Goal: Information Seeking & Learning: Learn about a topic

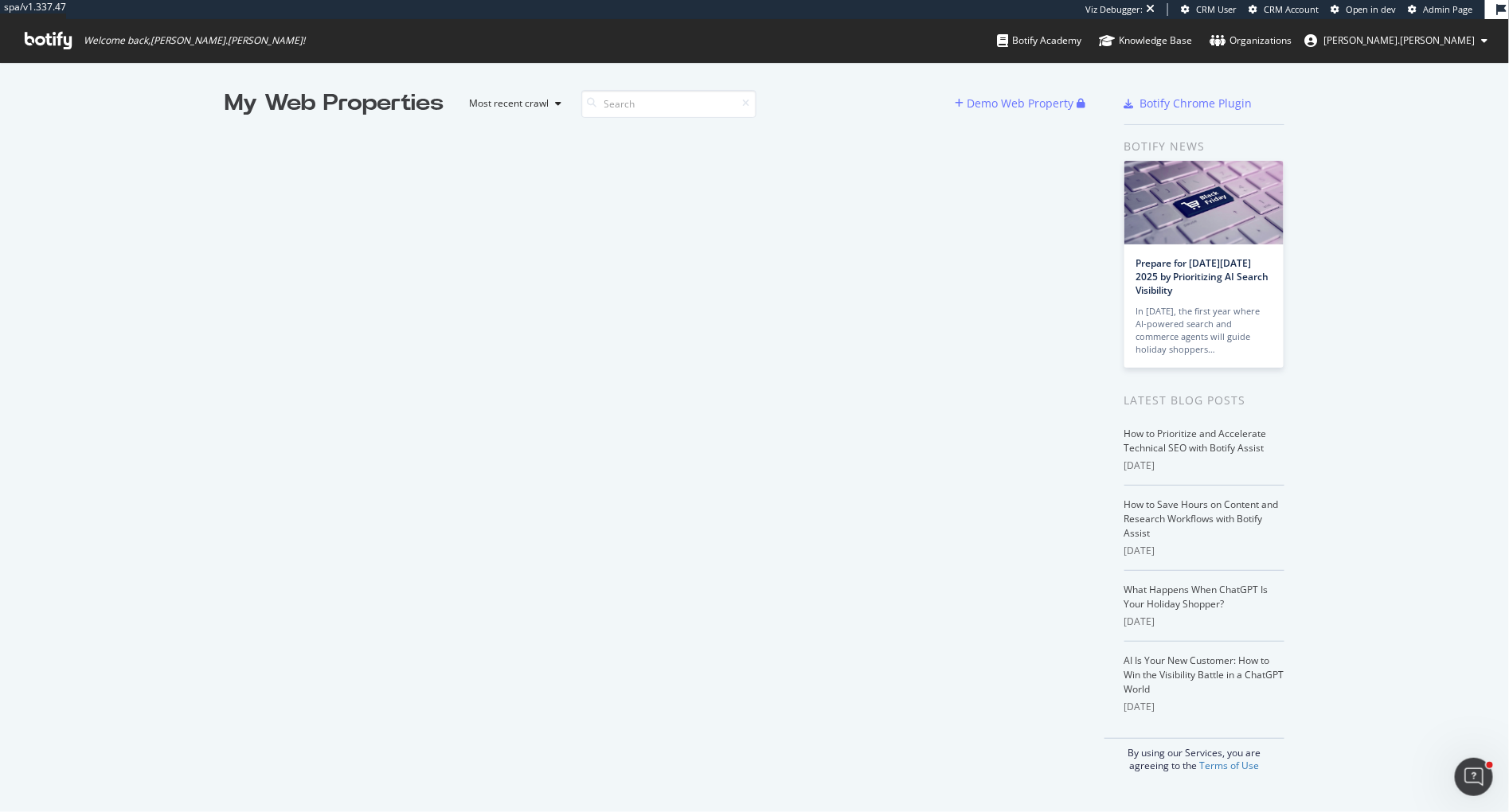
click at [40, 39] on icon at bounding box center [48, 41] width 47 height 18
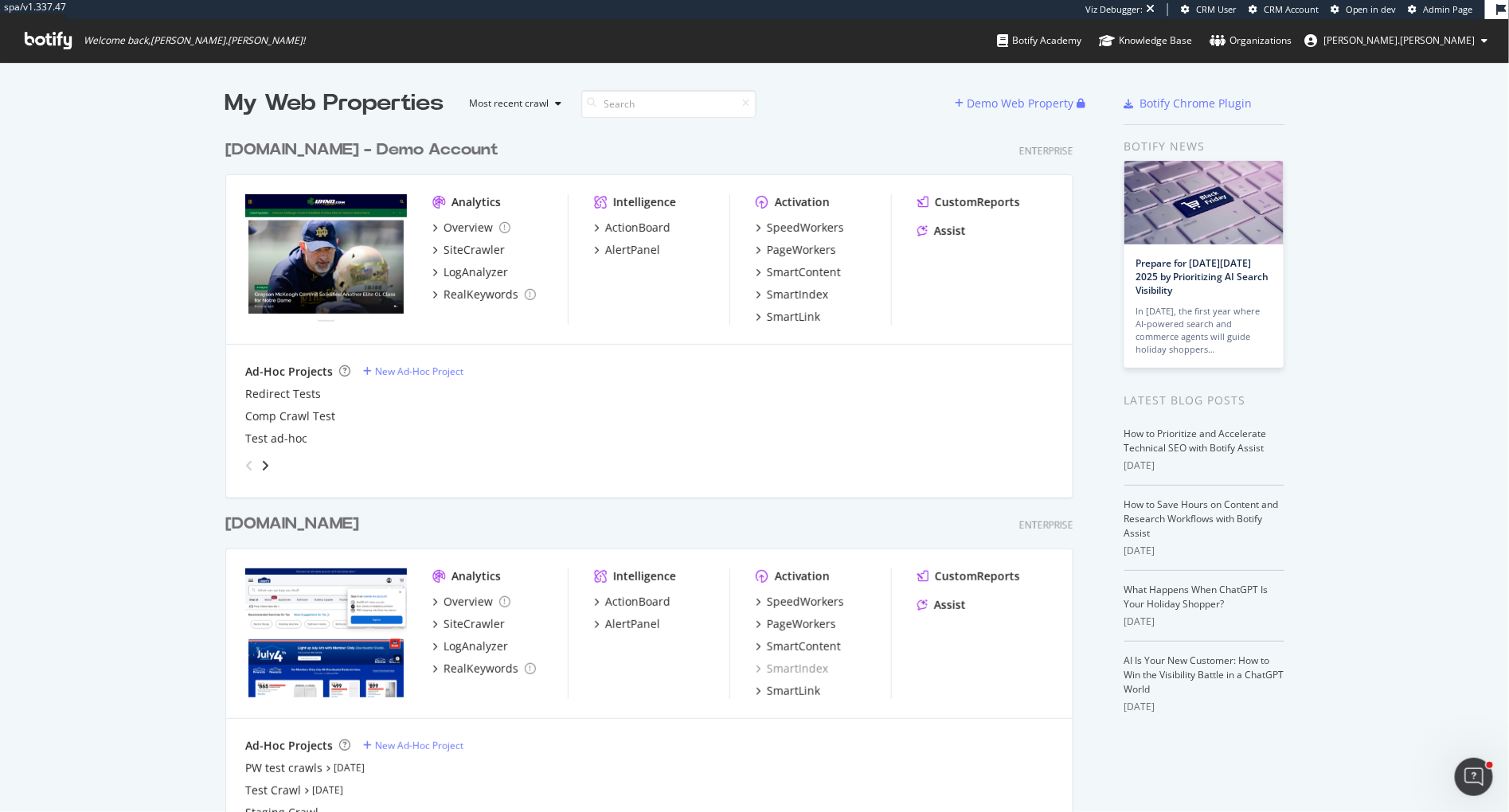
scroll to position [3053, 861]
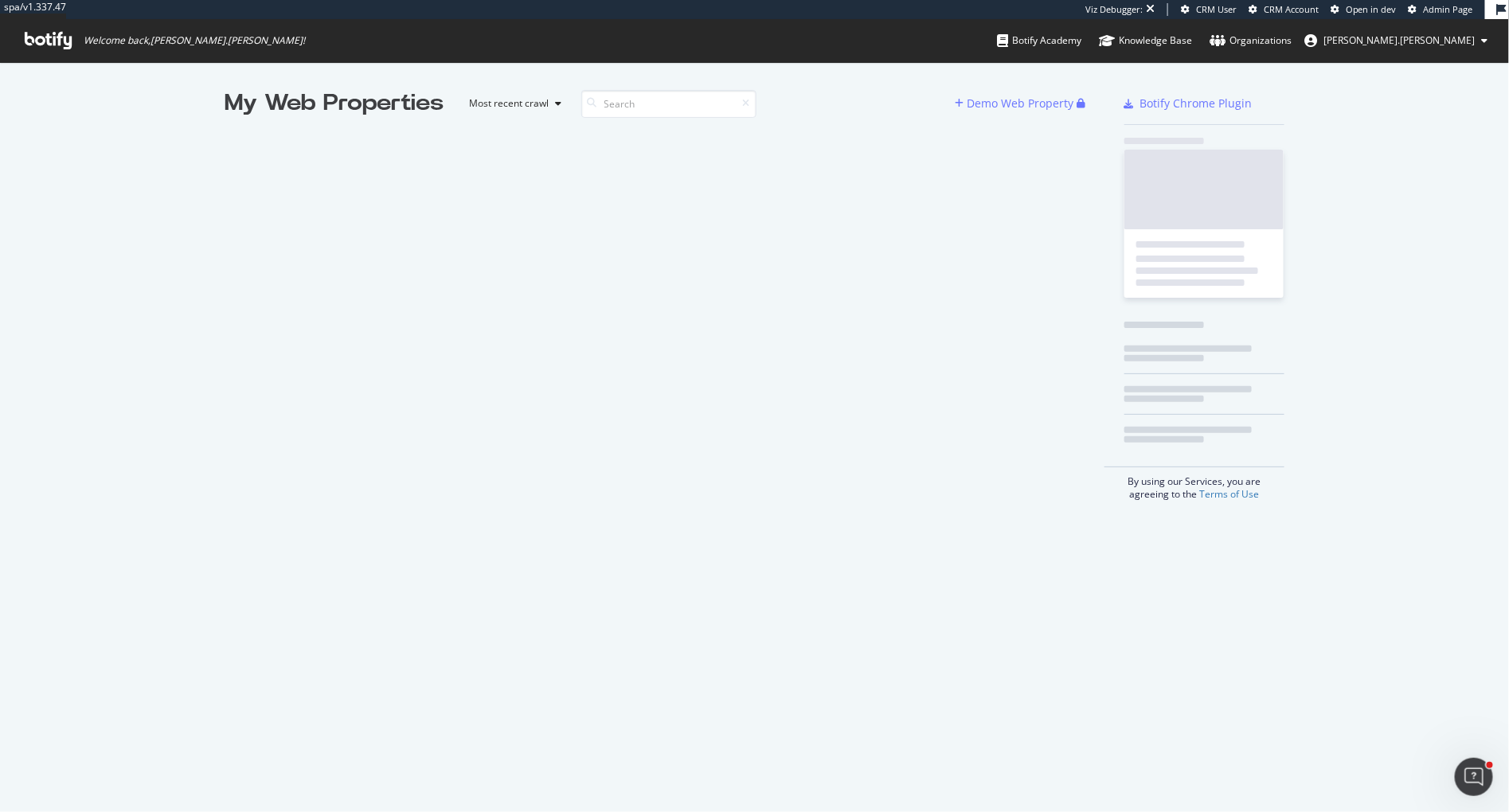
scroll to position [812, 1509]
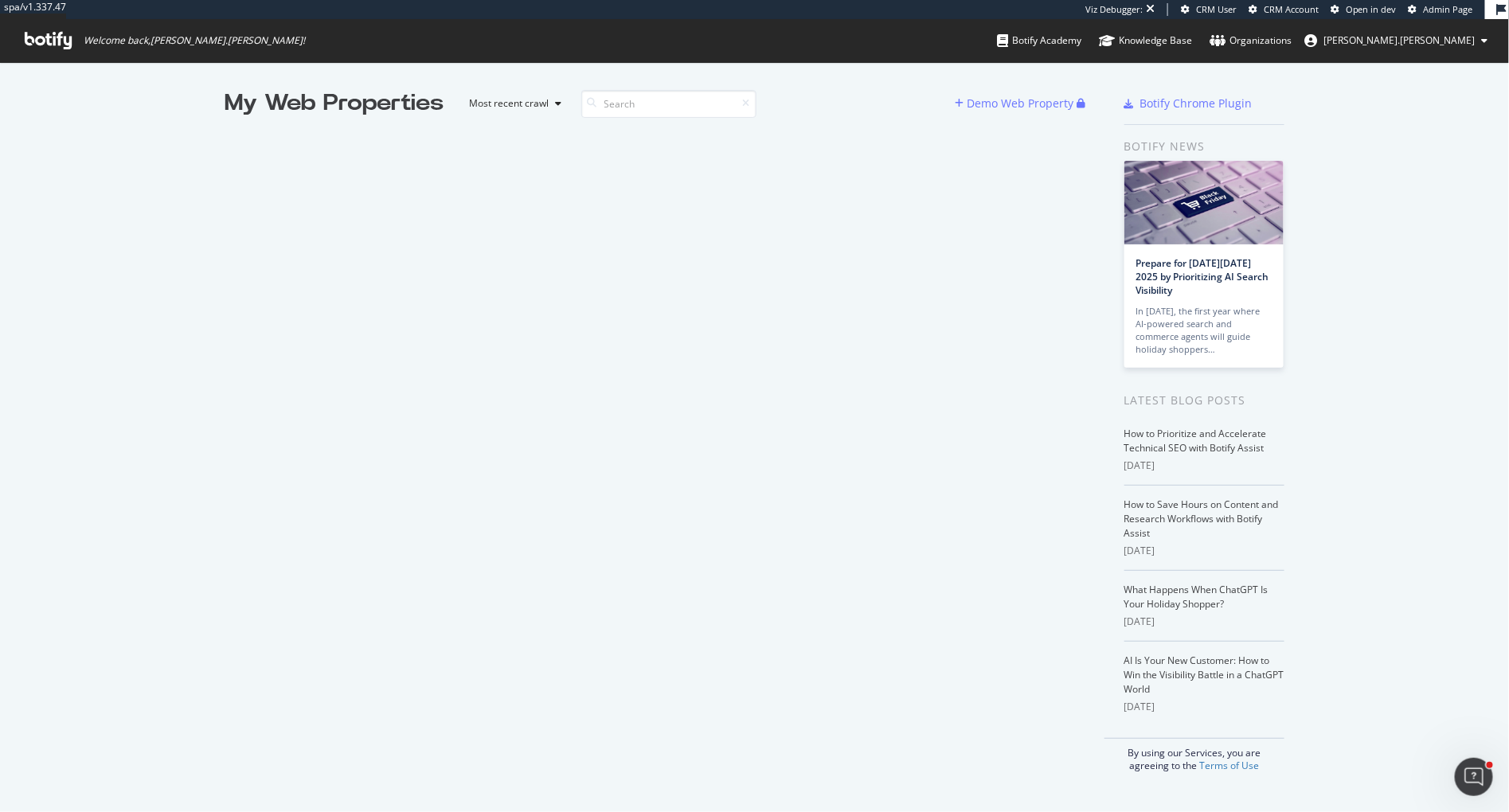
click at [333, 107] on div "My Web Properties" at bounding box center [335, 104] width 219 height 32
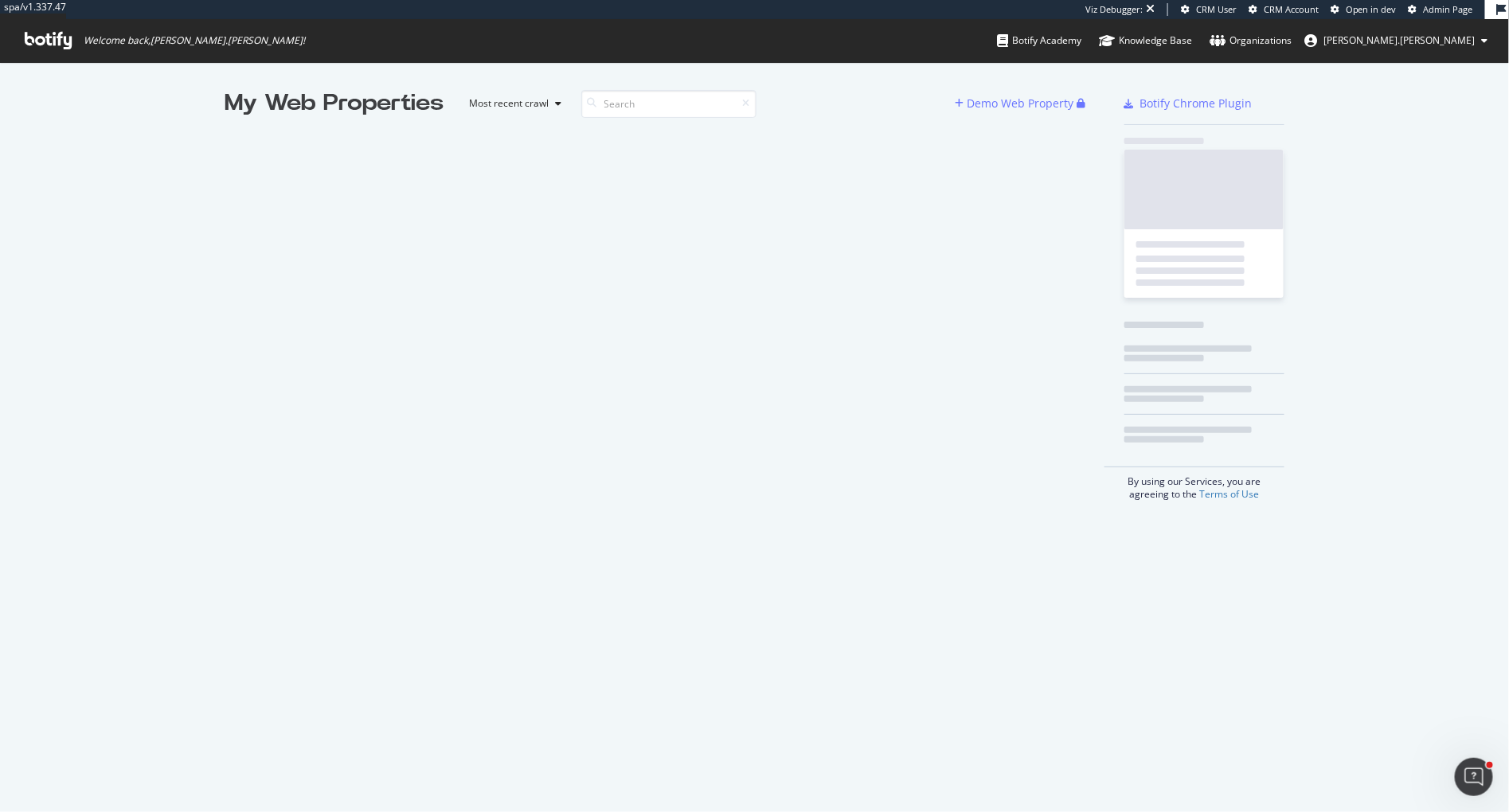
scroll to position [1, 1]
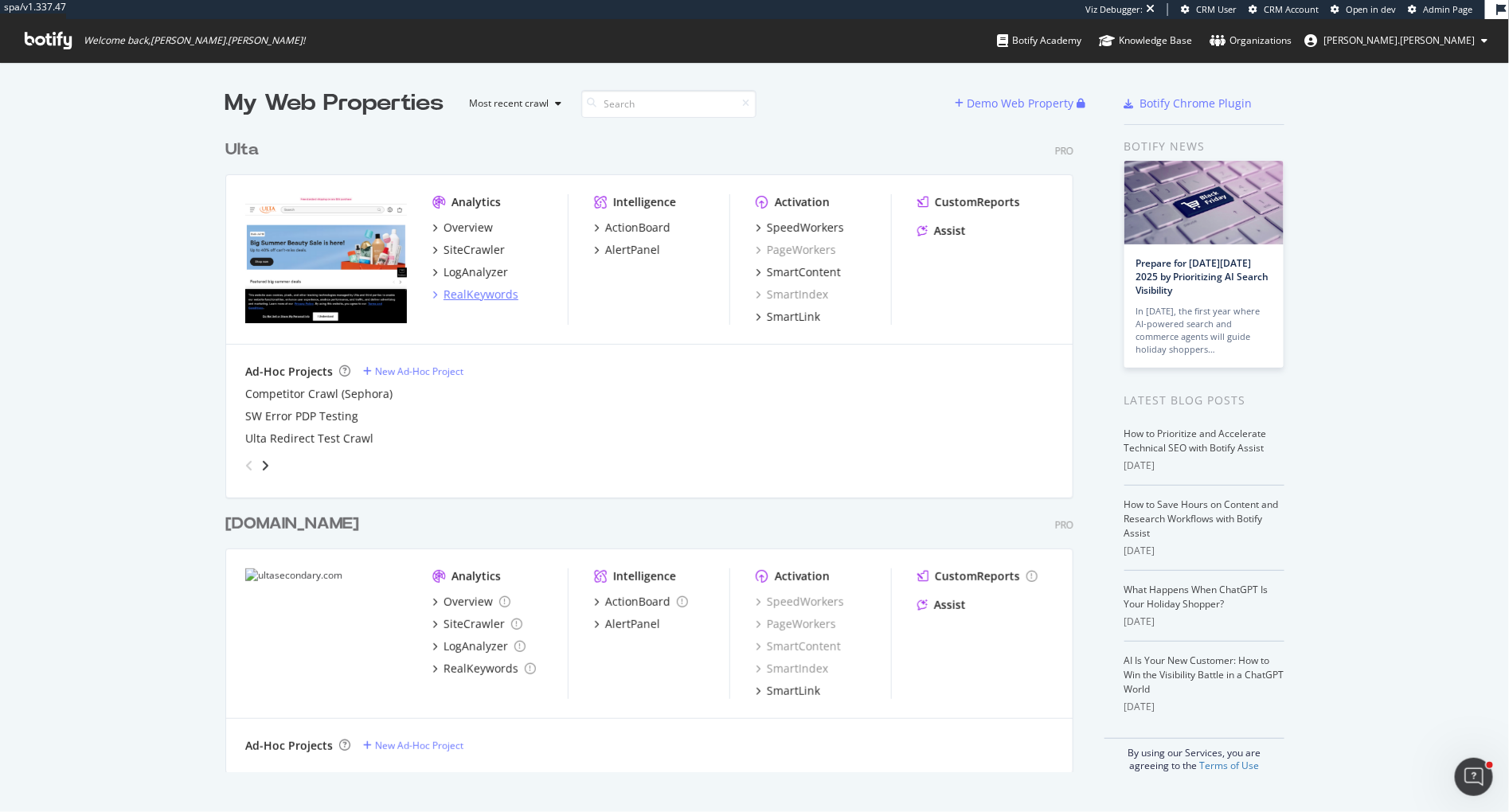
click at [473, 299] on div "RealKeywords" at bounding box center [481, 294] width 75 height 16
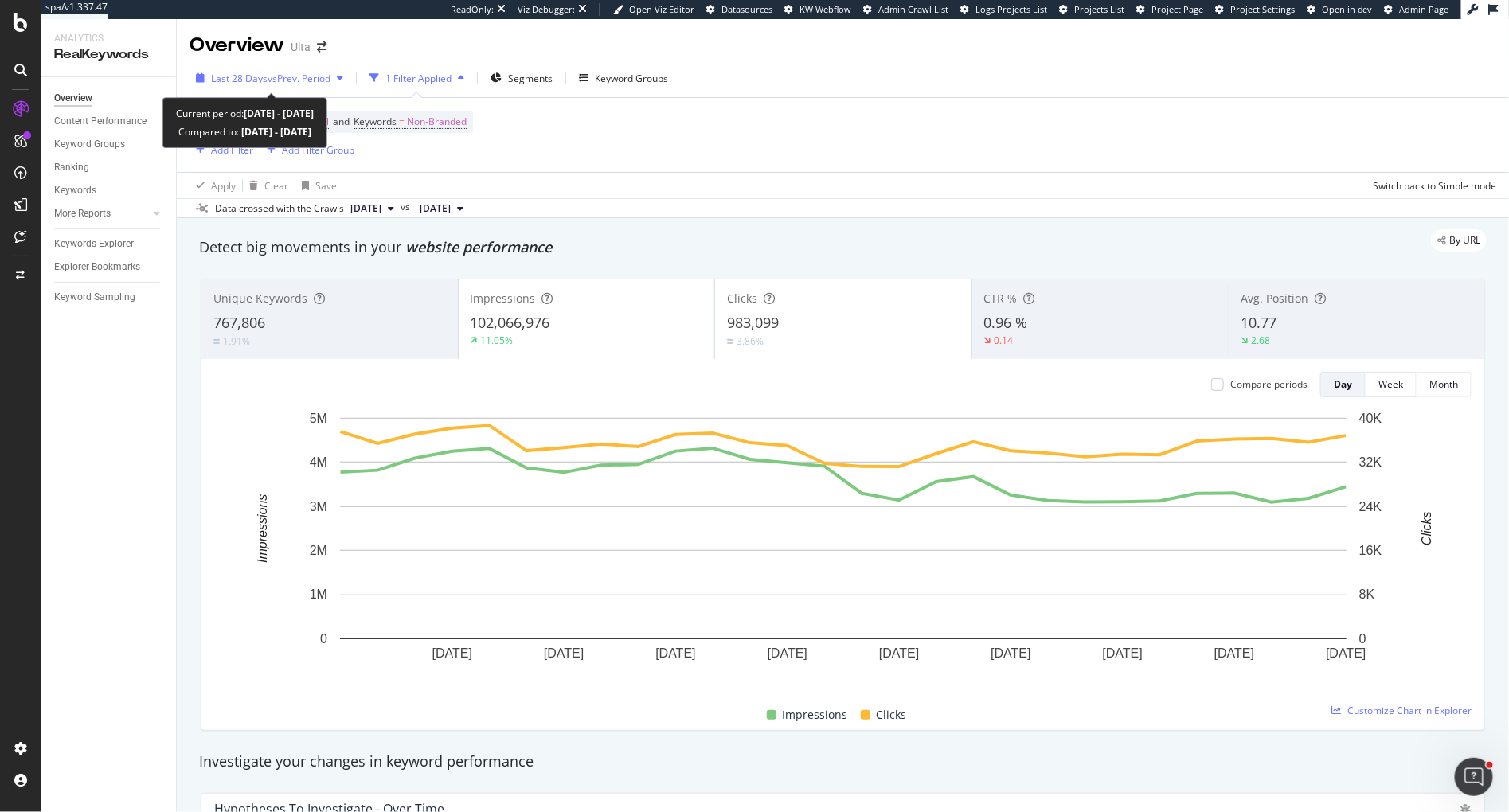
click at [307, 79] on span "vs Prev. Period" at bounding box center [299, 78] width 62 height 13
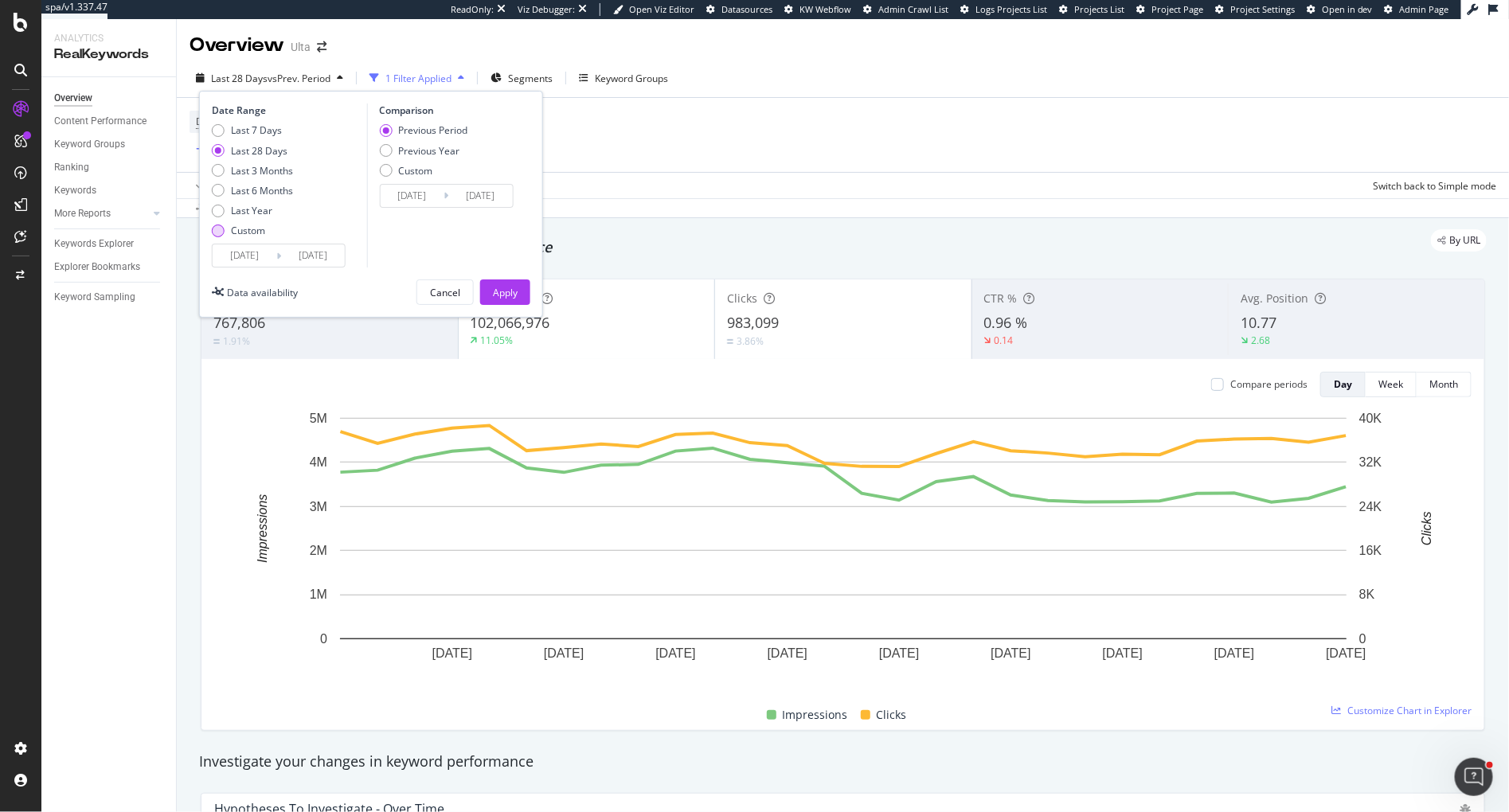
click at [248, 229] on div "Custom" at bounding box center [248, 230] width 34 height 13
click at [244, 253] on input "2025/08/28" at bounding box center [244, 255] width 63 height 22
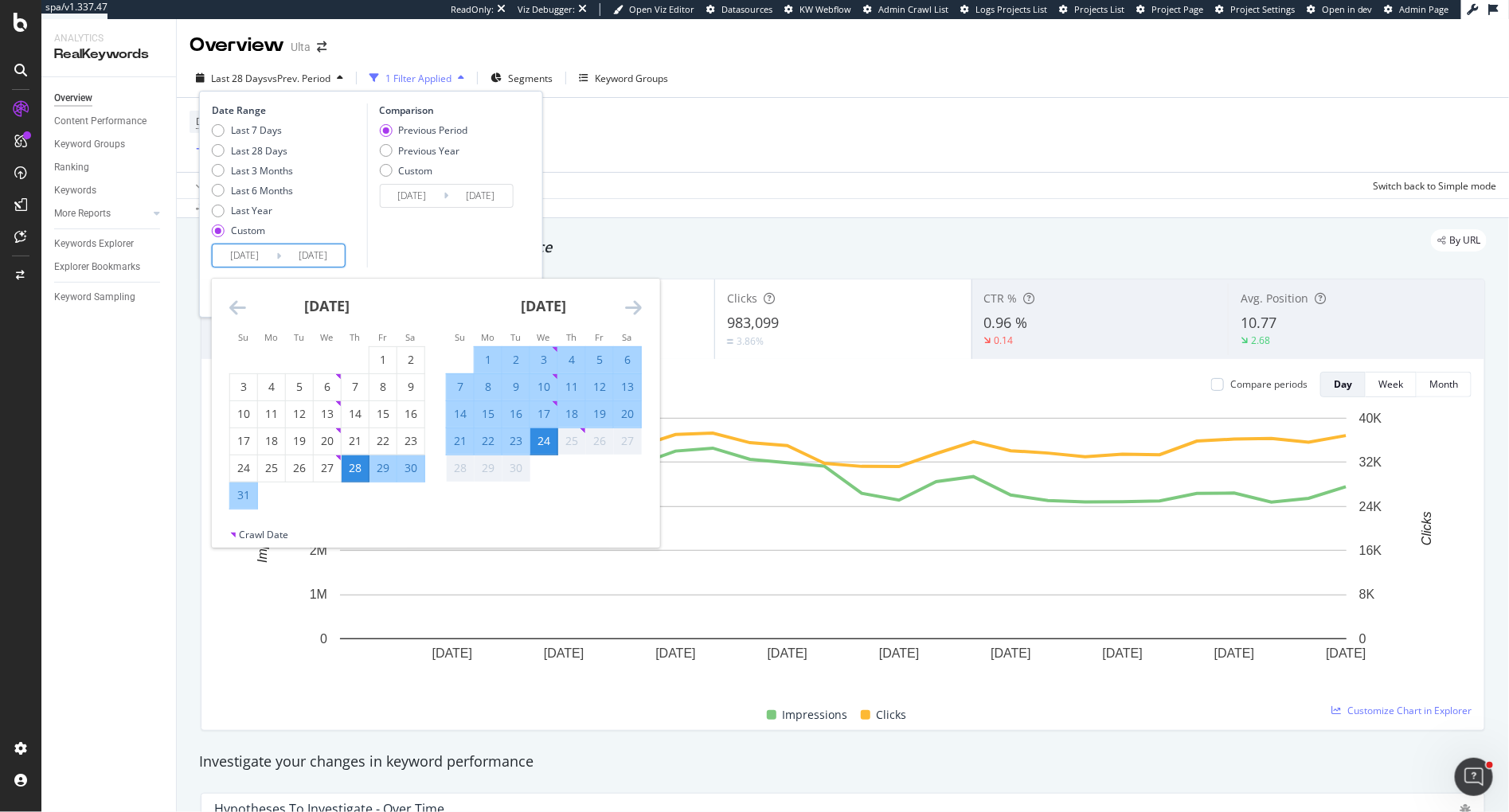
click at [233, 306] on icon "Move backward to switch to the previous month." at bounding box center [237, 307] width 17 height 19
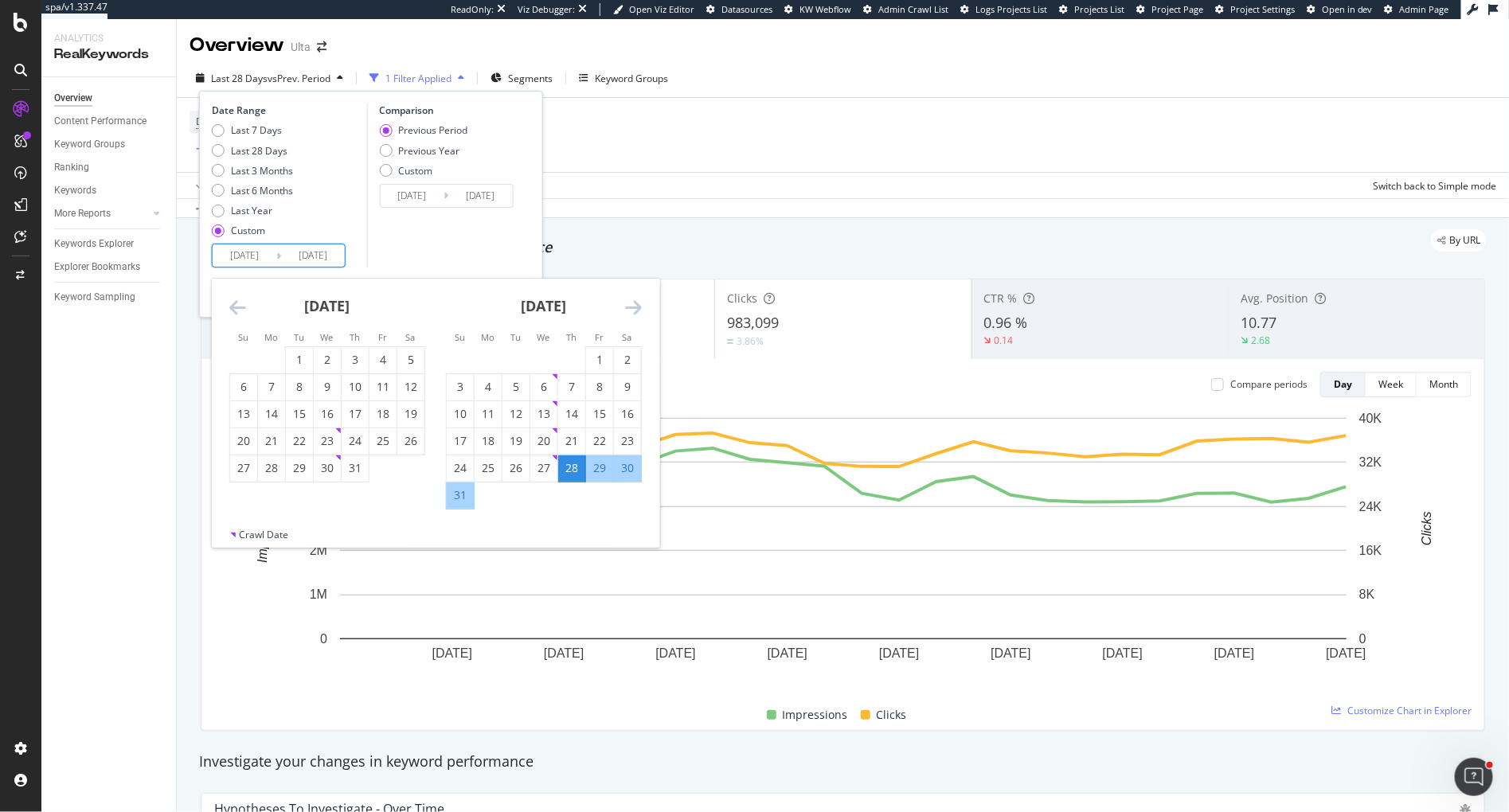
click at [233, 306] on icon "Move backward to switch to the previous month." at bounding box center [237, 307] width 17 height 19
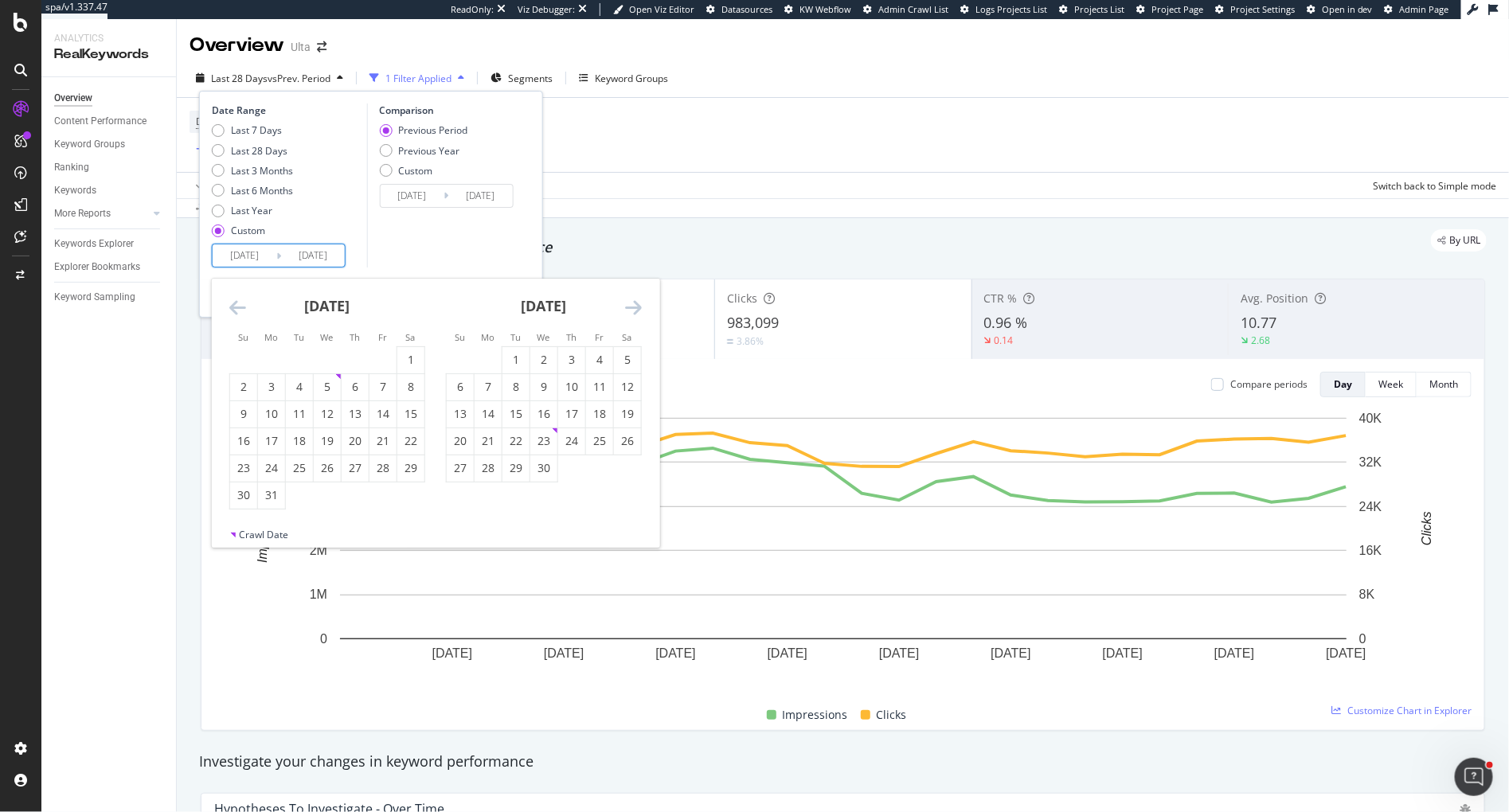
click at [233, 306] on icon "Move backward to switch to the previous month." at bounding box center [237, 307] width 17 height 19
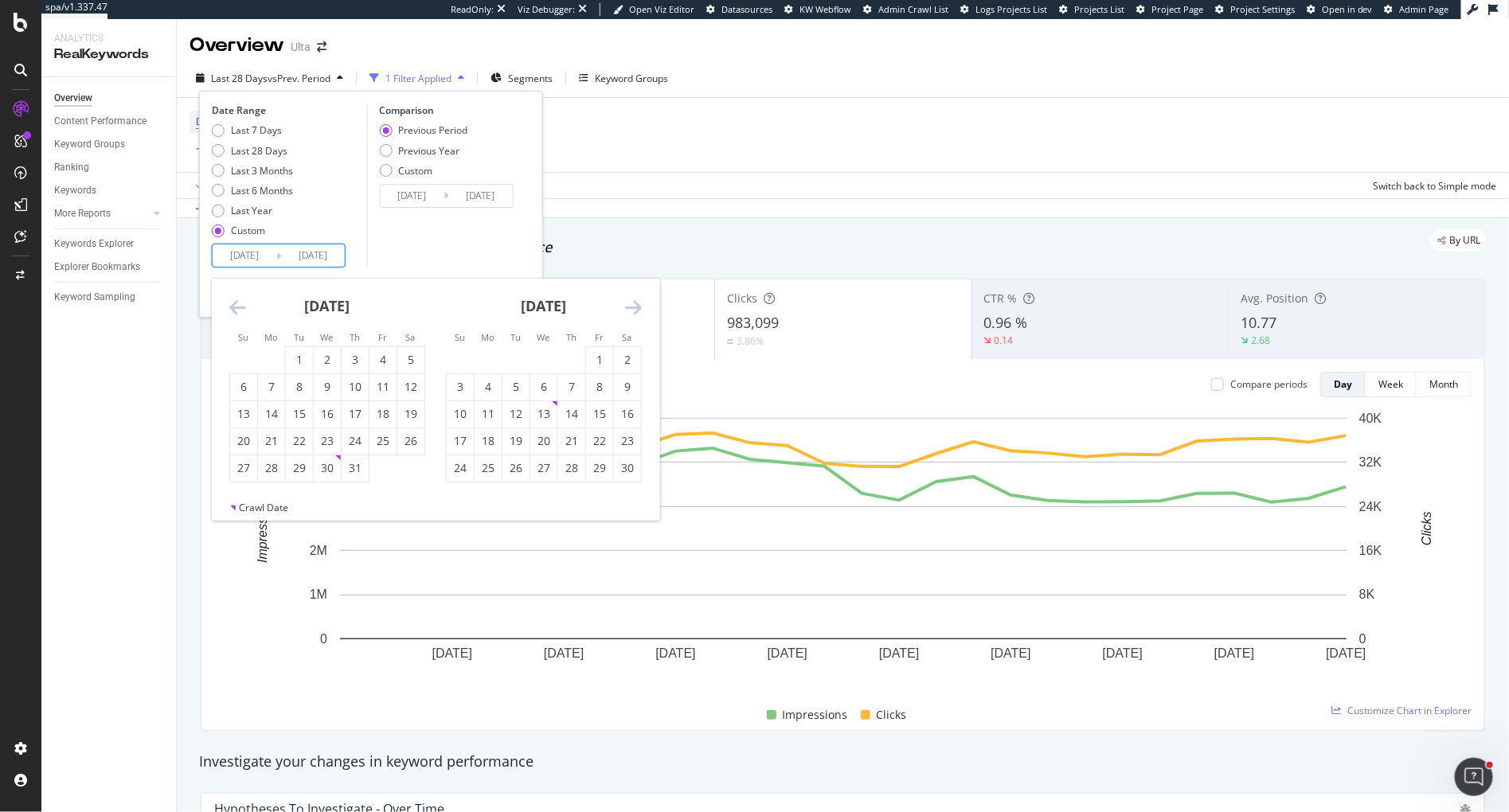
click at [233, 306] on icon "Move backward to switch to the previous month." at bounding box center [237, 307] width 17 height 19
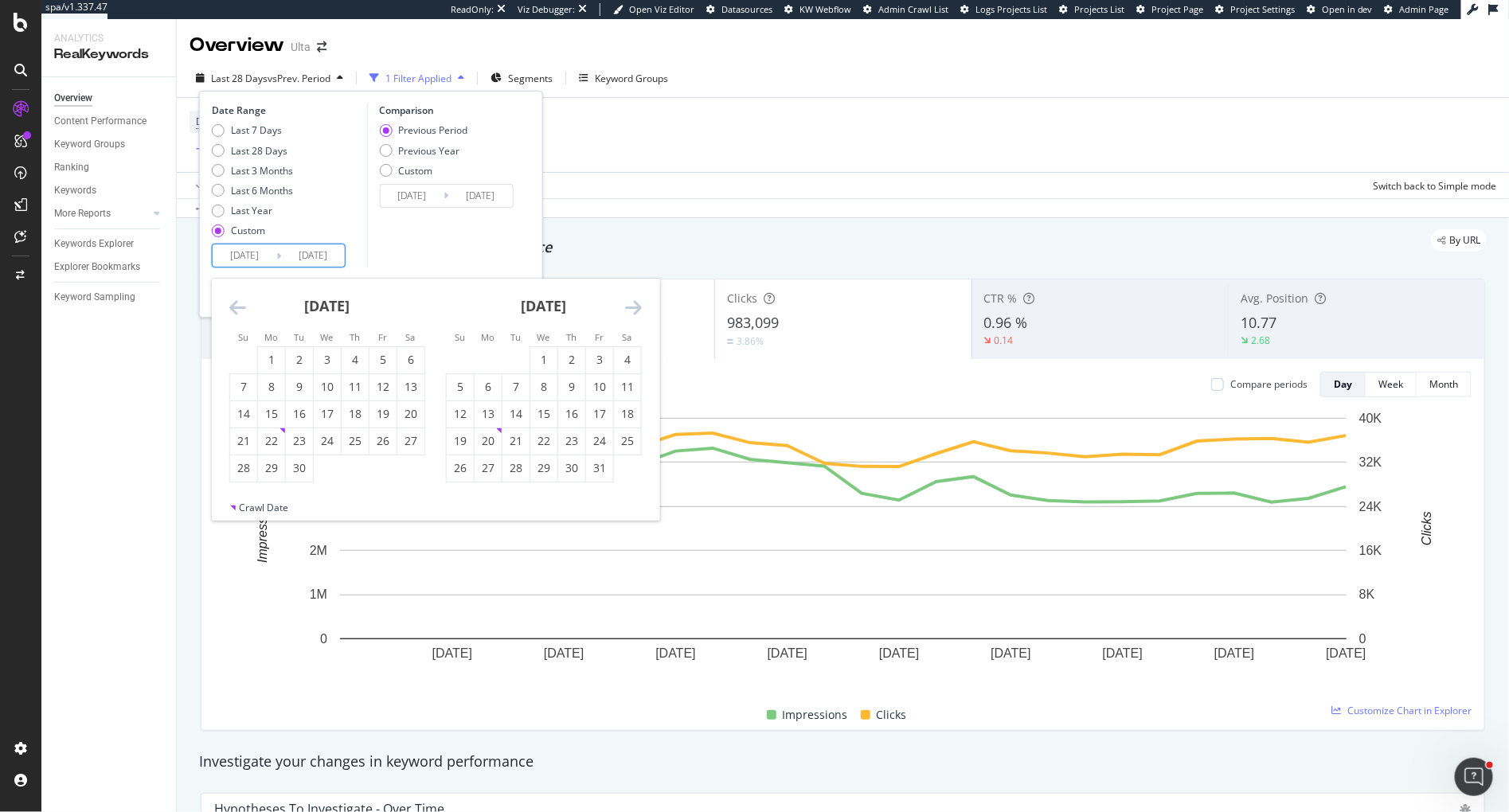
click at [233, 306] on icon "Move backward to switch to the previous month." at bounding box center [237, 307] width 17 height 19
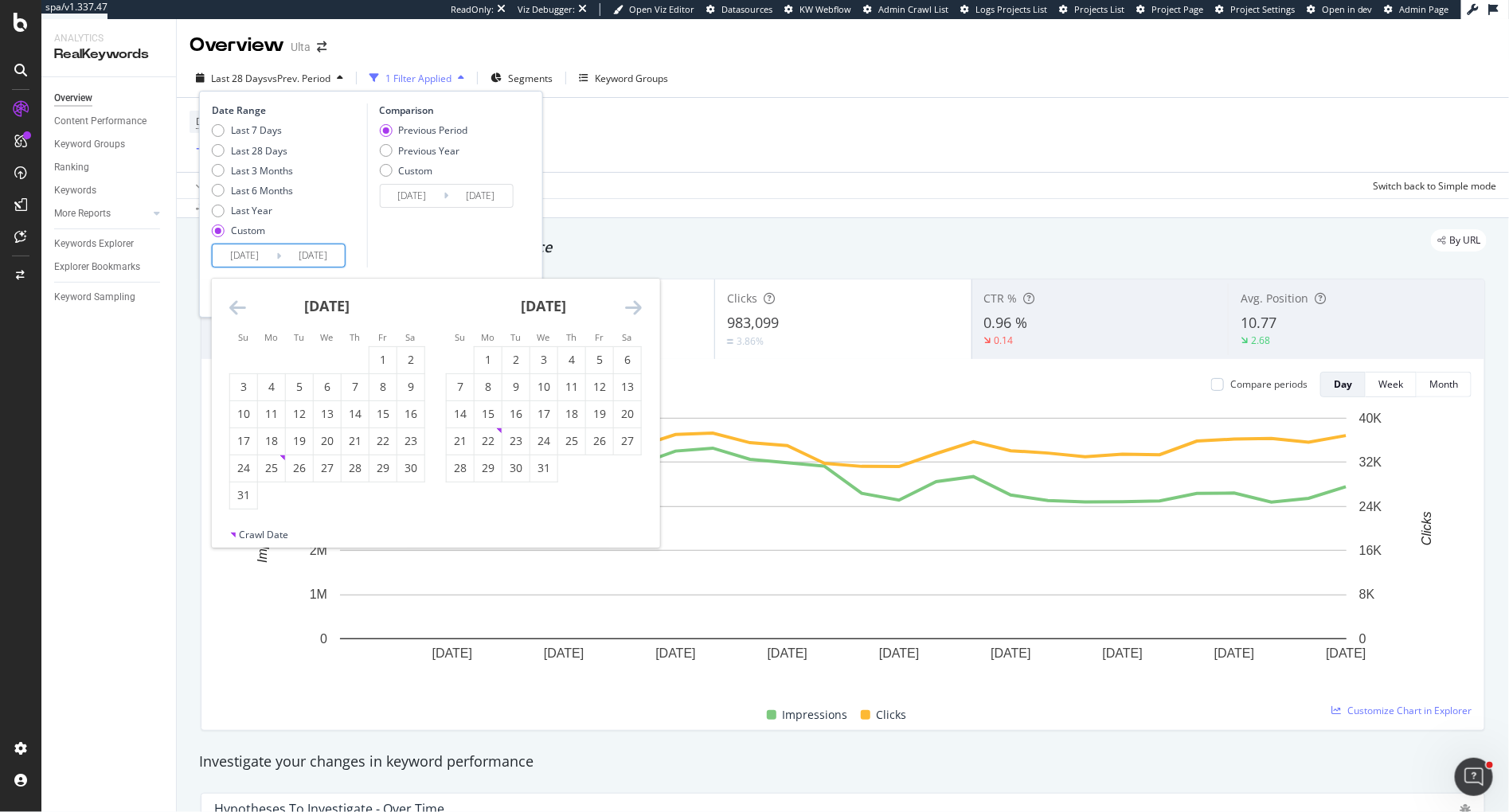
click at [233, 306] on icon "Move backward to switch to the previous month." at bounding box center [237, 307] width 17 height 19
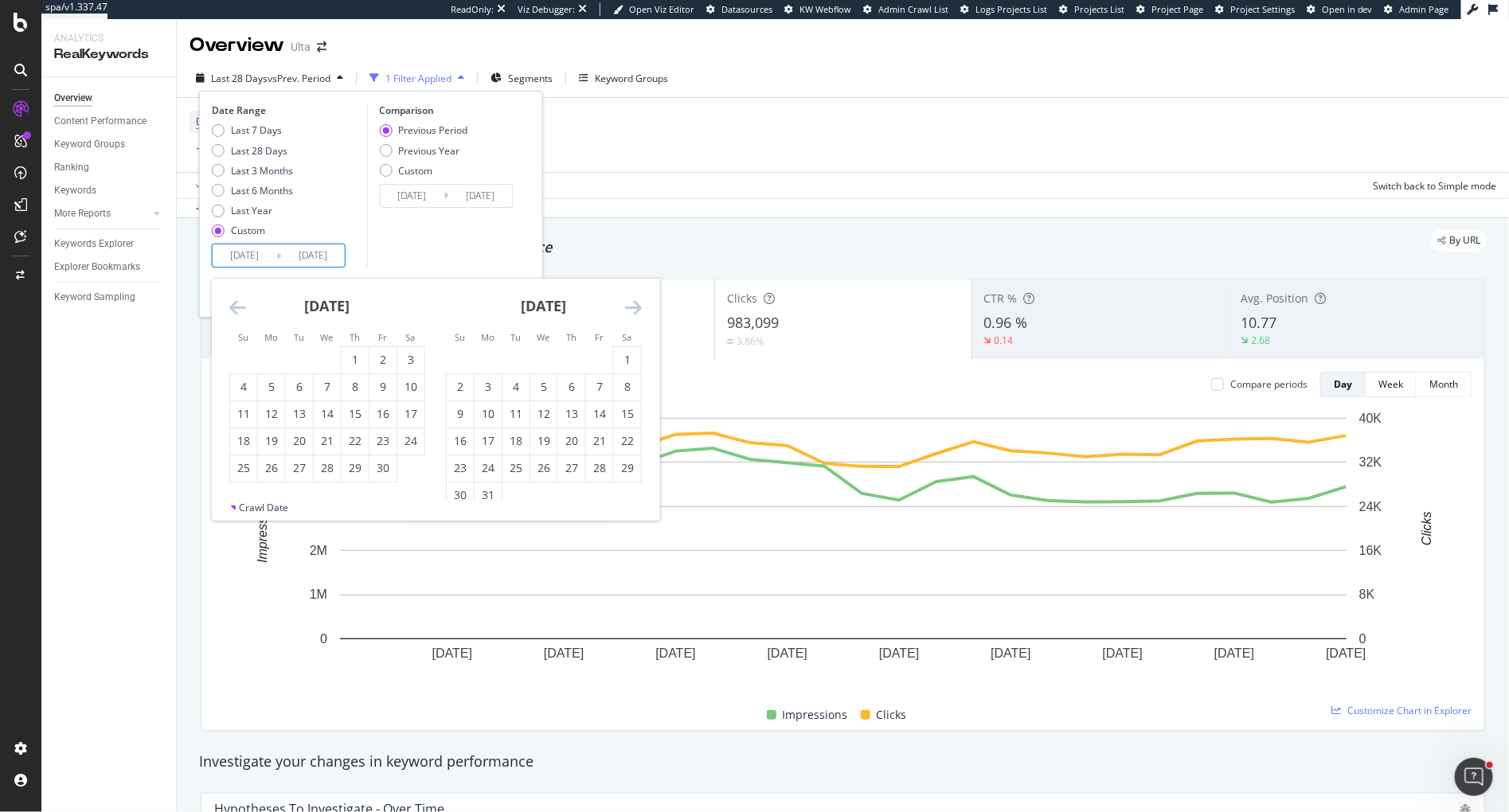
click at [233, 306] on icon "Move backward to switch to the previous month." at bounding box center [237, 307] width 17 height 19
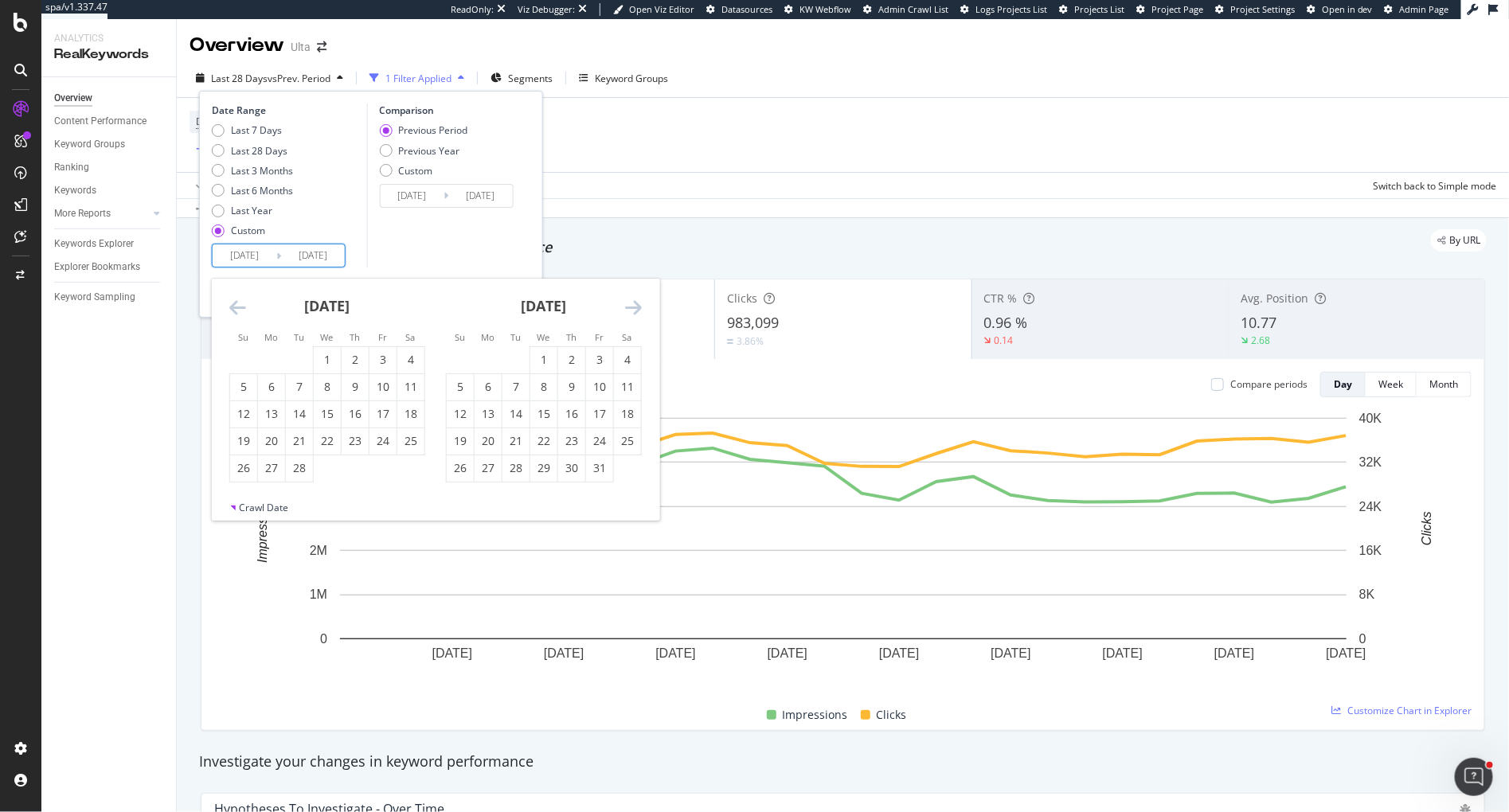
click at [233, 306] on icon "Move backward to switch to the previous month." at bounding box center [237, 307] width 17 height 19
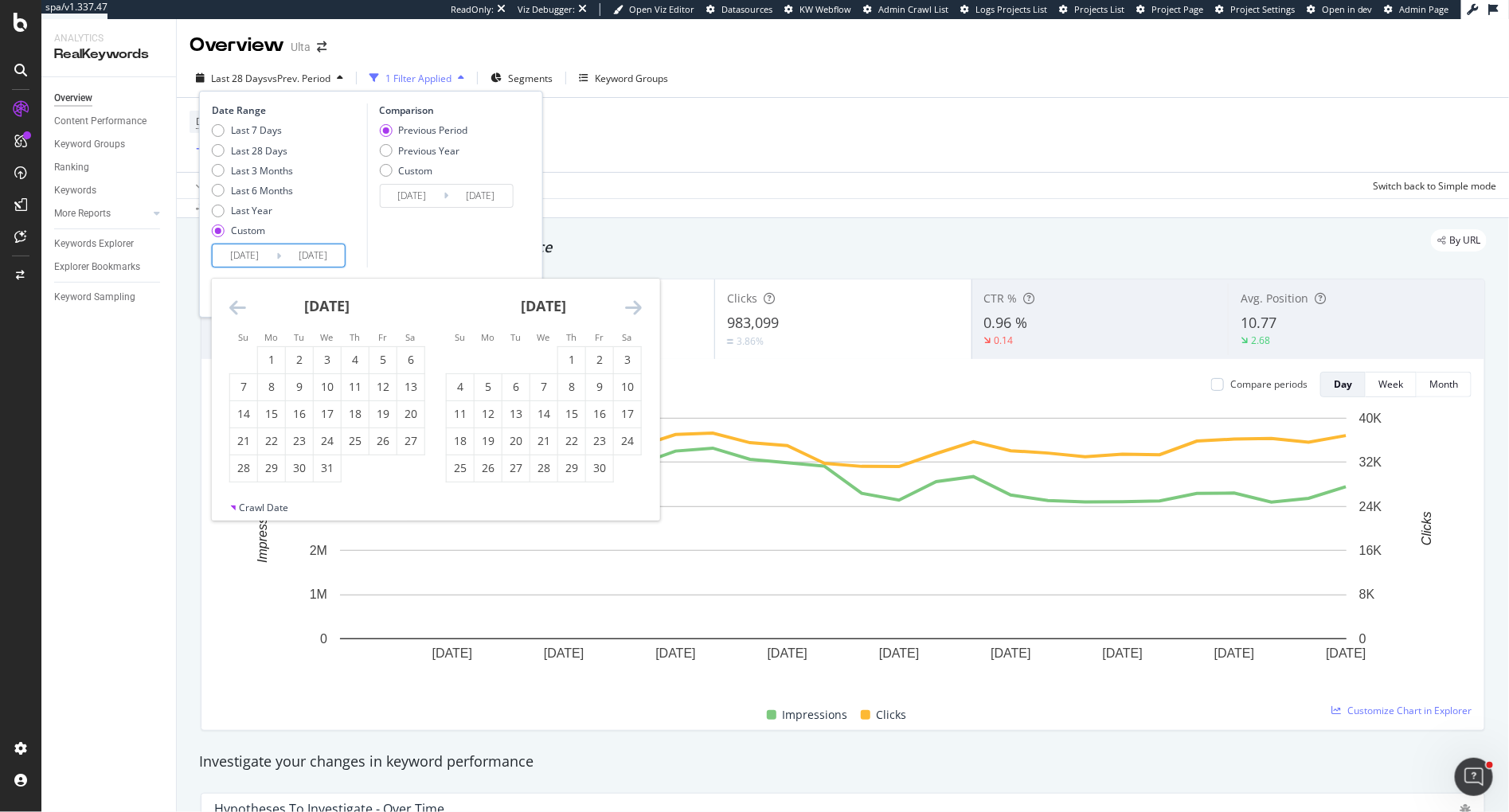
click at [233, 306] on icon "Move backward to switch to the previous month." at bounding box center [237, 307] width 17 height 19
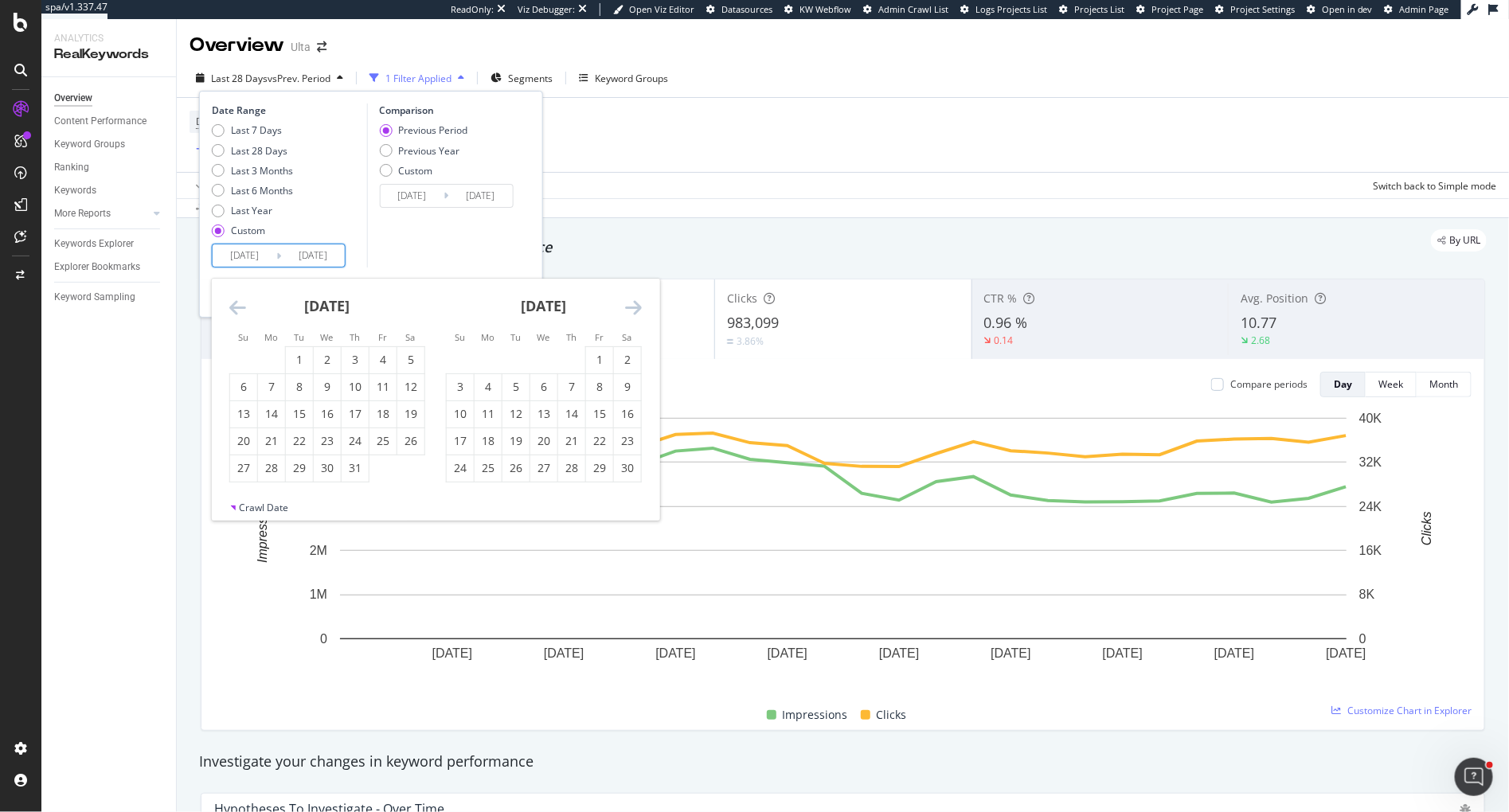
click at [233, 306] on icon "Move backward to switch to the previous month." at bounding box center [237, 307] width 17 height 19
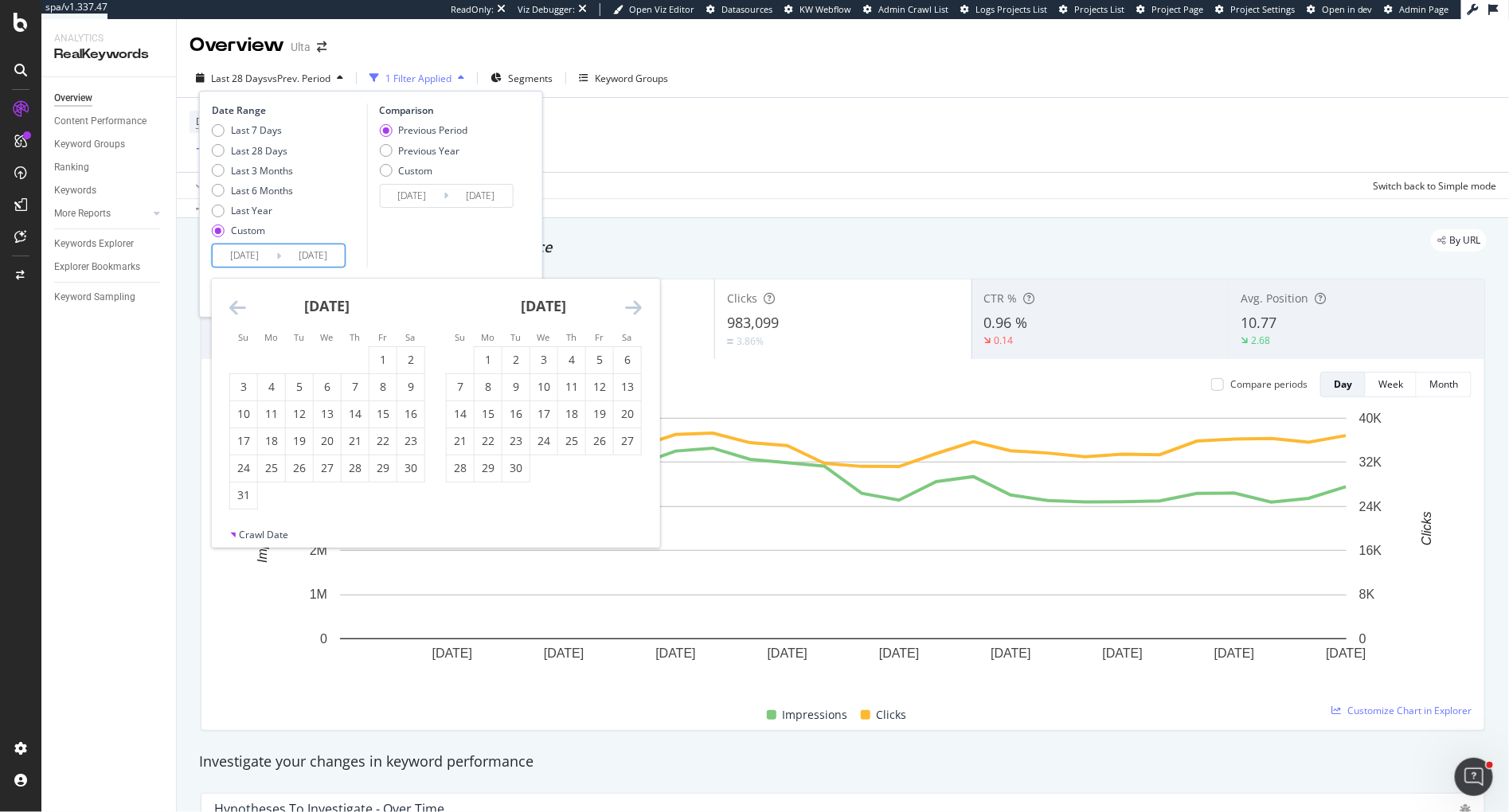
click at [233, 306] on icon "Move backward to switch to the previous month." at bounding box center [237, 307] width 17 height 19
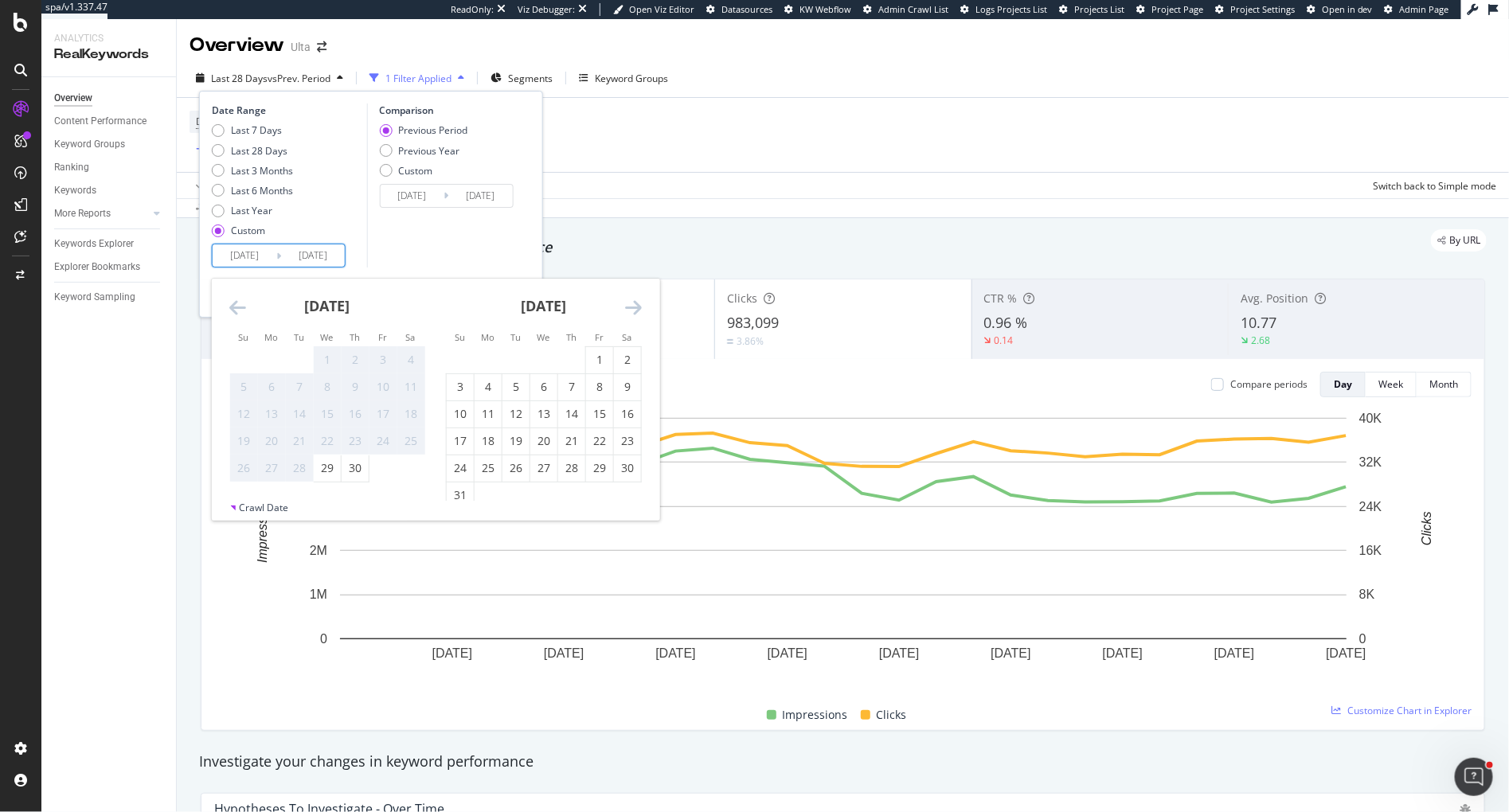
click at [233, 306] on icon "Move backward to switch to the previous month." at bounding box center [237, 307] width 17 height 19
click at [633, 302] on icon "Move forward to switch to the next month." at bounding box center [634, 307] width 17 height 19
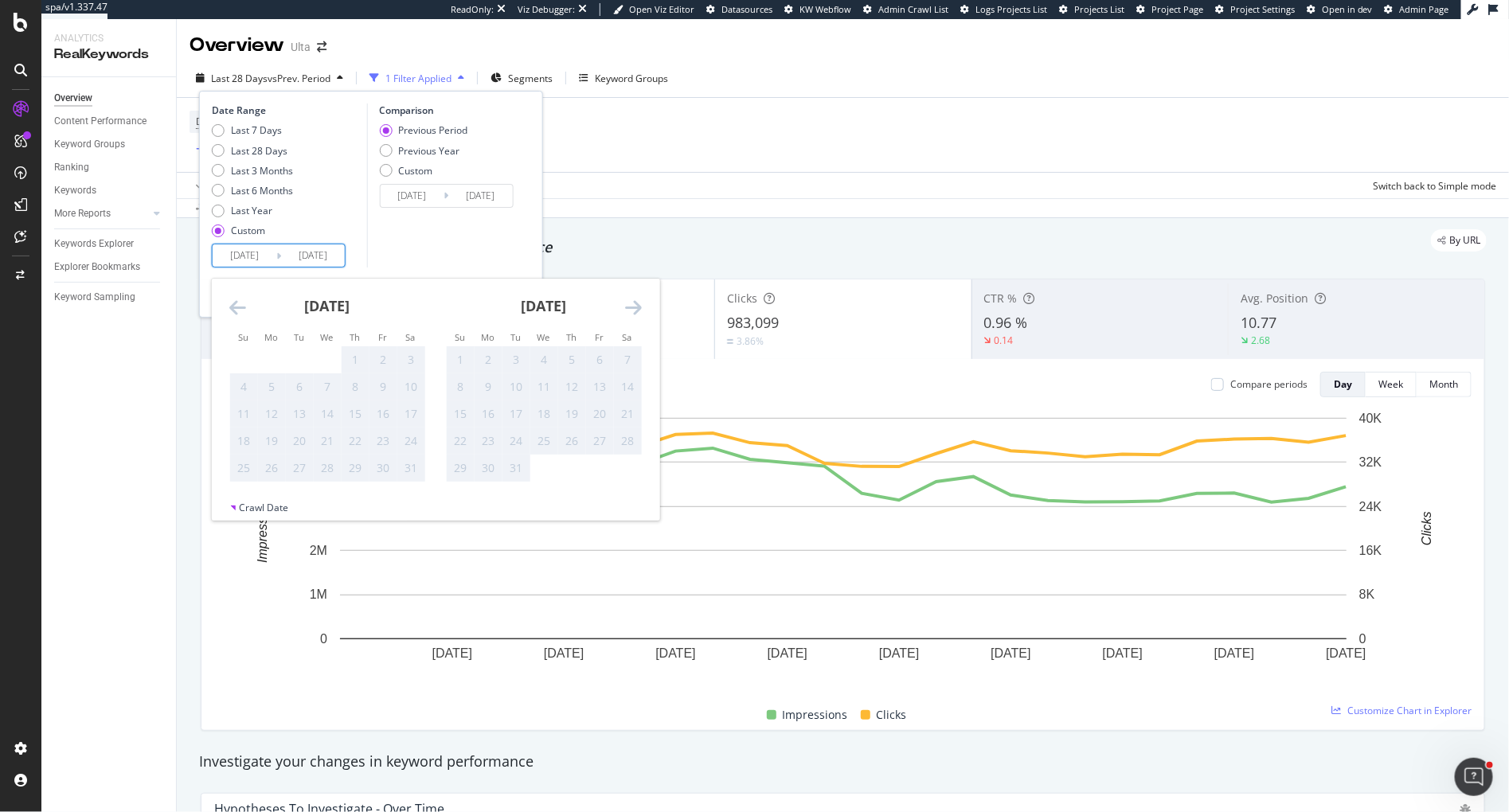
click at [633, 302] on icon "Move forward to switch to the next month." at bounding box center [634, 307] width 17 height 19
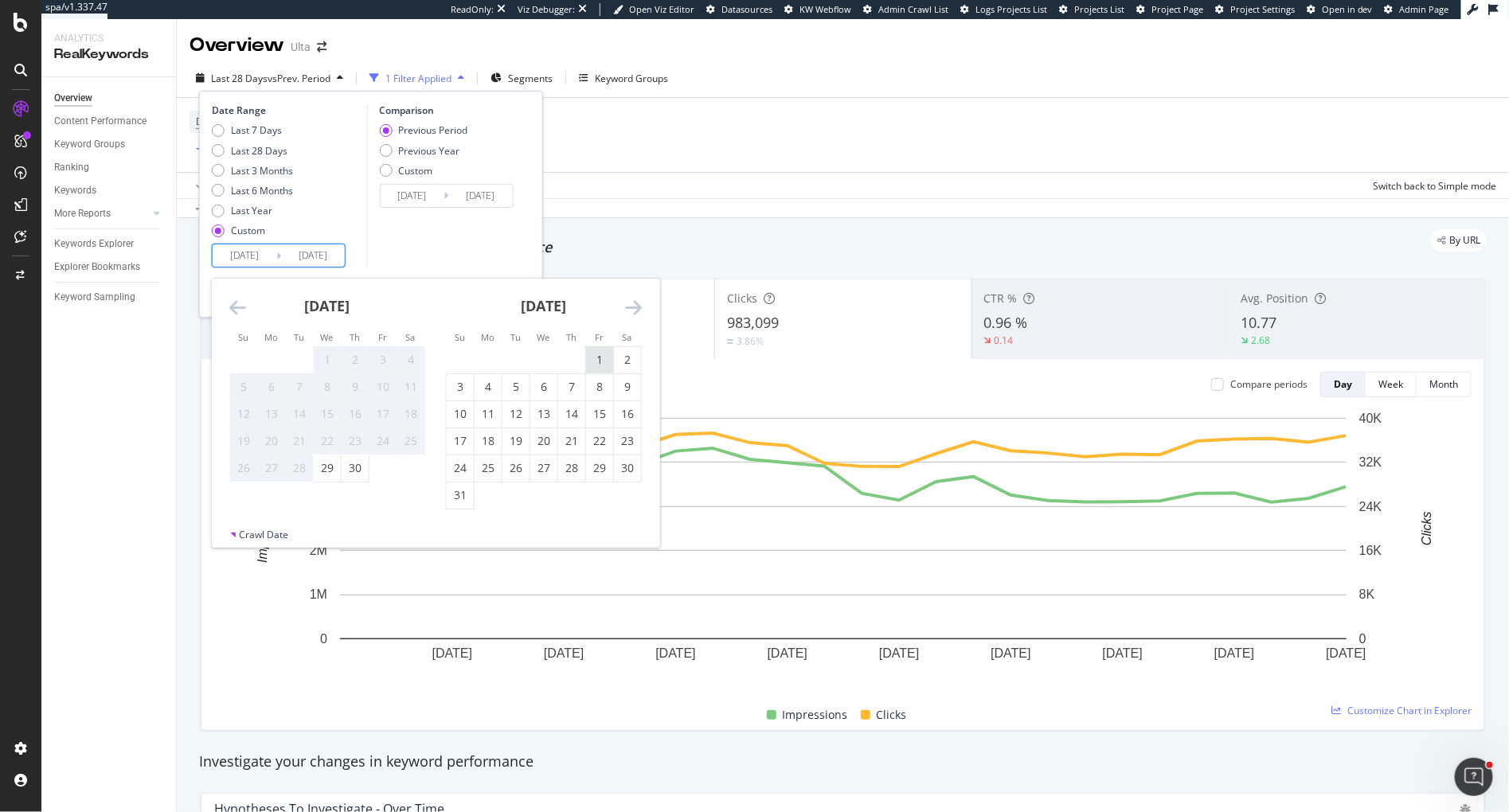
click at [597, 364] on div "1" at bounding box center [600, 360] width 27 height 16
type input "[DATE]"
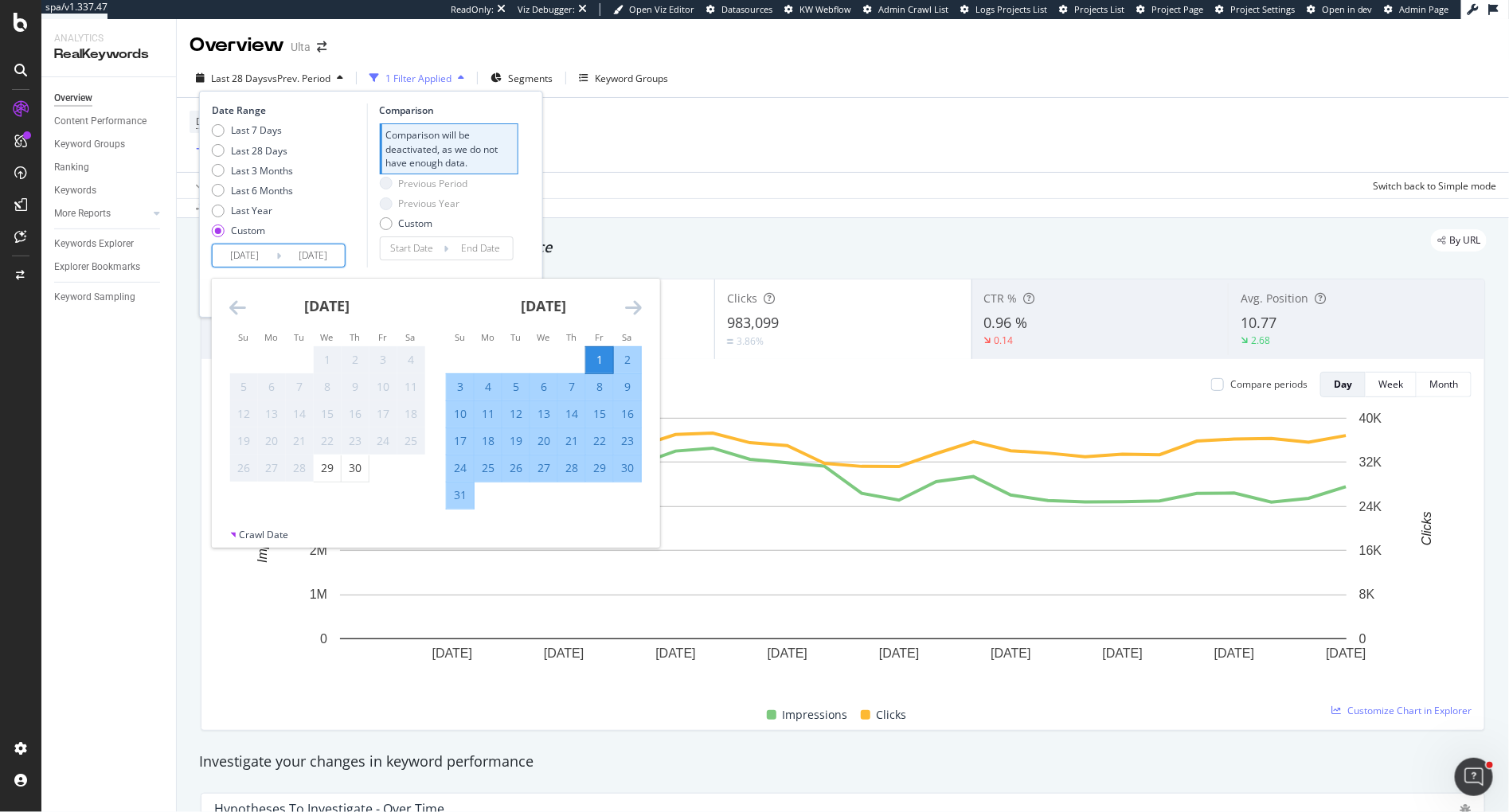
click at [367, 262] on div "Comparison Comparison will be deactivated, as we do not have enough data. Previ…" at bounding box center [443, 186] width 152 height 164
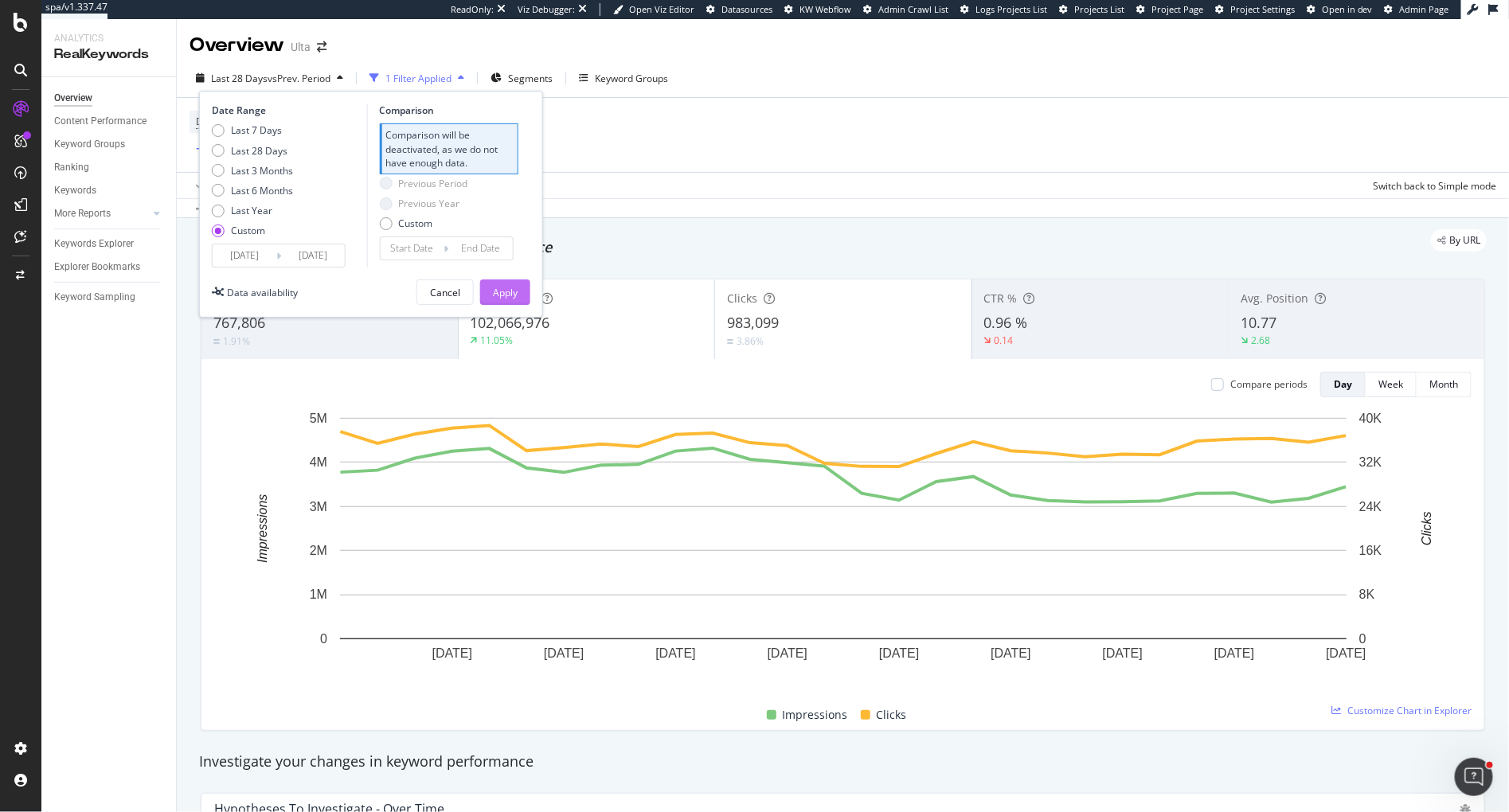
click at [507, 295] on div "Apply" at bounding box center [505, 292] width 25 height 13
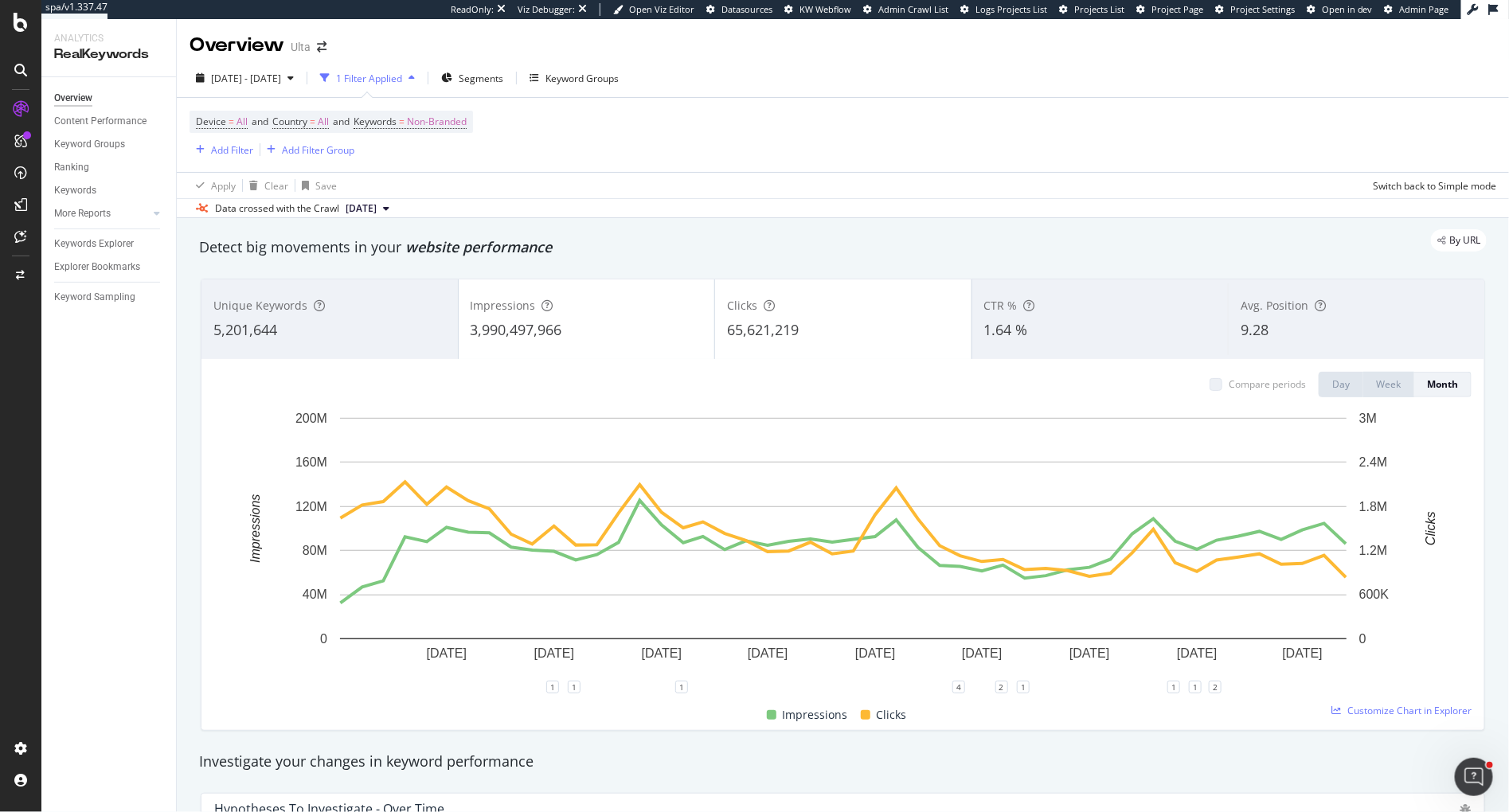
click at [784, 212] on div "Data crossed with the Crawl 2025 Sep. 17th" at bounding box center [842, 207] width 1332 height 19
click at [503, 78] on span "Segments" at bounding box center [481, 78] width 45 height 13
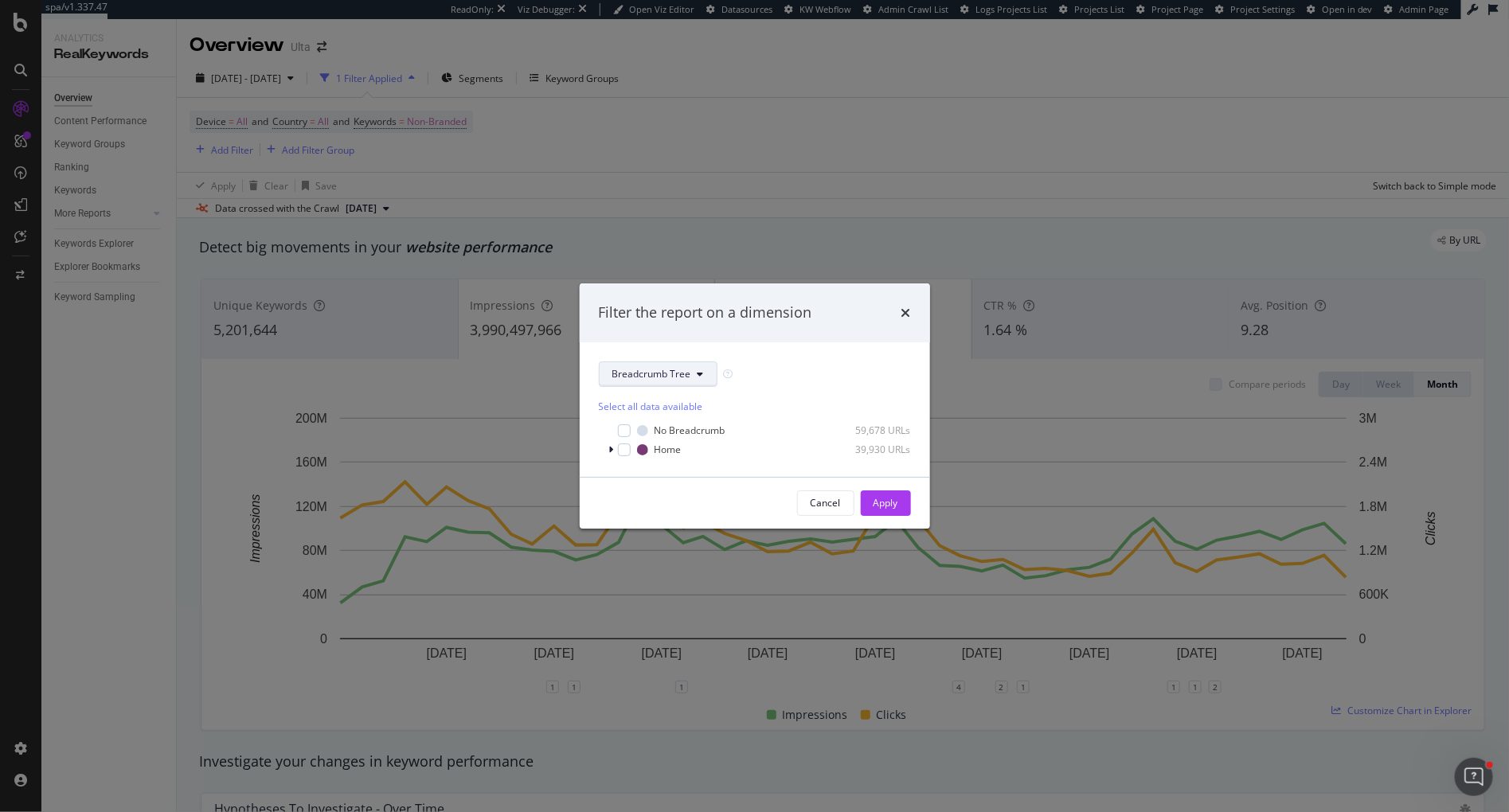
click at [641, 375] on span "Breadcrumb Tree" at bounding box center [651, 373] width 79 height 13
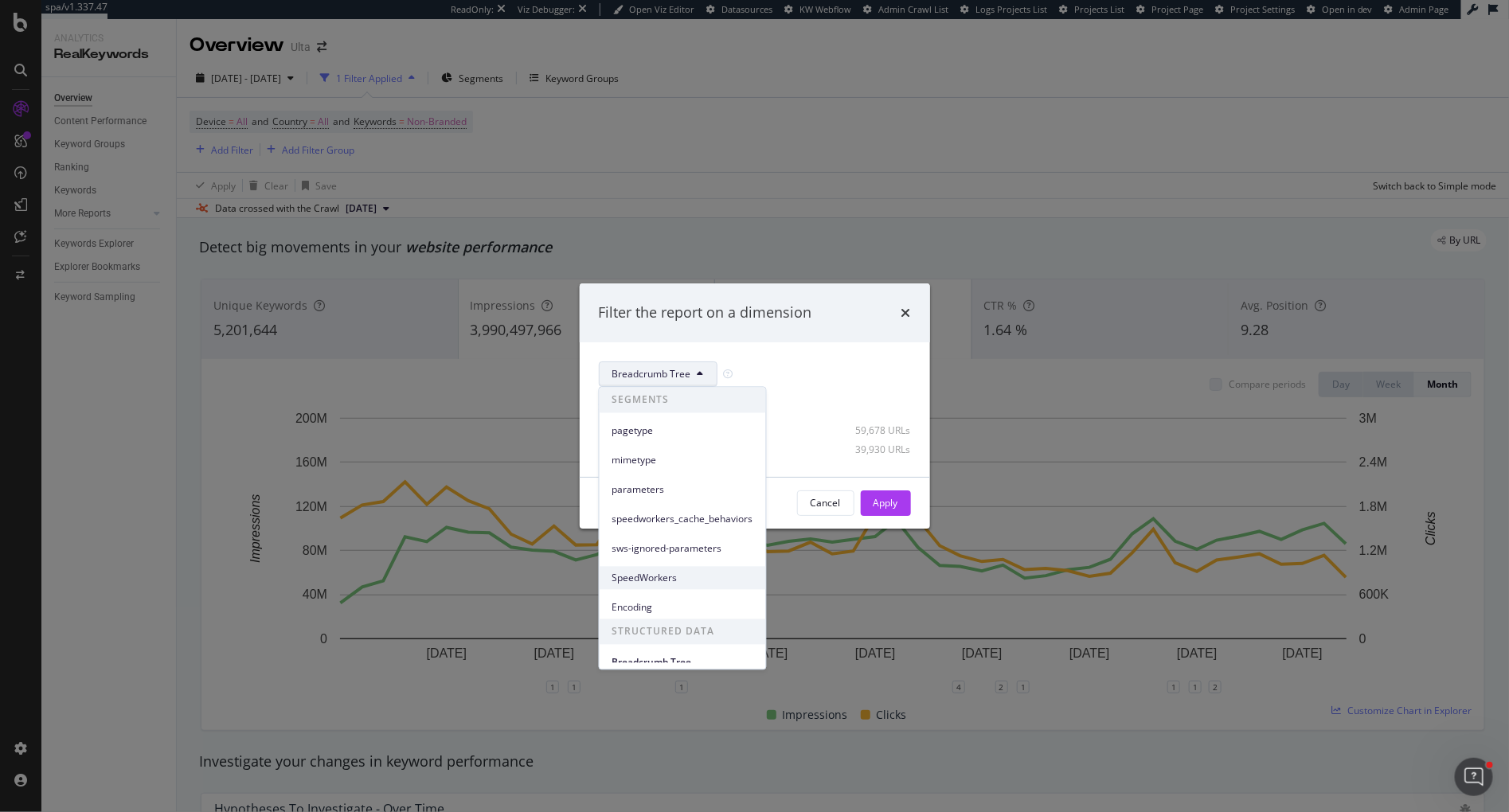
click at [655, 578] on span "SpeedWorkers" at bounding box center [683, 578] width 141 height 14
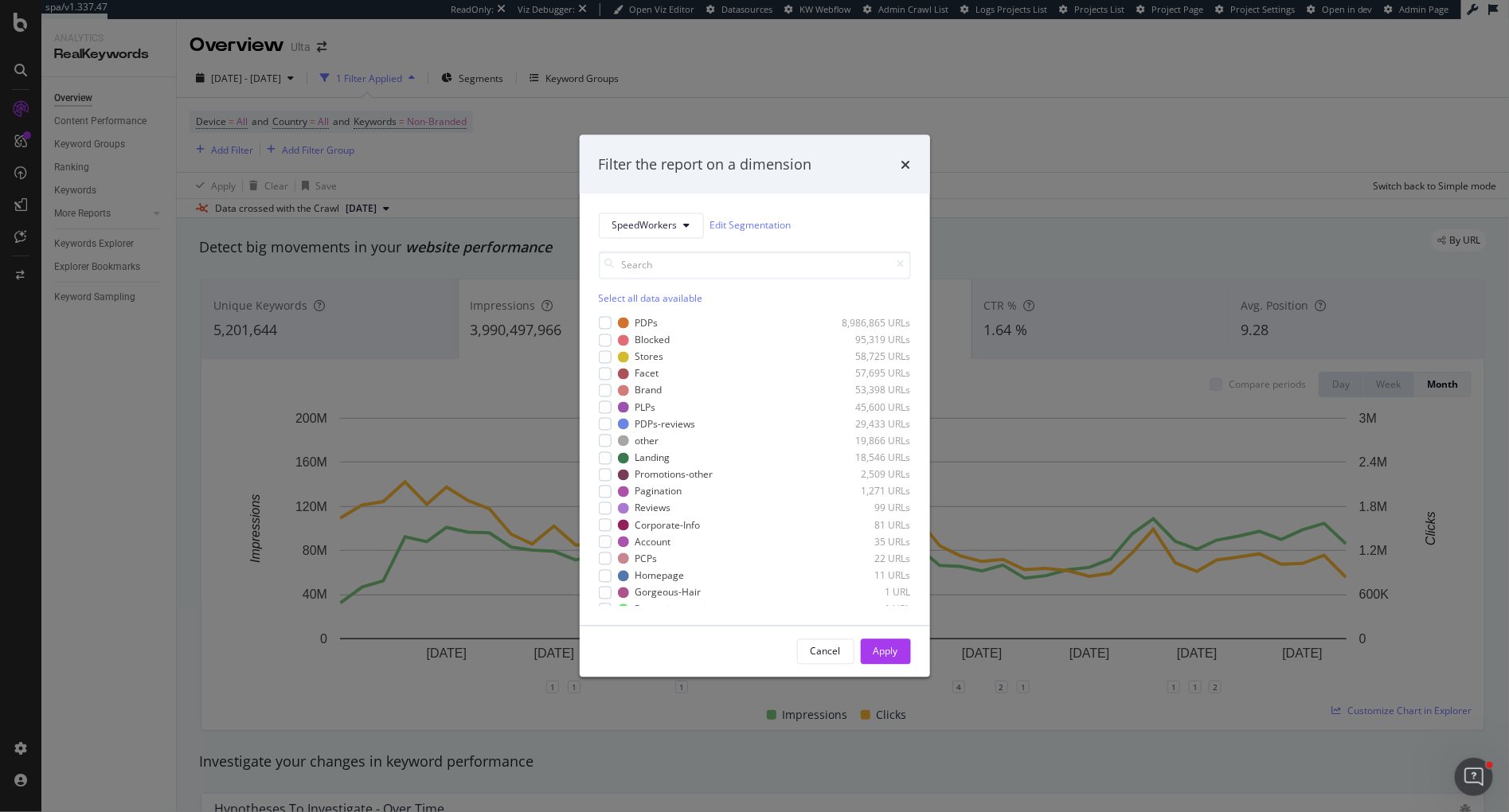
scroll to position [10, 0]
click at [909, 166] on icon "times" at bounding box center [906, 164] width 10 height 12
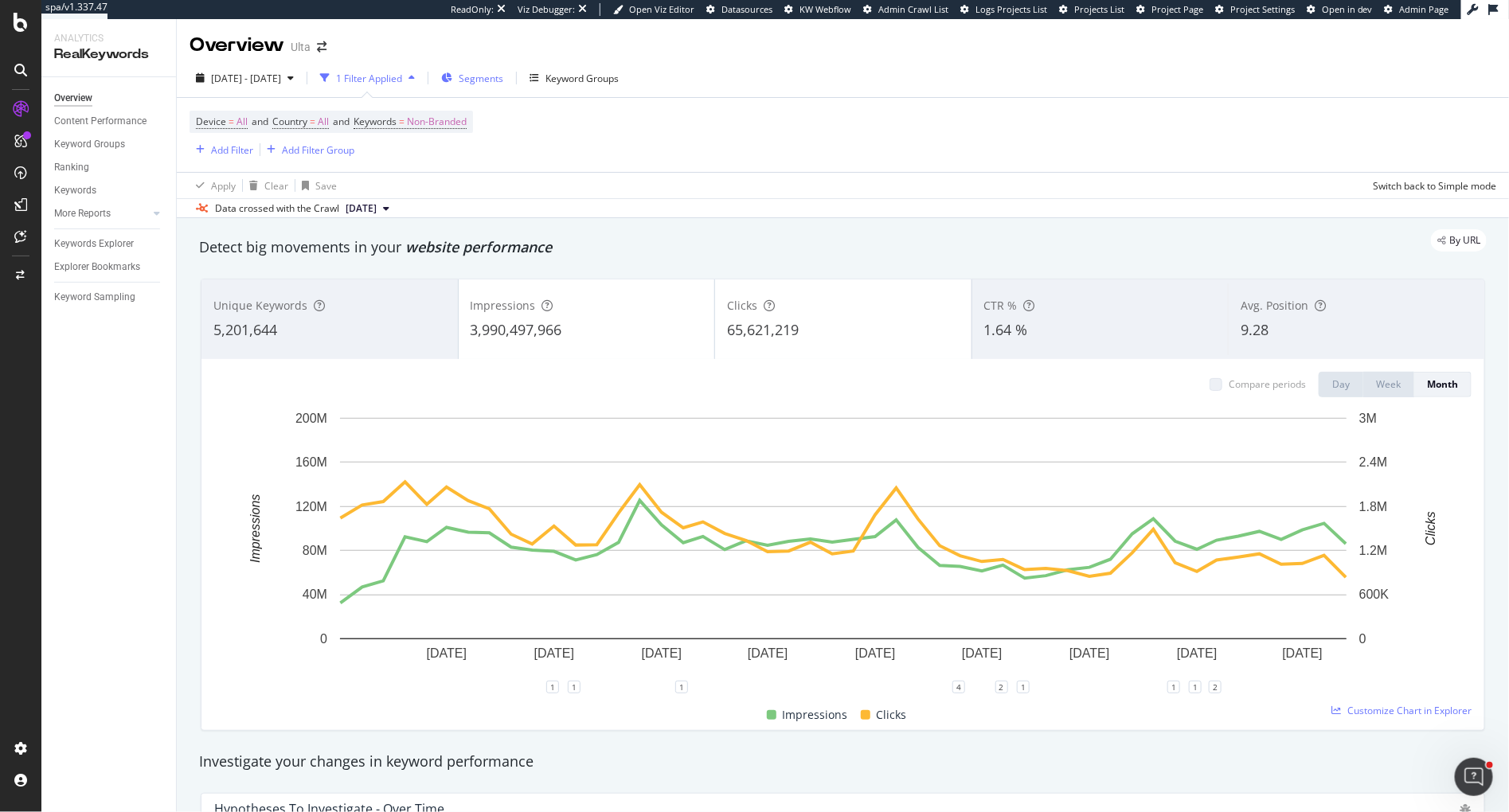
click at [503, 80] on span "Segments" at bounding box center [481, 78] width 45 height 13
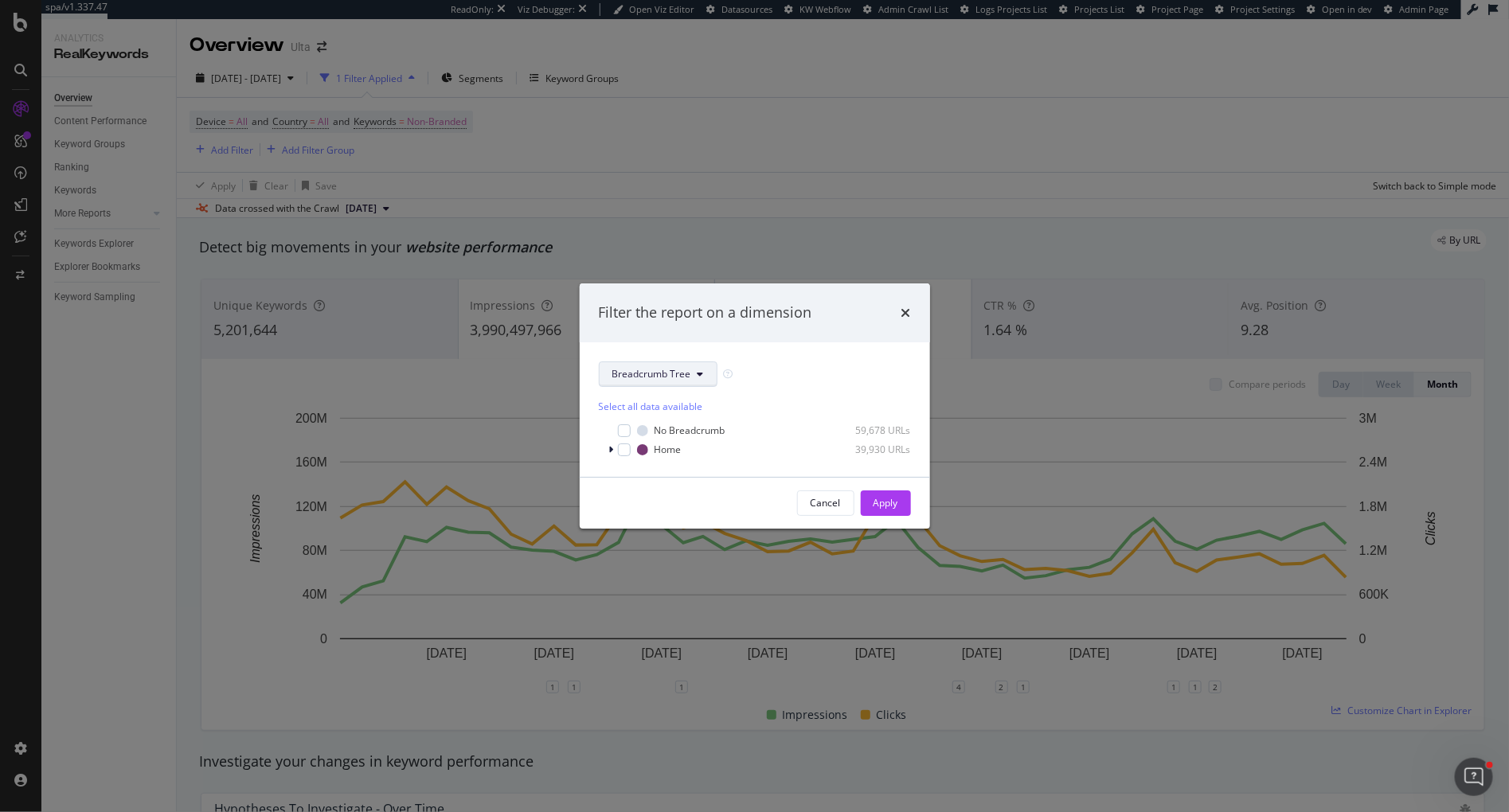
click at [626, 376] on span "Breadcrumb Tree" at bounding box center [651, 373] width 79 height 13
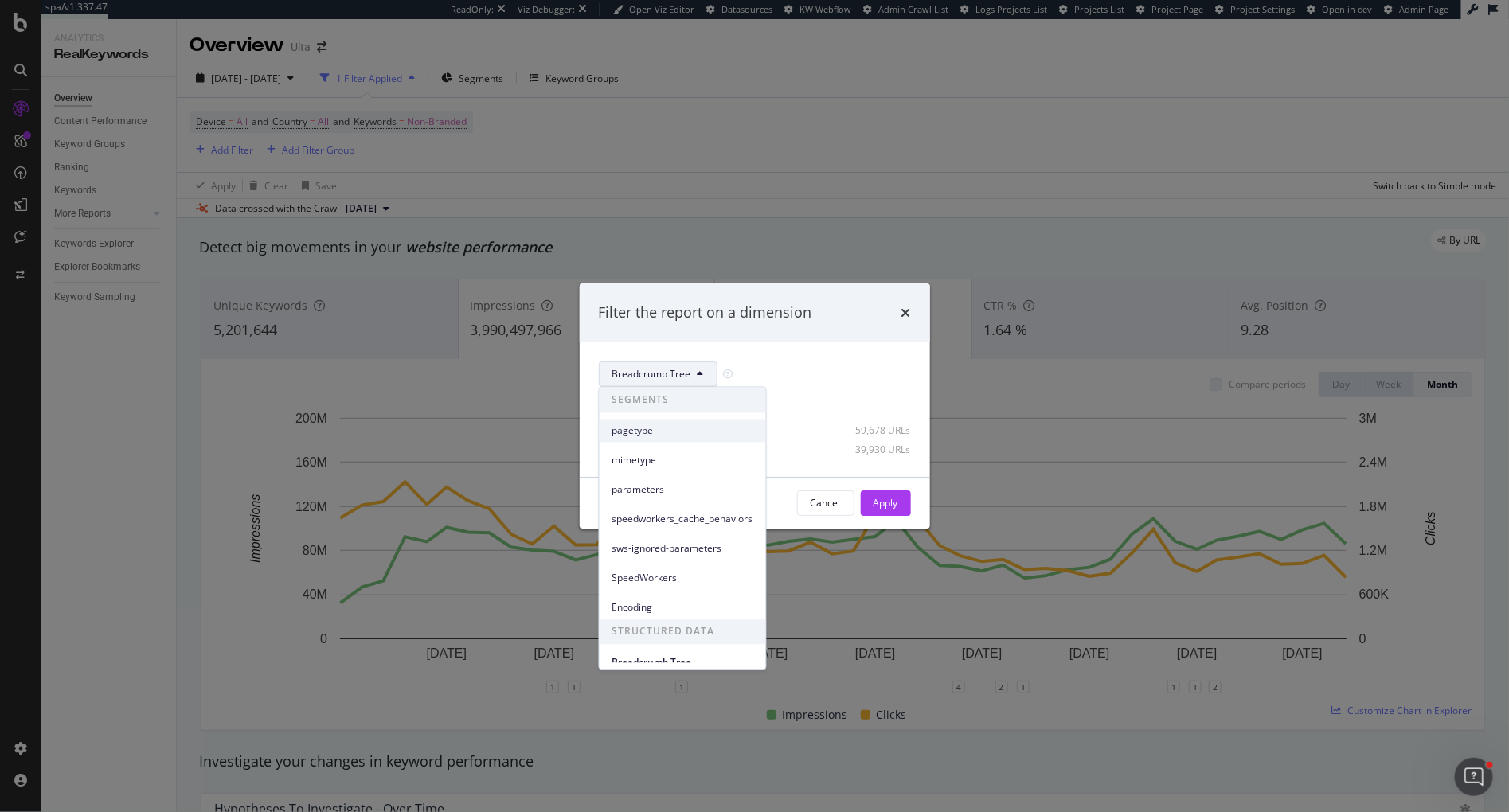
click at [626, 427] on span "pagetype" at bounding box center [683, 431] width 141 height 14
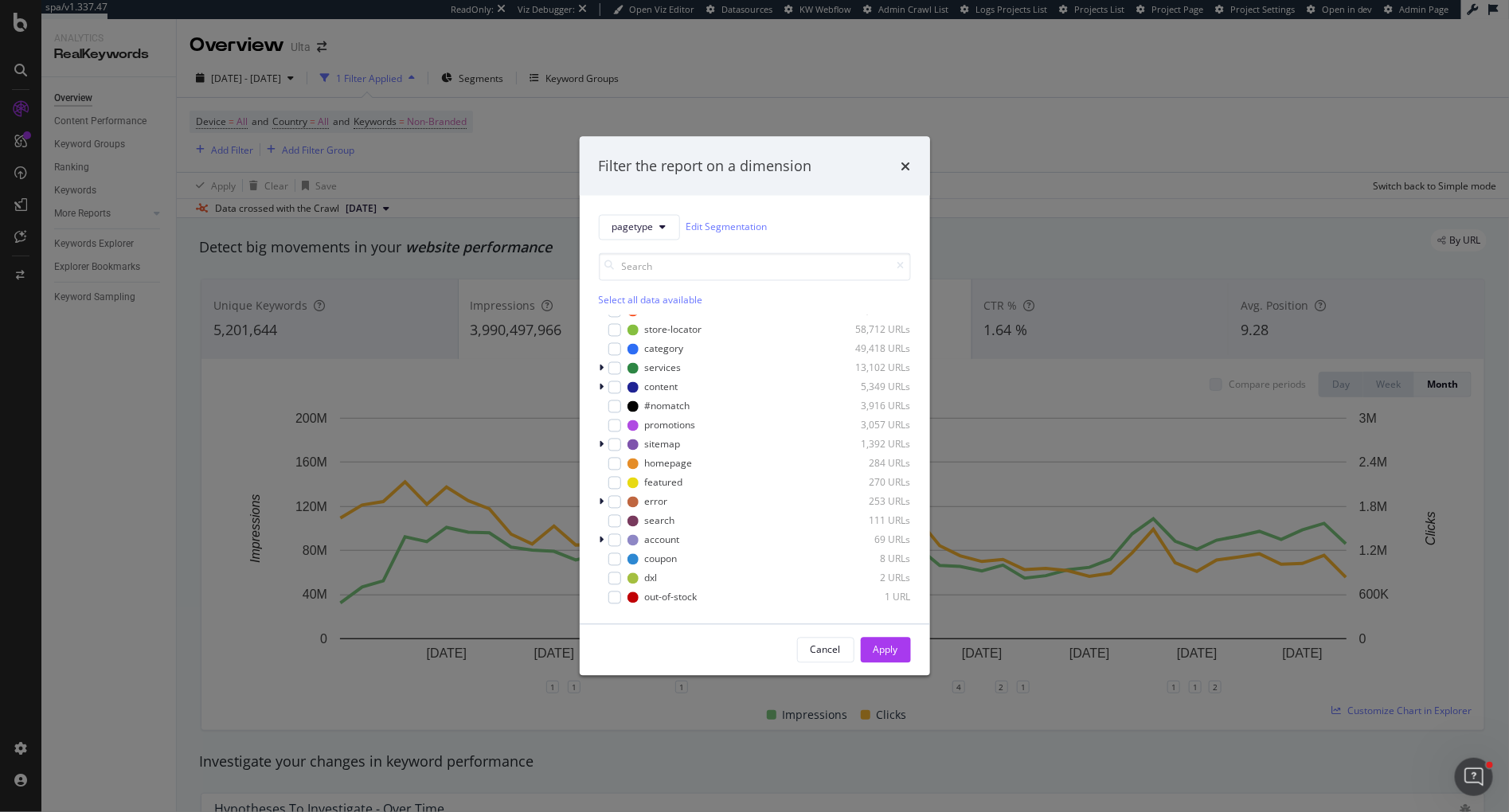
scroll to position [0, 0]
click at [630, 220] on span "pagetype" at bounding box center [633, 227] width 41 height 13
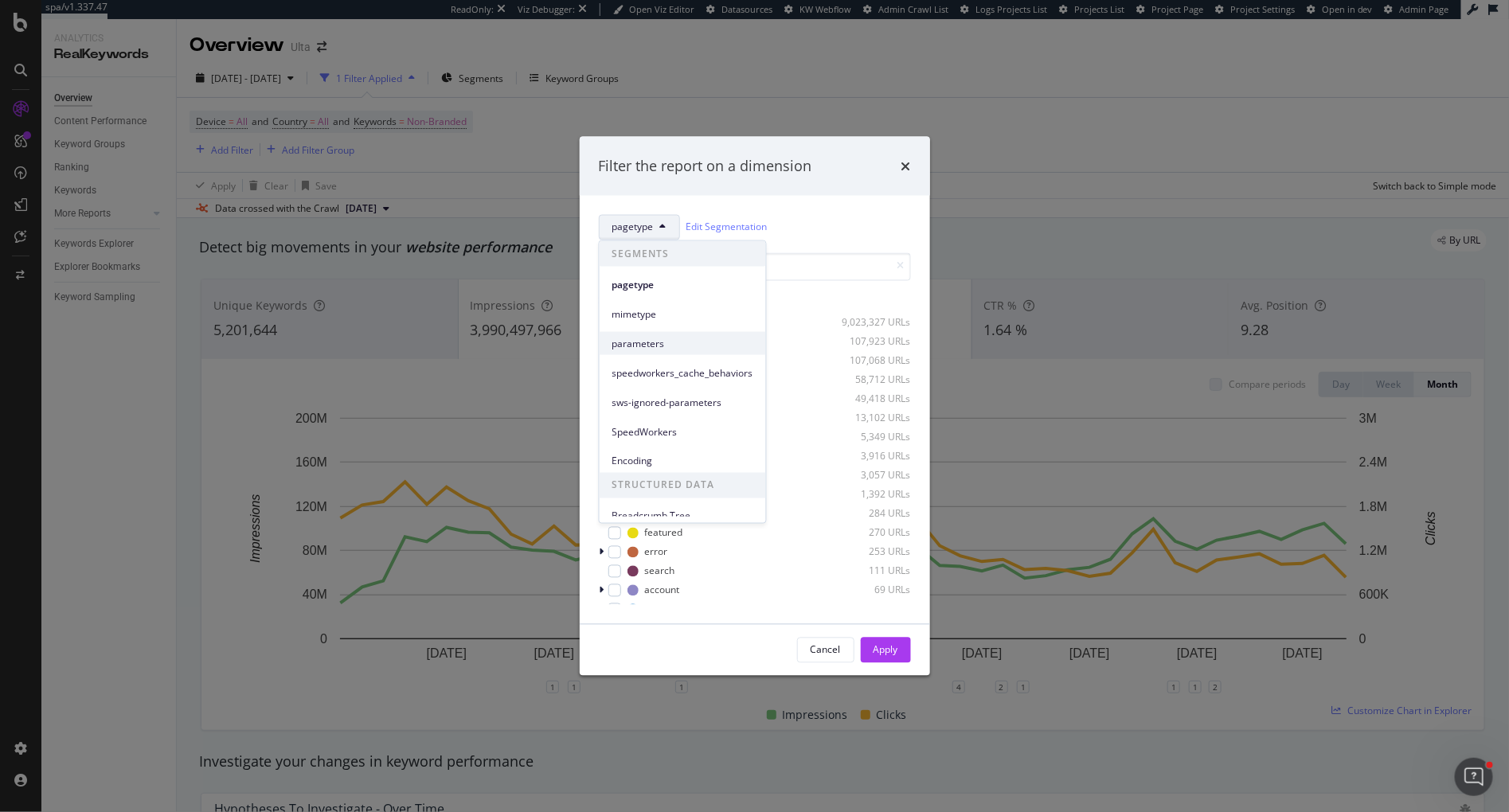
scroll to position [11, 0]
click at [599, 214] on button "pagetype" at bounding box center [639, 227] width 81 height 26
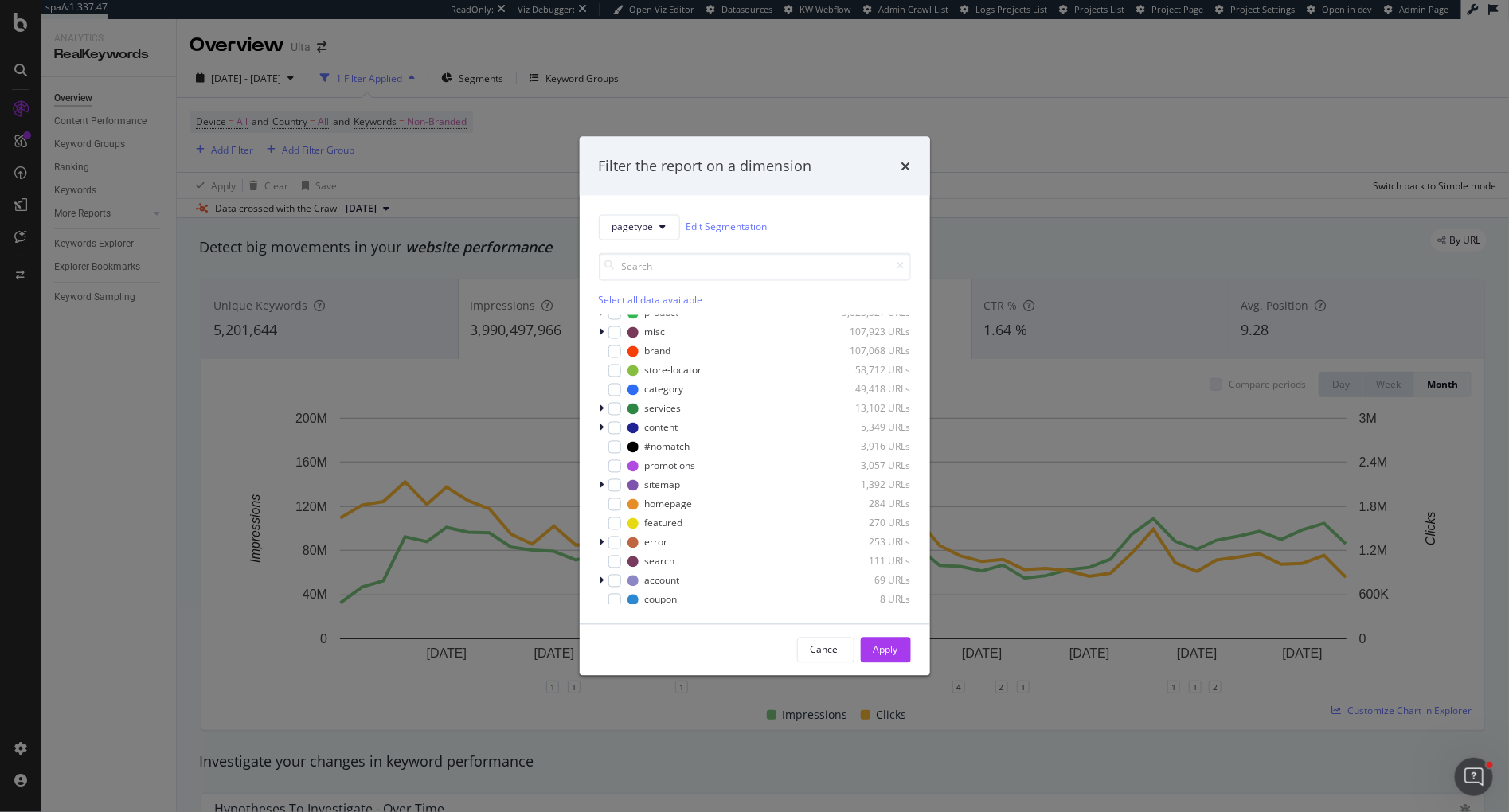
scroll to position [0, 0]
click at [604, 322] on div "modal" at bounding box center [603, 322] width 10 height 16
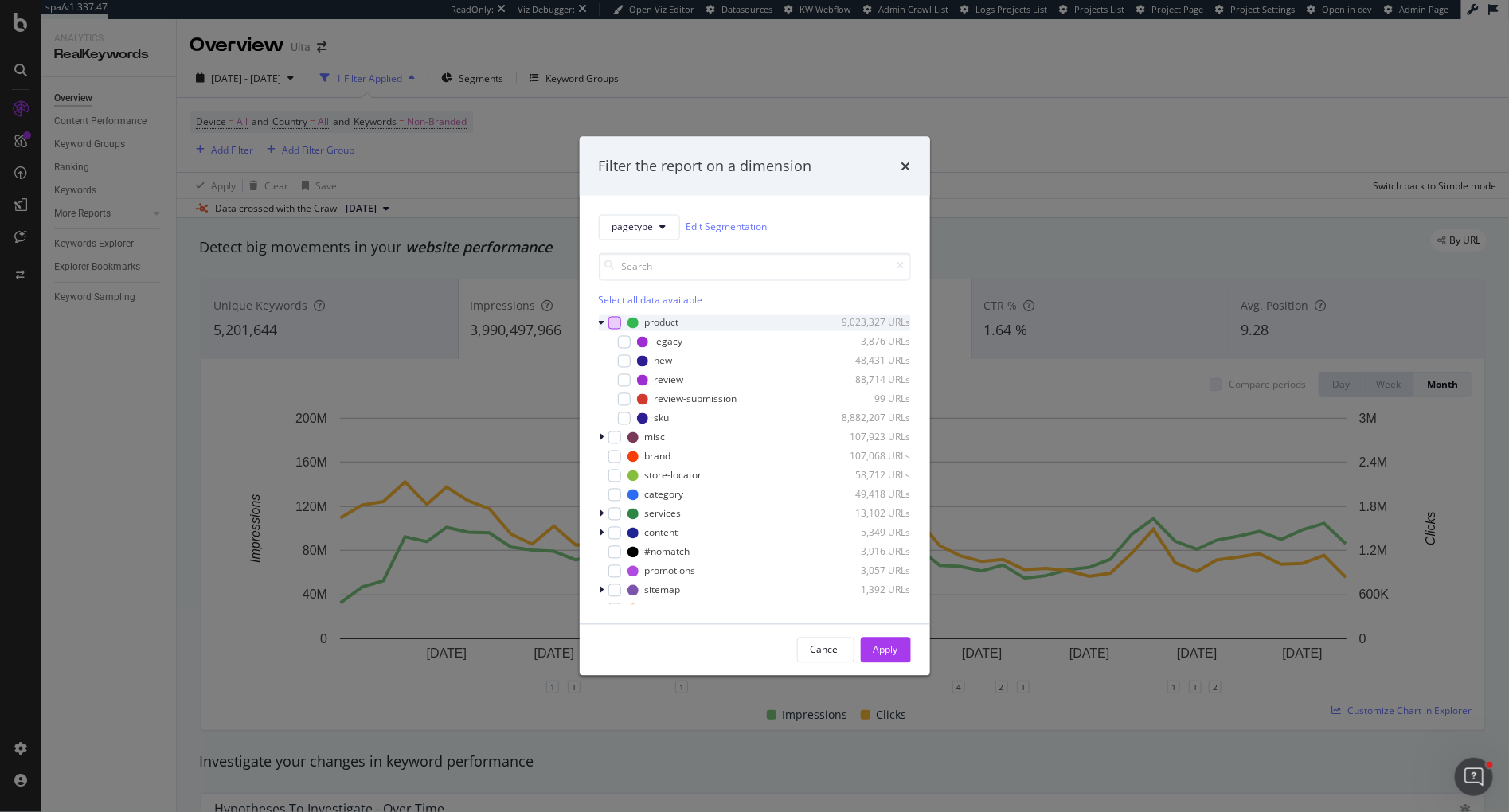
click at [618, 326] on div "modal" at bounding box center [615, 322] width 12 height 12
click at [887, 651] on div "Apply" at bounding box center [886, 650] width 25 height 13
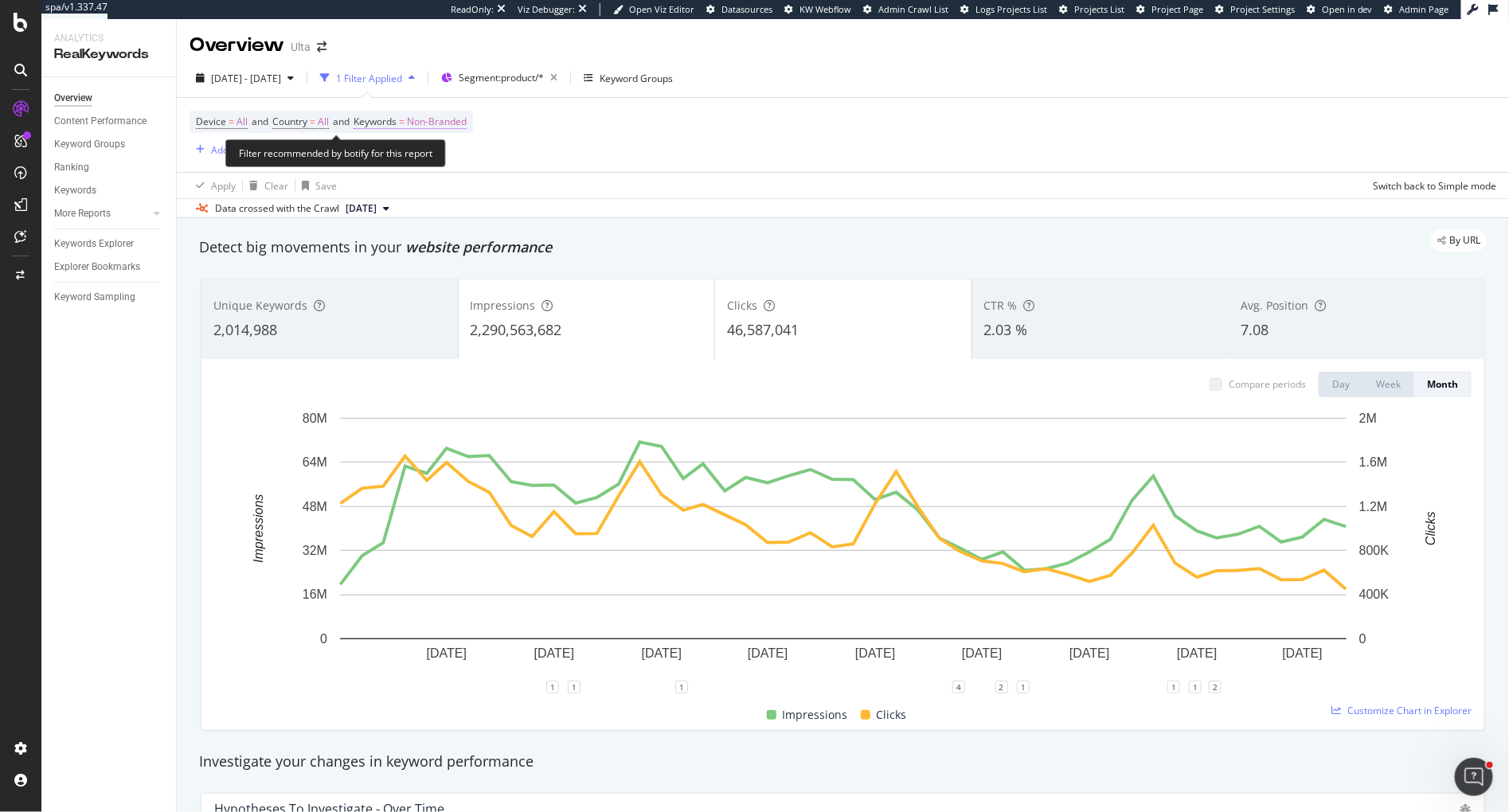
click at [460, 122] on span "Non-Branded" at bounding box center [436, 121] width 60 height 22
click at [453, 153] on icon "button" at bounding box center [452, 158] width 6 height 10
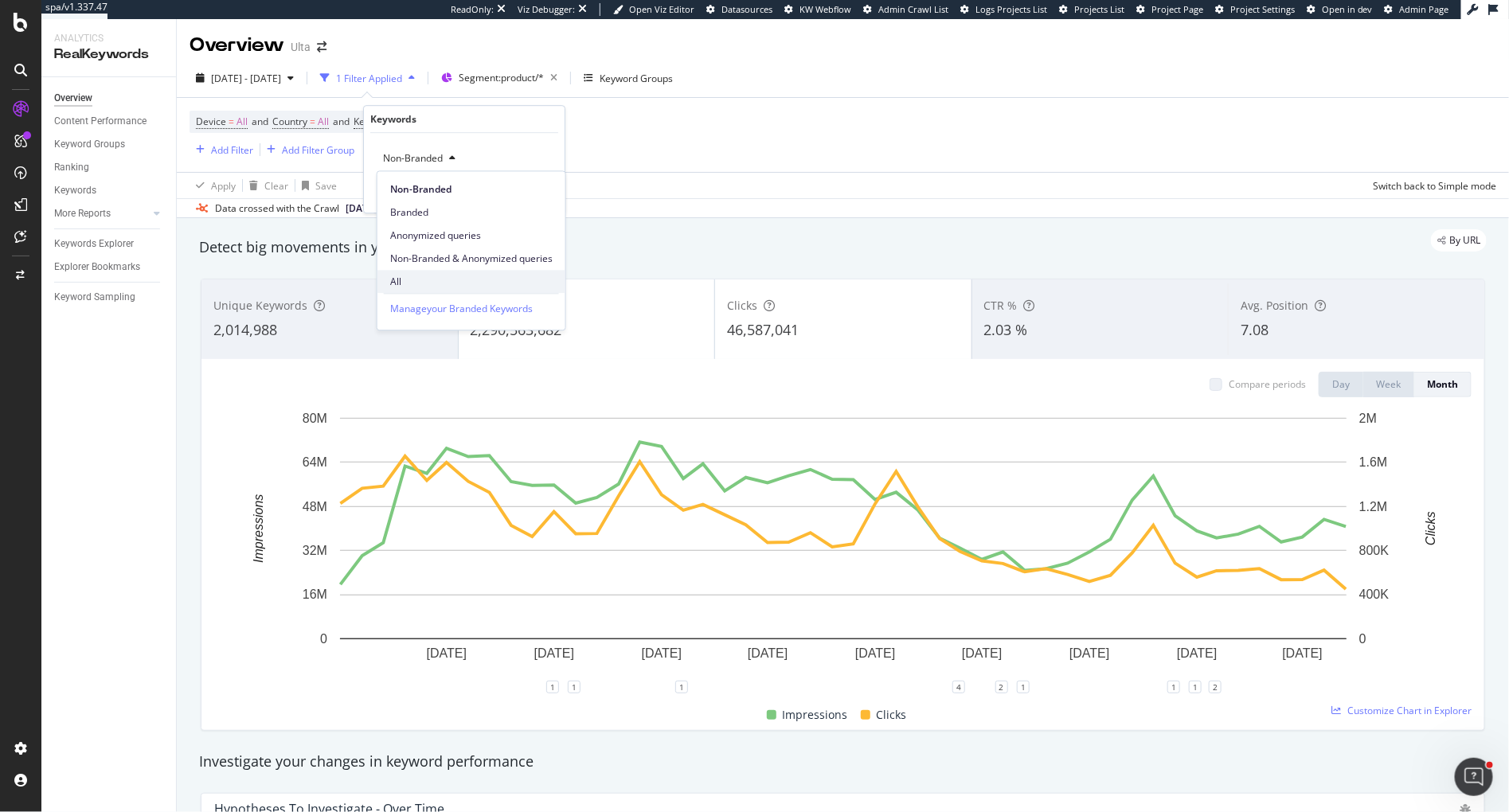
click at [413, 278] on span "All" at bounding box center [471, 282] width 162 height 14
click at [537, 192] on div "Apply" at bounding box center [540, 192] width 25 height 13
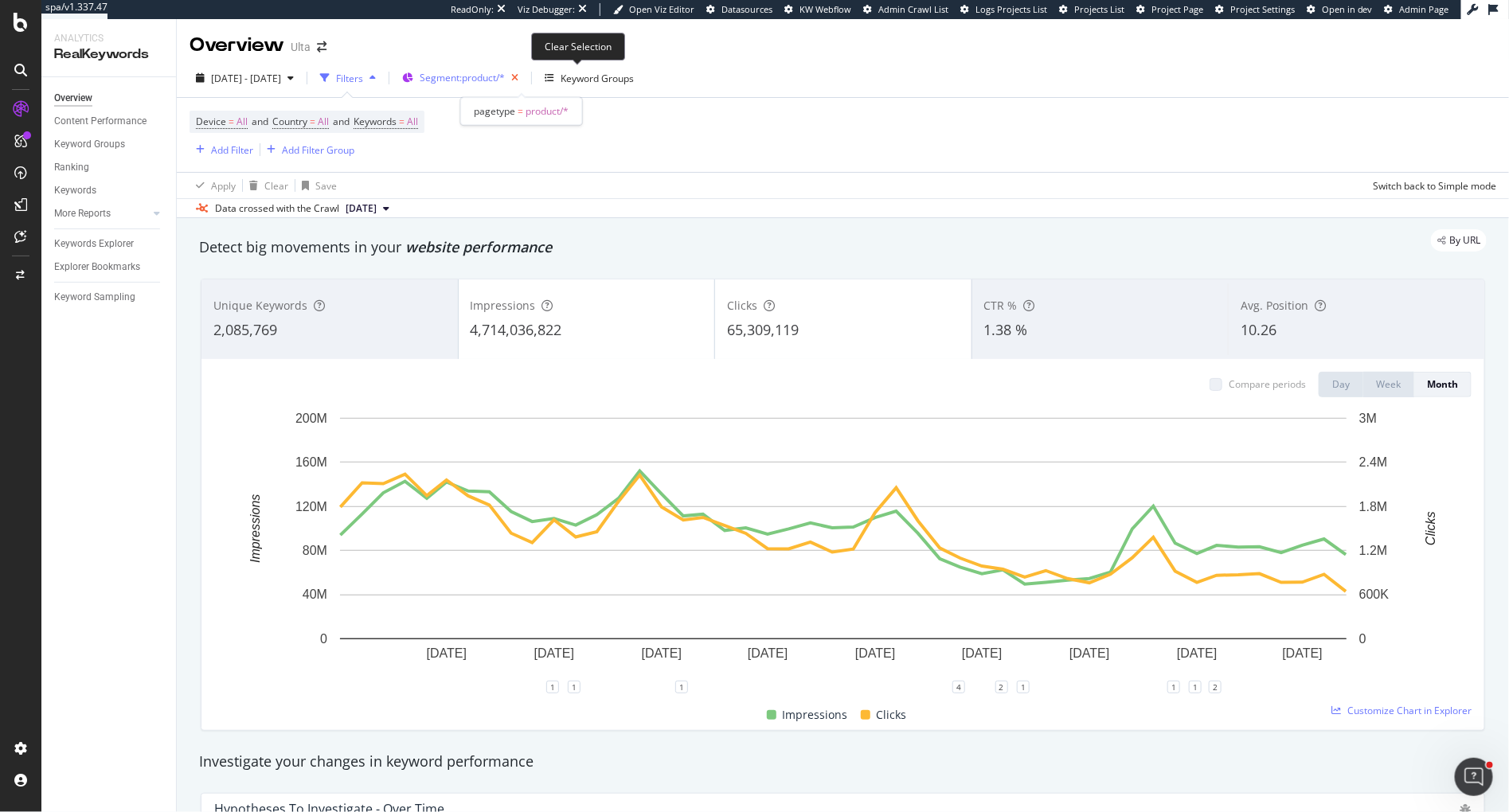
click at [525, 82] on icon "button" at bounding box center [515, 78] width 20 height 22
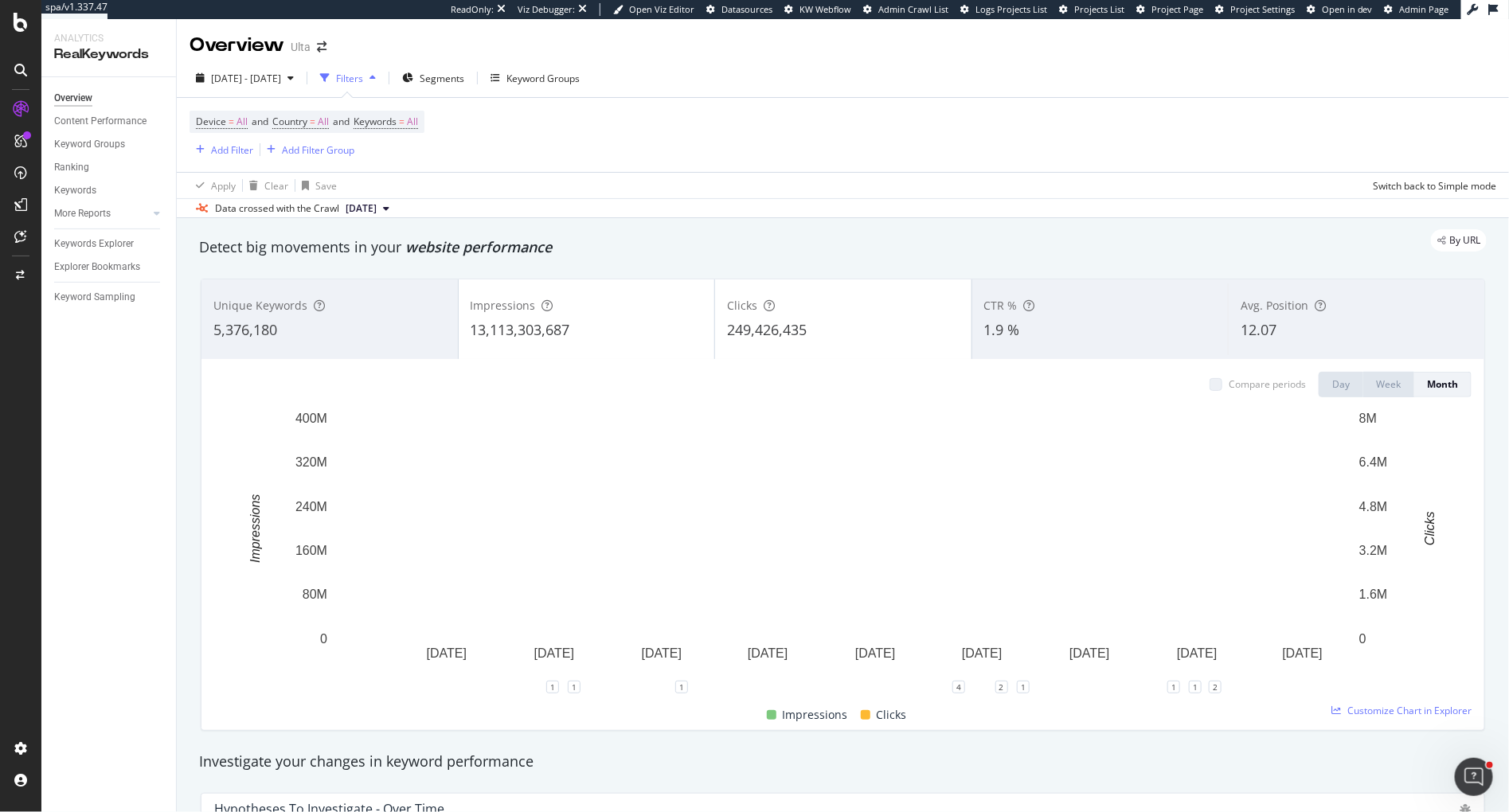
scroll to position [37, 0]
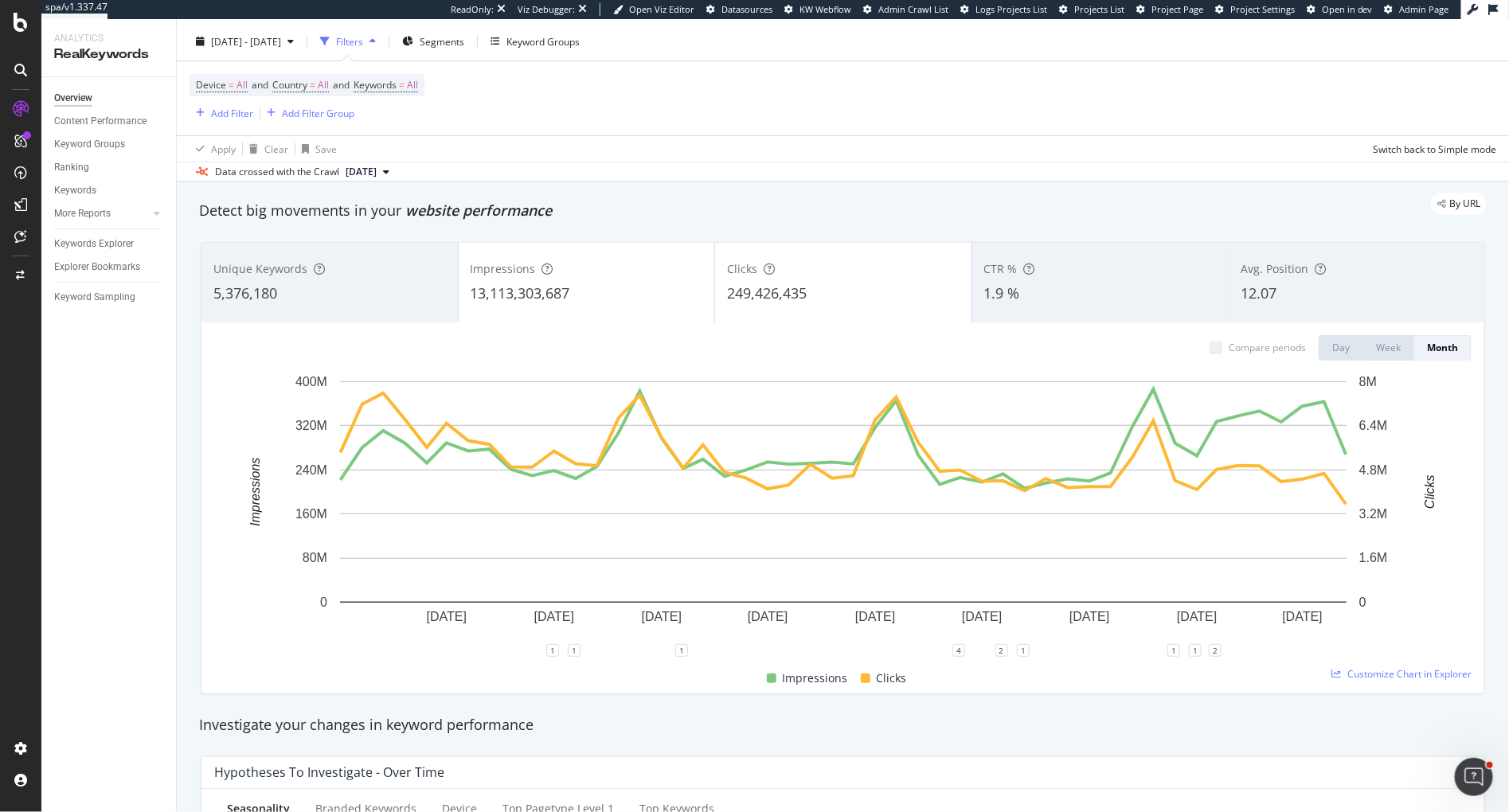
click at [977, 103] on div "Device = All and Country = All and Keywords = All Add Filter Add Filter Group" at bounding box center [842, 98] width 1306 height 74
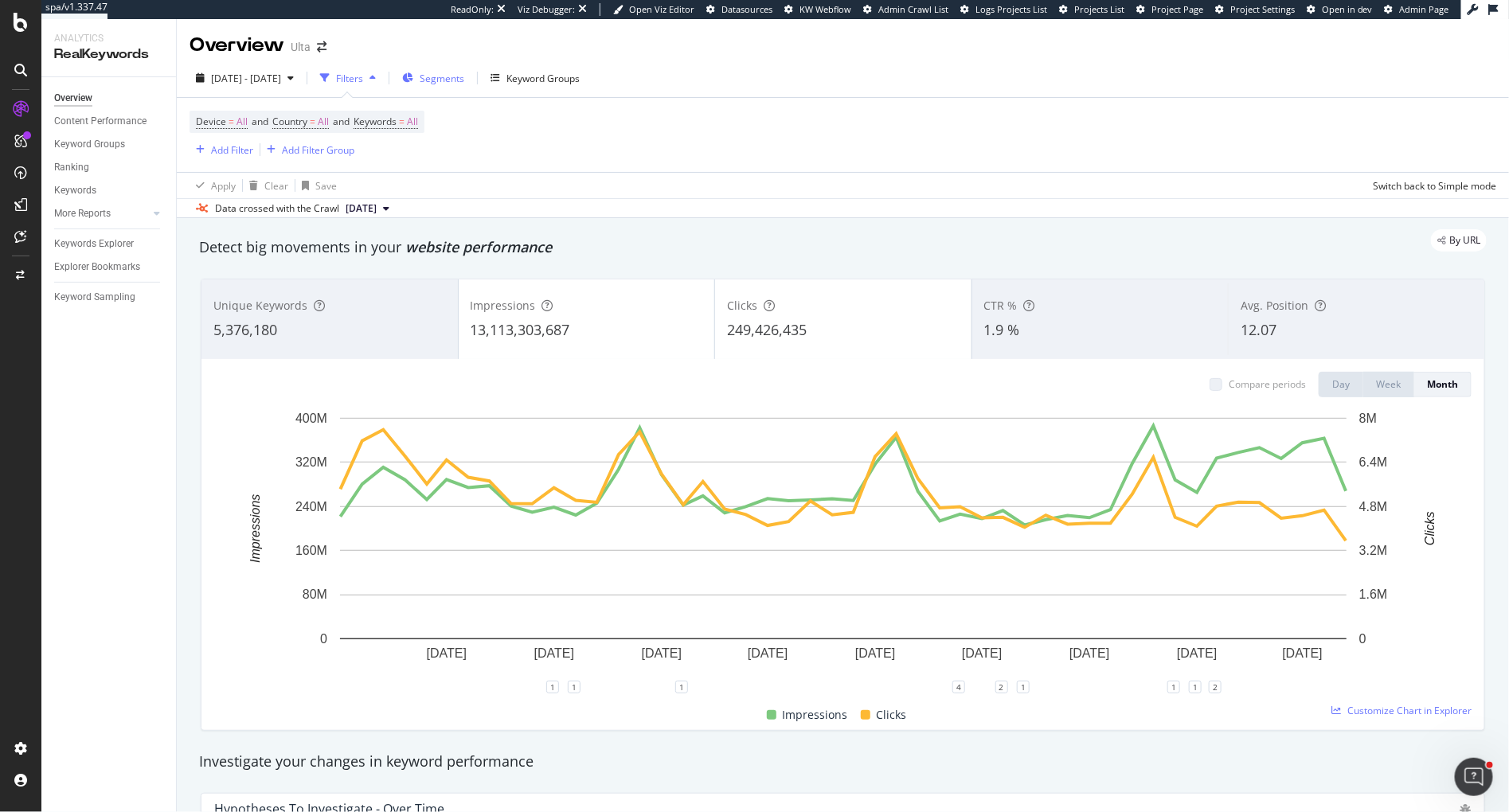
click at [464, 85] on div "Segments" at bounding box center [442, 78] width 45 height 13
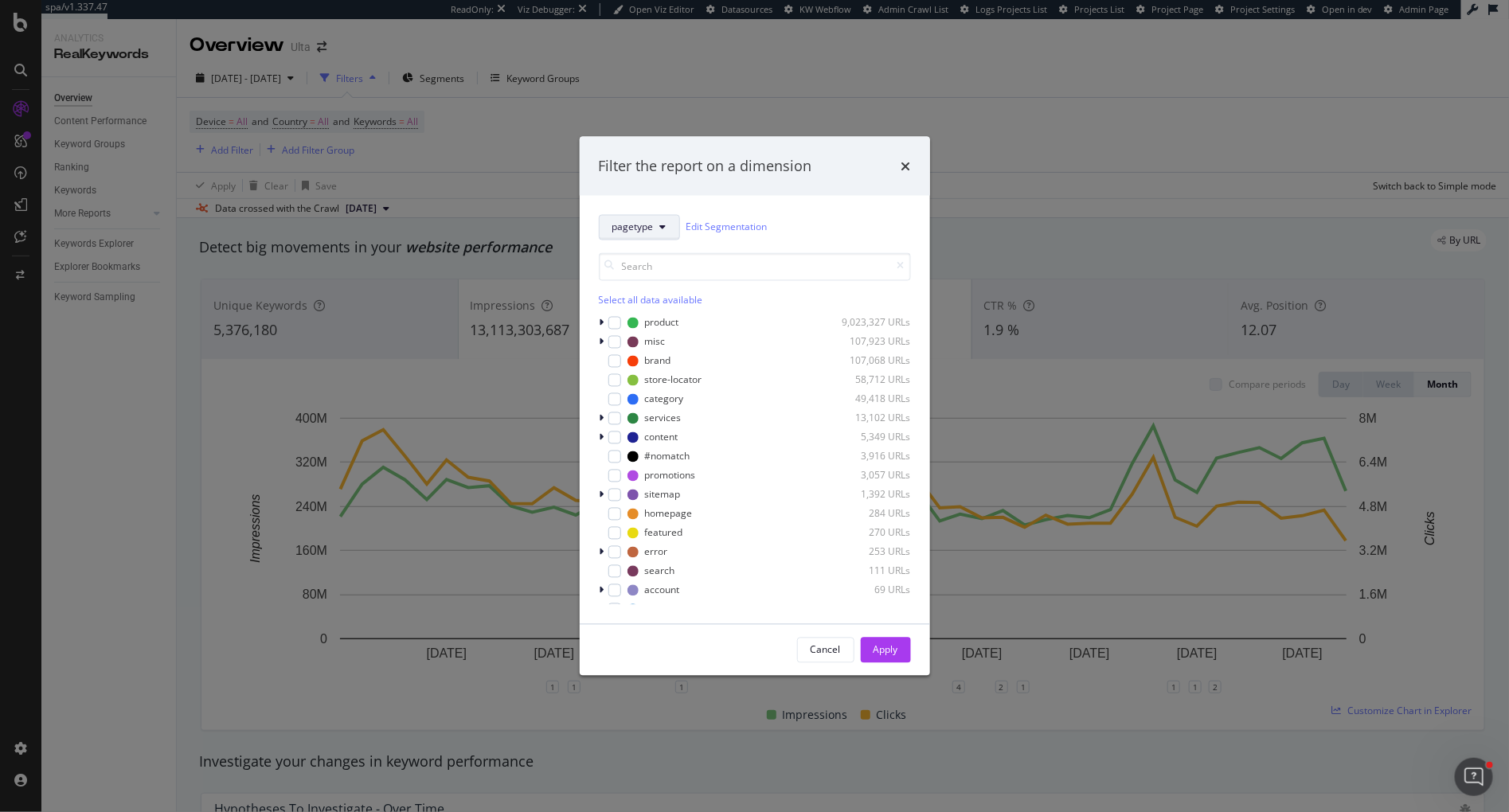
click at [642, 230] on span "pagetype" at bounding box center [633, 227] width 41 height 13
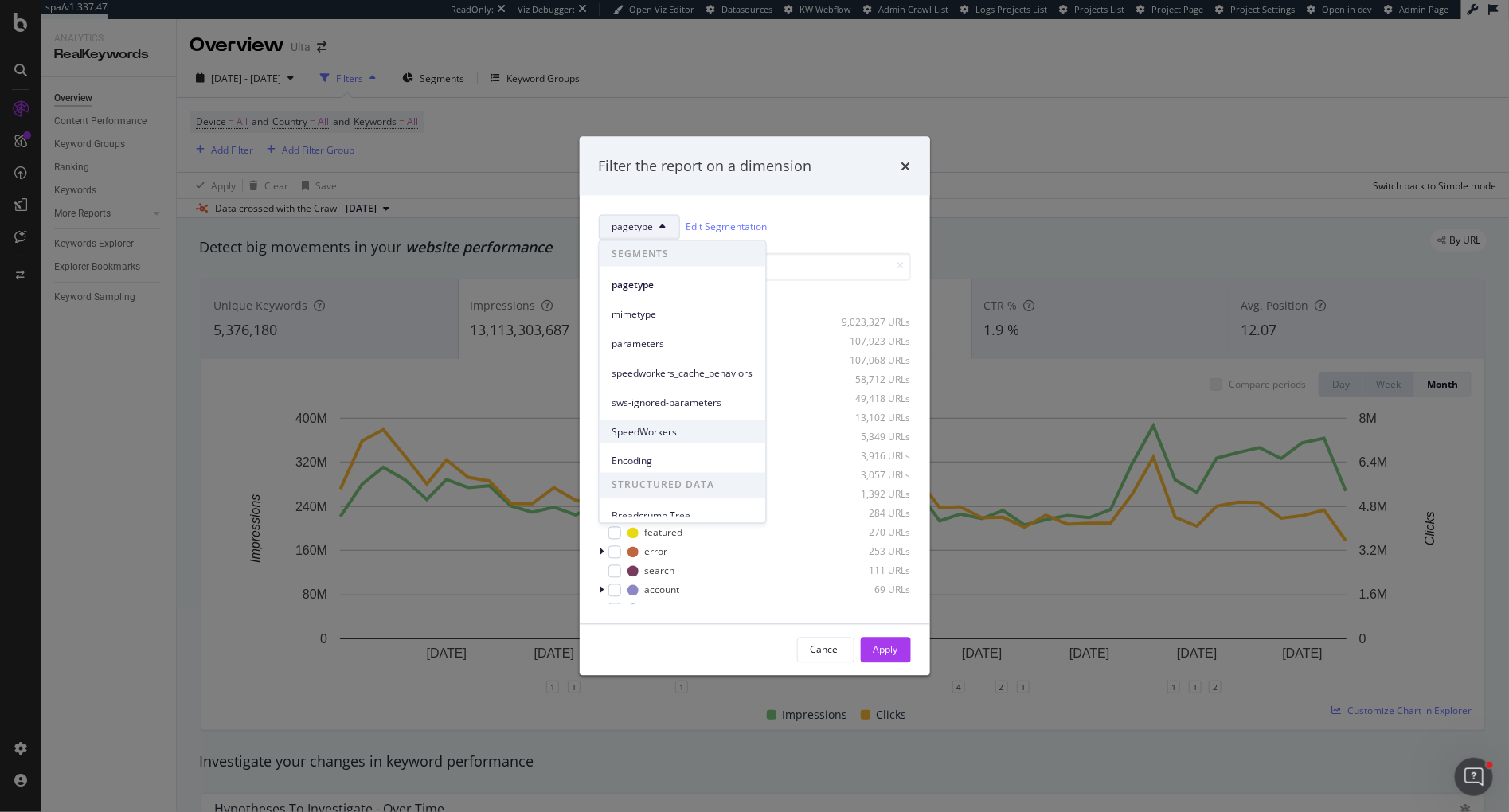
click at [653, 429] on span "SpeedWorkers" at bounding box center [683, 432] width 141 height 14
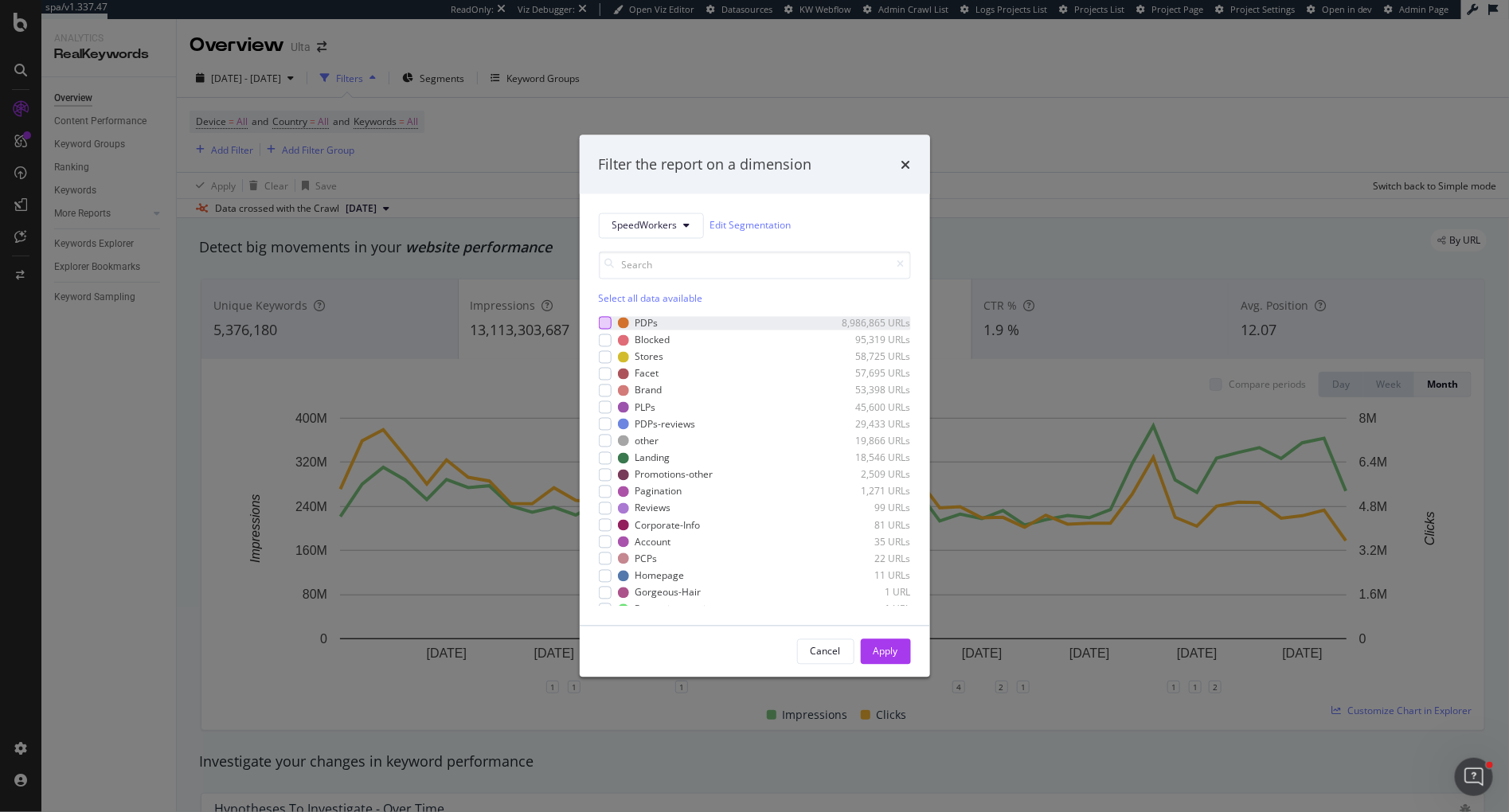
click at [603, 320] on div "modal" at bounding box center [605, 323] width 12 height 12
click at [880, 654] on div "Apply" at bounding box center [886, 651] width 25 height 13
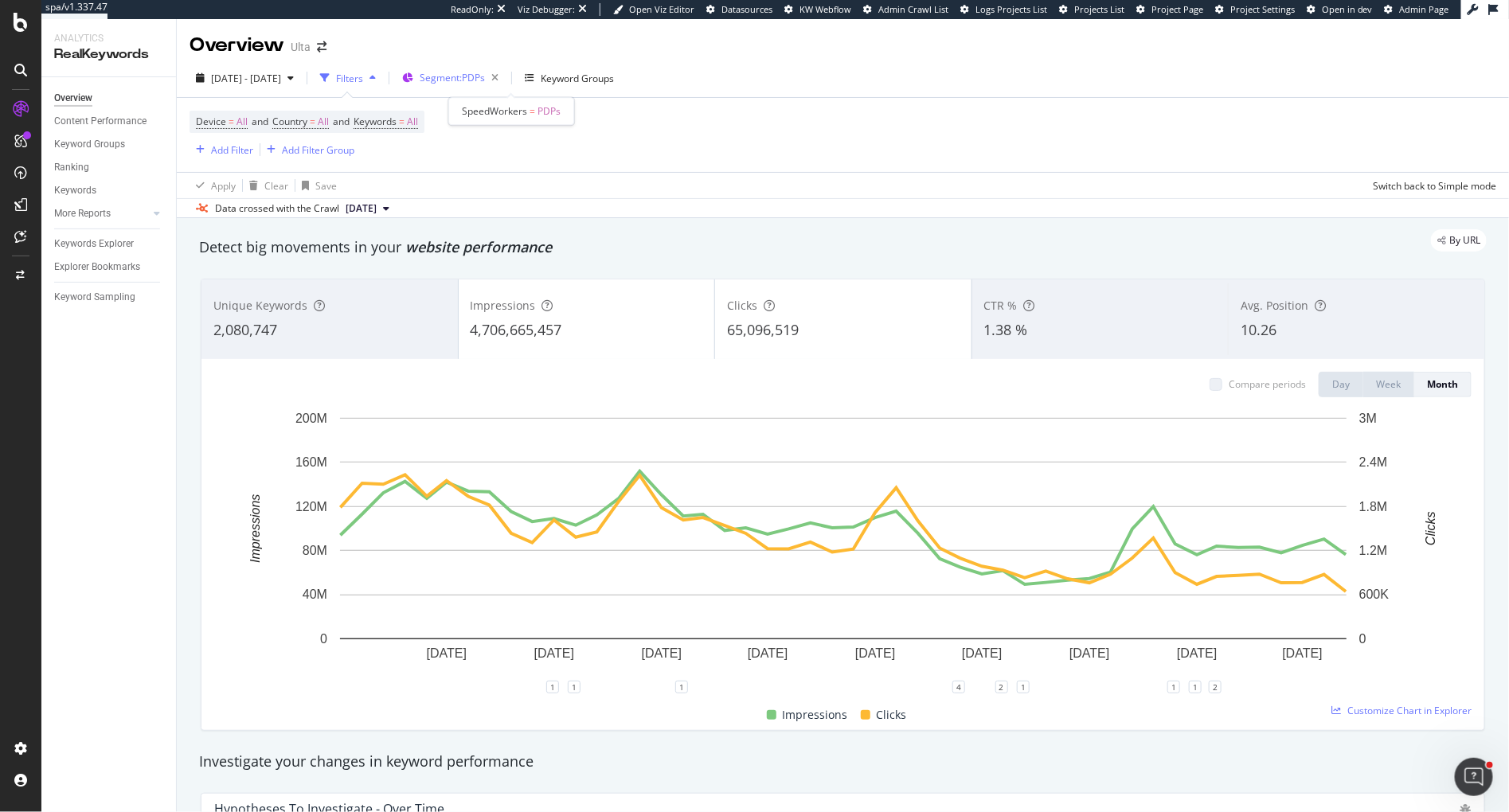
click at [485, 80] on span "Segment: PDPs" at bounding box center [452, 77] width 65 height 13
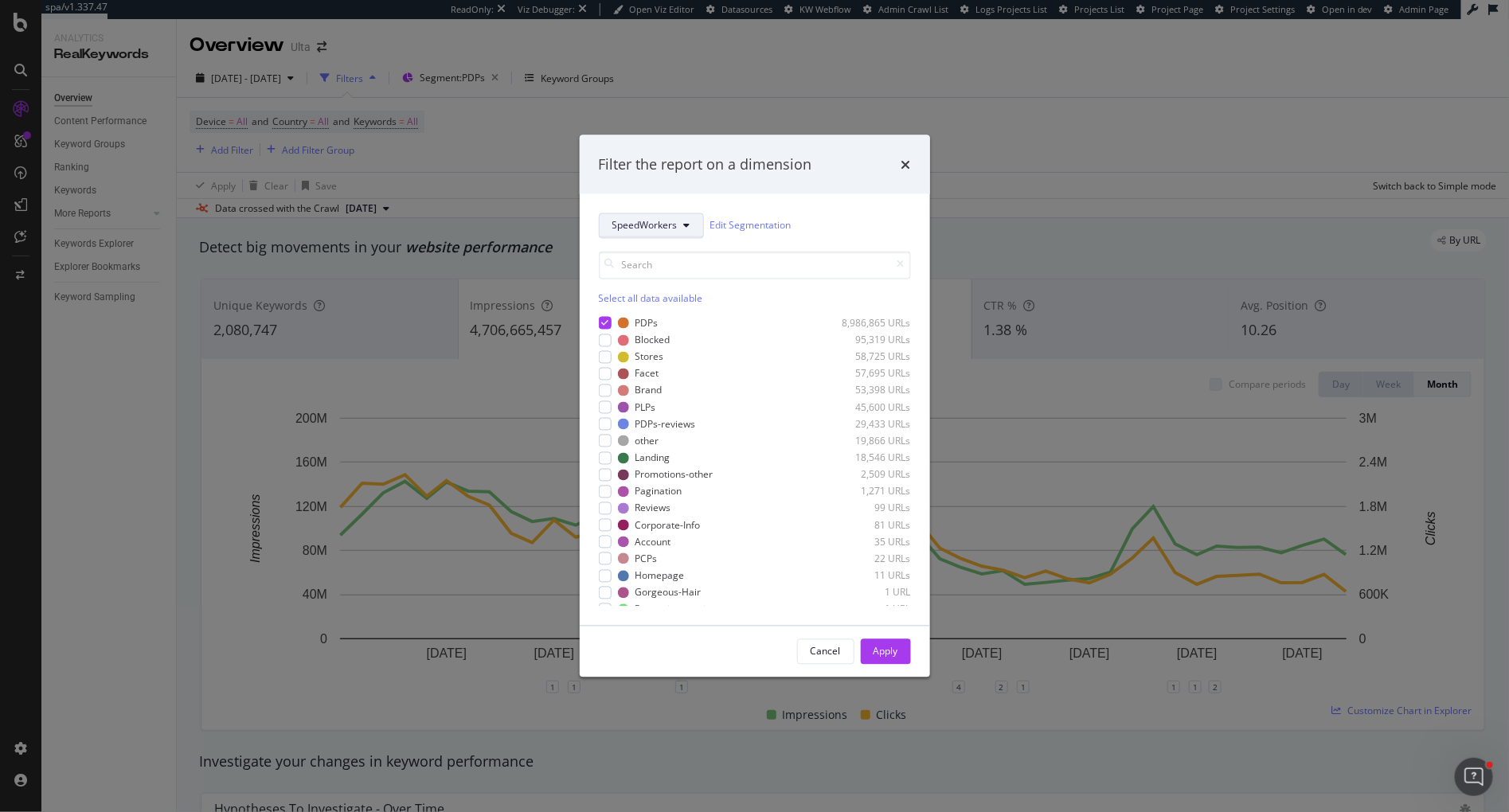
click at [634, 226] on span "SpeedWorkers" at bounding box center [644, 225] width 65 height 13
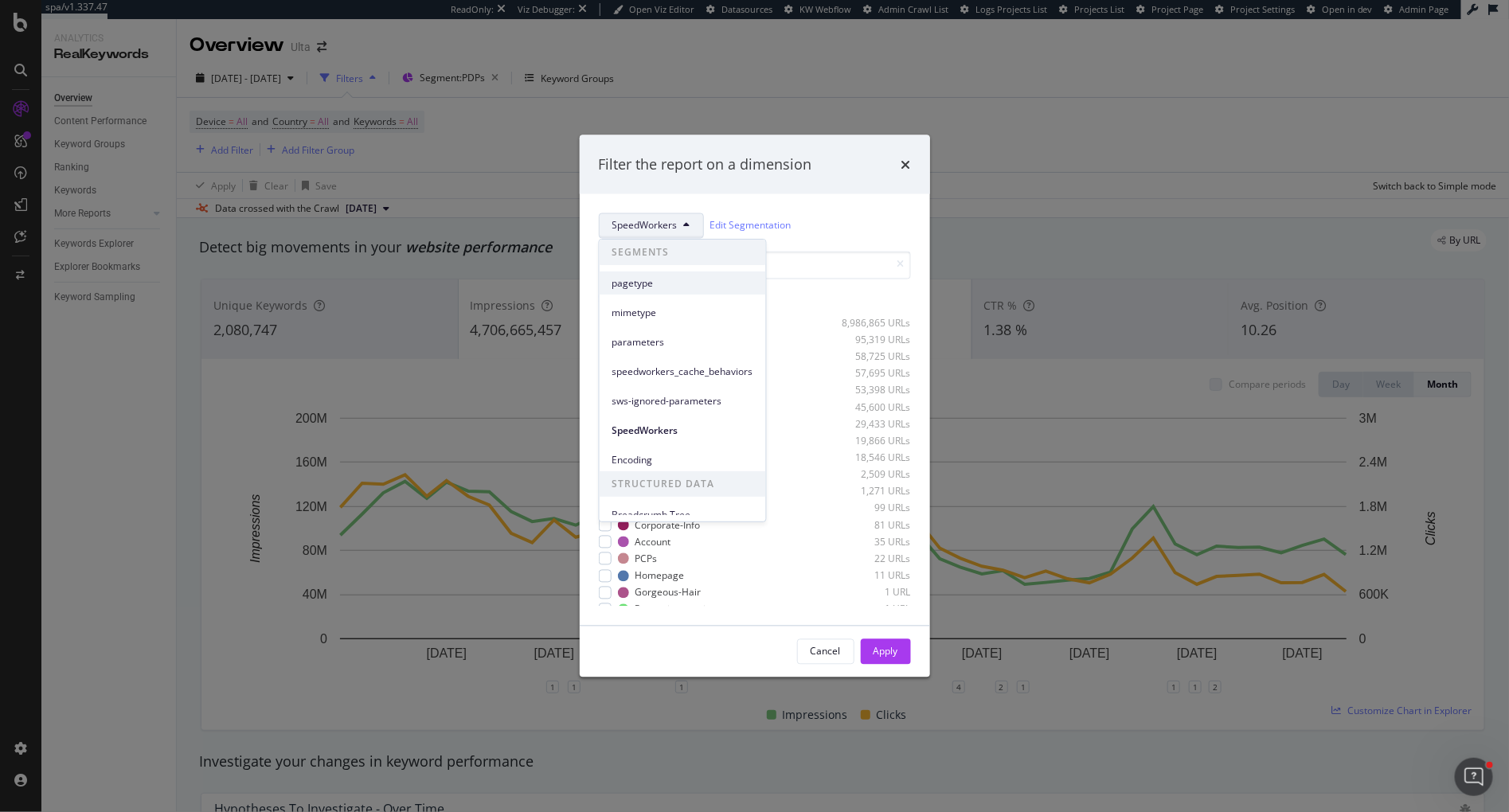
click at [626, 280] on span "pagetype" at bounding box center [683, 284] width 141 height 14
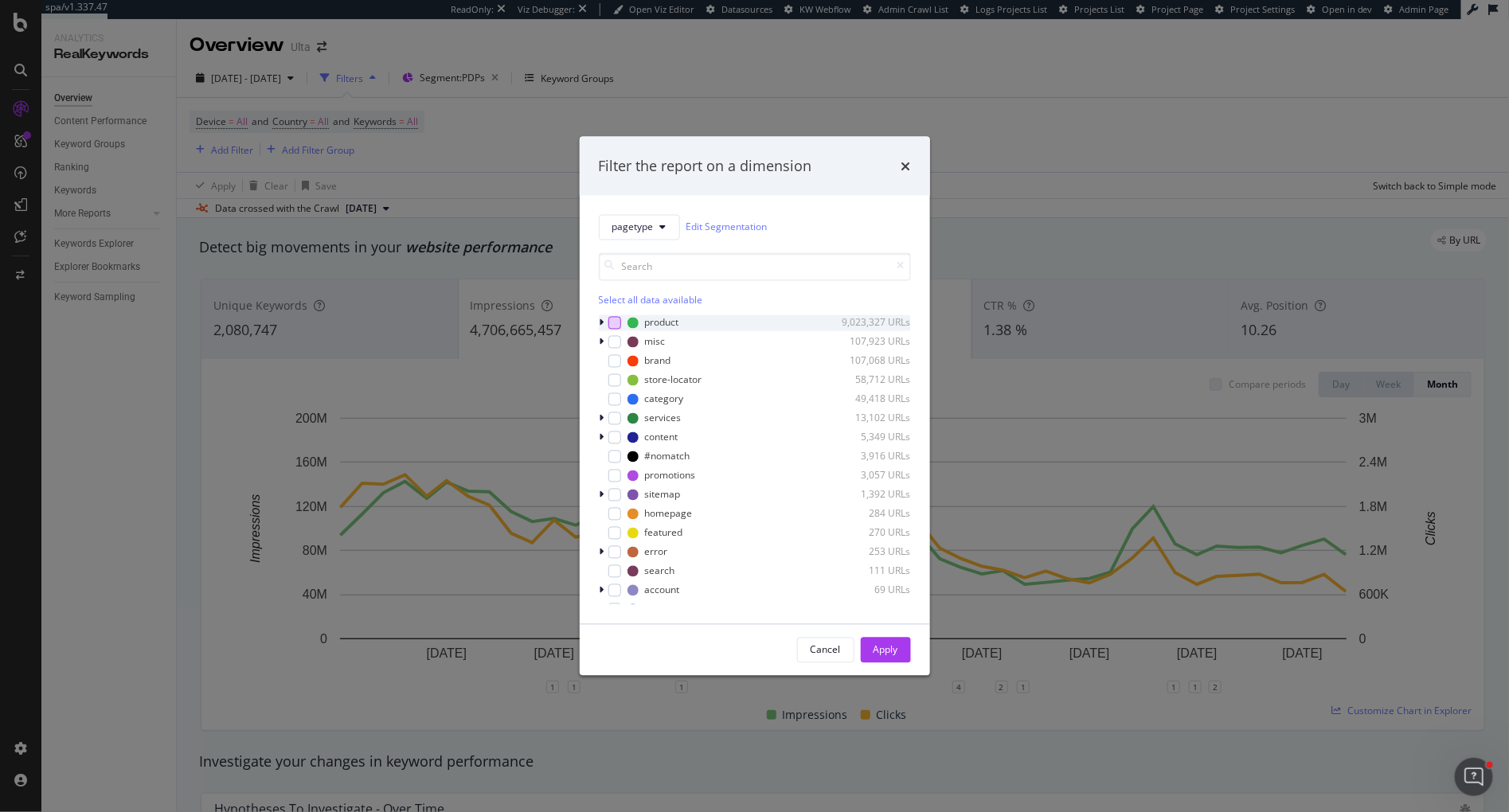
click at [615, 327] on div "modal" at bounding box center [615, 322] width 12 height 12
click at [601, 323] on icon "modal" at bounding box center [601, 322] width 4 height 10
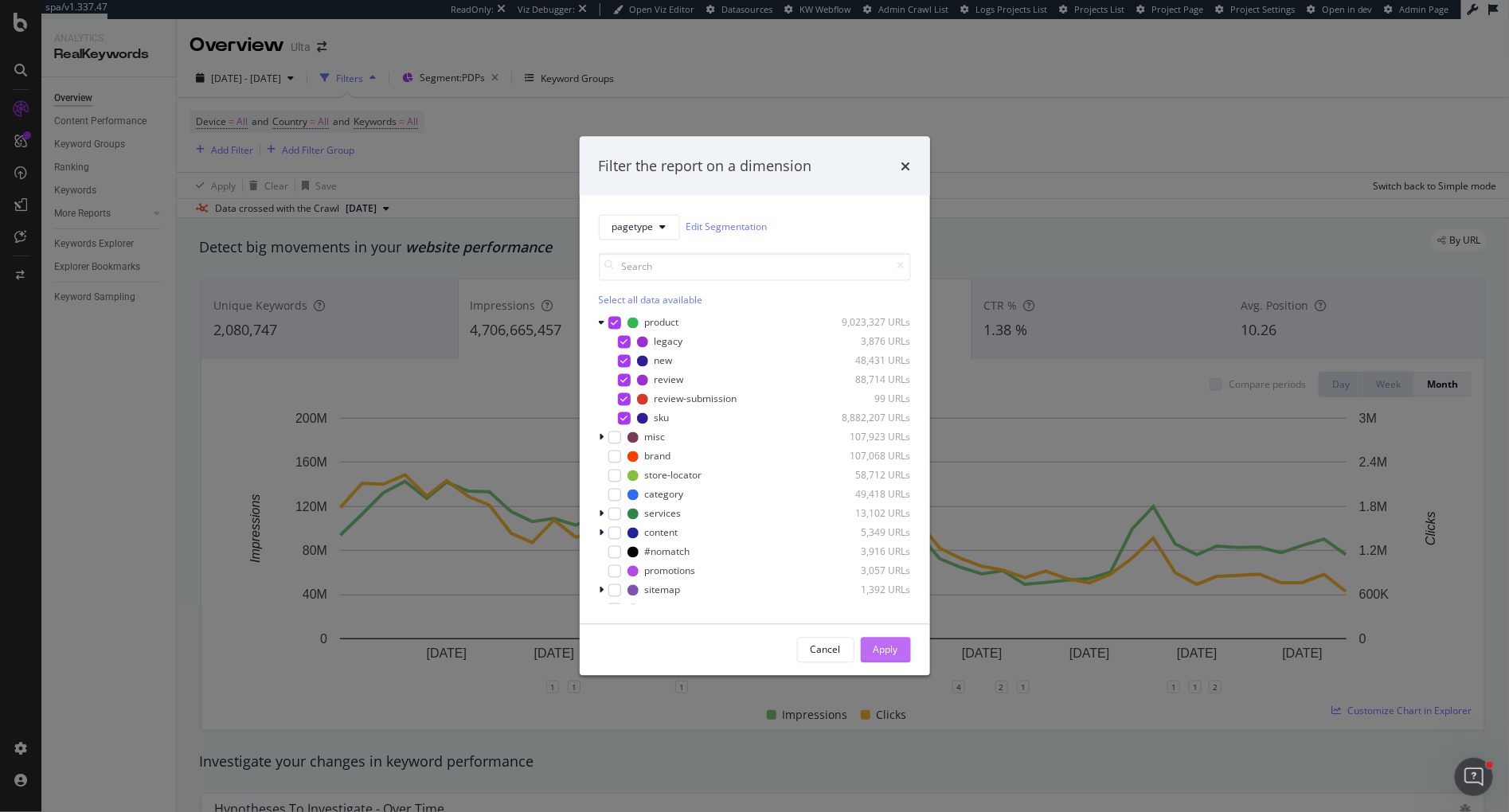
click at [892, 650] on div "Apply" at bounding box center [886, 650] width 25 height 13
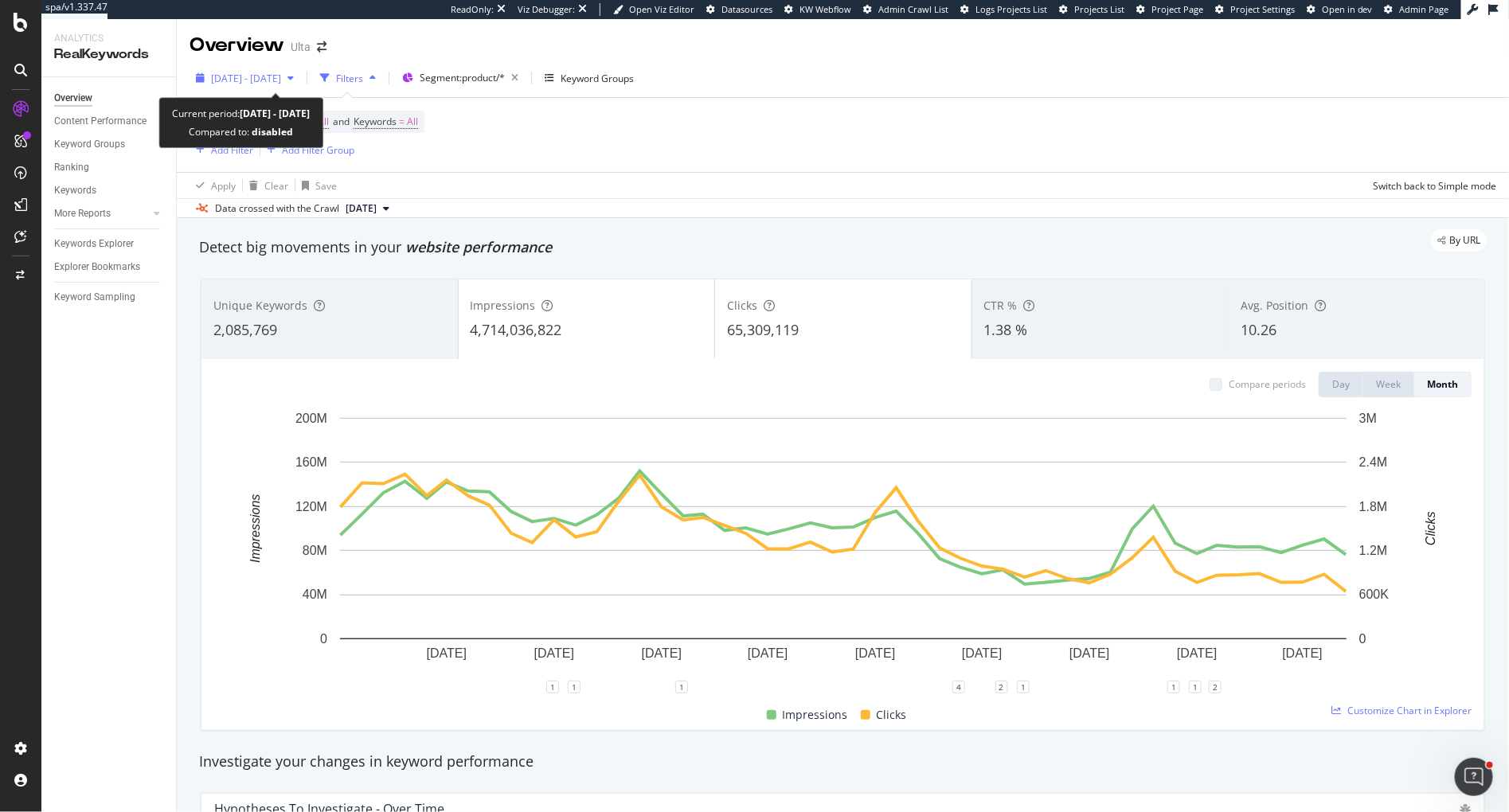
click at [281, 77] on span "[DATE] - [DATE]" at bounding box center [245, 78] width 70 height 13
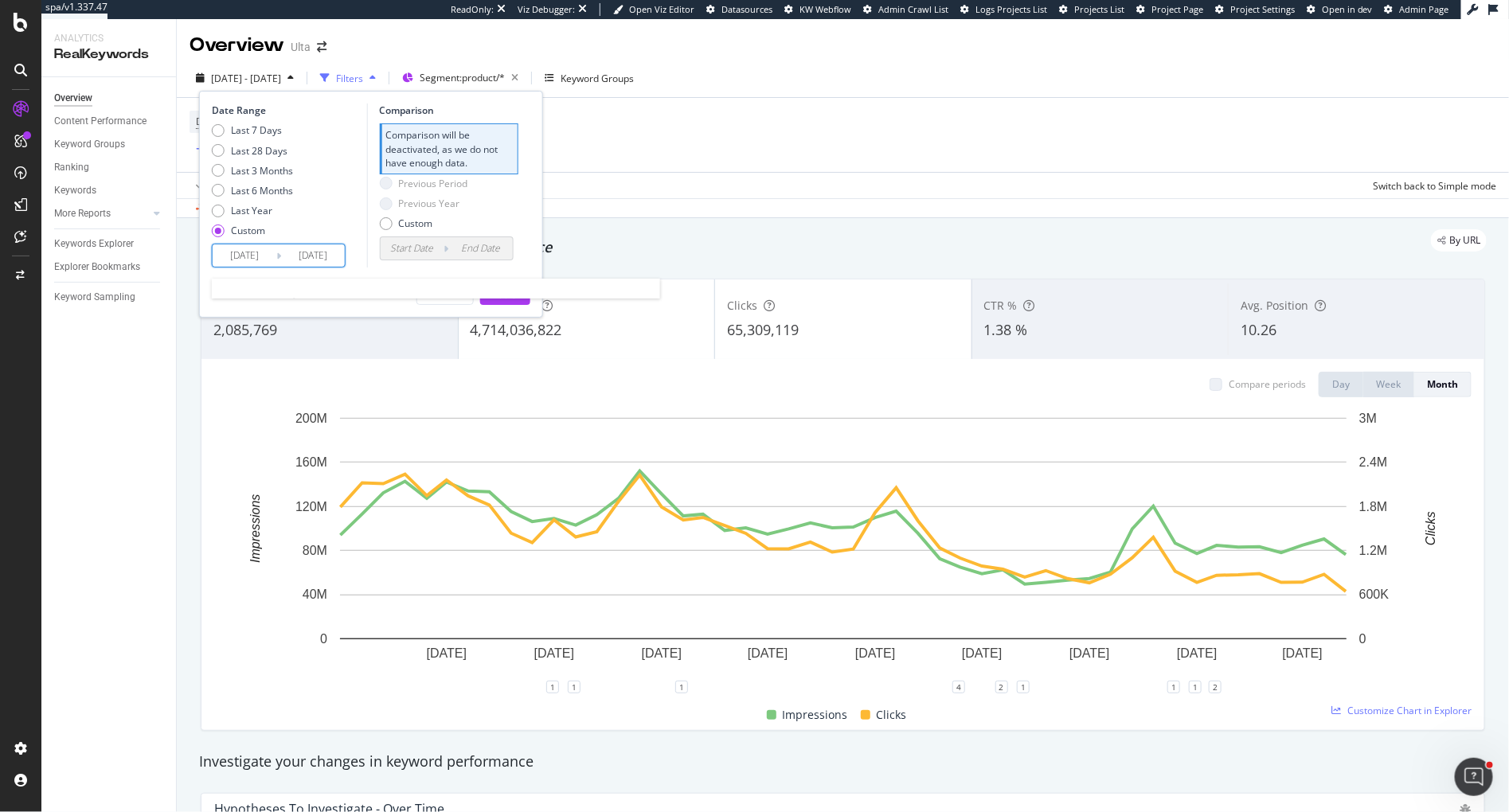
click at [255, 259] on input "2021/10/01" at bounding box center [244, 255] width 63 height 22
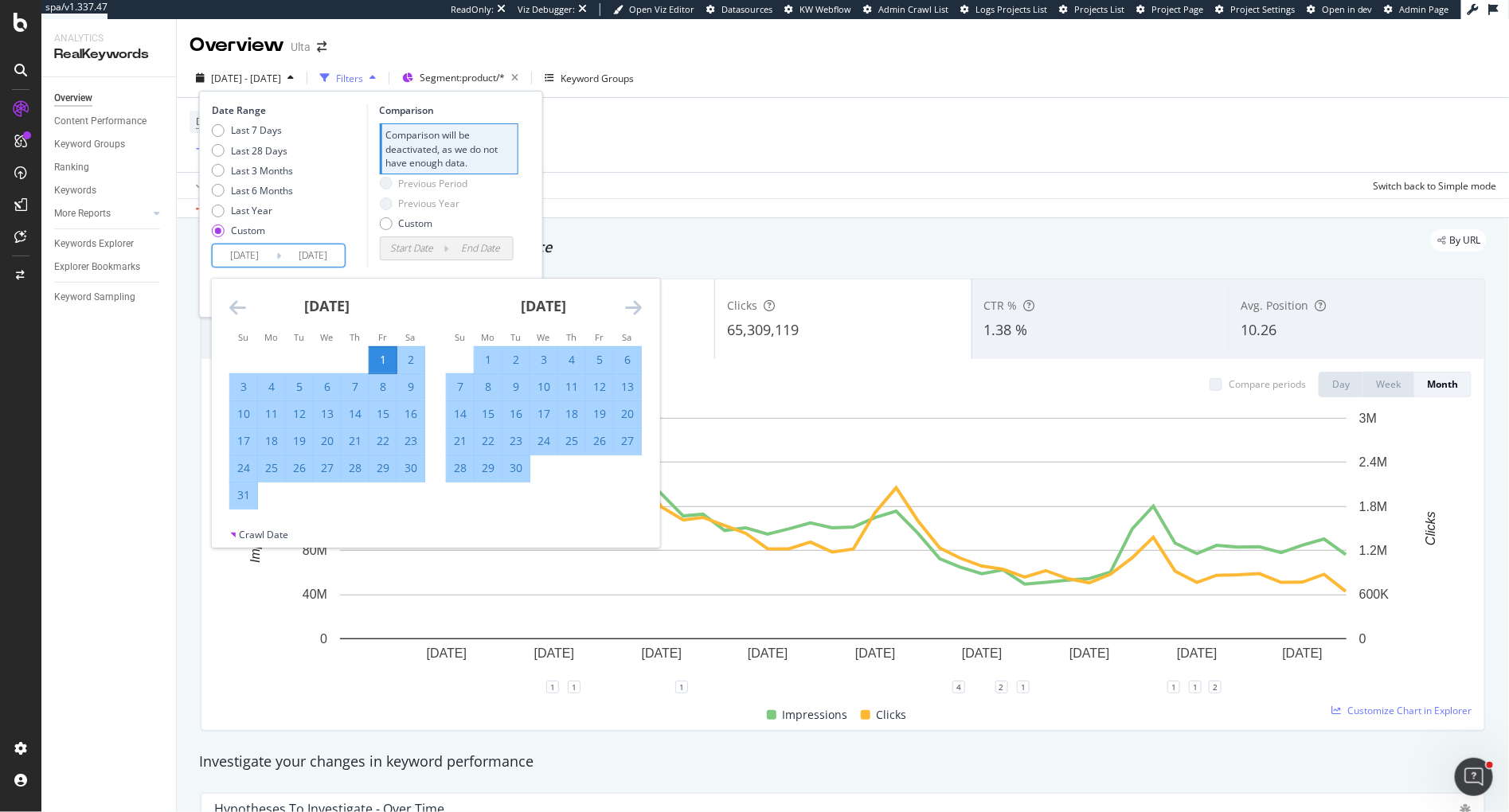
click at [632, 307] on icon "Move forward to switch to the next month." at bounding box center [634, 307] width 17 height 19
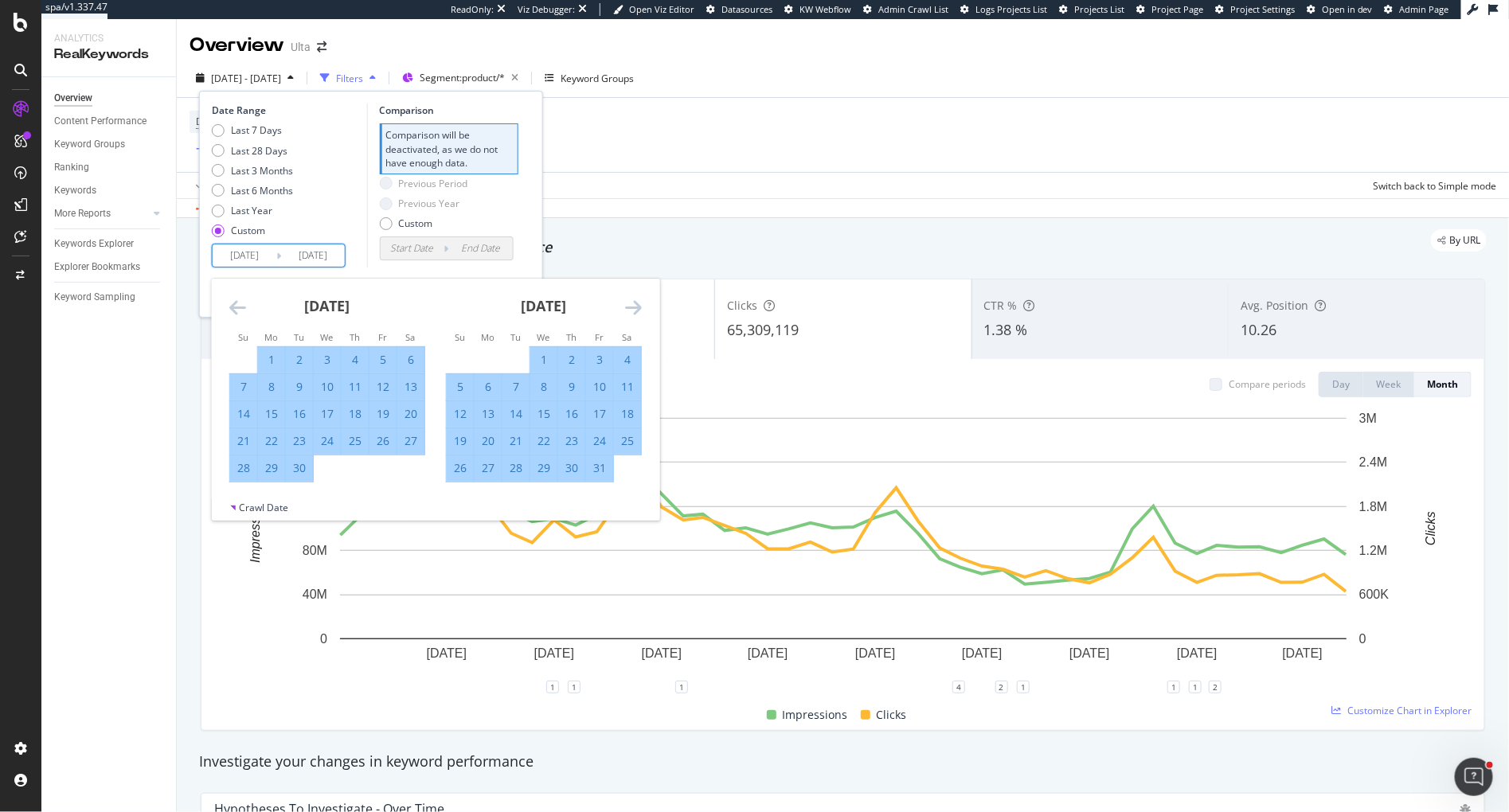
click at [632, 307] on icon "Move forward to switch to the next month." at bounding box center [634, 307] width 17 height 19
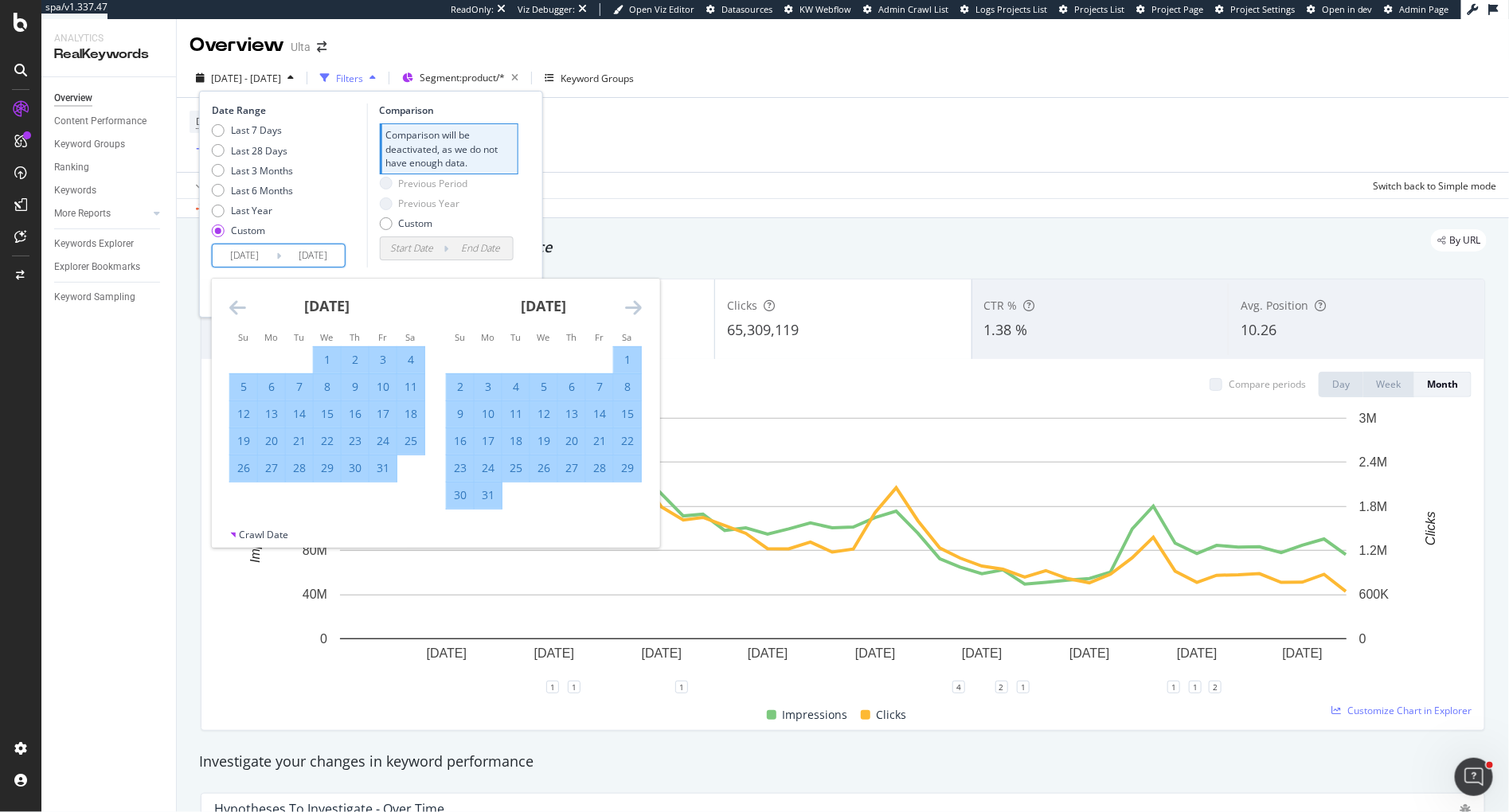
click at [632, 307] on icon "Move forward to switch to the next month." at bounding box center [634, 307] width 17 height 19
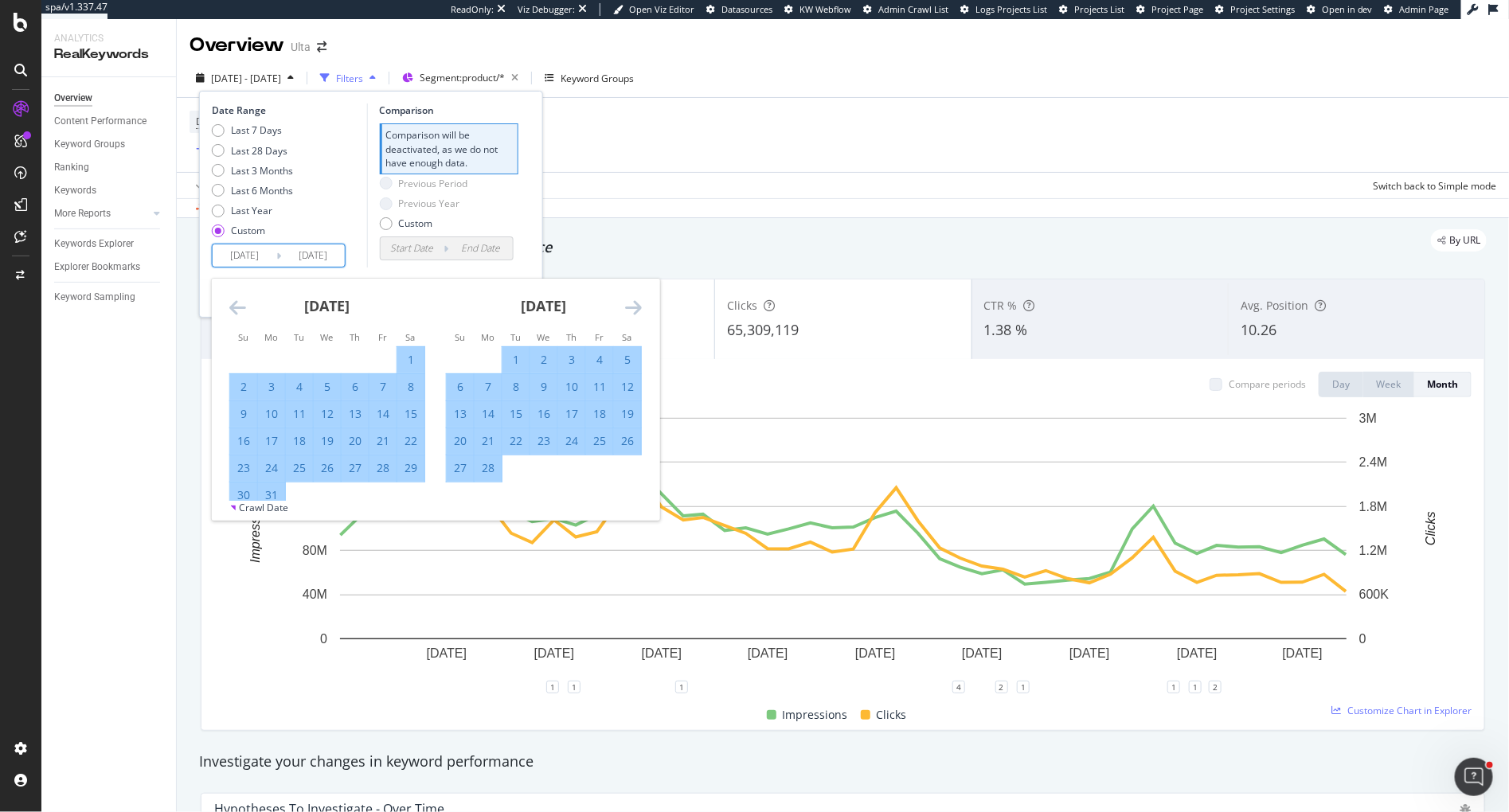
click at [632, 307] on icon "Move forward to switch to the next month." at bounding box center [634, 307] width 17 height 19
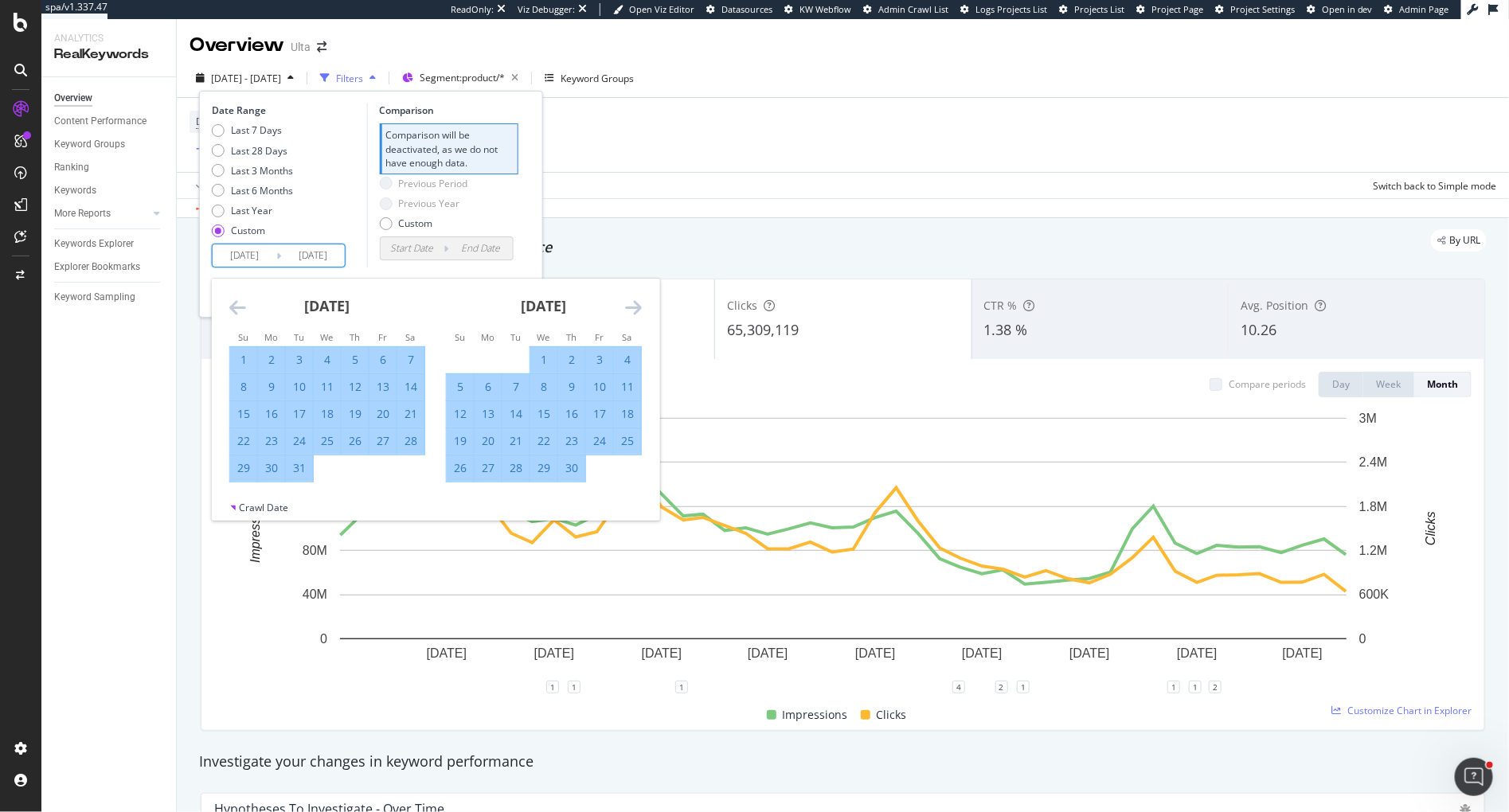
click at [632, 307] on icon "Move forward to switch to the next month." at bounding box center [634, 307] width 17 height 19
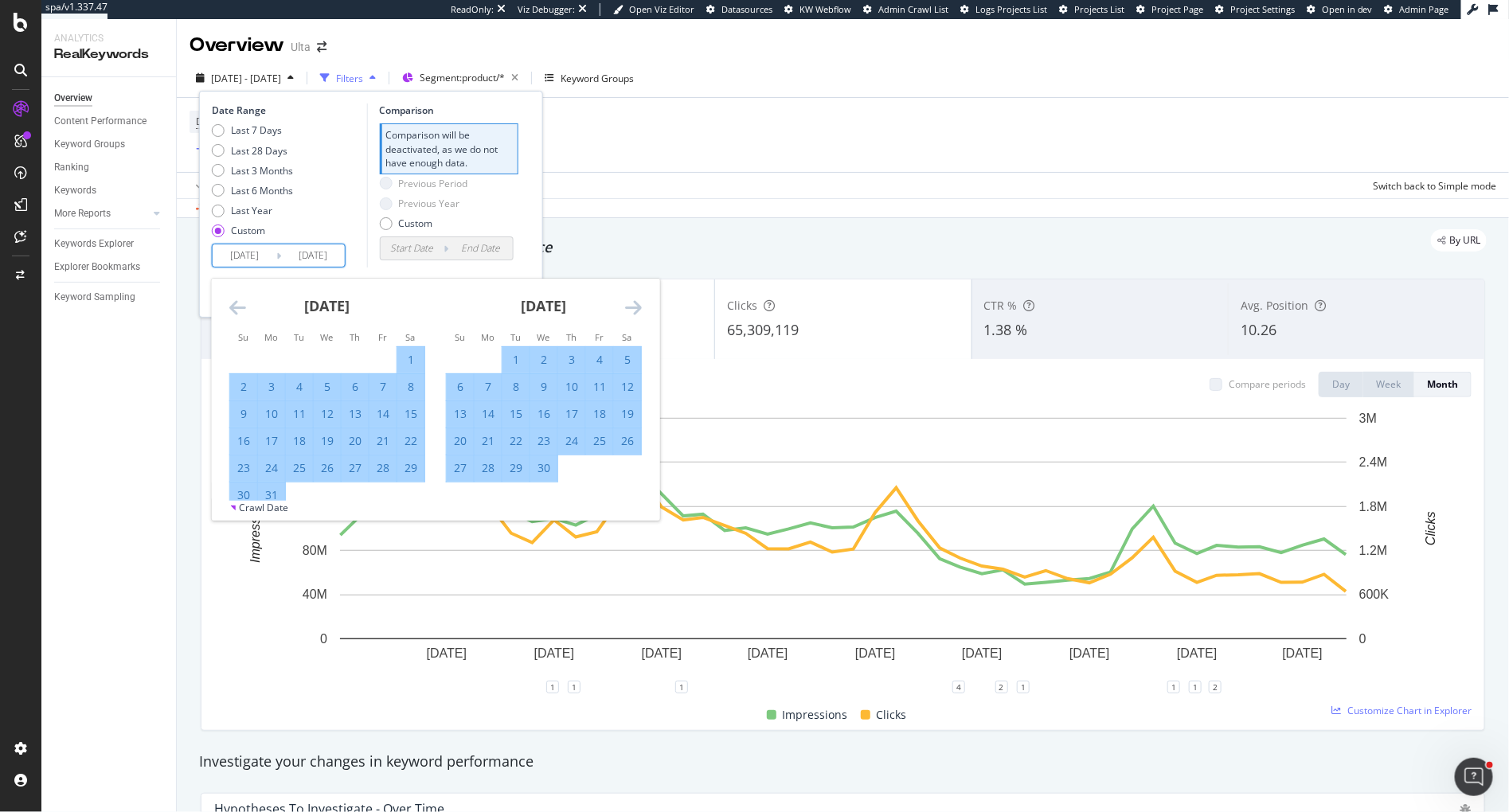
click at [632, 307] on icon "Move forward to switch to the next month." at bounding box center [634, 307] width 17 height 19
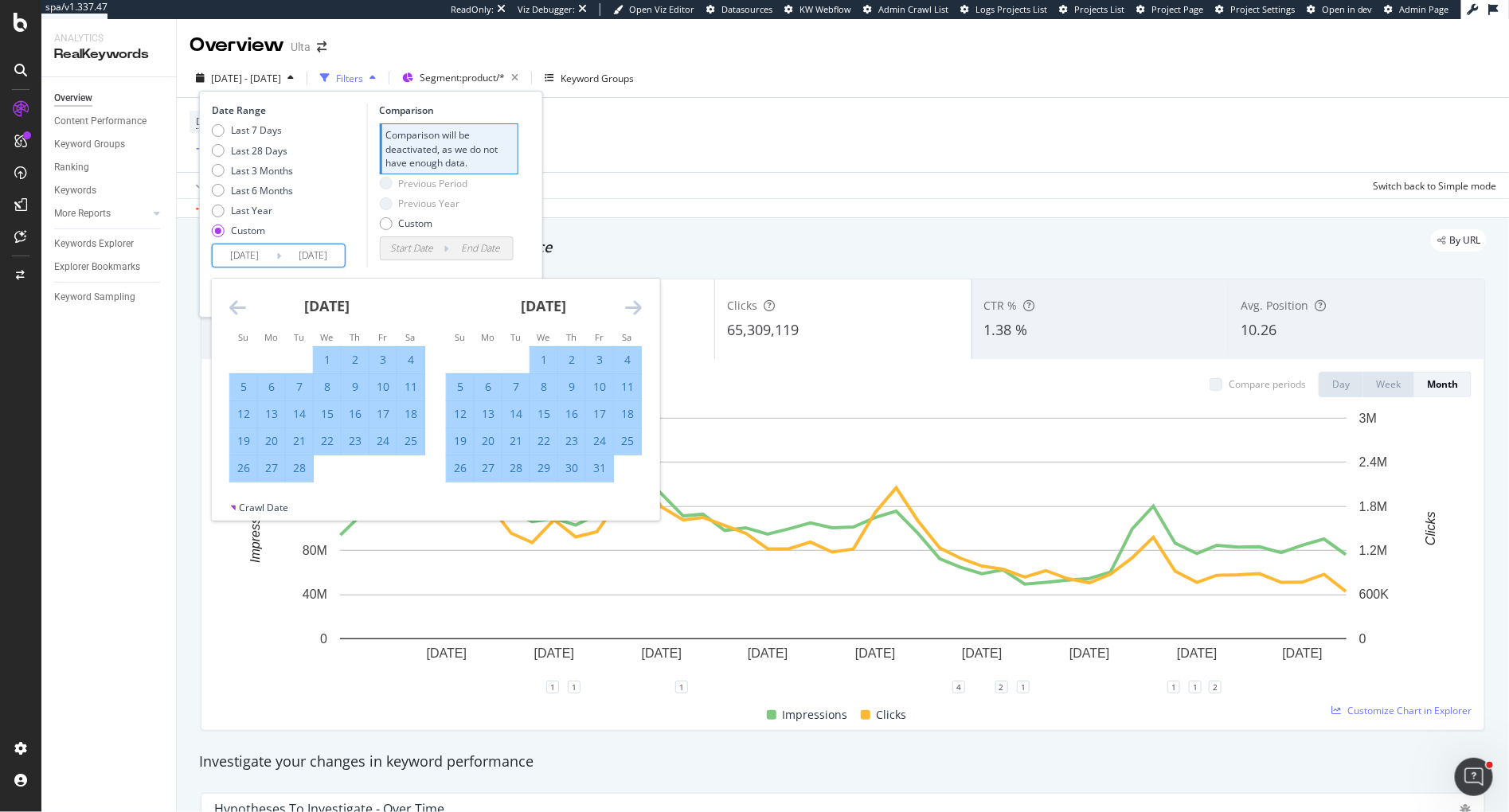
click at [632, 307] on icon "Move forward to switch to the next month." at bounding box center [634, 307] width 17 height 19
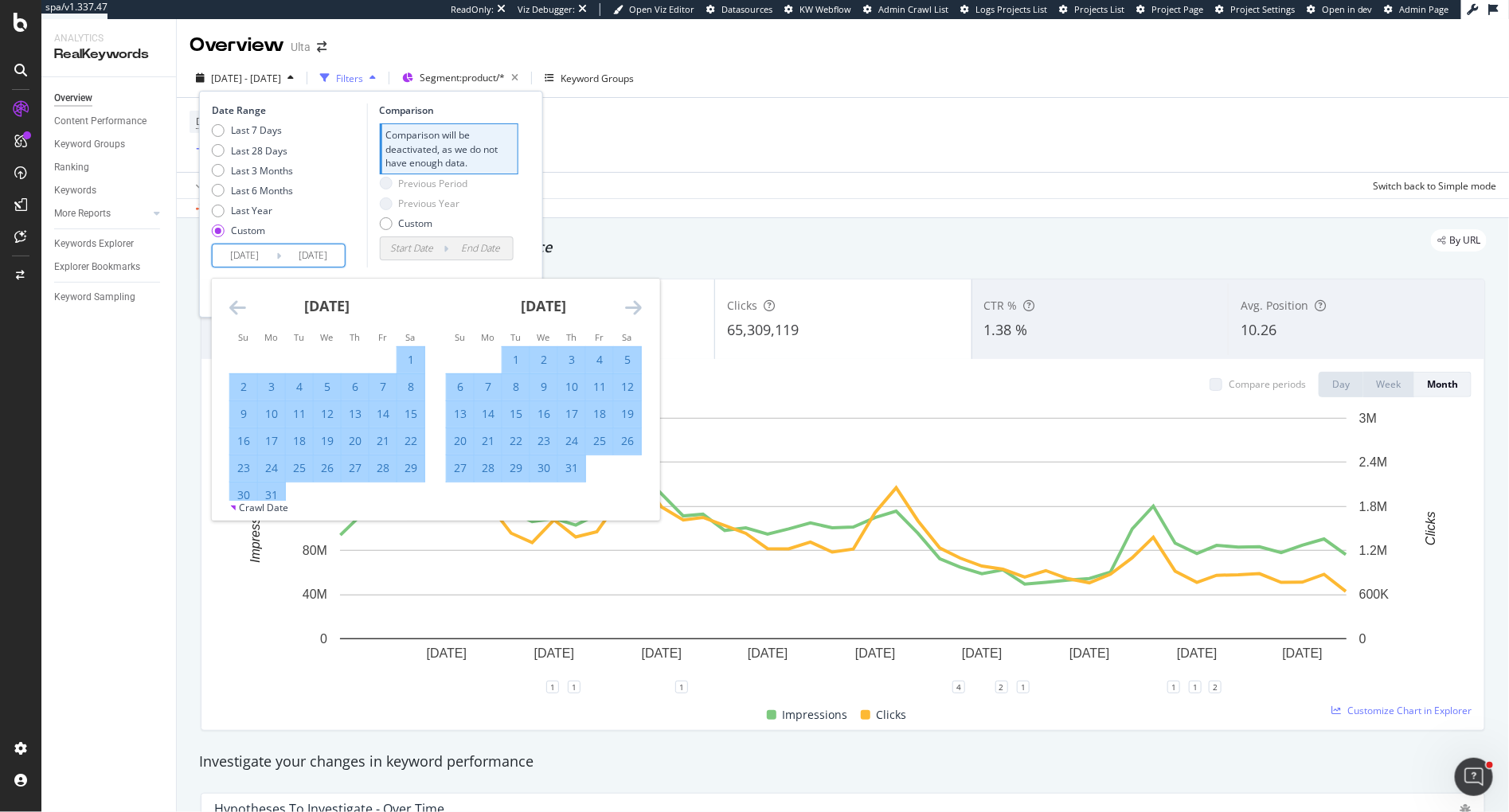
click at [632, 307] on icon "Move forward to switch to the next month." at bounding box center [634, 307] width 17 height 19
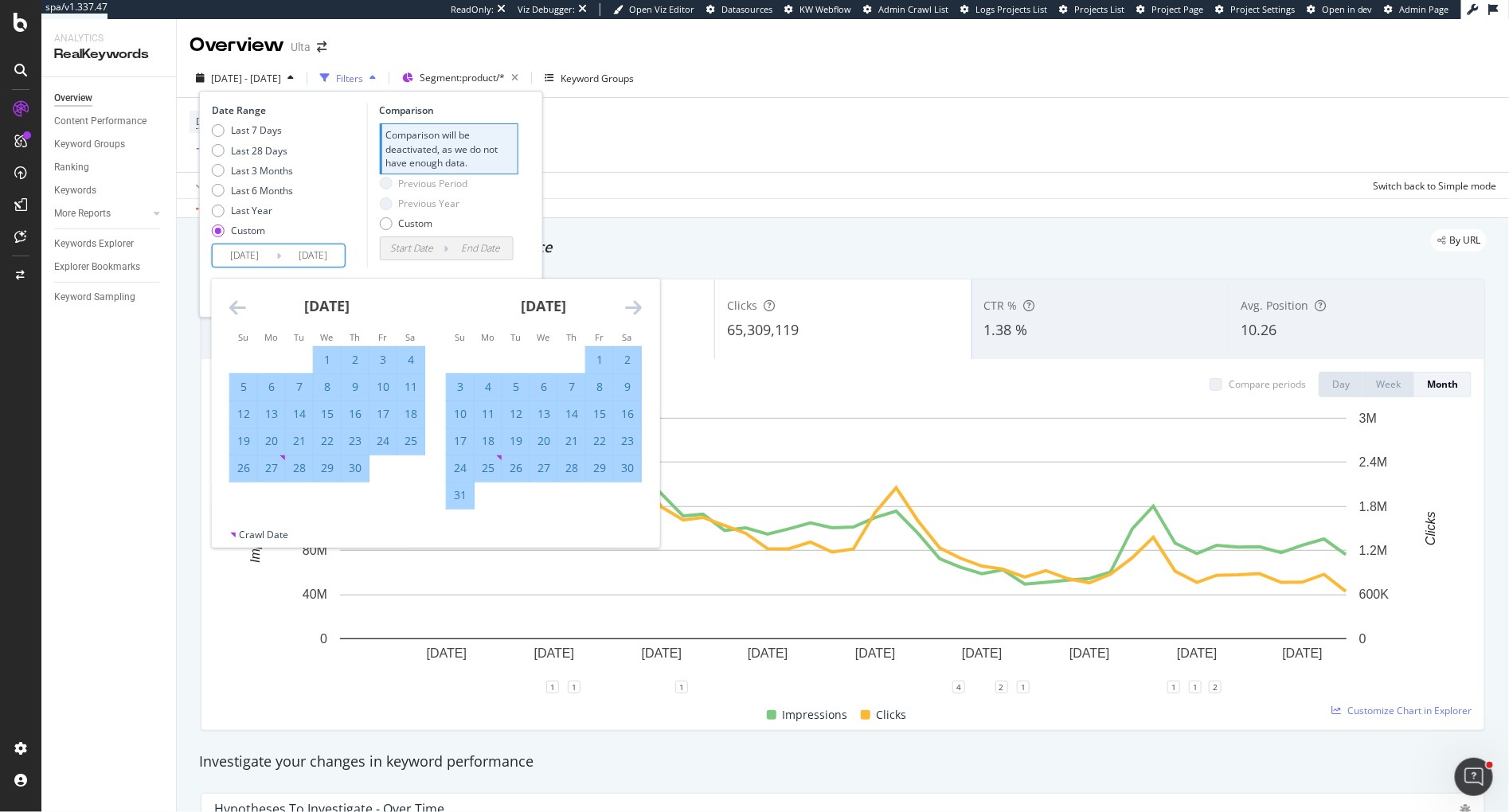
click at [632, 307] on icon "Move forward to switch to the next month." at bounding box center [634, 307] width 17 height 19
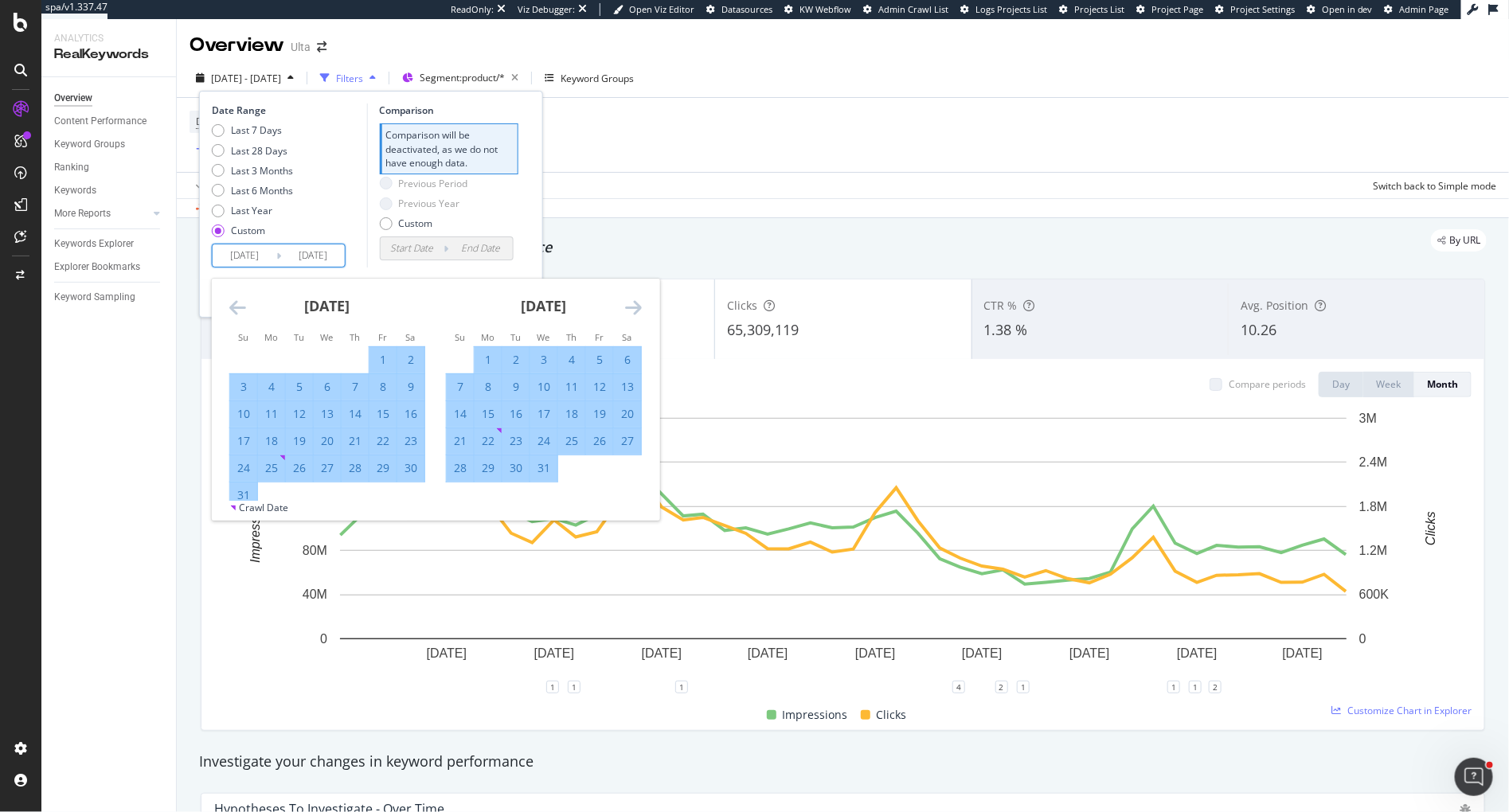
click at [632, 307] on icon "Move forward to switch to the next month." at bounding box center [634, 307] width 17 height 19
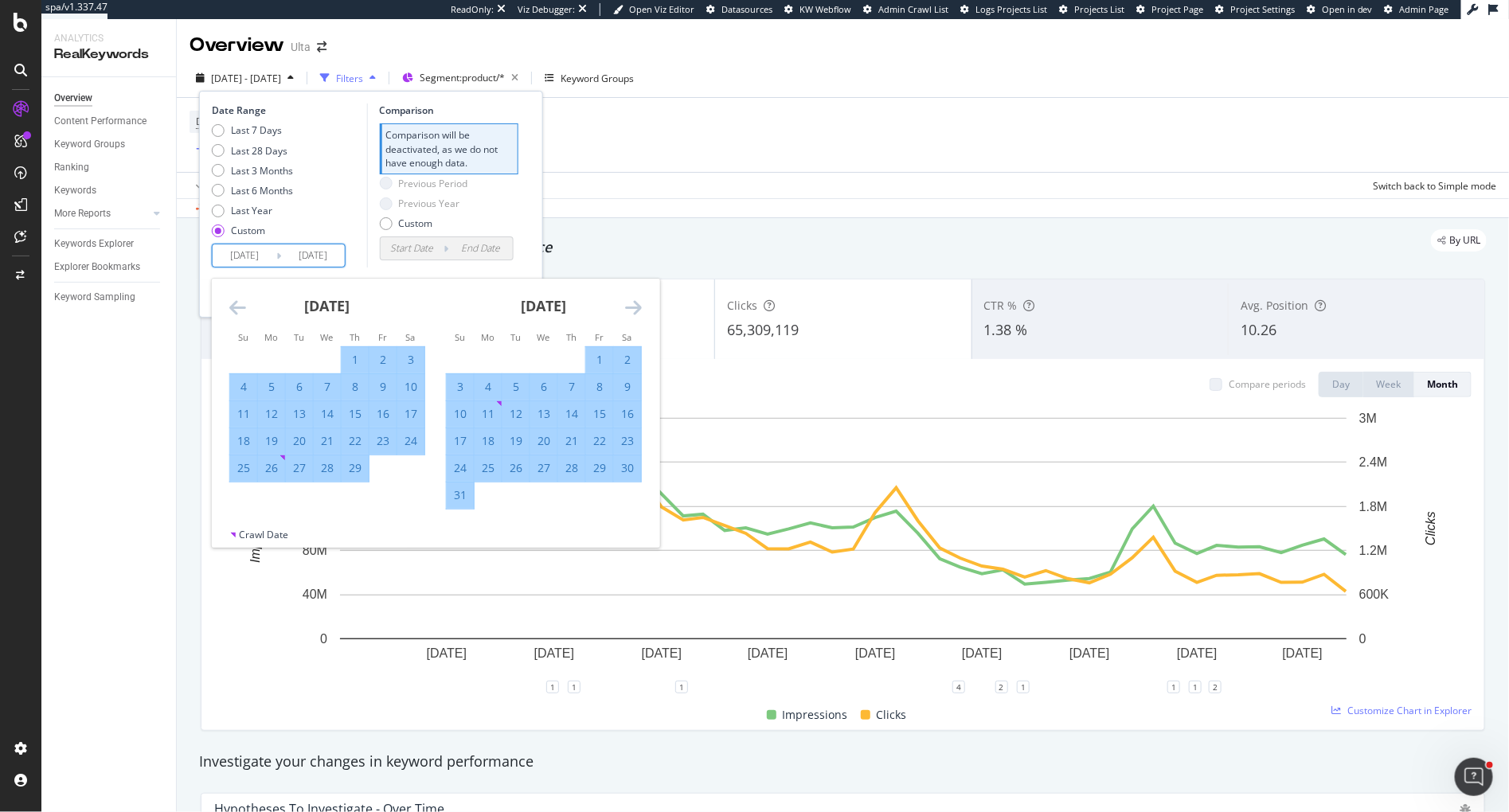
click at [632, 307] on icon "Move forward to switch to the next month." at bounding box center [634, 307] width 17 height 19
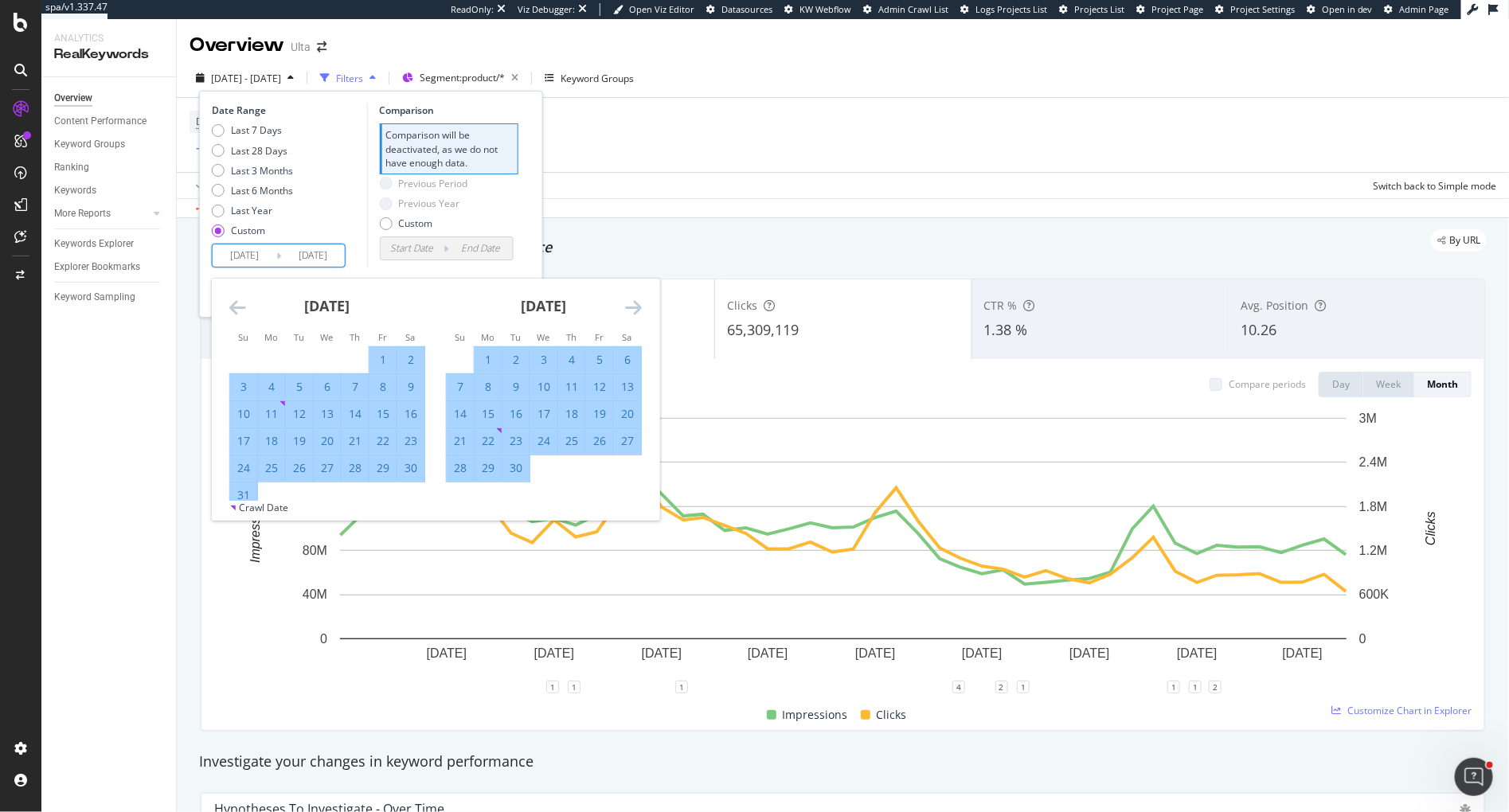
click at [632, 307] on icon "Move forward to switch to the next month." at bounding box center [634, 307] width 17 height 19
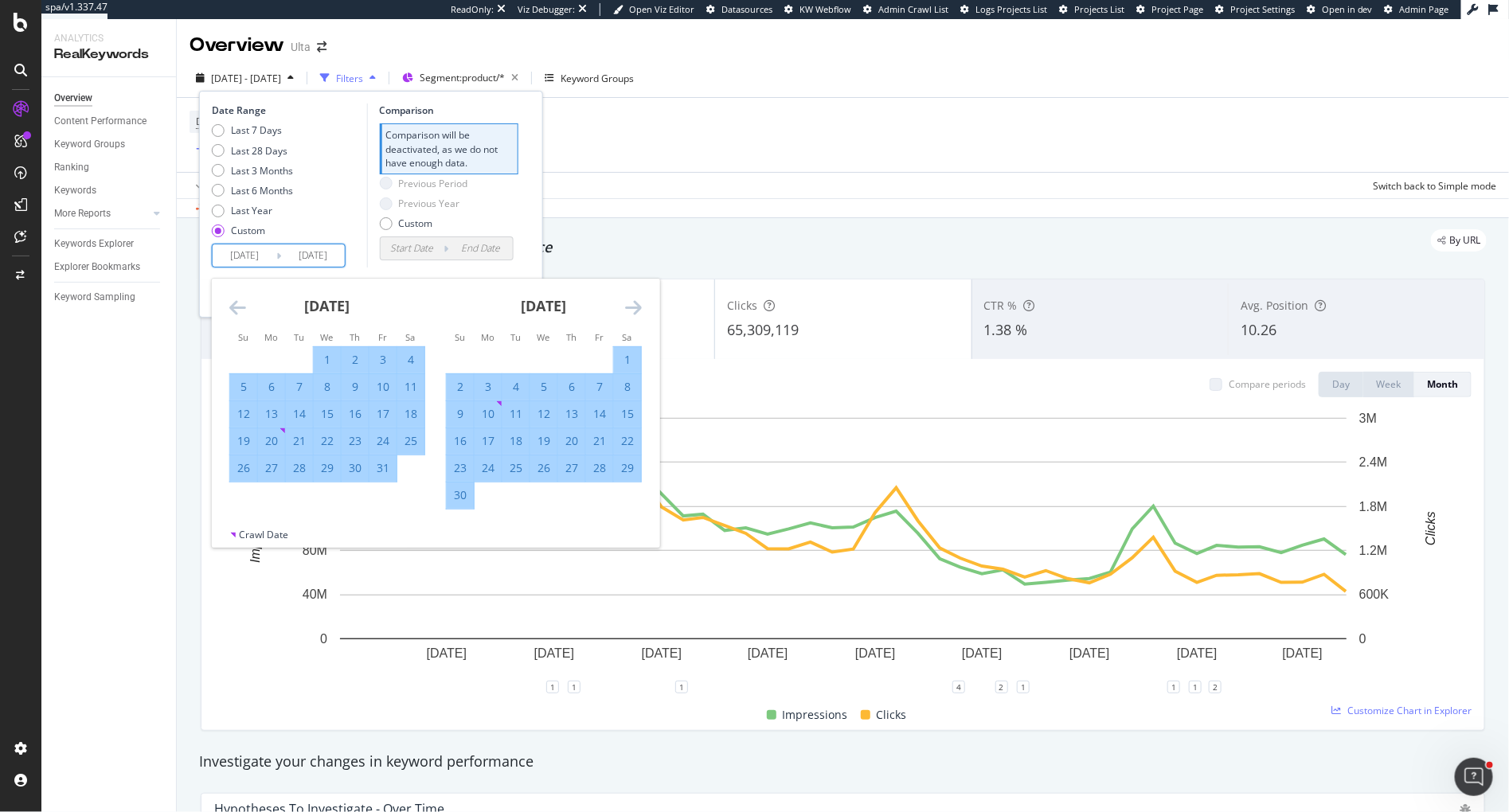
click at [632, 307] on icon "Move forward to switch to the next month." at bounding box center [634, 307] width 17 height 19
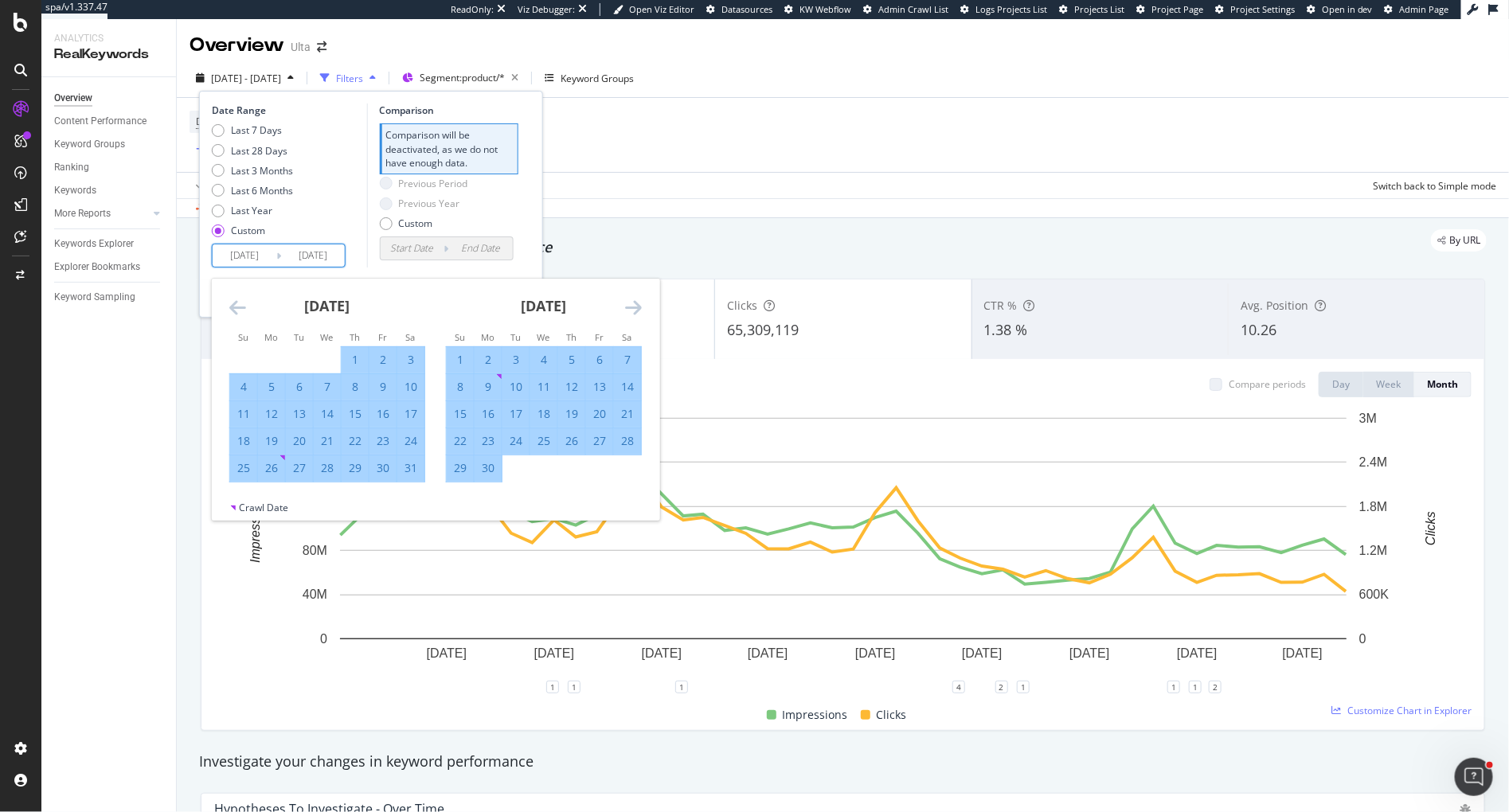
click at [632, 307] on icon "Move forward to switch to the next month." at bounding box center [634, 307] width 17 height 19
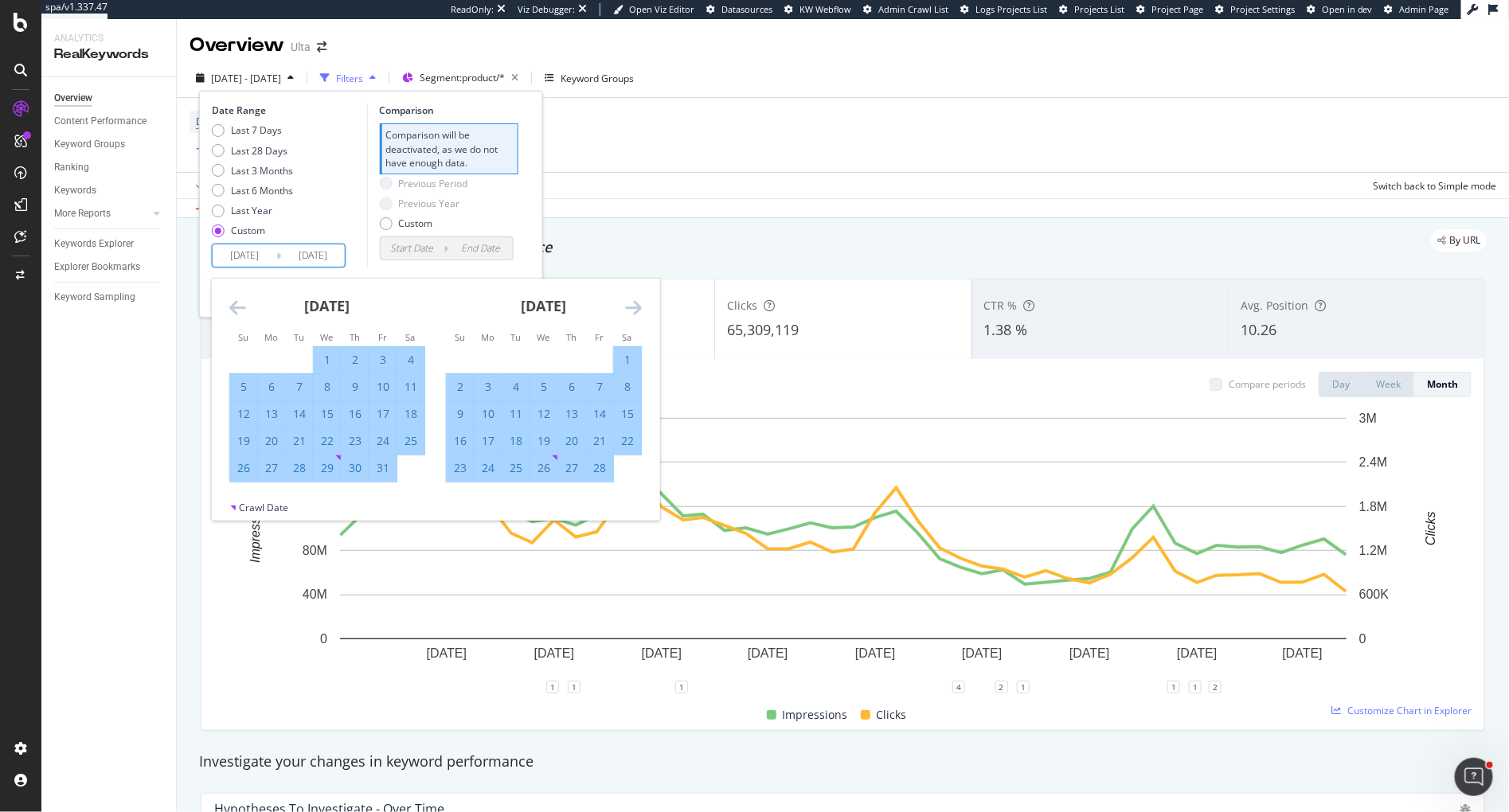
click at [632, 307] on icon "Move forward to switch to the next month." at bounding box center [634, 307] width 17 height 19
click at [233, 307] on icon "Move backward to switch to the previous month." at bounding box center [237, 307] width 17 height 19
click at [321, 361] on div "1" at bounding box center [328, 360] width 27 height 16
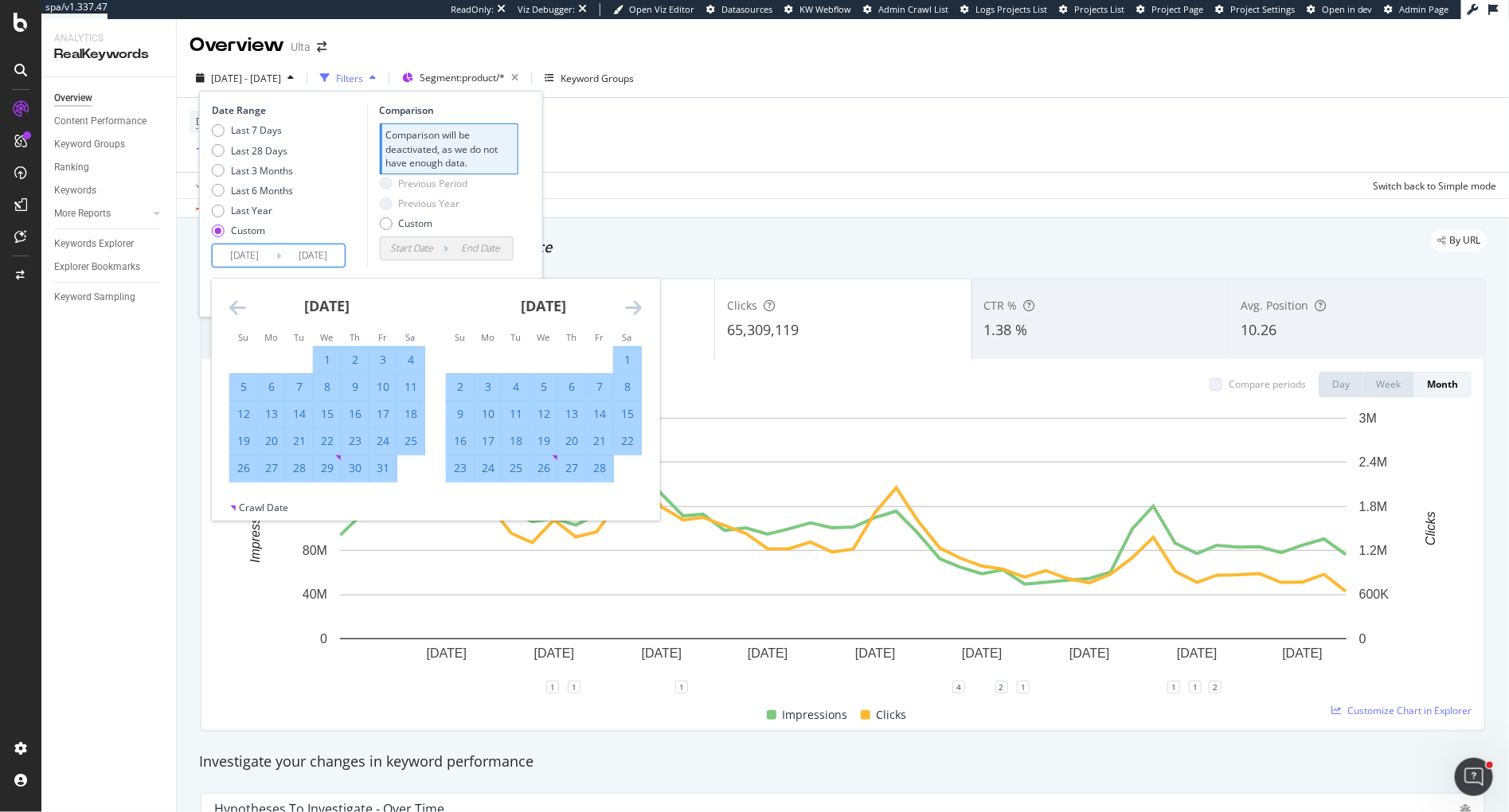
type input "2025/01/01"
type input "2024/04/08"
type input "2024/12/31"
click at [627, 305] on icon "Move forward to switch to the next month." at bounding box center [634, 307] width 17 height 19
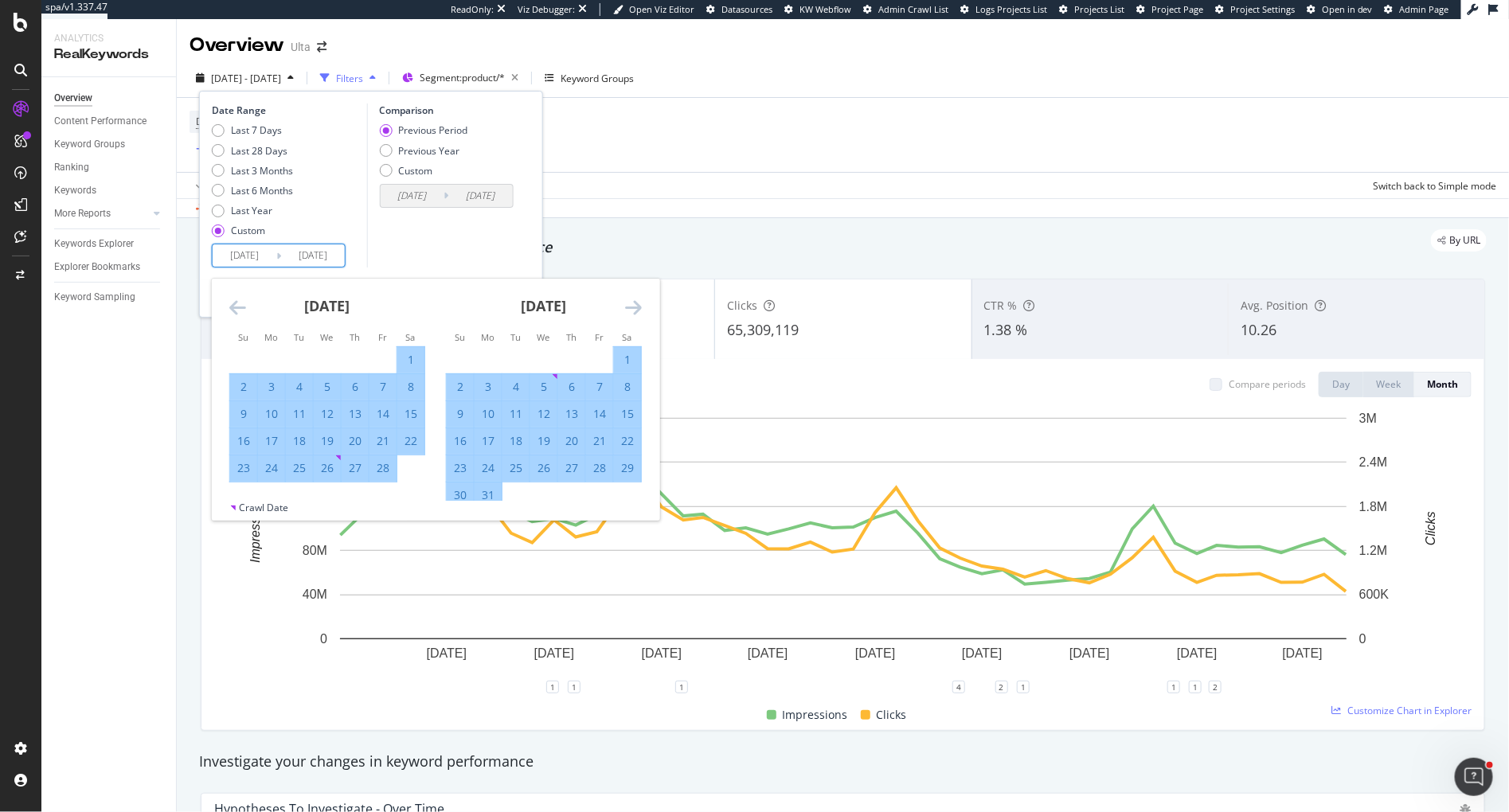
click at [627, 305] on icon "Move forward to switch to the next month." at bounding box center [634, 307] width 17 height 19
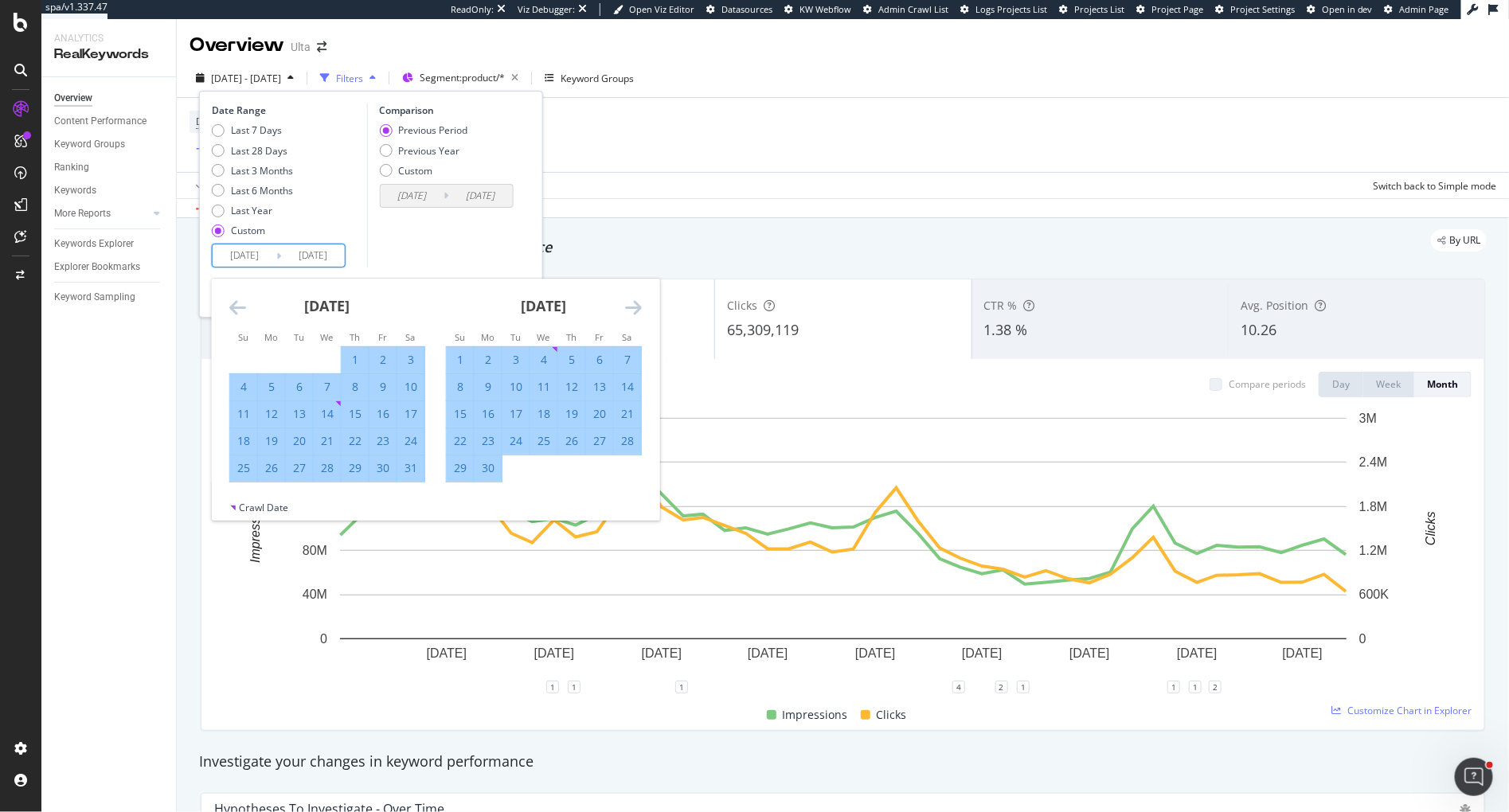
click at [627, 305] on icon "Move forward to switch to the next month." at bounding box center [634, 307] width 17 height 19
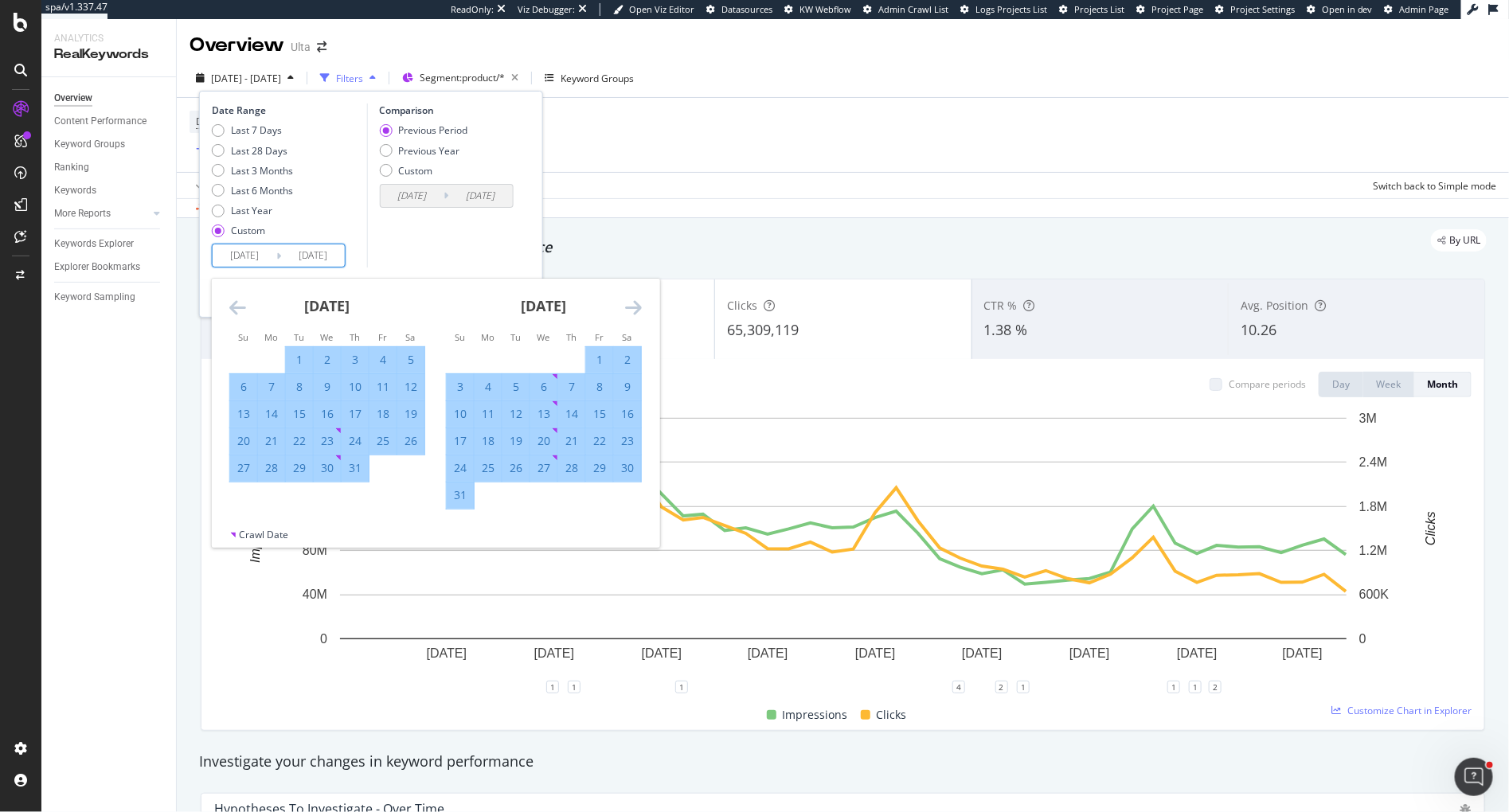
click at [627, 305] on icon "Move forward to switch to the next month." at bounding box center [634, 307] width 17 height 19
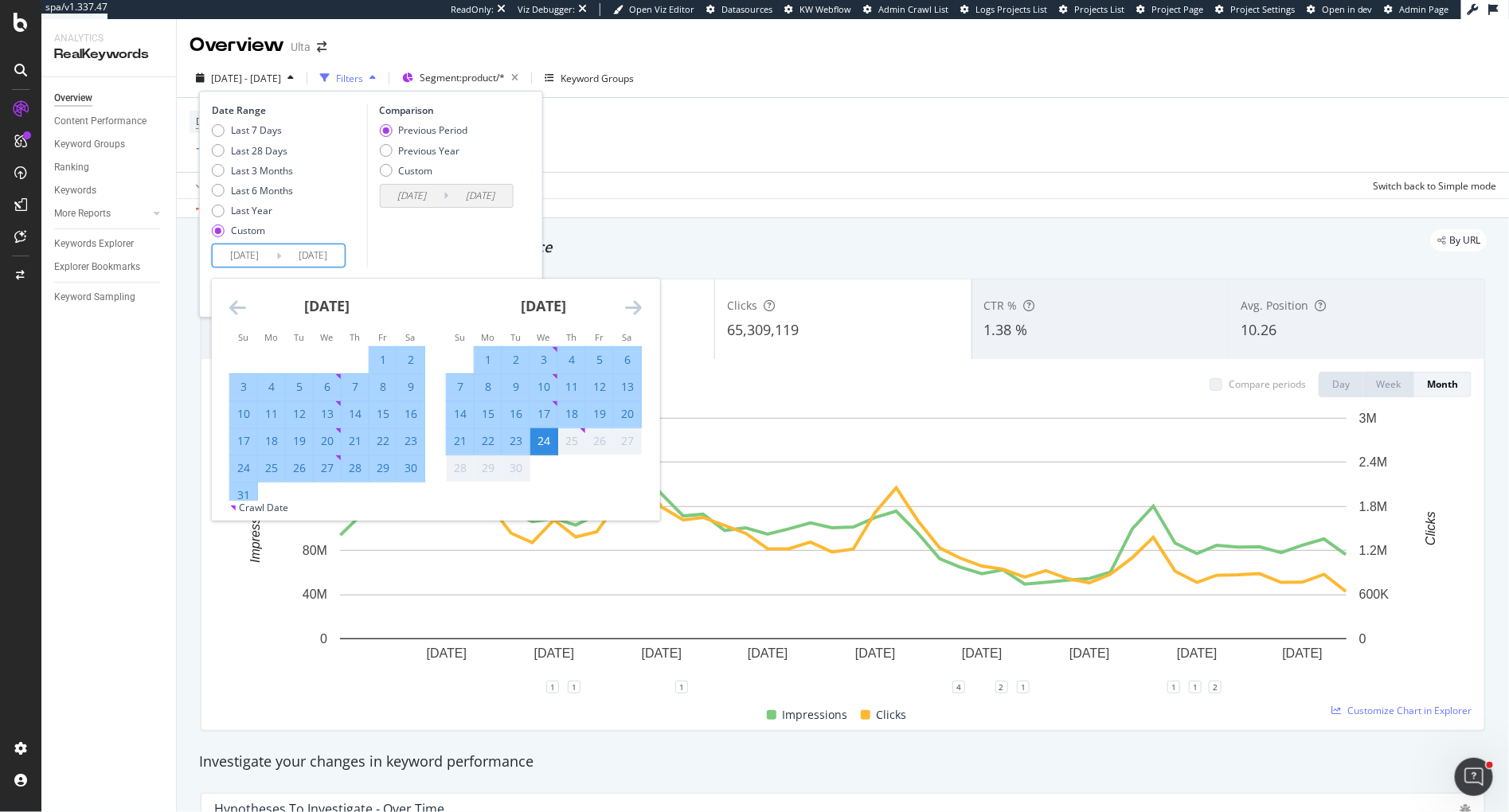
click at [627, 305] on icon "Move forward to switch to the next month." at bounding box center [634, 307] width 17 height 19
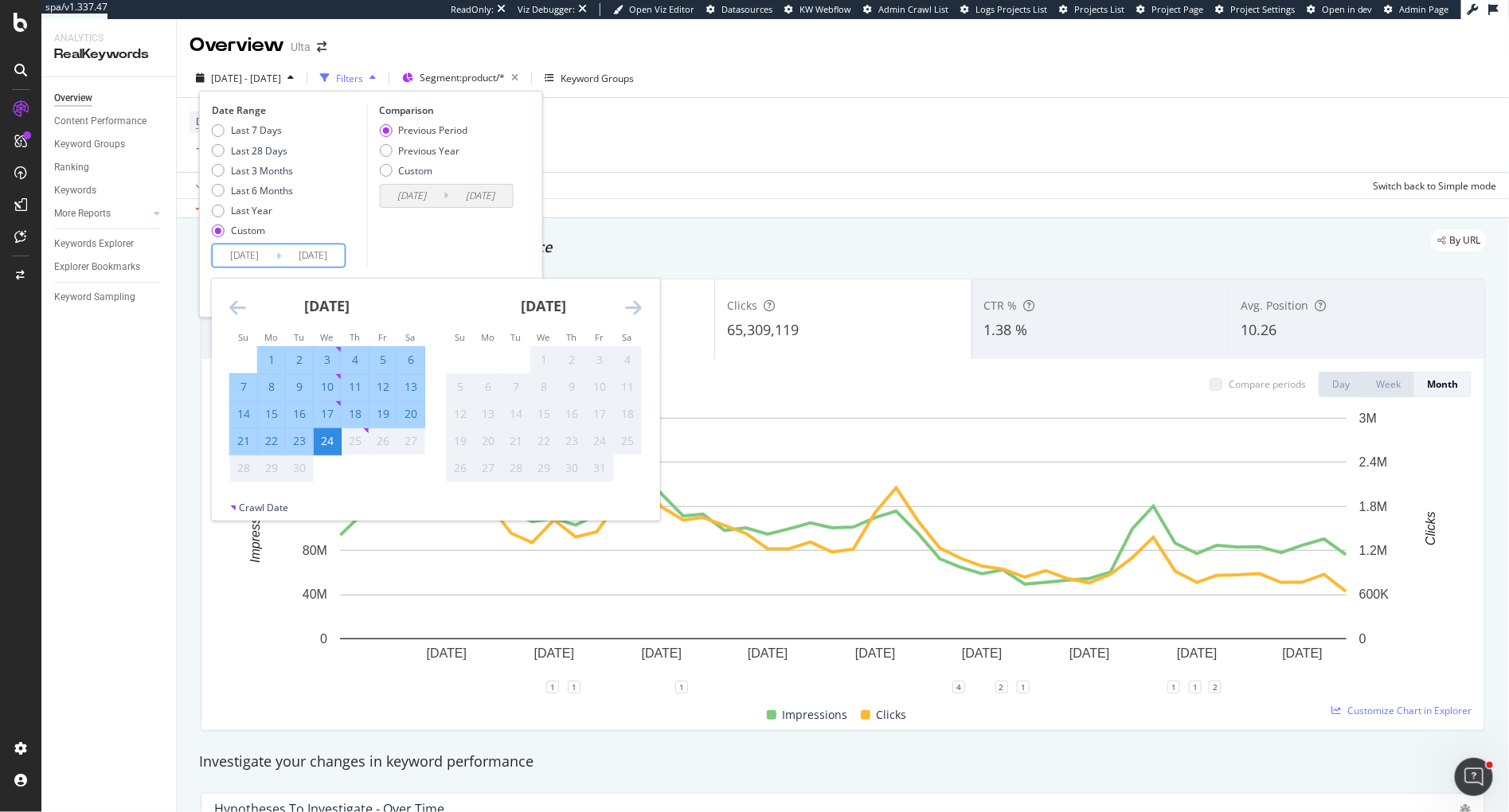
click at [329, 442] on div "24" at bounding box center [328, 441] width 27 height 16
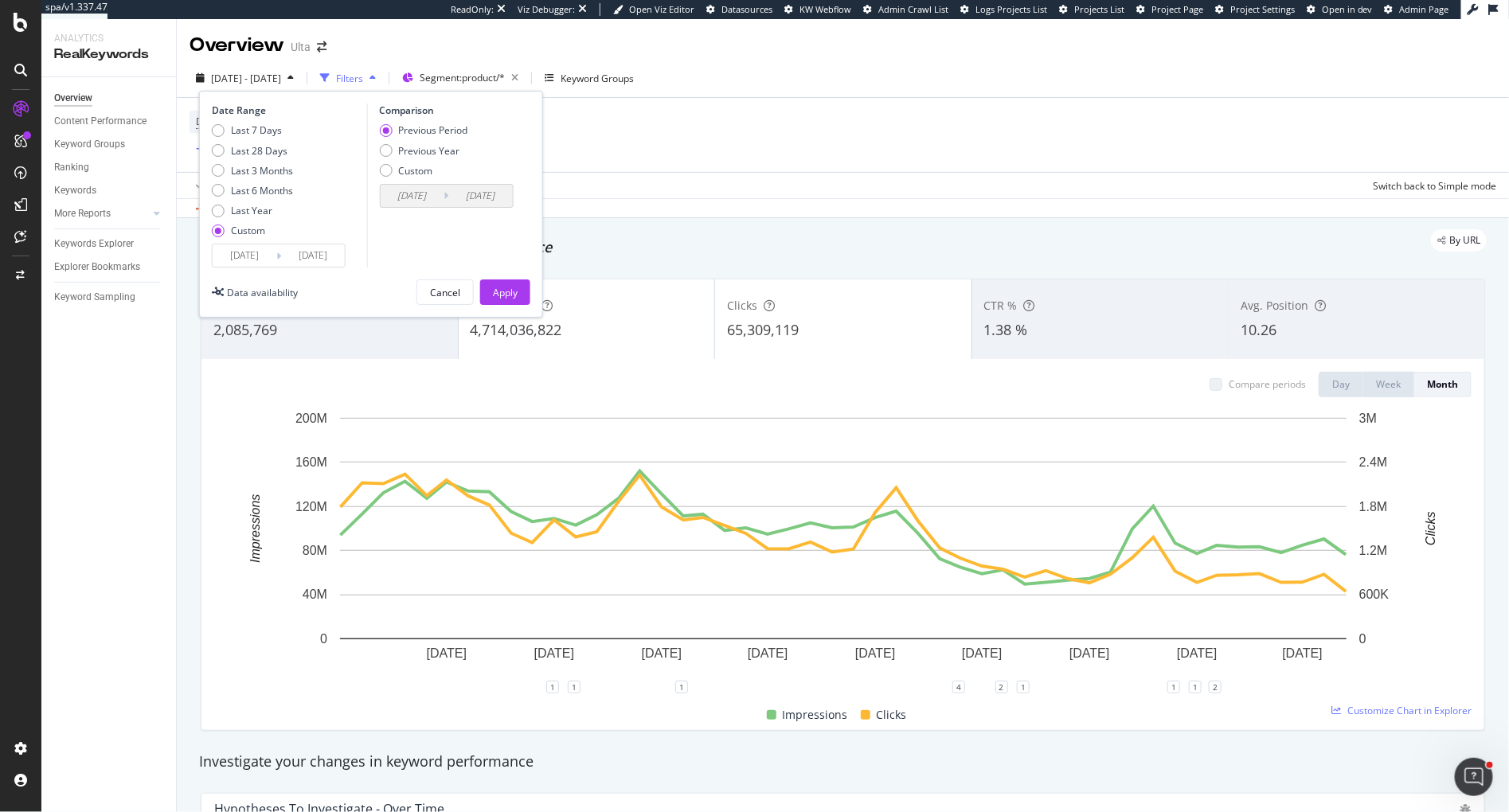
drag, startPoint x: 409, startPoint y: 168, endPoint x: 407, endPoint y: 182, distance: 14.1
click at [409, 168] on div "Custom" at bounding box center [415, 170] width 34 height 13
click at [381, 149] on div "Previous Year" at bounding box center [386, 151] width 12 height 12
type input "2024/01/03"
type input "2024/09/25"
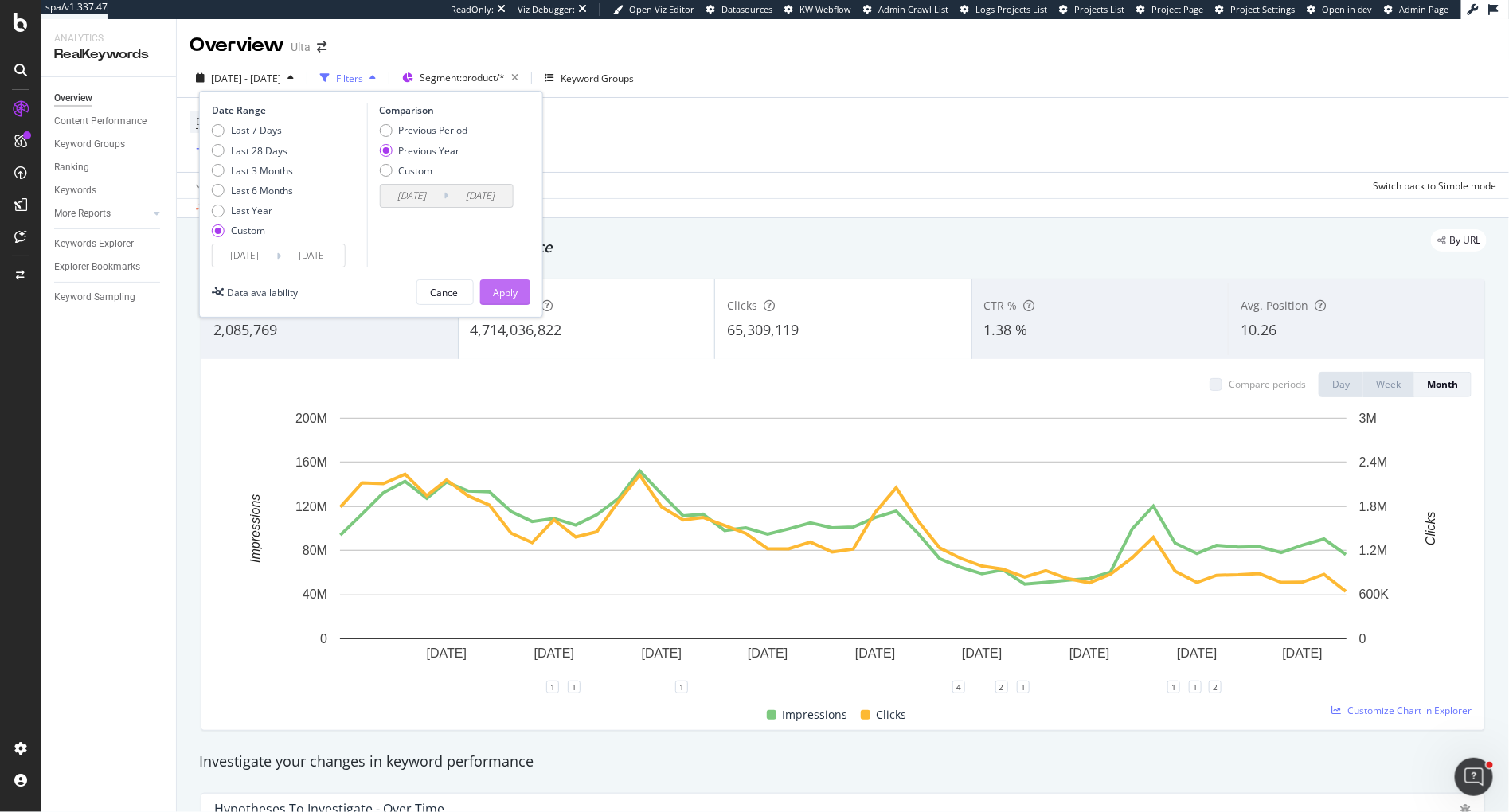
click at [509, 289] on div "Apply" at bounding box center [505, 292] width 25 height 13
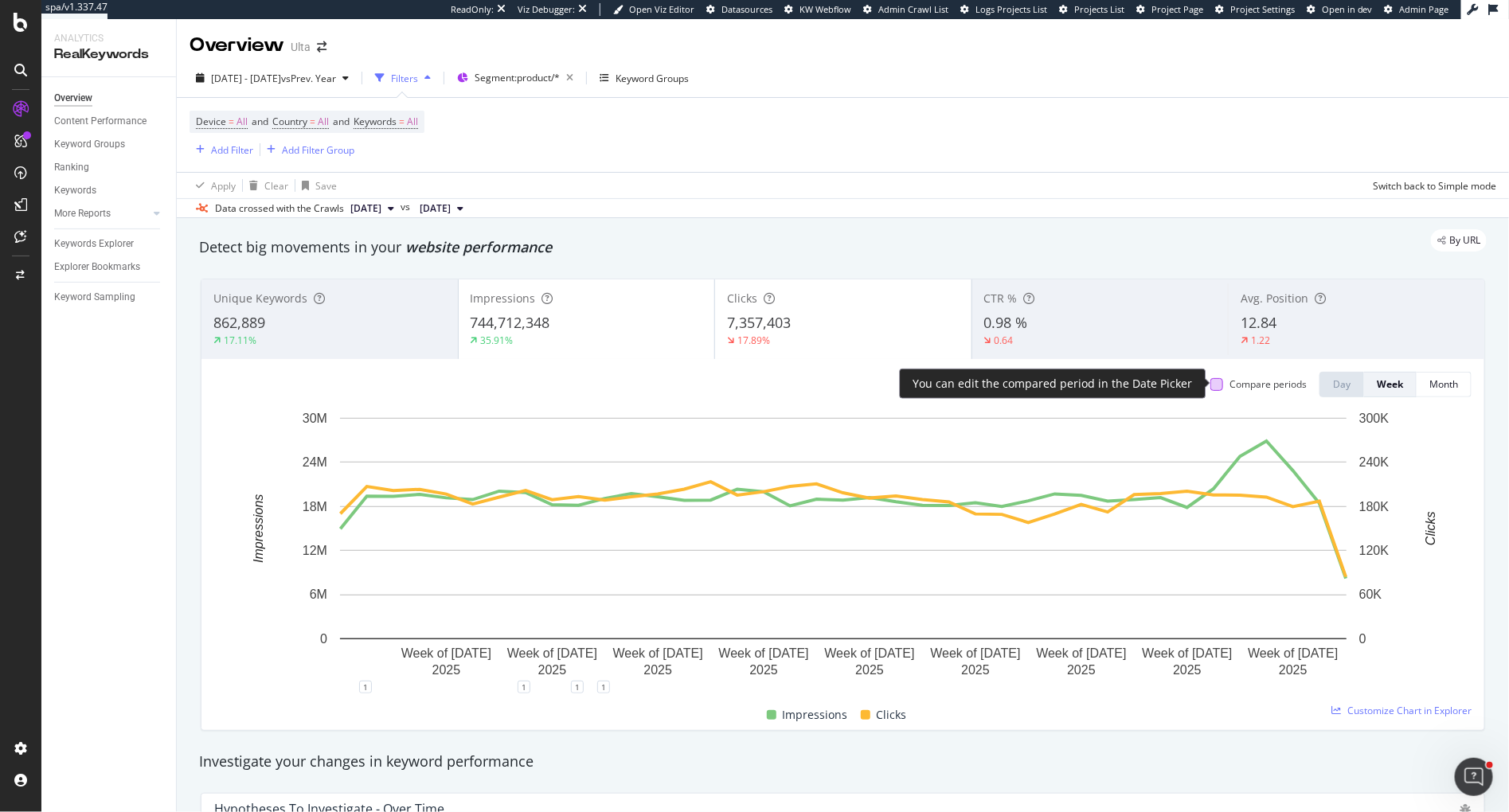
click at [1217, 385] on div at bounding box center [1216, 385] width 12 height 12
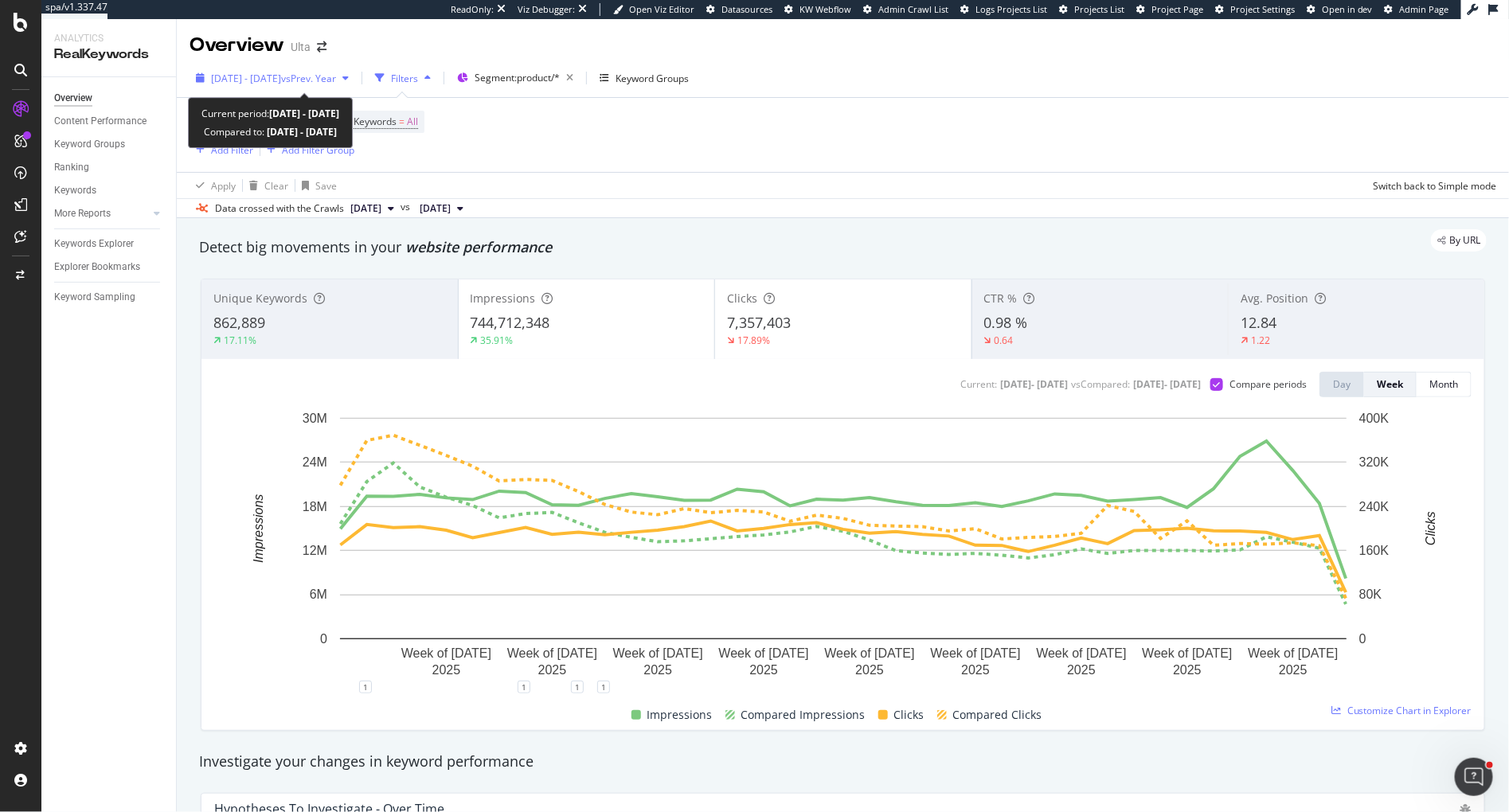
click at [281, 78] on span "2025 Jan. 1st - 2025 Sep. 24th" at bounding box center [245, 78] width 70 height 13
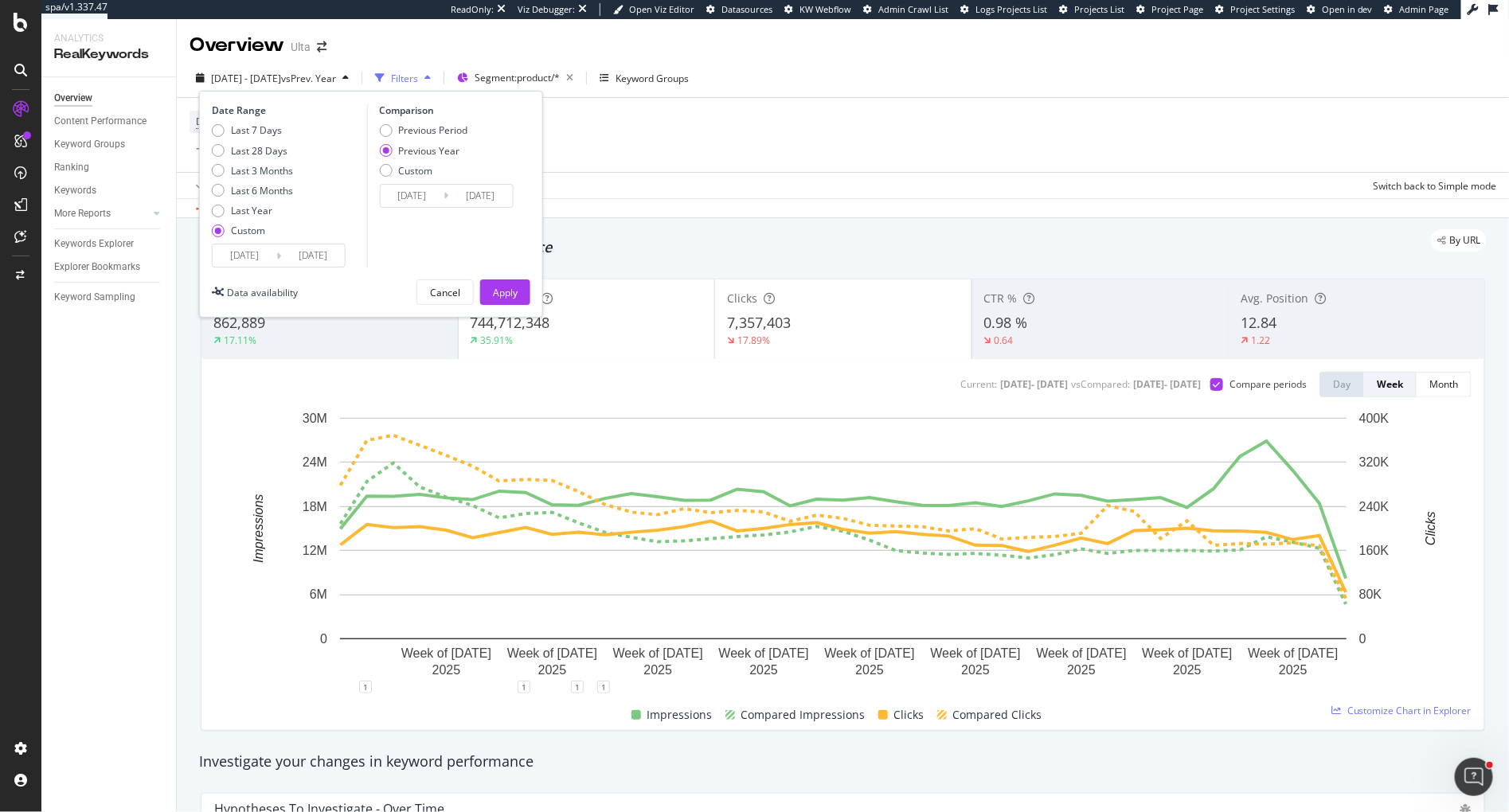
click at [239, 259] on input "2025/01/01" at bounding box center [244, 255] width 63 height 22
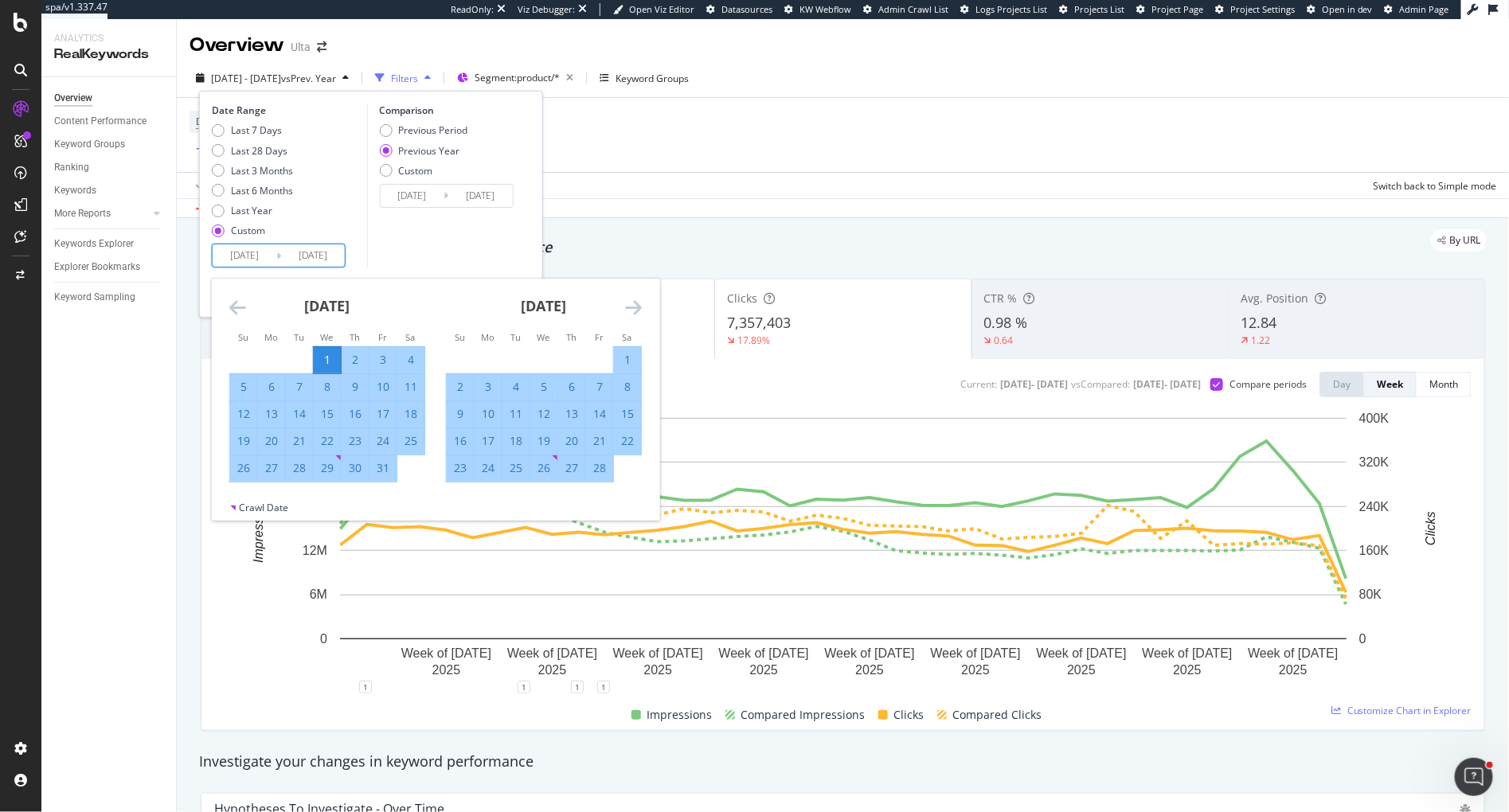
click at [326, 358] on div "1" at bounding box center [328, 360] width 27 height 16
click at [637, 306] on icon "Move forward to switch to the next month." at bounding box center [634, 307] width 17 height 19
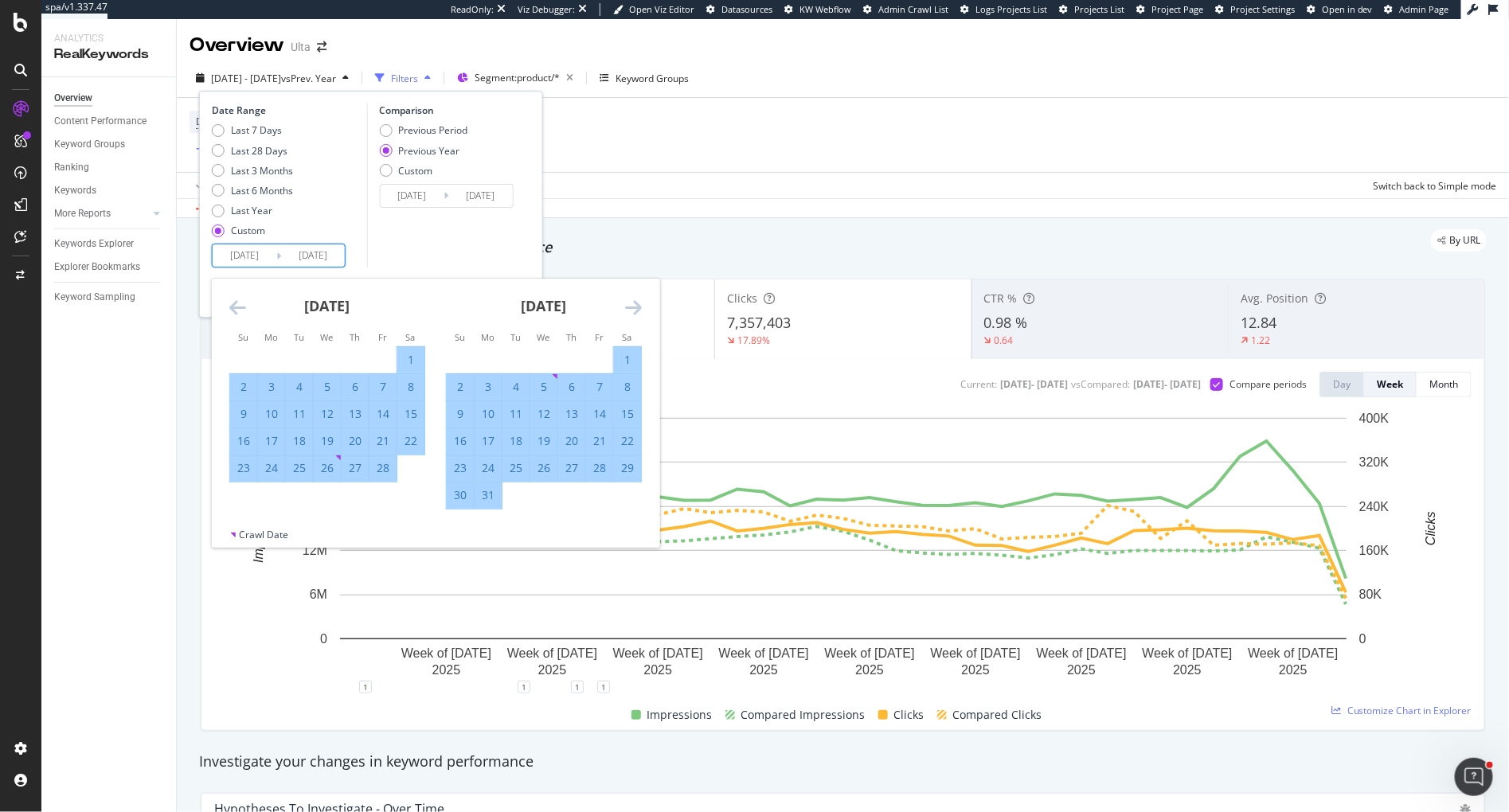
click at [637, 306] on icon "Move forward to switch to the next month." at bounding box center [634, 307] width 17 height 19
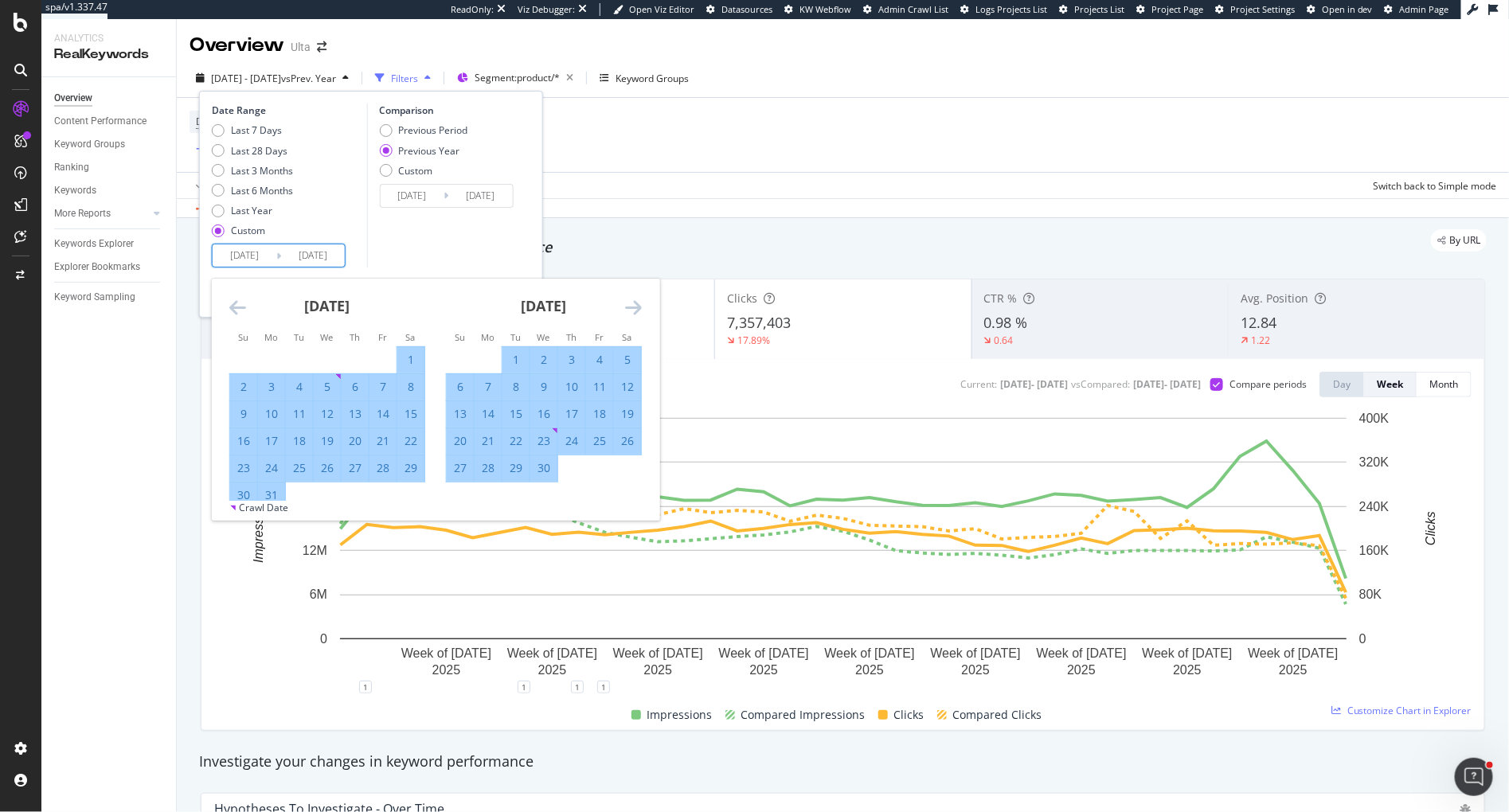
click at [637, 306] on icon "Move forward to switch to the next month." at bounding box center [634, 307] width 17 height 19
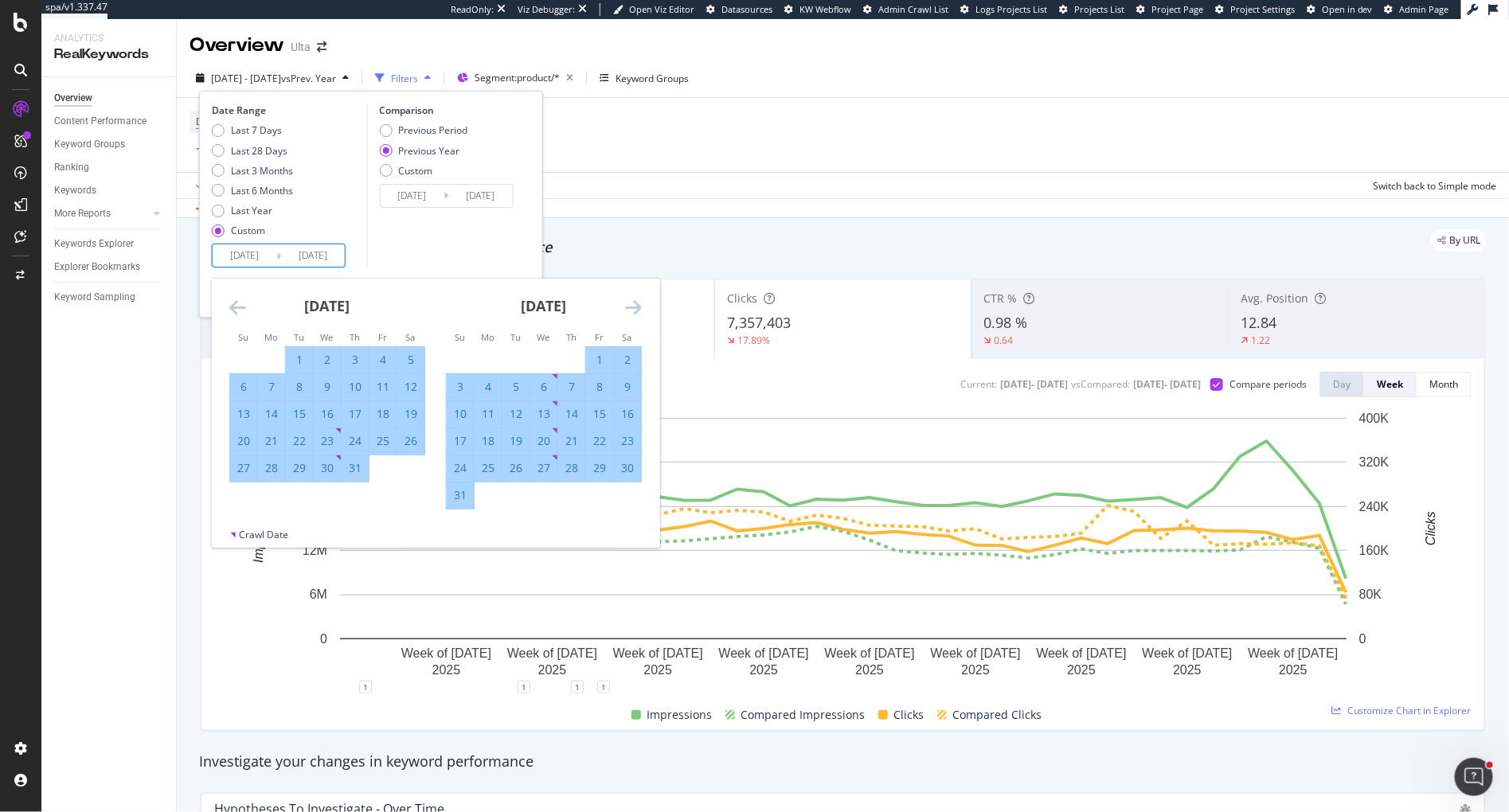
click at [637, 306] on icon "Move forward to switch to the next month." at bounding box center [634, 307] width 17 height 19
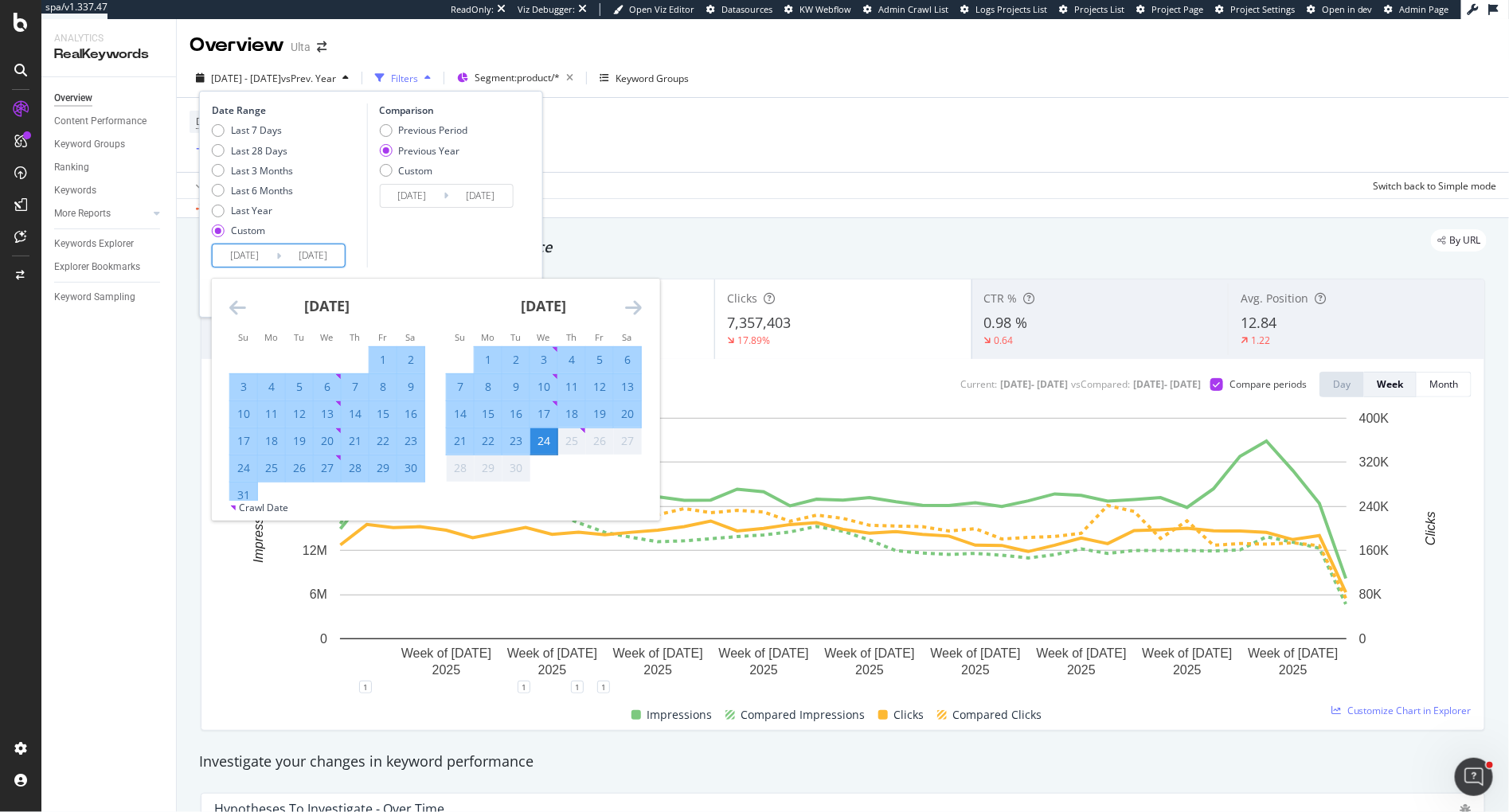
click at [241, 488] on div "31" at bounding box center [244, 495] width 27 height 16
type input "2025/08/31"
type input "2024/09/01"
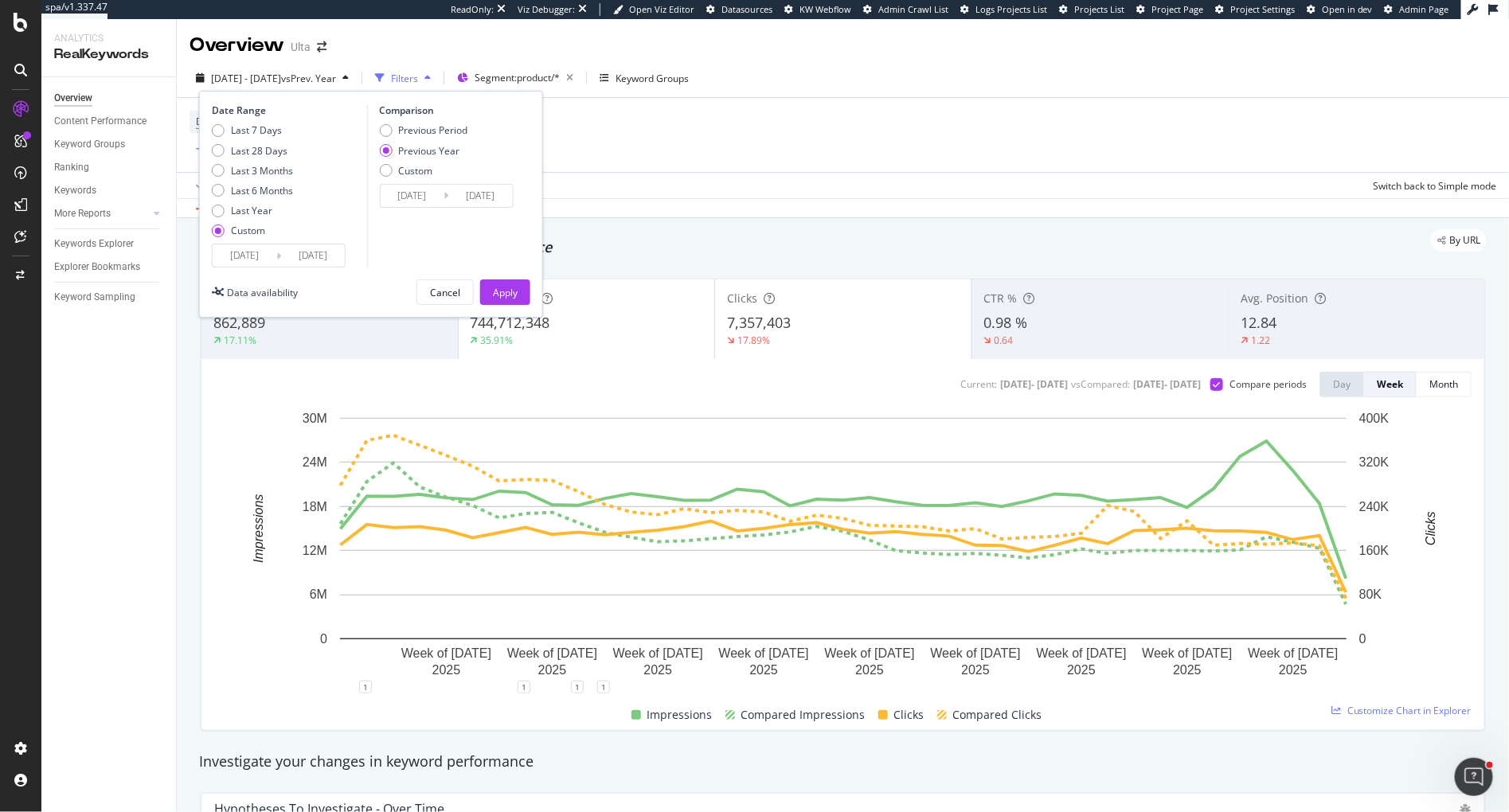
drag, startPoint x: 435, startPoint y: 230, endPoint x: 444, endPoint y: 233, distance: 9.5
click at [439, 232] on div "Comparison Previous Period Previous Year Custom 2024/01/03 Navigate forward to …" at bounding box center [443, 186] width 152 height 164
click at [509, 287] on div "Apply" at bounding box center [505, 292] width 25 height 13
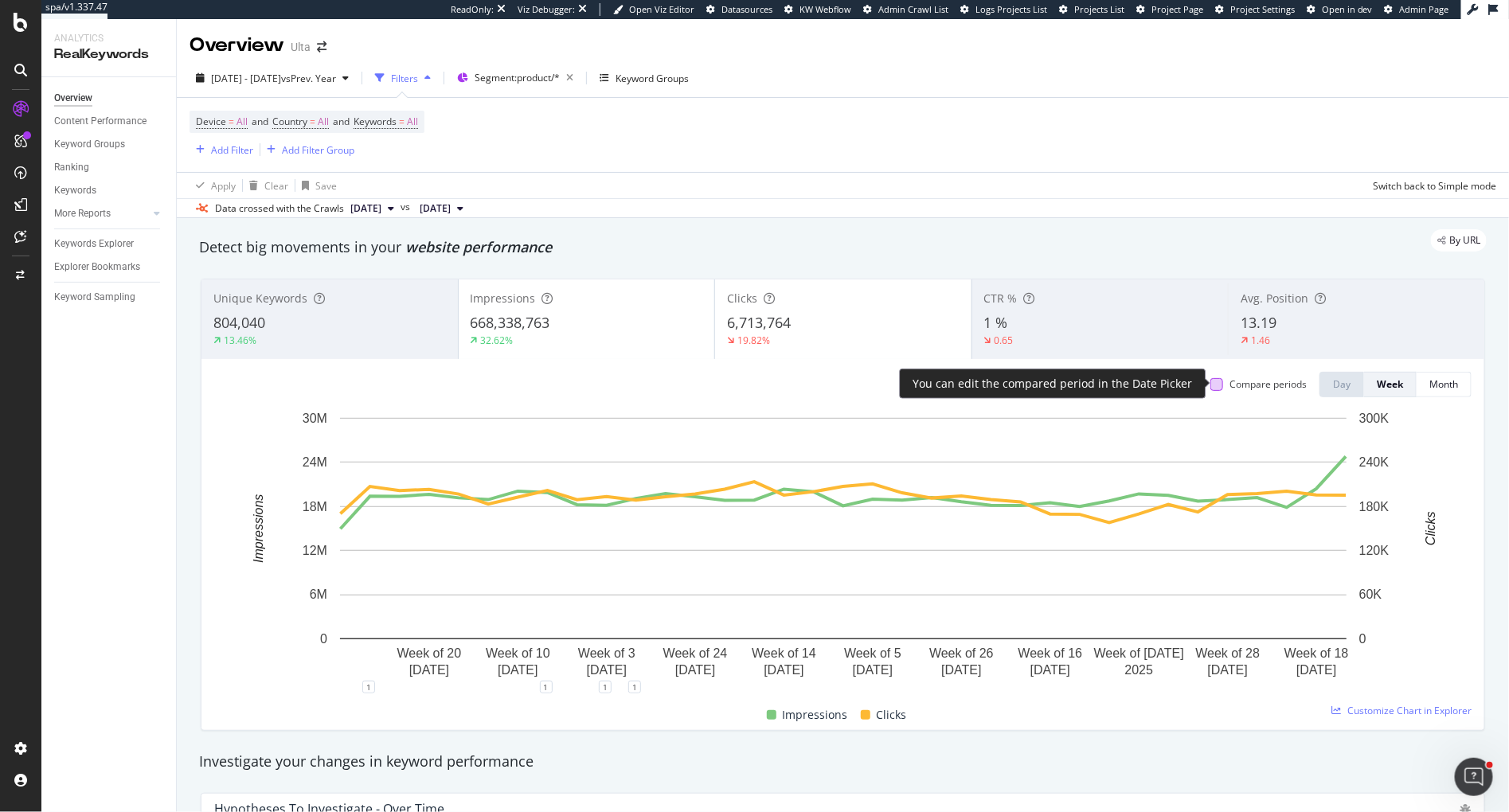
click at [1213, 384] on div at bounding box center [1216, 385] width 12 height 12
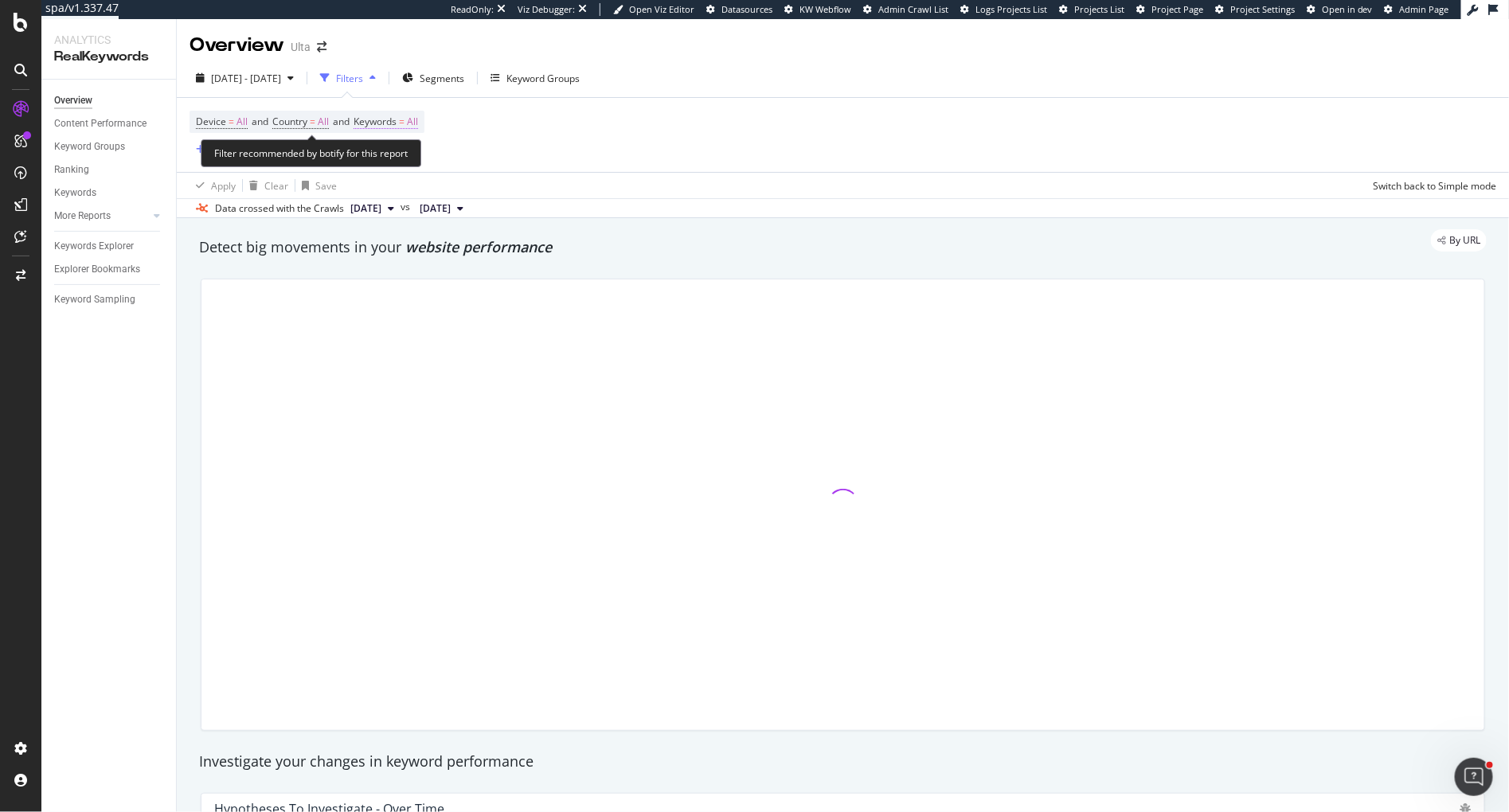
click at [419, 119] on span "All" at bounding box center [412, 121] width 11 height 22
click at [402, 153] on icon "button" at bounding box center [403, 158] width 6 height 10
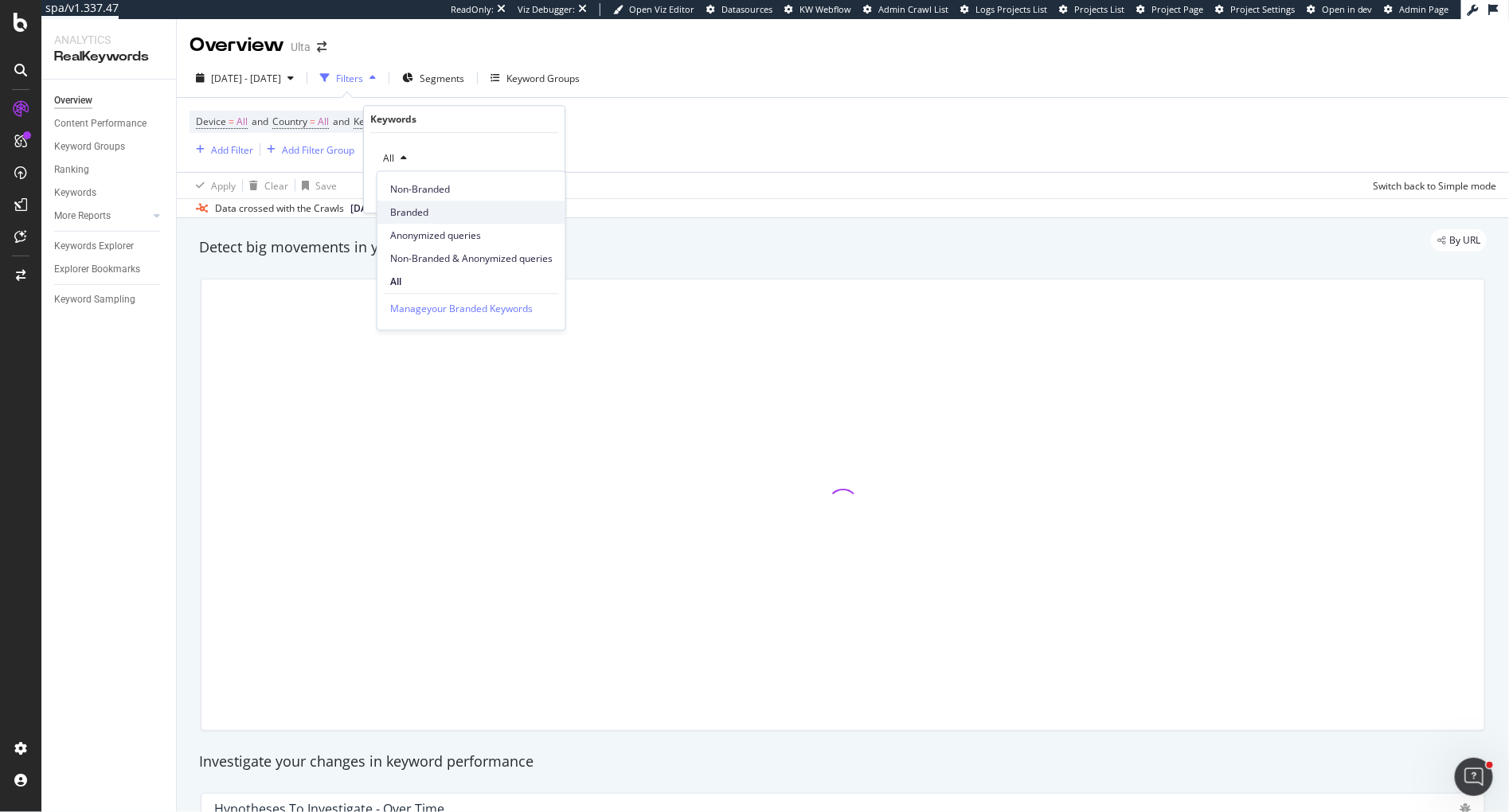
click at [403, 214] on span "Branded" at bounding box center [471, 212] width 162 height 14
click at [537, 195] on div "Apply" at bounding box center [540, 192] width 25 height 13
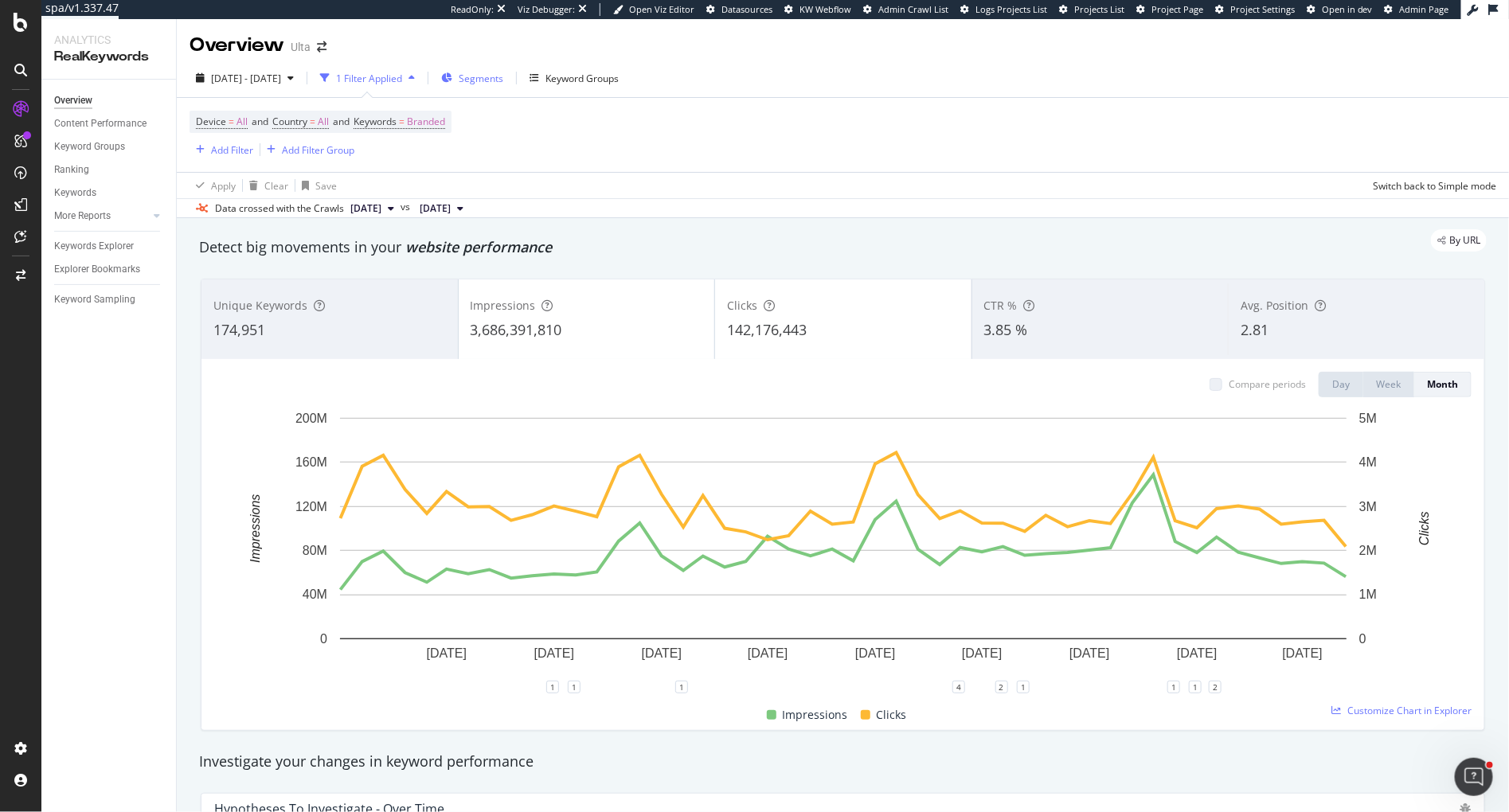
click at [503, 84] on span "Segments" at bounding box center [481, 78] width 45 height 13
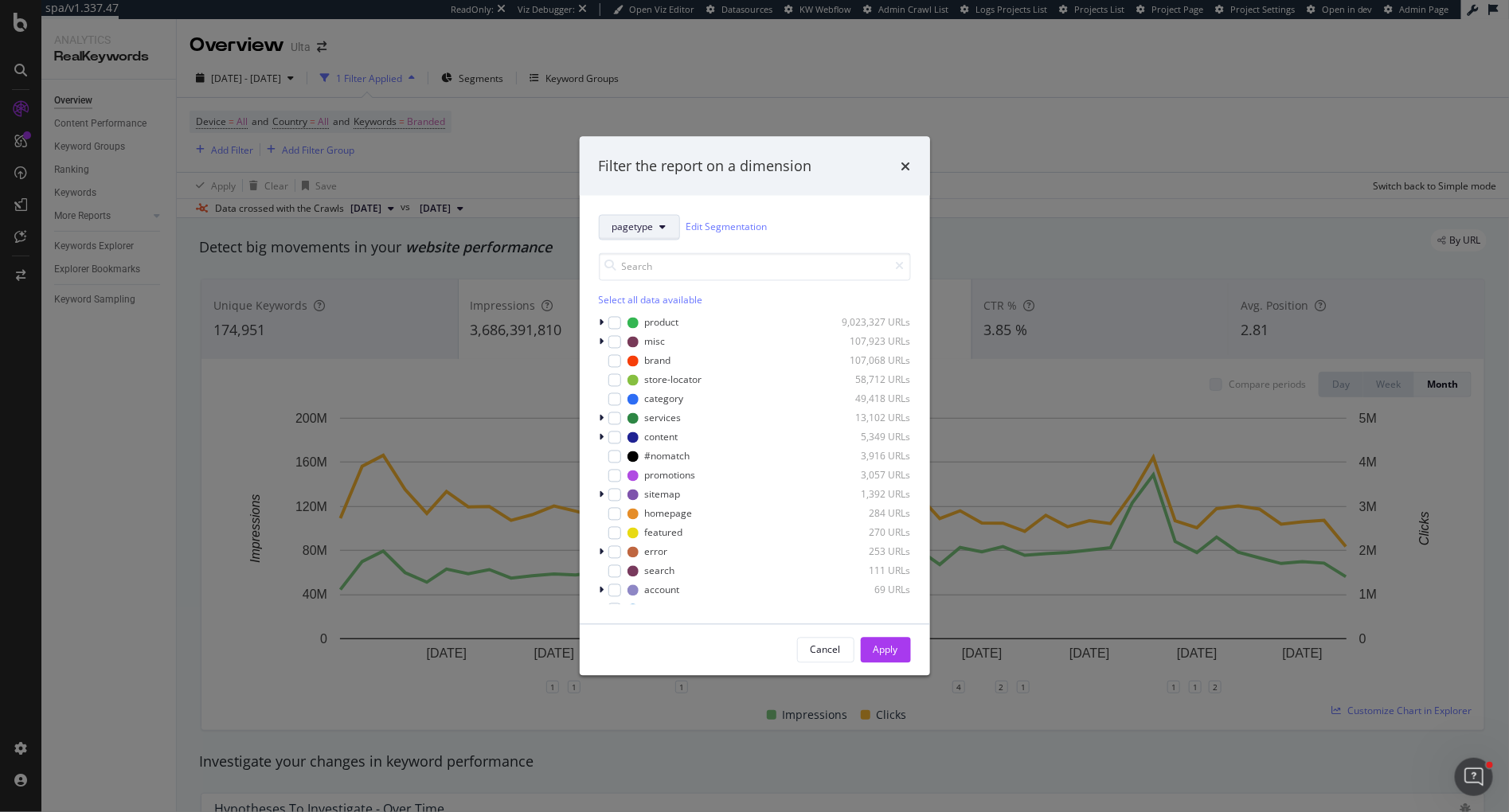
click at [633, 230] on span "pagetype" at bounding box center [633, 227] width 41 height 13
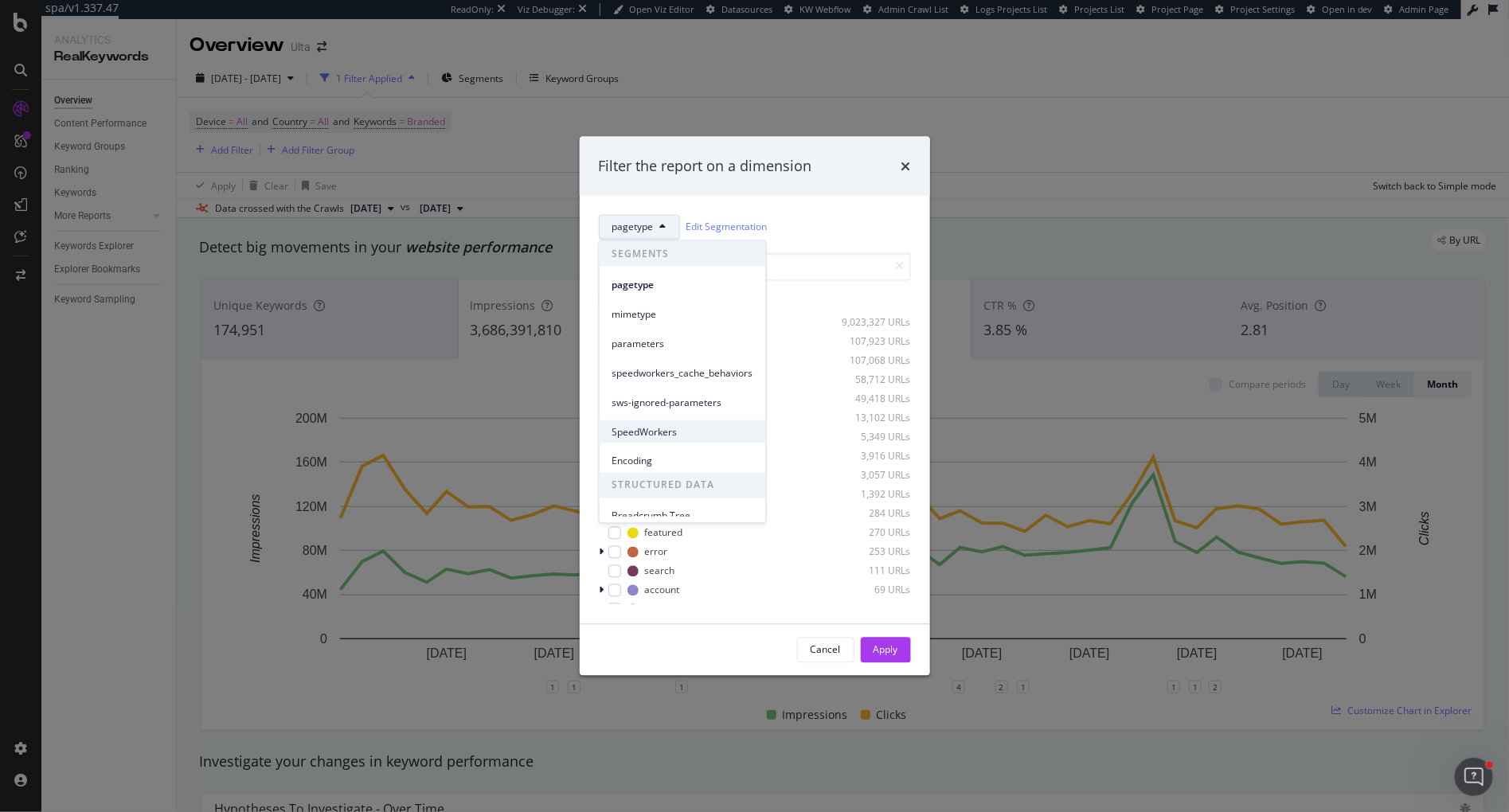
click at [643, 435] on span "SpeedWorkers" at bounding box center [683, 432] width 141 height 14
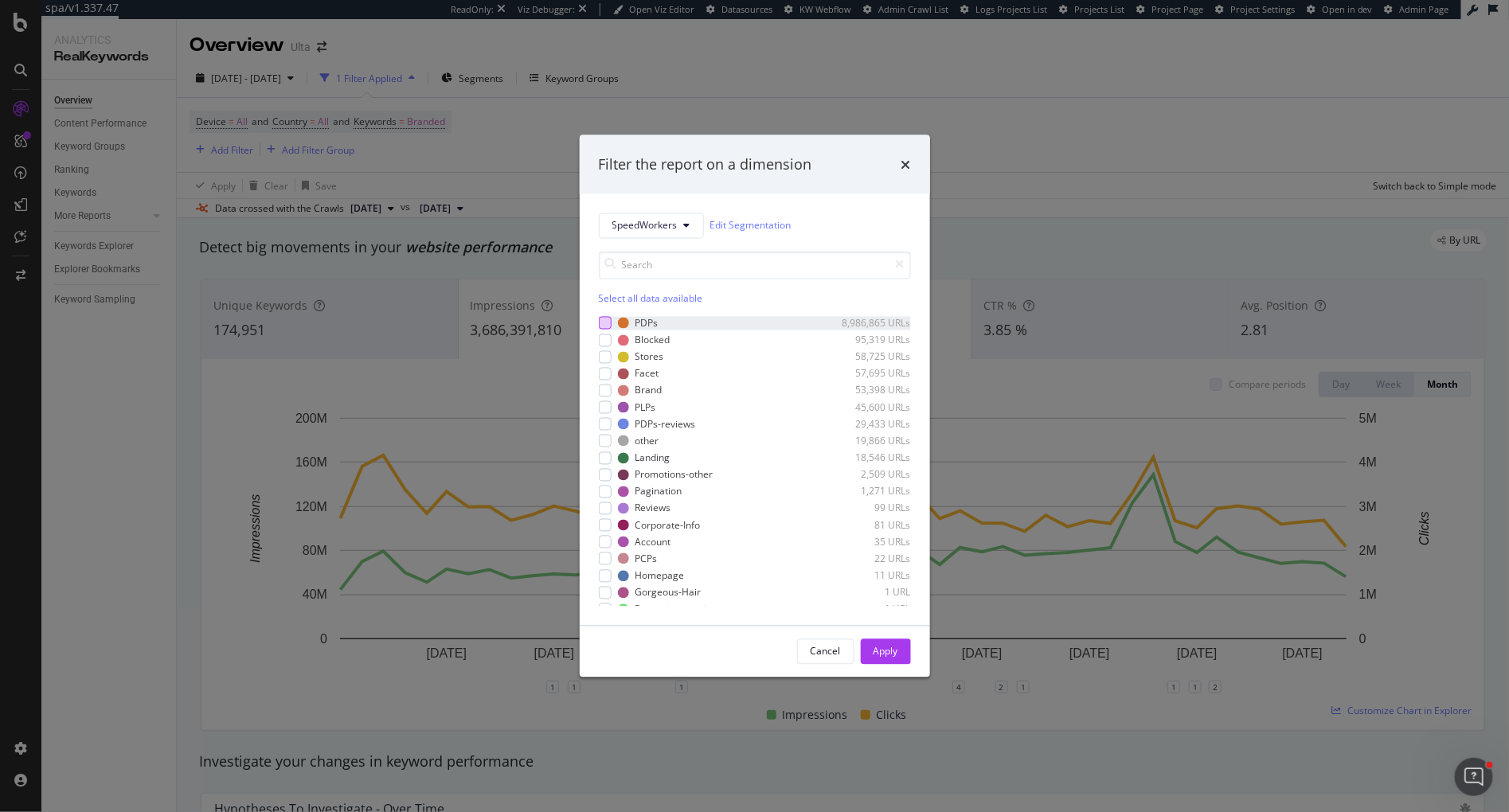
click at [609, 319] on div "modal" at bounding box center [605, 323] width 12 height 12
click at [900, 649] on button "Apply" at bounding box center [886, 651] width 50 height 26
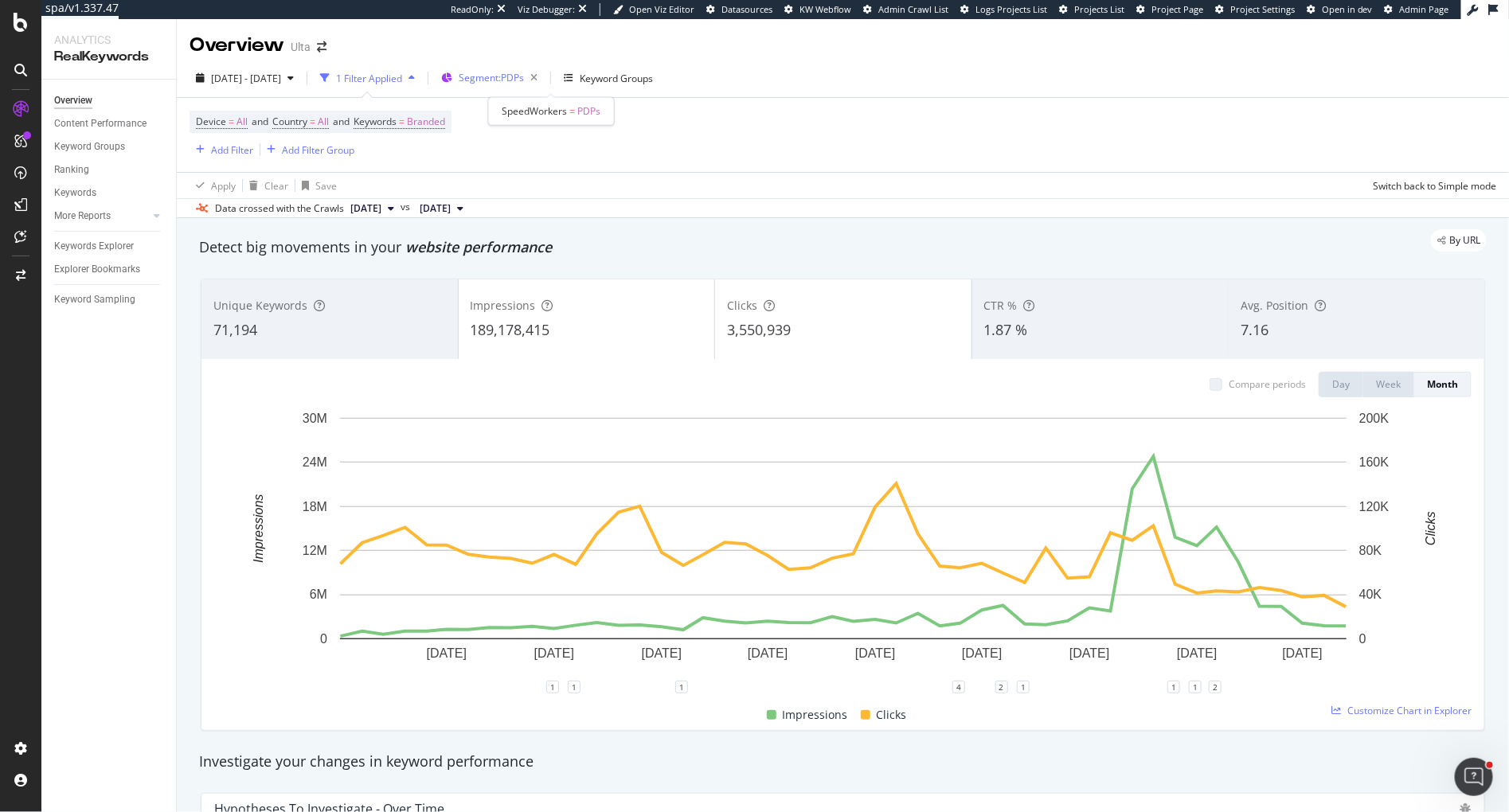
click at [524, 83] on span "Segment: PDPs" at bounding box center [491, 77] width 65 height 13
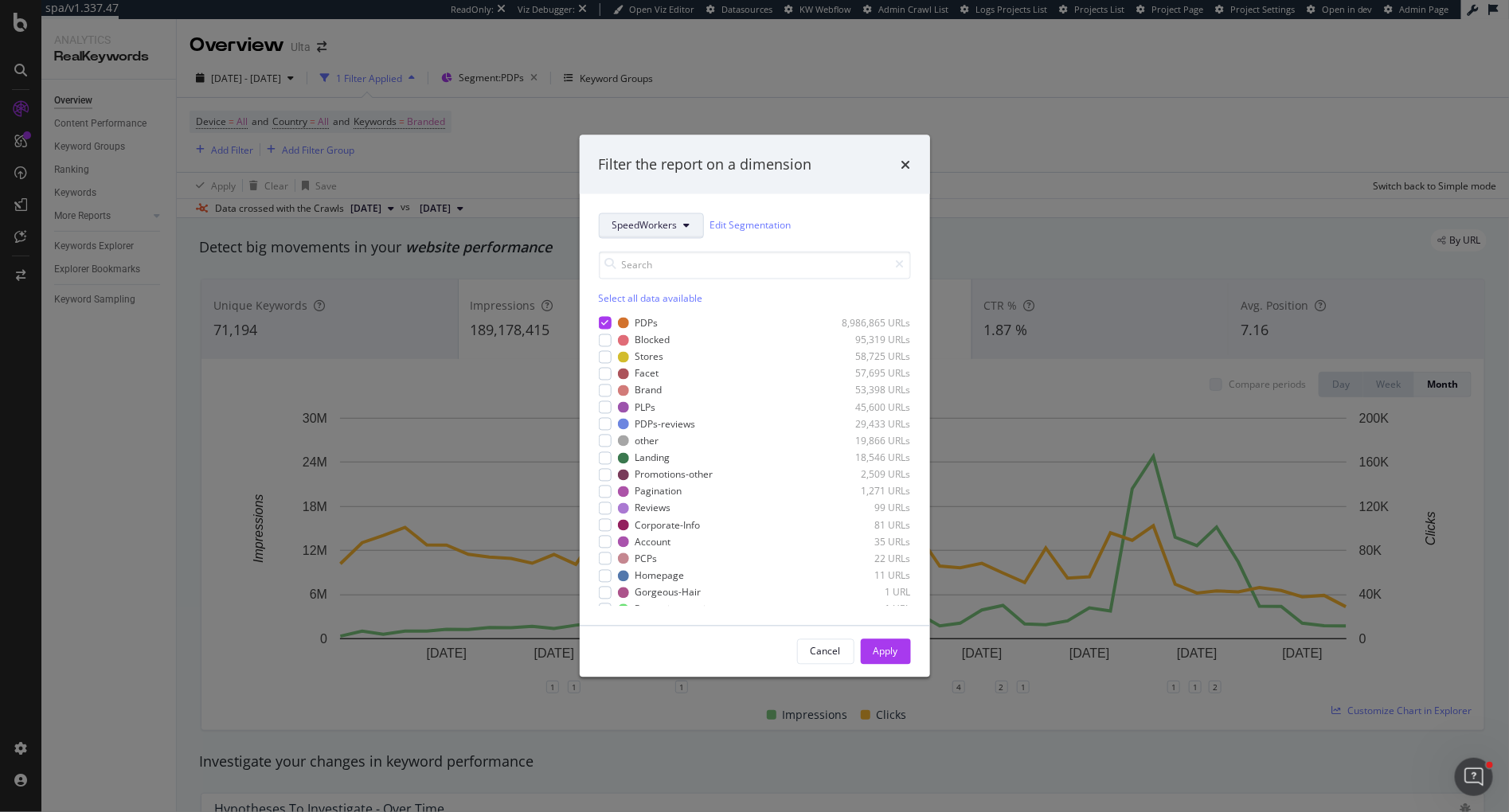
click at [619, 225] on span "SpeedWorkers" at bounding box center [644, 225] width 65 height 13
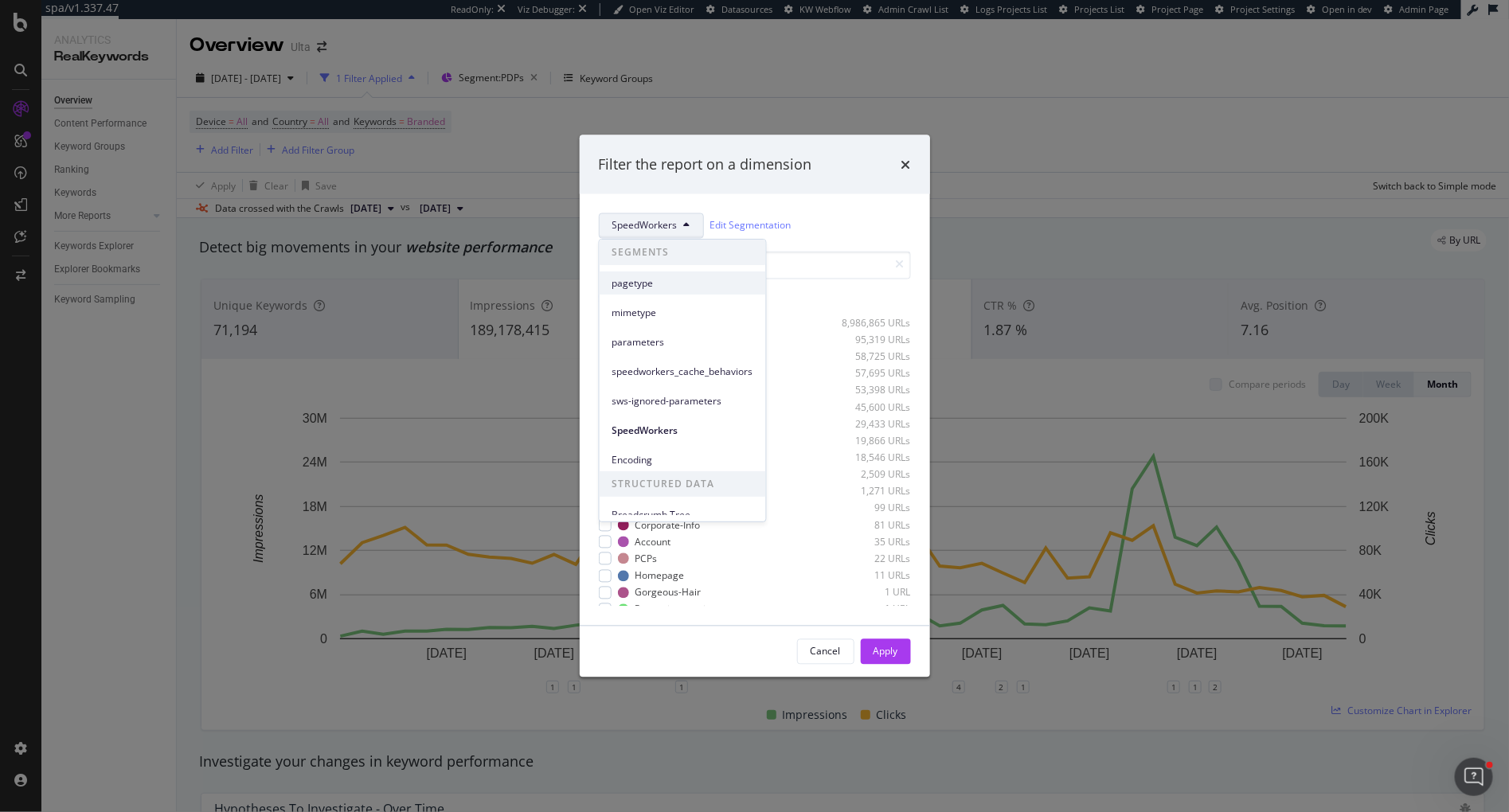
click at [608, 280] on div "pagetype" at bounding box center [683, 283] width 167 height 23
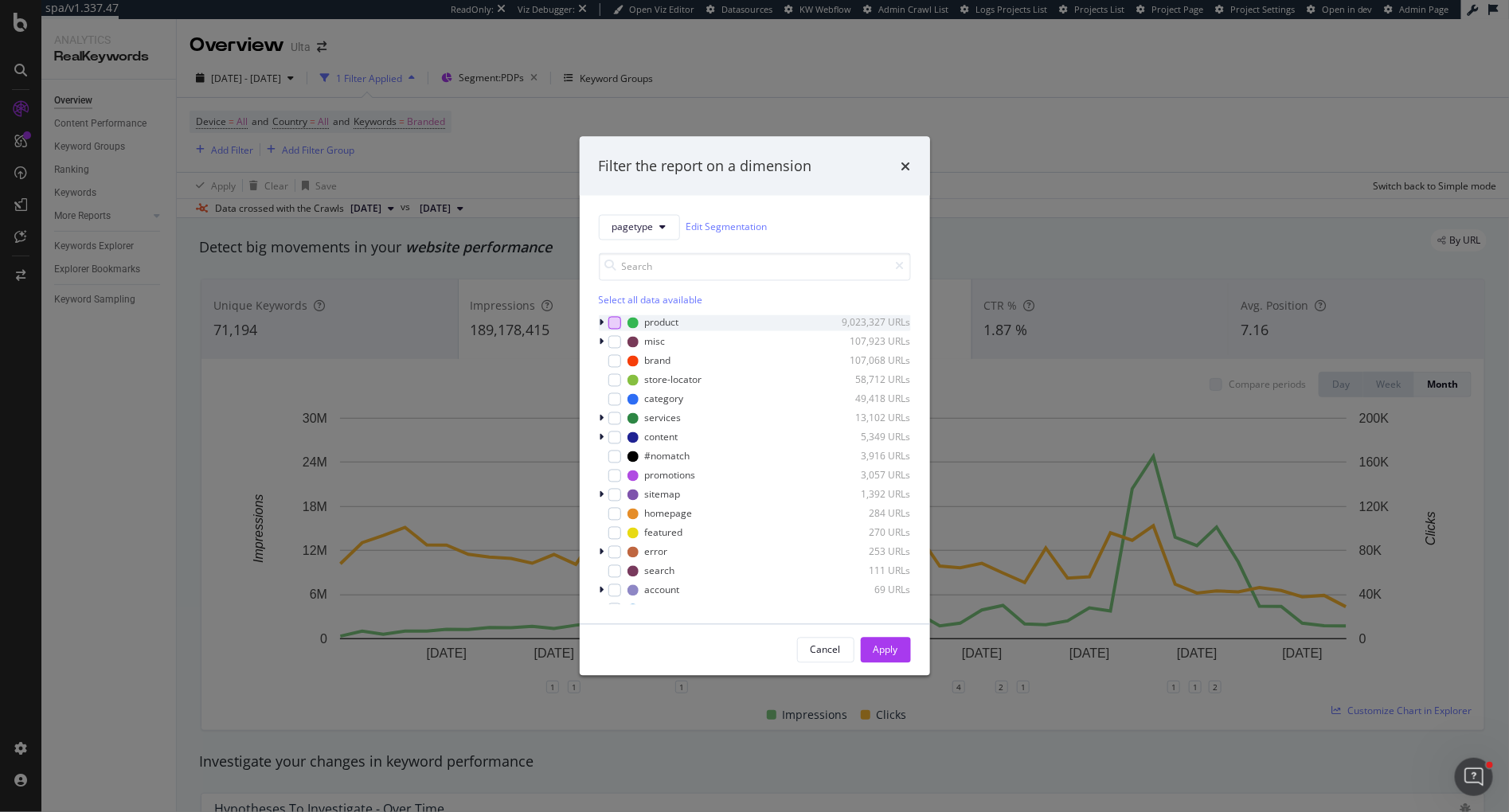
click at [612, 327] on div "modal" at bounding box center [615, 322] width 12 height 12
click at [888, 647] on div "Apply" at bounding box center [886, 650] width 25 height 13
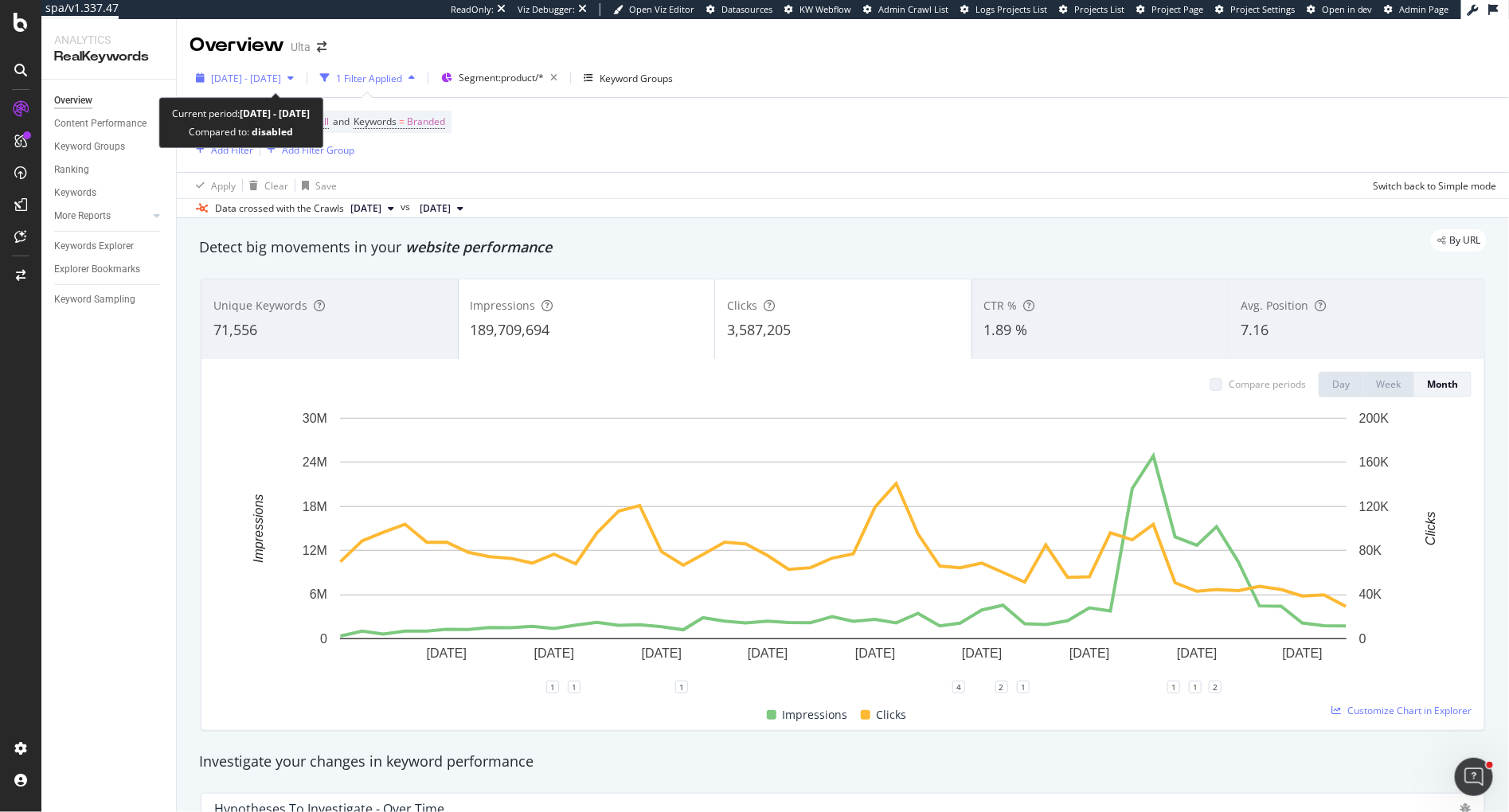
click at [281, 81] on span "[DATE] - [DATE]" at bounding box center [245, 78] width 70 height 13
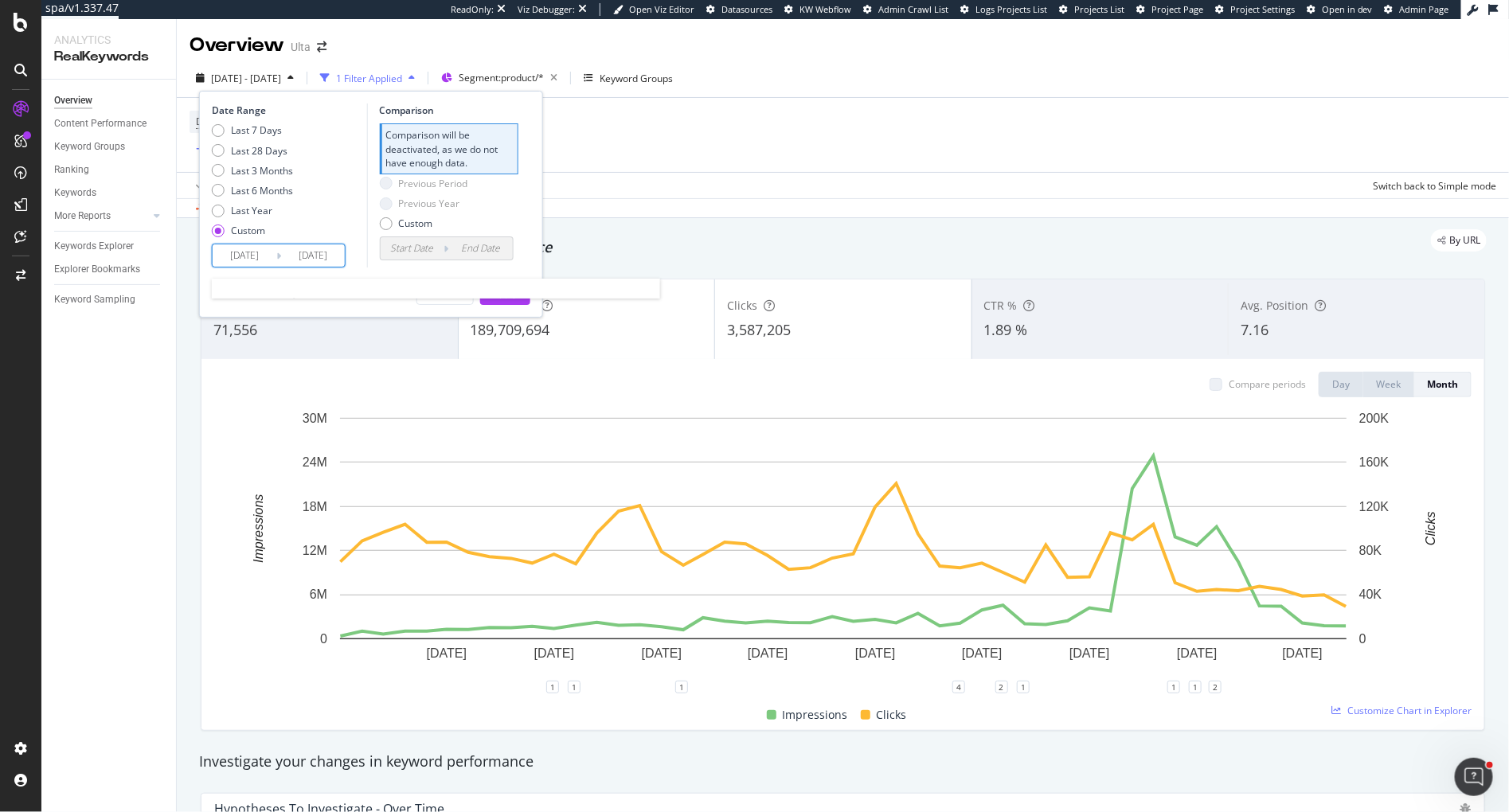
click at [250, 254] on input "[DATE]" at bounding box center [244, 255] width 63 height 22
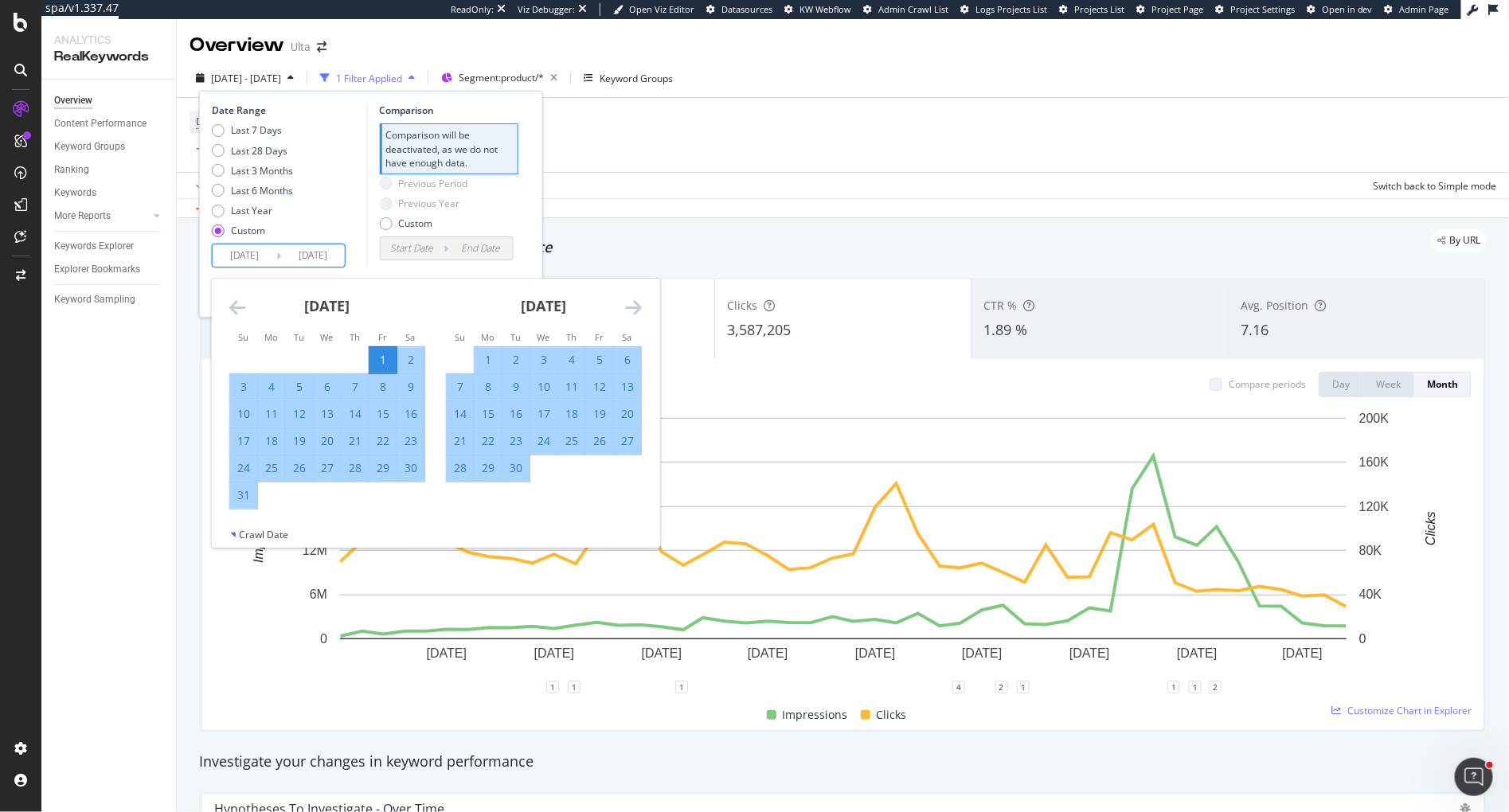
click at [637, 308] on icon "Move forward to switch to the next month." at bounding box center [634, 307] width 17 height 19
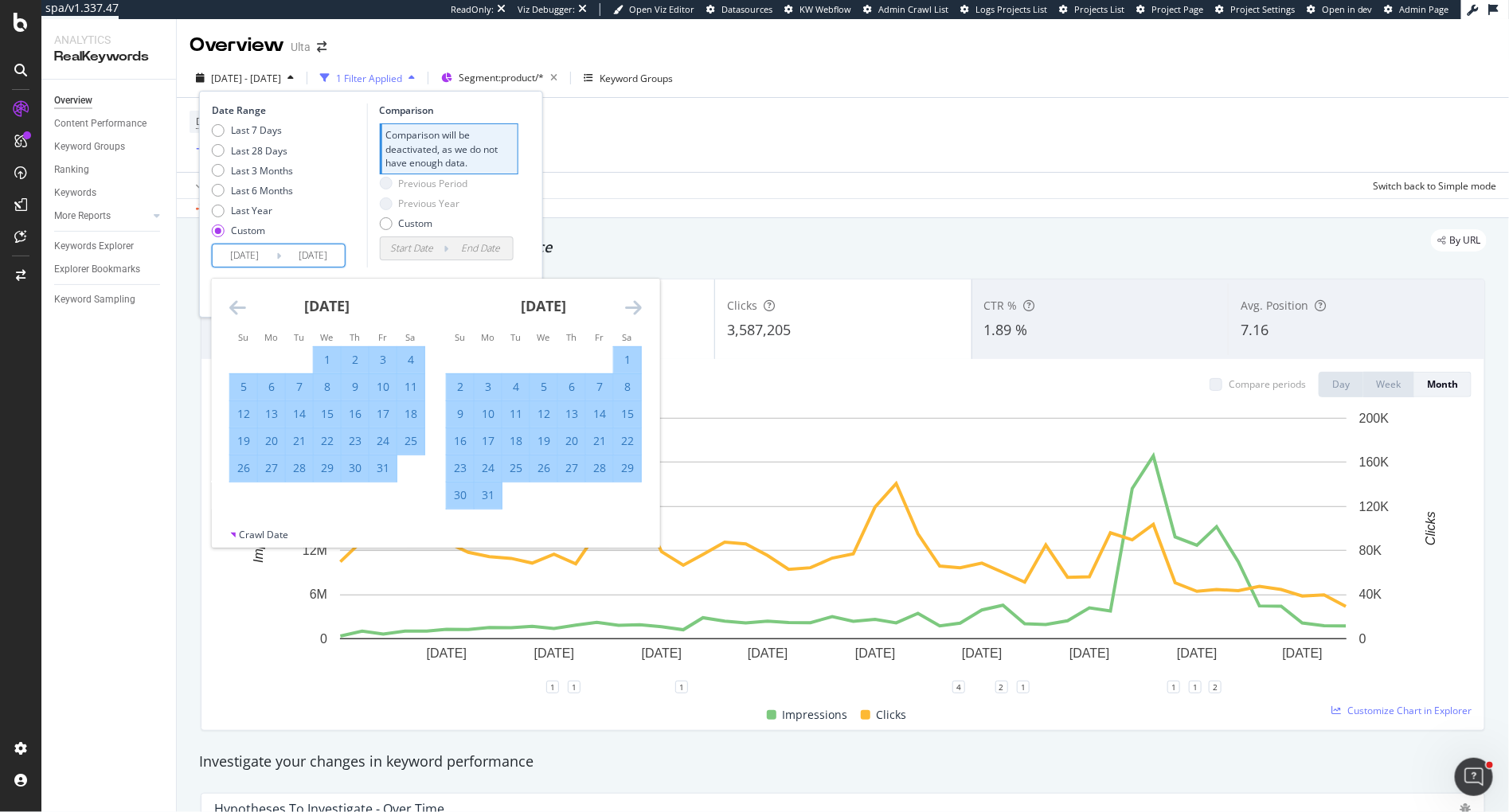
click at [637, 308] on icon "Move forward to switch to the next month." at bounding box center [634, 307] width 17 height 19
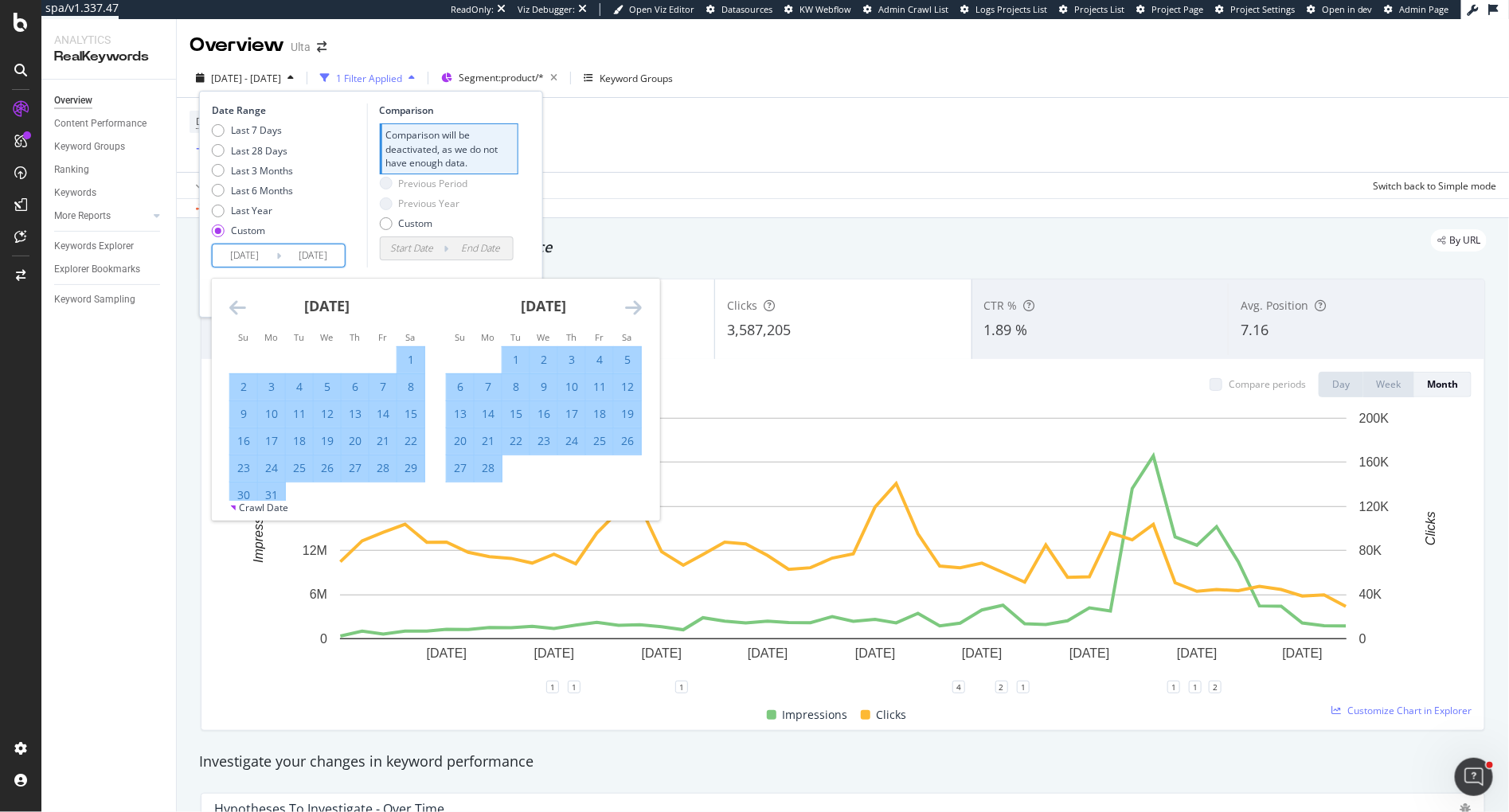
click at [637, 308] on icon "Move forward to switch to the next month." at bounding box center [634, 307] width 17 height 19
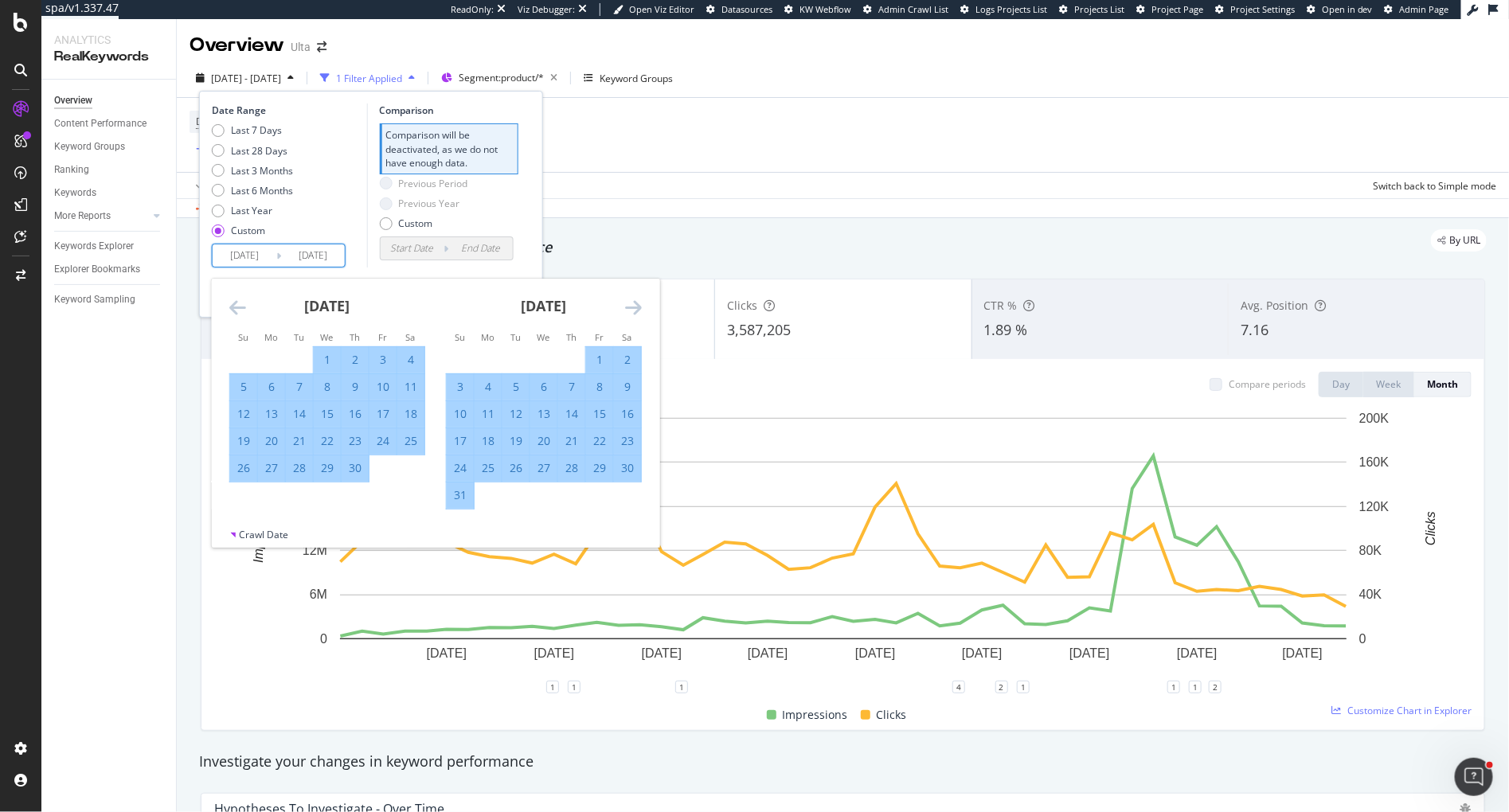
click at [637, 308] on icon "Move forward to switch to the next month." at bounding box center [634, 307] width 17 height 19
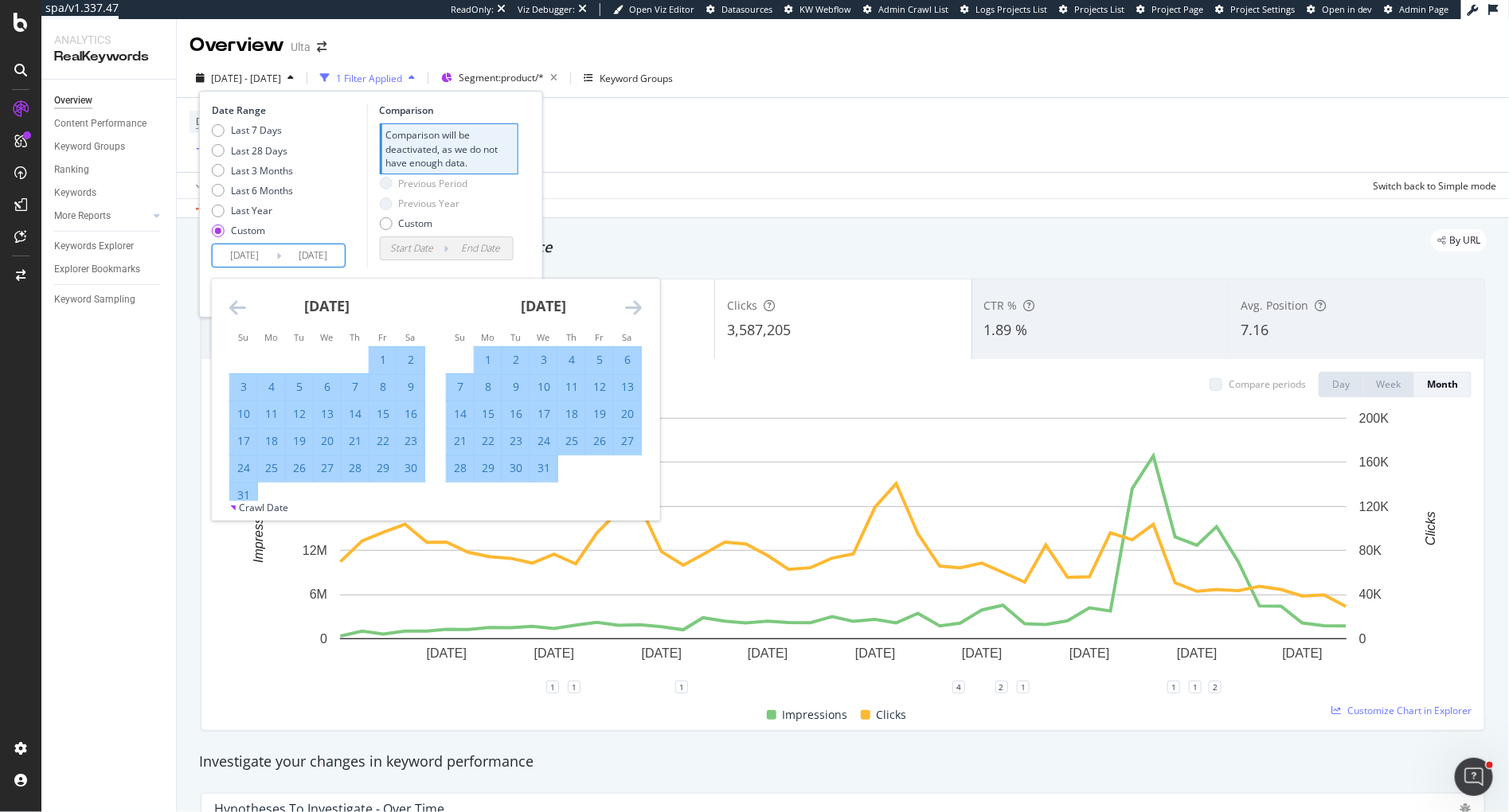
click at [637, 308] on icon "Move forward to switch to the next month." at bounding box center [634, 307] width 17 height 19
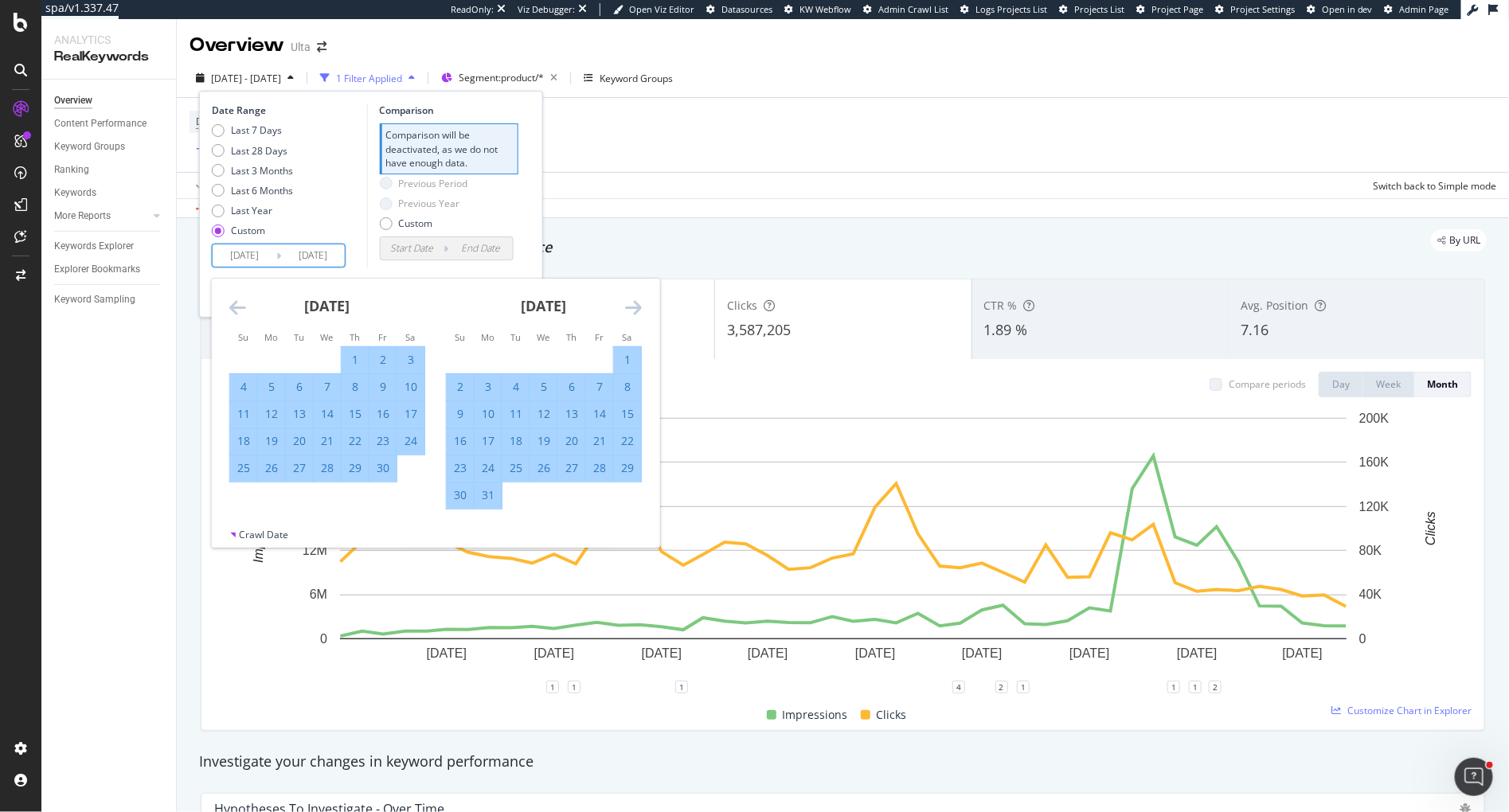
click at [637, 308] on icon "Move forward to switch to the next month." at bounding box center [634, 307] width 17 height 19
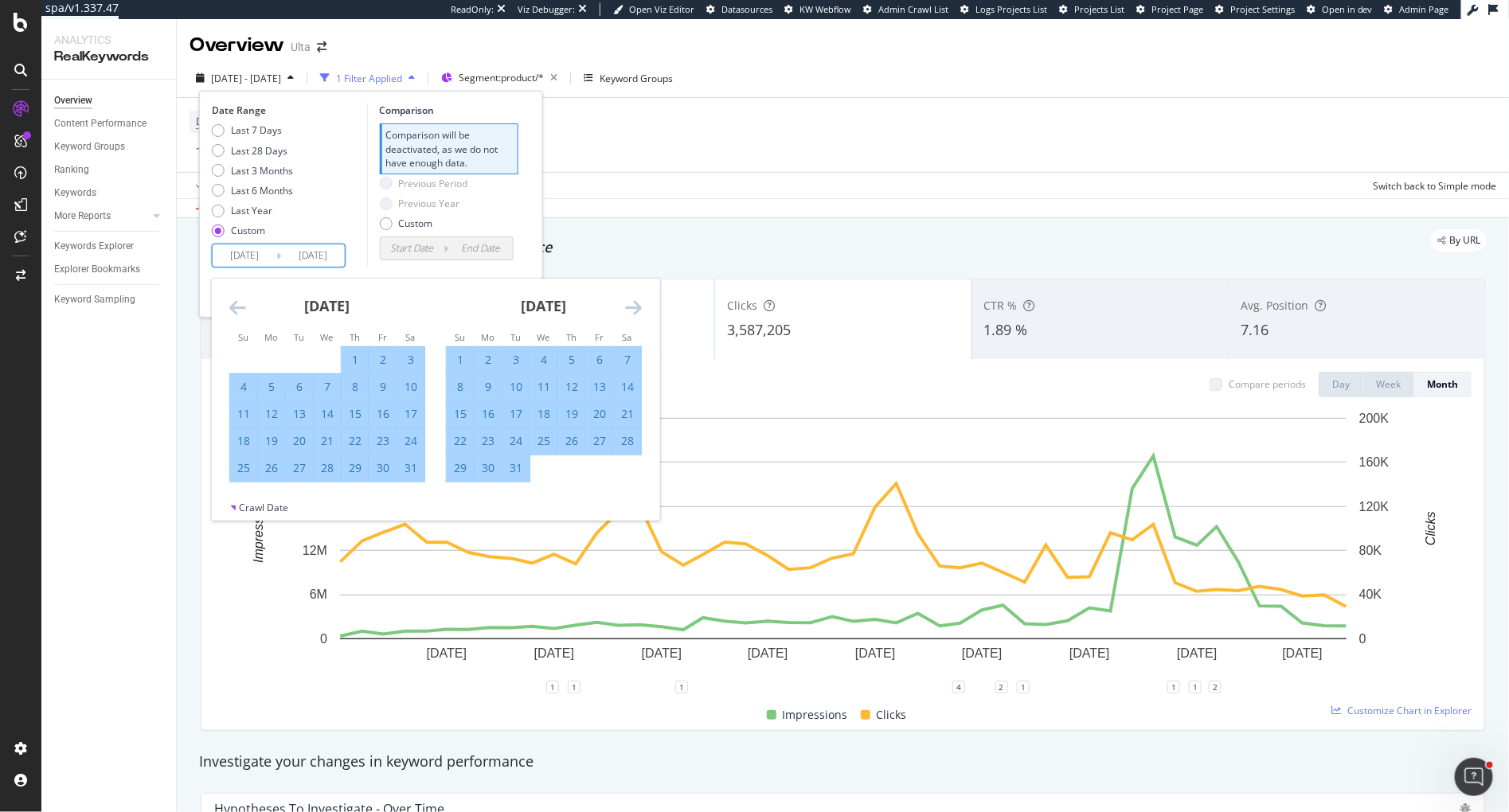
click at [637, 308] on icon "Move forward to switch to the next month." at bounding box center [634, 307] width 17 height 19
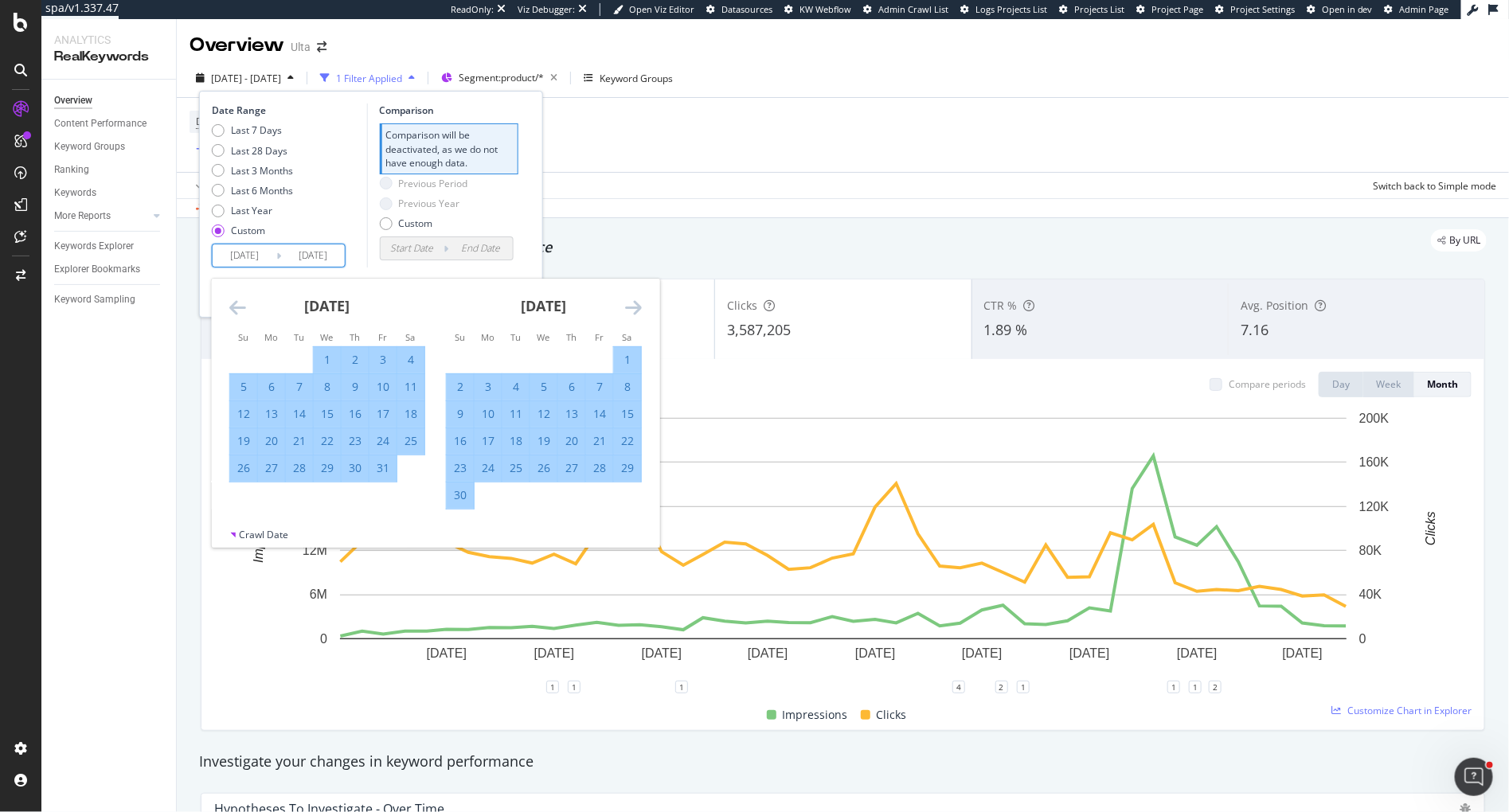
click at [637, 308] on icon "Move forward to switch to the next month." at bounding box center [634, 307] width 17 height 19
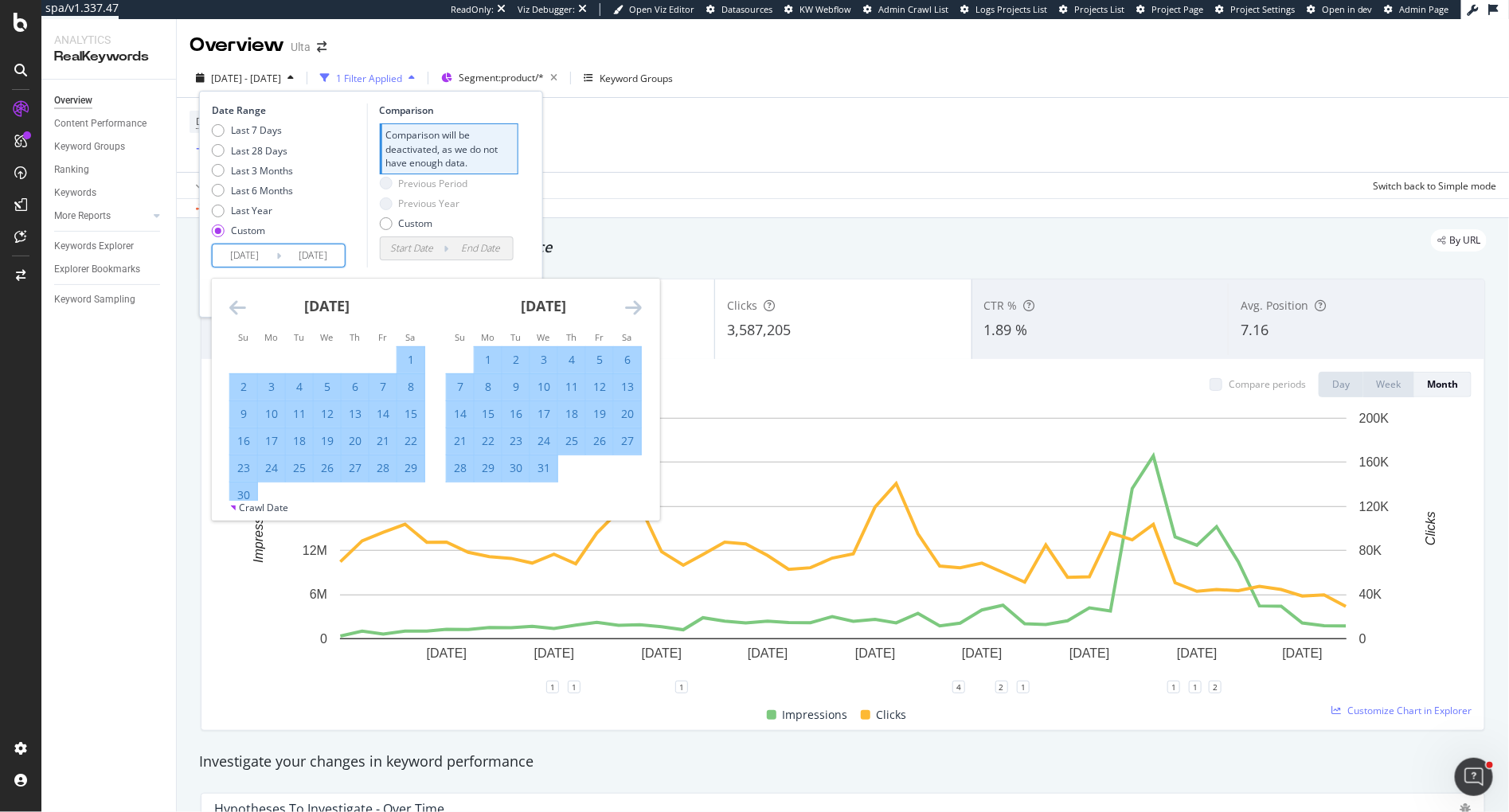
click at [637, 308] on icon "Move forward to switch to the next month." at bounding box center [634, 307] width 17 height 19
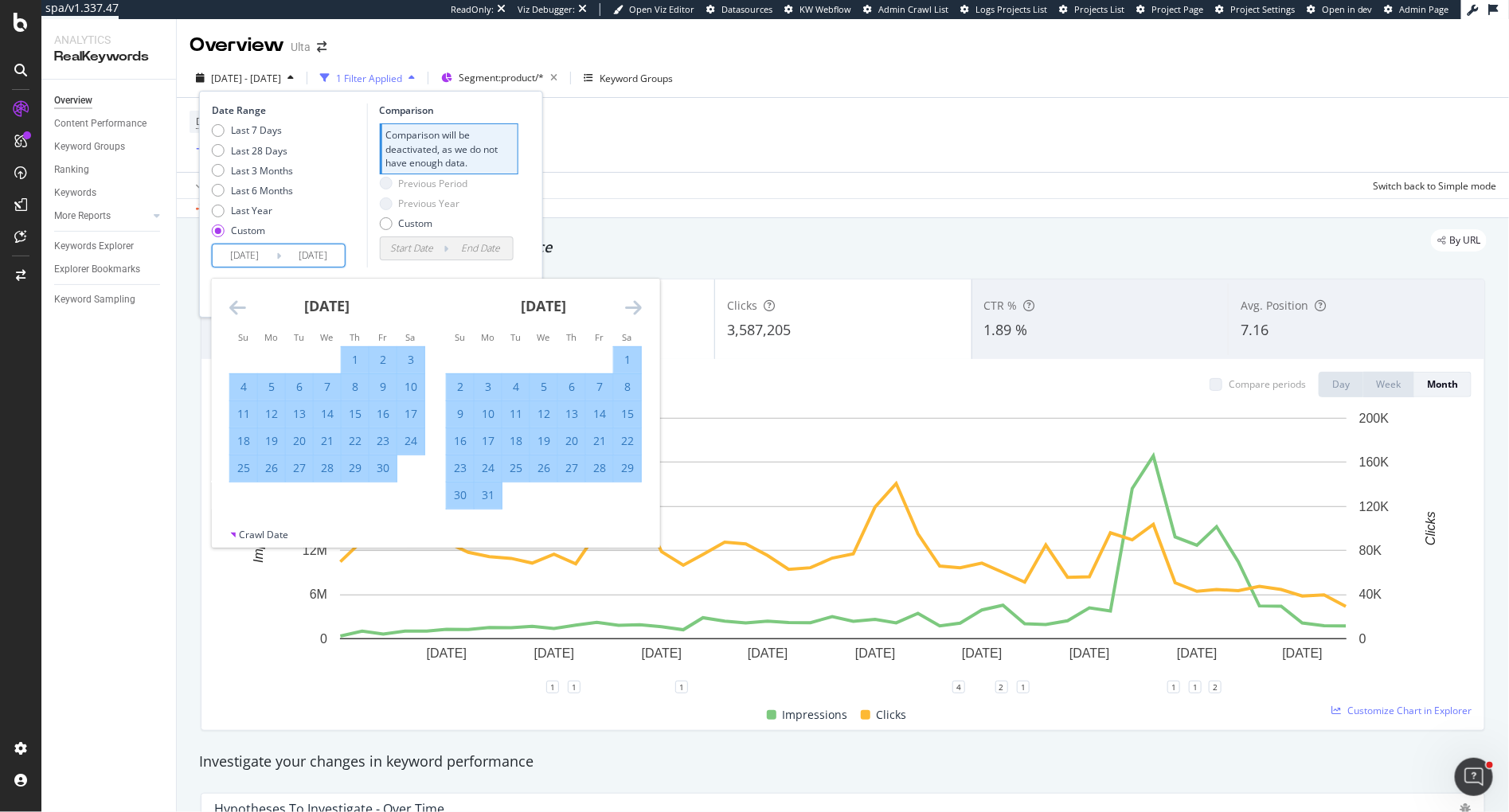
click at [637, 308] on icon "Move forward to switch to the next month." at bounding box center [634, 307] width 17 height 19
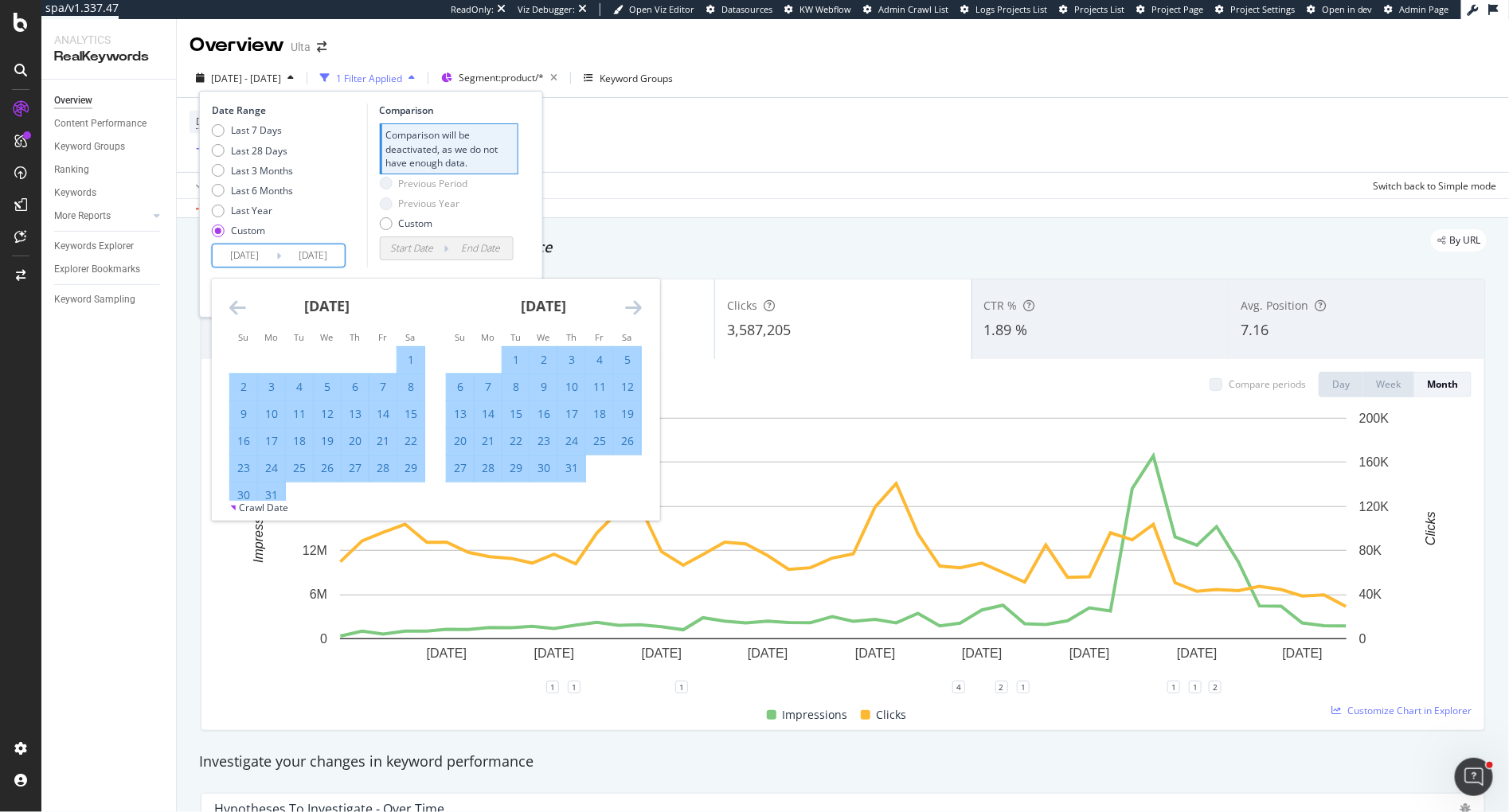
click at [637, 308] on icon "Move forward to switch to the next month." at bounding box center [634, 307] width 17 height 19
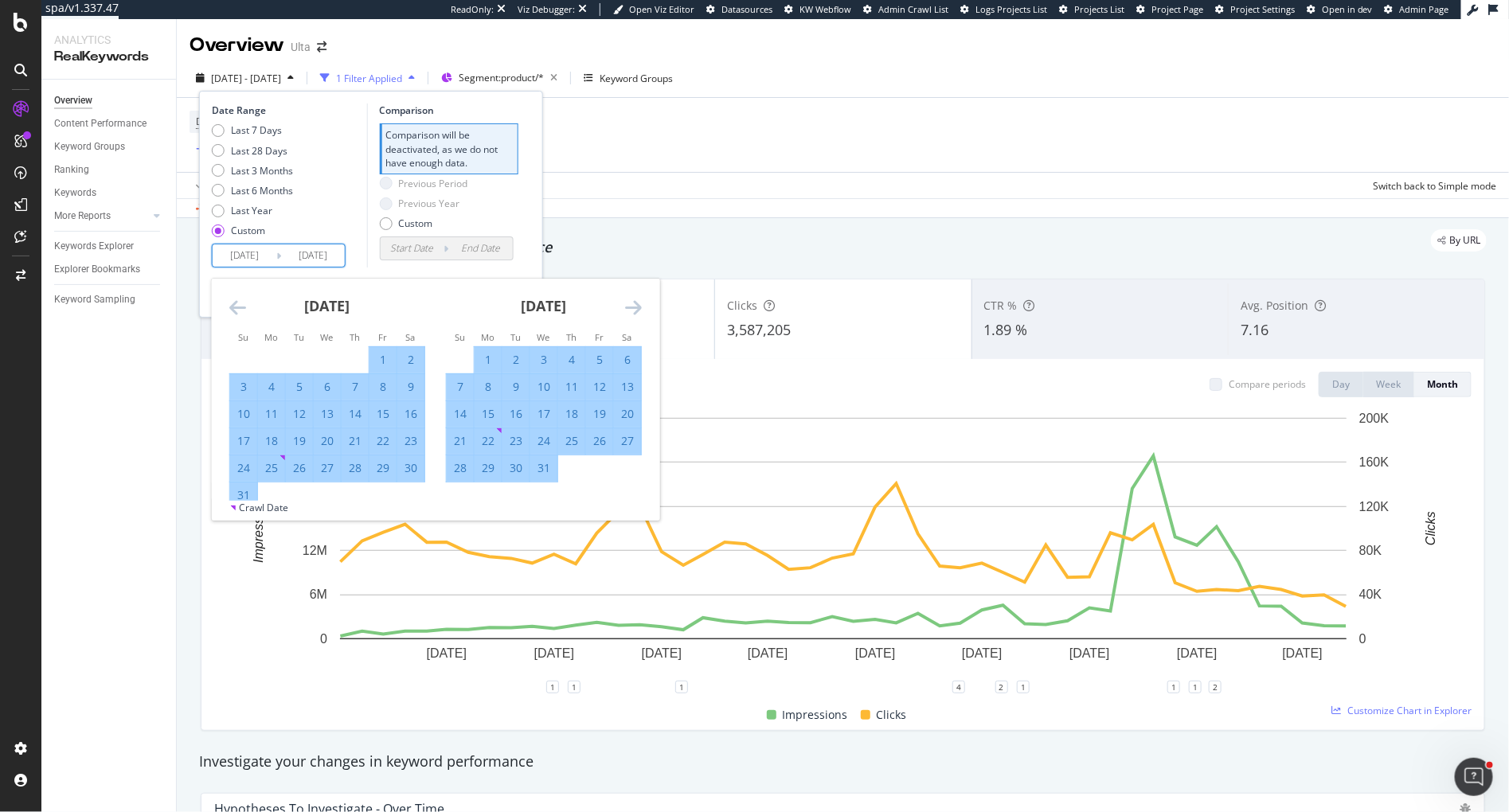
click at [637, 308] on icon "Move forward to switch to the next month." at bounding box center [634, 307] width 17 height 19
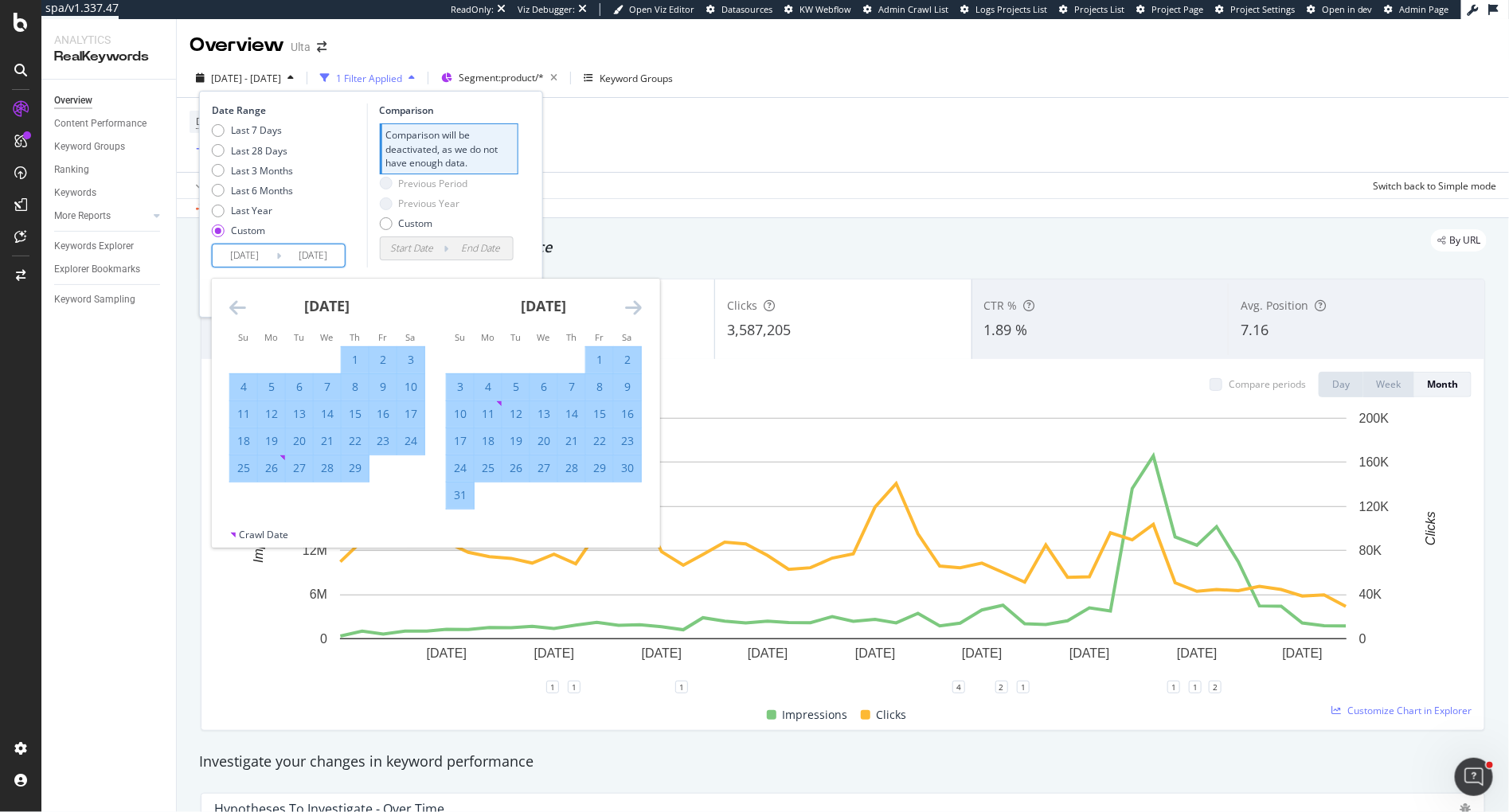
click at [637, 308] on icon "Move forward to switch to the next month." at bounding box center [634, 307] width 17 height 19
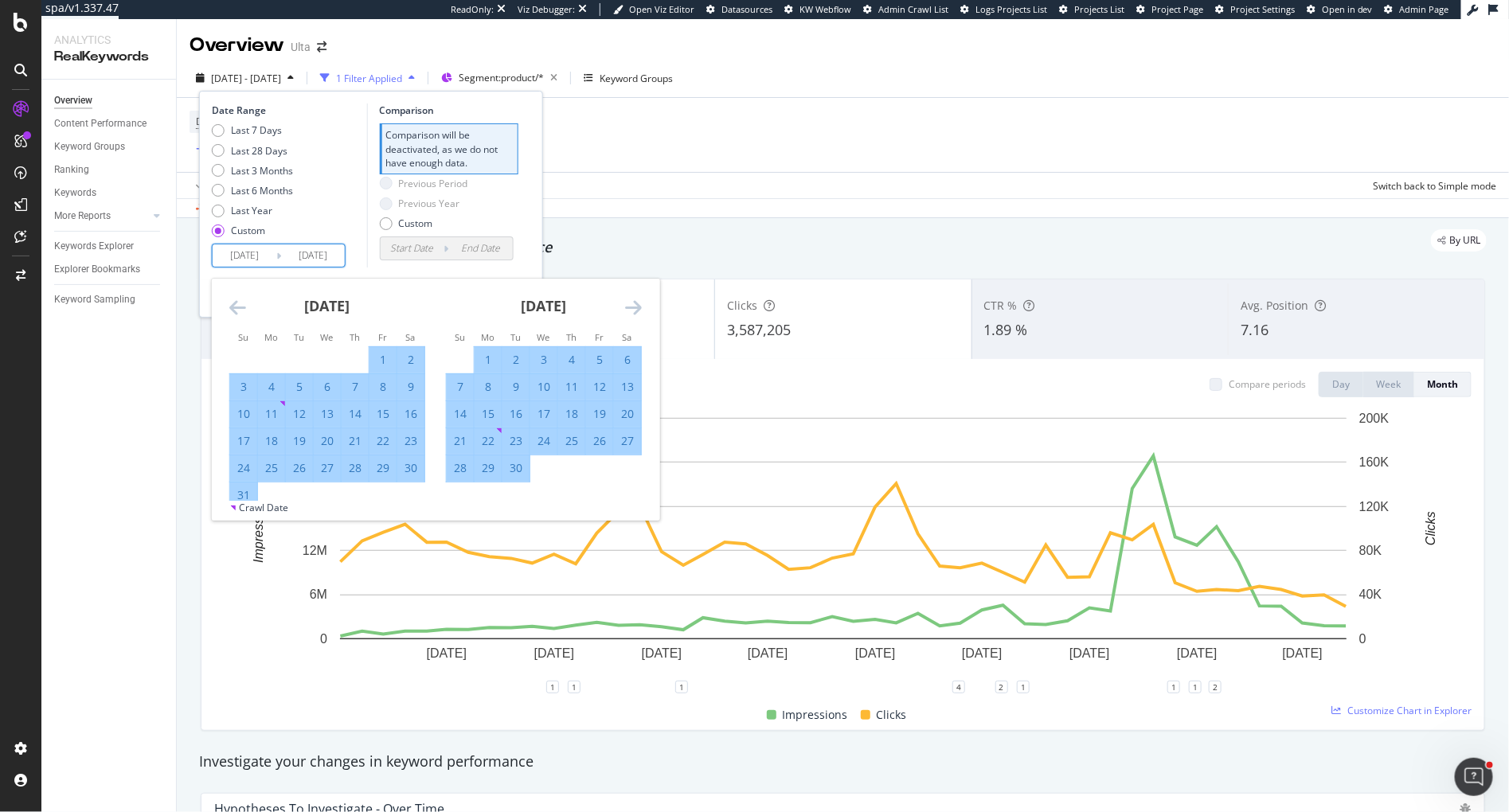
click at [637, 308] on icon "Move forward to switch to the next month." at bounding box center [634, 307] width 17 height 19
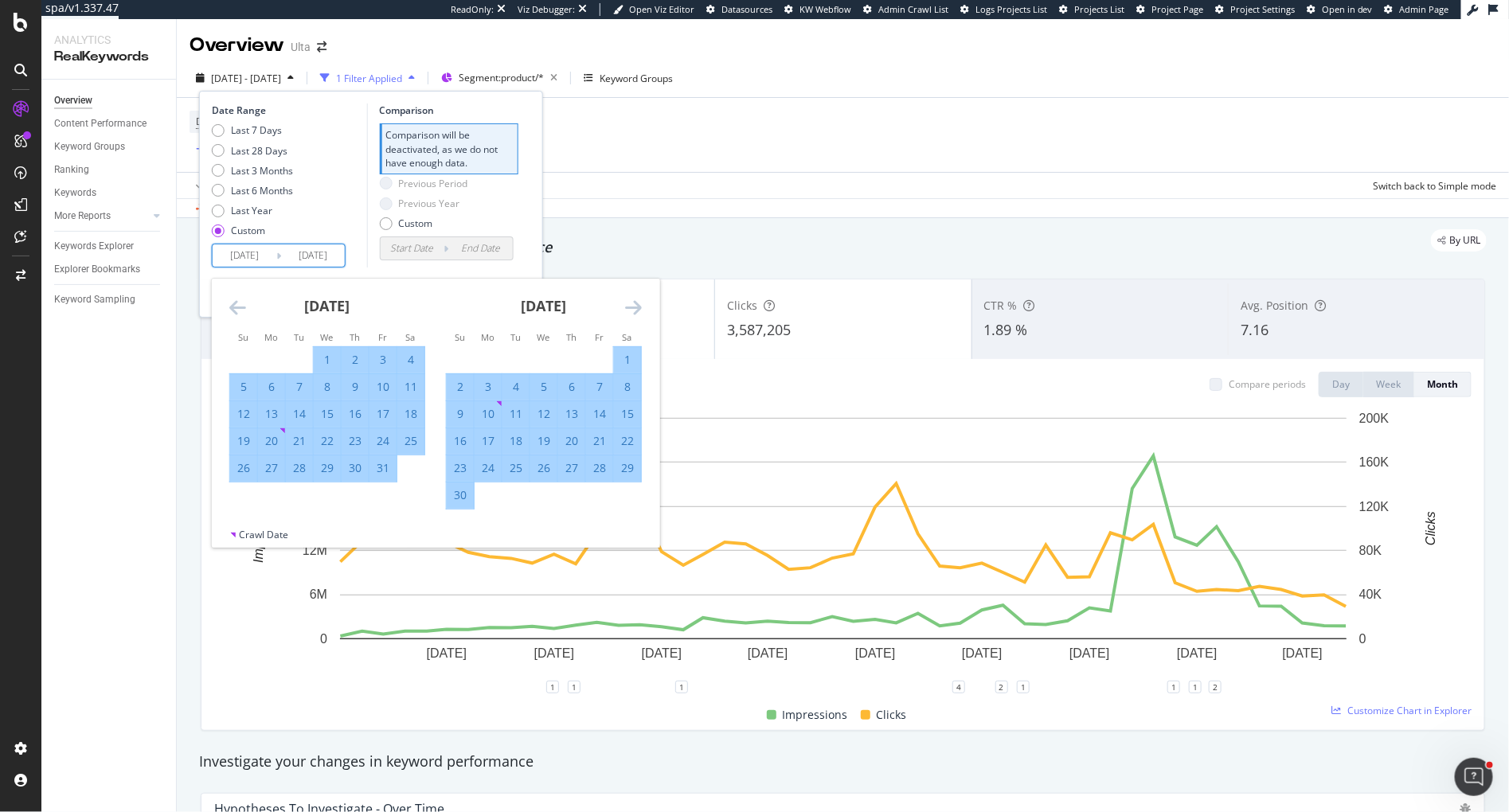
click at [637, 308] on icon "Move forward to switch to the next month." at bounding box center [634, 307] width 17 height 19
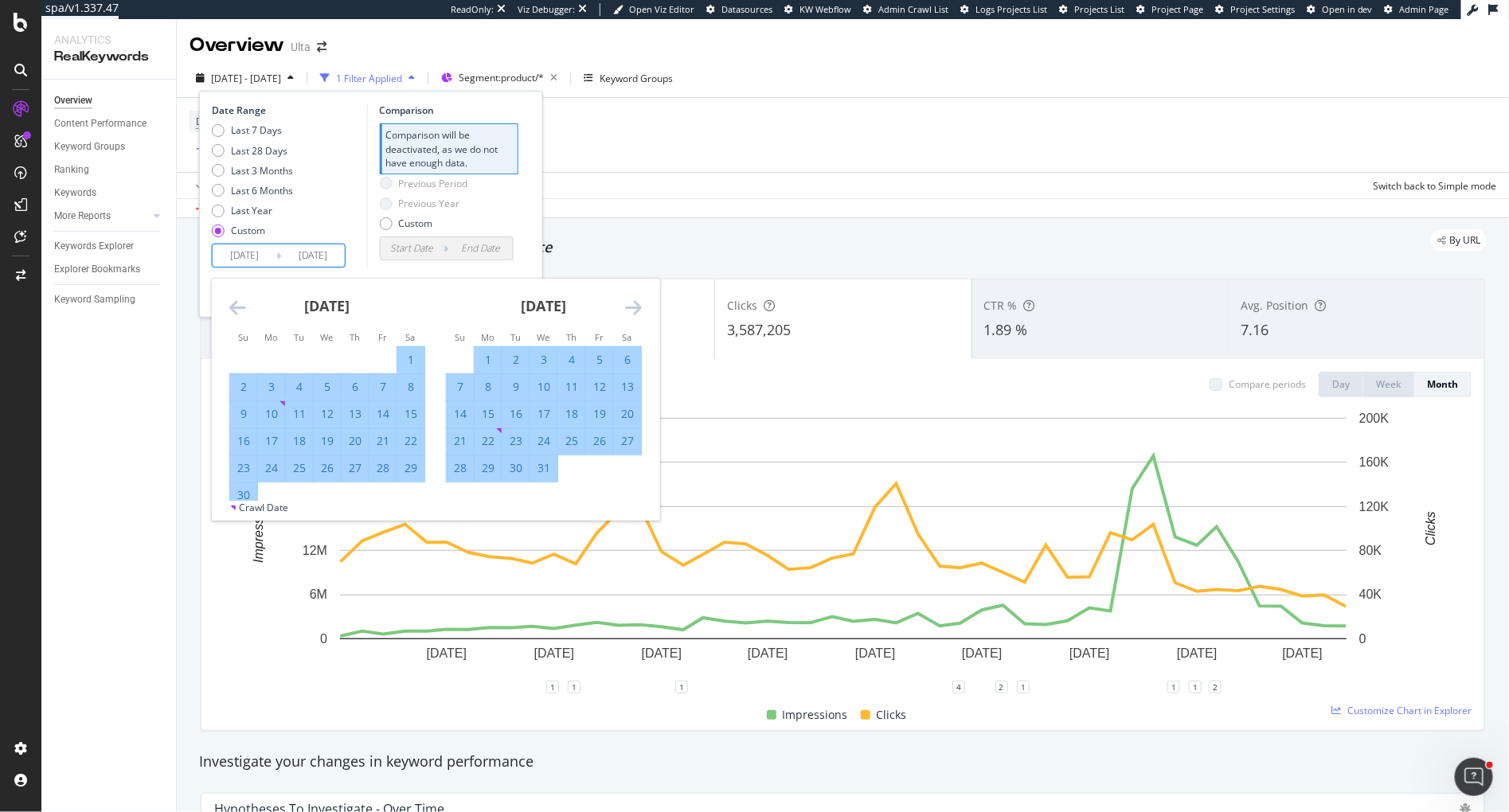
click at [637, 308] on icon "Move forward to switch to the next month." at bounding box center [634, 307] width 17 height 19
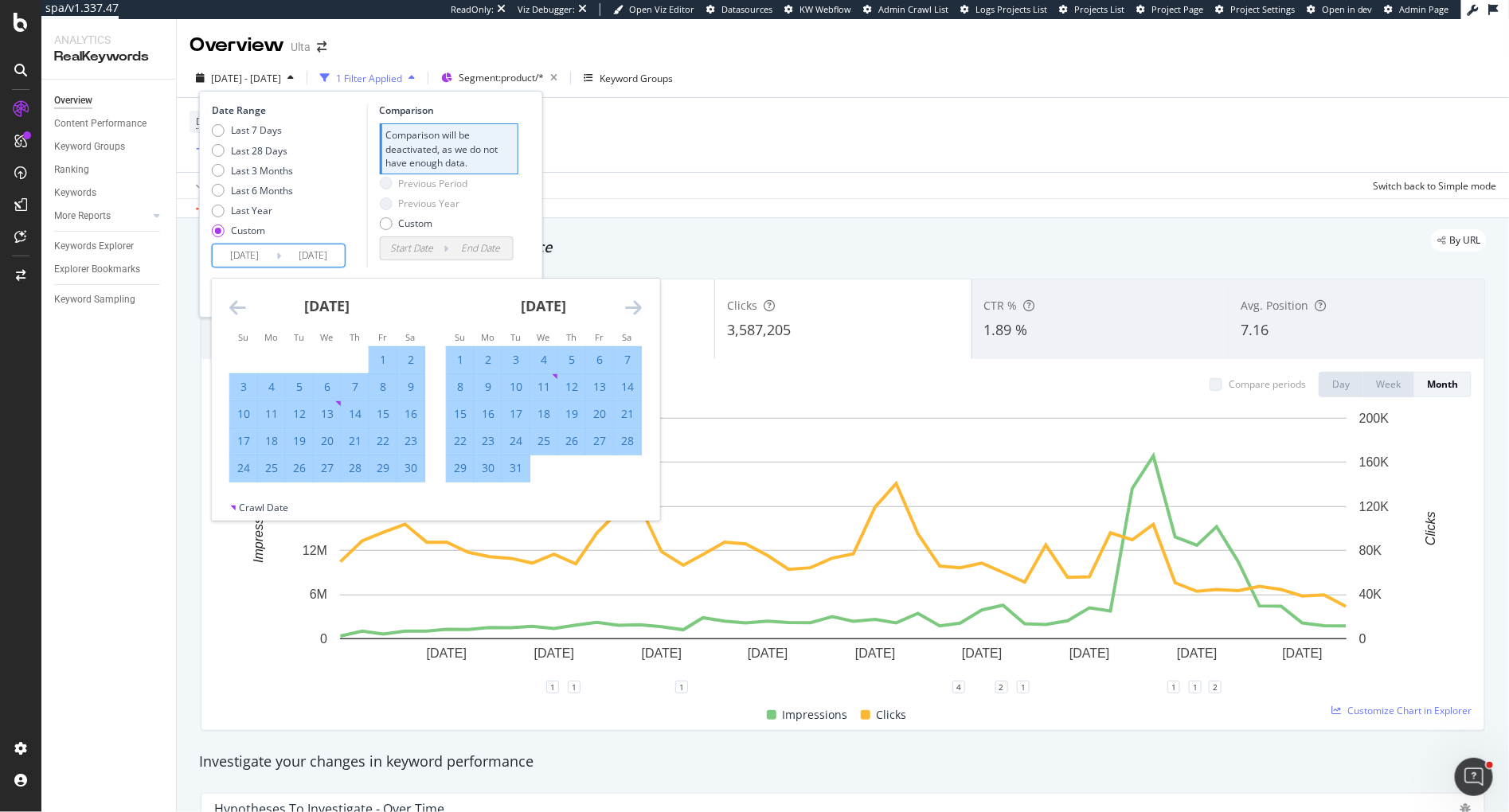
click at [637, 308] on icon "Move forward to switch to the next month." at bounding box center [634, 307] width 17 height 19
click at [543, 354] on div "1" at bounding box center [543, 360] width 27 height 16
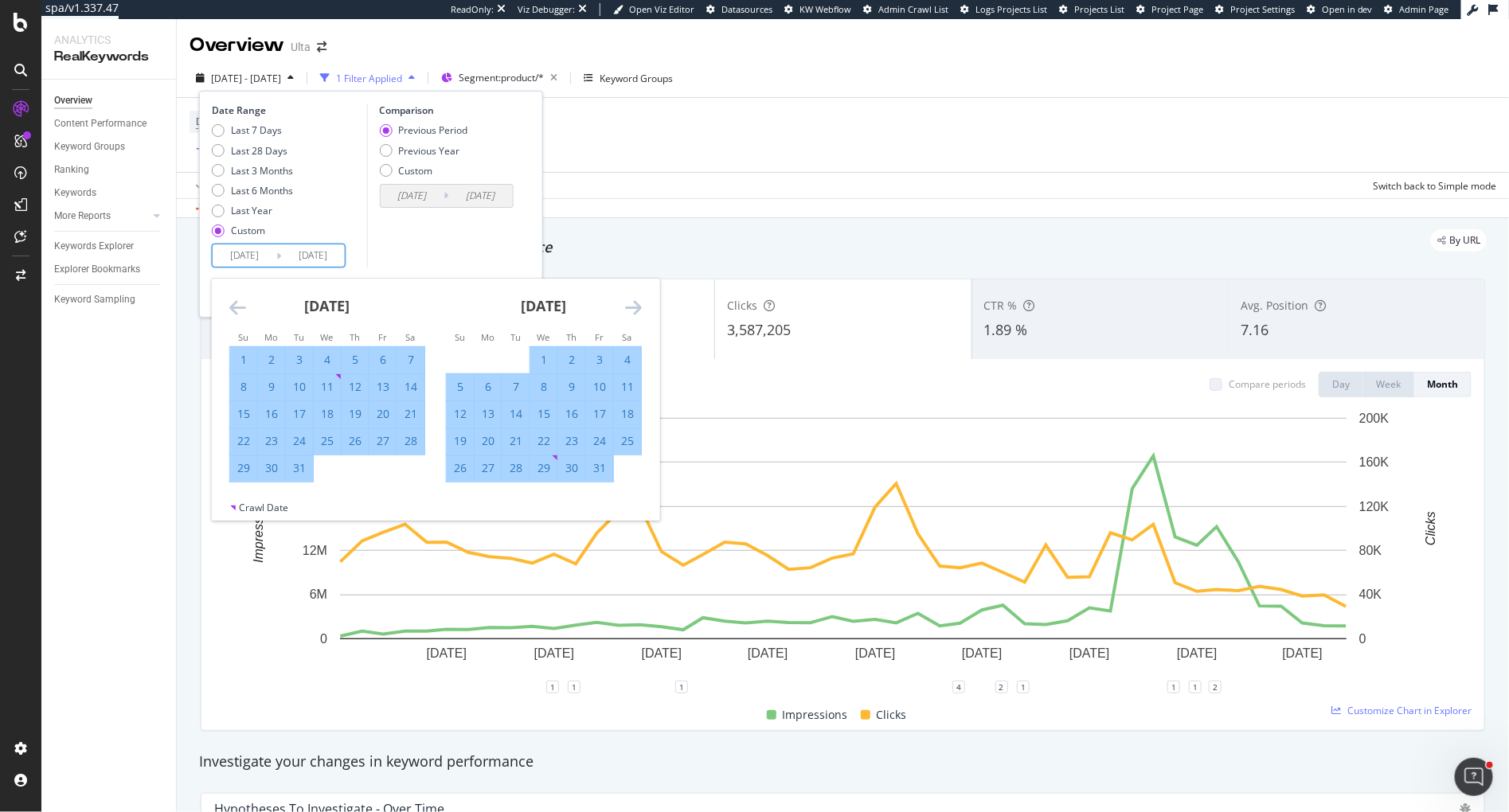
type input "[DATE]"
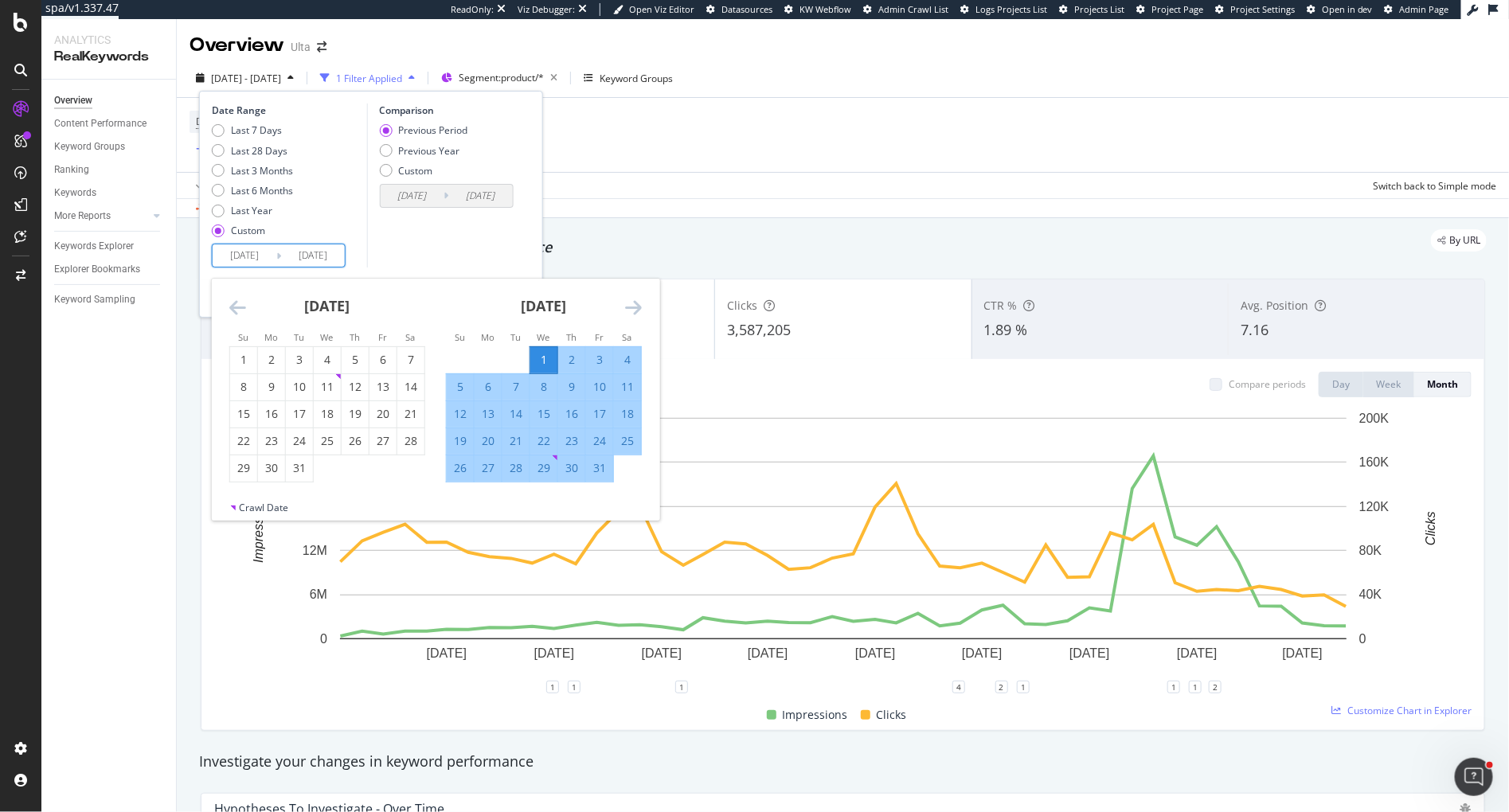
click at [633, 309] on icon "Move forward to switch to the next month." at bounding box center [634, 307] width 17 height 19
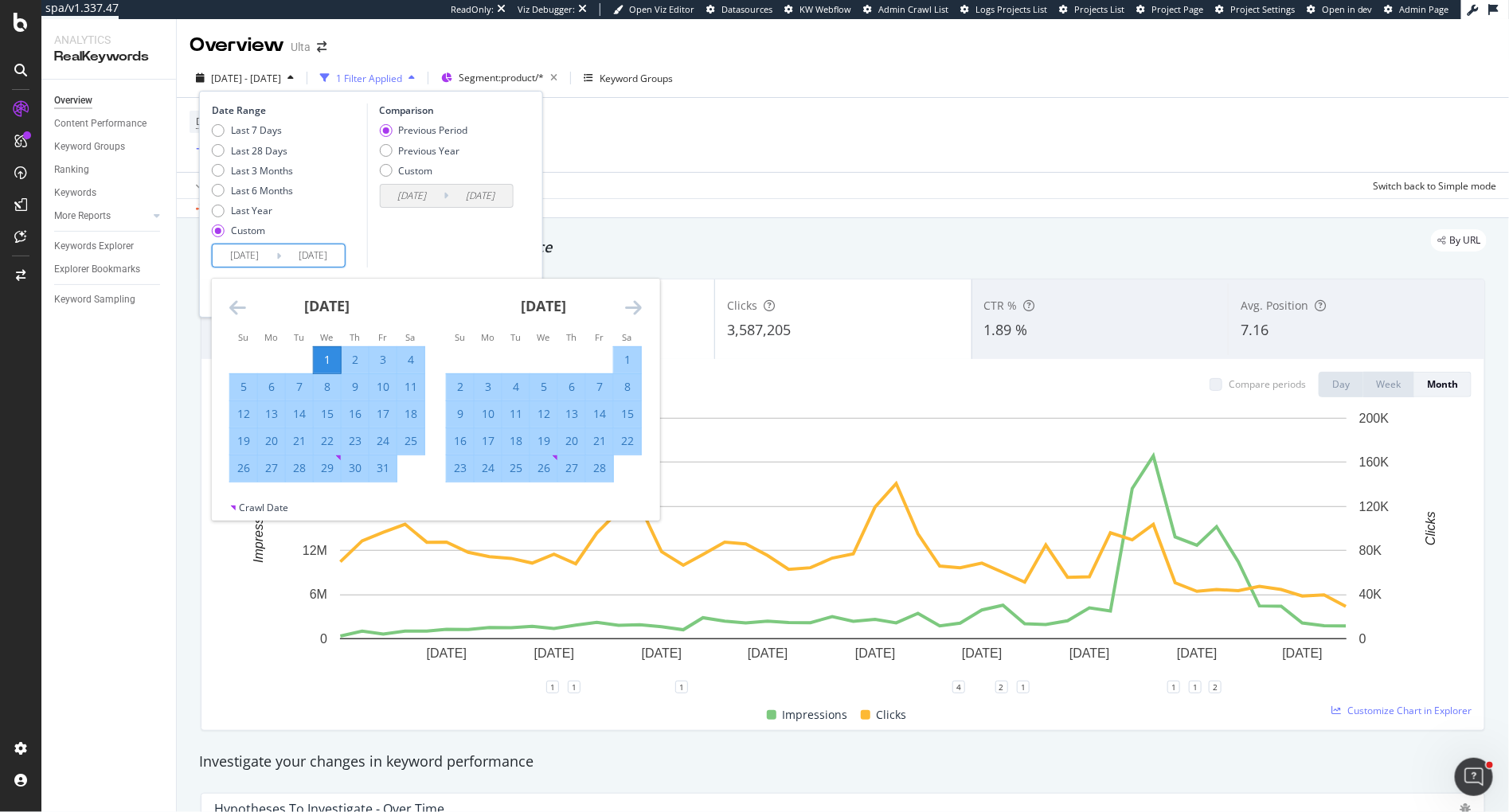
click at [633, 309] on icon "Move forward to switch to the next month." at bounding box center [634, 307] width 17 height 19
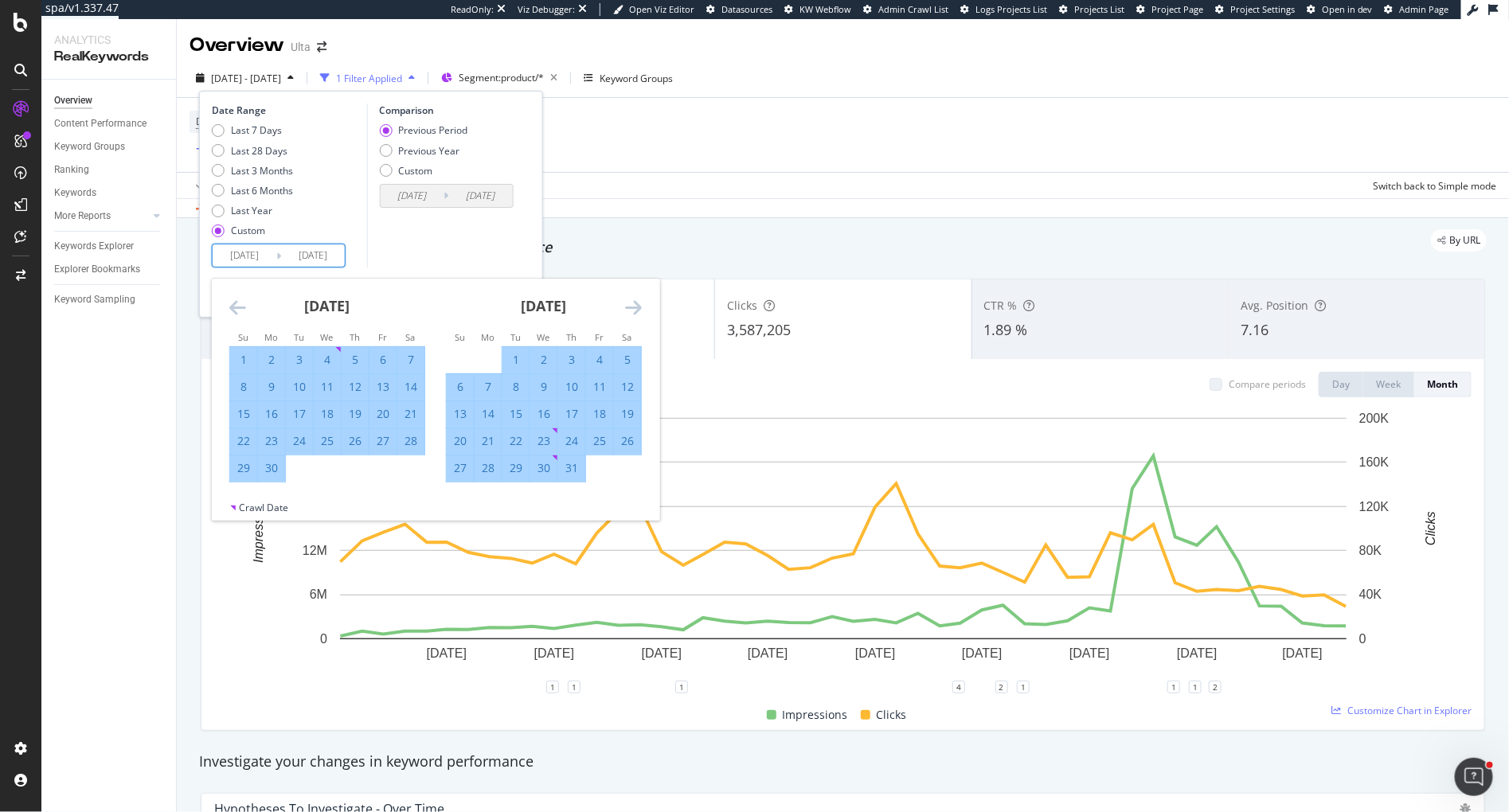
click at [633, 309] on icon "Move forward to switch to the next month." at bounding box center [634, 307] width 17 height 19
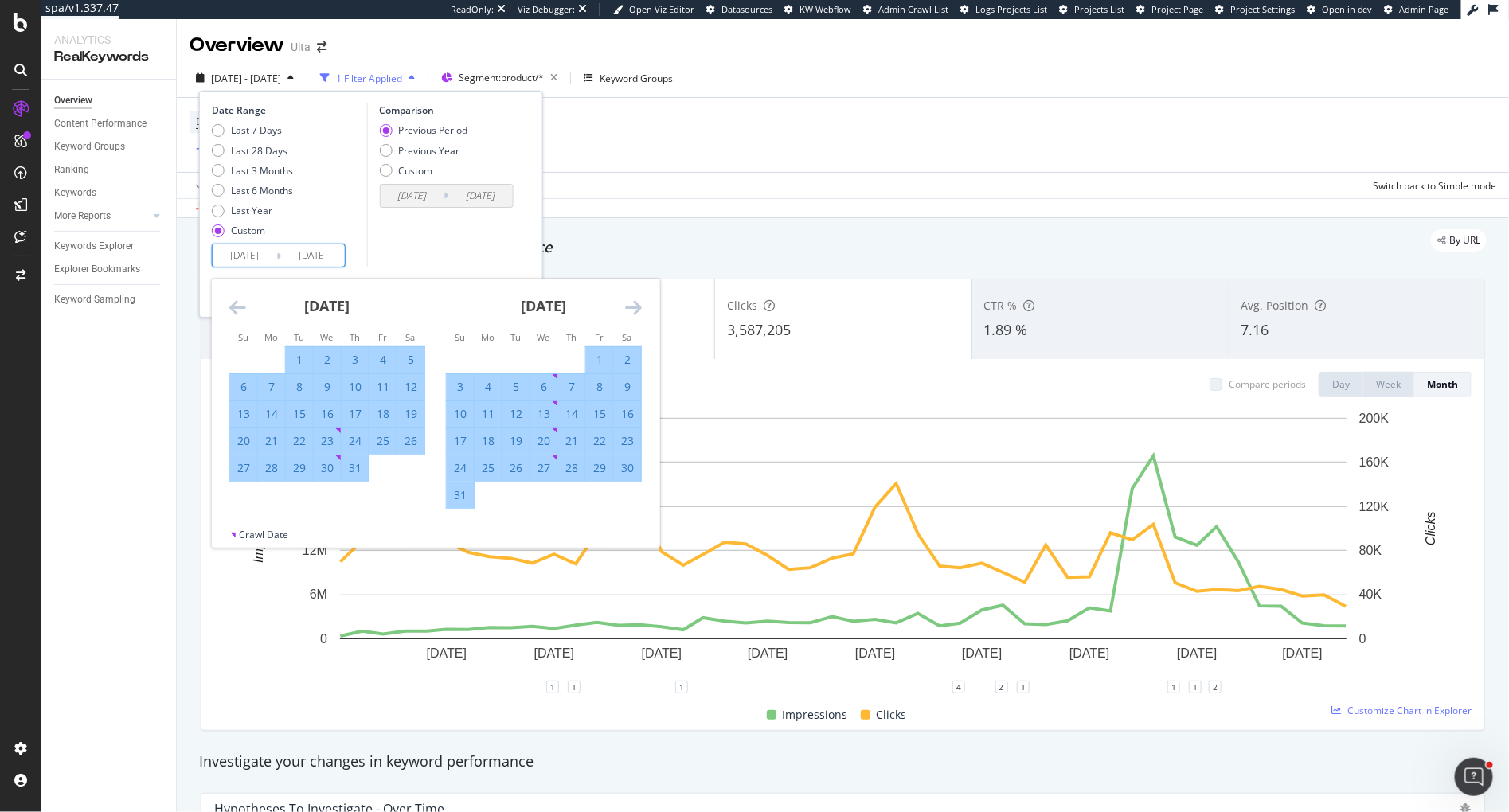
click at [633, 309] on icon "Move forward to switch to the next month." at bounding box center [634, 307] width 17 height 19
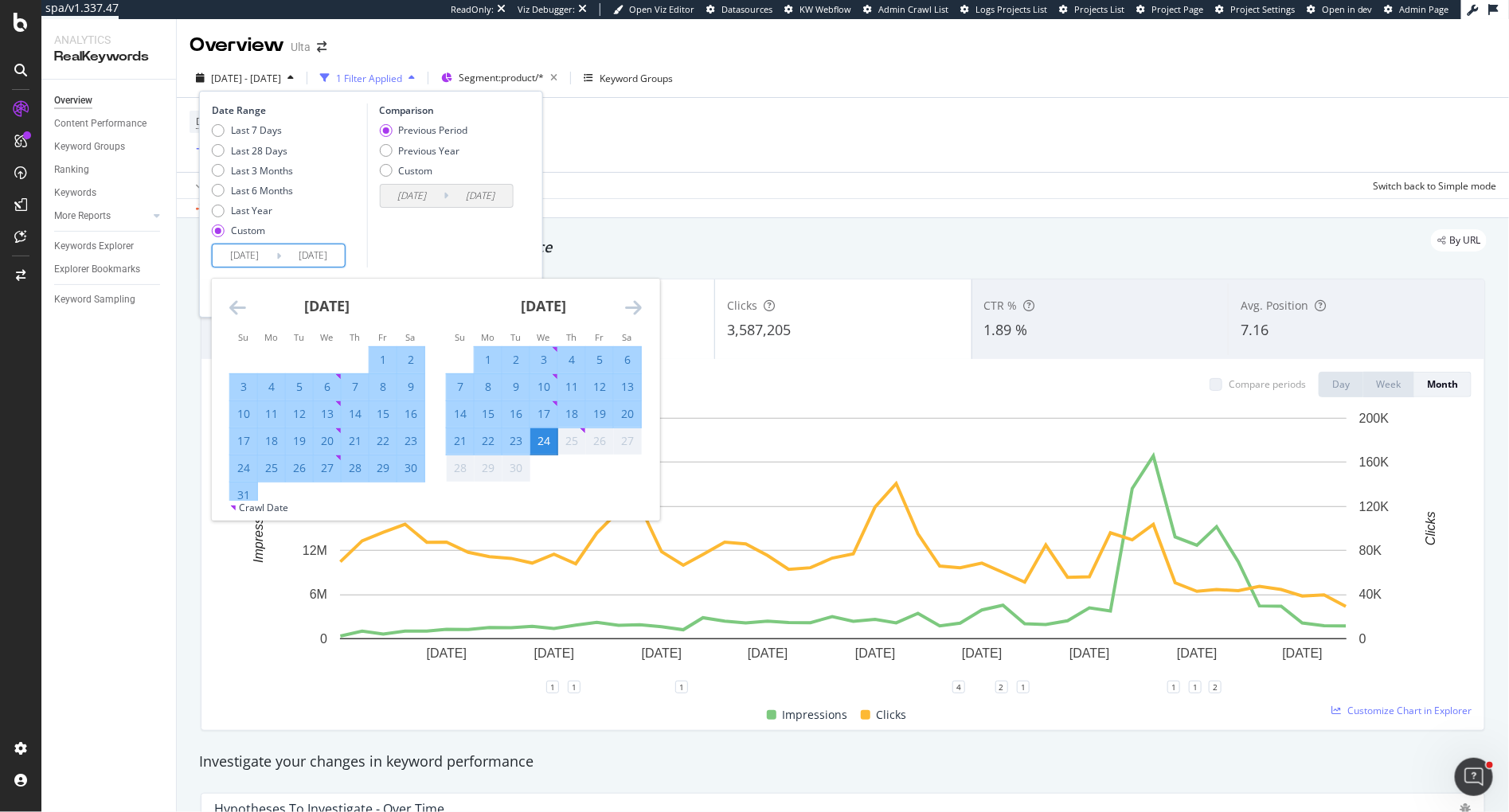
click at [633, 309] on icon "Move forward to switch to the next month." at bounding box center [634, 307] width 17 height 19
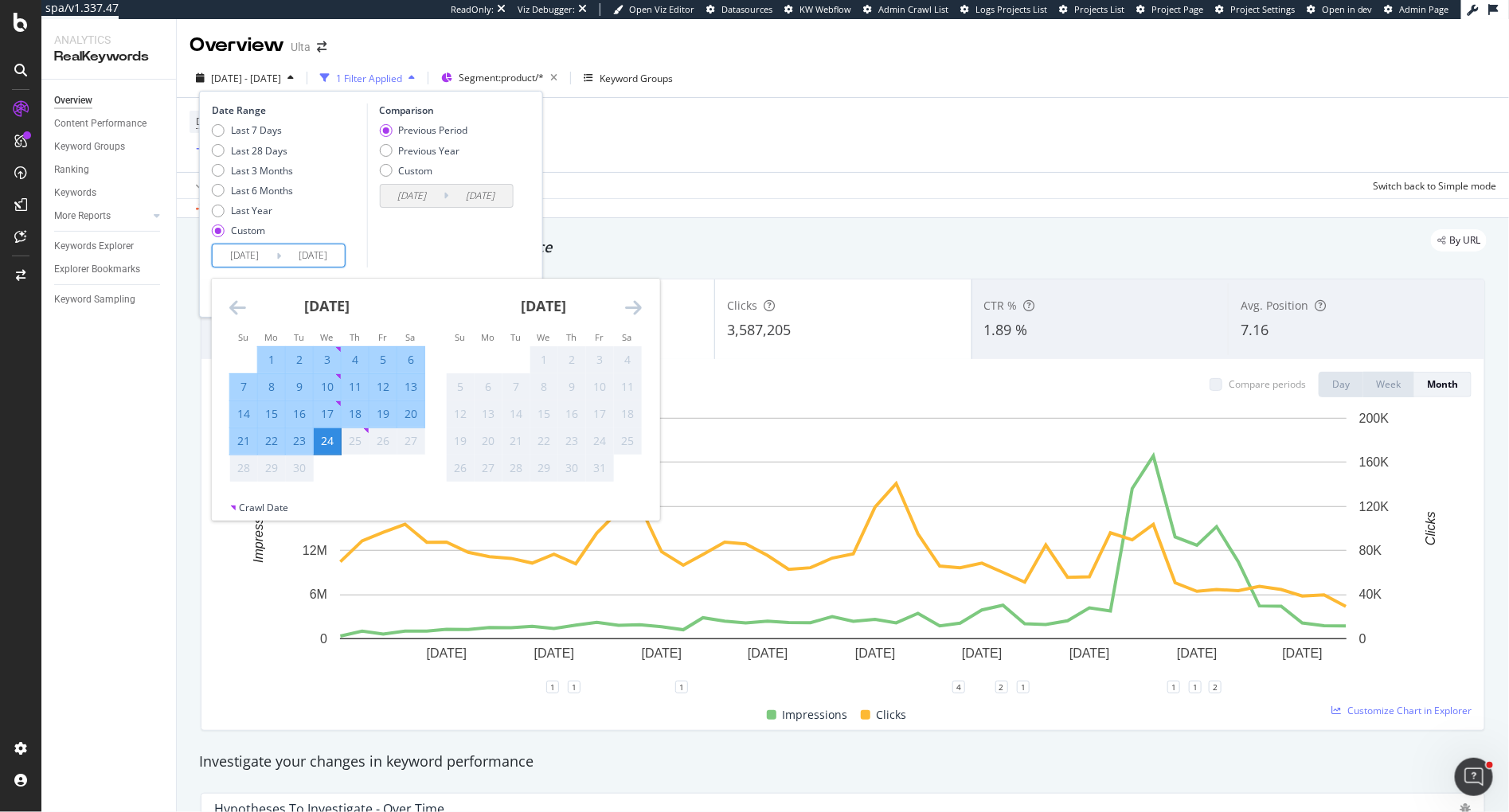
click at [322, 444] on div "24" at bounding box center [328, 441] width 27 height 16
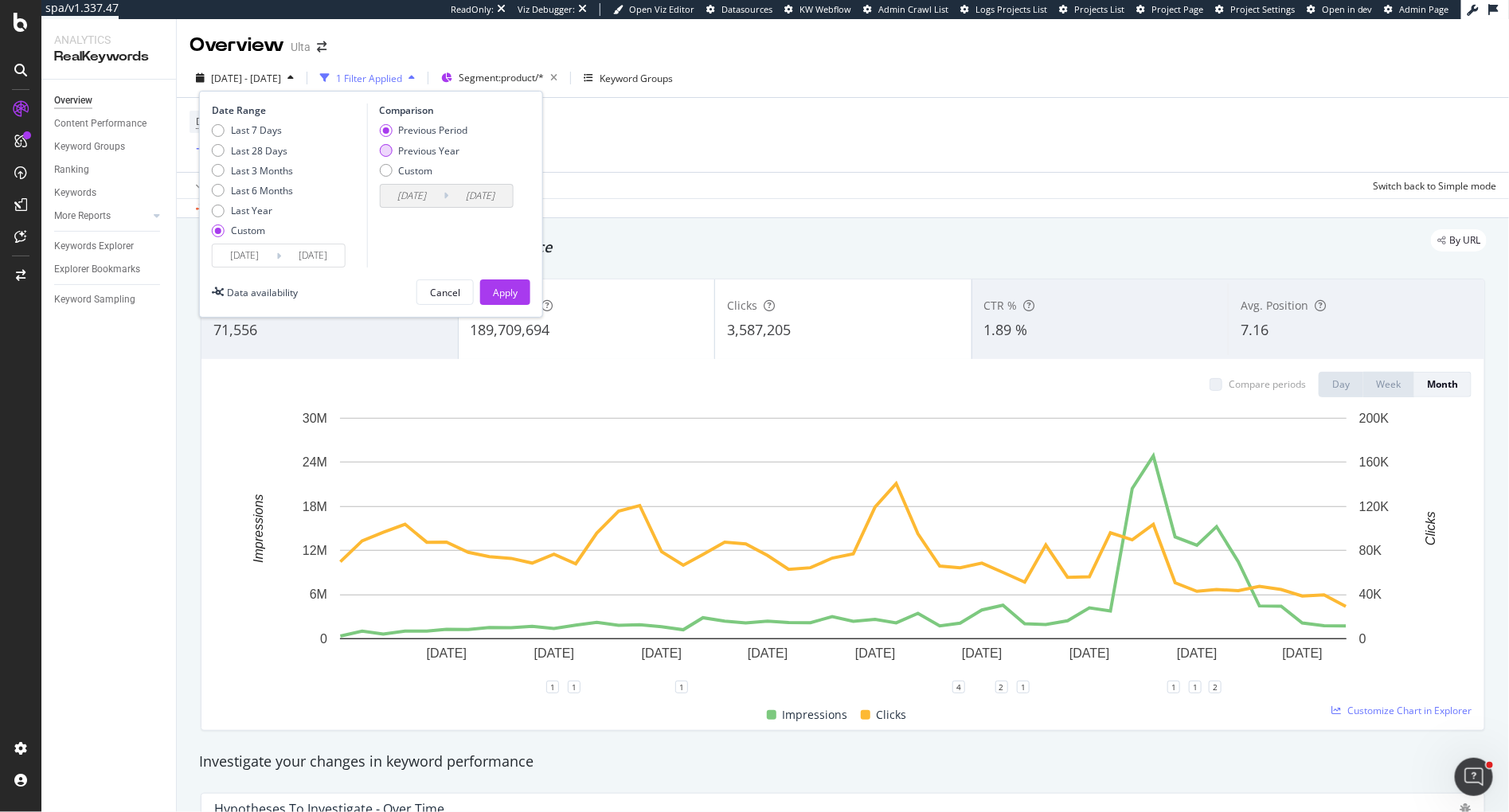
click at [387, 146] on div "Previous Year" at bounding box center [386, 151] width 12 height 12
type input "[DATE]"
click at [499, 297] on div "Apply" at bounding box center [505, 292] width 25 height 24
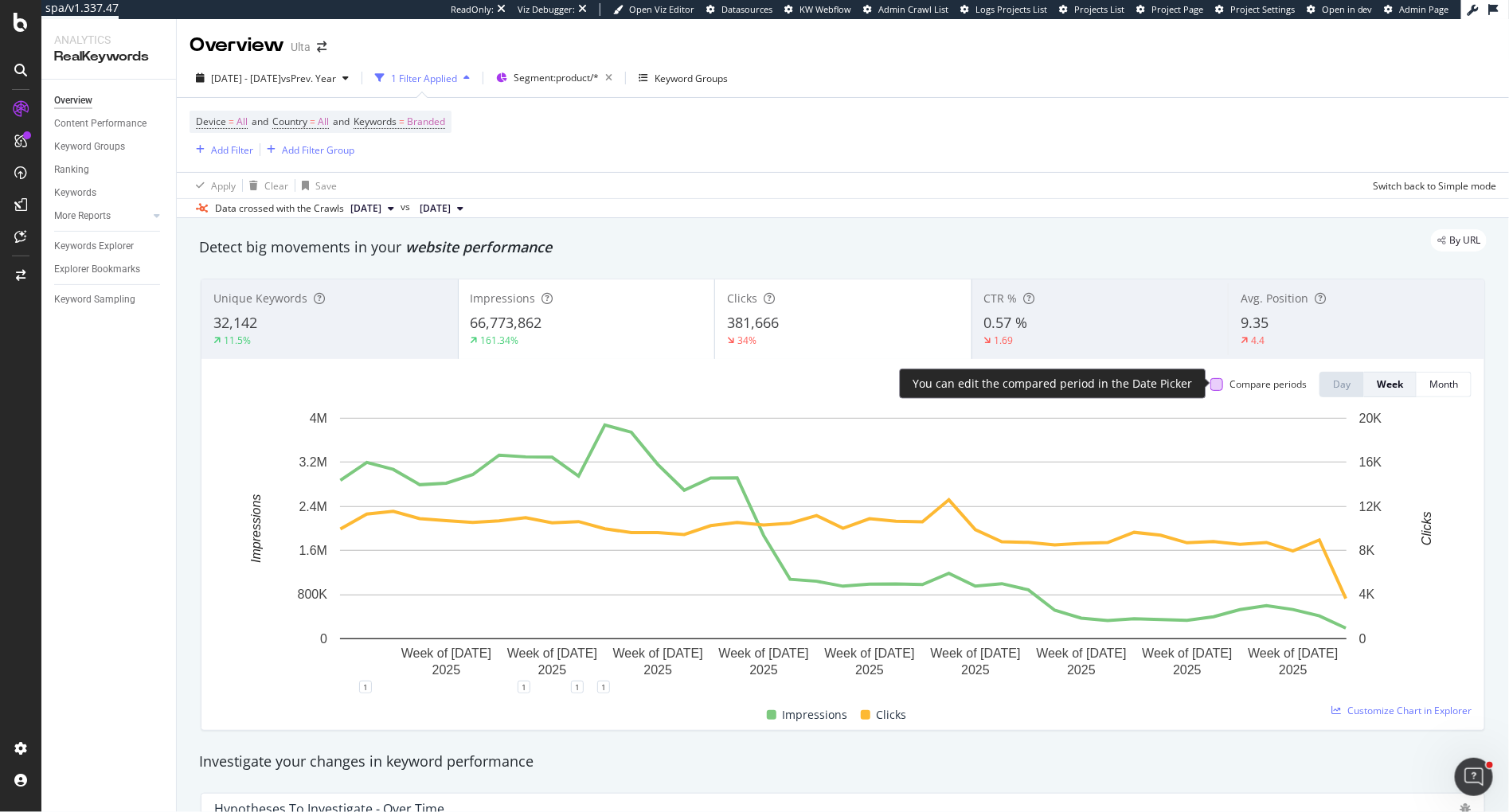
click at [1215, 384] on div at bounding box center [1216, 385] width 12 height 12
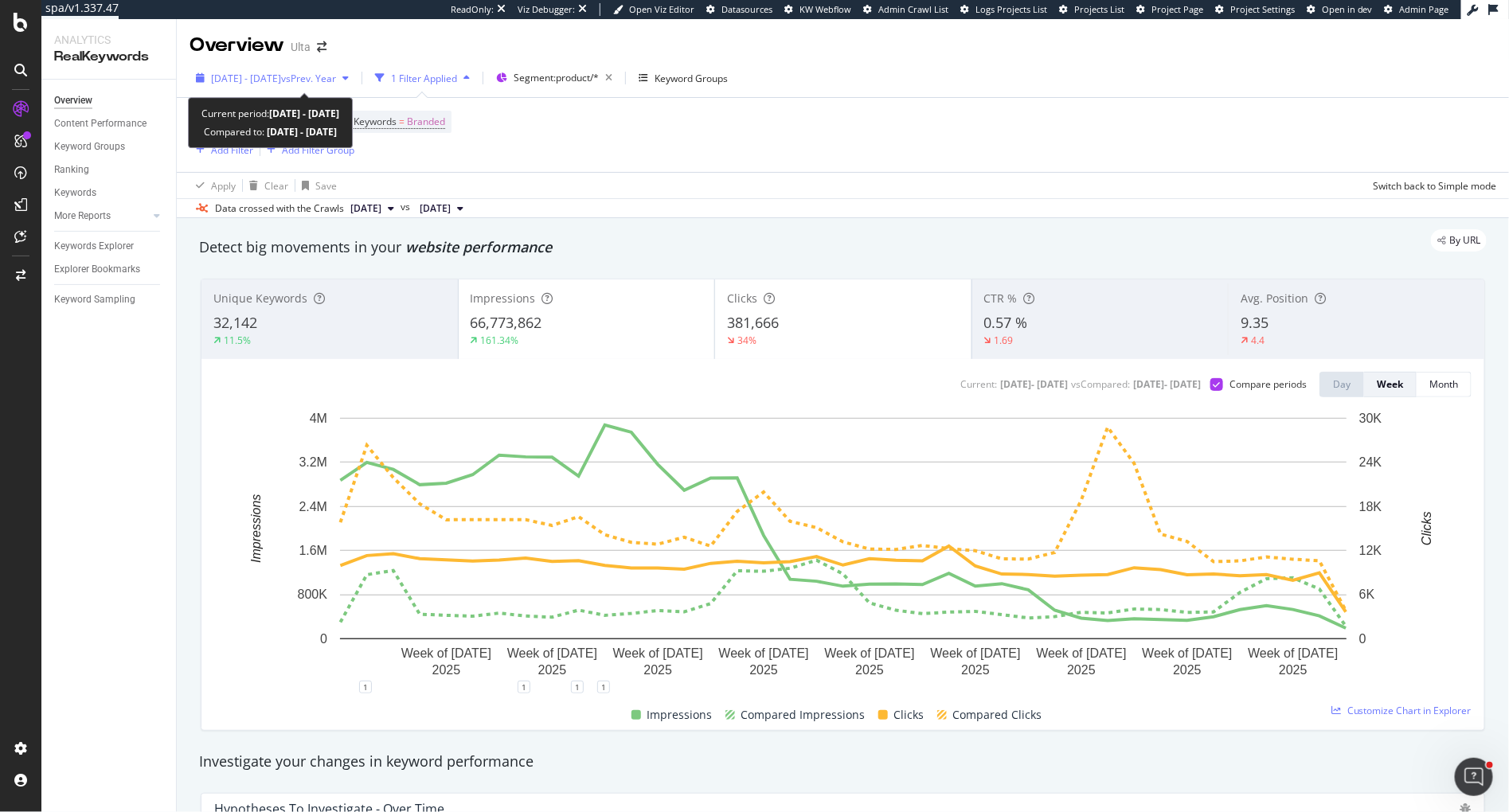
click at [252, 75] on span "[DATE] - [DATE]" at bounding box center [245, 78] width 70 height 13
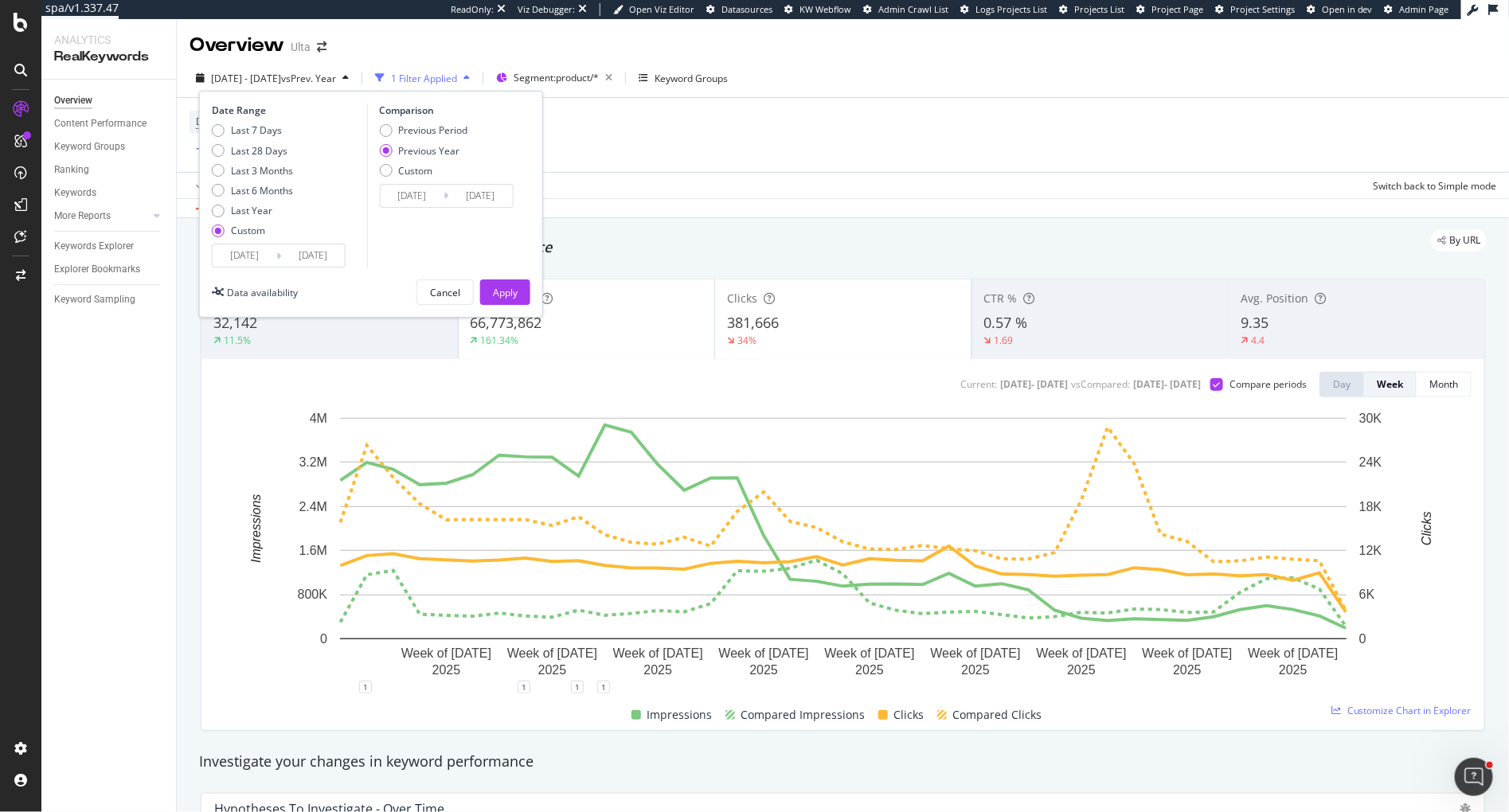
click at [261, 258] on input "[DATE]" at bounding box center [244, 255] width 63 height 22
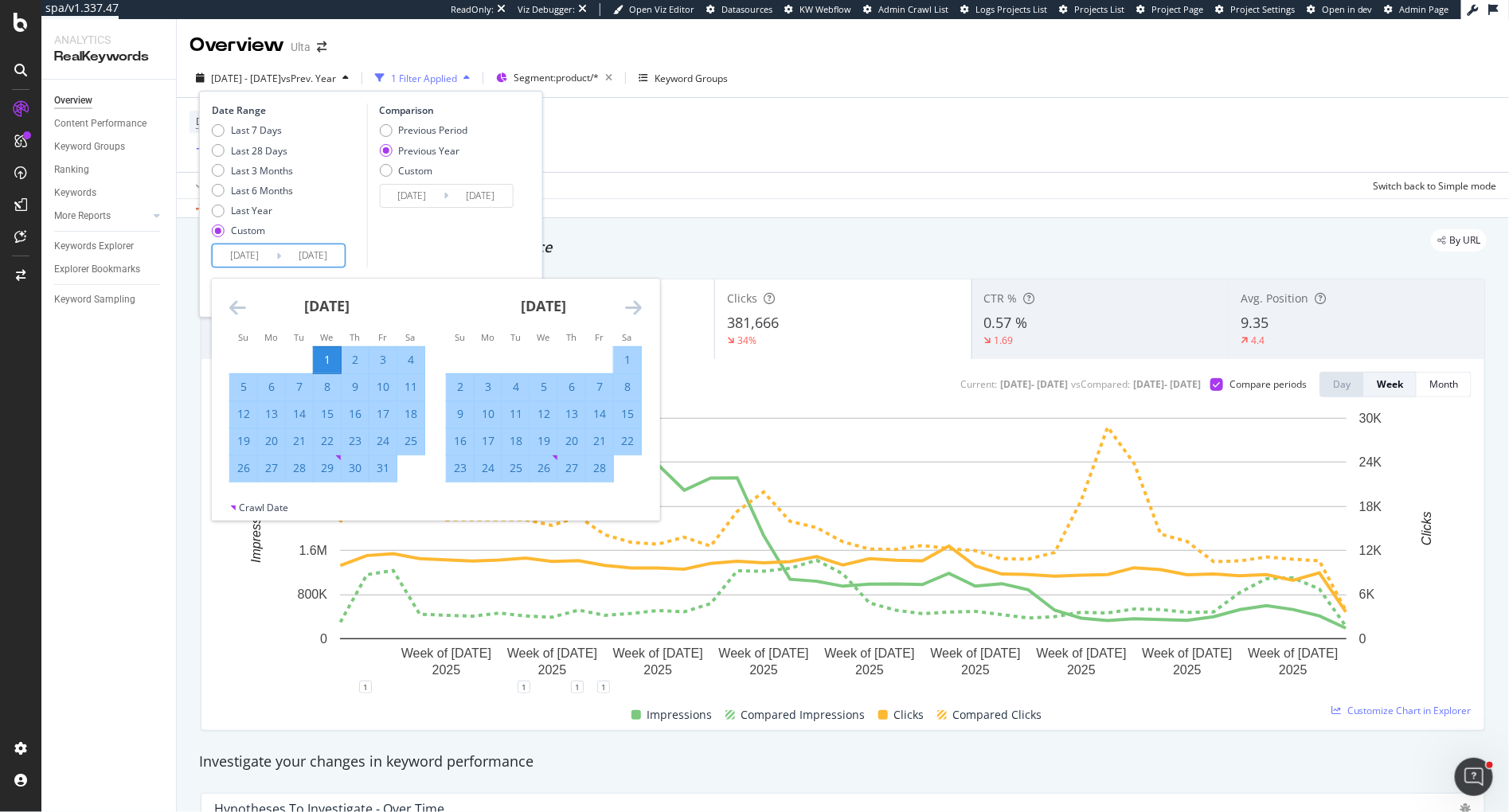
click at [328, 353] on div "1" at bounding box center [328, 360] width 27 height 16
click at [626, 307] on icon "Move forward to switch to the next month." at bounding box center [634, 307] width 17 height 19
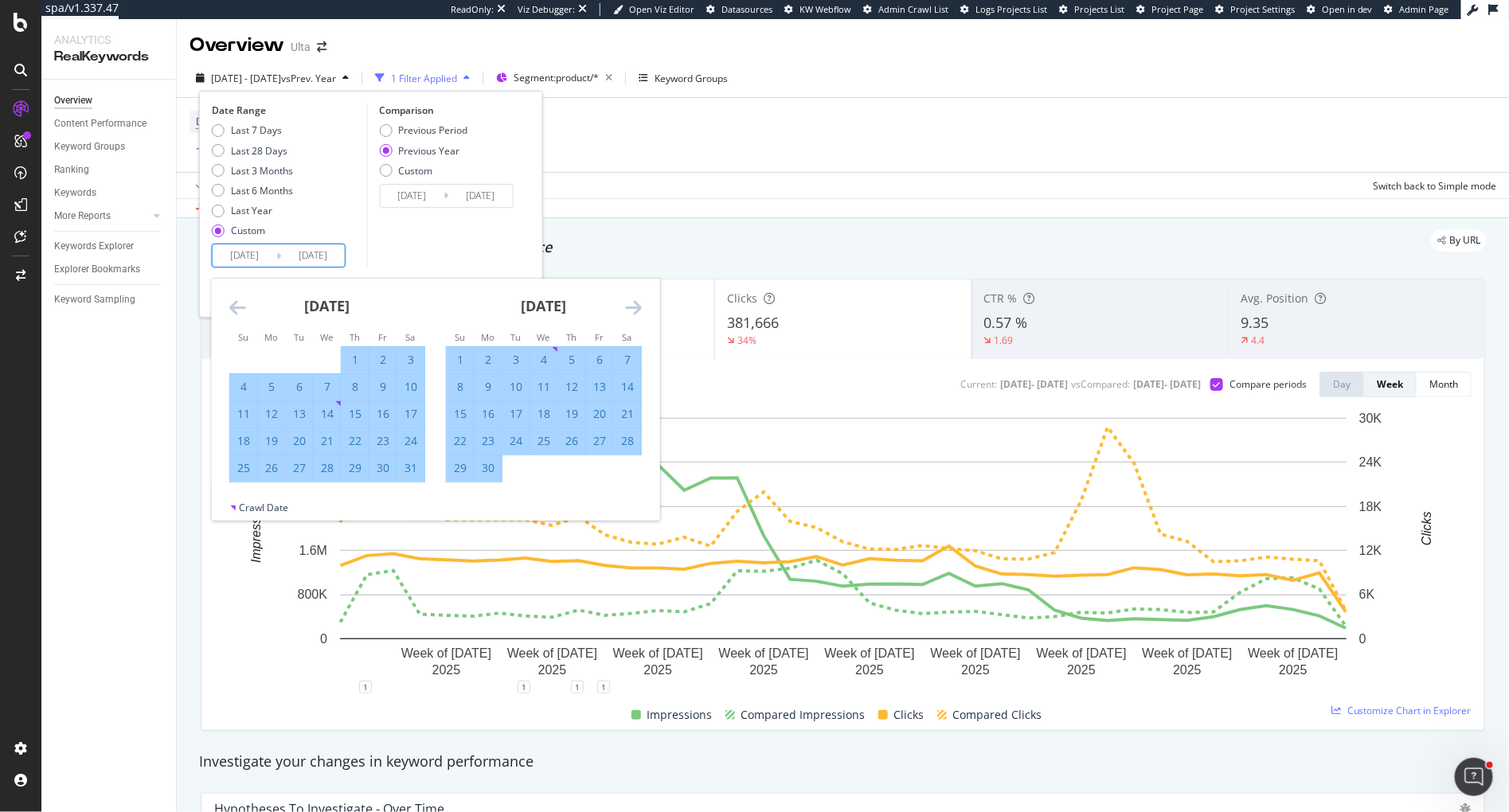
click at [626, 307] on icon "Move forward to switch to the next month." at bounding box center [634, 307] width 17 height 19
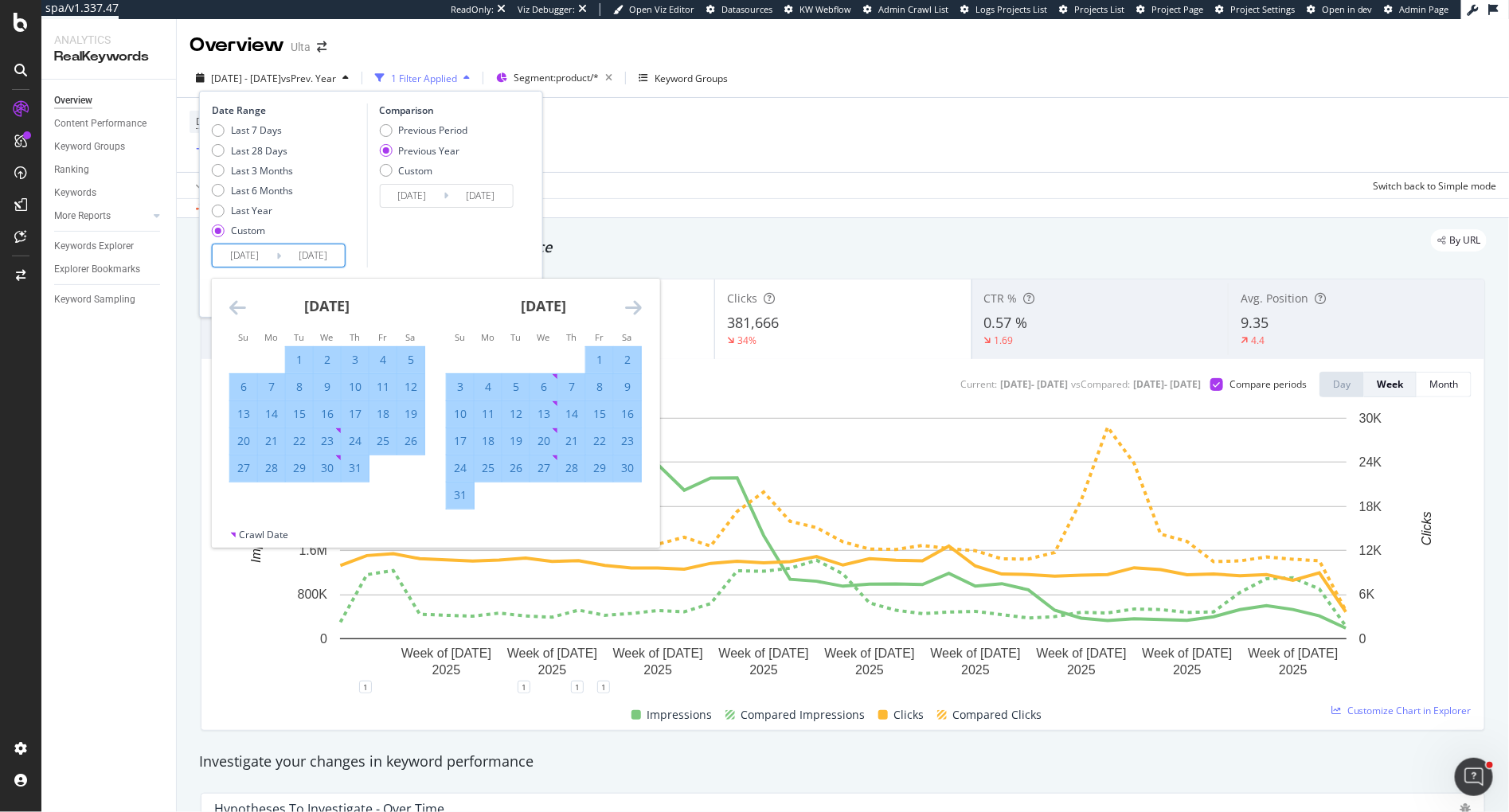
click at [458, 493] on div "31" at bounding box center [460, 495] width 27 height 16
type input "[DATE]"
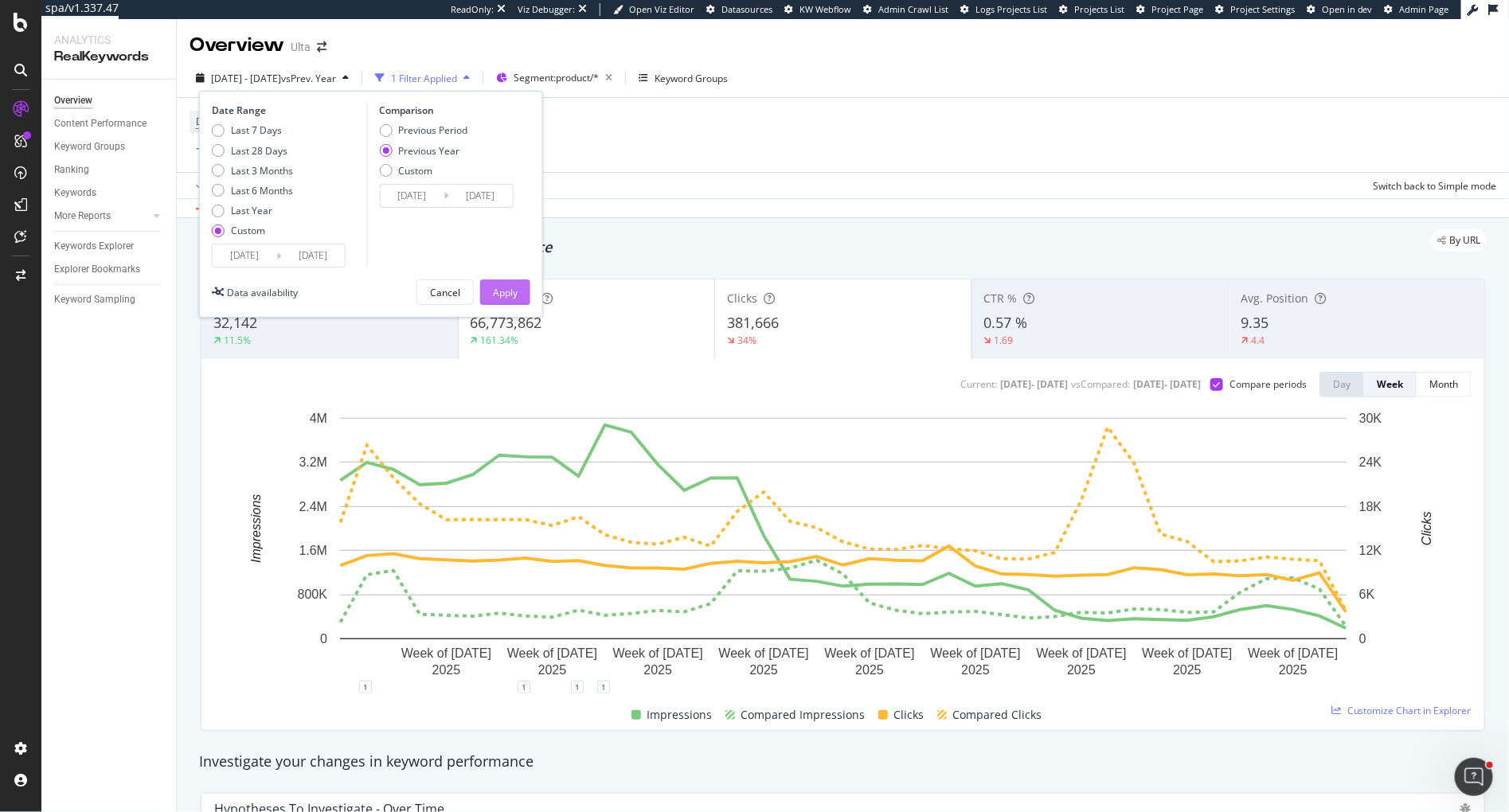
click at [508, 293] on div "Apply" at bounding box center [505, 292] width 25 height 13
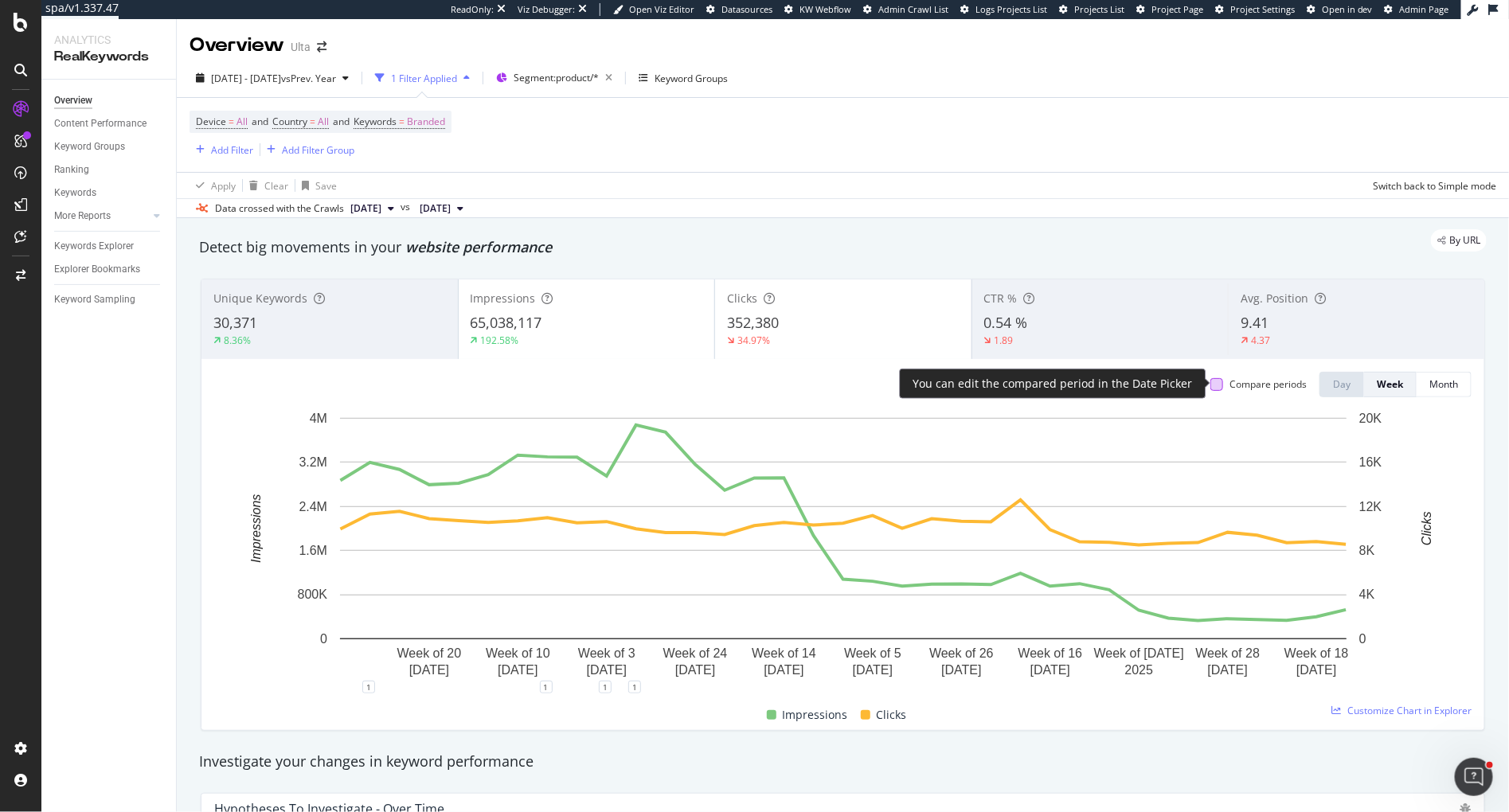
click at [1215, 385] on div at bounding box center [1216, 385] width 12 height 12
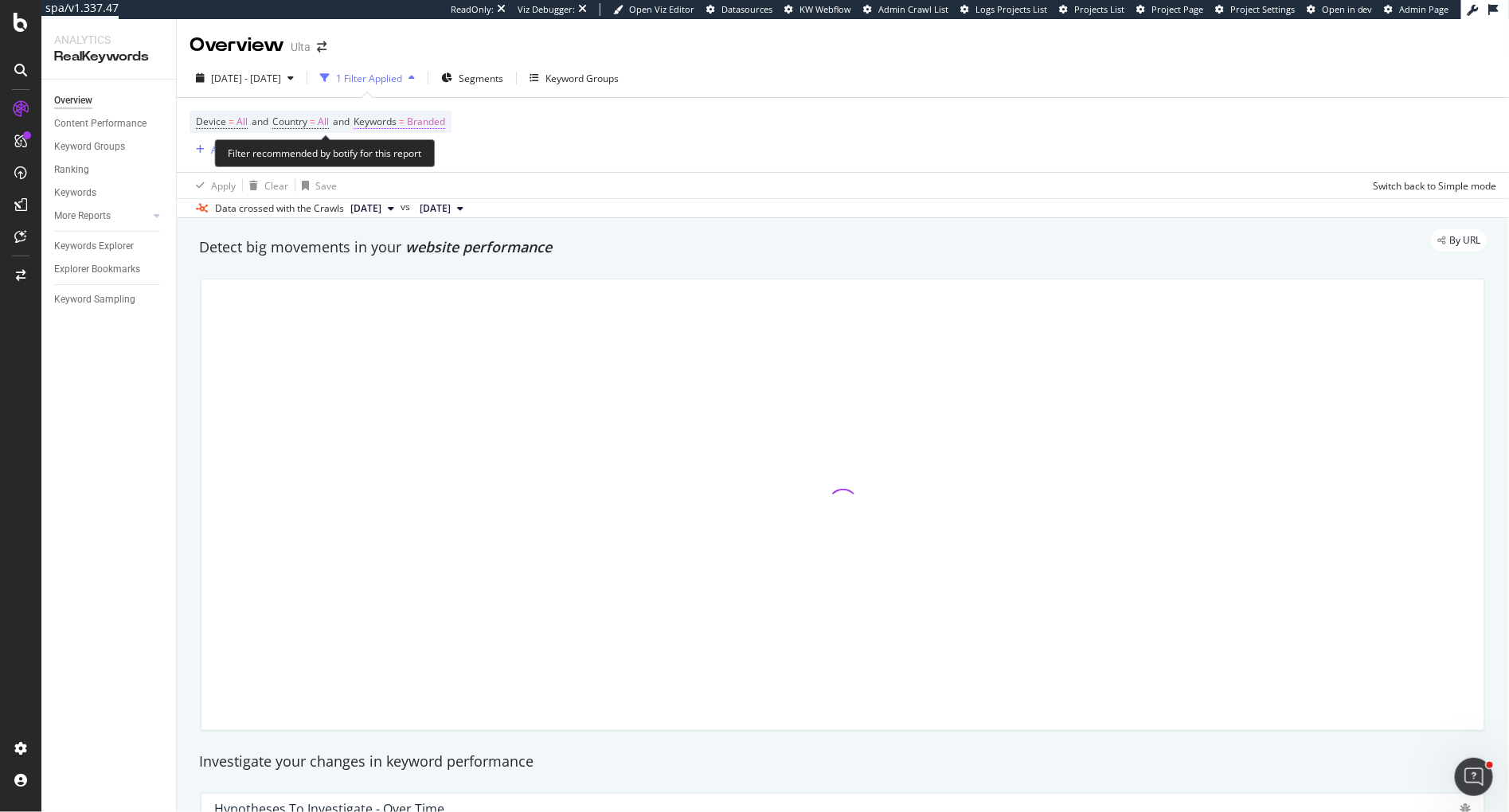
click at [439, 120] on span "Branded" at bounding box center [426, 121] width 38 height 22
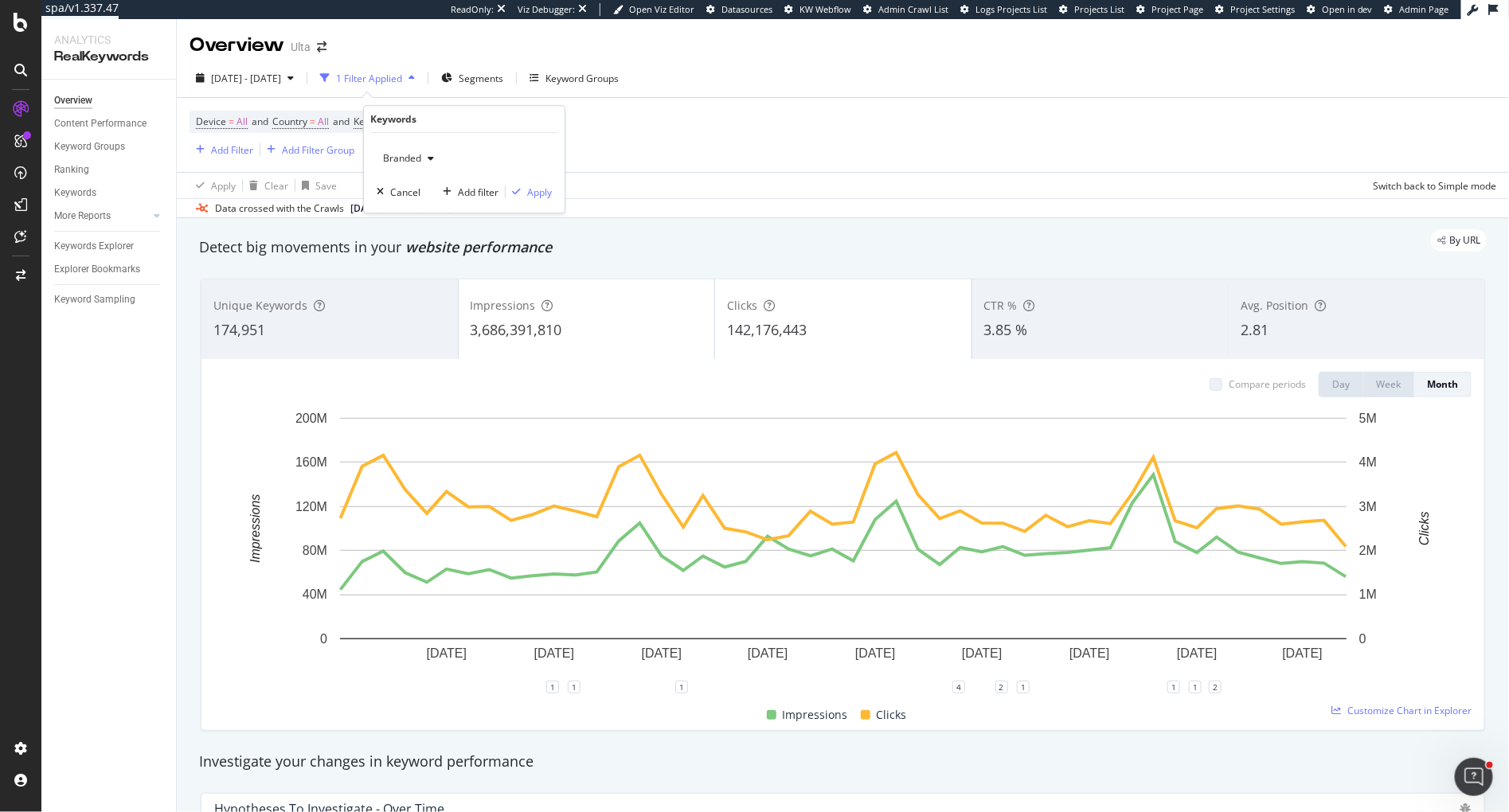
click at [428, 161] on icon "button" at bounding box center [430, 158] width 6 height 10
click at [437, 192] on span "Non-Branded" at bounding box center [471, 189] width 162 height 14
click at [536, 192] on div "Apply" at bounding box center [540, 192] width 25 height 13
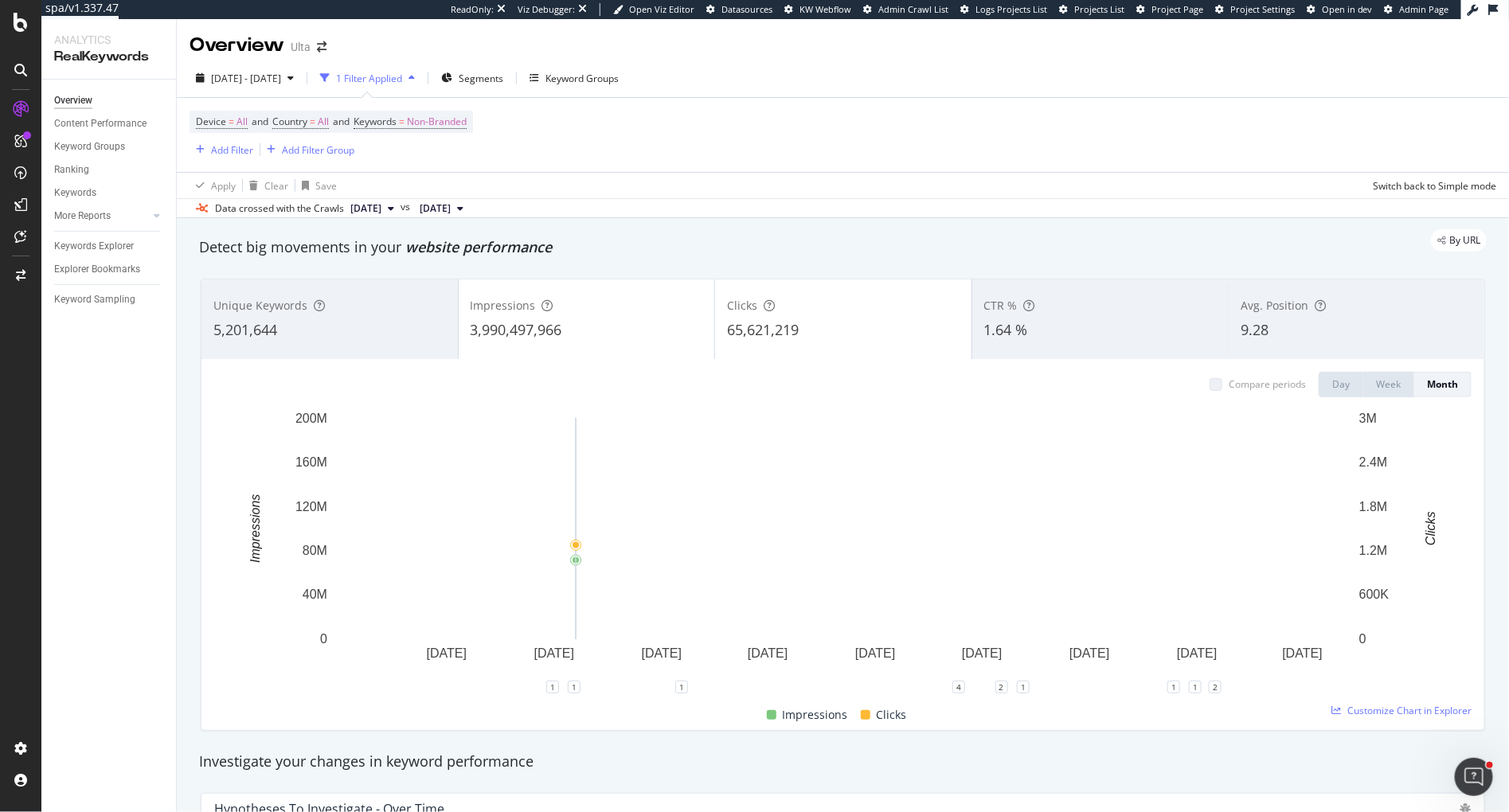
scroll to position [1, 0]
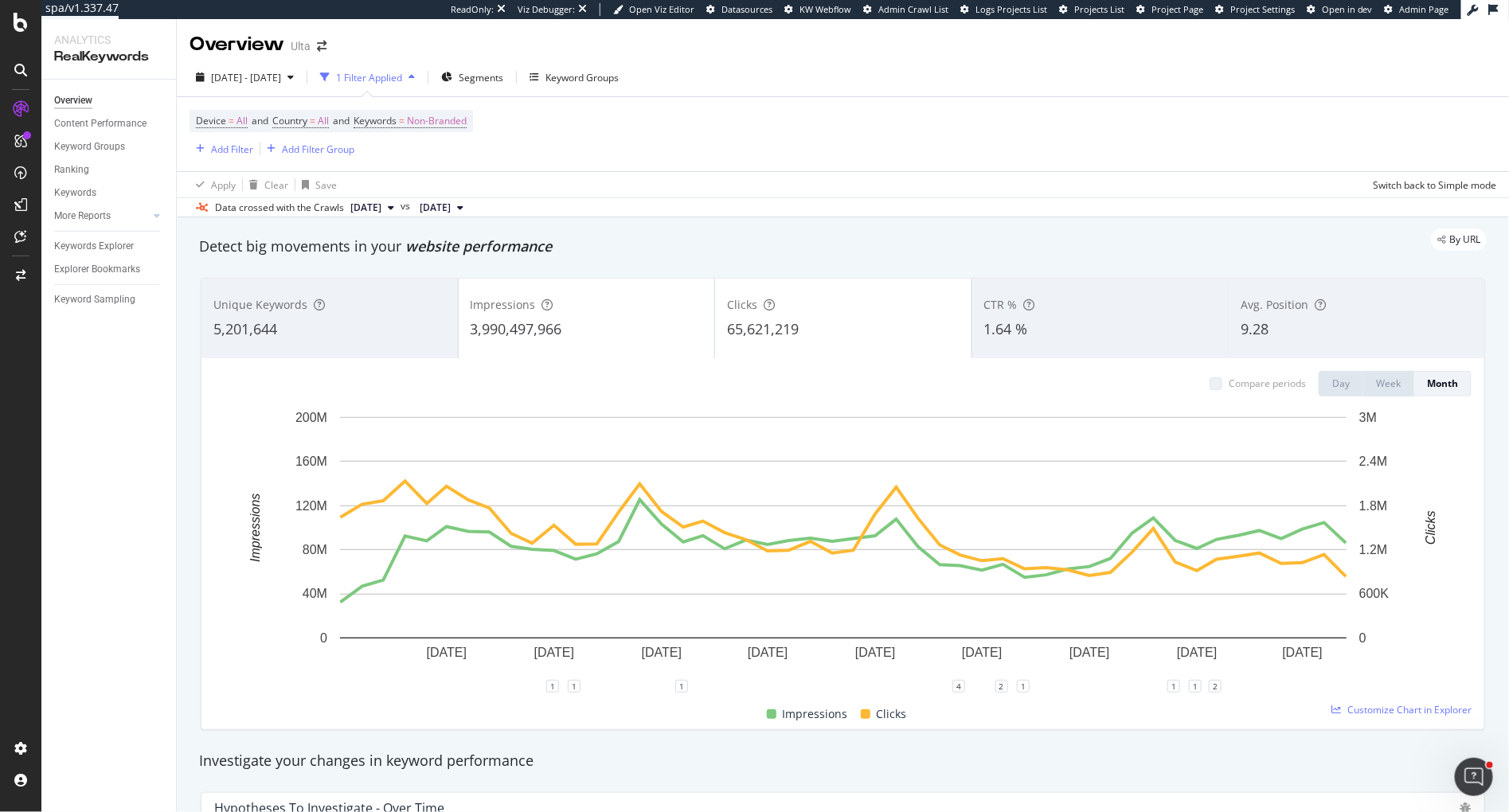
drag, startPoint x: 502, startPoint y: 710, endPoint x: 512, endPoint y: 708, distance: 10.2
click at [505, 710] on div "Impressions Clicks" at bounding box center [836, 715] width 1257 height 31
click at [503, 71] on span "Segments" at bounding box center [481, 77] width 45 height 13
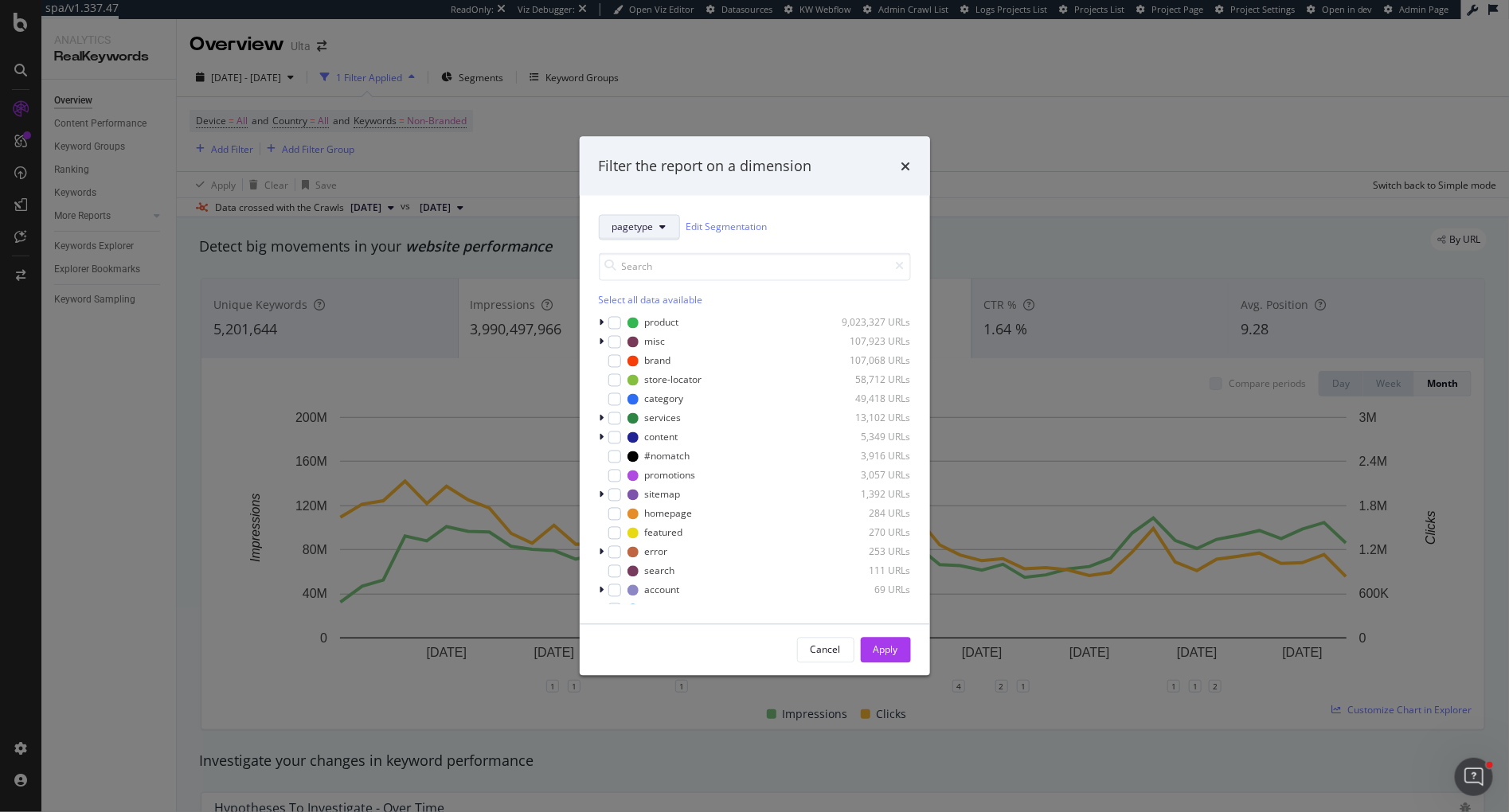
click at [631, 233] on span "pagetype" at bounding box center [633, 227] width 41 height 13
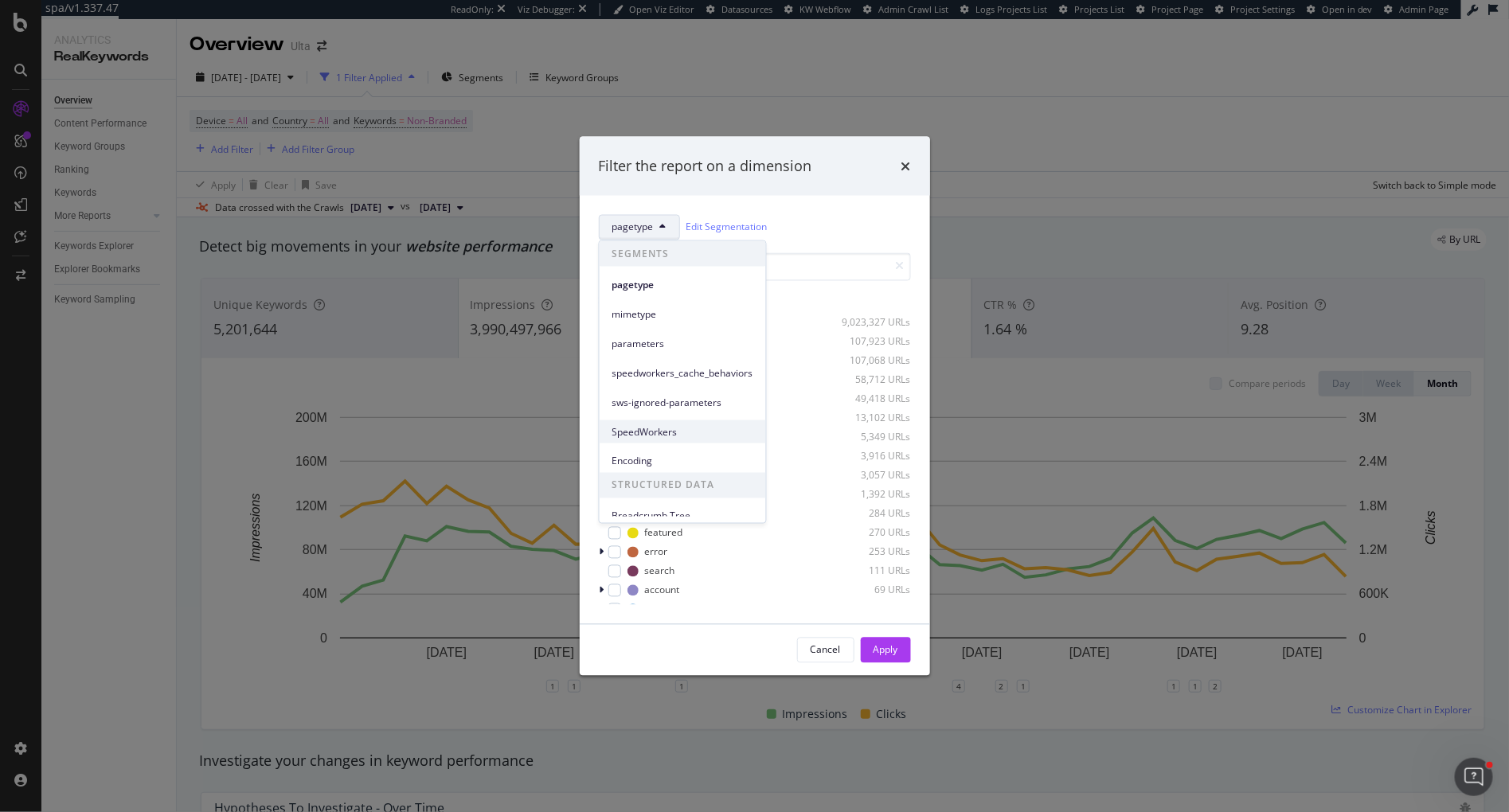
click at [651, 435] on span "SpeedWorkers" at bounding box center [683, 432] width 141 height 14
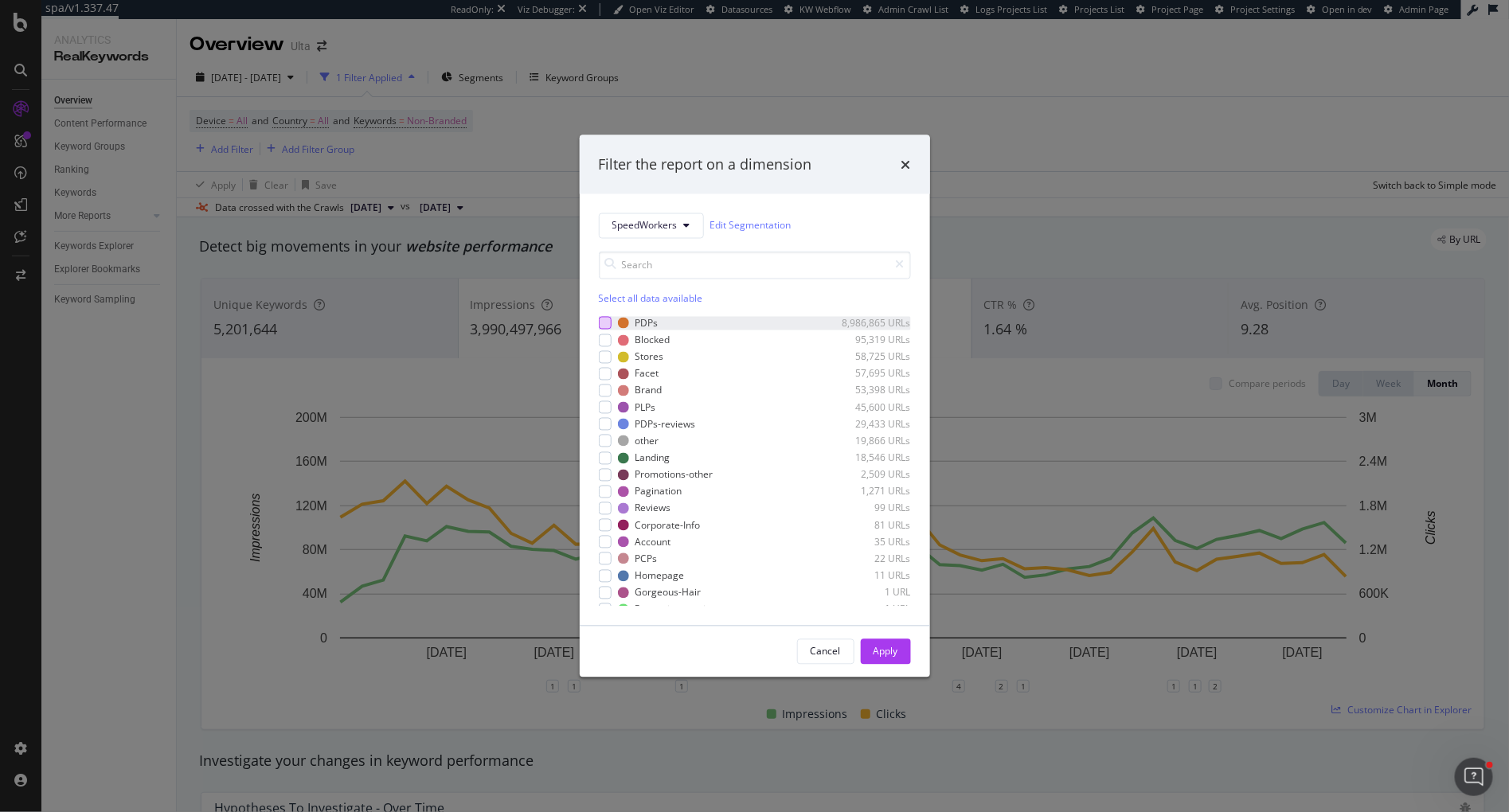
click at [605, 327] on div "modal" at bounding box center [605, 323] width 12 height 12
click at [877, 650] on div "Apply" at bounding box center [886, 651] width 25 height 13
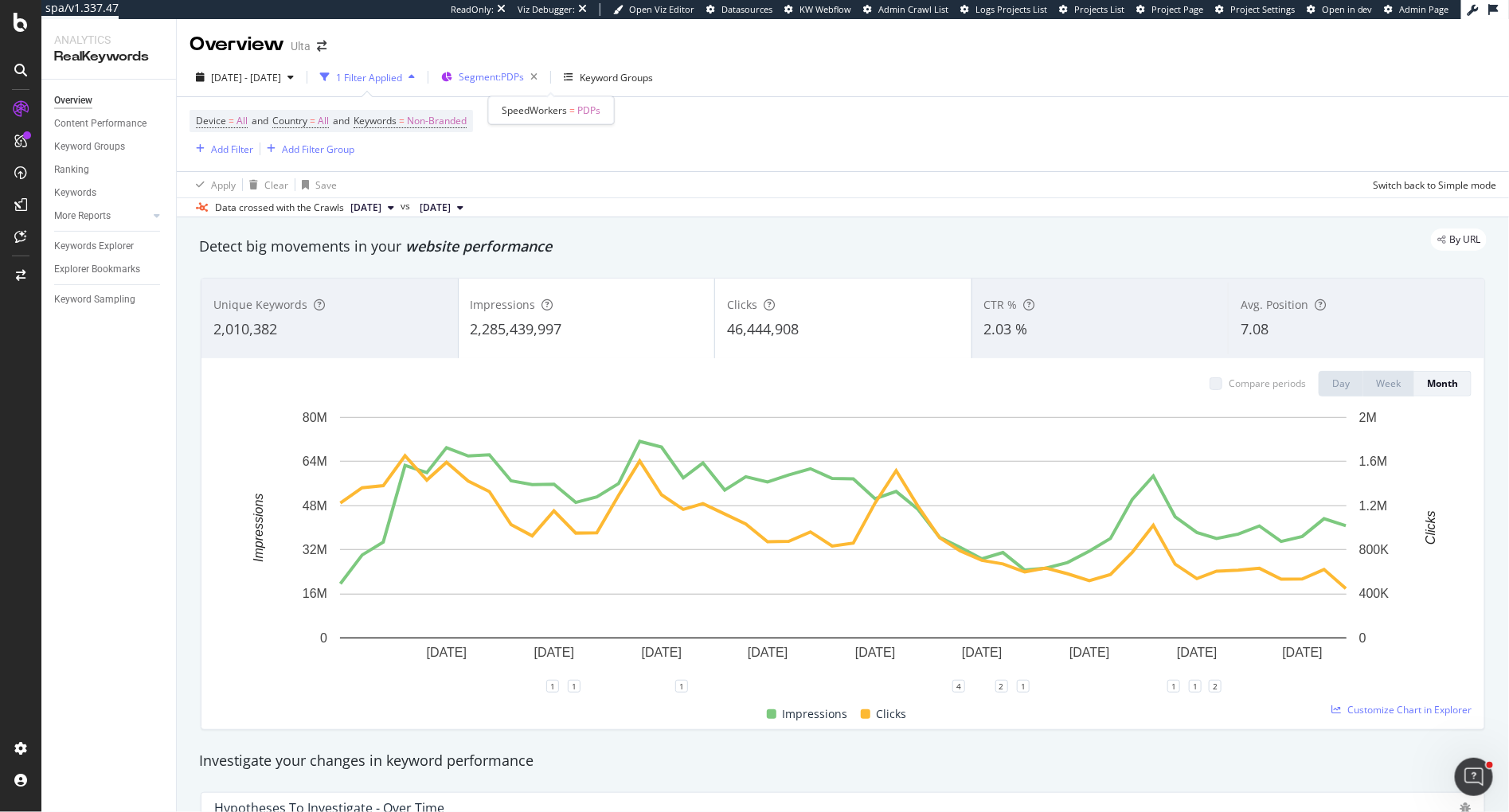
click at [524, 70] on span "Segment: PDPs" at bounding box center [491, 77] width 65 height 13
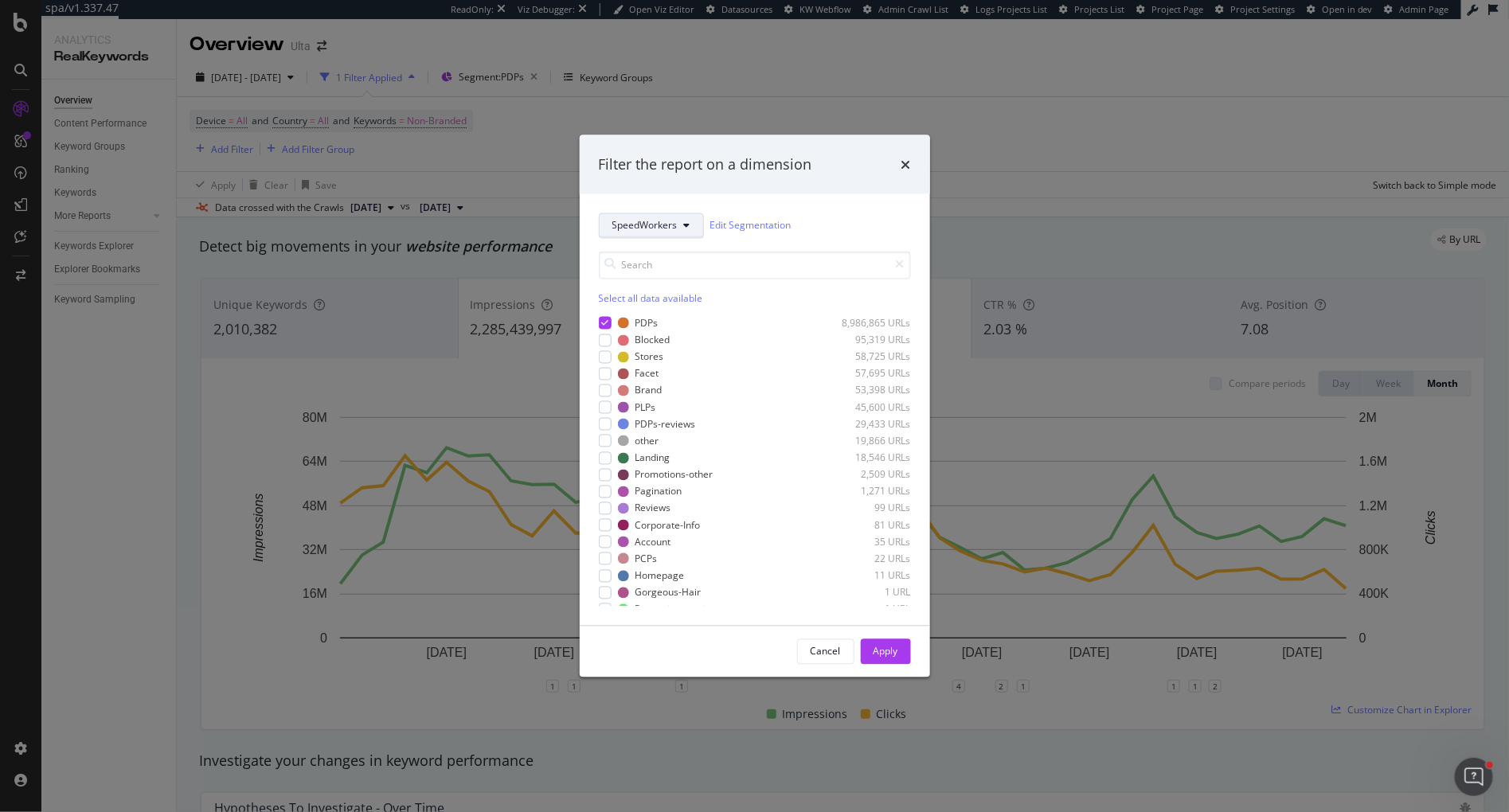
click at [624, 226] on span "SpeedWorkers" at bounding box center [644, 225] width 65 height 13
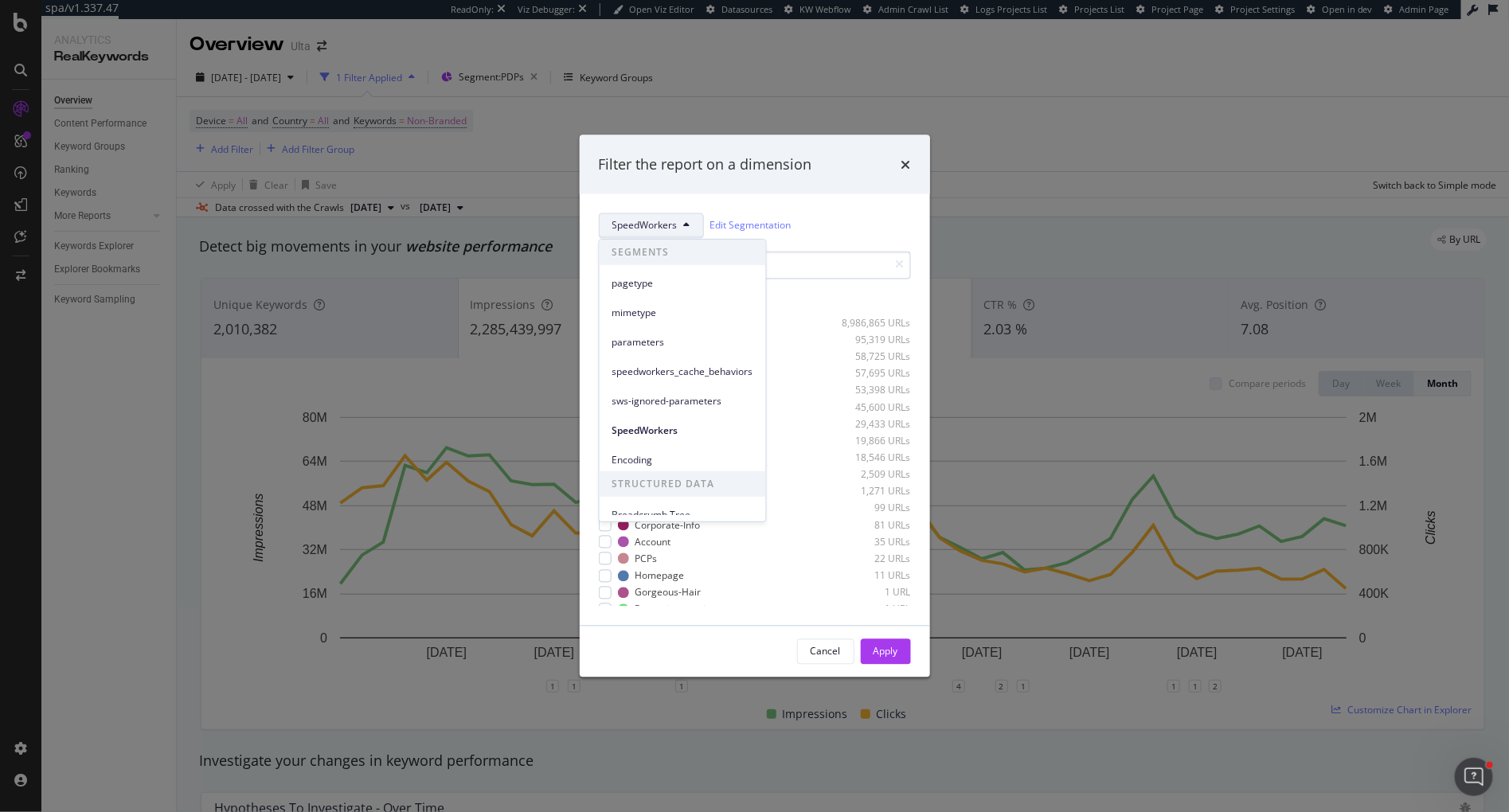
click at [623, 272] on div "pagetype" at bounding box center [683, 283] width 167 height 23
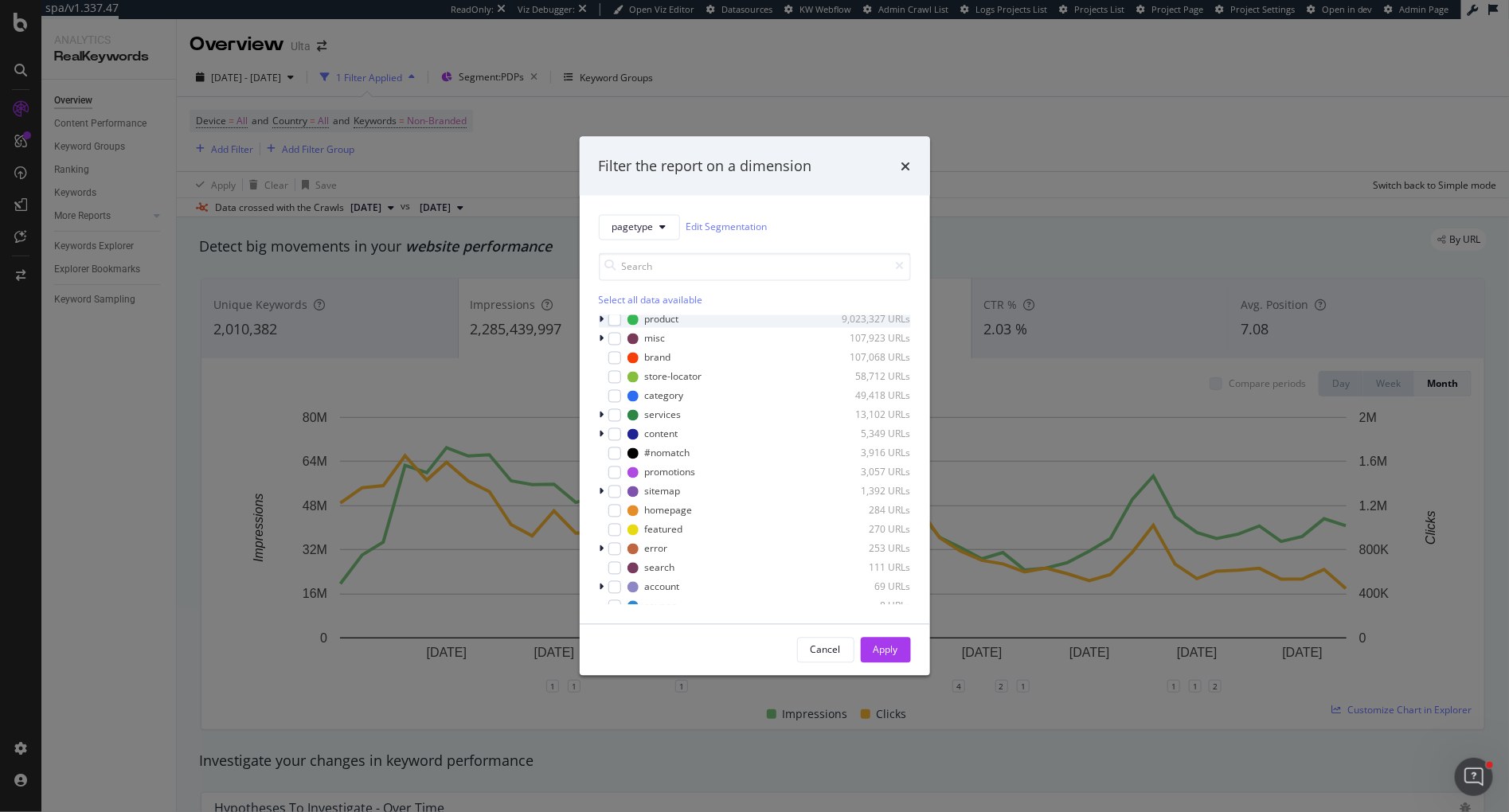
click at [624, 324] on div "product 9,023,327 URLs" at bounding box center [755, 319] width 312 height 16
click at [618, 322] on div "modal" at bounding box center [615, 321] width 12 height 12
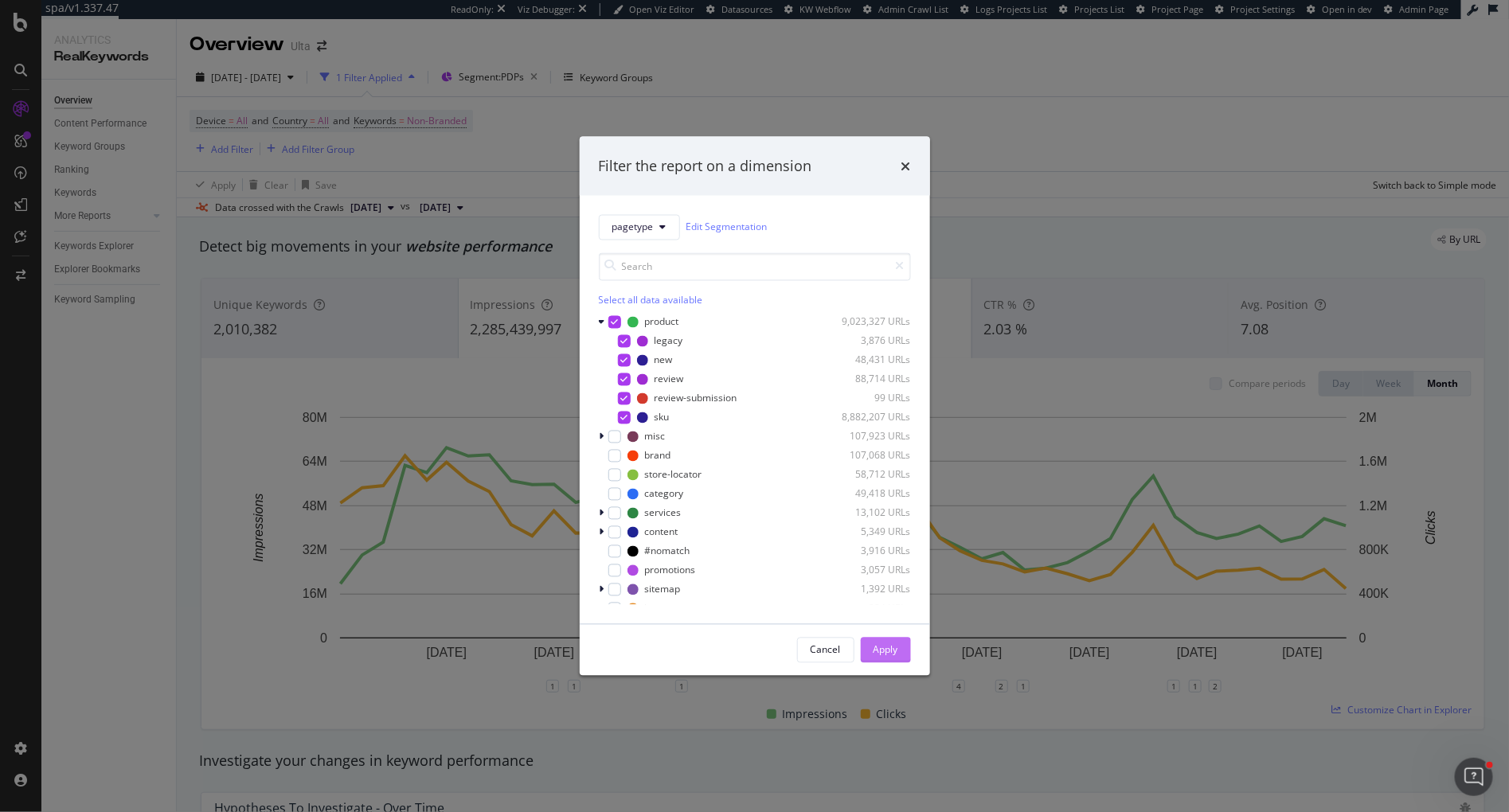
click at [884, 648] on div "Apply" at bounding box center [886, 650] width 25 height 13
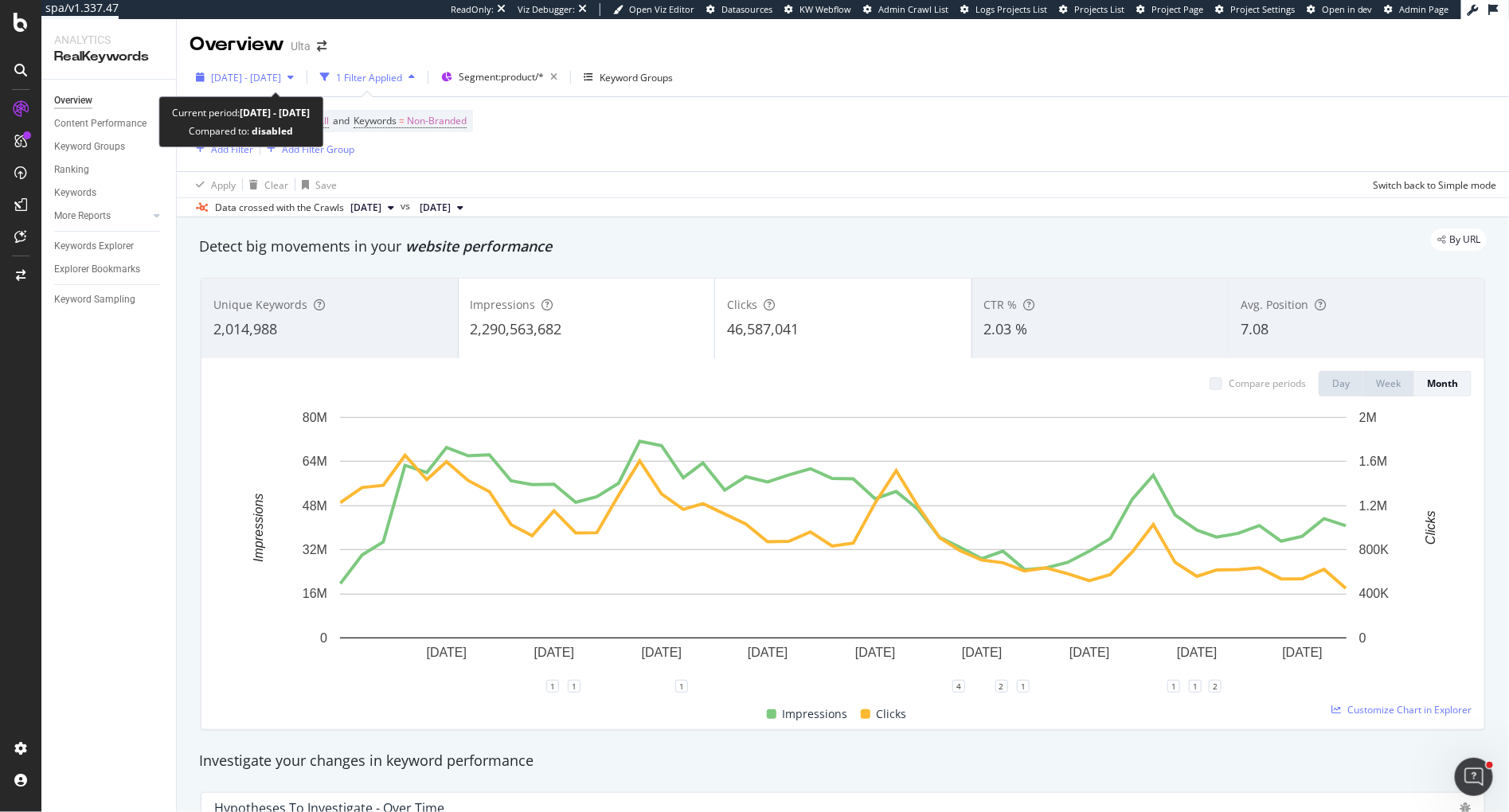
click at [281, 74] on span "[DATE] - [DATE]" at bounding box center [245, 77] width 70 height 13
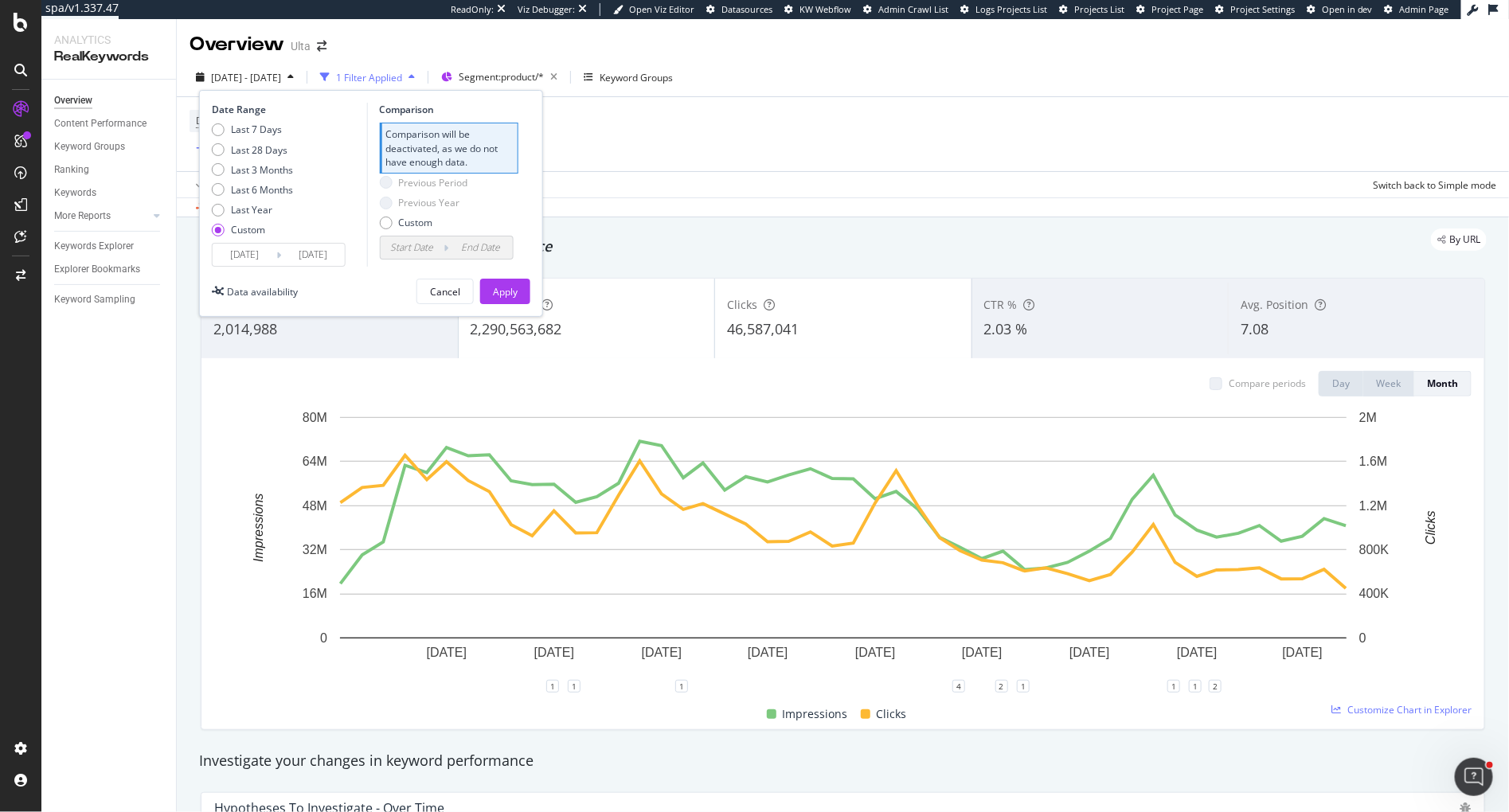
click at [271, 252] on input "[DATE]" at bounding box center [244, 254] width 63 height 22
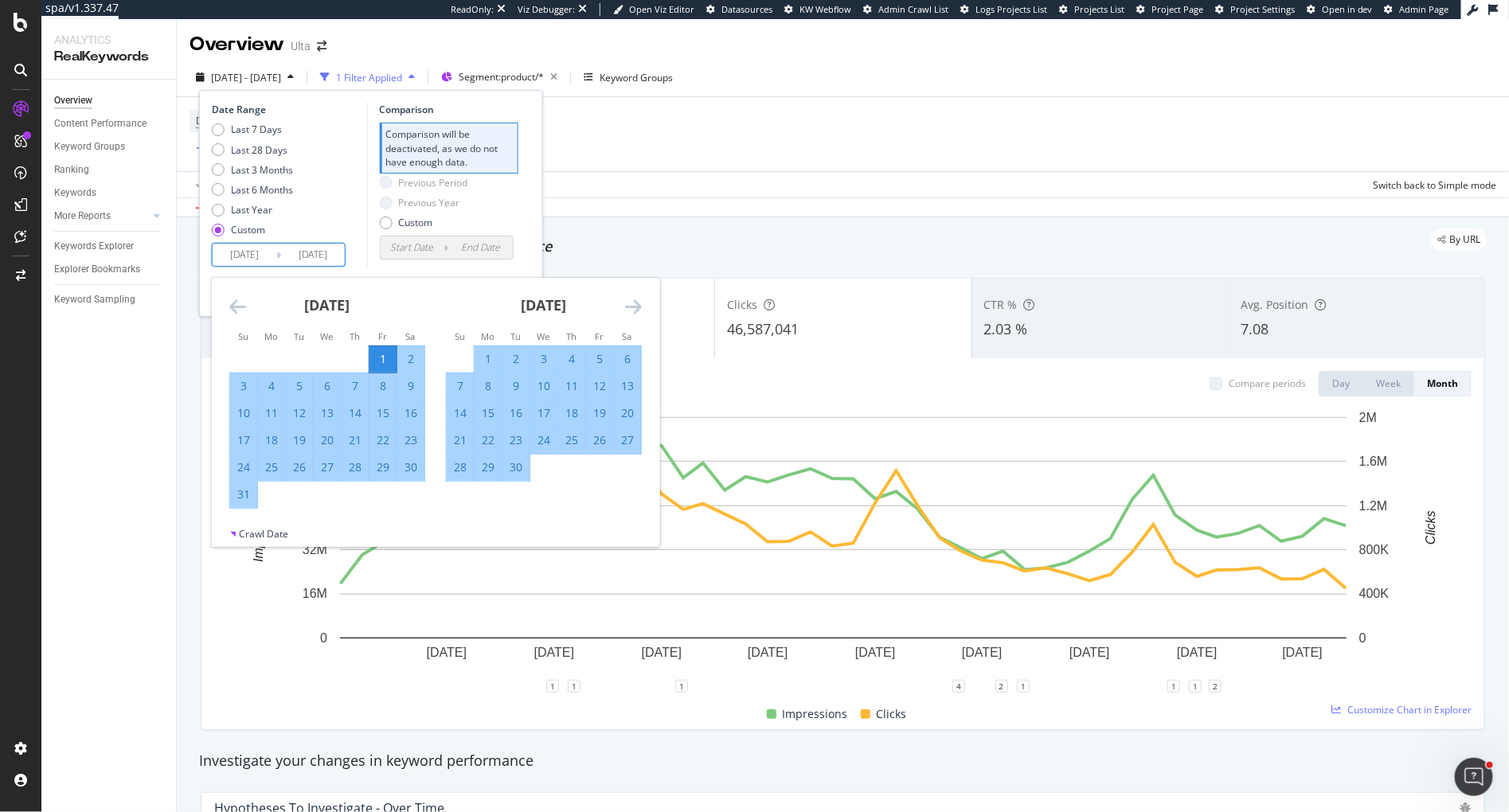
click at [640, 308] on icon "Move forward to switch to the next month." at bounding box center [634, 306] width 17 height 19
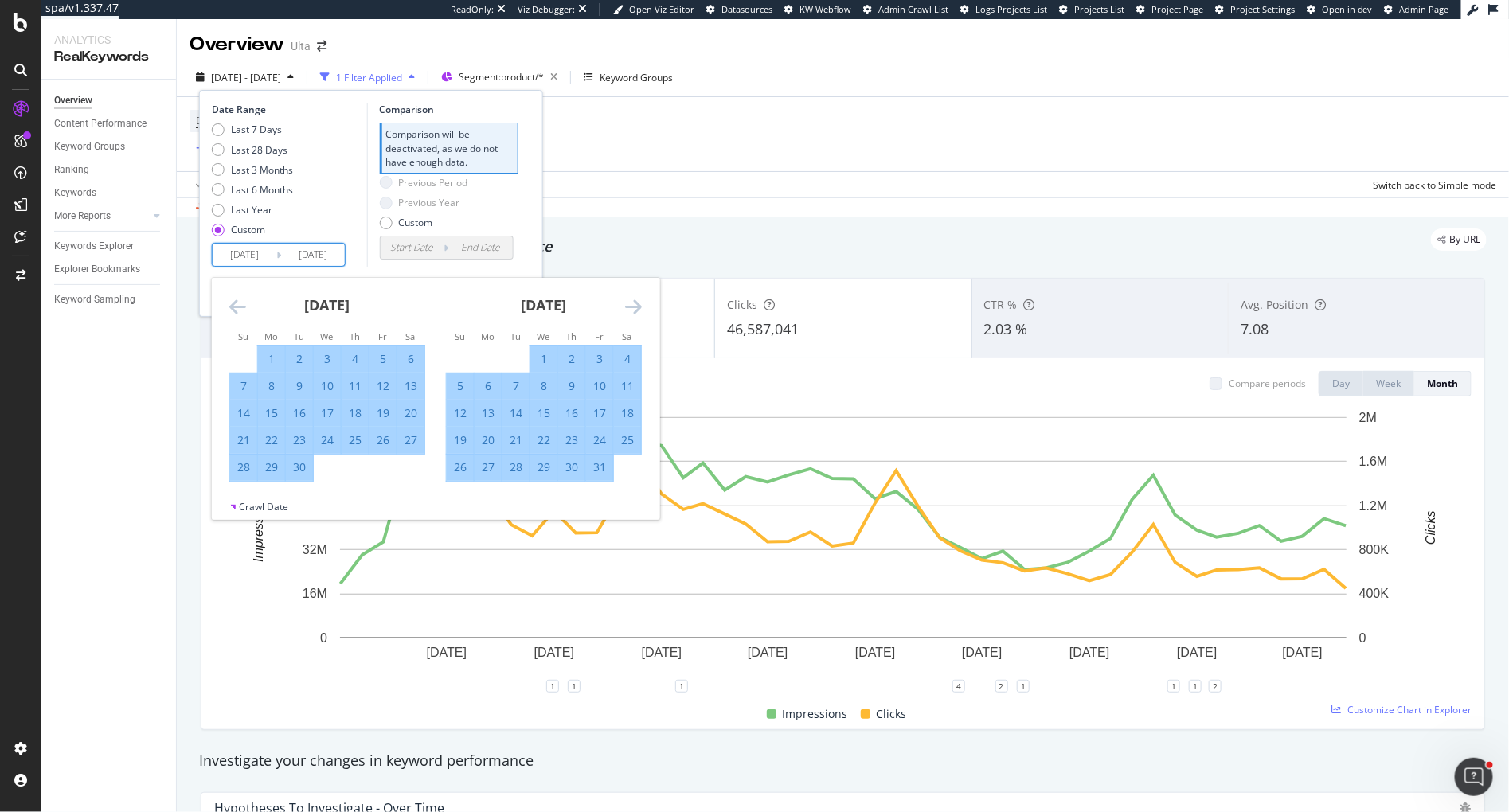
click at [640, 308] on icon "Move forward to switch to the next month." at bounding box center [634, 306] width 17 height 19
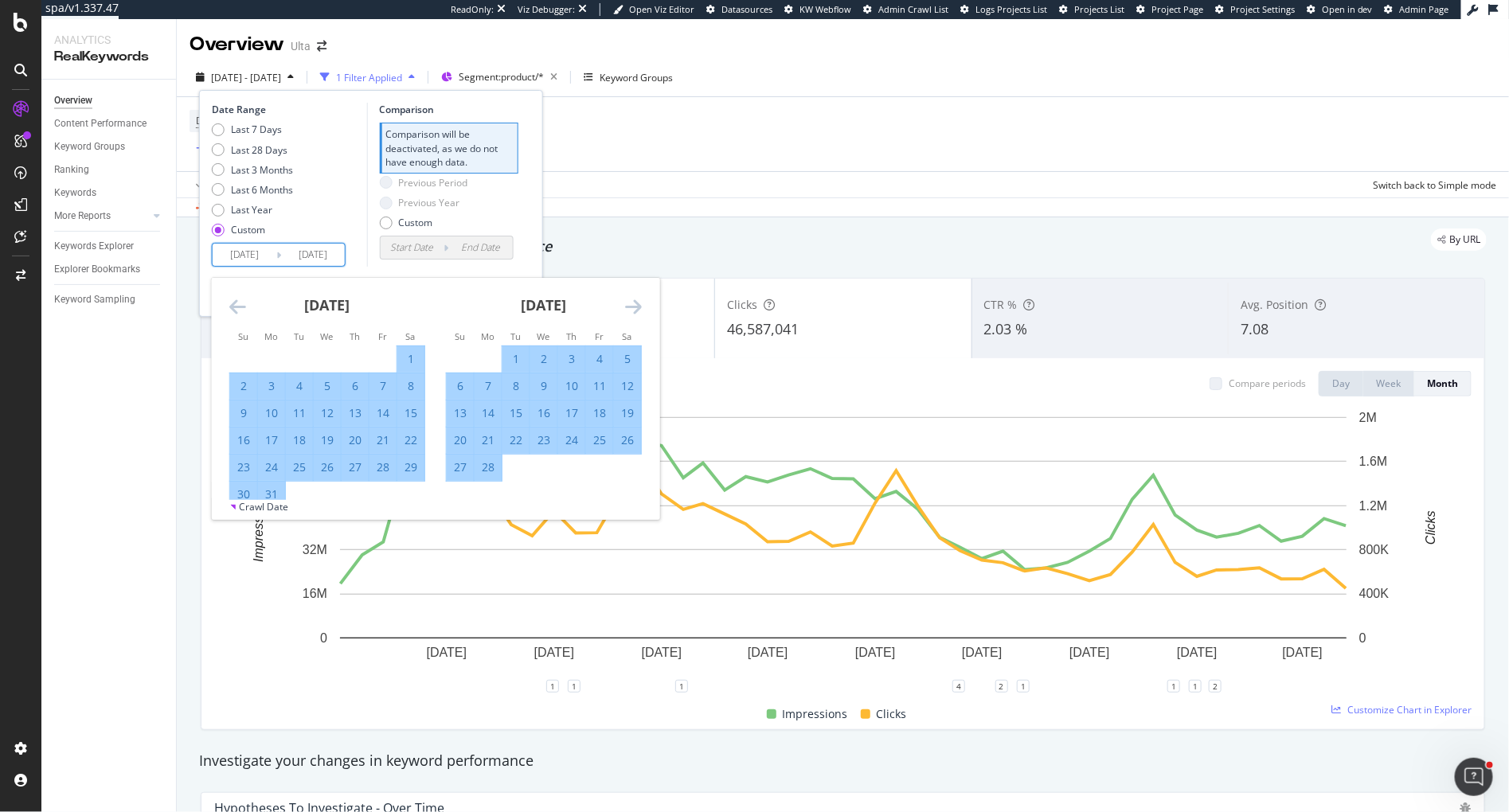
click at [640, 308] on icon "Move forward to switch to the next month." at bounding box center [634, 306] width 17 height 19
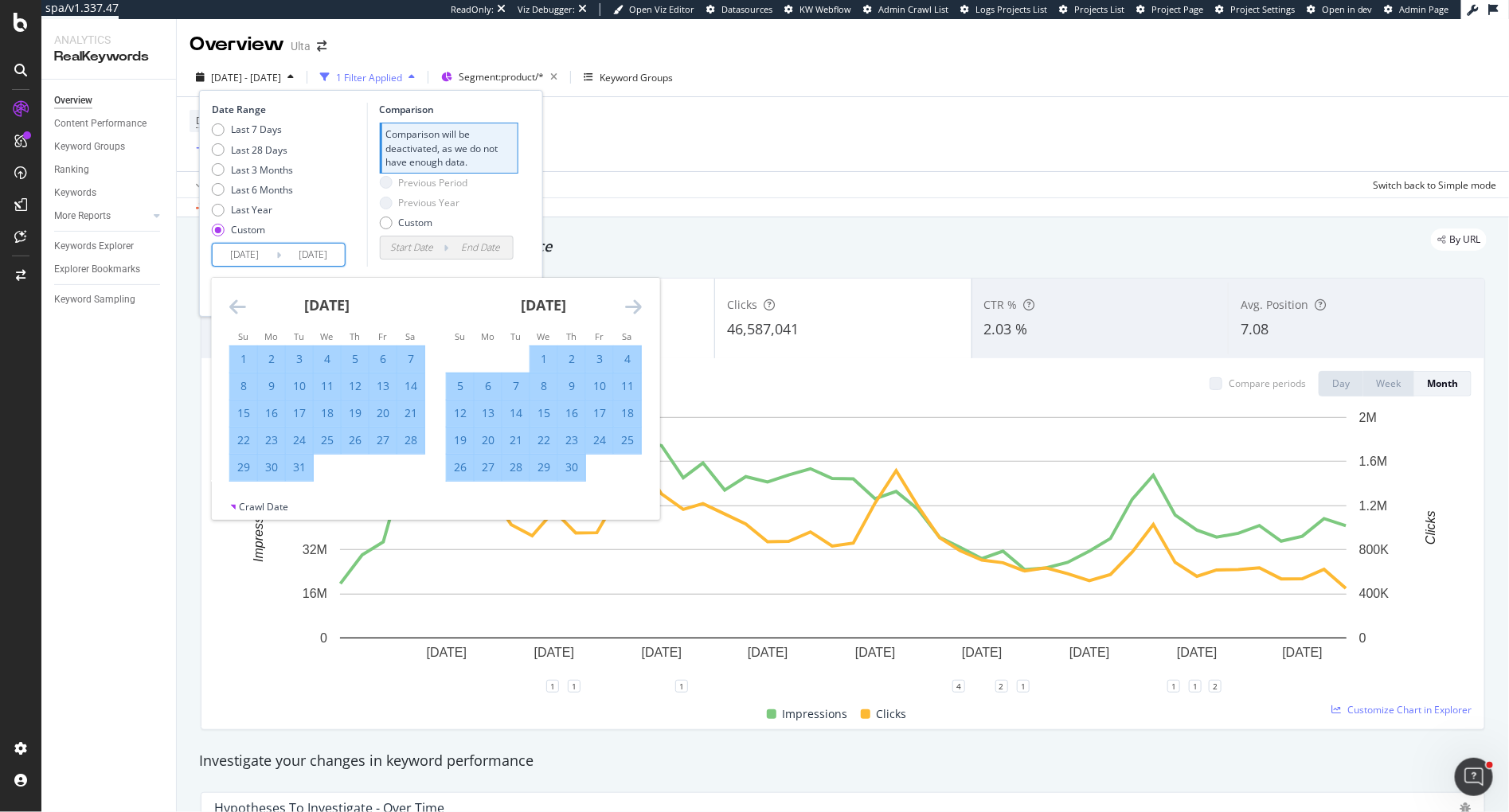
click at [640, 308] on icon "Move forward to switch to the next month." at bounding box center [634, 306] width 17 height 19
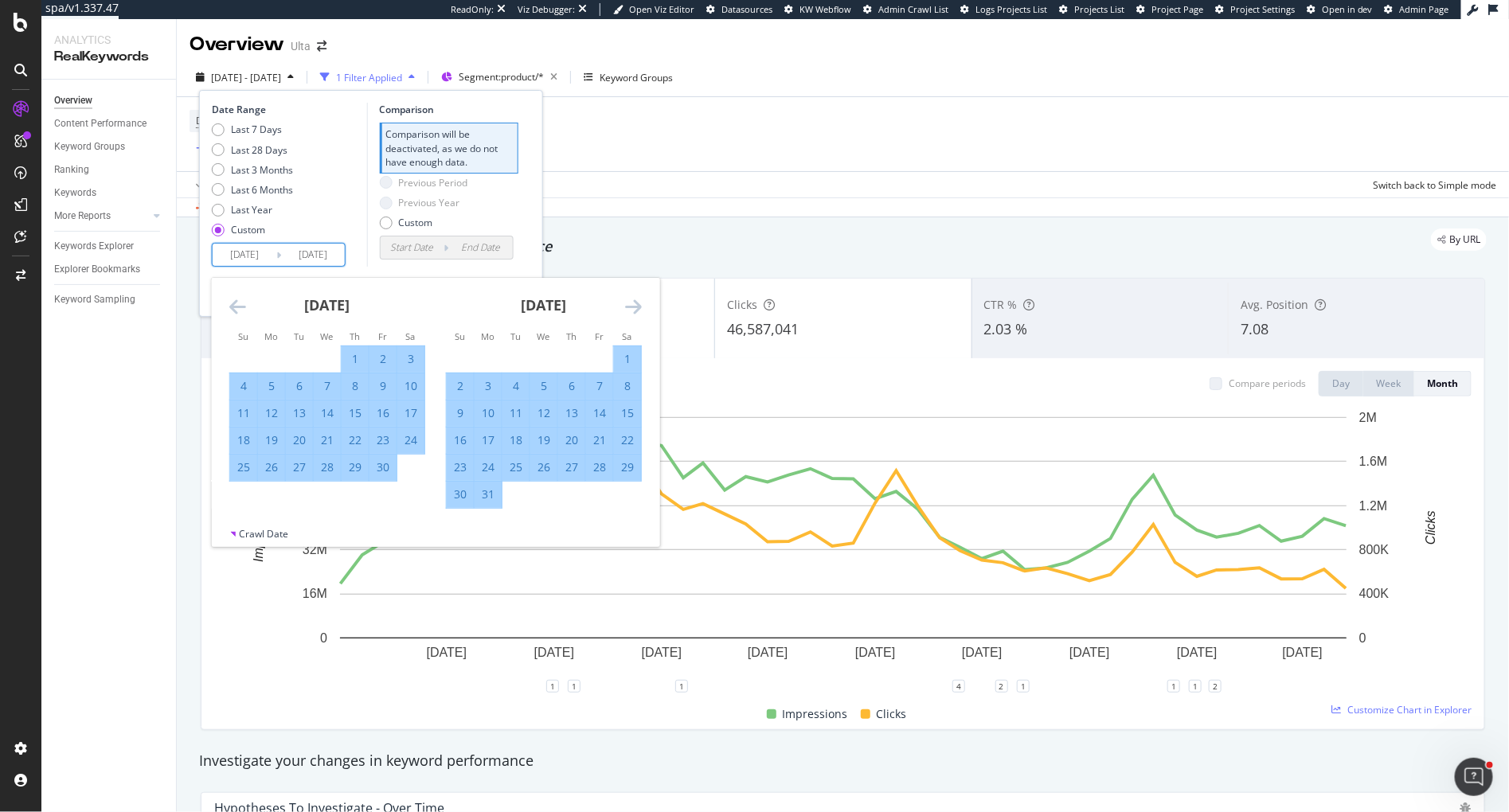
click at [640, 308] on icon "Move forward to switch to the next month." at bounding box center [634, 306] width 17 height 19
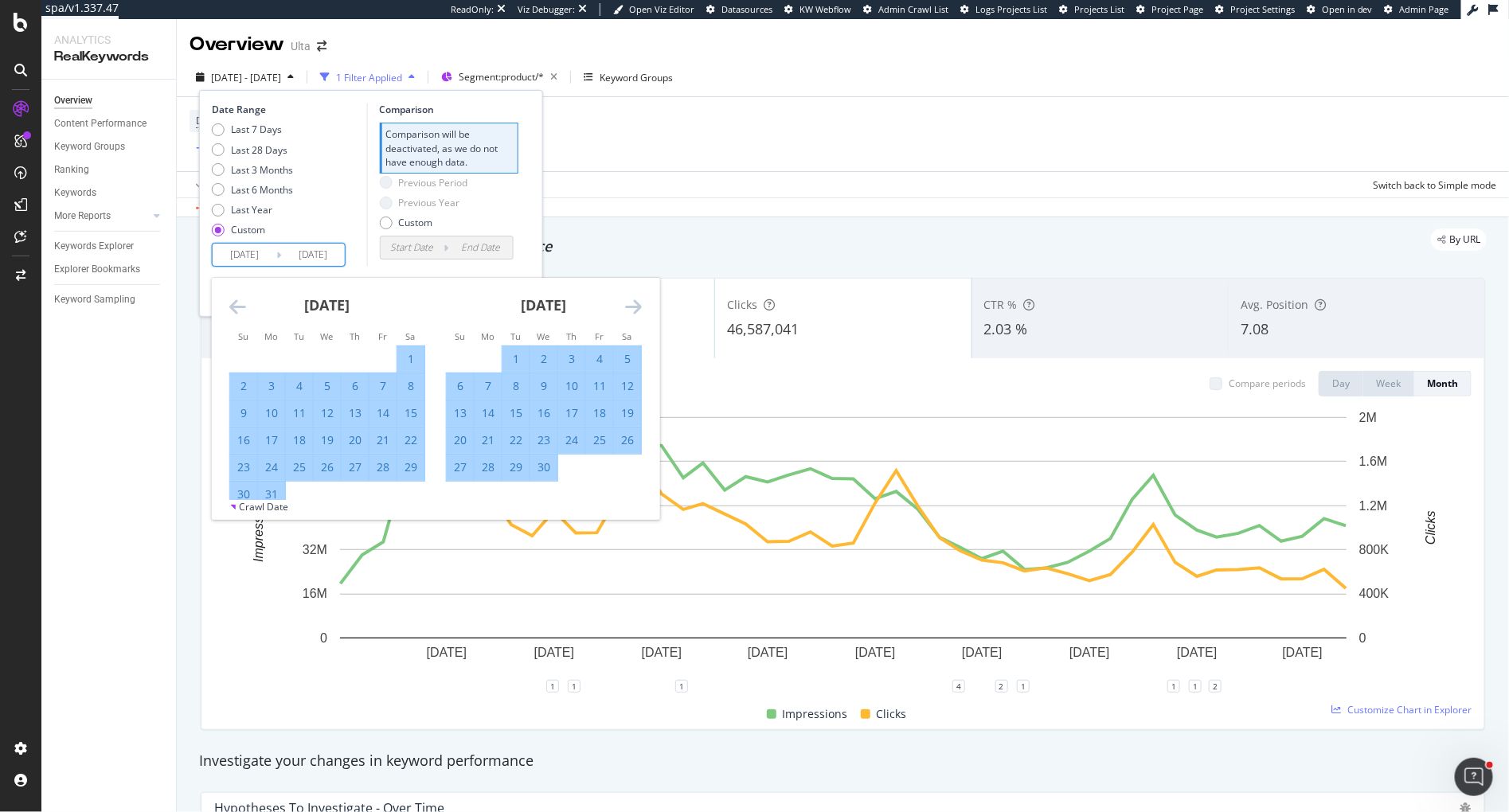
click at [640, 308] on icon "Move forward to switch to the next month." at bounding box center [634, 306] width 17 height 19
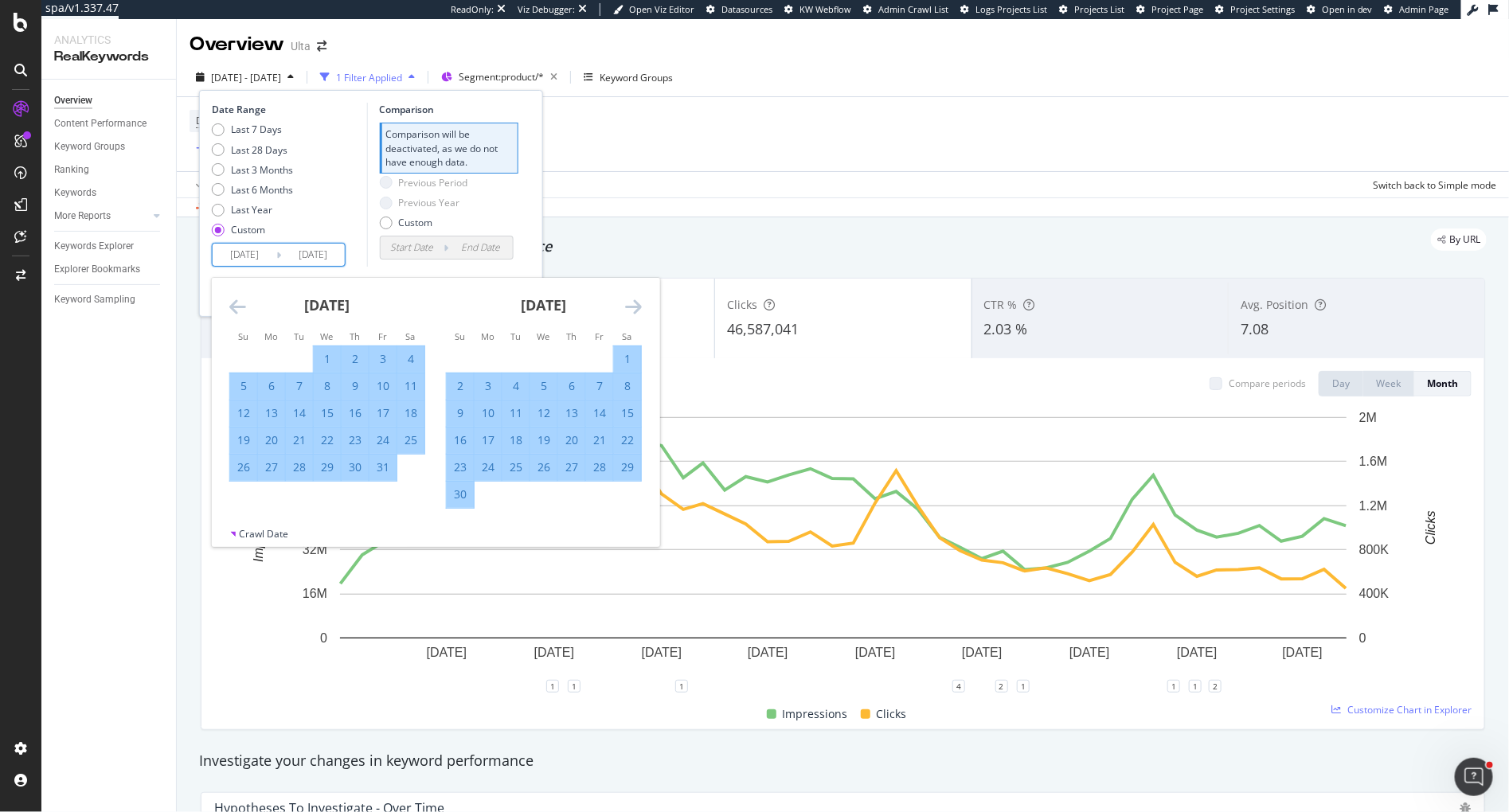
click at [640, 308] on icon "Move forward to switch to the next month." at bounding box center [634, 306] width 17 height 19
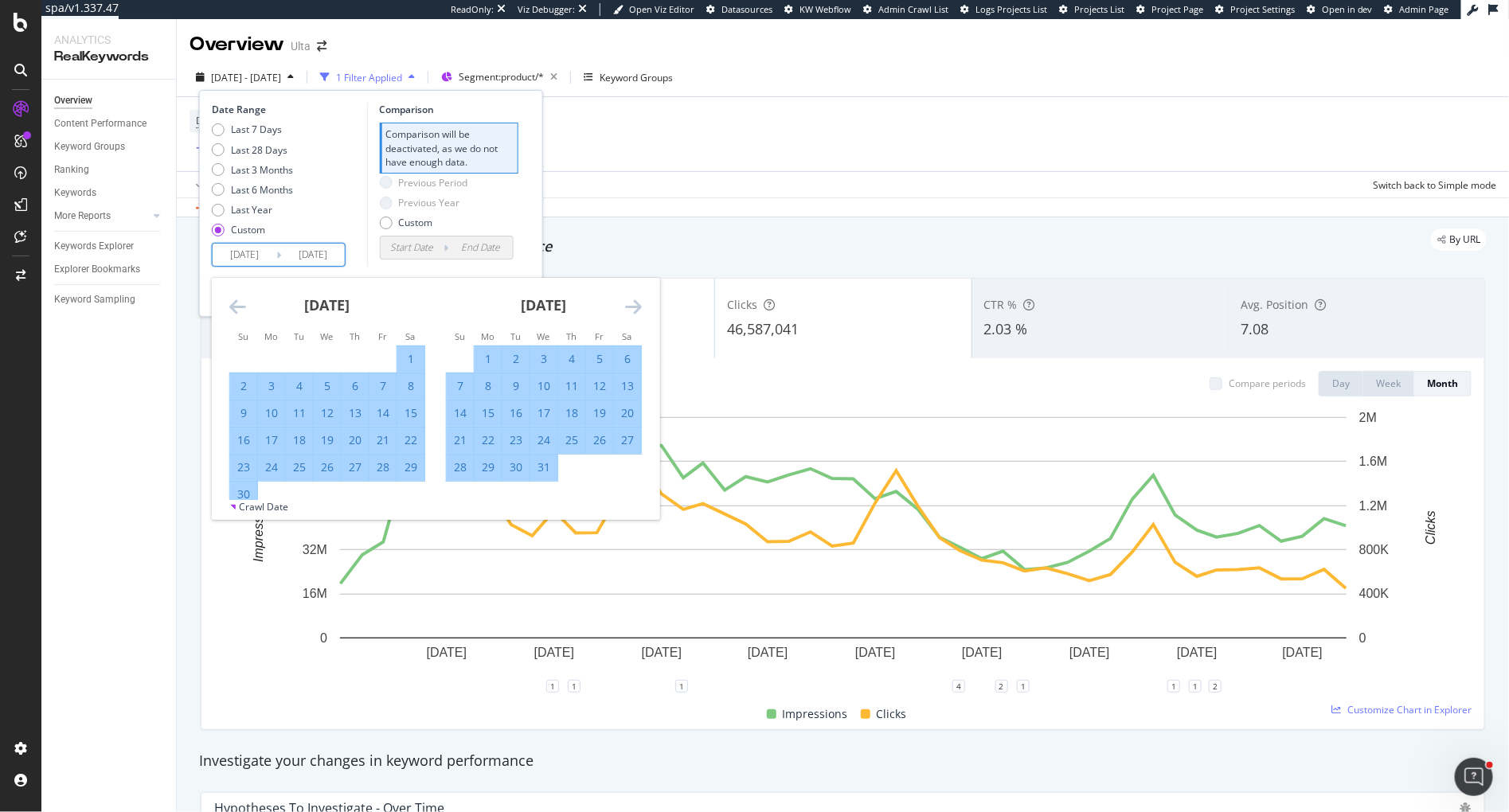
click at [640, 308] on icon "Move forward to switch to the next month." at bounding box center [634, 306] width 17 height 19
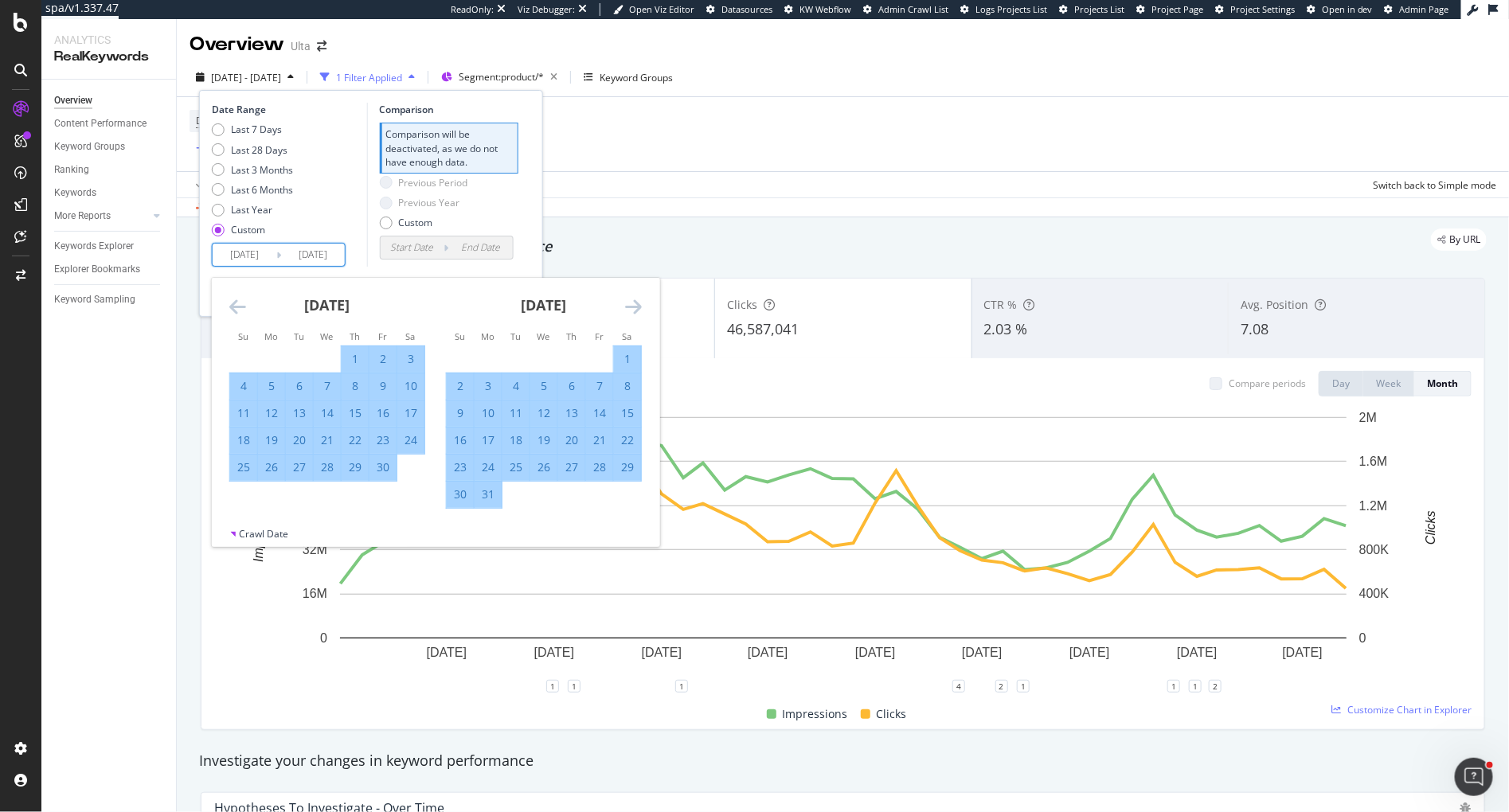
click at [640, 308] on icon "Move forward to switch to the next month." at bounding box center [634, 306] width 17 height 19
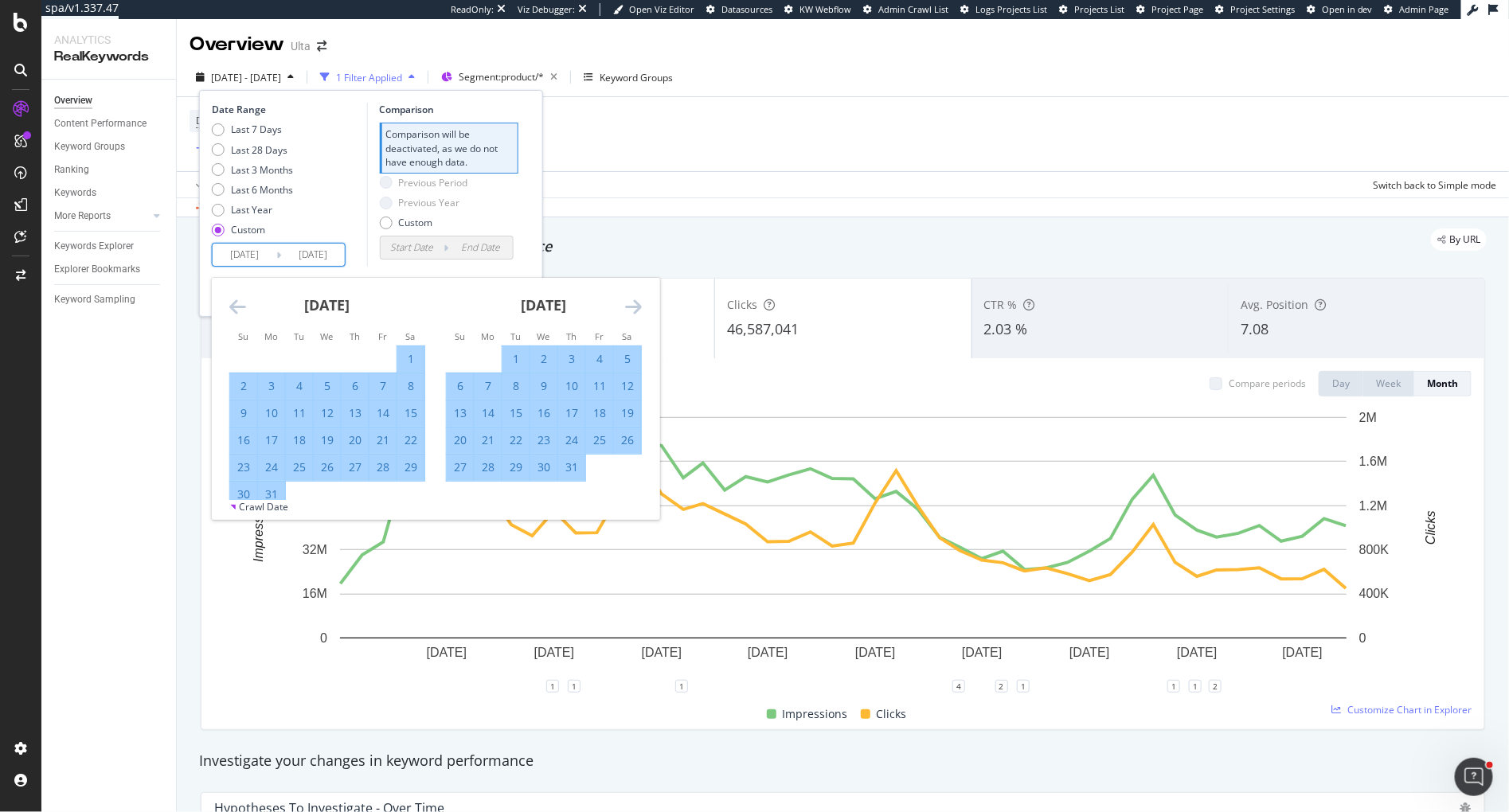
click at [640, 308] on icon "Move forward to switch to the next month." at bounding box center [634, 306] width 17 height 19
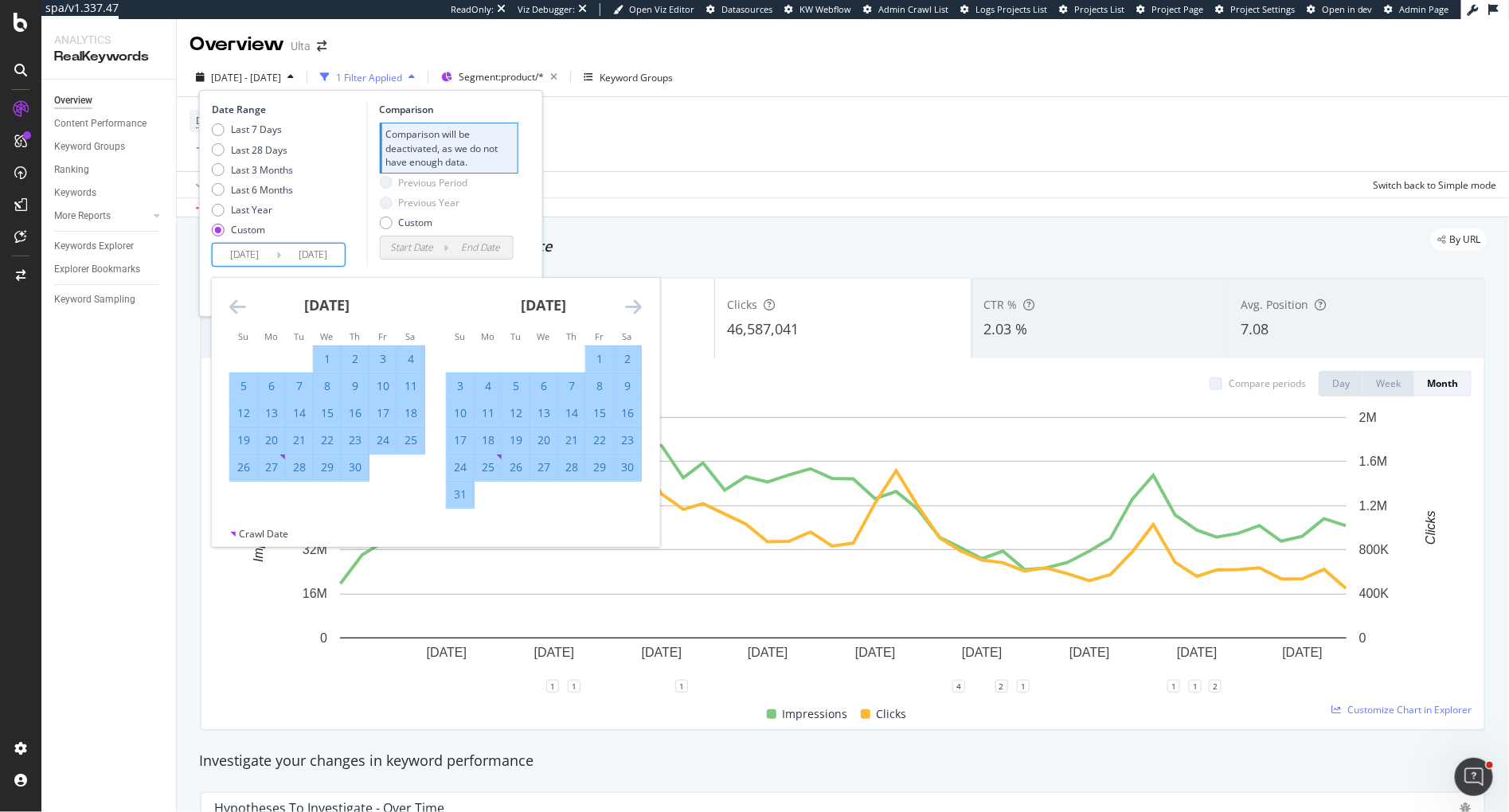
click at [640, 308] on icon "Move forward to switch to the next month." at bounding box center [634, 306] width 17 height 19
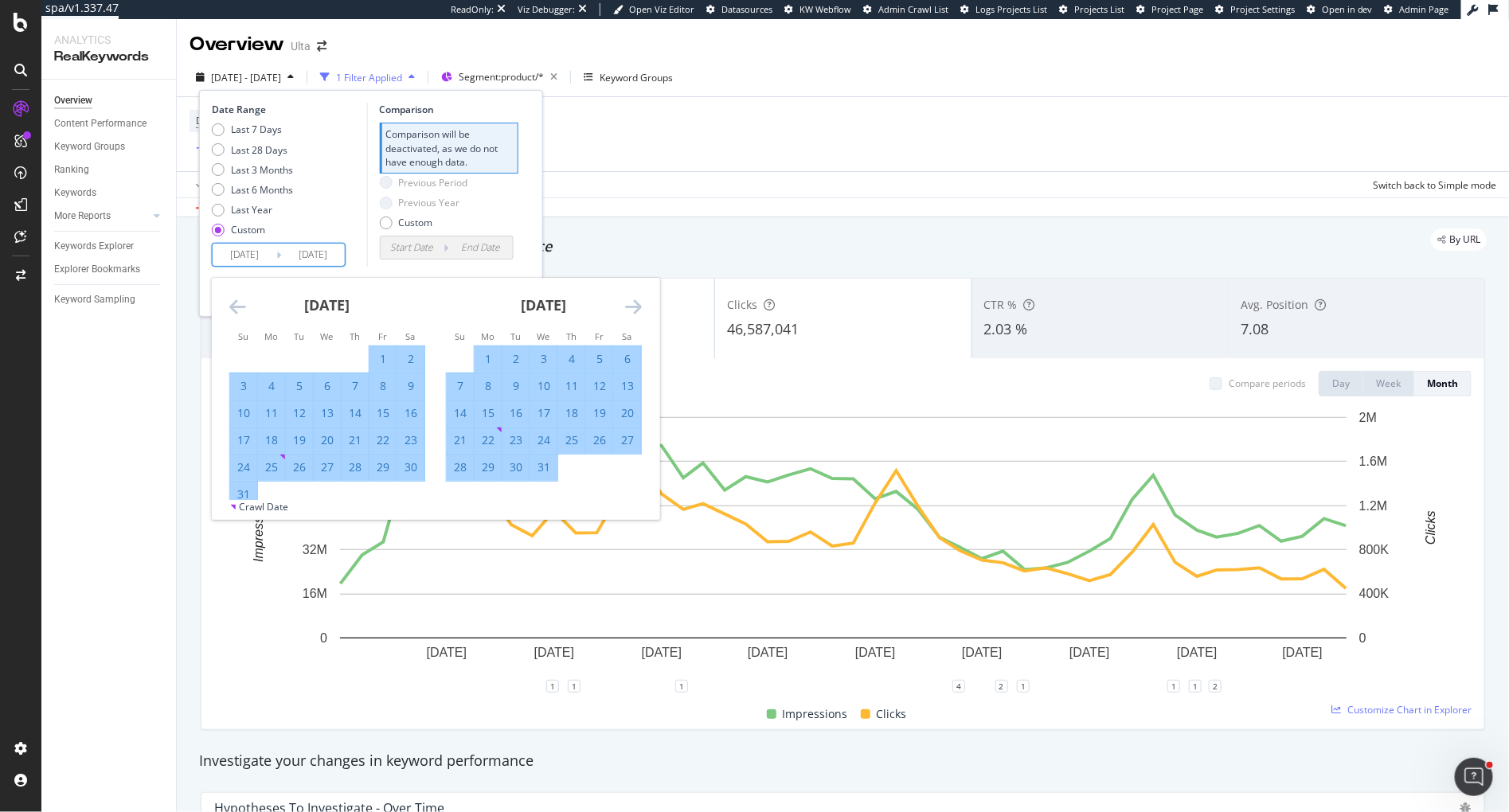
click at [640, 308] on icon "Move forward to switch to the next month." at bounding box center [634, 306] width 17 height 19
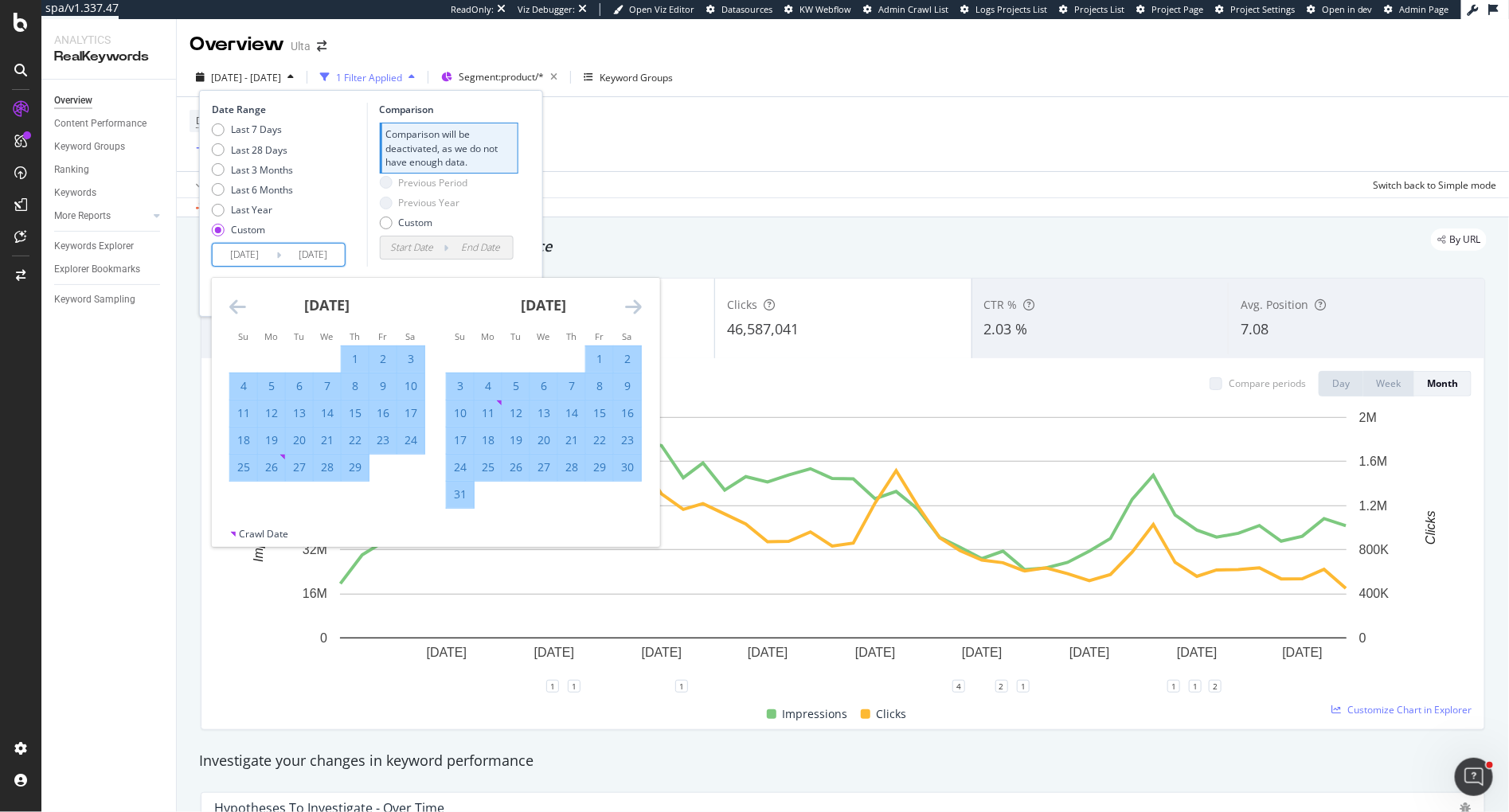
click at [640, 308] on icon "Move forward to switch to the next month." at bounding box center [634, 306] width 17 height 19
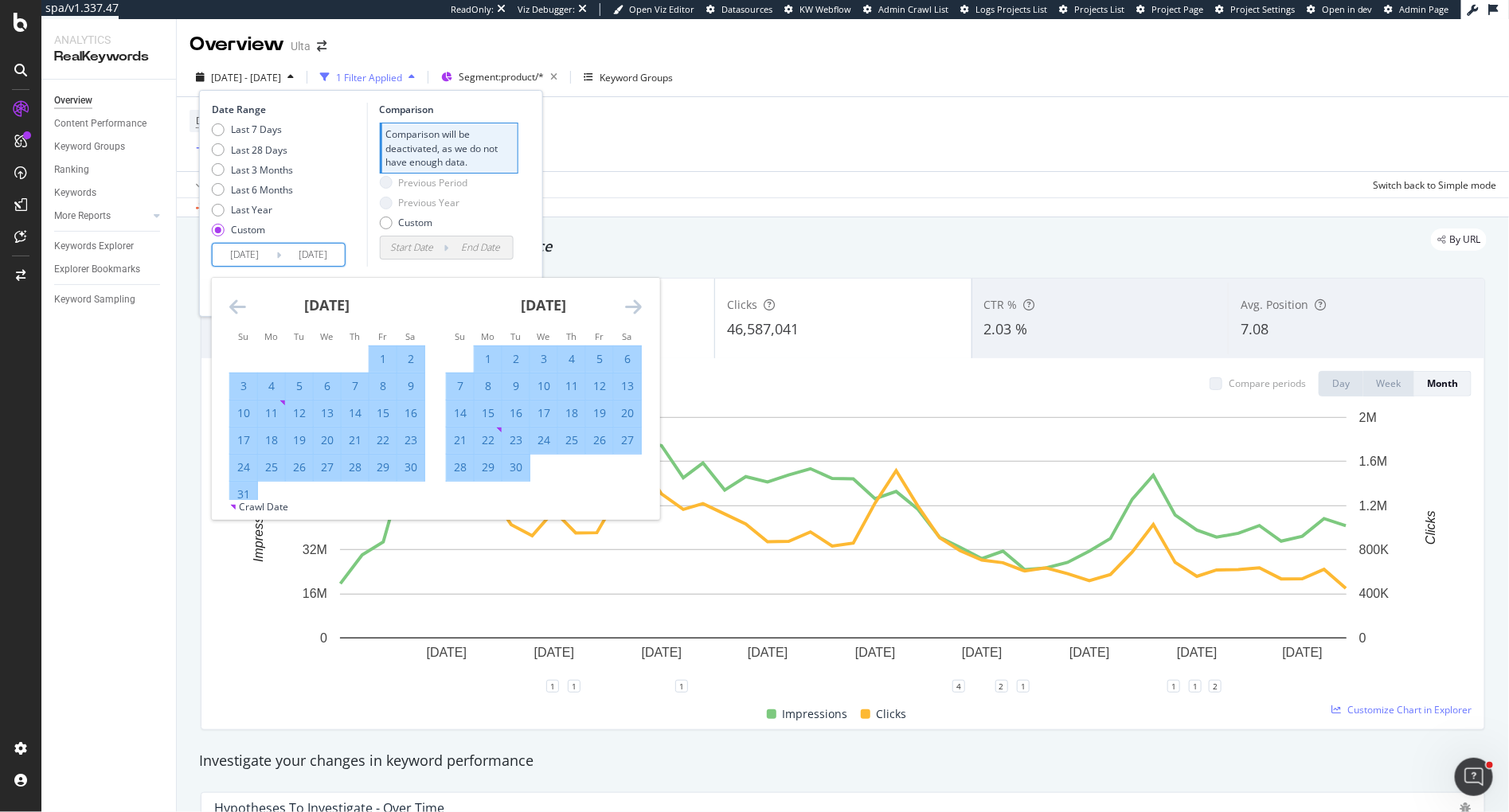
click at [640, 308] on icon "Move forward to switch to the next month." at bounding box center [634, 306] width 17 height 19
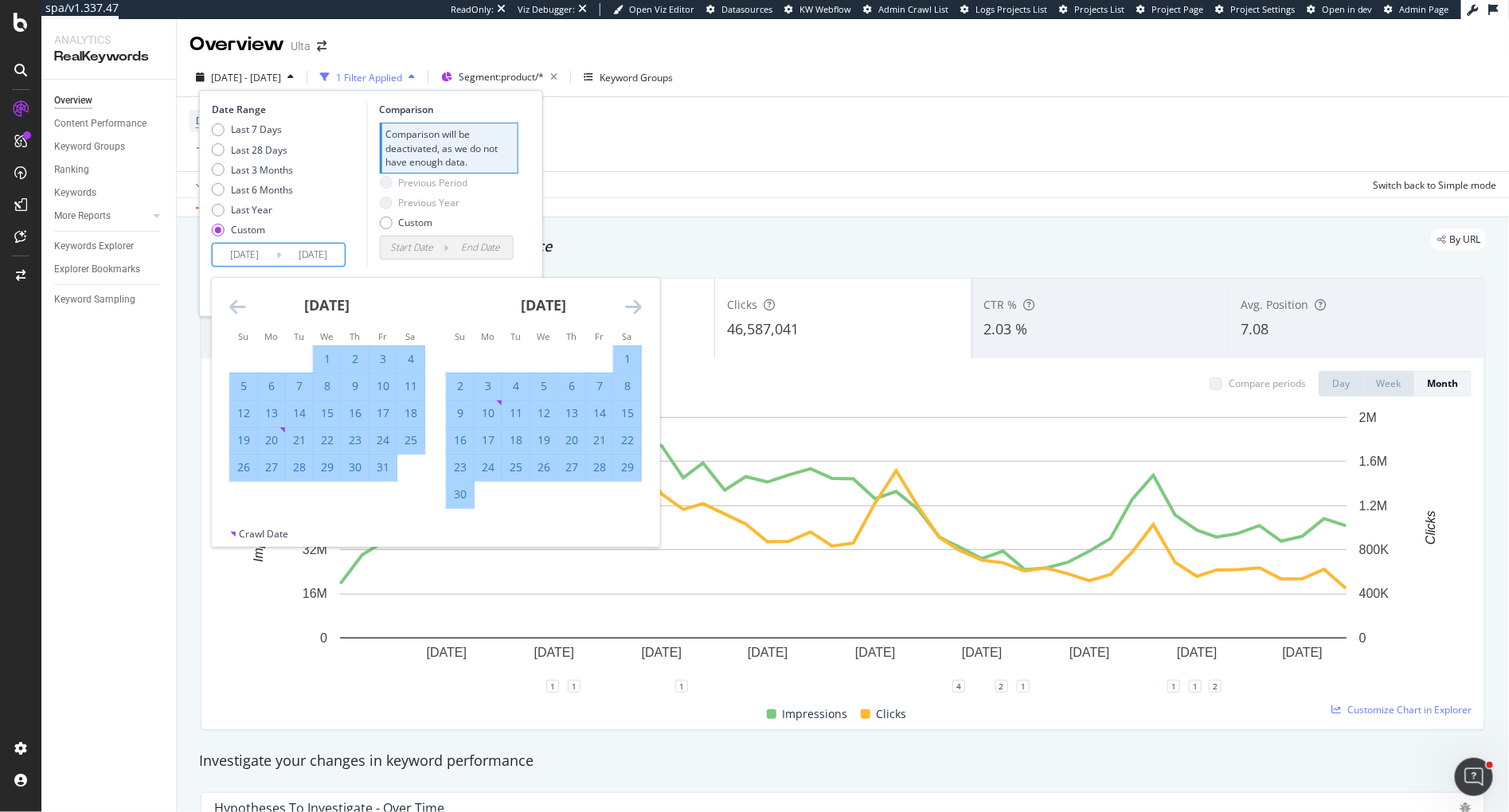
click at [640, 308] on icon "Move forward to switch to the next month." at bounding box center [634, 306] width 17 height 19
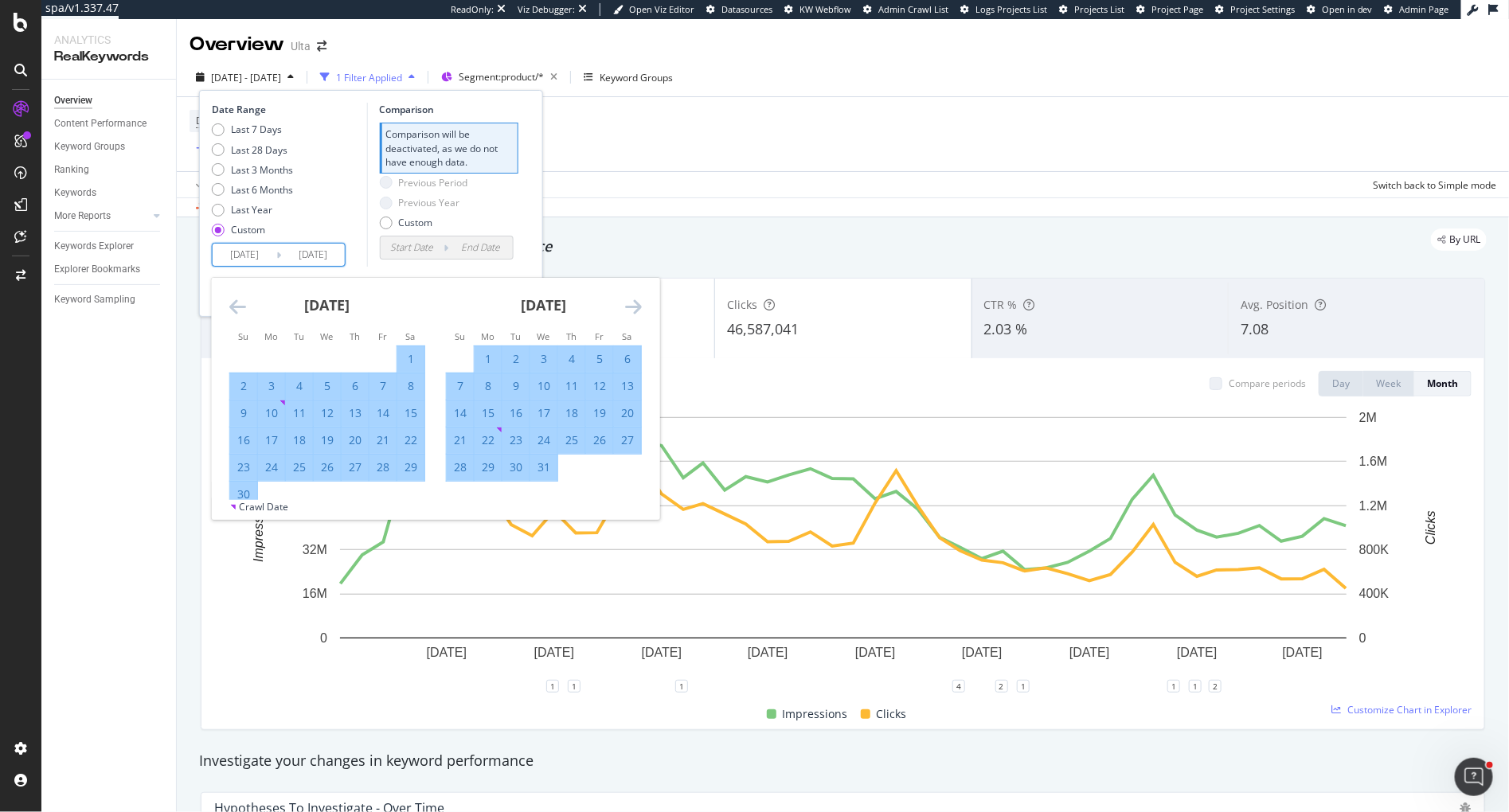
click at [640, 308] on icon "Move forward to switch to the next month." at bounding box center [634, 306] width 17 height 19
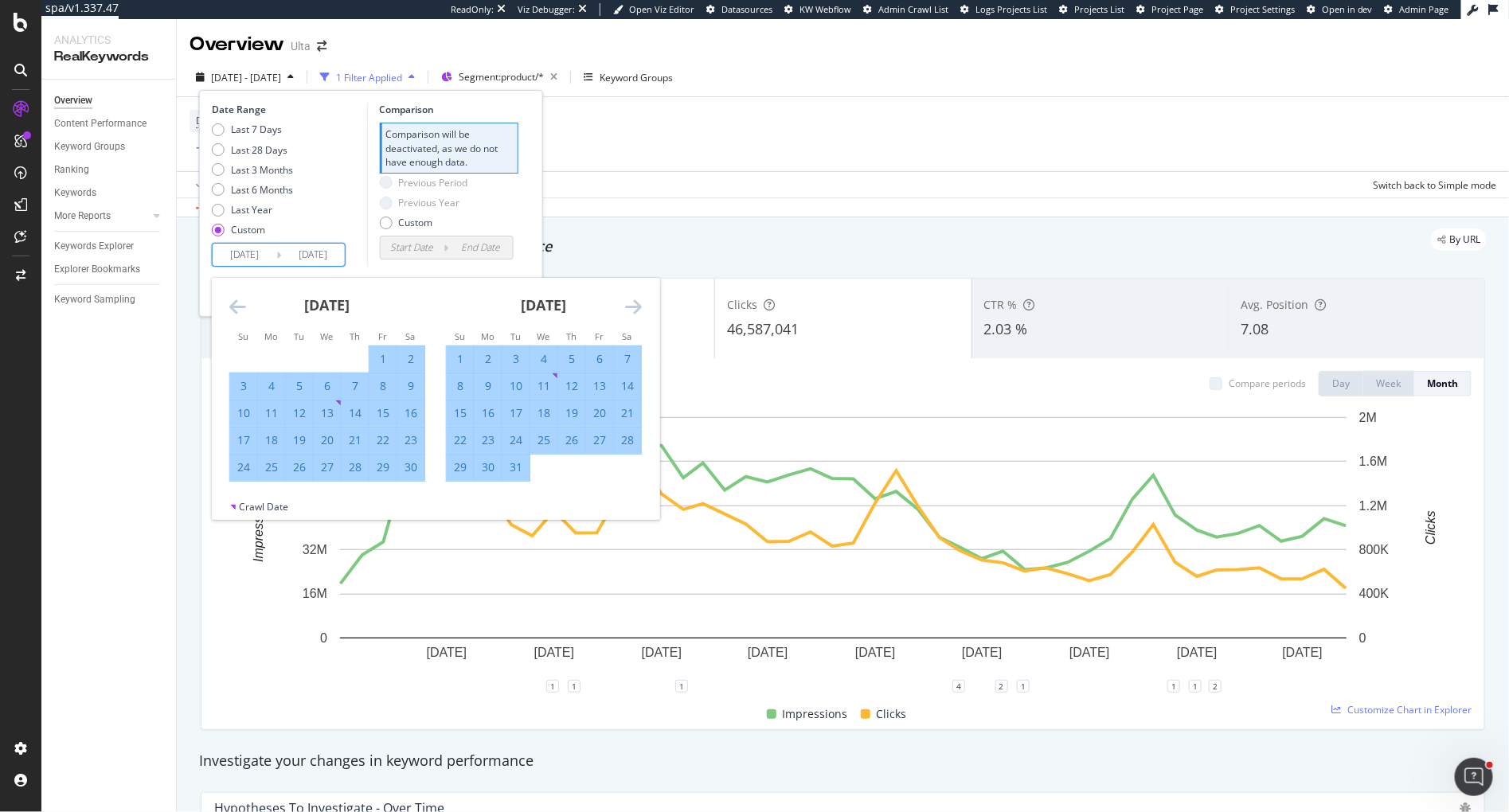
click at [640, 308] on icon "Move forward to switch to the next month." at bounding box center [634, 306] width 17 height 19
click at [322, 356] on div "1" at bounding box center [328, 360] width 27 height 16
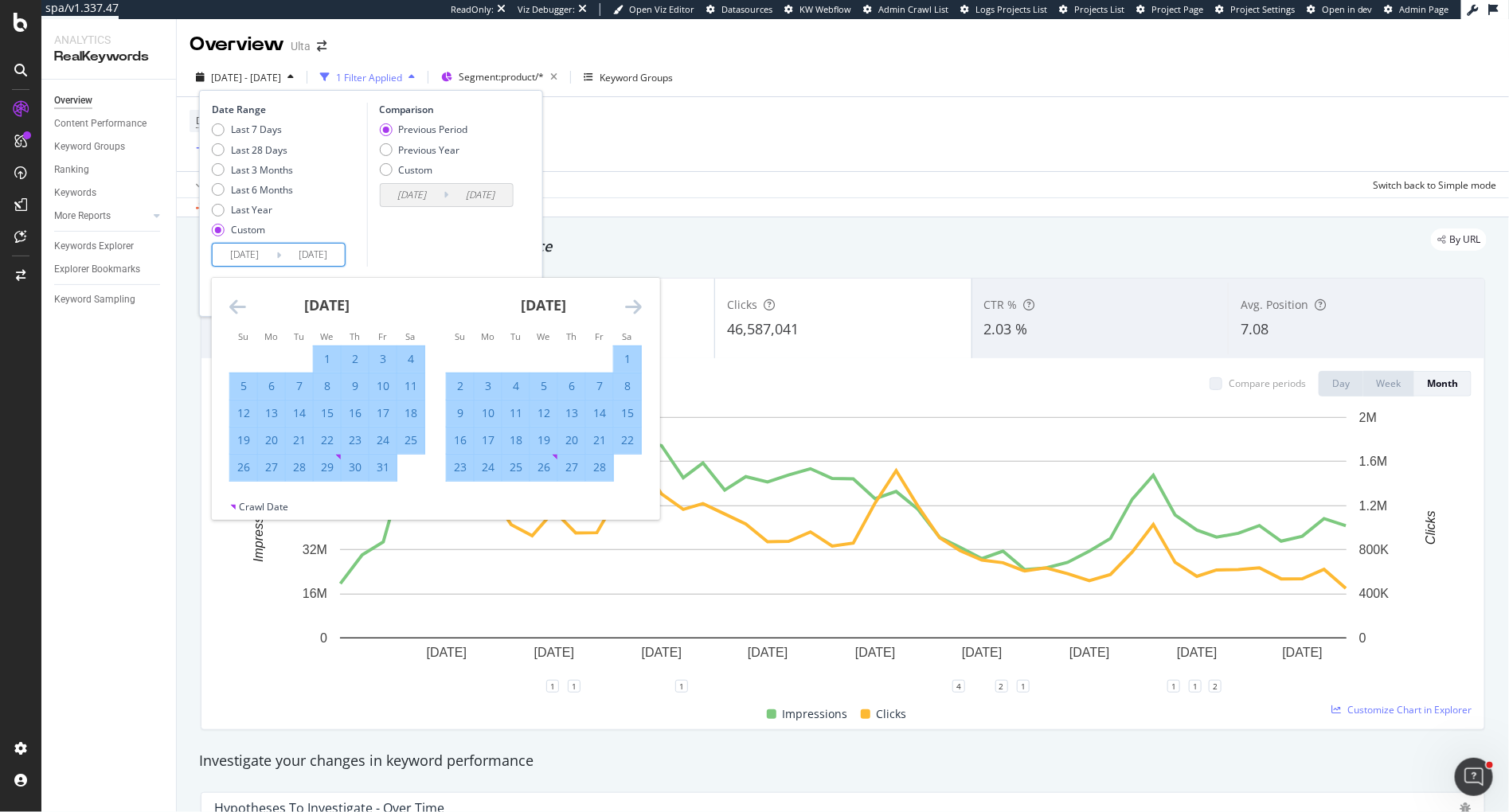
type input "[DATE]"
click at [636, 302] on icon "Move forward to switch to the next month." at bounding box center [634, 306] width 17 height 19
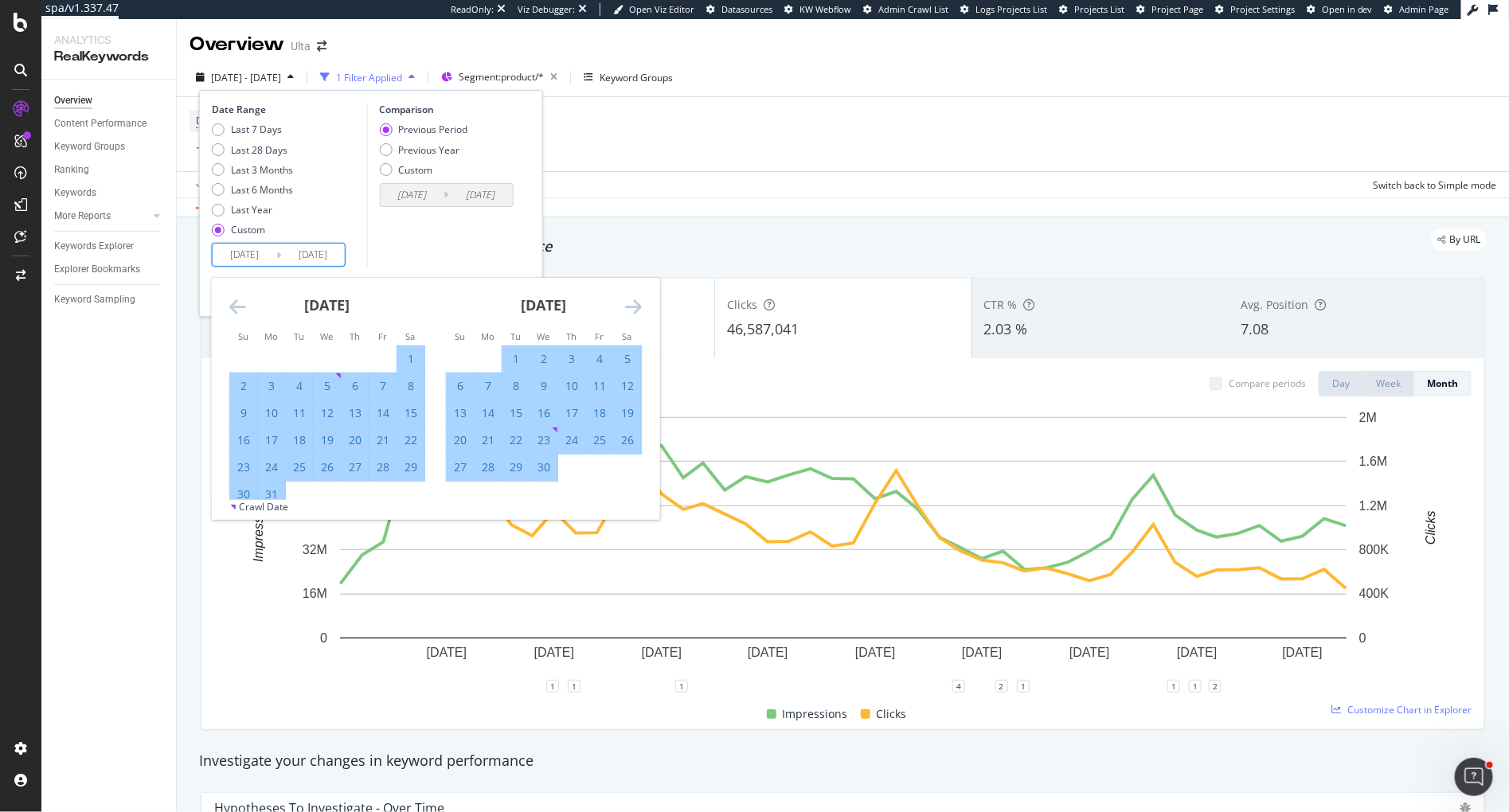
click at [635, 302] on icon "Move forward to switch to the next month." at bounding box center [634, 306] width 17 height 19
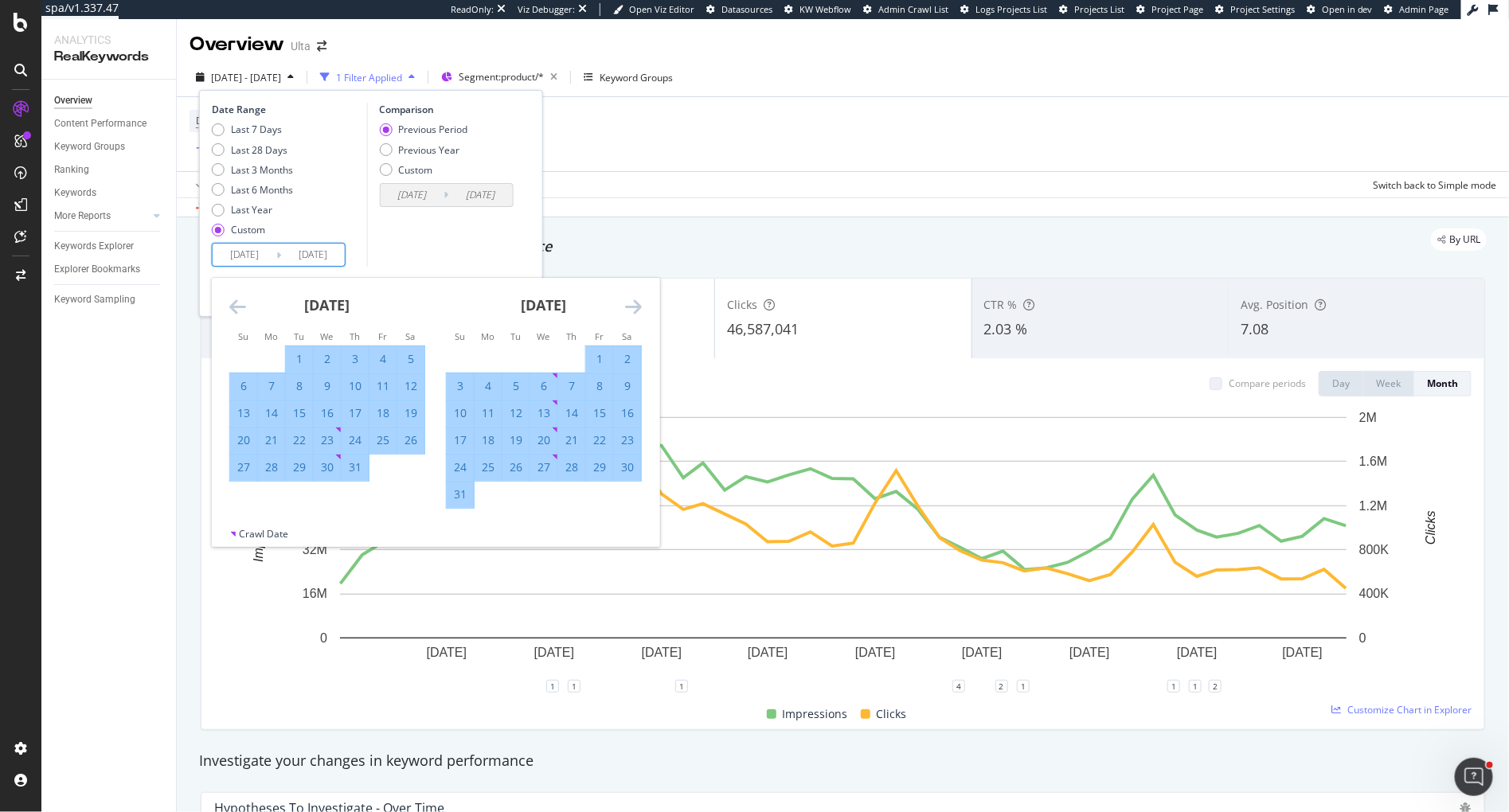
click at [635, 302] on icon "Move forward to switch to the next month." at bounding box center [634, 306] width 17 height 19
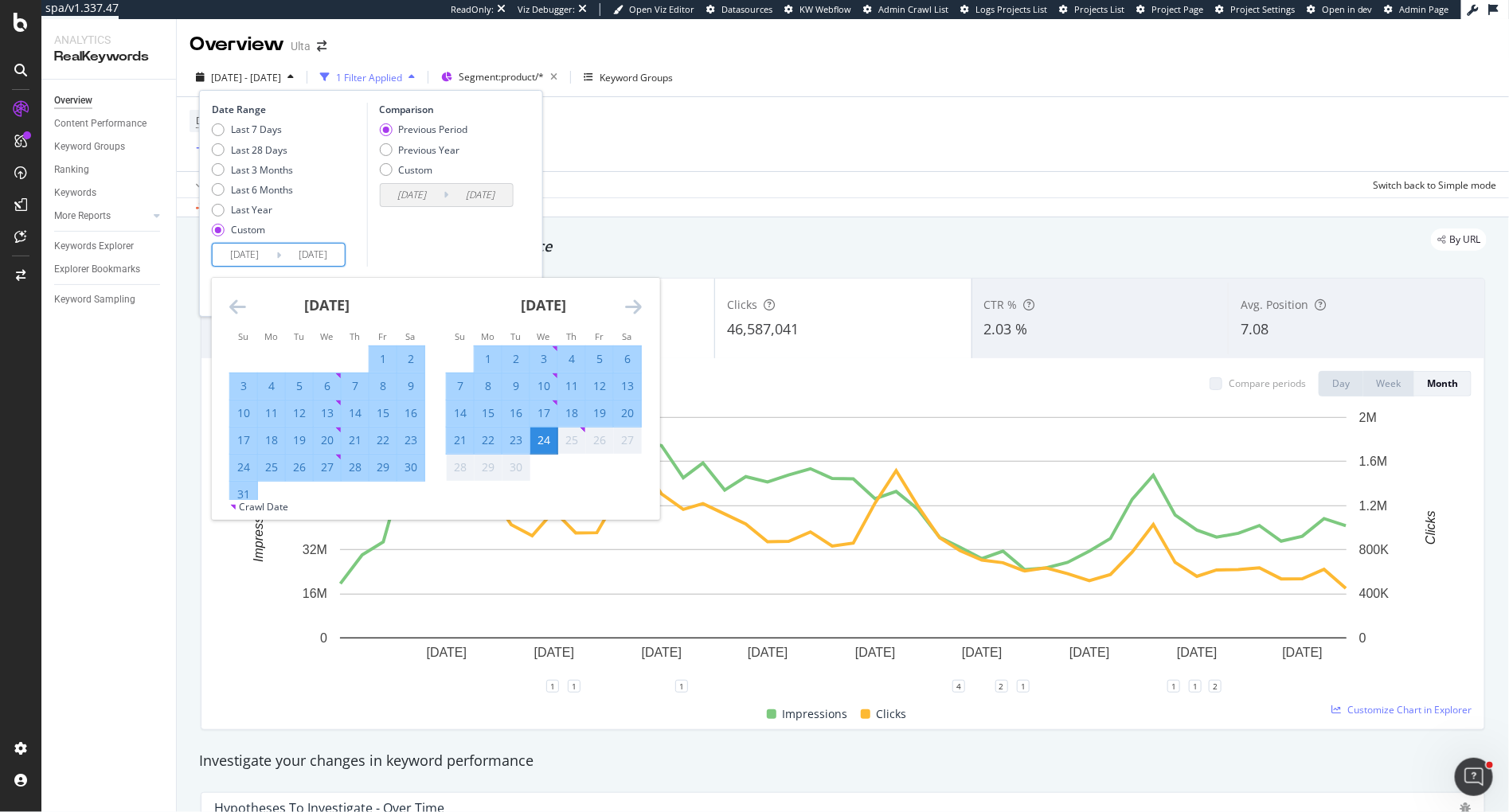
click at [635, 302] on icon "Move forward to switch to the next month." at bounding box center [634, 306] width 17 height 19
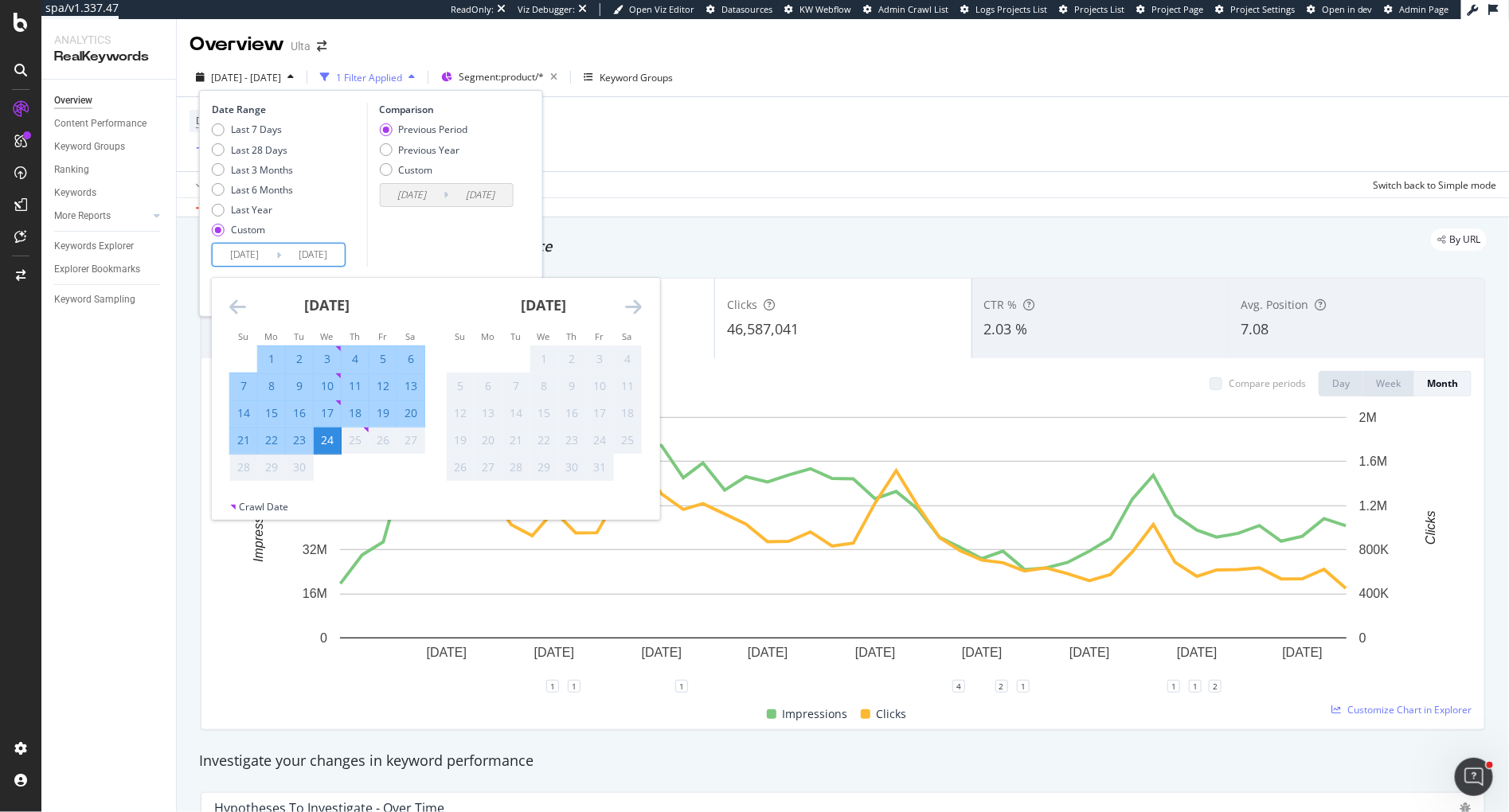
click at [329, 433] on div "24" at bounding box center [328, 441] width 27 height 16
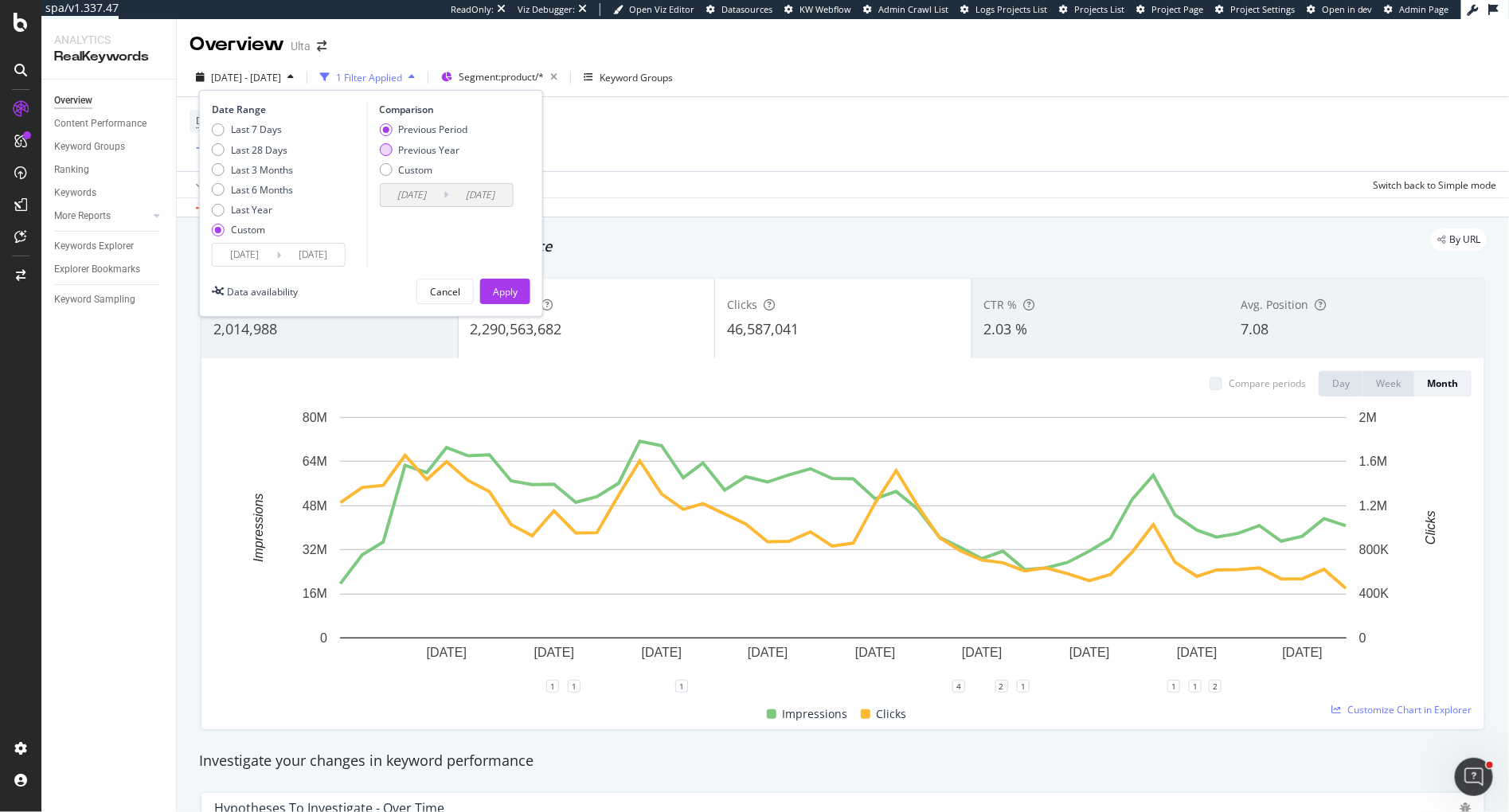
click at [430, 147] on div "Previous Year" at bounding box center [428, 150] width 62 height 13
type input "[DATE]"
click at [501, 296] on div "Apply" at bounding box center [505, 291] width 25 height 13
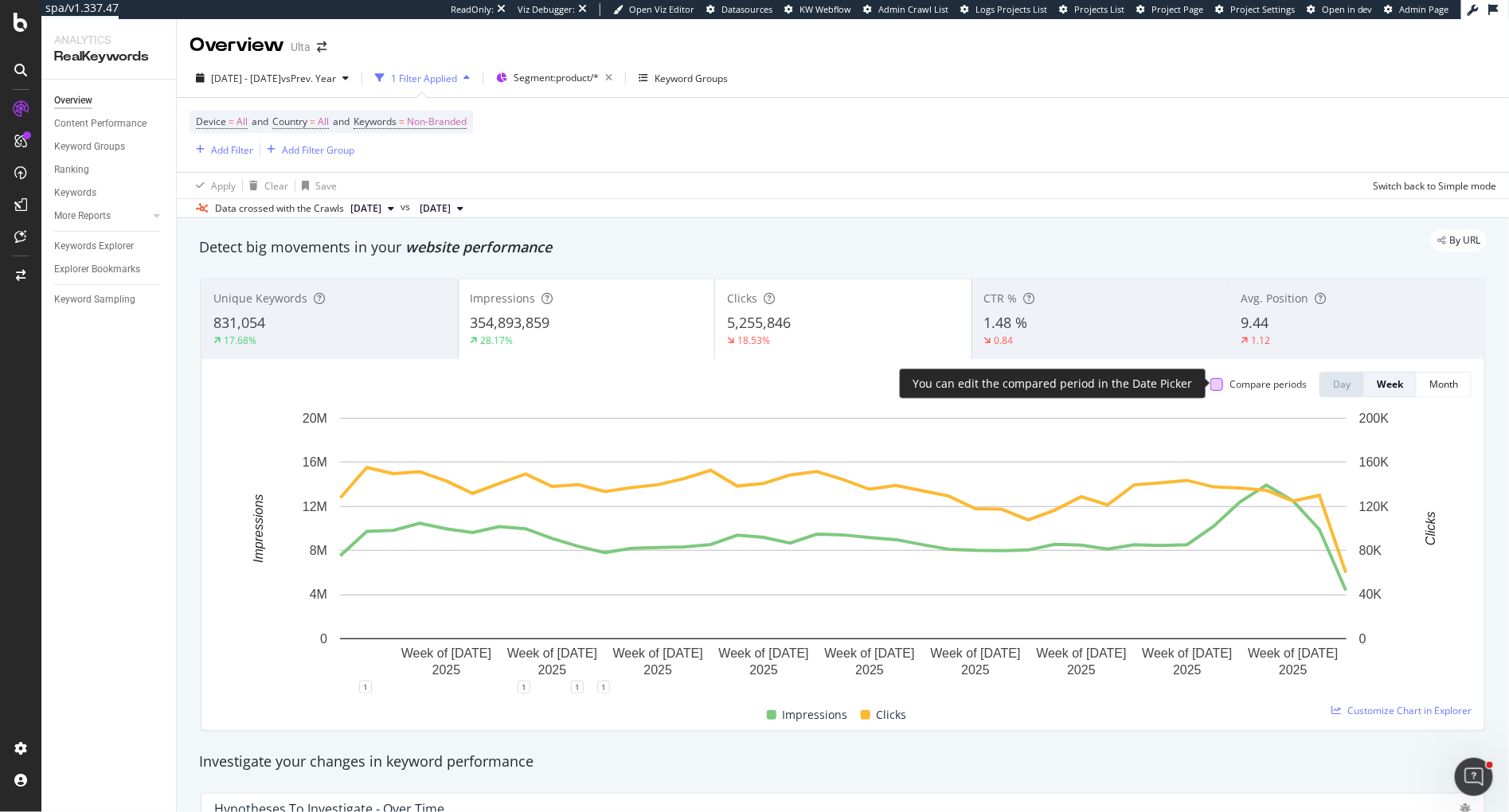
click at [1218, 383] on div at bounding box center [1216, 385] width 12 height 12
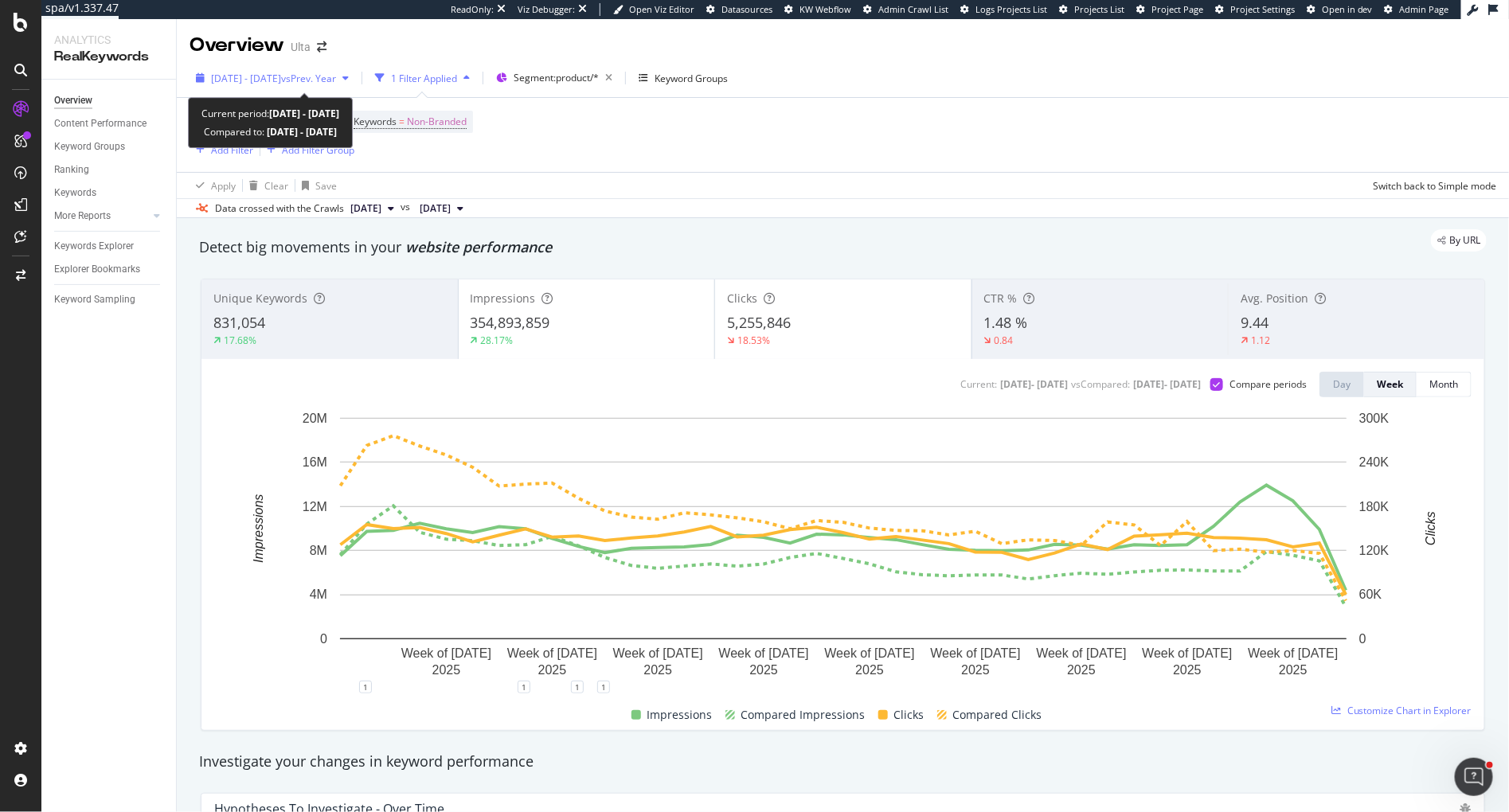
click at [270, 79] on span "[DATE] - [DATE]" at bounding box center [245, 78] width 70 height 13
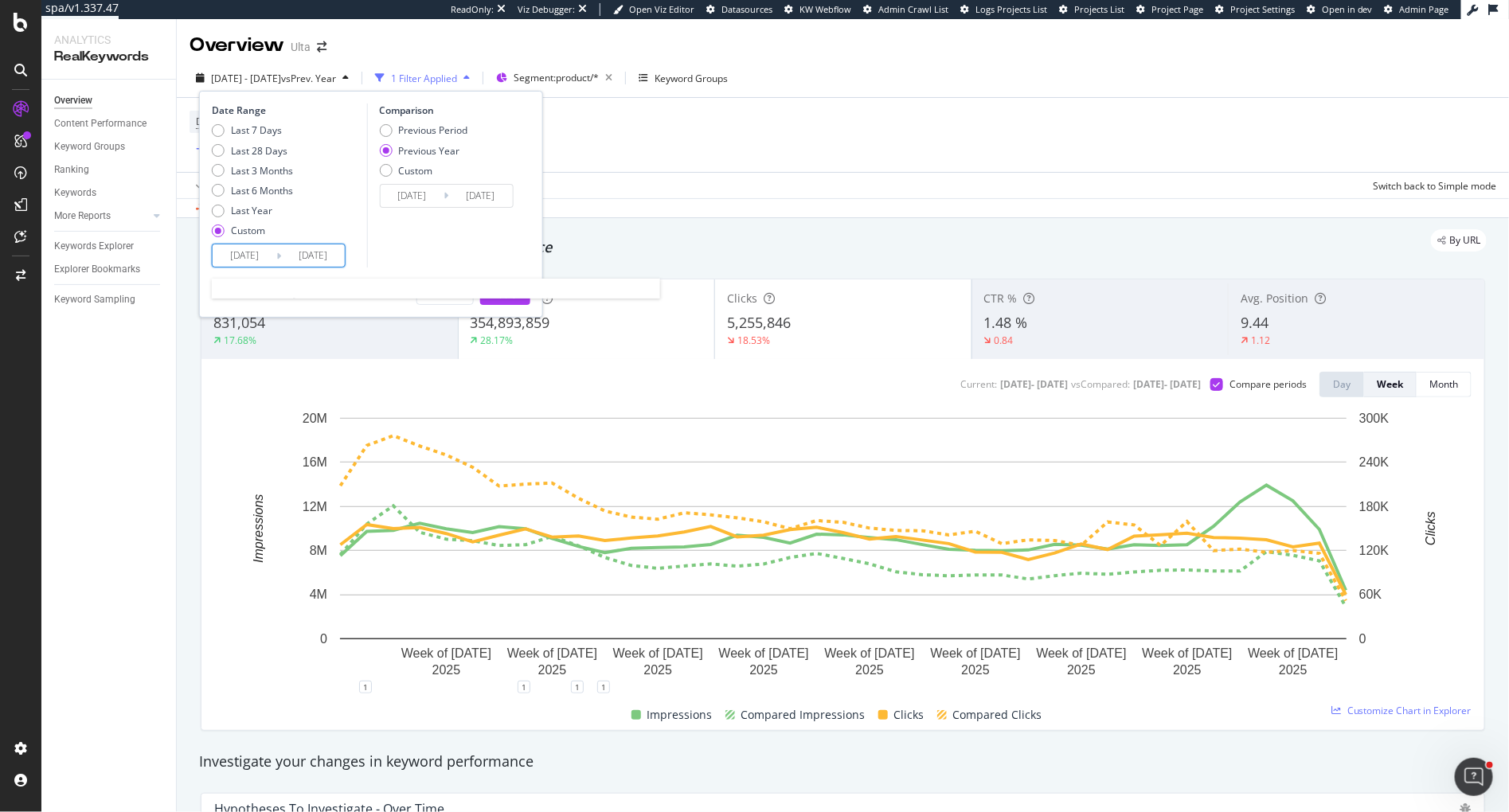
click at [223, 248] on input "[DATE]" at bounding box center [244, 255] width 63 height 22
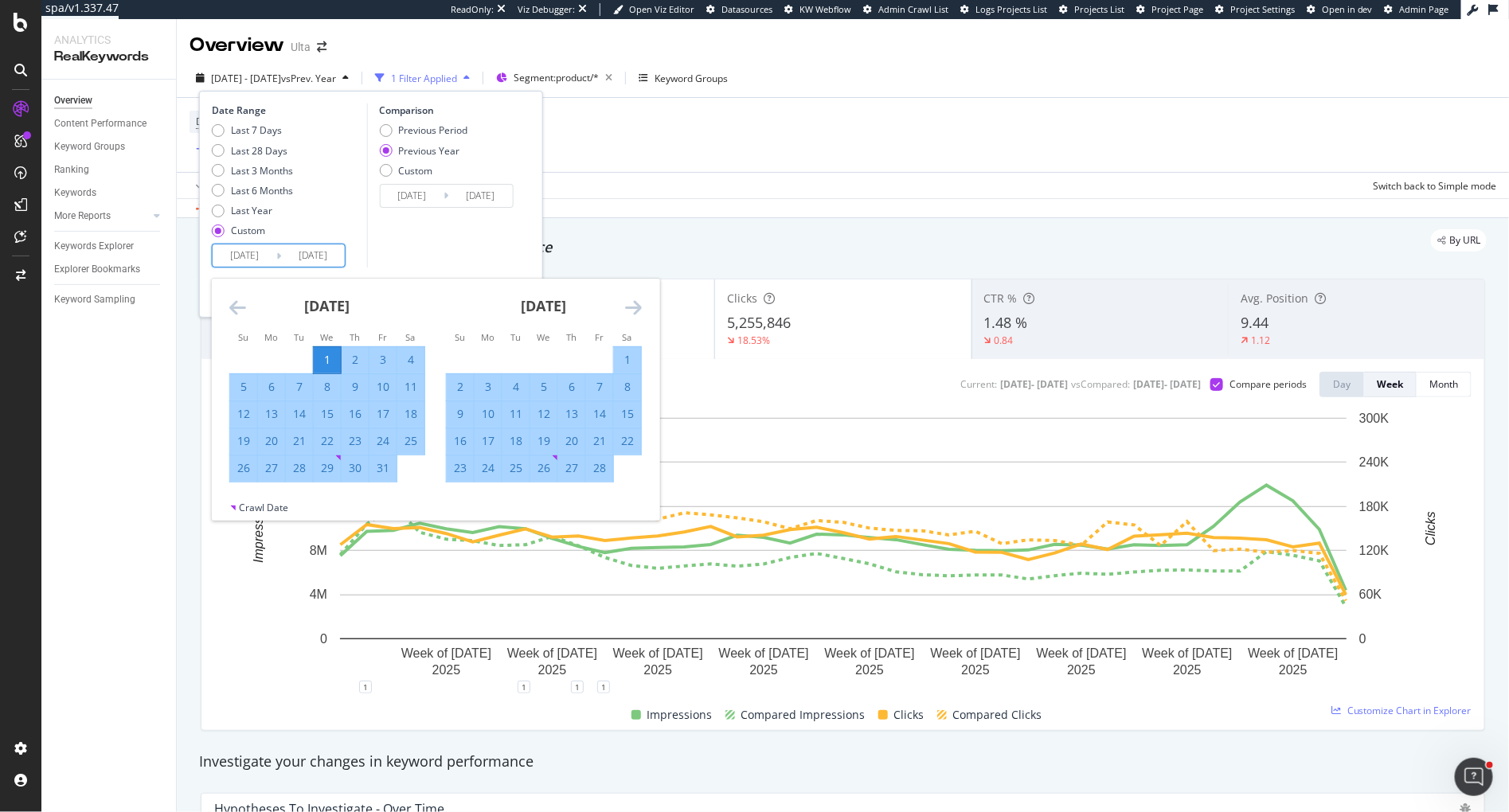
click at [326, 360] on div "1" at bounding box center [328, 360] width 27 height 16
click at [634, 308] on icon "Move forward to switch to the next month." at bounding box center [634, 307] width 17 height 19
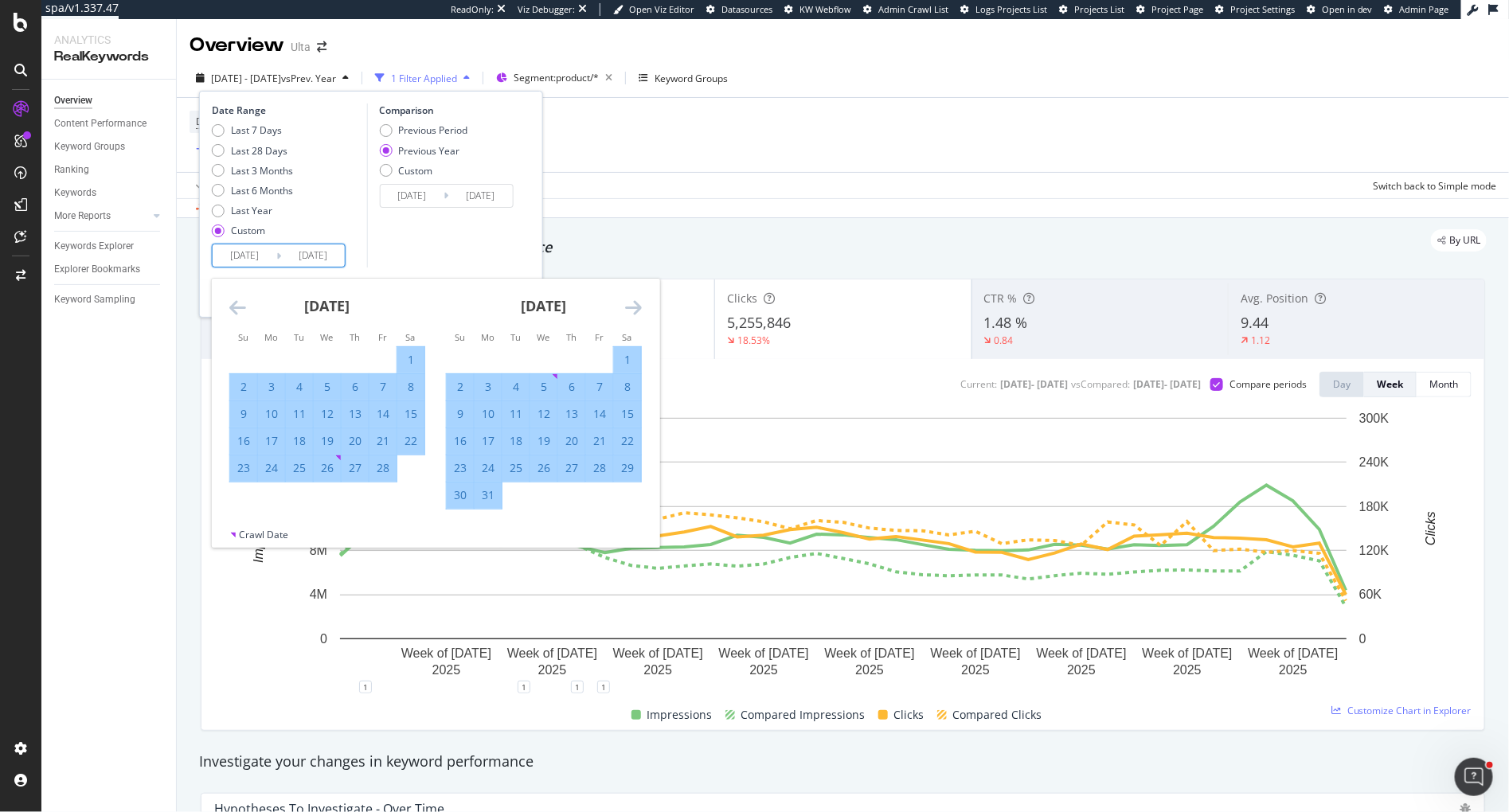
click at [634, 308] on icon "Move forward to switch to the next month." at bounding box center [634, 307] width 17 height 19
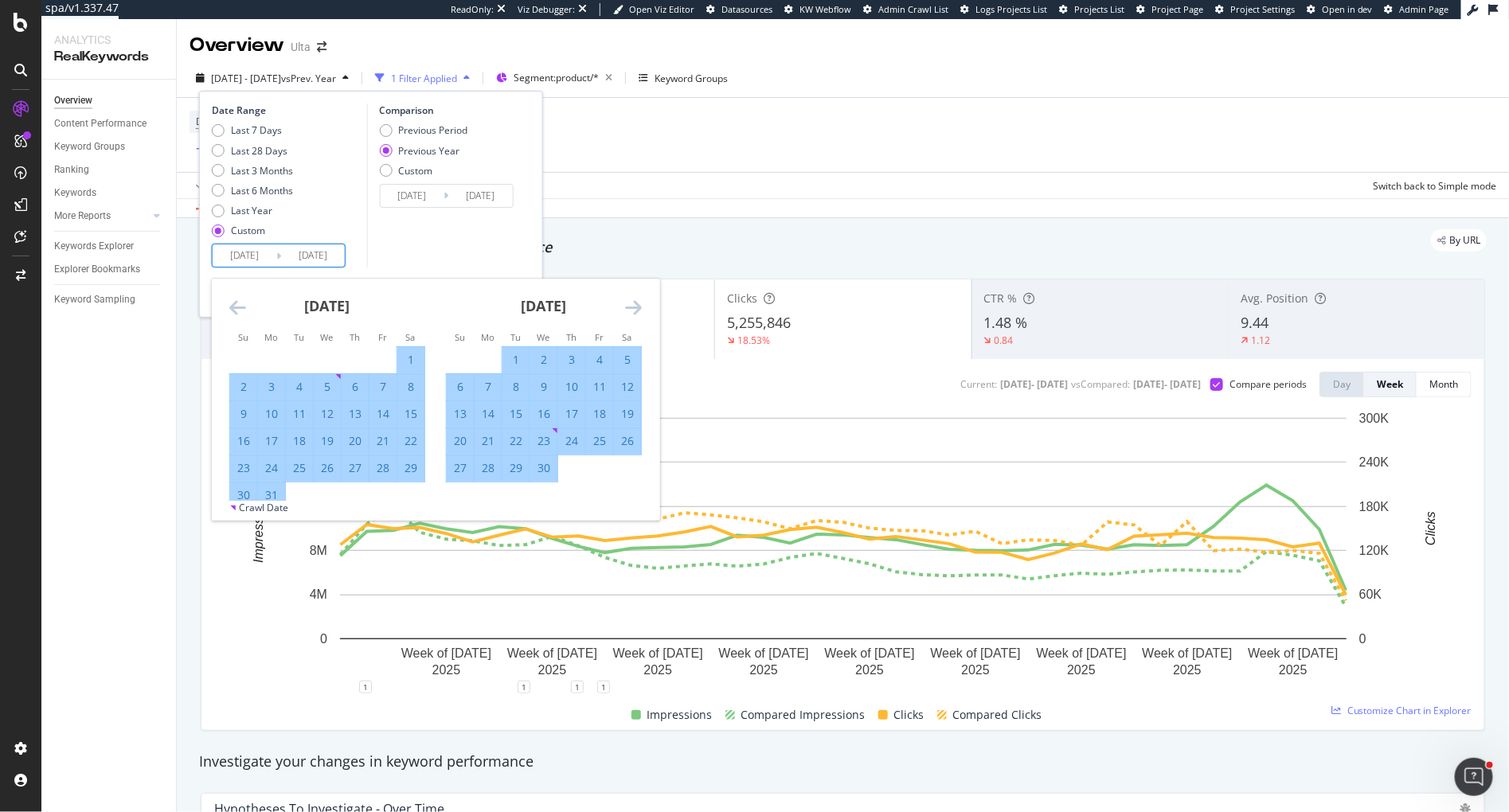
click at [634, 308] on icon "Move forward to switch to the next month." at bounding box center [634, 307] width 17 height 19
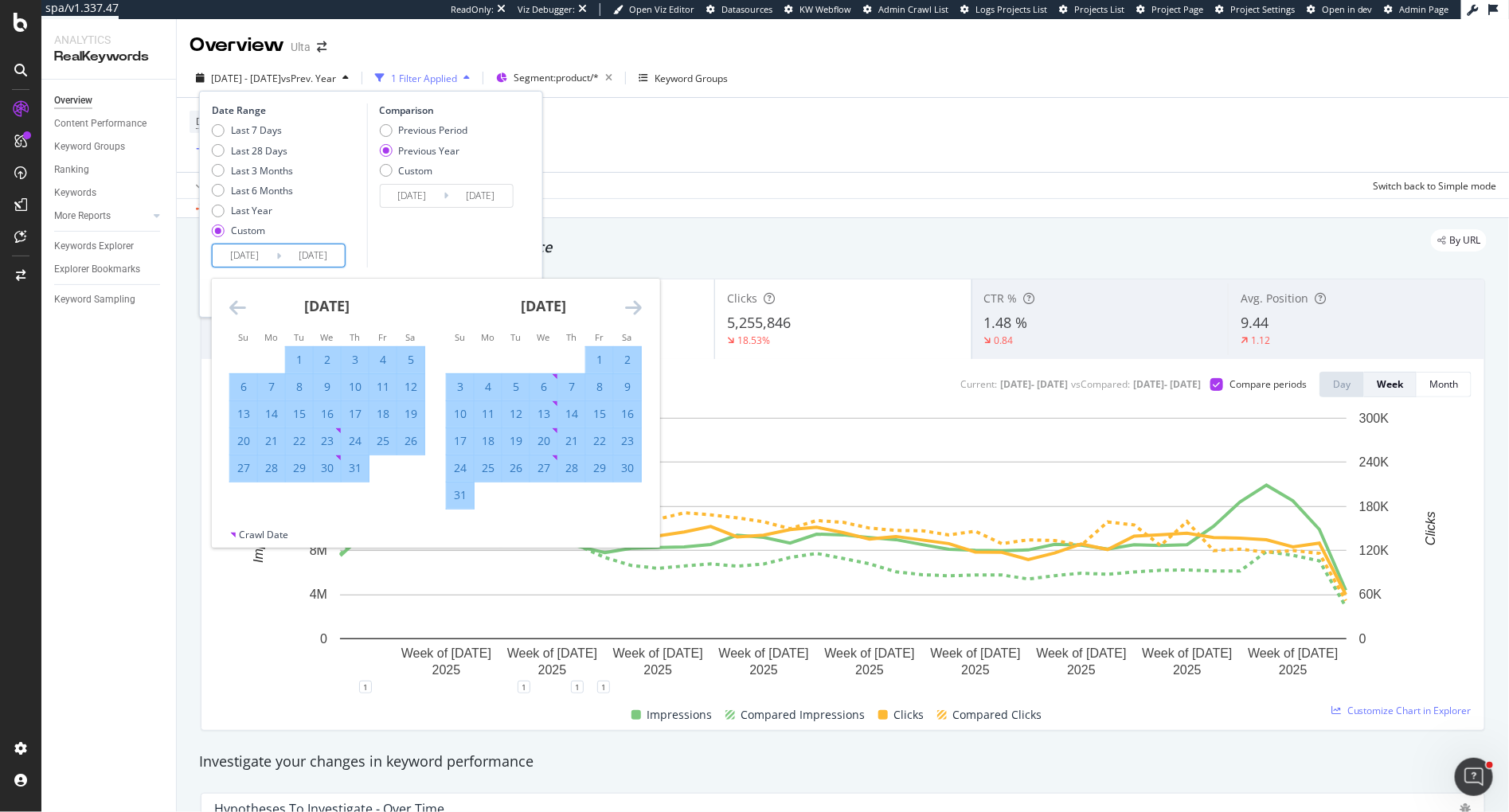
click at [634, 308] on icon "Move forward to switch to the next month." at bounding box center [634, 307] width 17 height 19
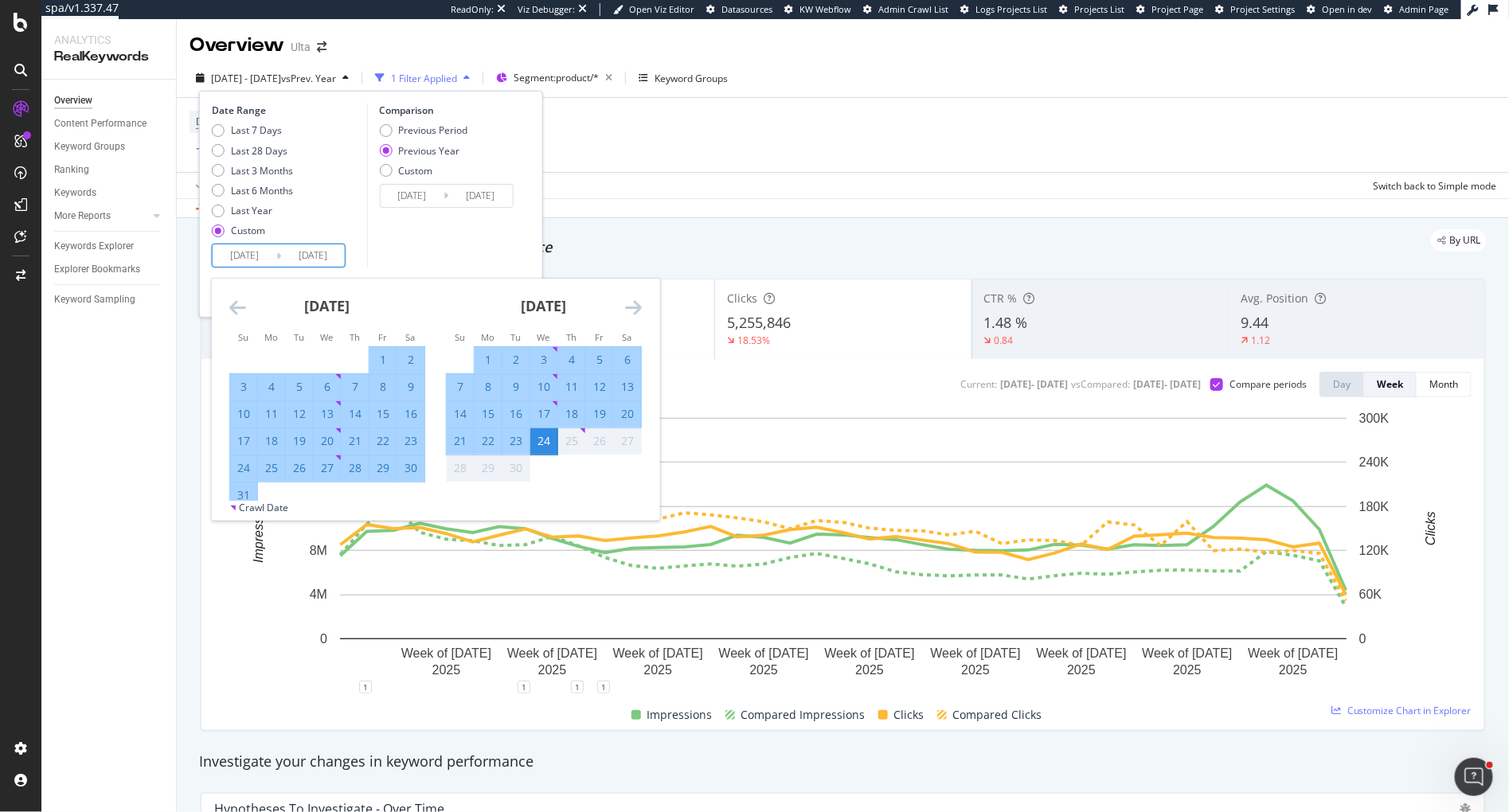
click at [243, 495] on div "31" at bounding box center [244, 495] width 27 height 16
type input "[DATE]"
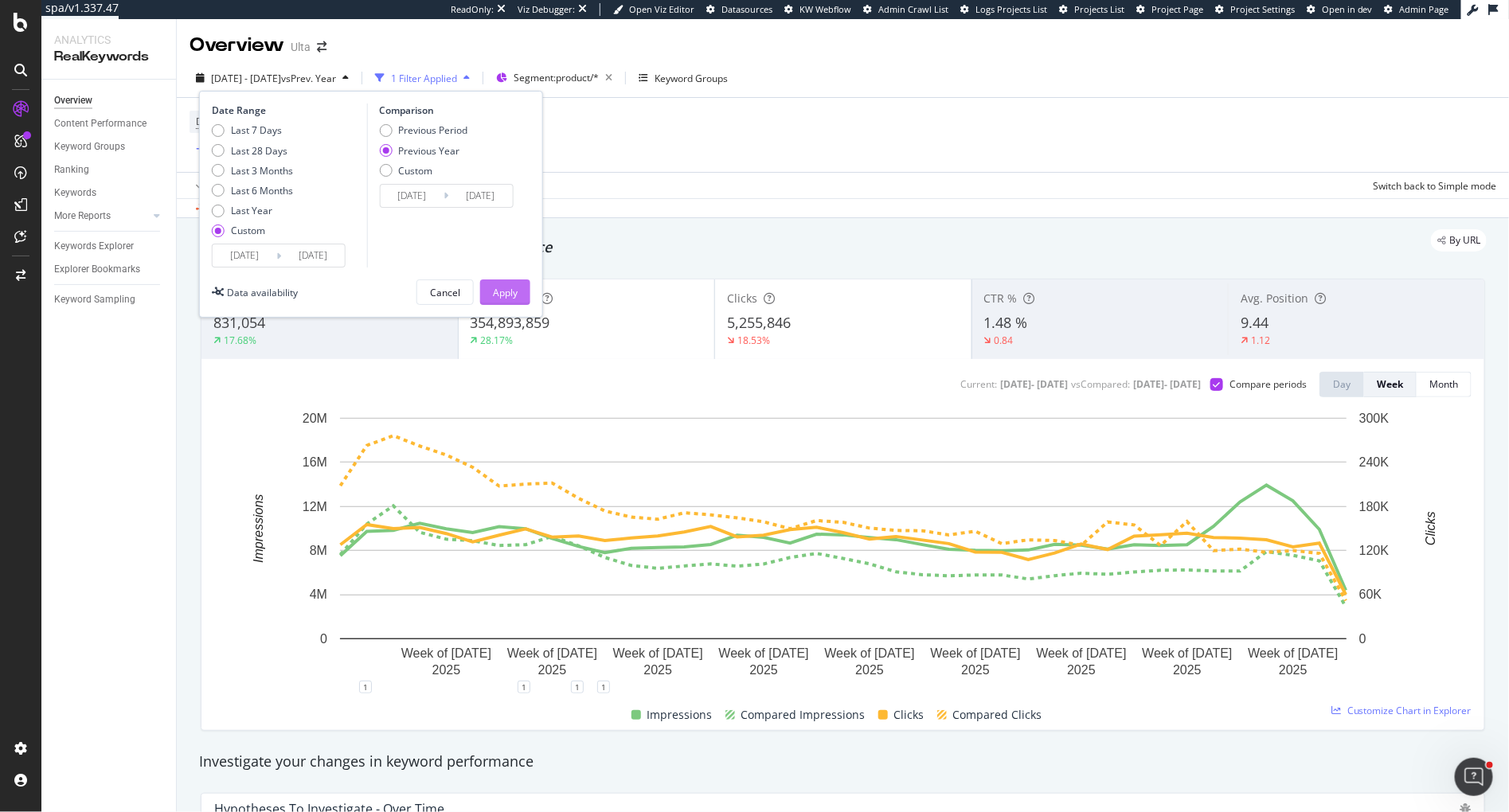
click at [502, 296] on div "Apply" at bounding box center [505, 292] width 25 height 13
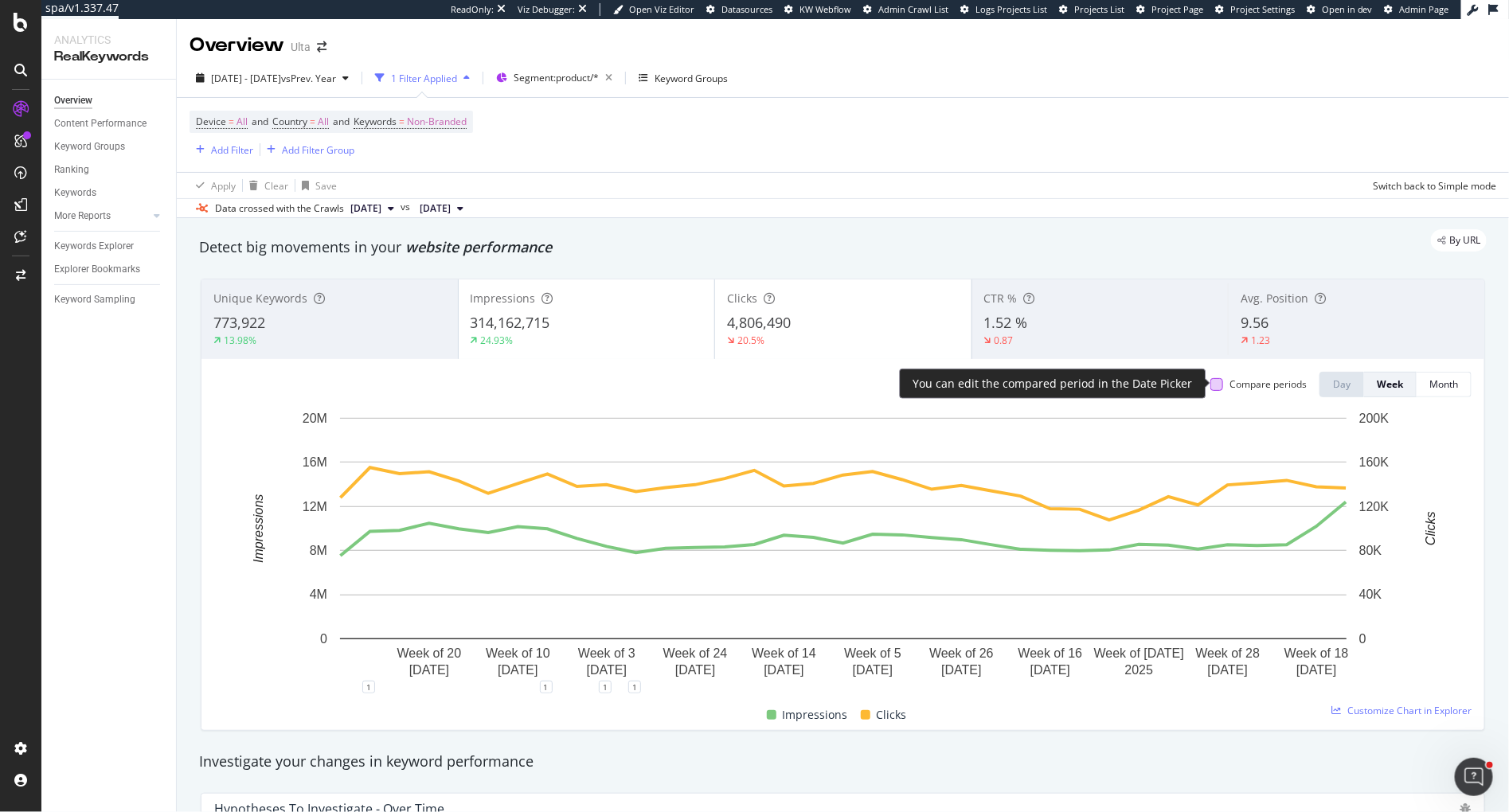
click at [1218, 385] on div at bounding box center [1216, 385] width 12 height 12
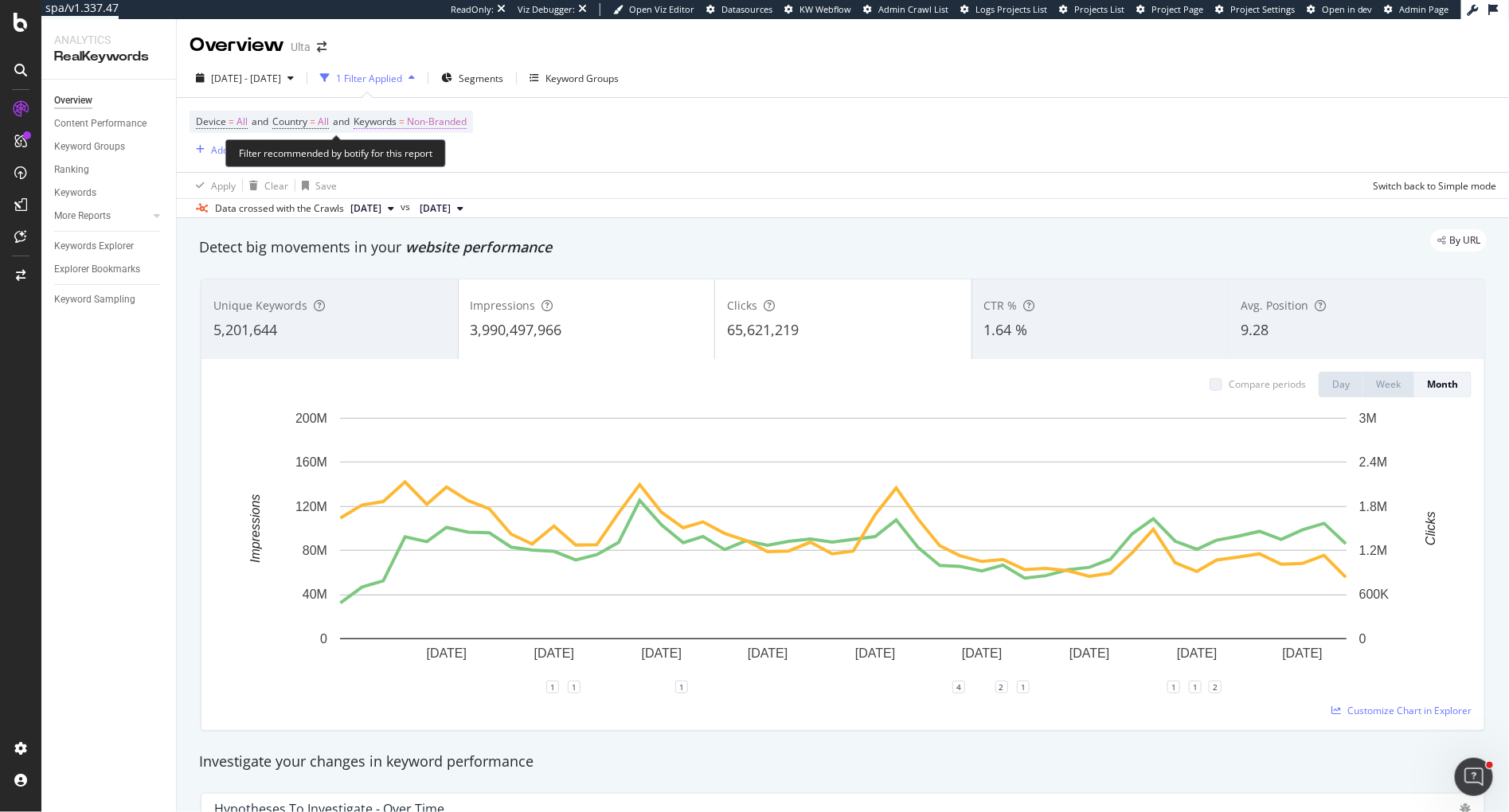
click at [459, 121] on span "Non-Branded" at bounding box center [436, 121] width 60 height 22
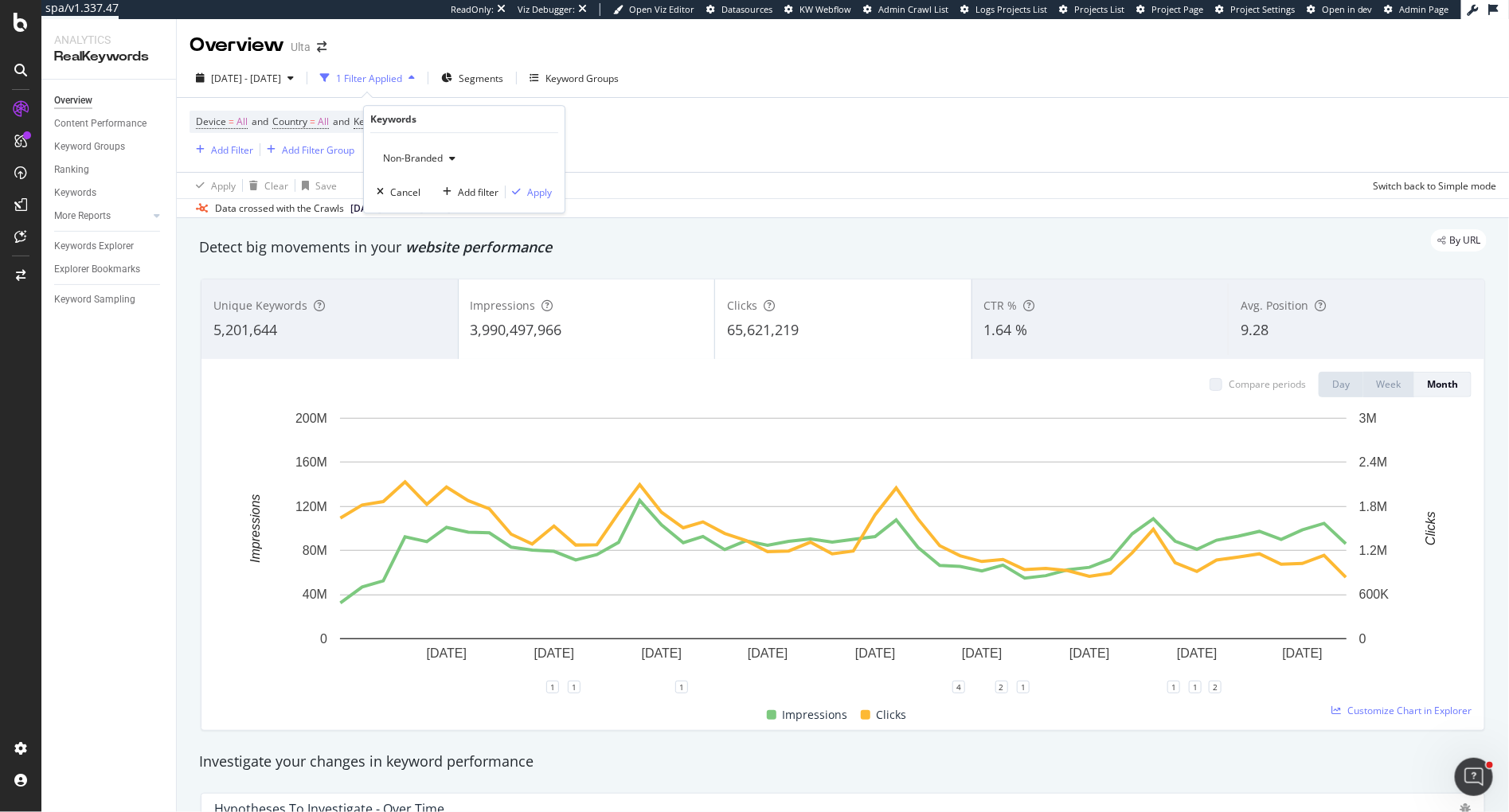
click at [452, 156] on icon "button" at bounding box center [452, 158] width 6 height 10
click at [435, 233] on span "Anonymized queries" at bounding box center [471, 236] width 162 height 14
click at [537, 193] on div "Apply" at bounding box center [540, 192] width 25 height 13
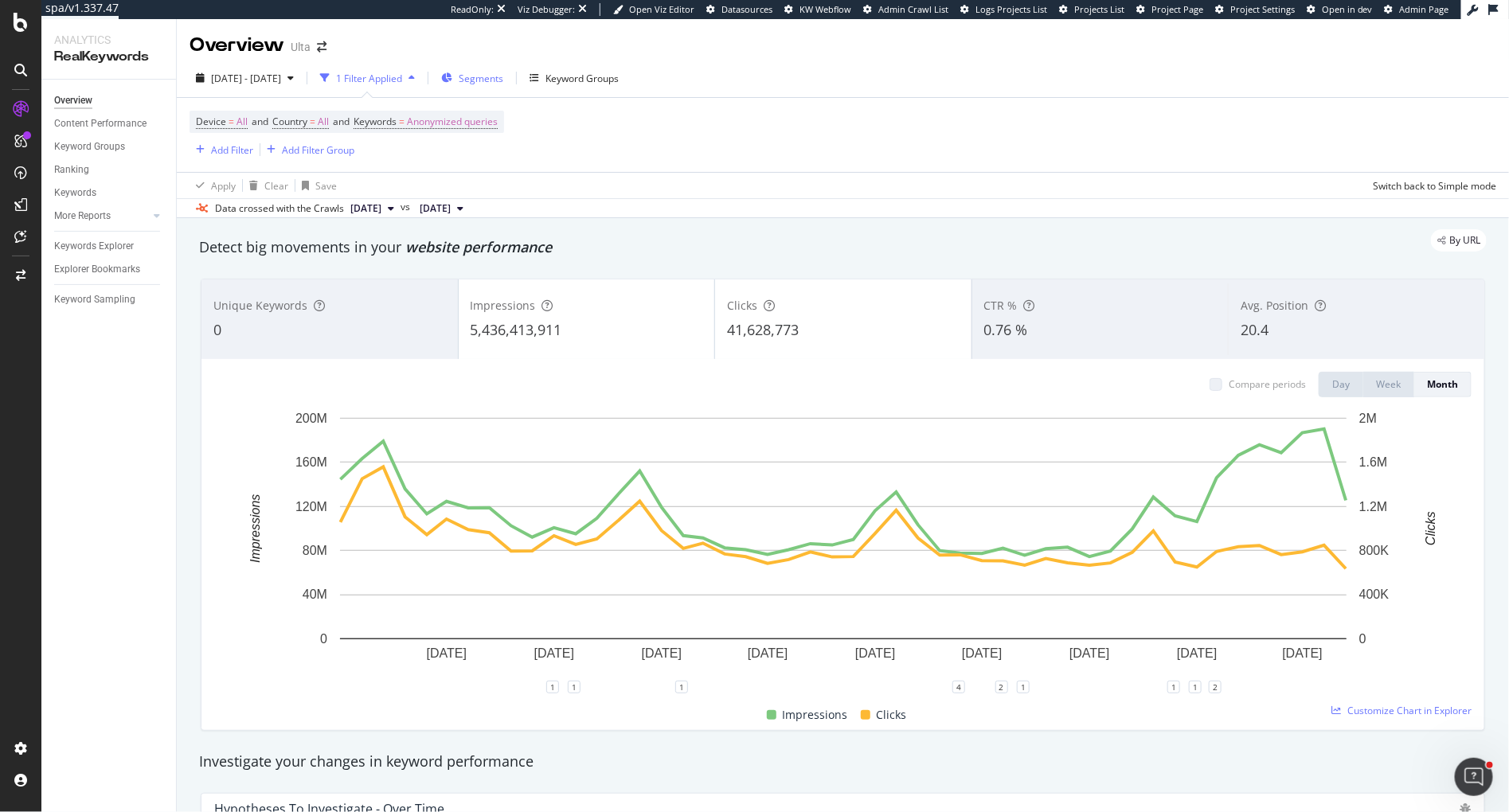
click at [503, 79] on span "Segments" at bounding box center [481, 78] width 45 height 13
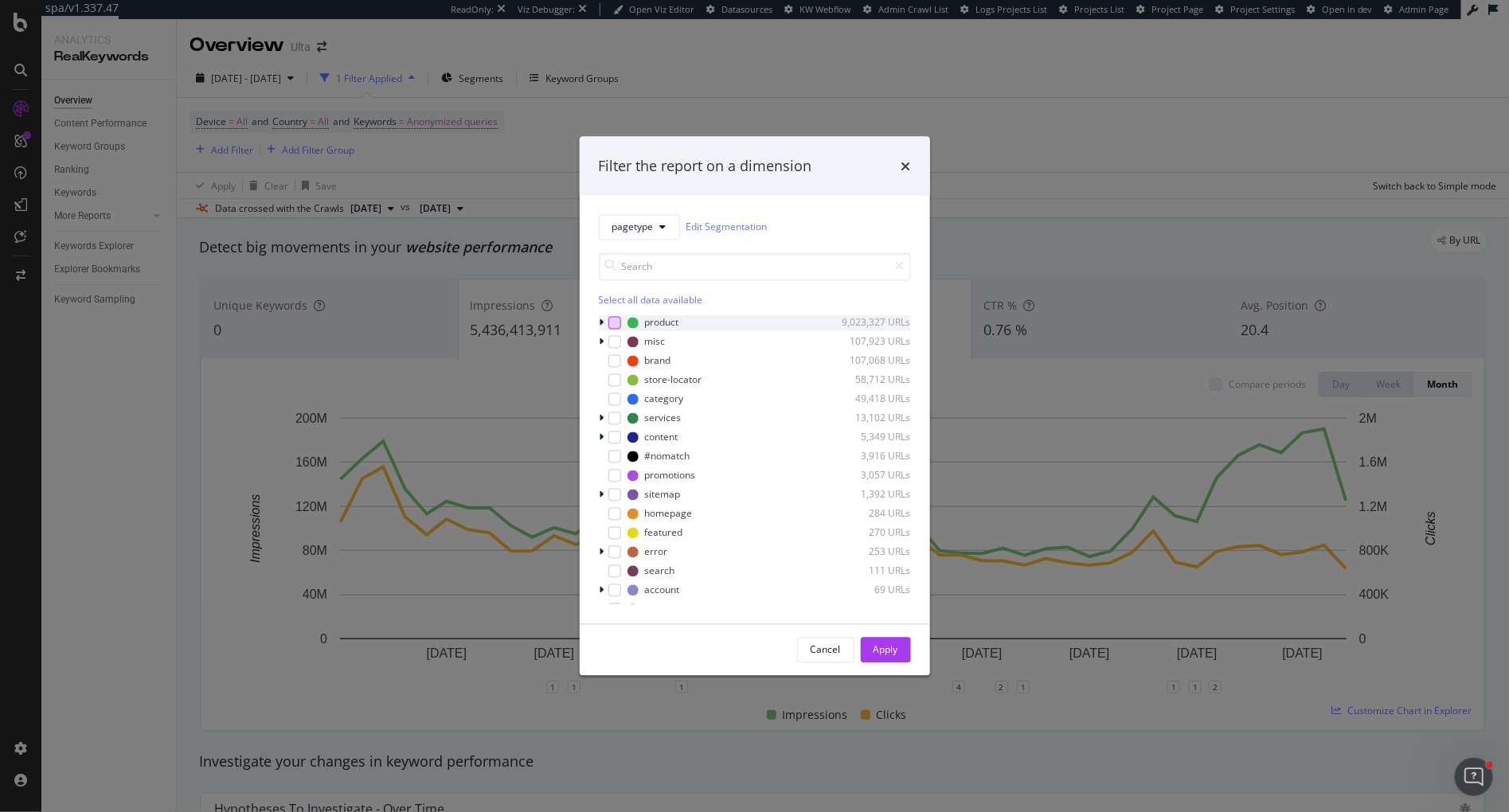
click at [610, 321] on div "modal" at bounding box center [615, 322] width 12 height 12
click at [883, 650] on div "Apply" at bounding box center [886, 650] width 25 height 13
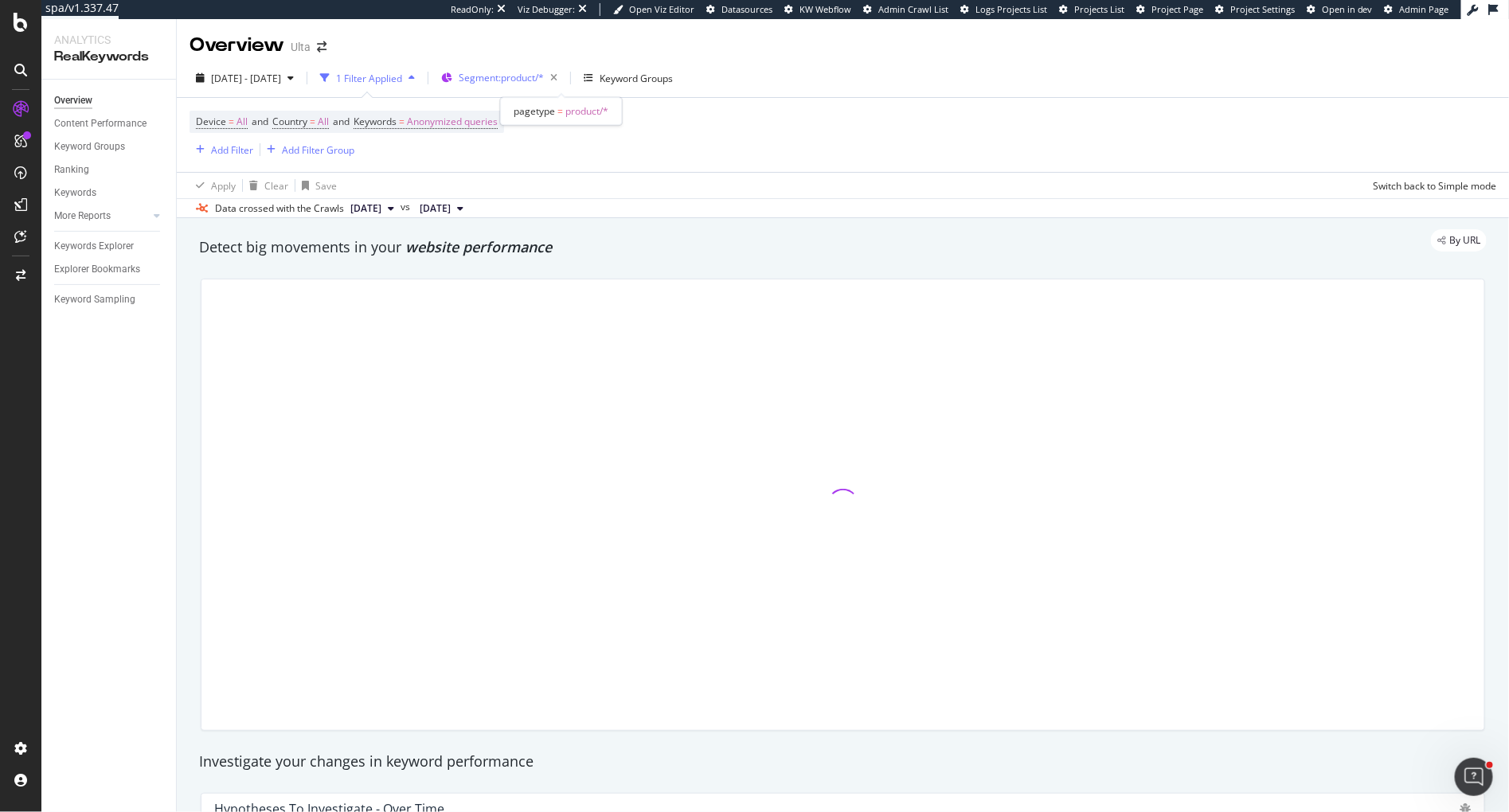
click at [525, 73] on span "Segment: product/*" at bounding box center [501, 77] width 85 height 13
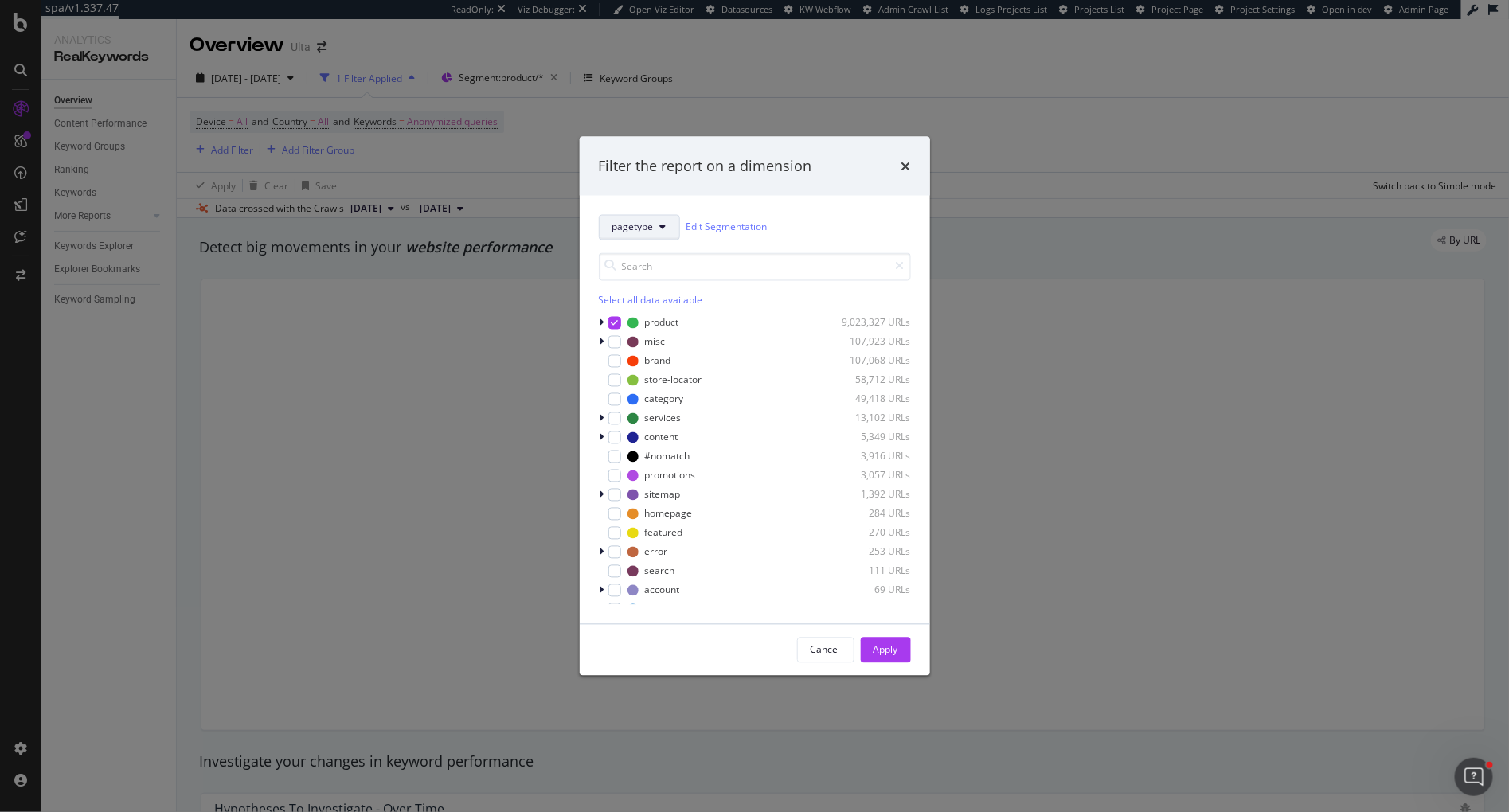
click at [605, 233] on button "pagetype" at bounding box center [639, 227] width 81 height 26
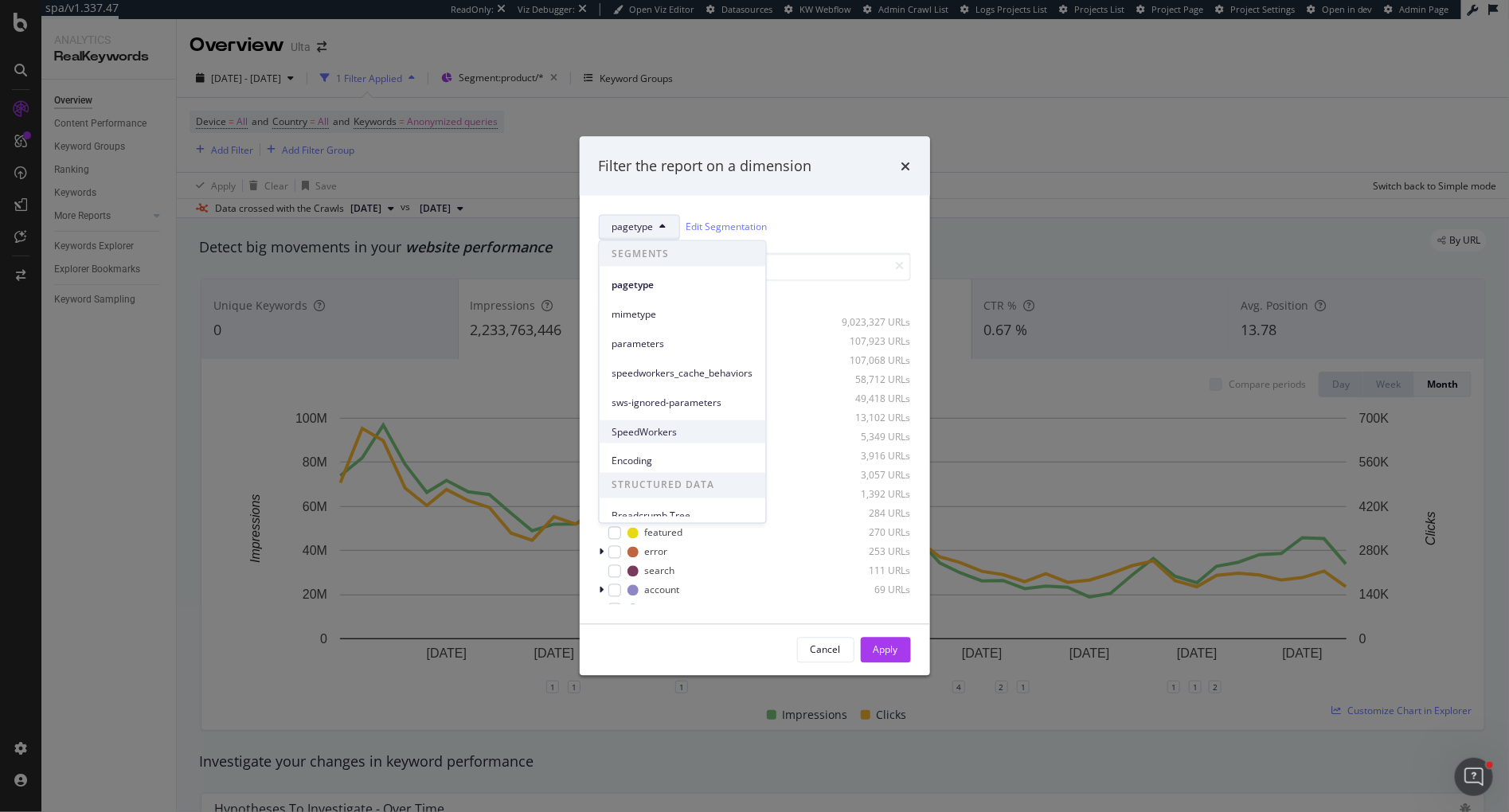
click at [638, 435] on span "SpeedWorkers" at bounding box center [683, 432] width 141 height 14
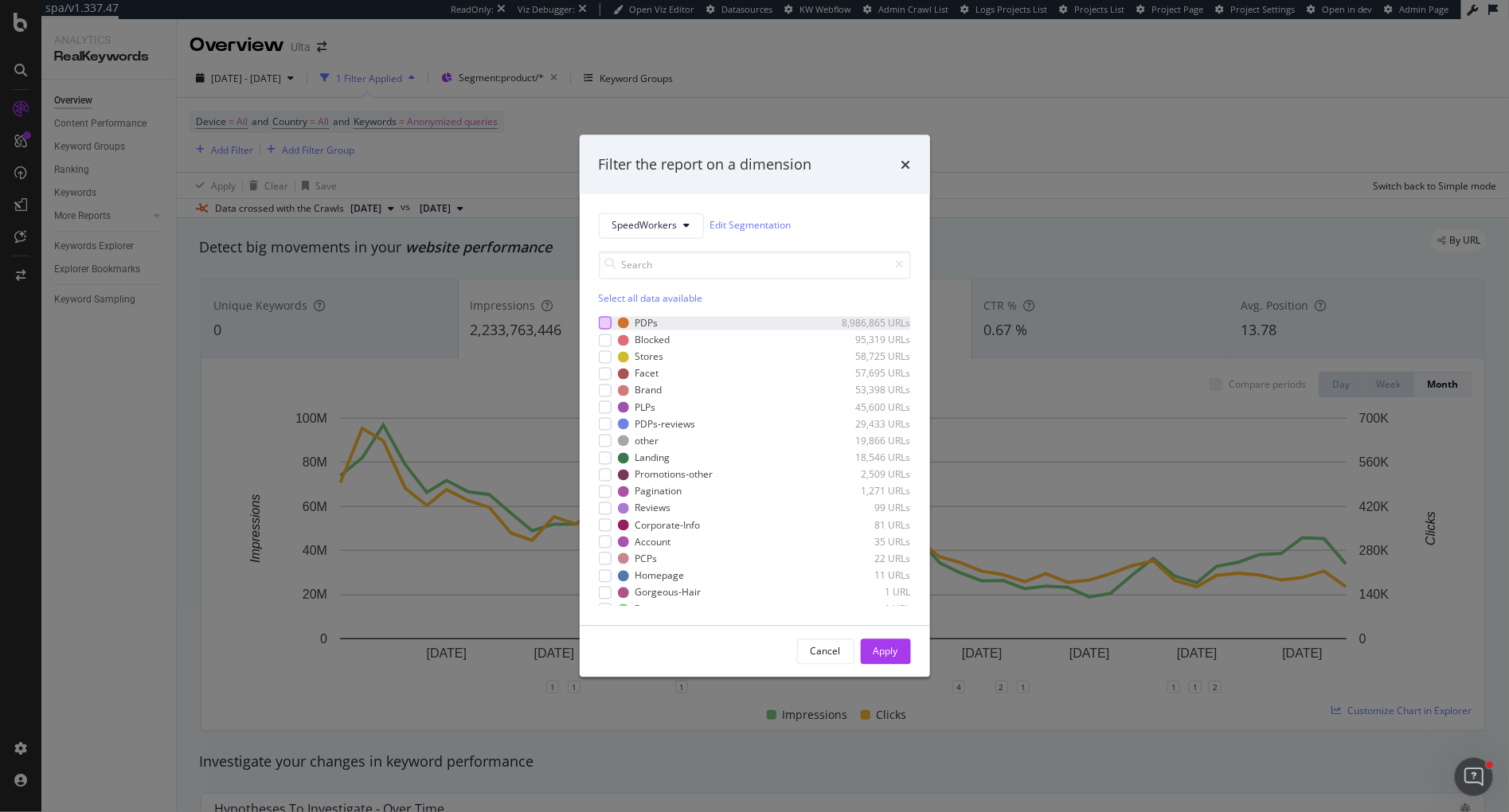
click at [607, 324] on div "modal" at bounding box center [605, 323] width 12 height 12
click at [898, 652] on div "Apply" at bounding box center [886, 651] width 25 height 13
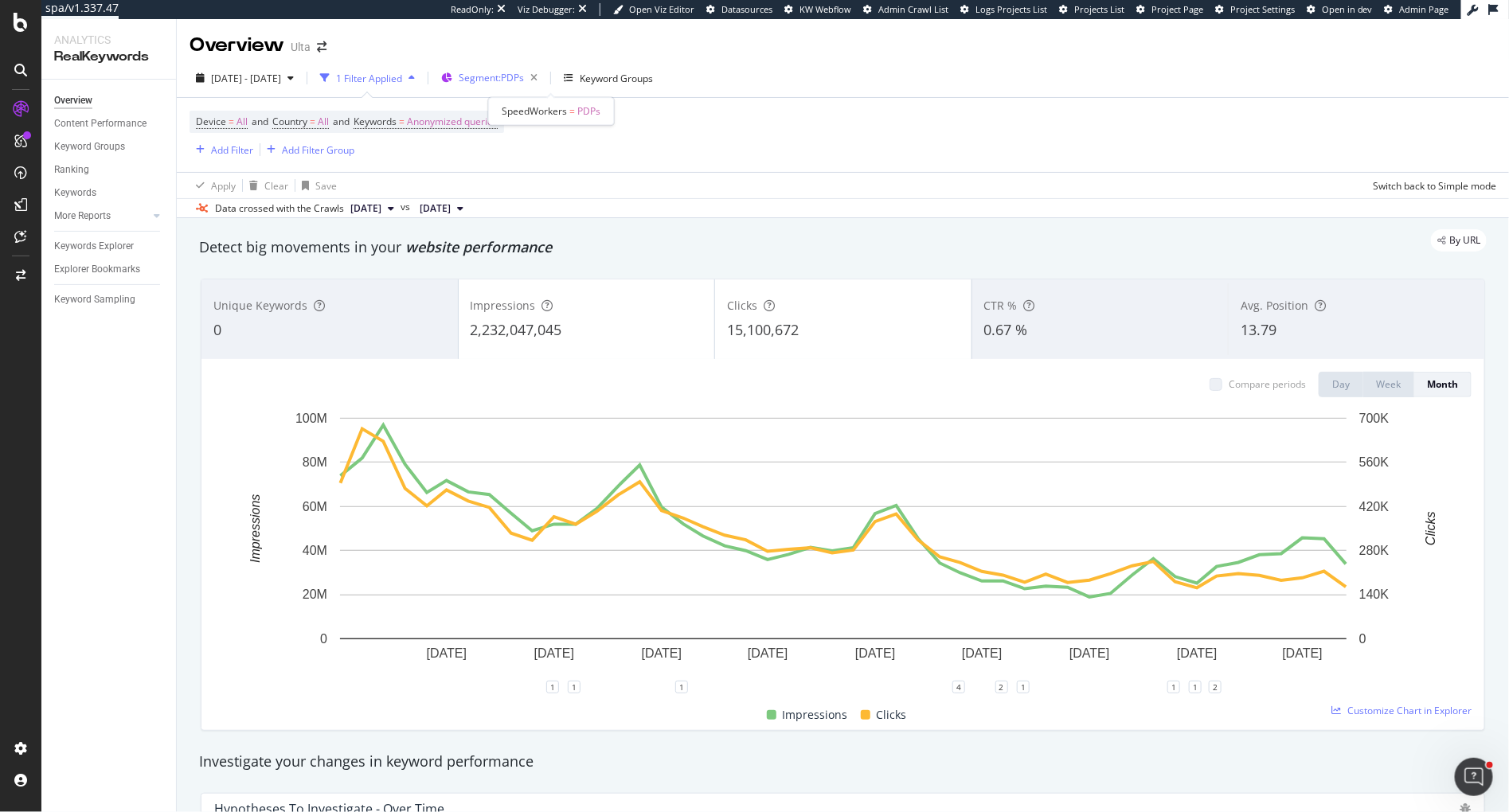
click at [524, 73] on span "Segment: PDPs" at bounding box center [491, 77] width 65 height 13
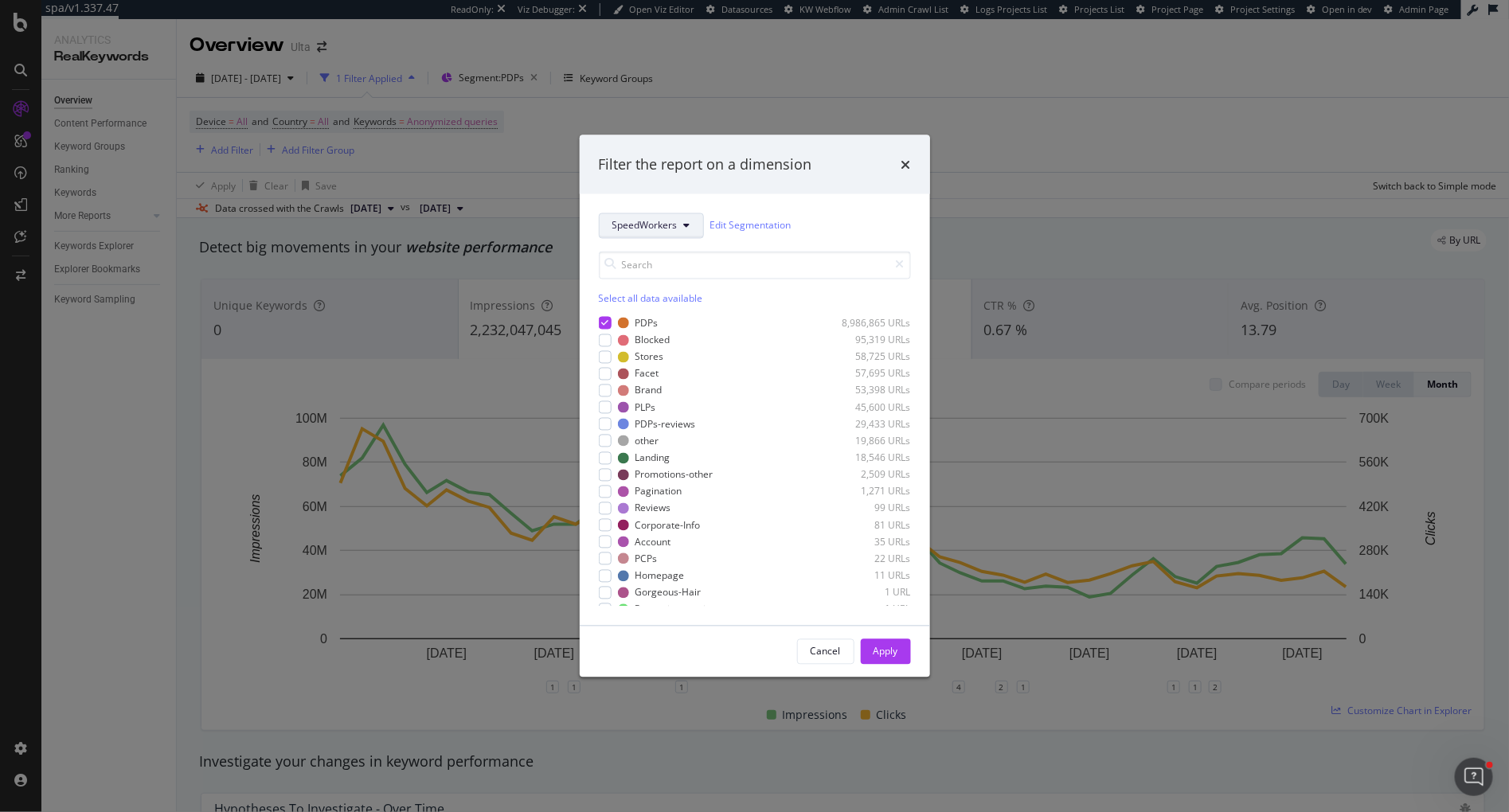
click at [637, 228] on span "SpeedWorkers" at bounding box center [644, 225] width 65 height 13
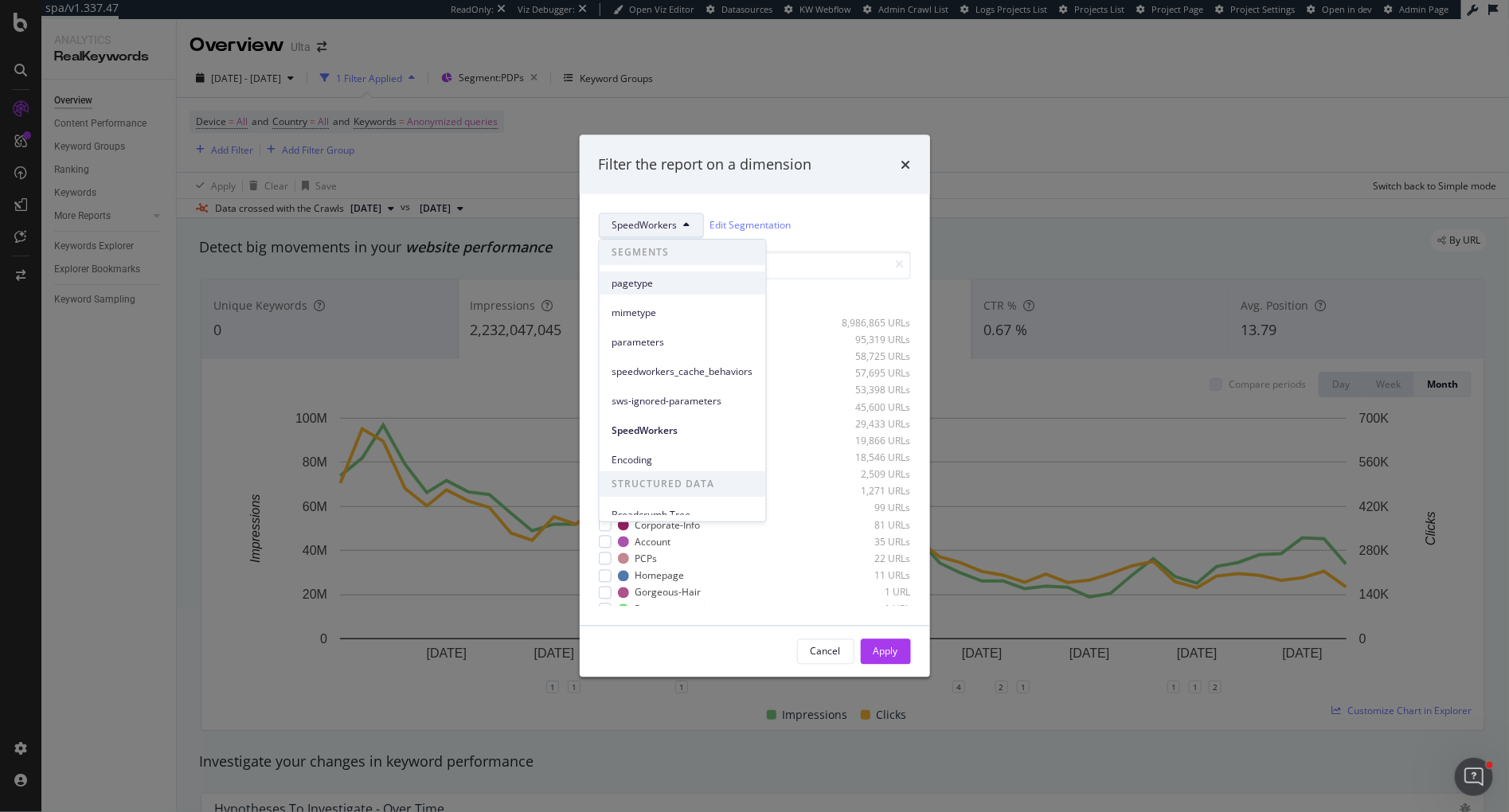
click at [615, 285] on span "pagetype" at bounding box center [683, 284] width 141 height 14
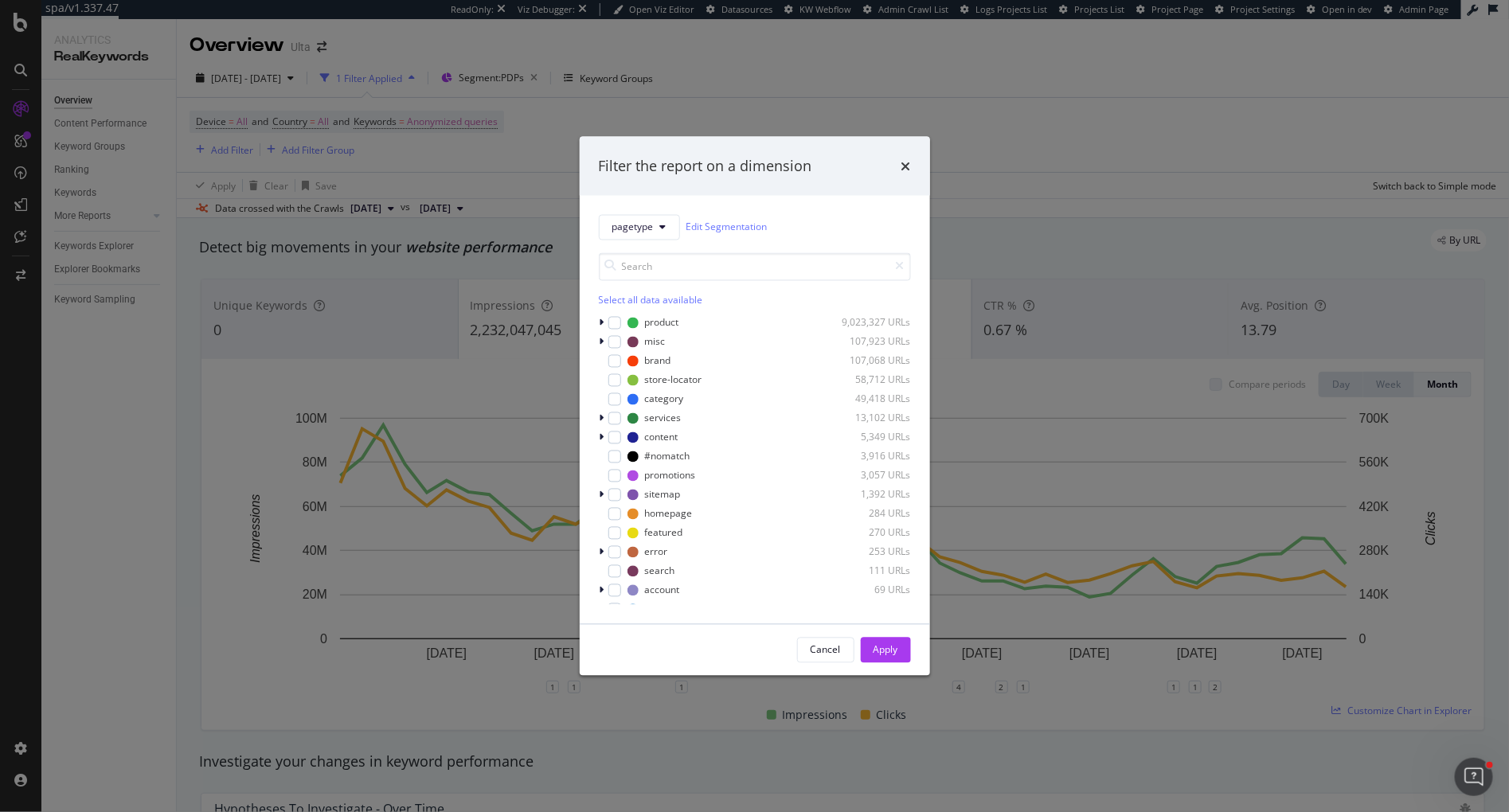
drag, startPoint x: 610, startPoint y: 322, endPoint x: 635, endPoint y: 332, distance: 26.9
click at [610, 322] on div "modal" at bounding box center [615, 322] width 12 height 12
click at [875, 641] on div "Apply" at bounding box center [886, 650] width 25 height 24
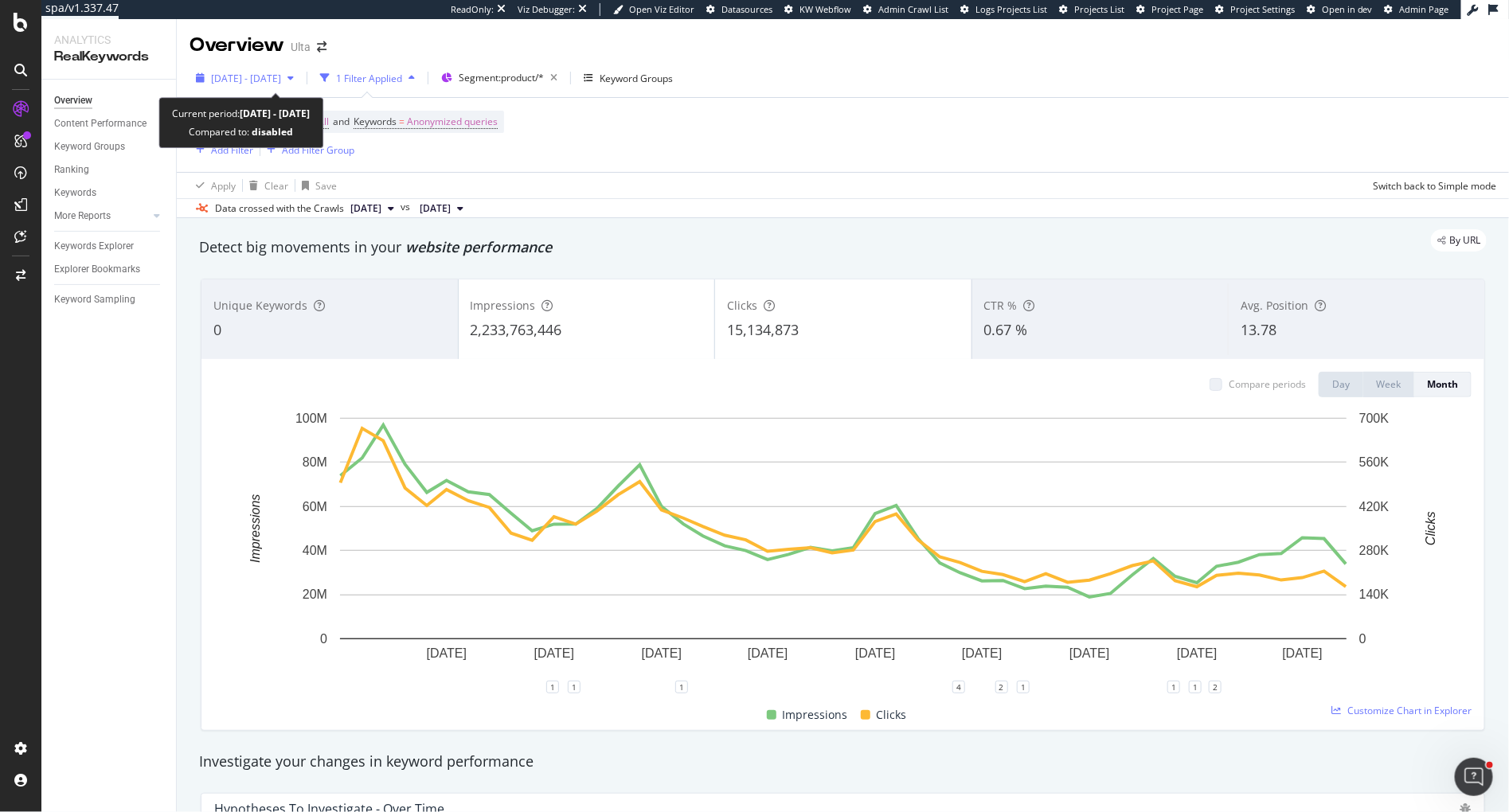
click at [280, 78] on span "[DATE] - [DATE]" at bounding box center [245, 78] width 70 height 13
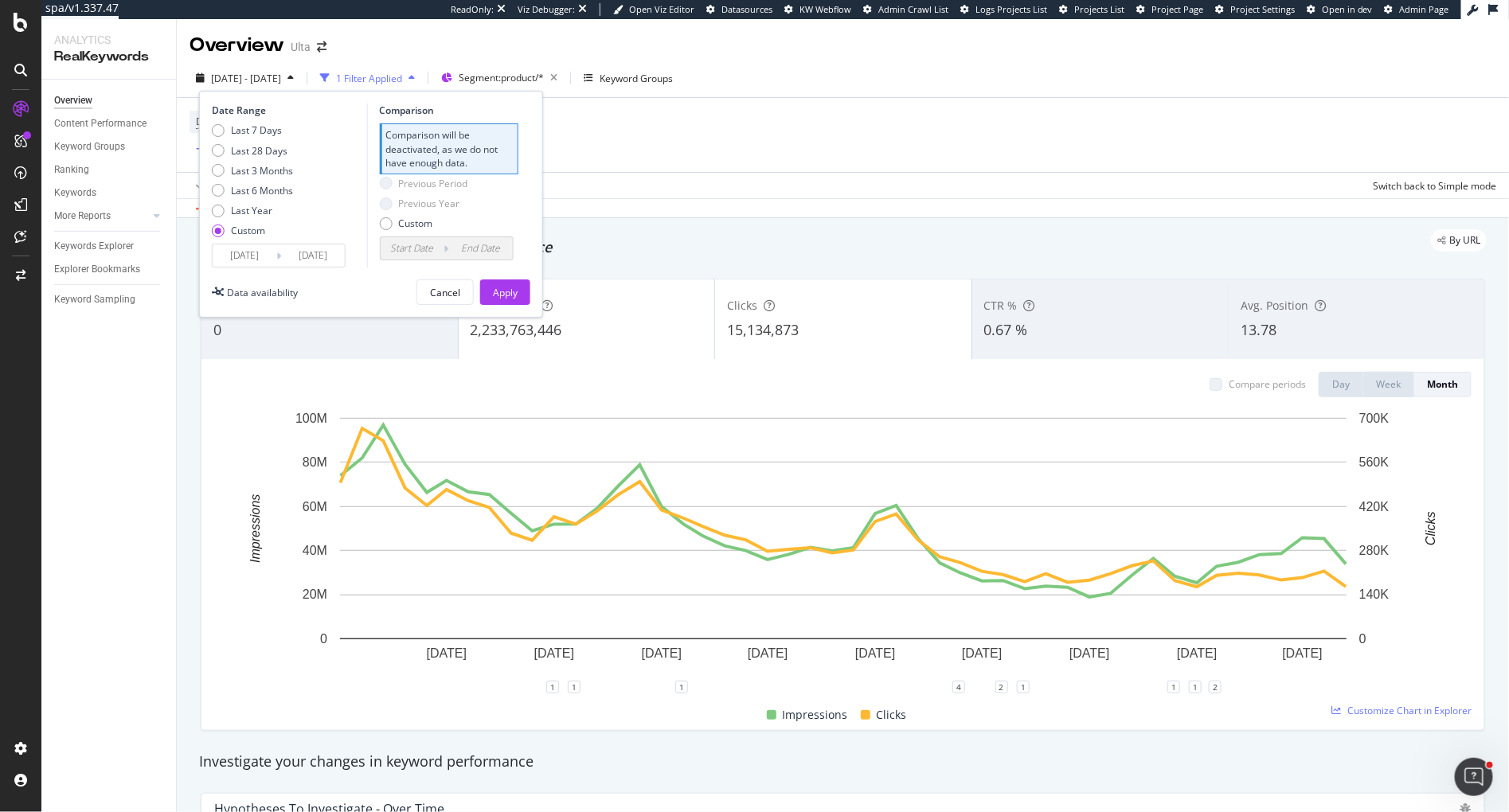
click at [293, 253] on input "[DATE]" at bounding box center [312, 255] width 63 height 22
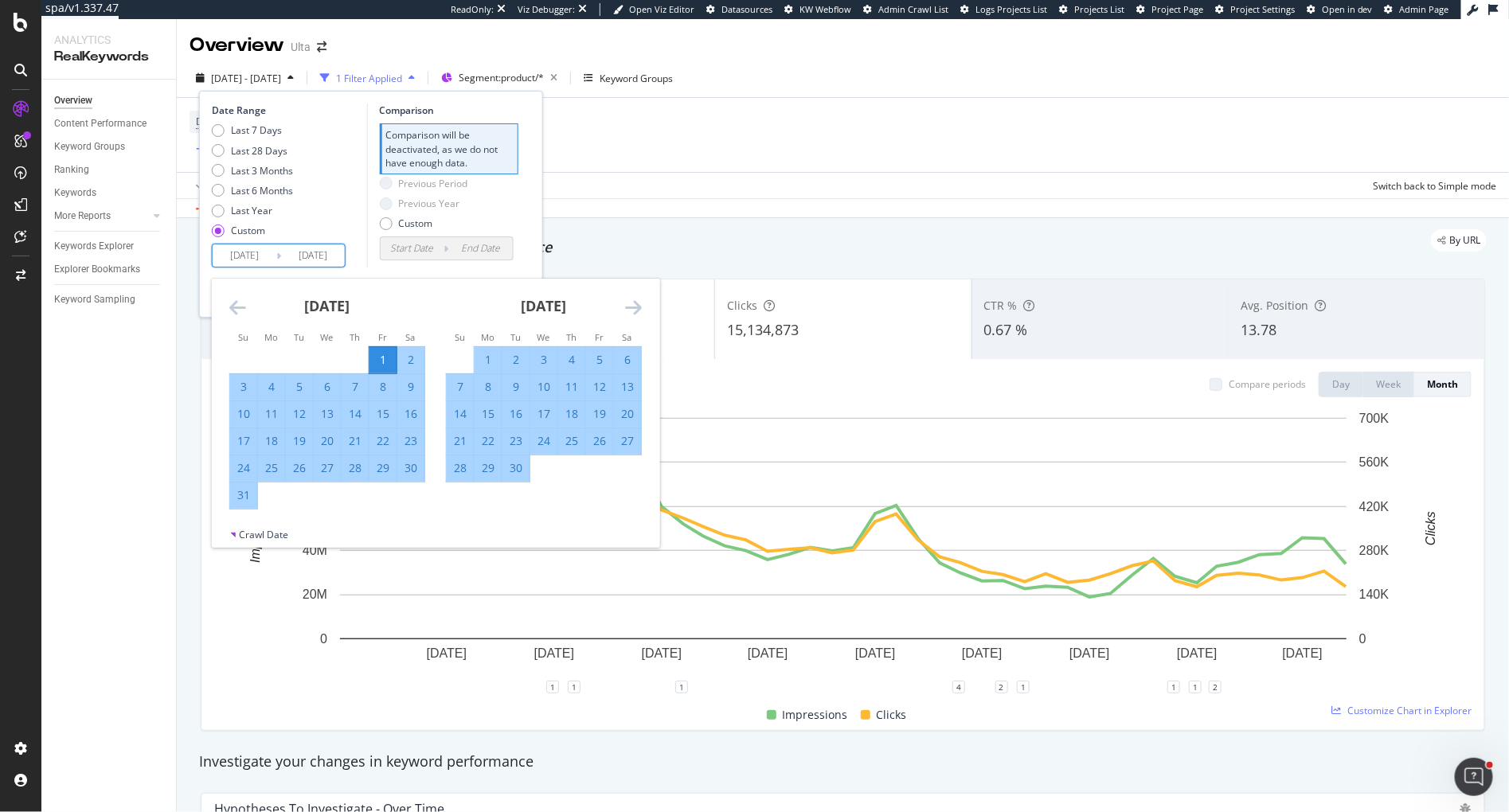
click at [638, 307] on icon "Move forward to switch to the next month." at bounding box center [634, 307] width 17 height 19
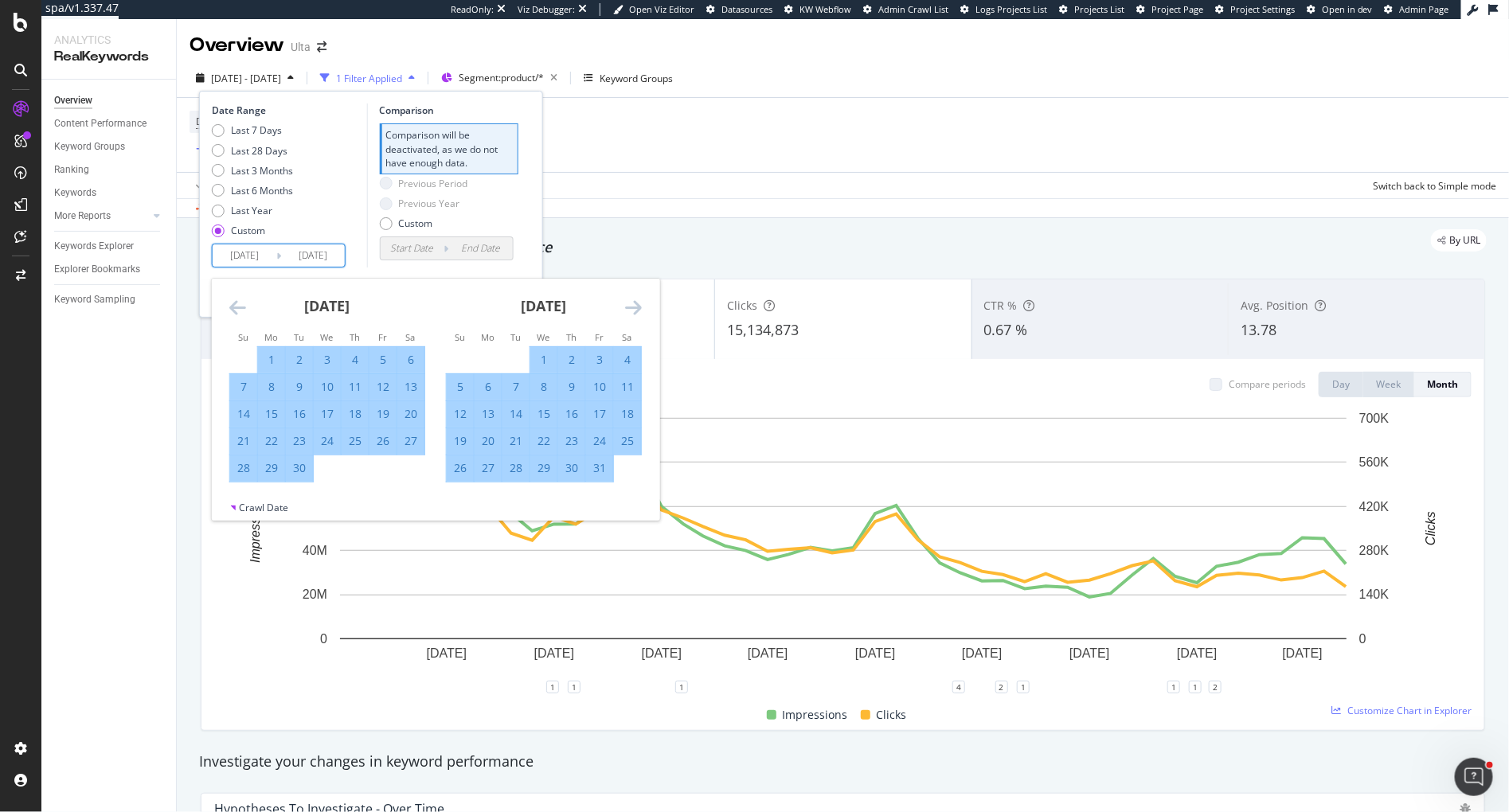
click at [638, 307] on icon "Move forward to switch to the next month." at bounding box center [634, 307] width 17 height 19
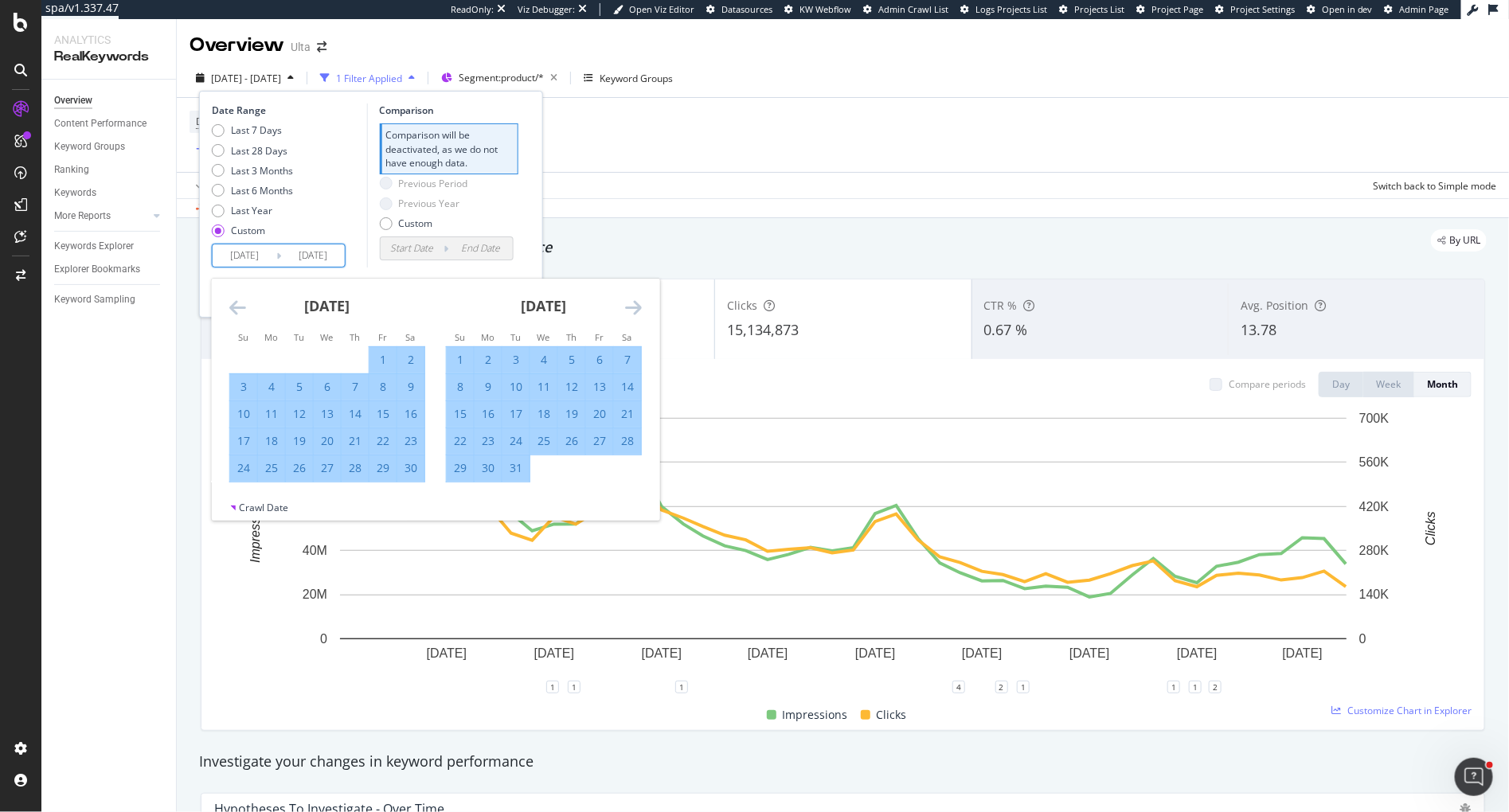
click at [638, 307] on icon "Move forward to switch to the next month." at bounding box center [634, 307] width 17 height 19
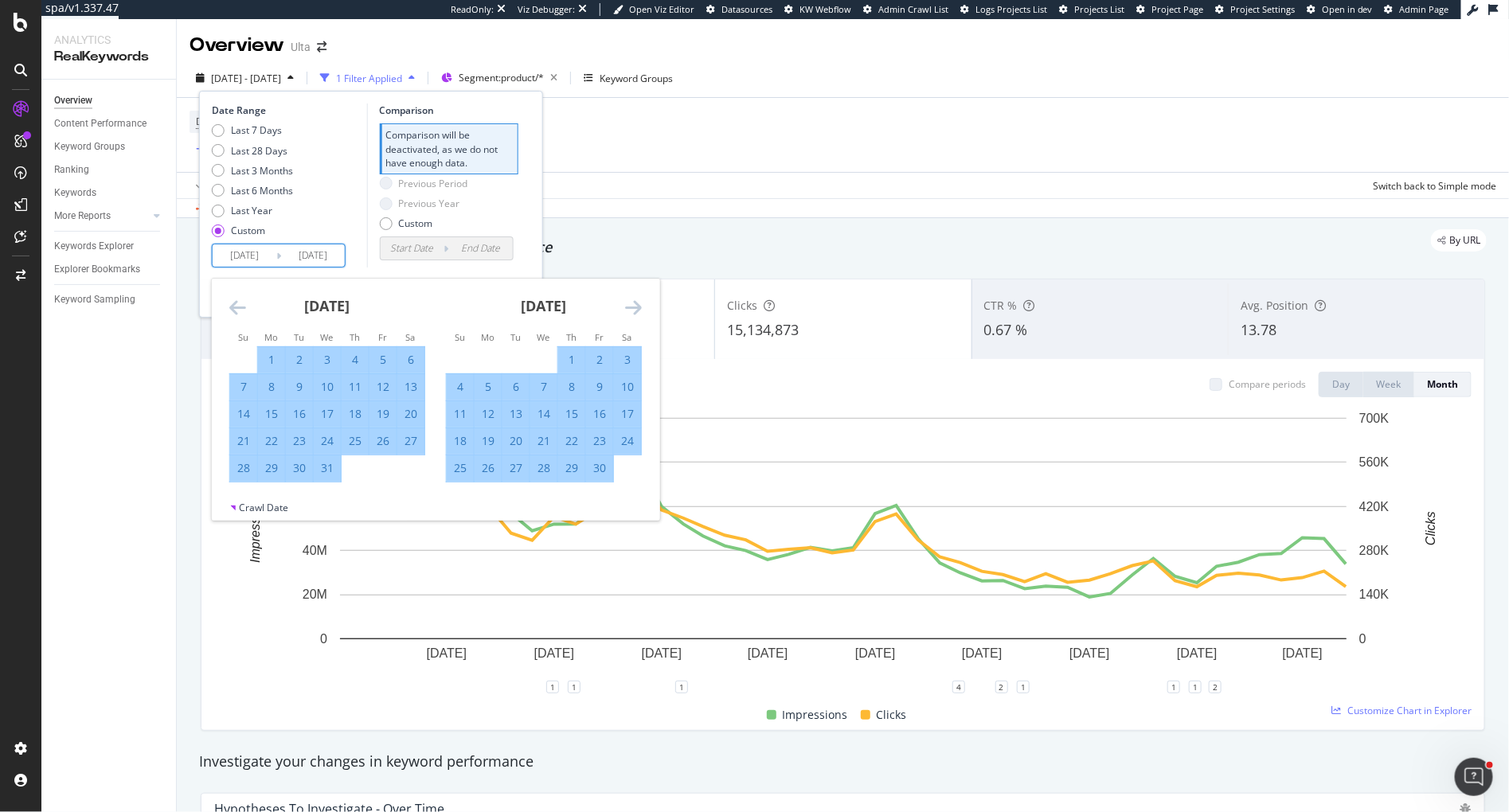
click at [638, 307] on icon "Move forward to switch to the next month." at bounding box center [634, 307] width 17 height 19
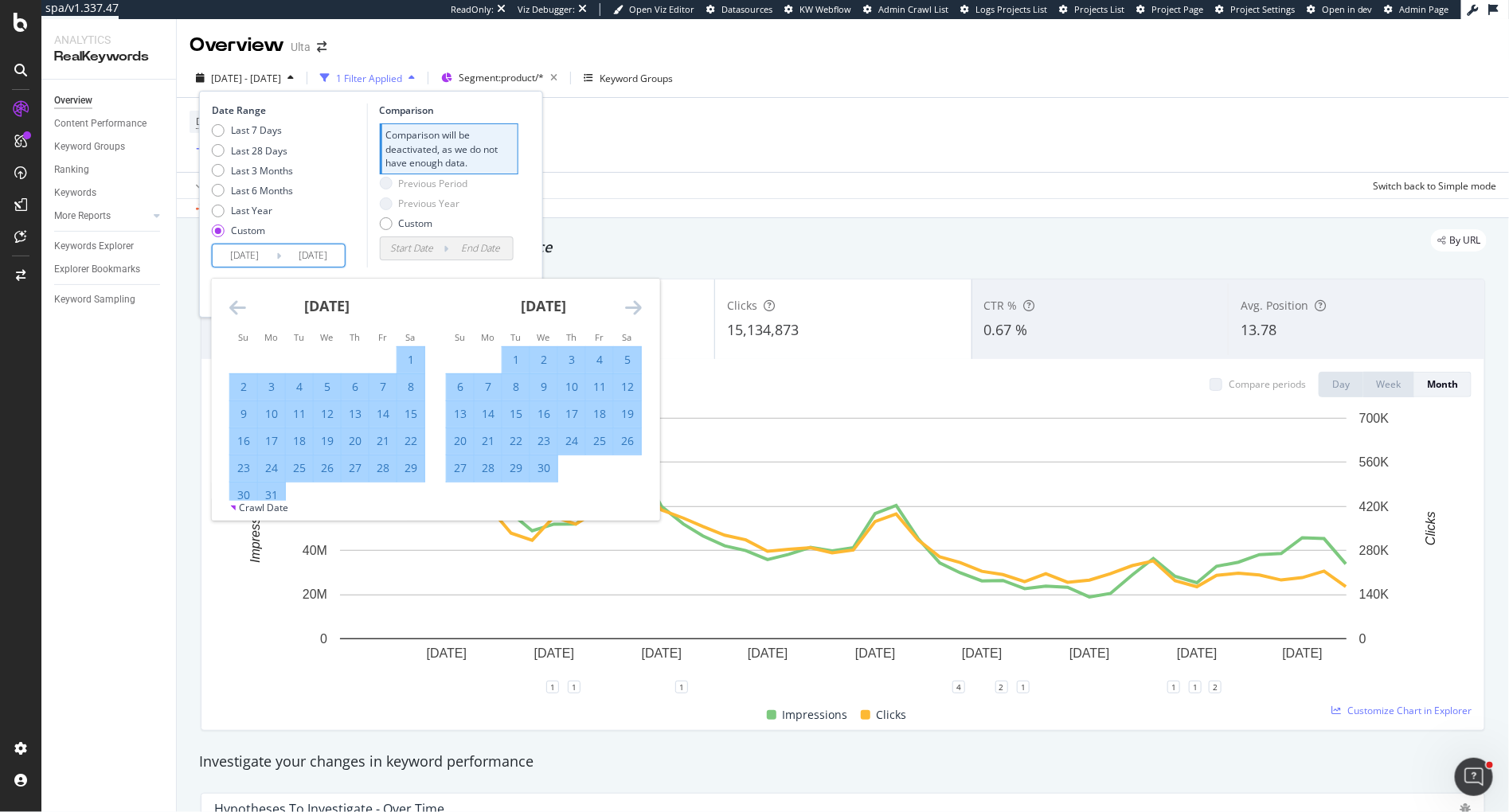
click at [638, 307] on icon "Move forward to switch to the next month." at bounding box center [634, 307] width 17 height 19
click at [634, 310] on icon "Move forward to switch to the next month." at bounding box center [634, 307] width 17 height 19
click at [634, 307] on icon "Move forward to switch to the next month." at bounding box center [634, 307] width 17 height 19
drag, startPoint x: 634, startPoint y: 307, endPoint x: 575, endPoint y: 365, distance: 82.7
click at [629, 312] on icon "Move forward to switch to the next month." at bounding box center [634, 307] width 17 height 19
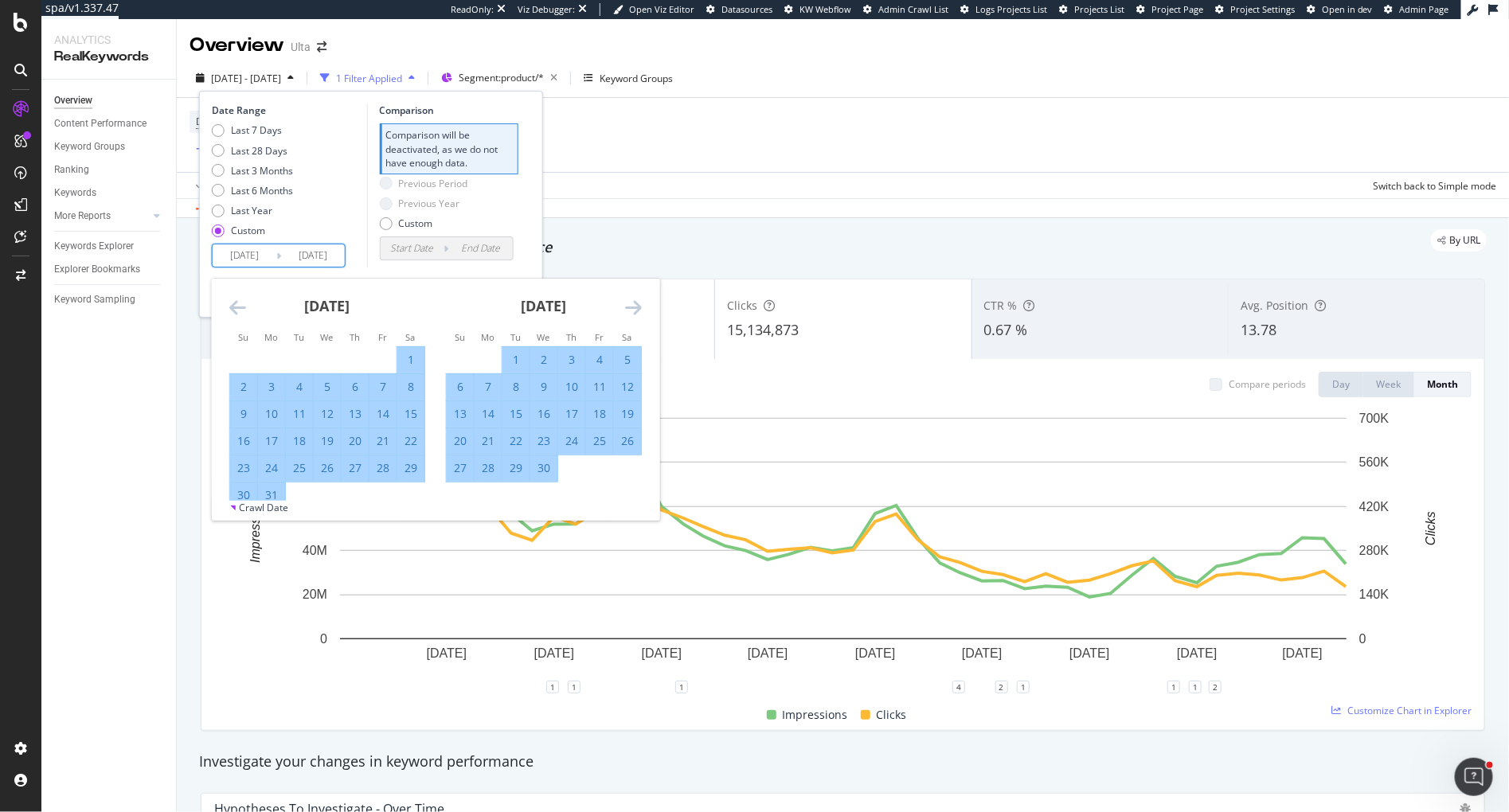
click at [231, 307] on icon "Move backward to switch to the previous month." at bounding box center [237, 307] width 17 height 19
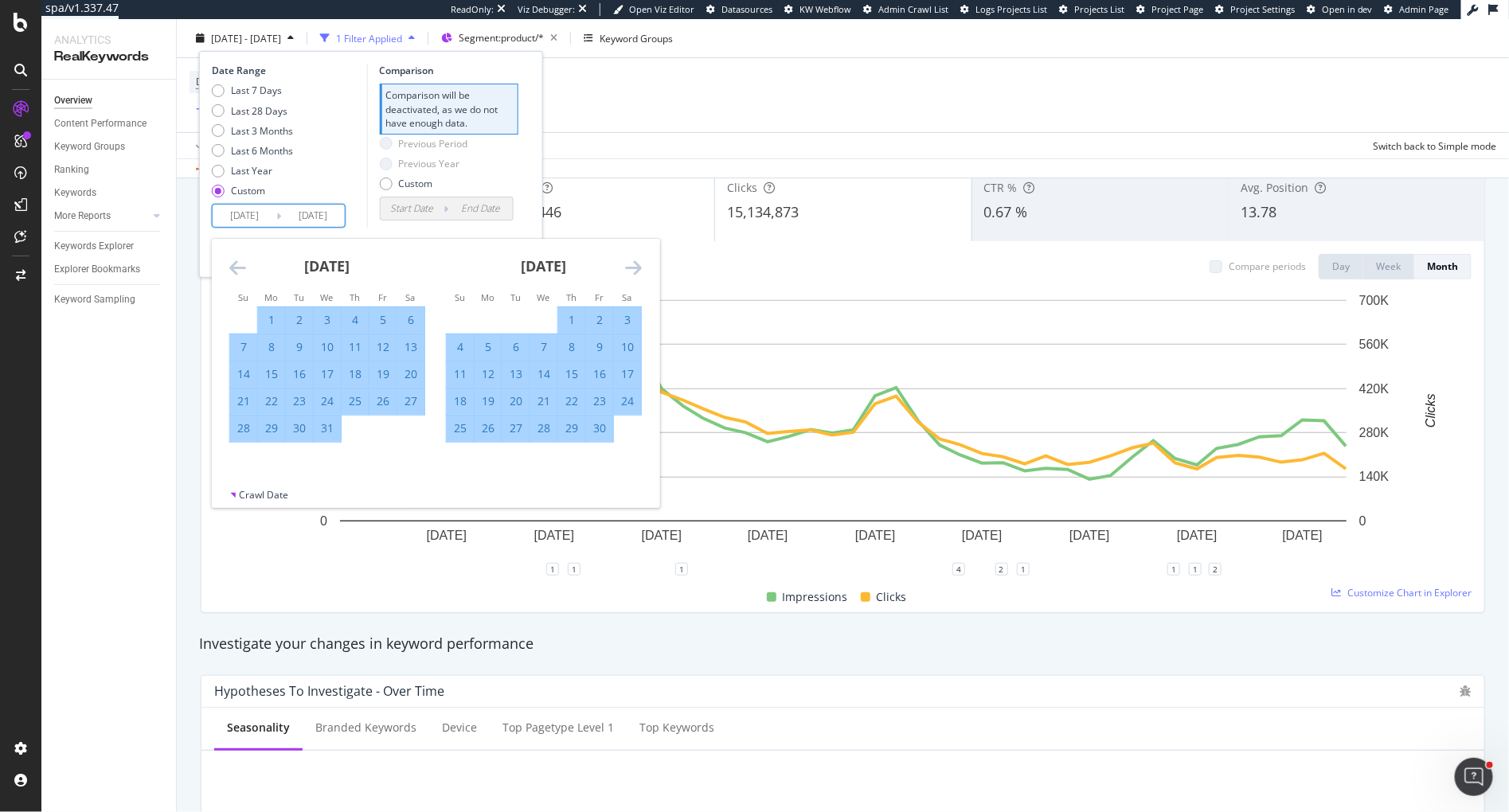
scroll to position [120, 0]
click at [634, 269] on icon "Move forward to switch to the next month." at bounding box center [634, 267] width 17 height 19
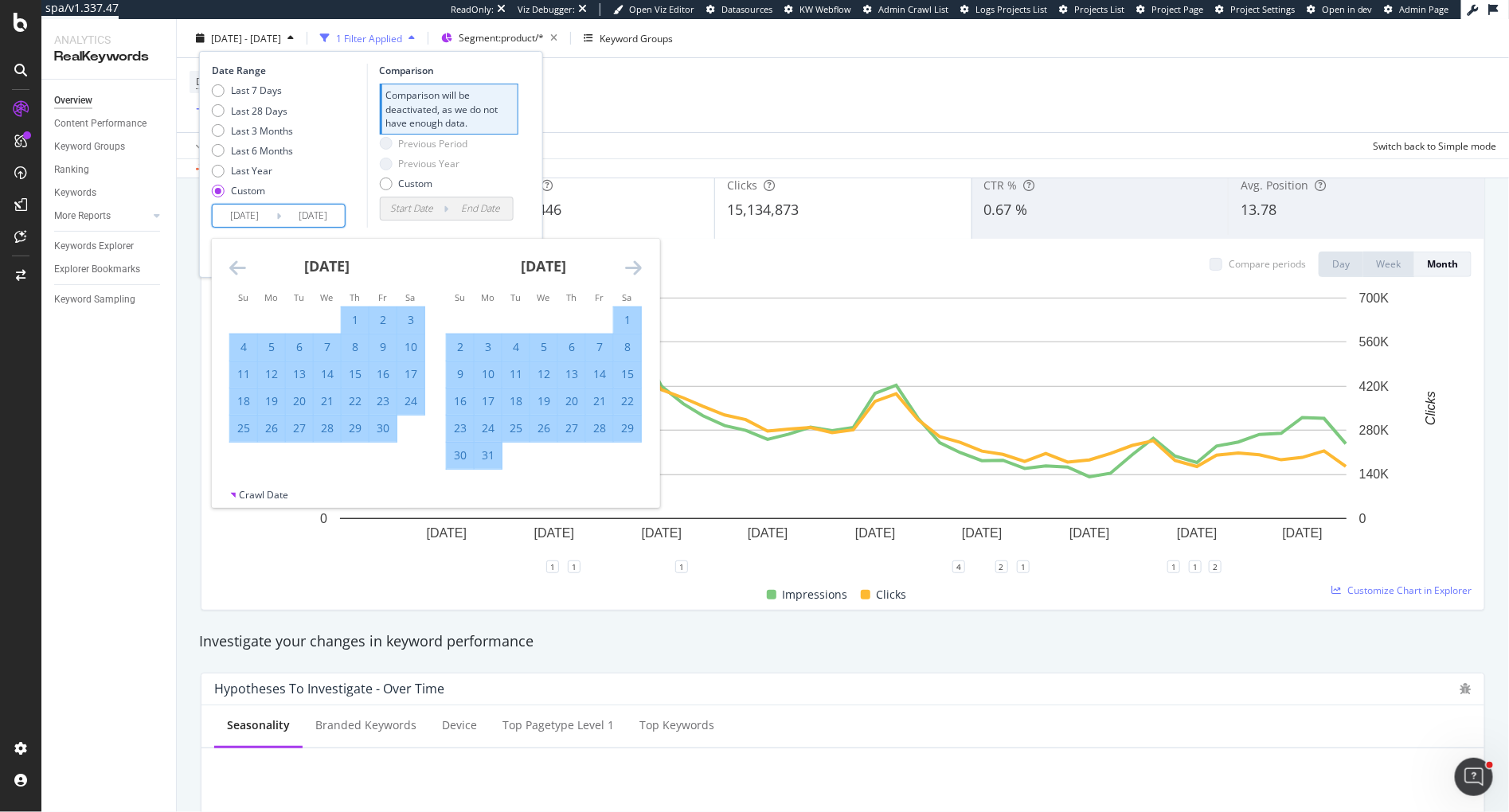
click at [634, 269] on icon "Move forward to switch to the next month." at bounding box center [634, 267] width 17 height 19
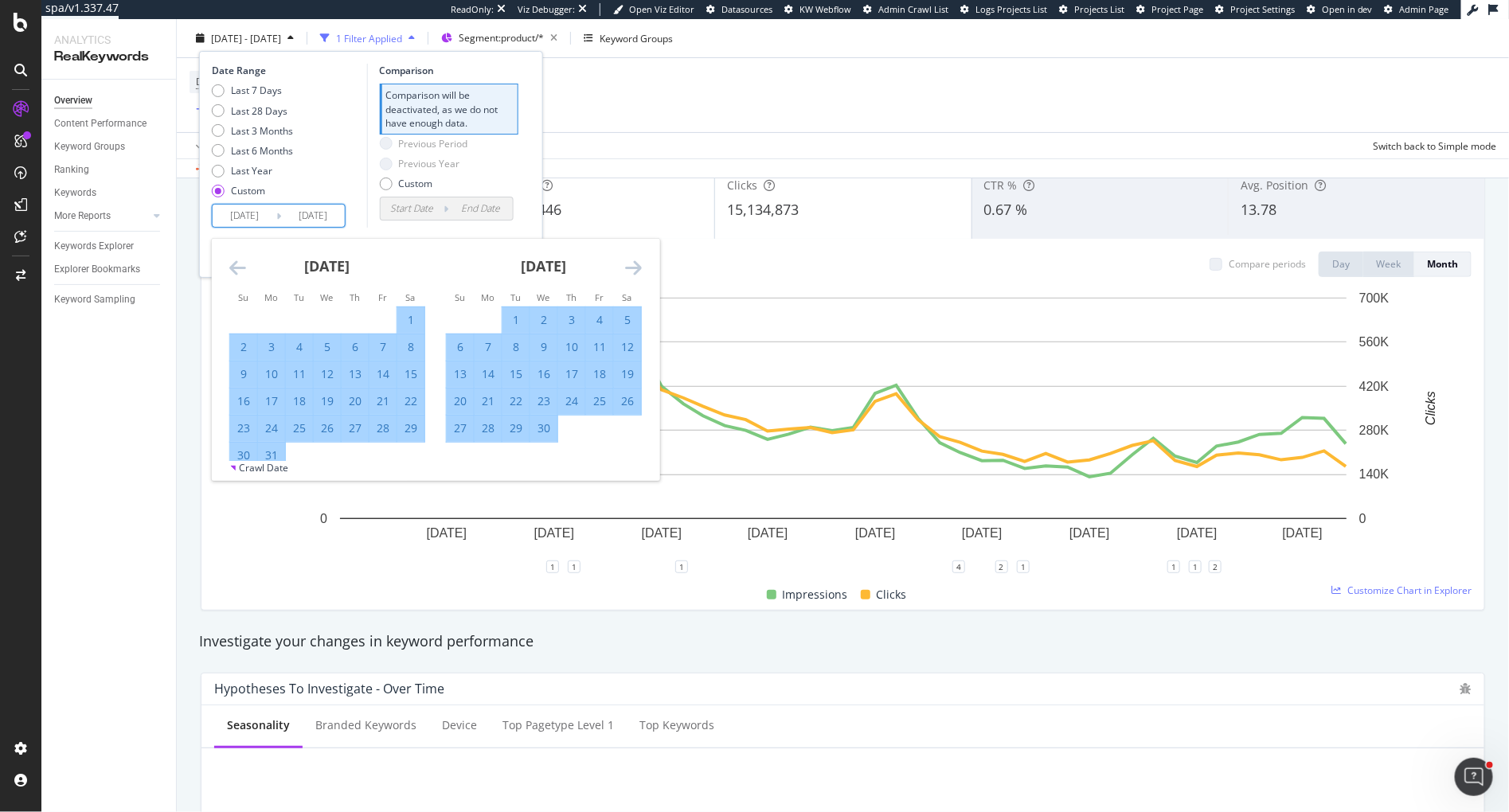
click at [634, 269] on icon "Move forward to switch to the next month." at bounding box center [634, 267] width 17 height 19
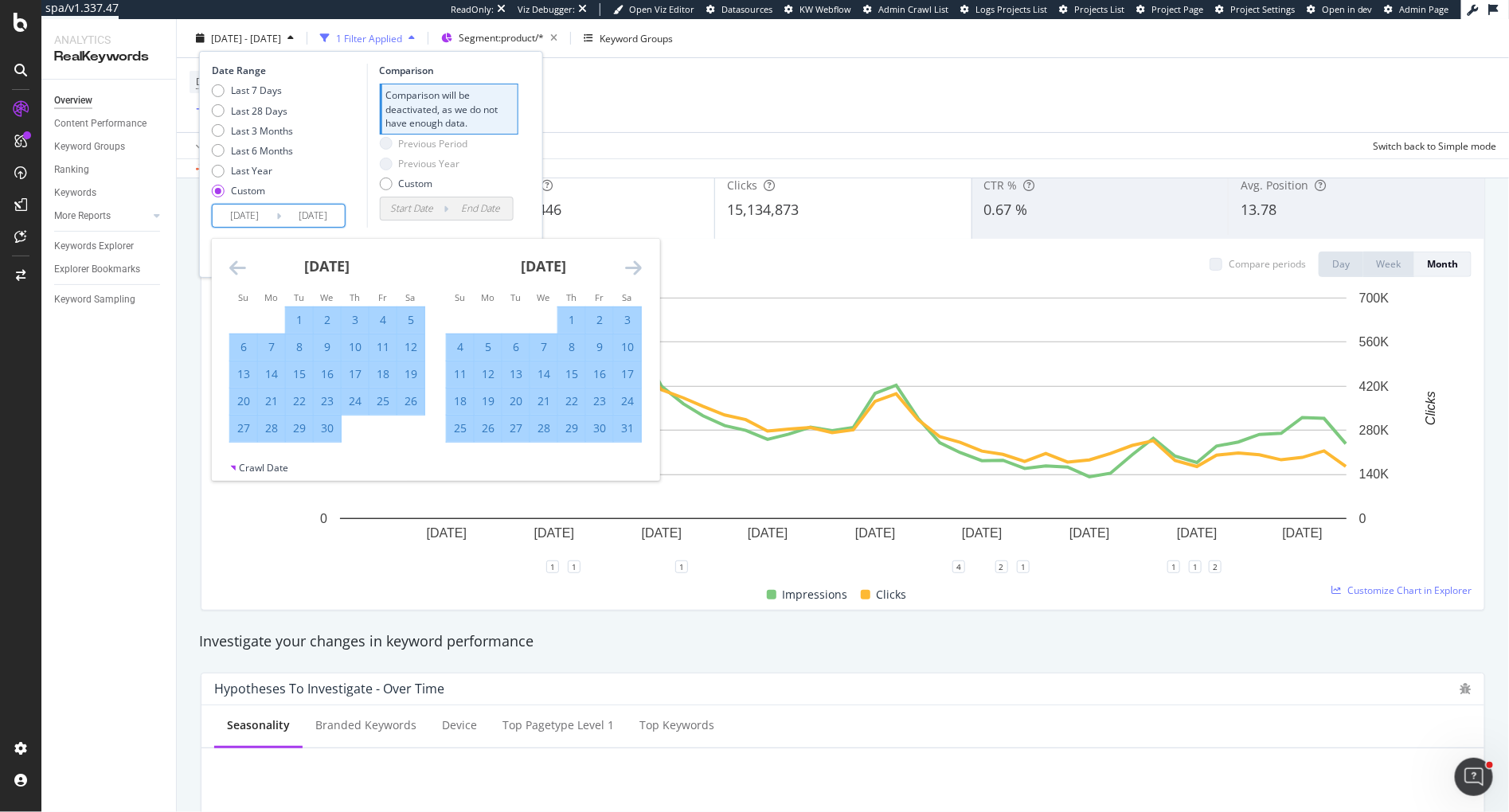
click at [634, 269] on icon "Move forward to switch to the next month." at bounding box center [634, 267] width 17 height 19
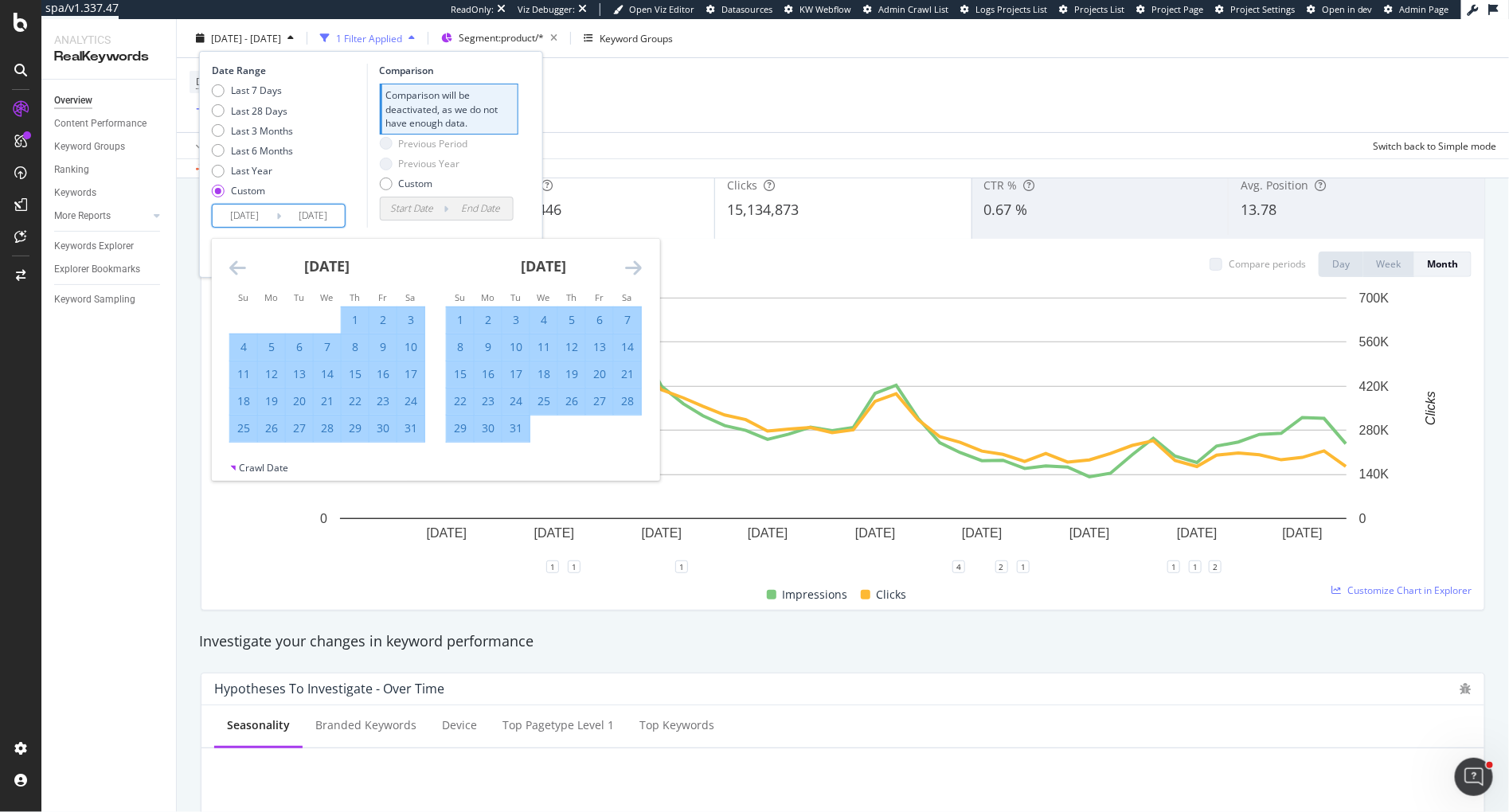
click at [634, 269] on icon "Move forward to switch to the next month." at bounding box center [634, 267] width 17 height 19
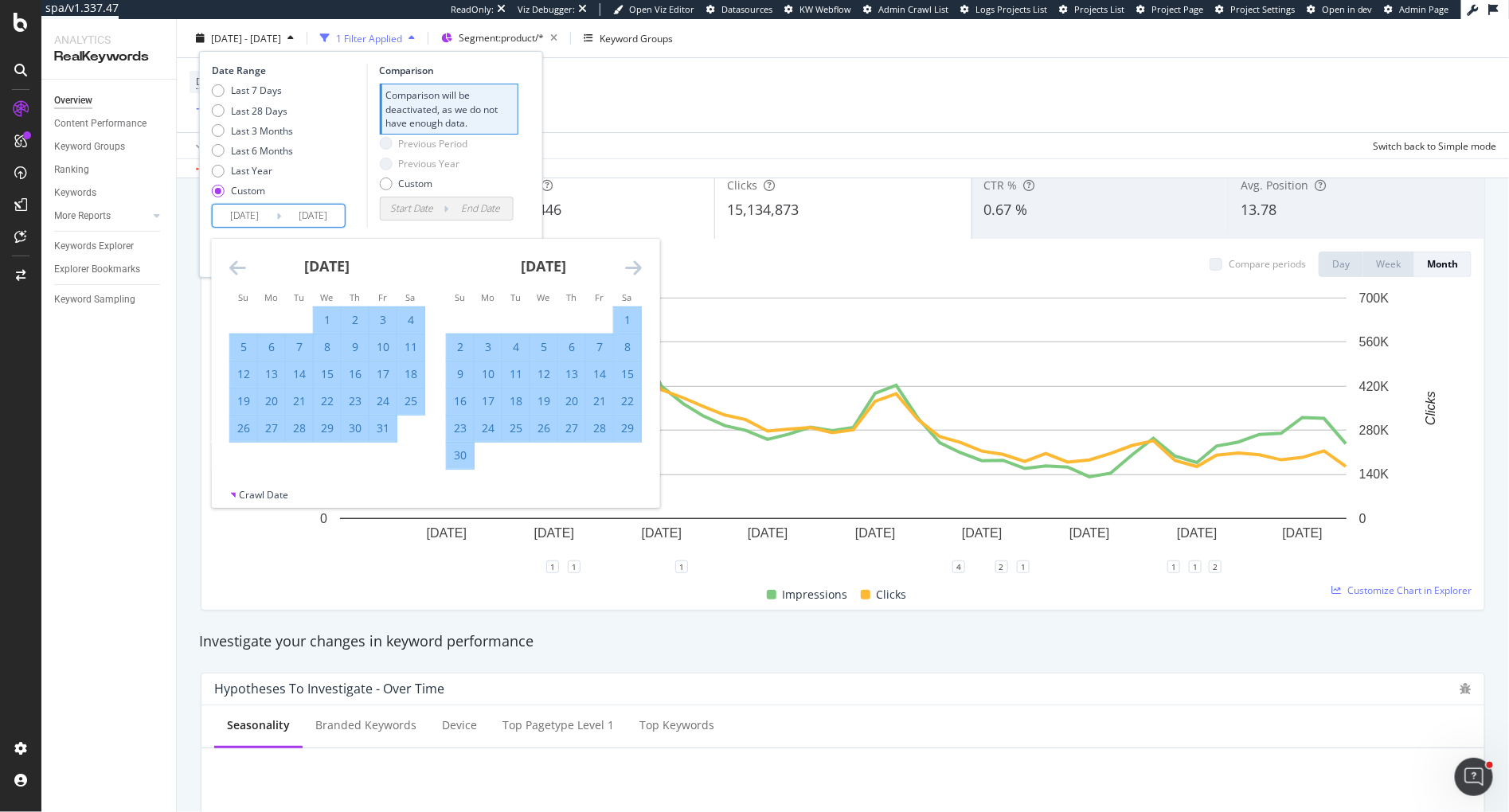
click at [634, 269] on icon "Move forward to switch to the next month." at bounding box center [634, 267] width 17 height 19
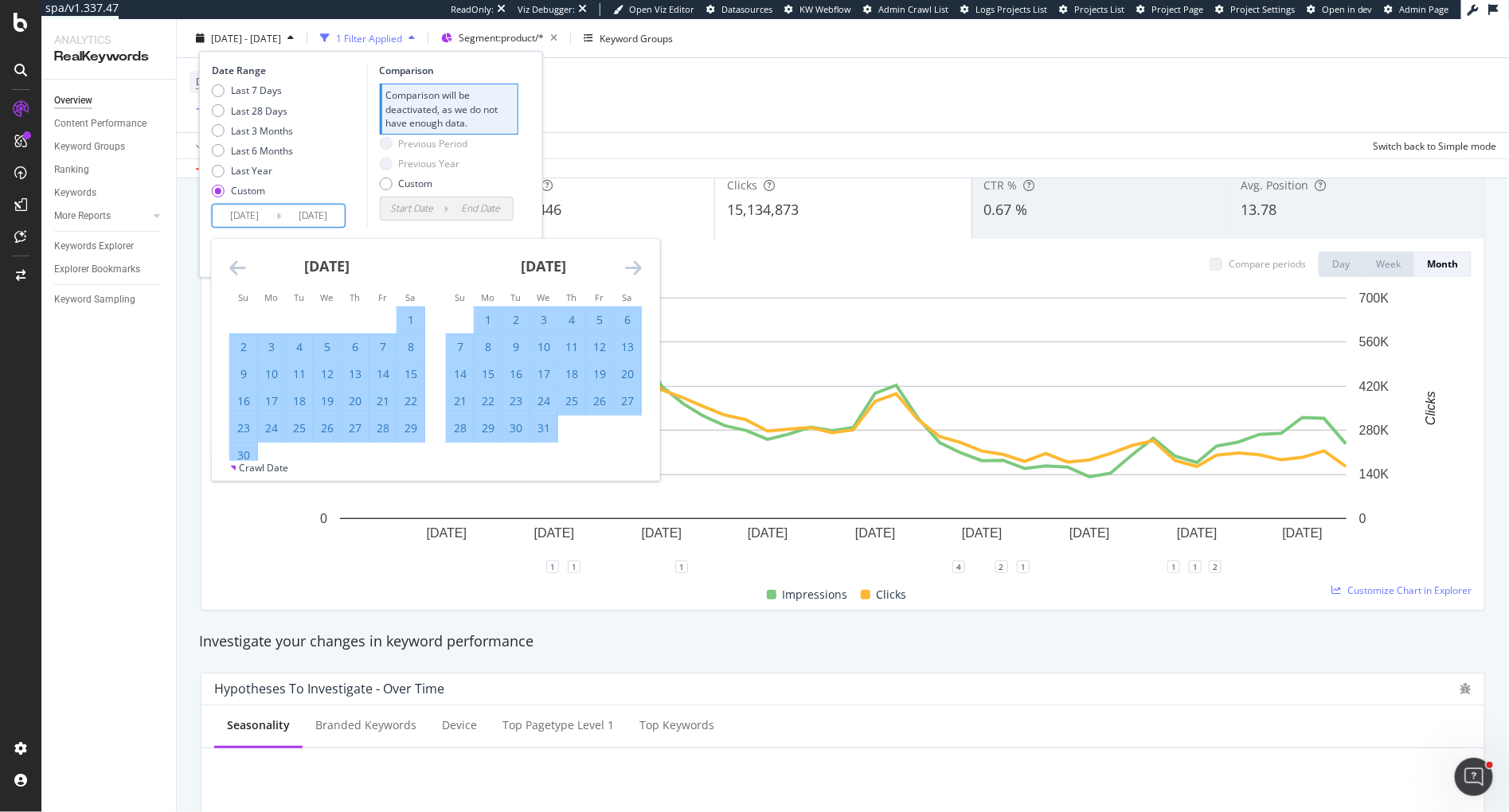
click at [634, 269] on icon "Move forward to switch to the next month." at bounding box center [634, 267] width 17 height 19
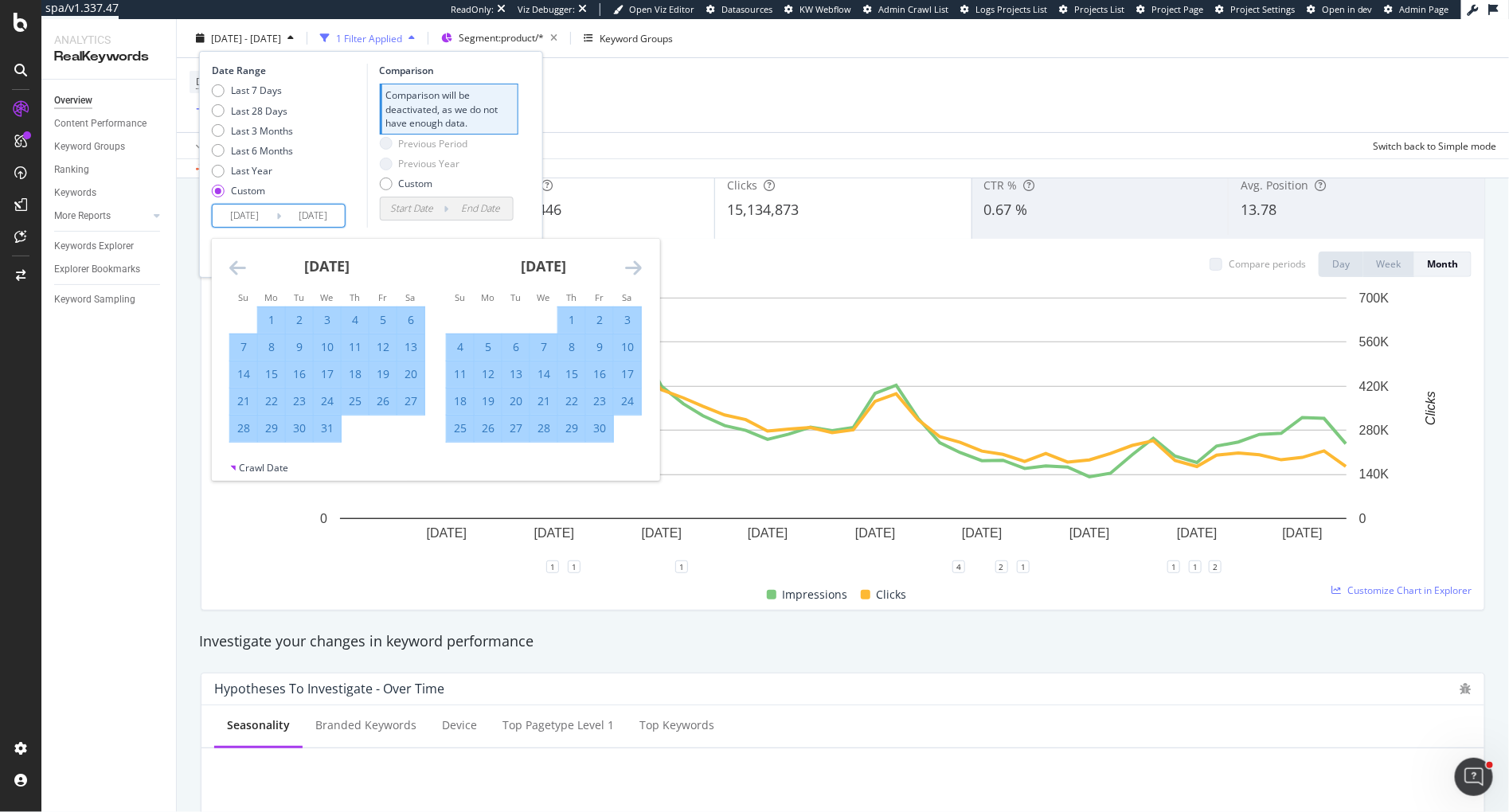
click at [634, 269] on icon "Move forward to switch to the next month." at bounding box center [634, 267] width 17 height 19
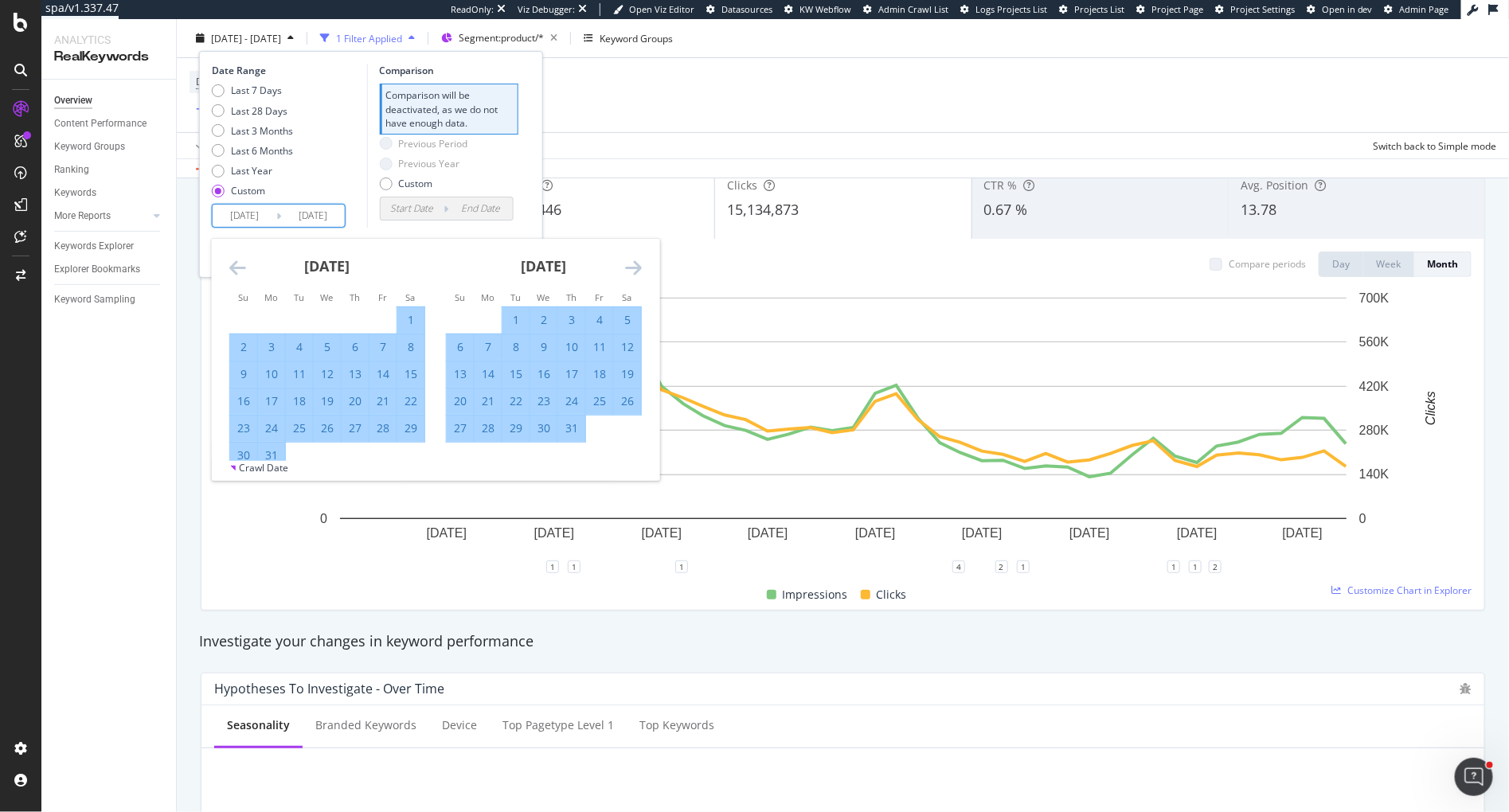
click at [634, 269] on icon "Move forward to switch to the next month." at bounding box center [634, 267] width 17 height 19
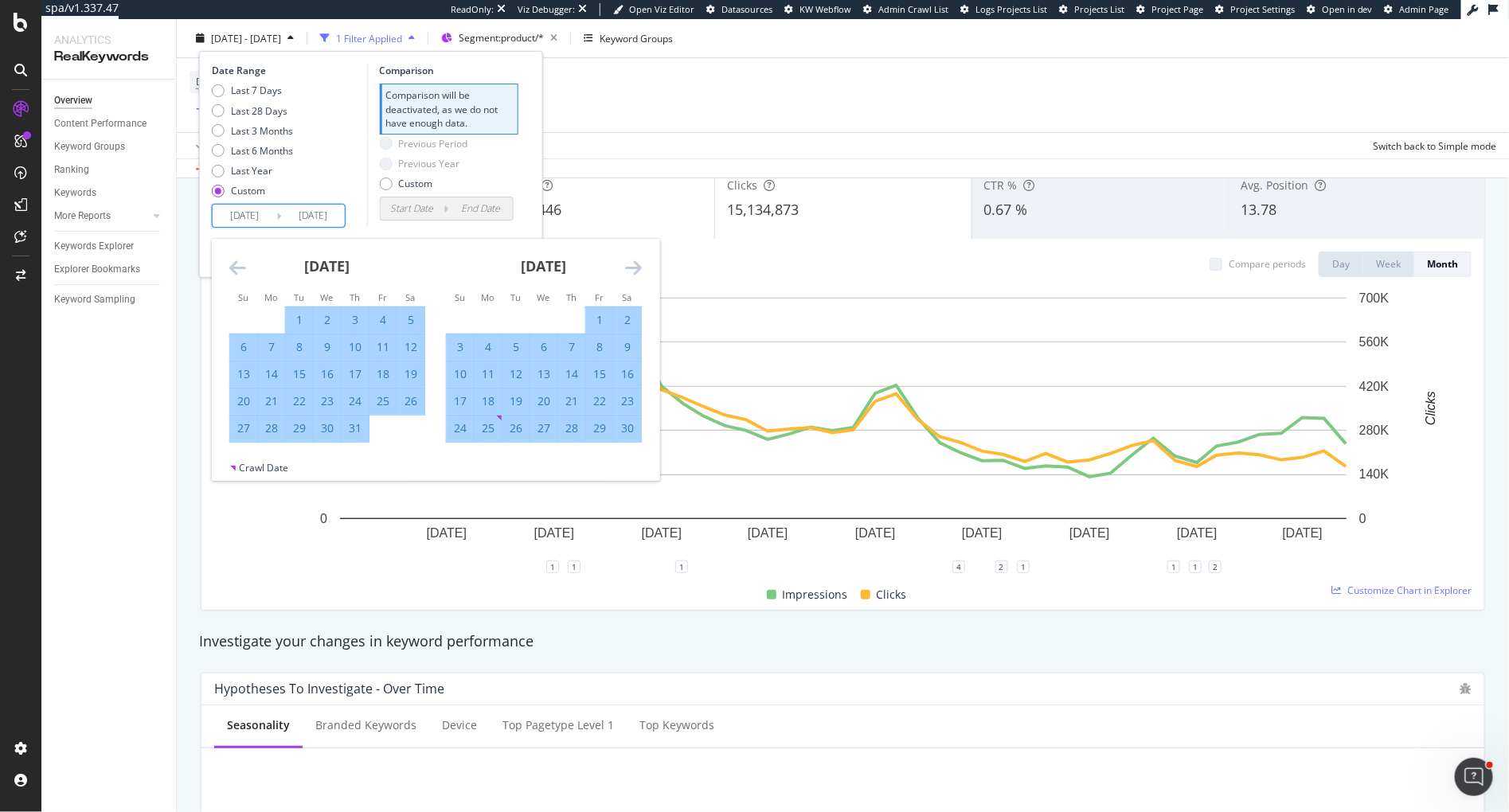
click at [634, 269] on icon "Move forward to switch to the next month." at bounding box center [634, 267] width 17 height 19
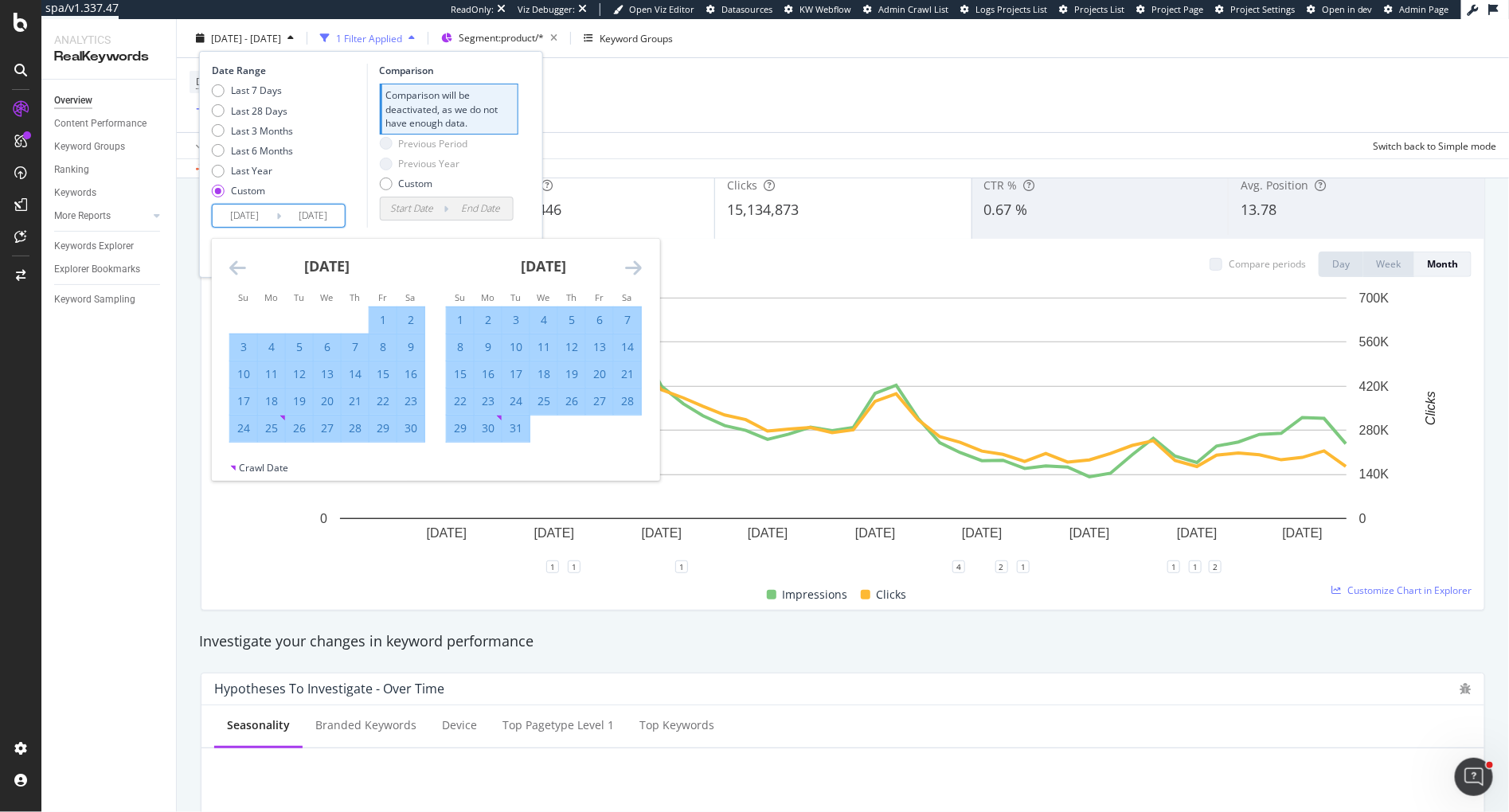
click at [634, 269] on icon "Move forward to switch to the next month." at bounding box center [634, 267] width 17 height 19
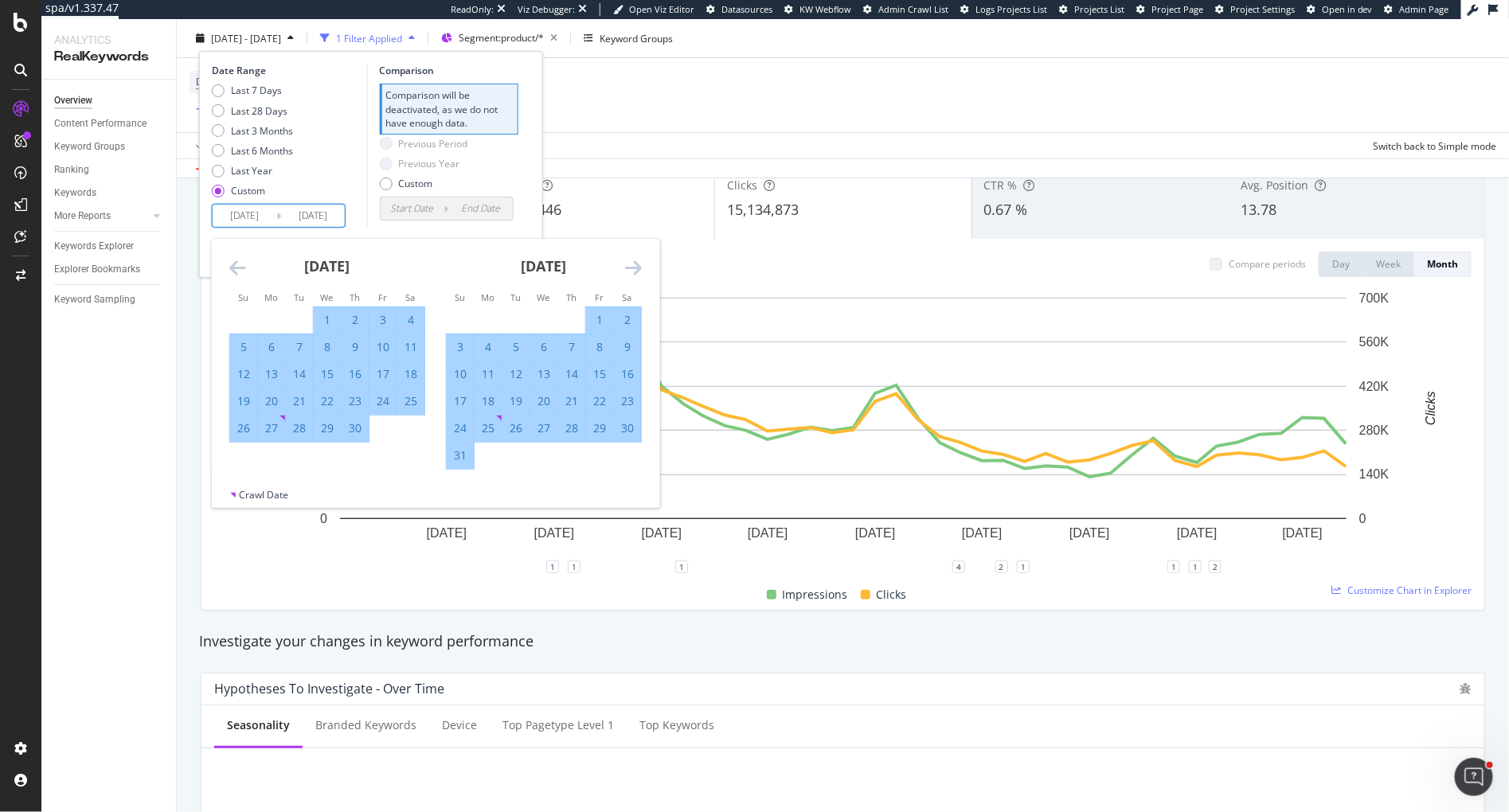
click at [634, 269] on icon "Move forward to switch to the next month." at bounding box center [634, 267] width 17 height 19
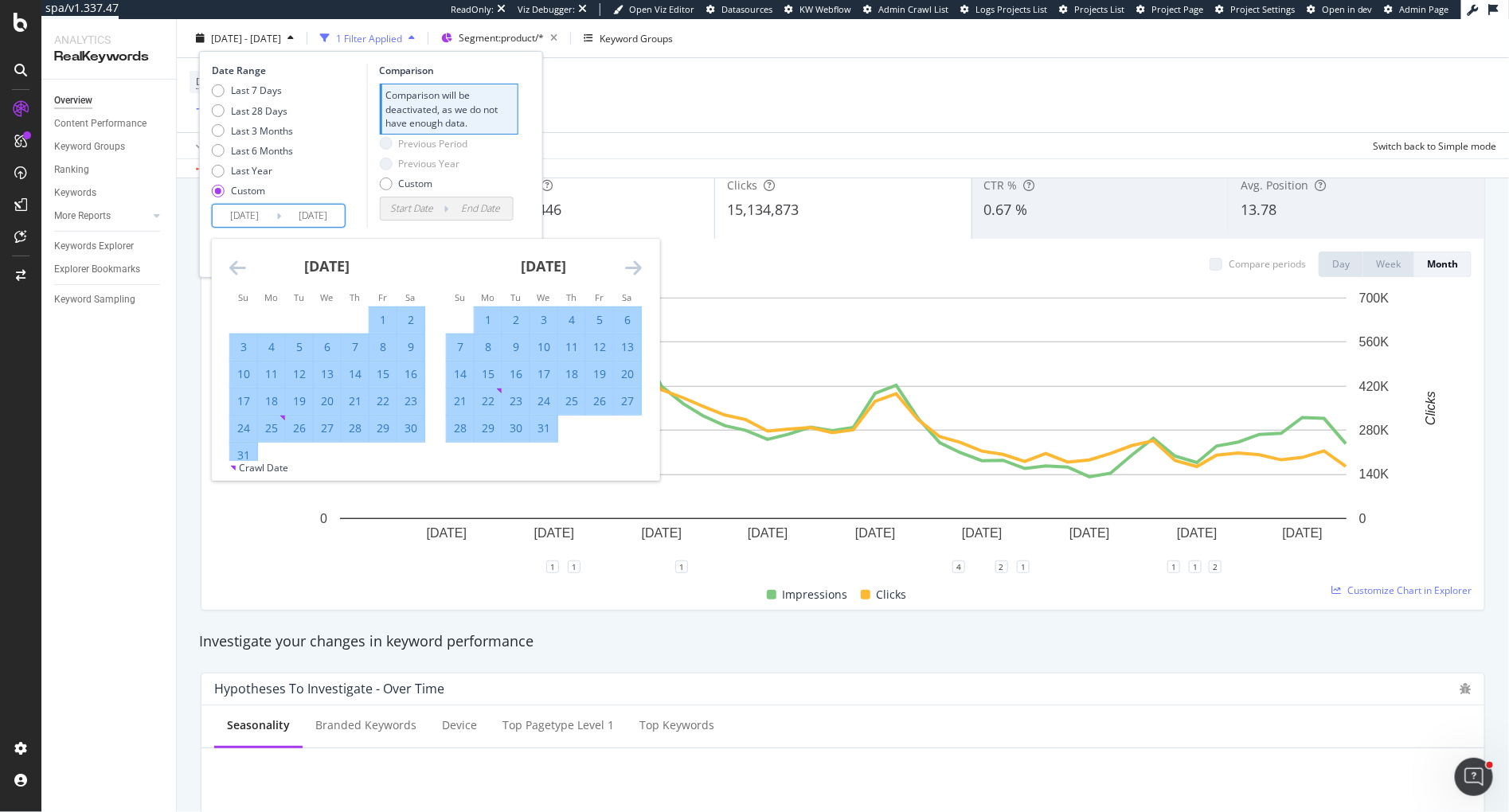
click at [634, 269] on icon "Move forward to switch to the next month." at bounding box center [634, 267] width 17 height 19
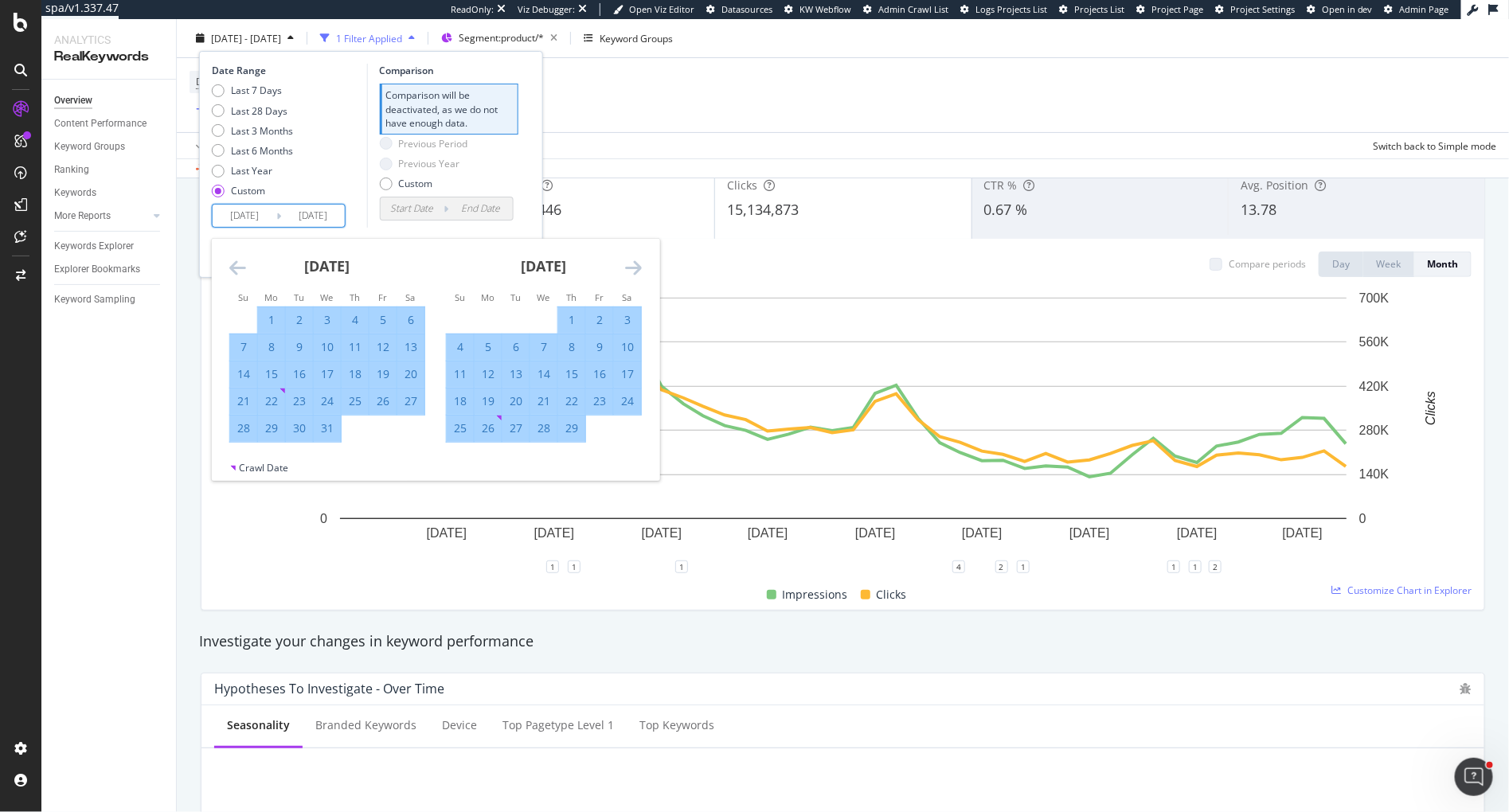
click at [634, 269] on icon "Move forward to switch to the next month." at bounding box center [634, 267] width 17 height 19
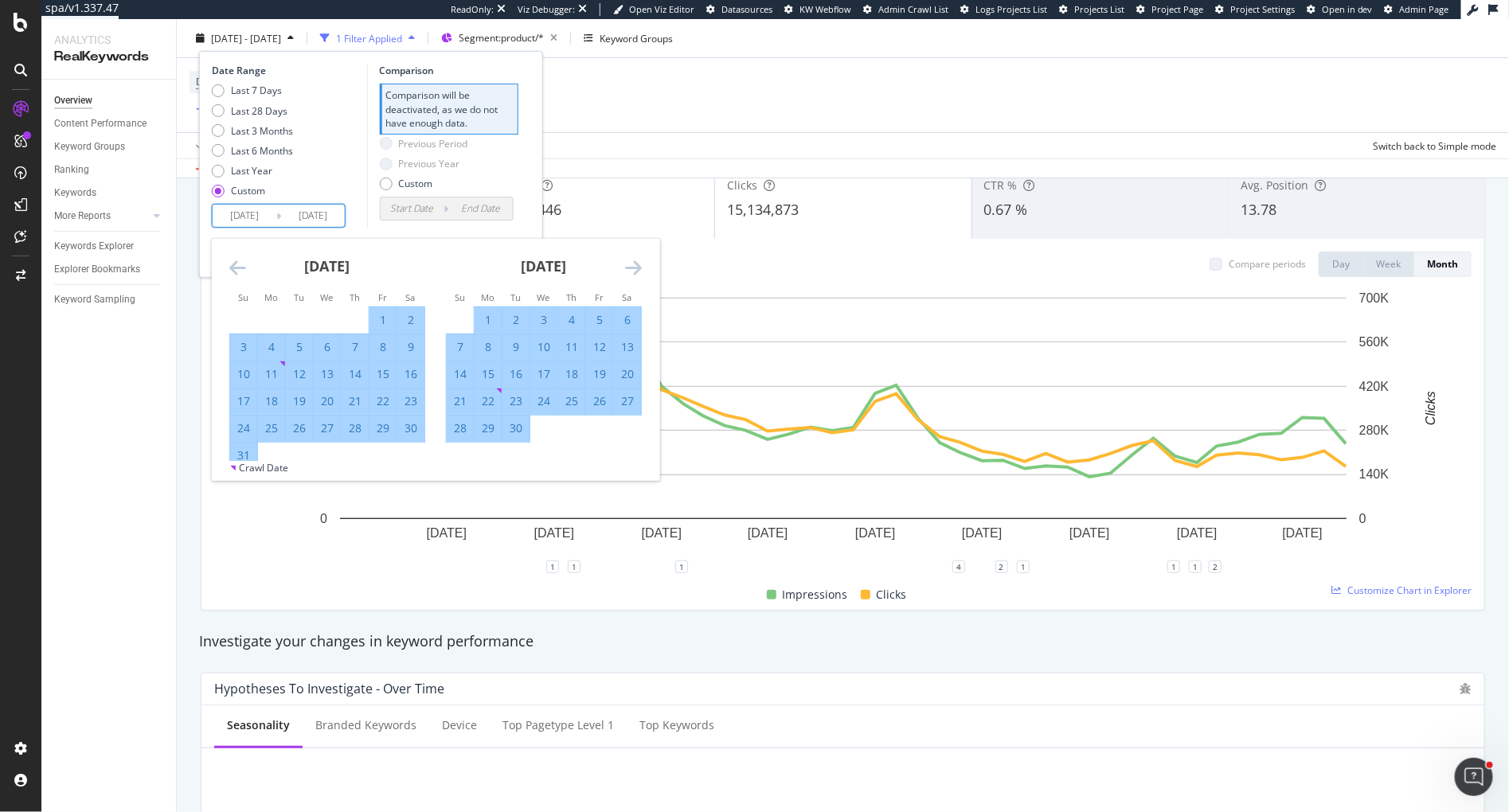
click at [634, 269] on icon "Move forward to switch to the next month." at bounding box center [634, 267] width 17 height 19
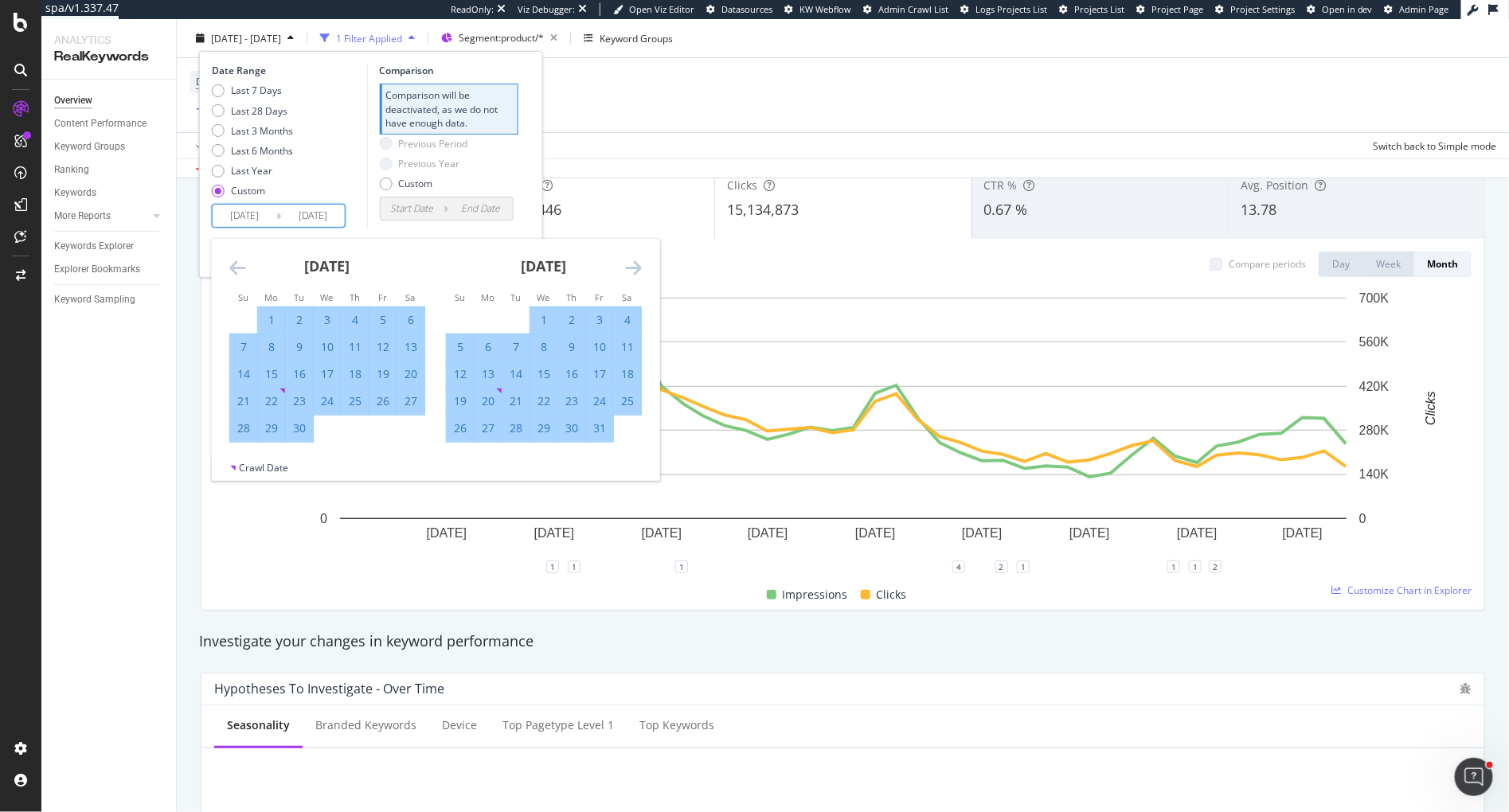
click at [634, 269] on icon "Move forward to switch to the next month." at bounding box center [634, 267] width 17 height 19
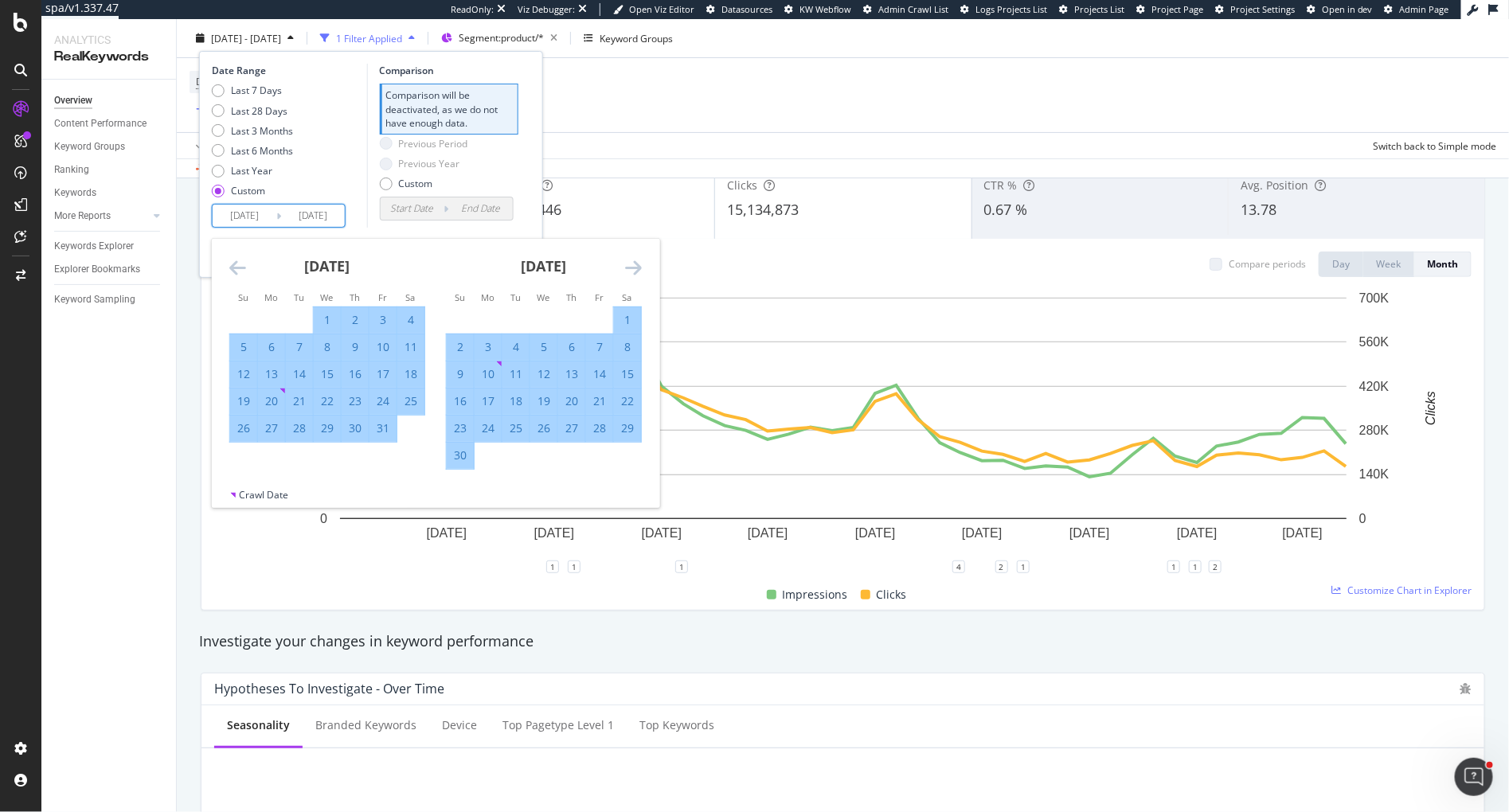
click at [634, 269] on icon "Move forward to switch to the next month." at bounding box center [634, 267] width 17 height 19
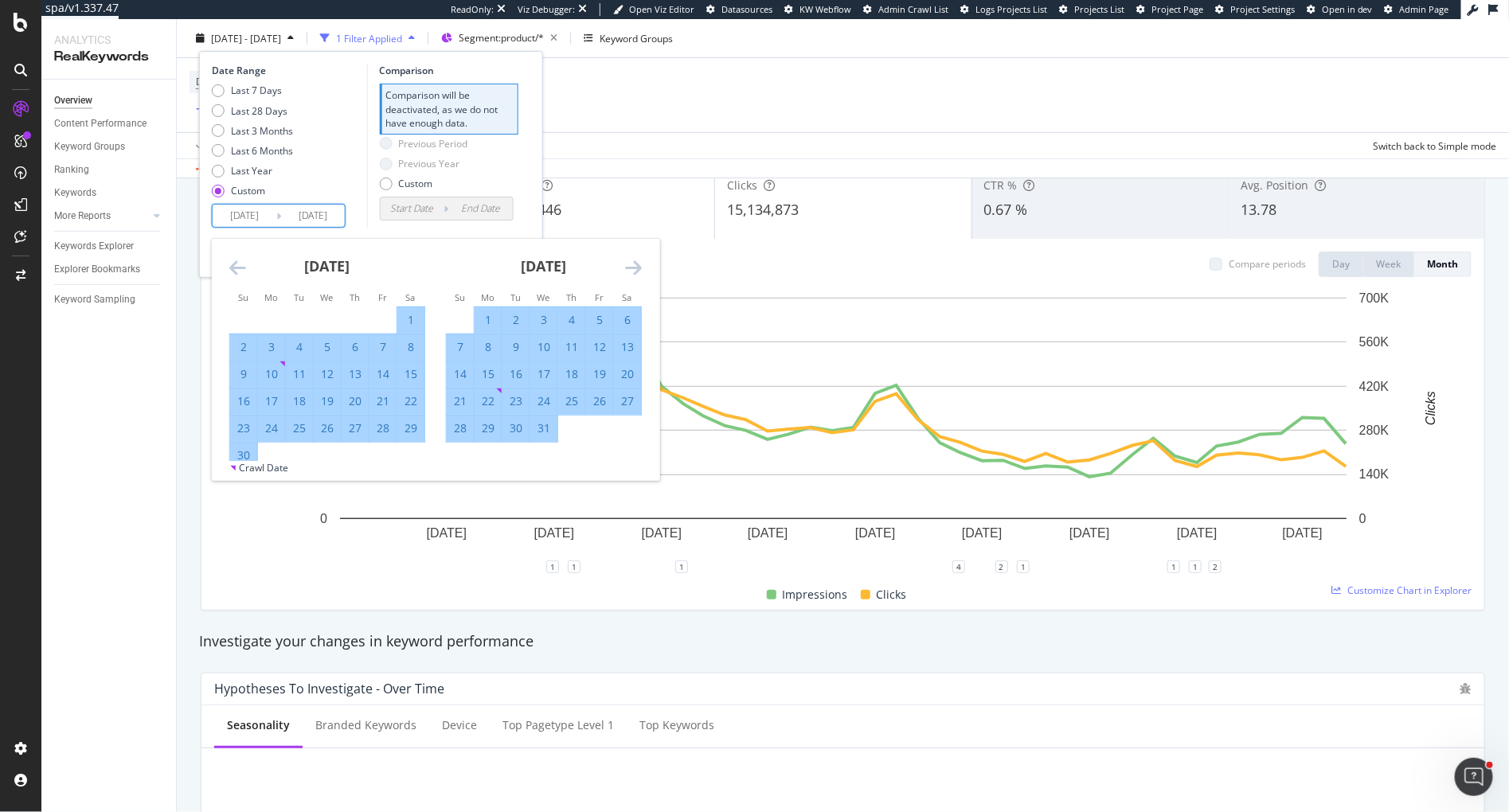
click at [634, 269] on icon "Move forward to switch to the next month." at bounding box center [634, 267] width 17 height 19
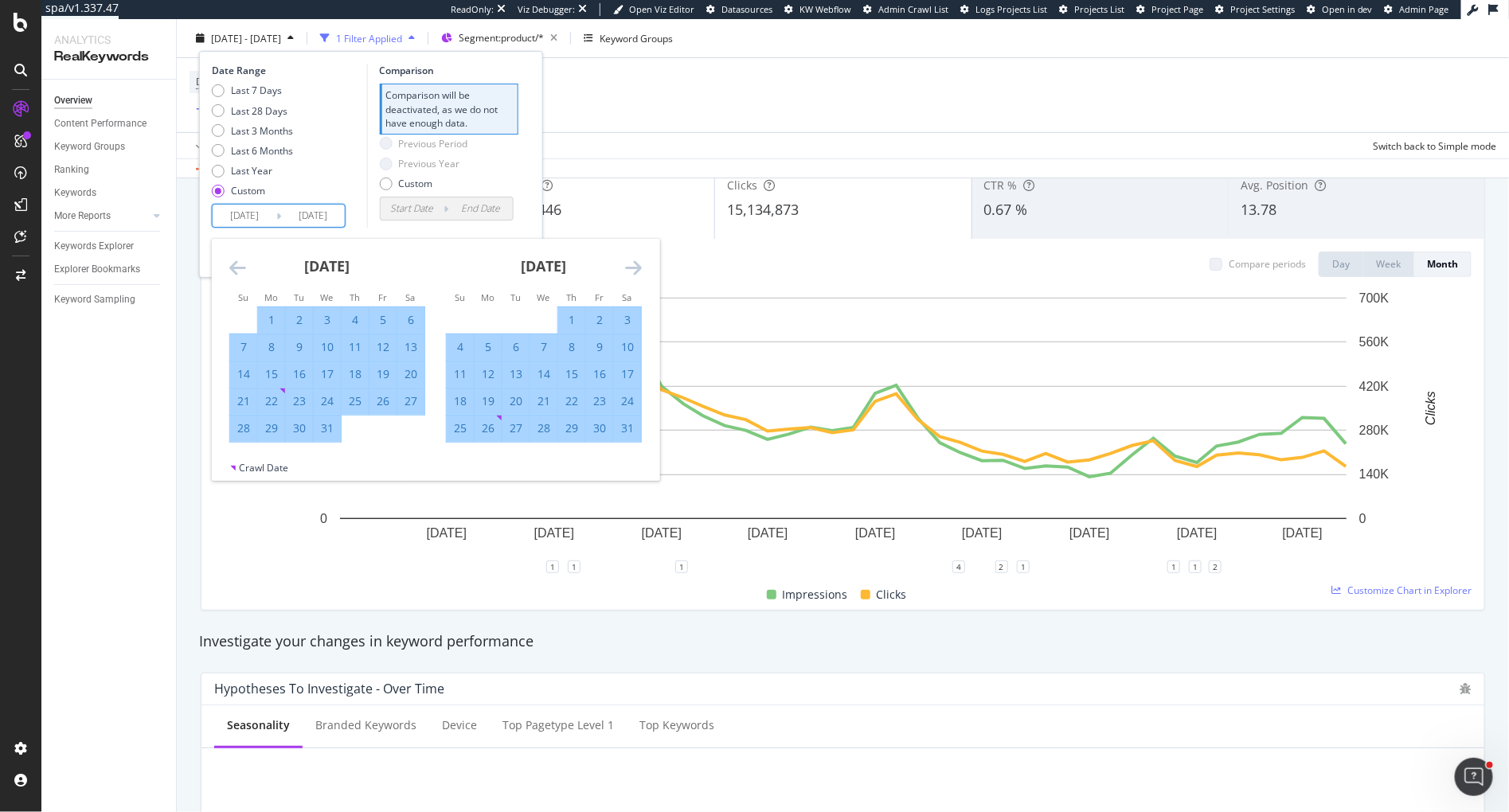
click at [634, 269] on icon "Move forward to switch to the next month." at bounding box center [634, 267] width 17 height 19
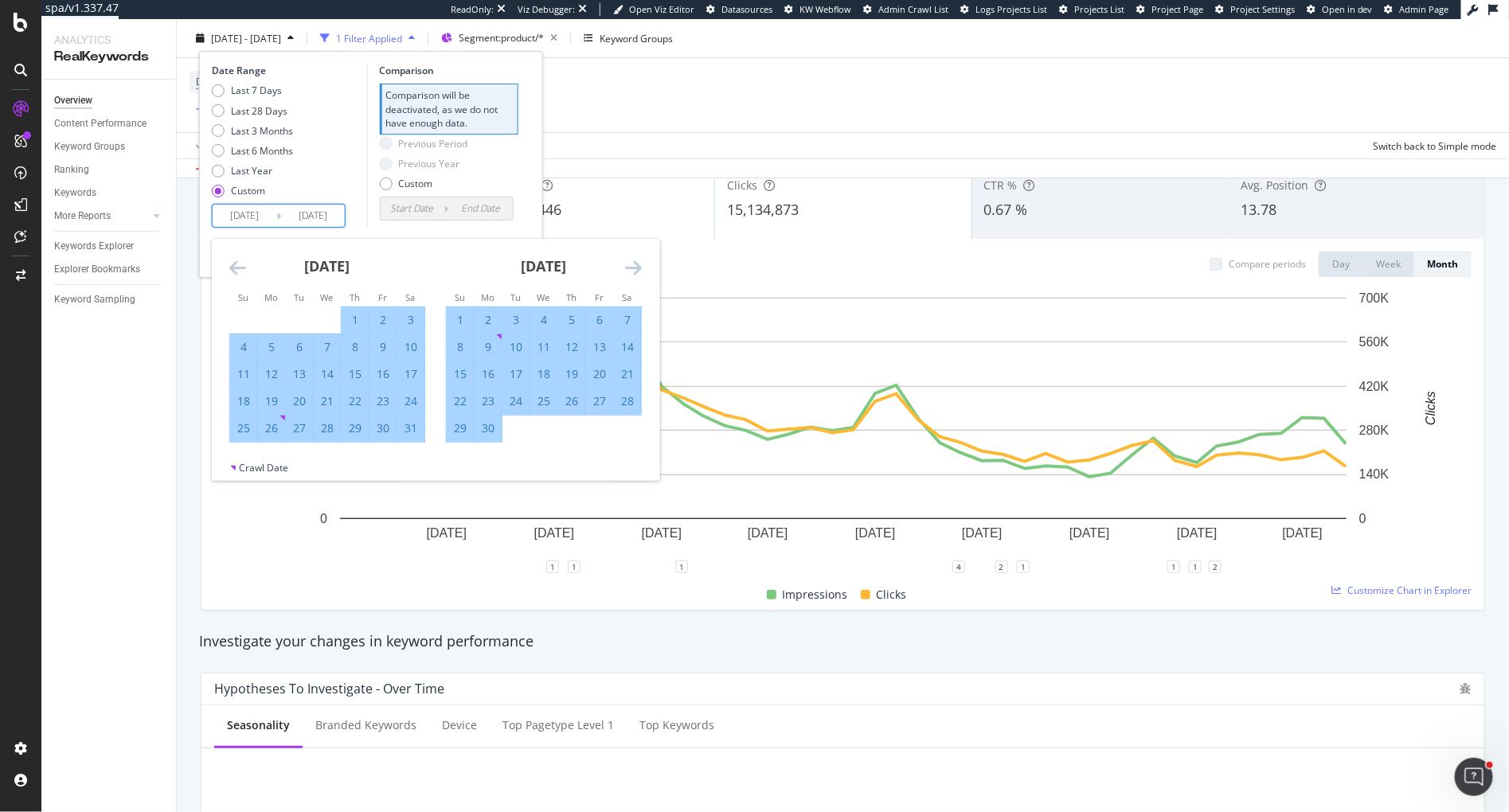
click at [634, 269] on icon "Move forward to switch to the next month." at bounding box center [634, 267] width 17 height 19
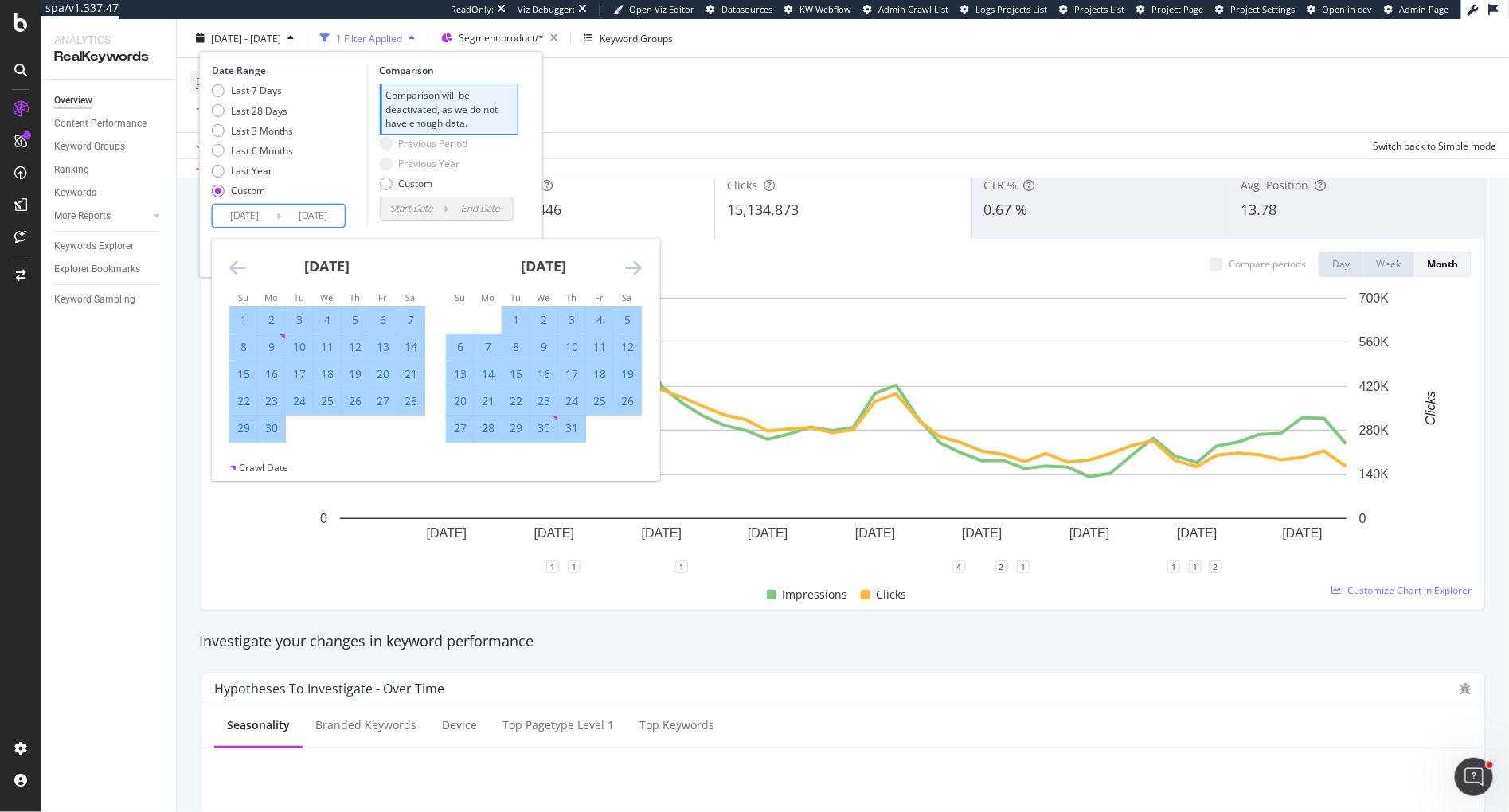
click at [634, 269] on icon "Move forward to switch to the next month." at bounding box center [634, 267] width 17 height 19
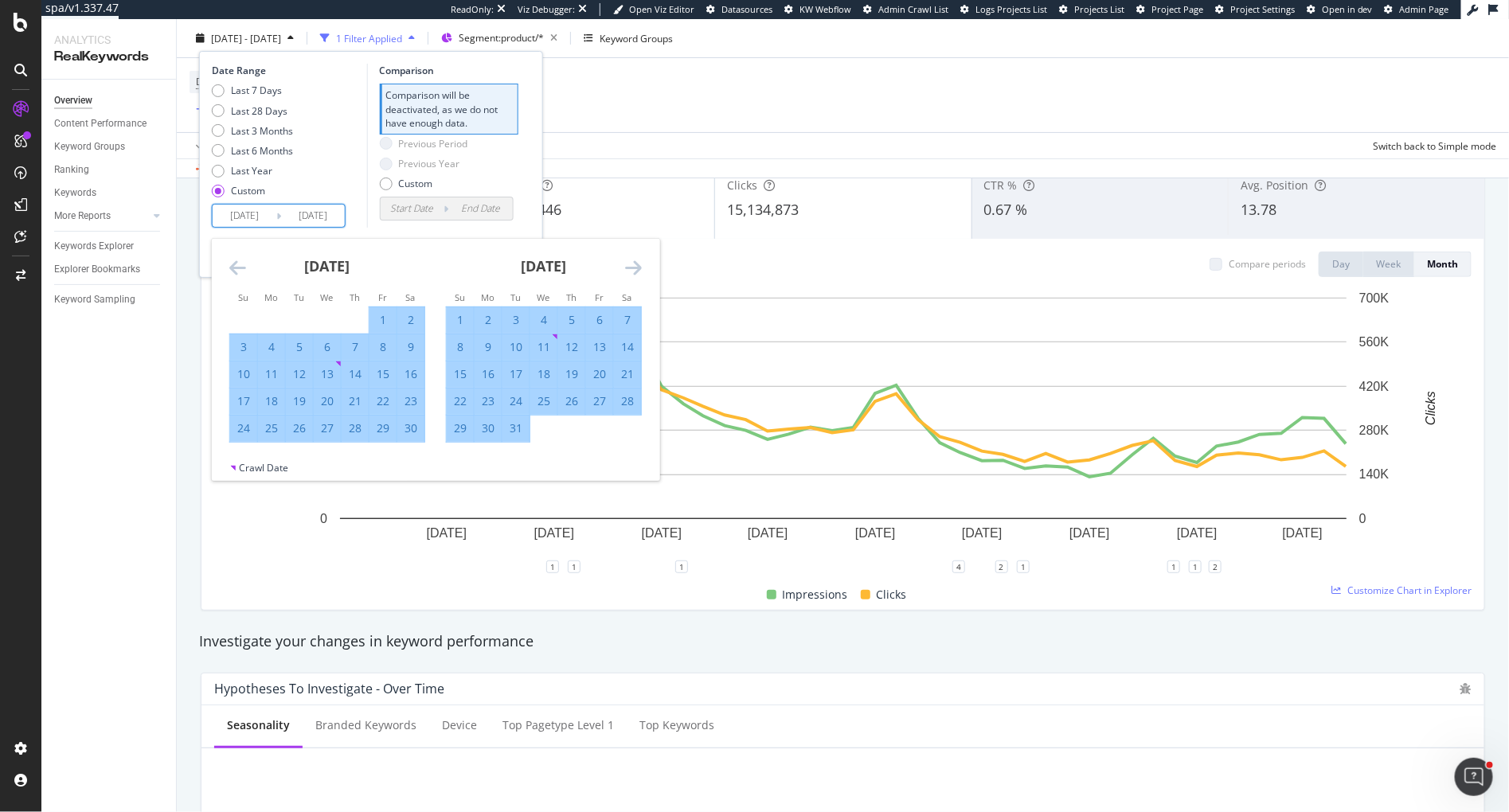
click at [634, 269] on icon "Move forward to switch to the next month." at bounding box center [634, 267] width 17 height 19
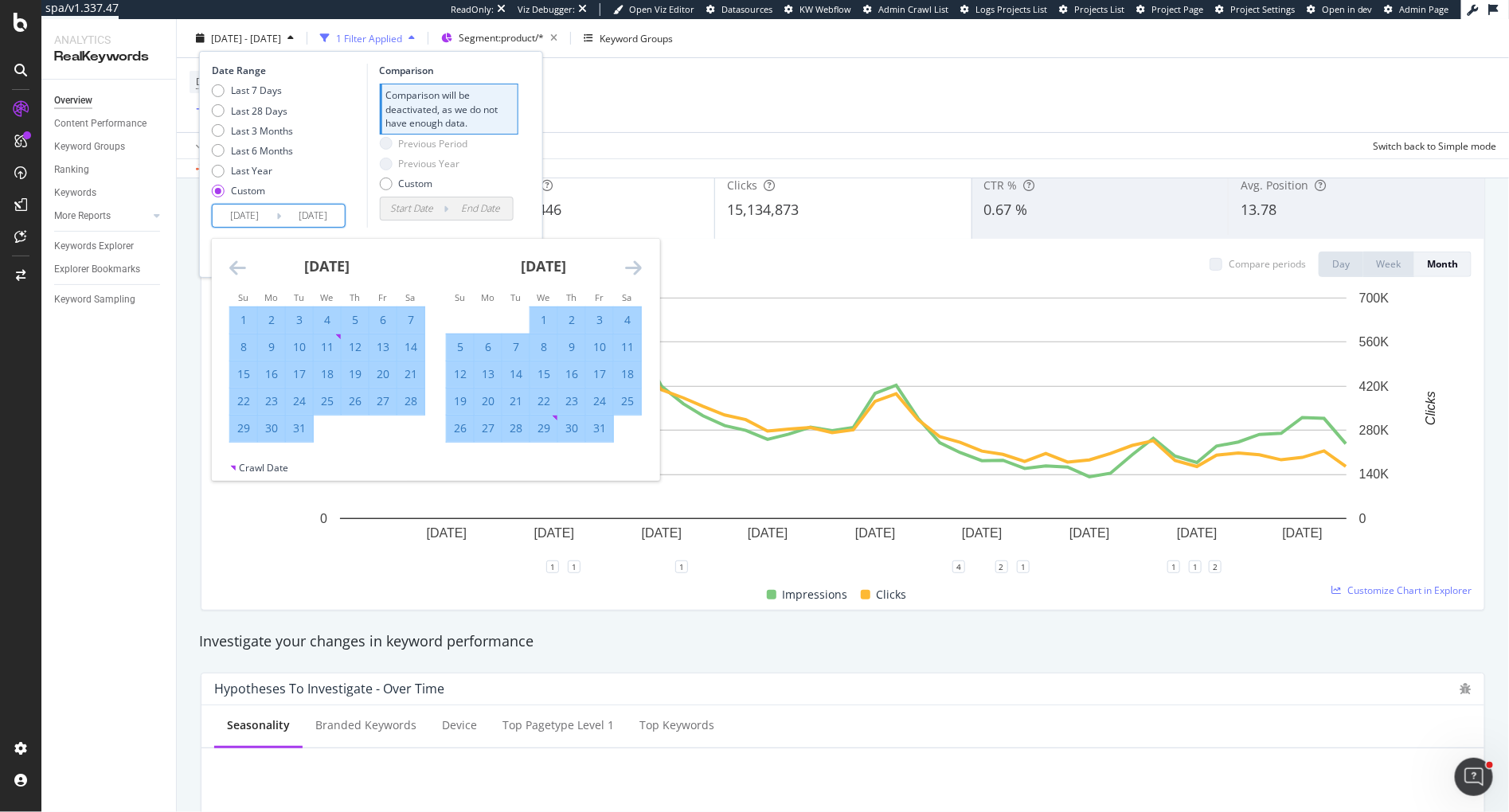
click at [634, 269] on icon "Move forward to switch to the next month." at bounding box center [634, 267] width 17 height 19
click at [311, 317] on td "Calendar" at bounding box center [298, 320] width 28 height 27
click at [320, 317] on div "1" at bounding box center [328, 320] width 27 height 16
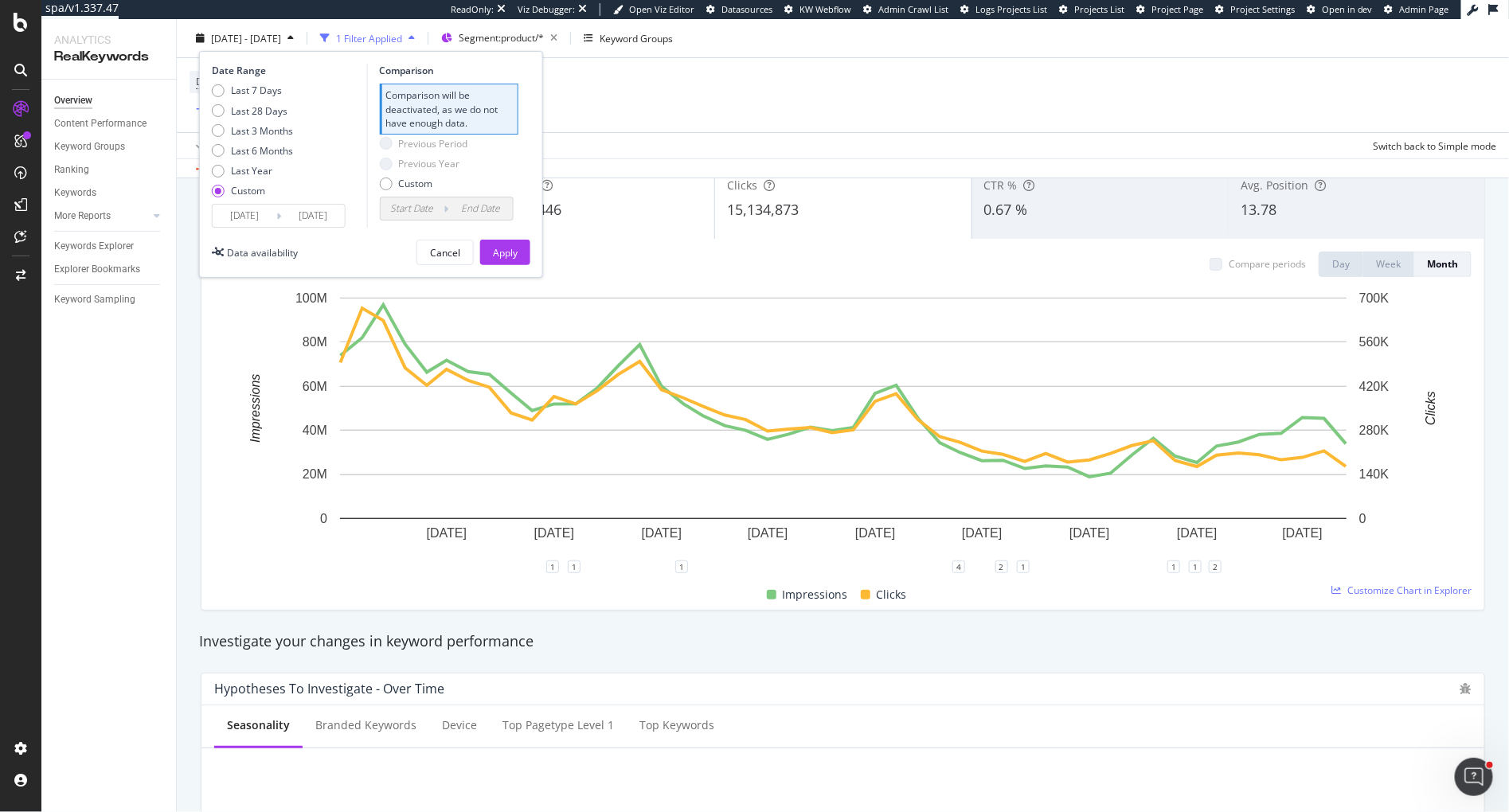
type input "[DATE]"
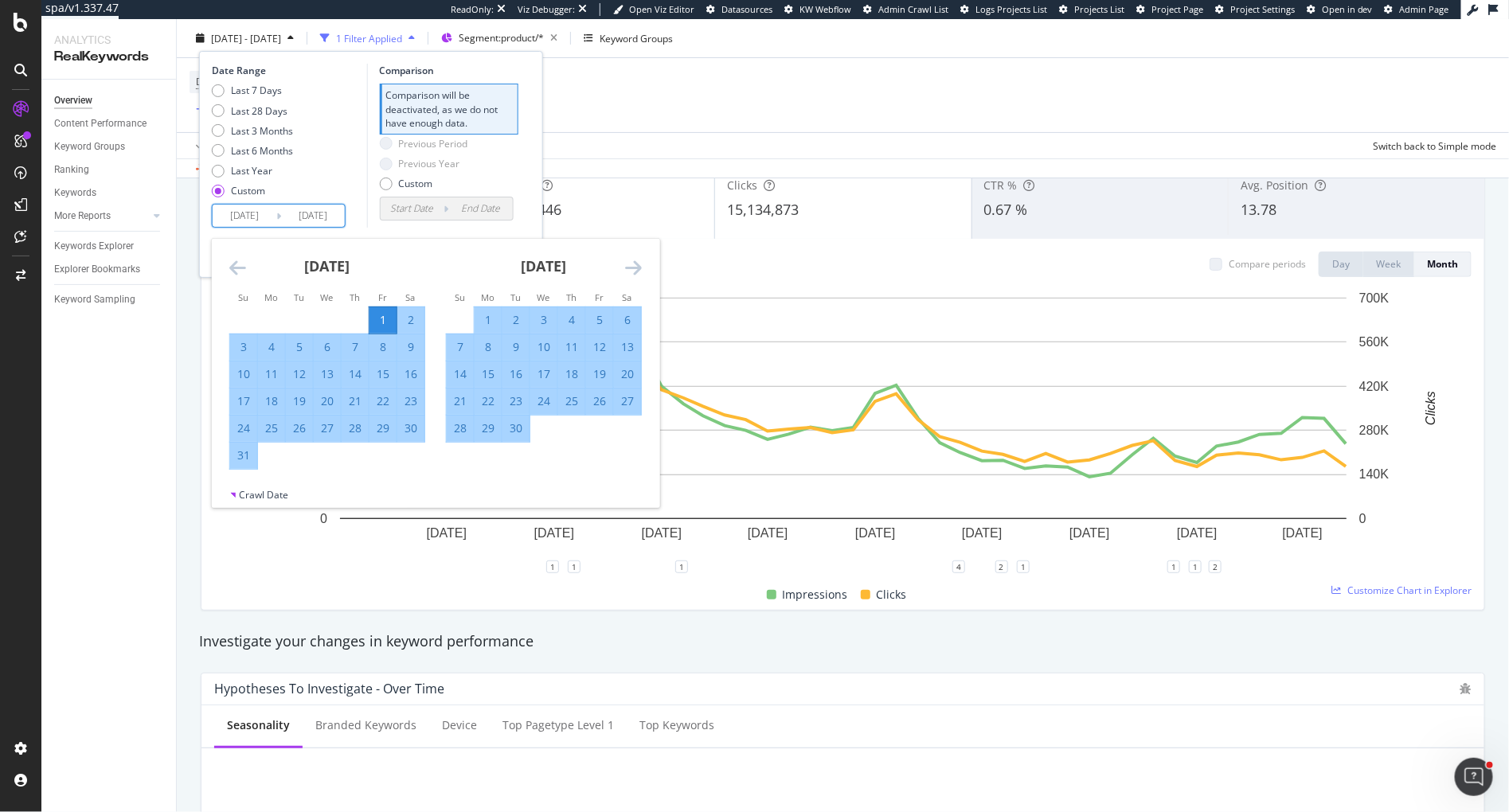
click at [304, 218] on input "[DATE]" at bounding box center [312, 215] width 63 height 22
click at [629, 270] on icon "Move forward to switch to the next month." at bounding box center [634, 267] width 17 height 19
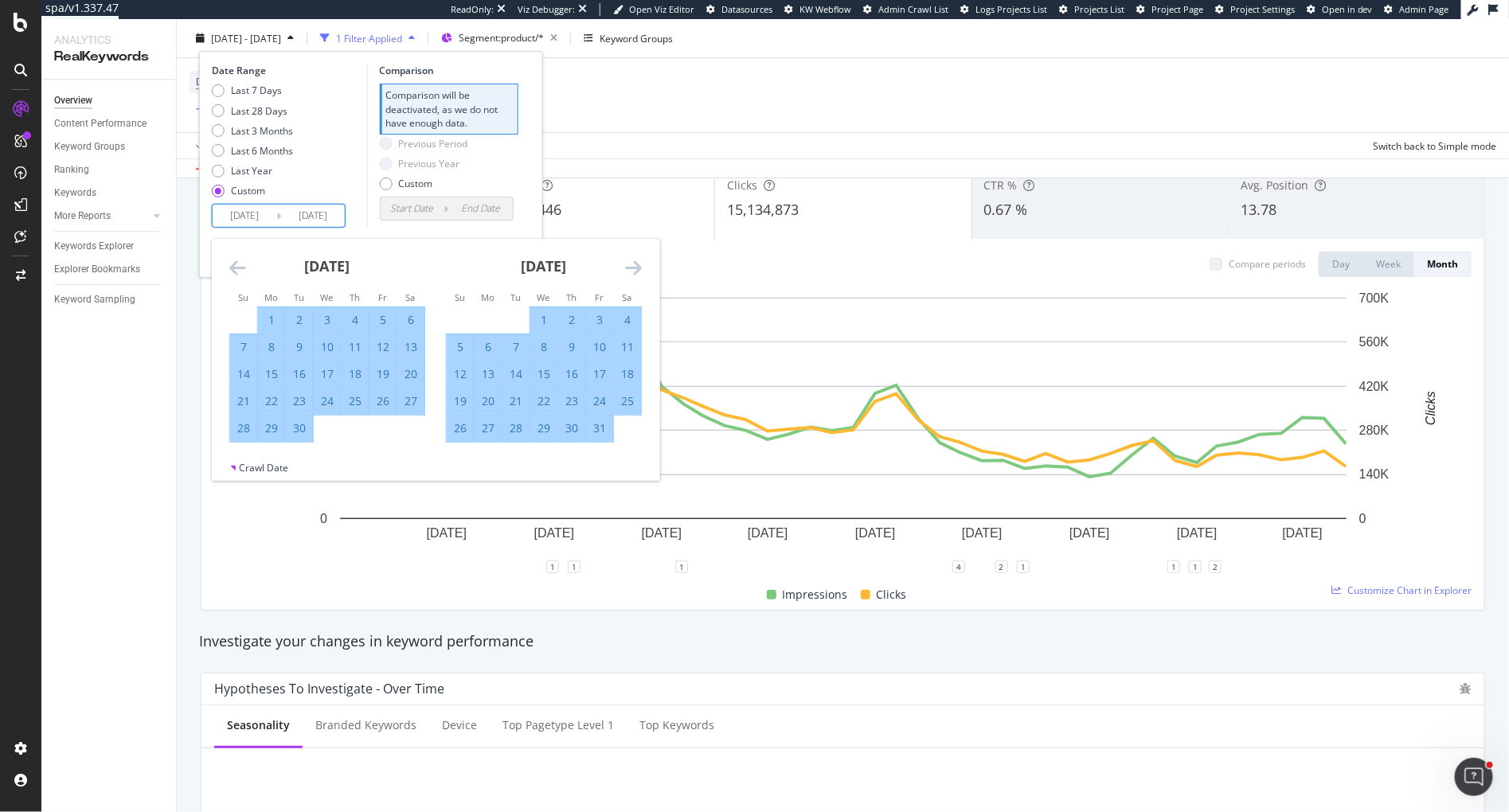
click at [629, 270] on icon "Move forward to switch to the next month." at bounding box center [634, 267] width 17 height 19
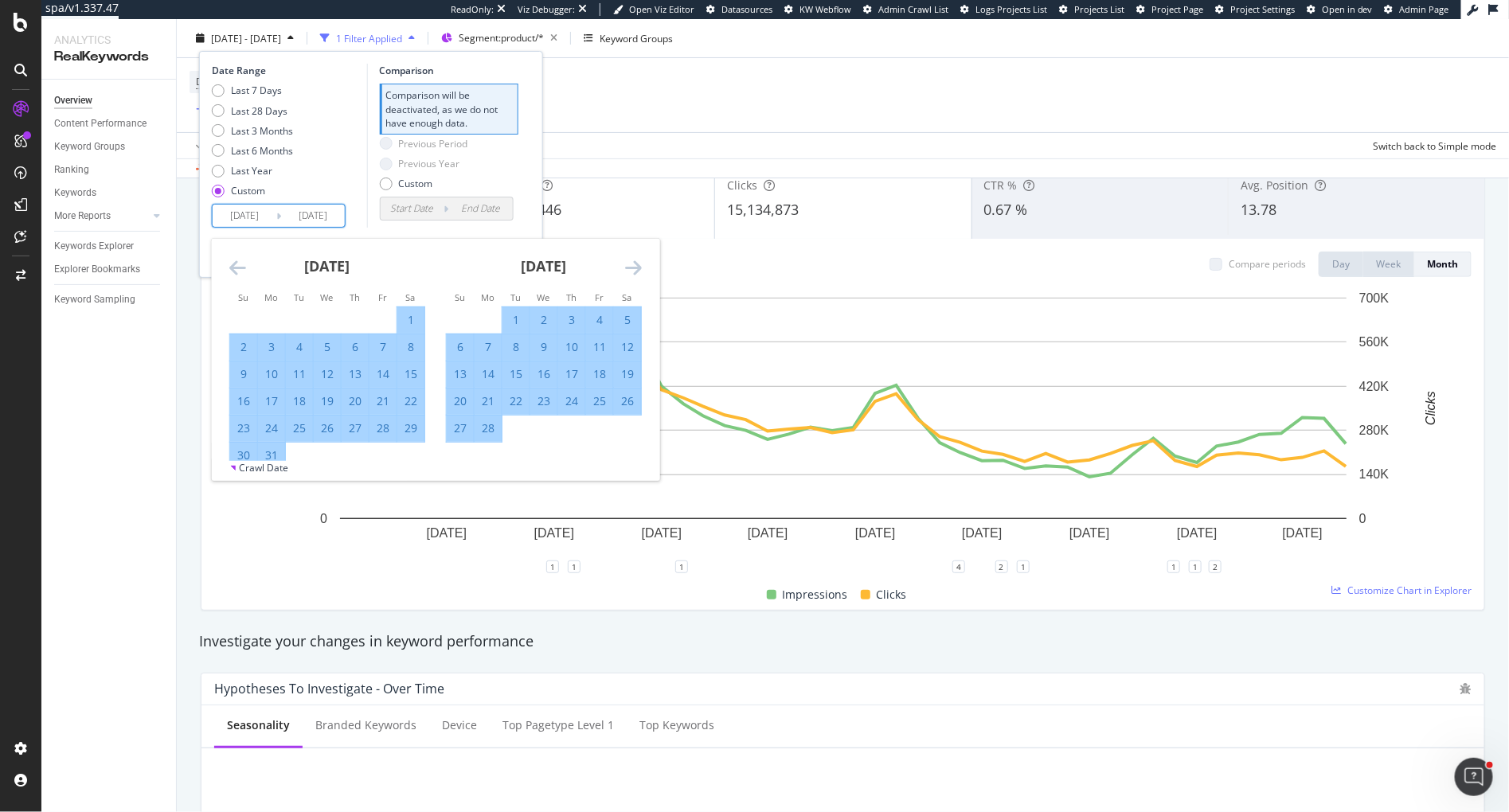
click at [629, 270] on icon "Move forward to switch to the next month." at bounding box center [634, 267] width 17 height 19
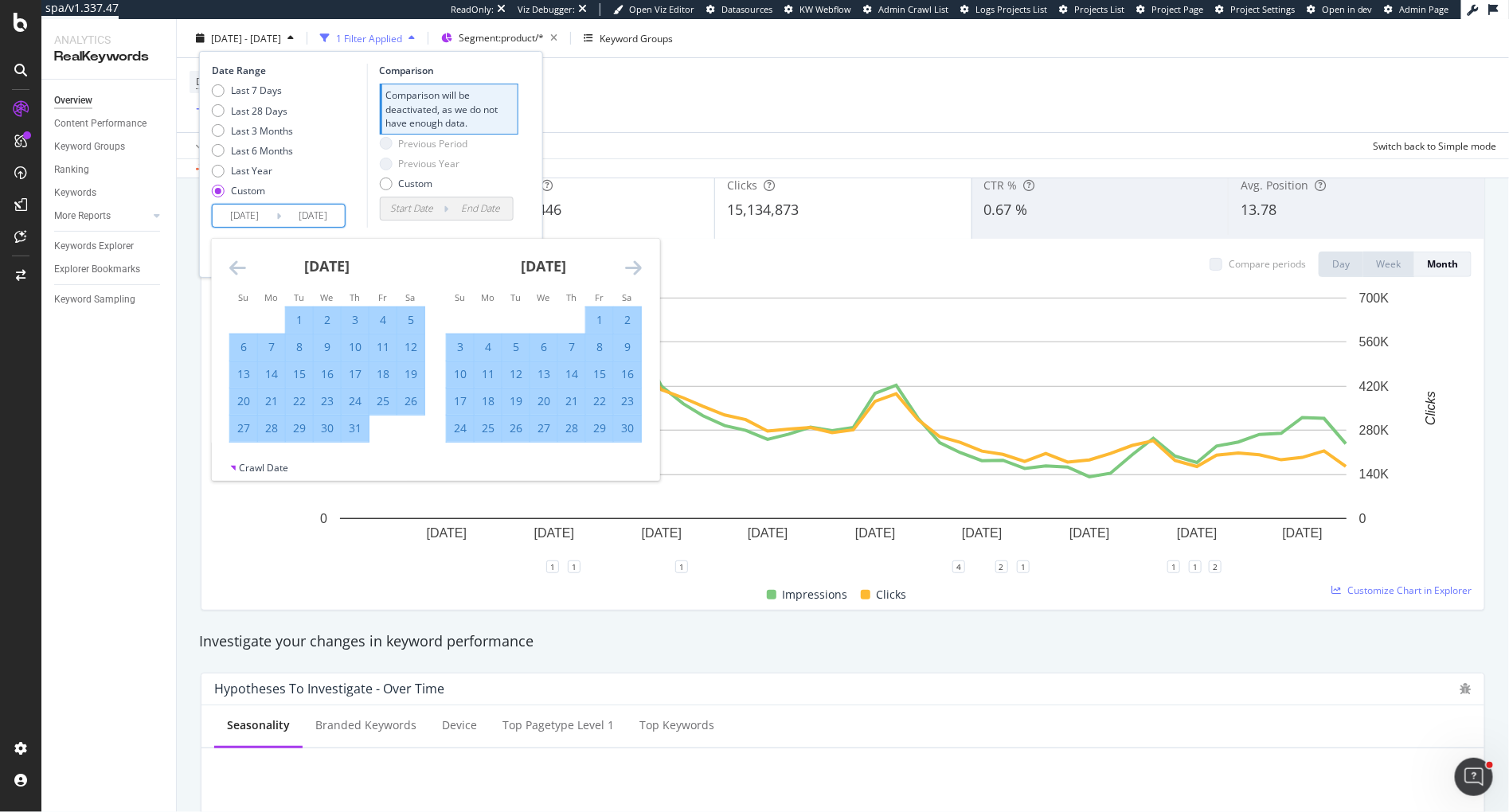
click at [629, 270] on icon "Move forward to switch to the next month." at bounding box center [634, 267] width 17 height 19
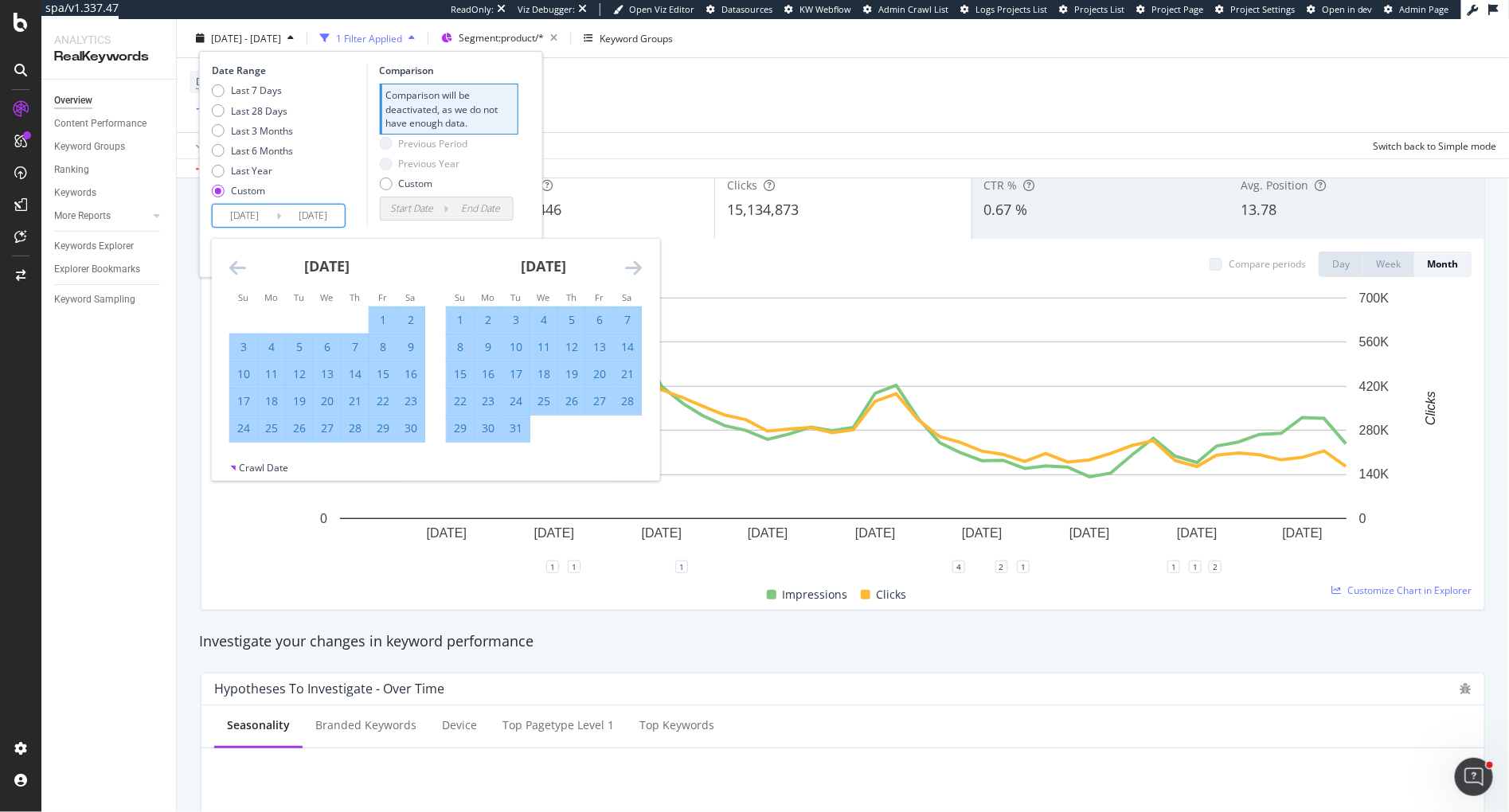
click at [629, 270] on icon "Move forward to switch to the next month." at bounding box center [634, 267] width 17 height 19
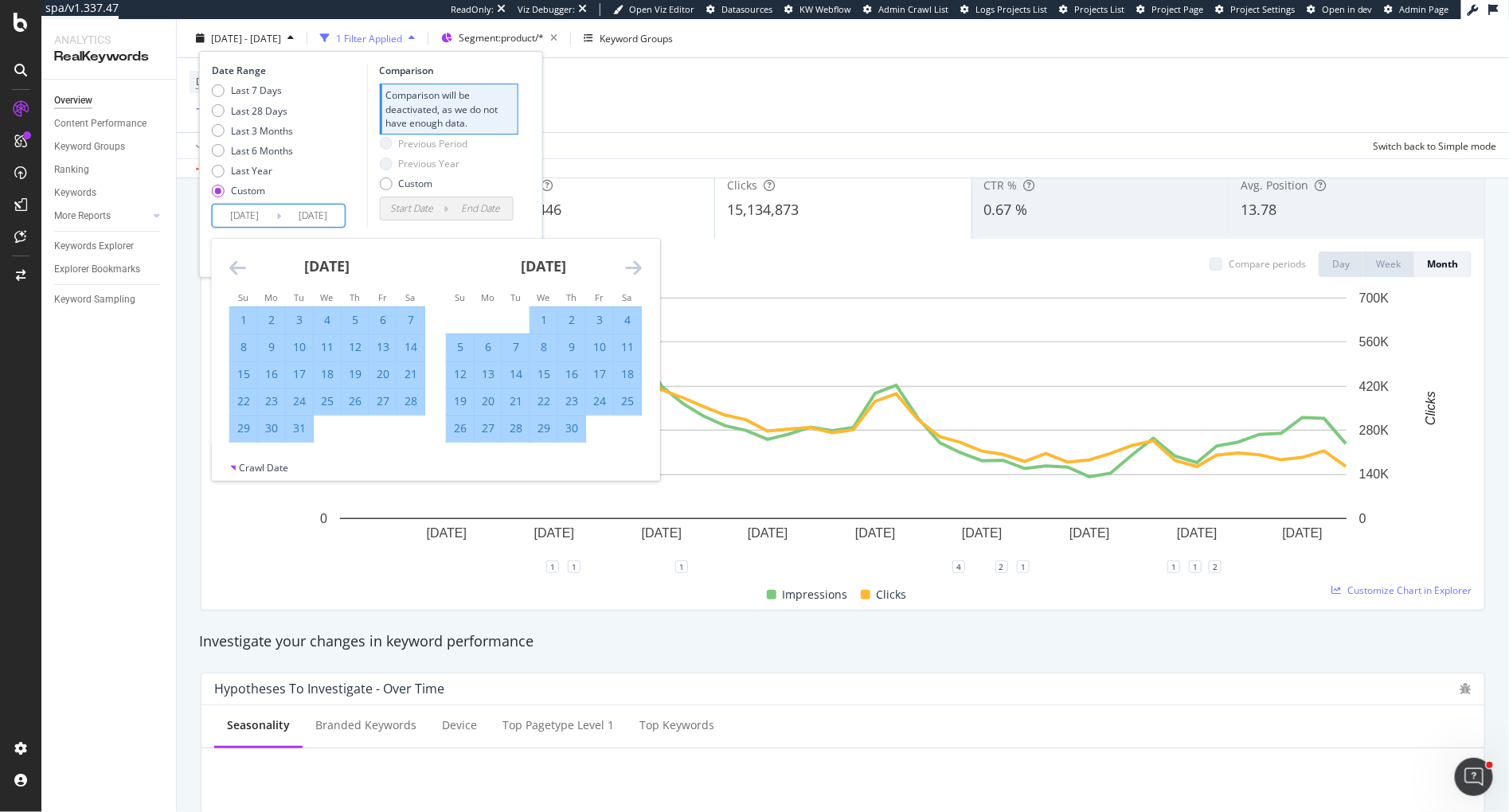
click at [629, 270] on icon "Move forward to switch to the next month." at bounding box center [634, 267] width 17 height 19
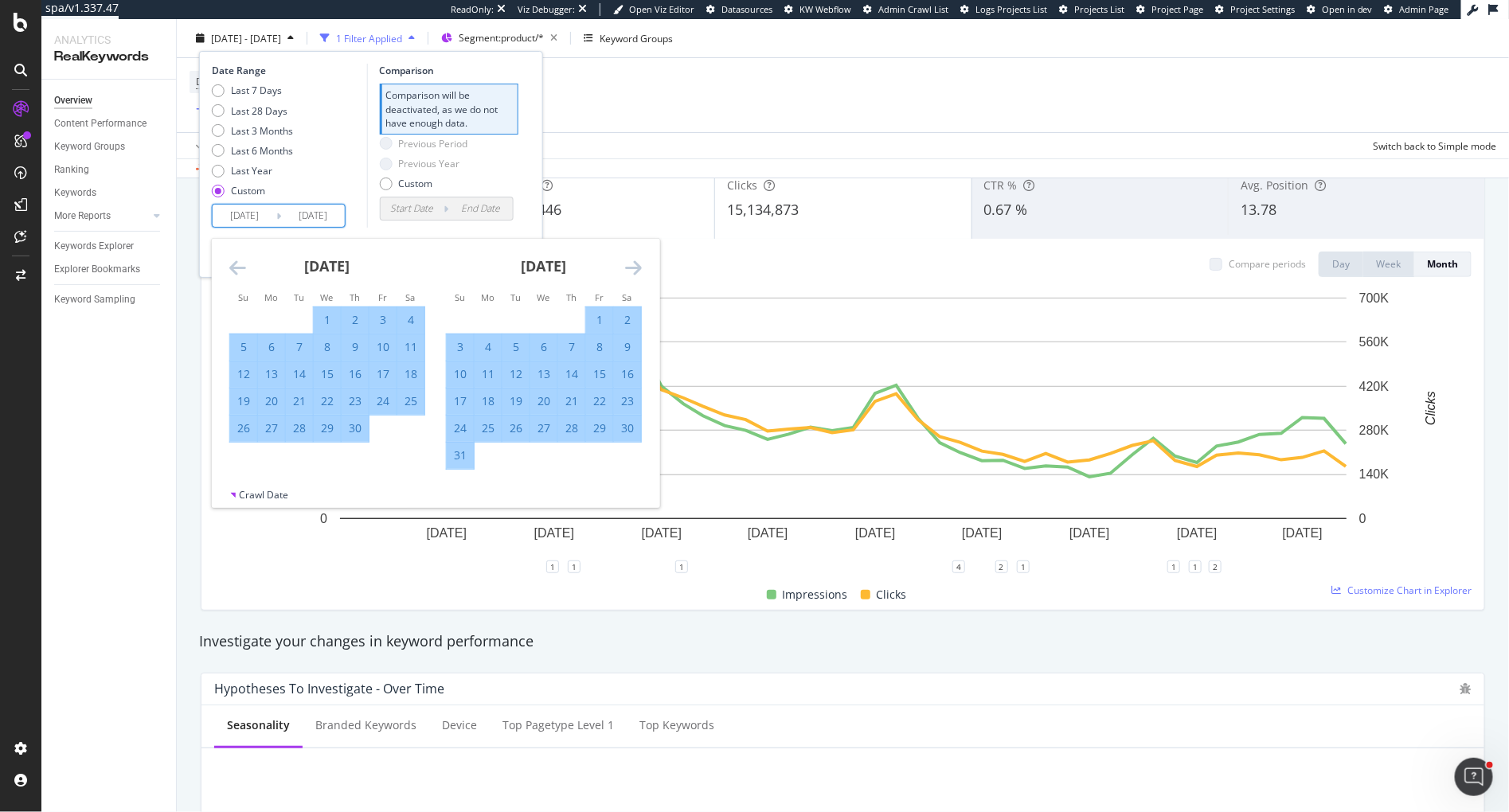
click at [629, 270] on icon "Move forward to switch to the next month." at bounding box center [634, 267] width 17 height 19
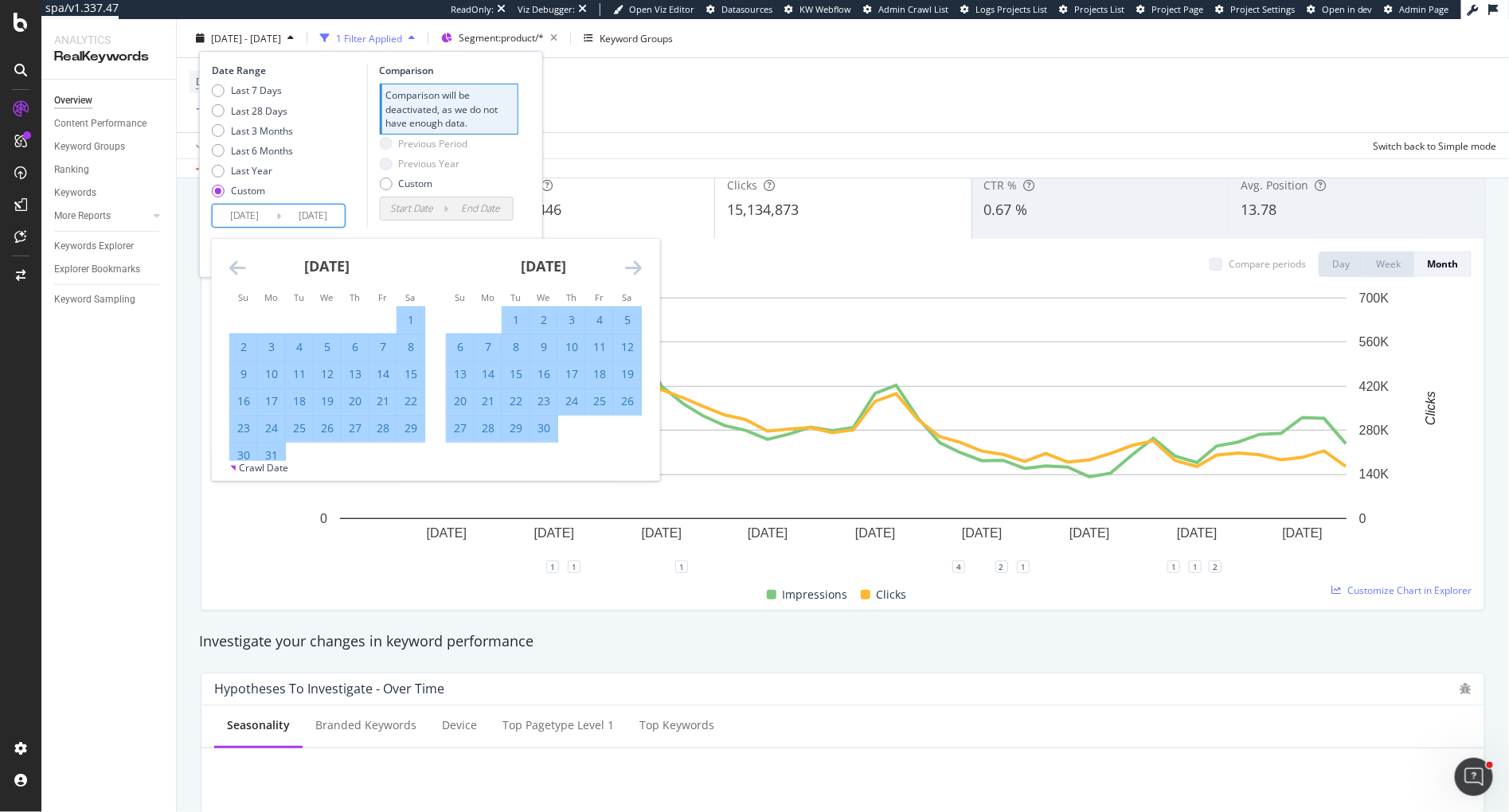
click at [629, 270] on icon "Move forward to switch to the next month." at bounding box center [634, 267] width 17 height 19
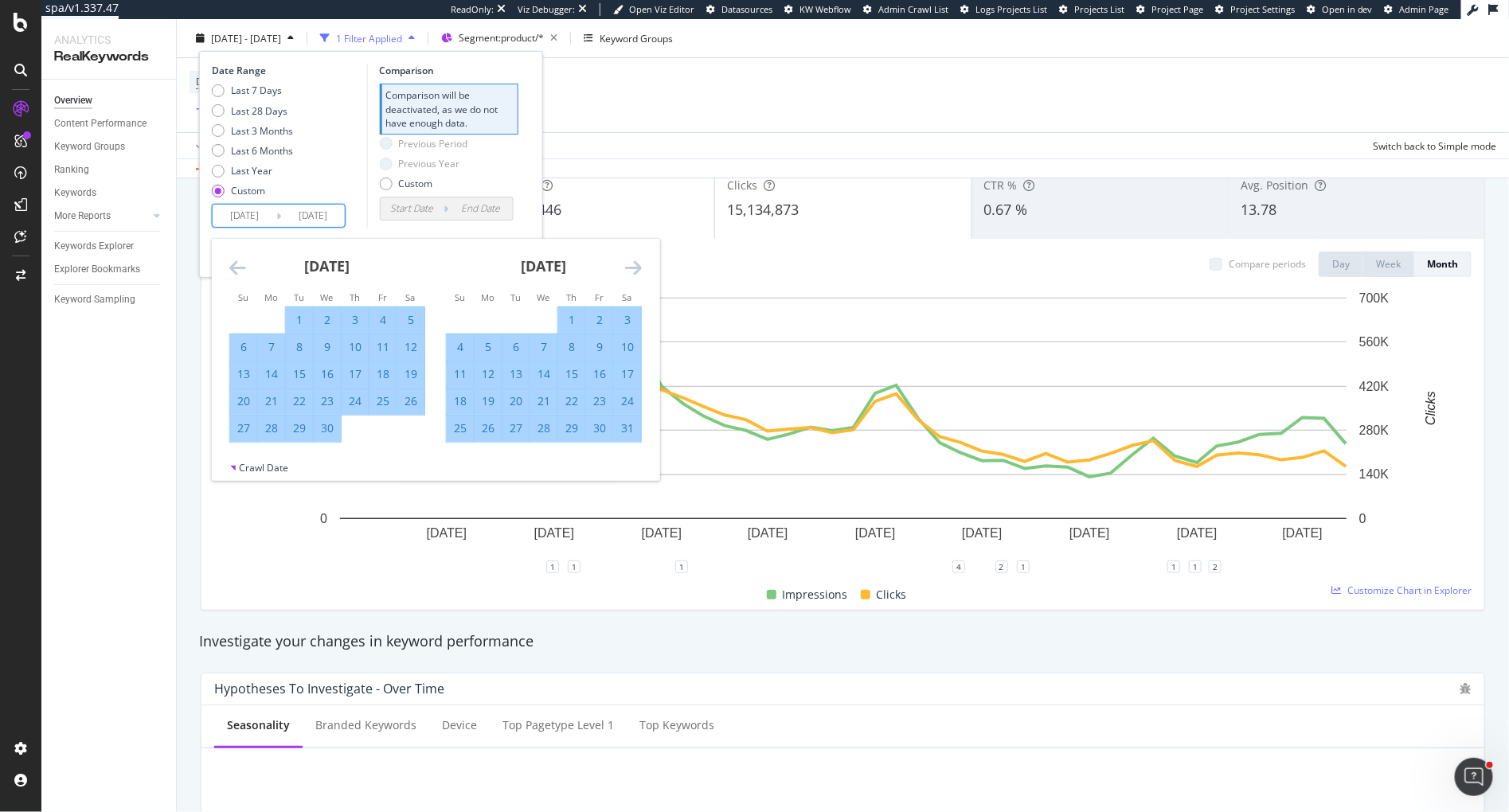
click at [629, 270] on icon "Move forward to switch to the next month." at bounding box center [634, 267] width 17 height 19
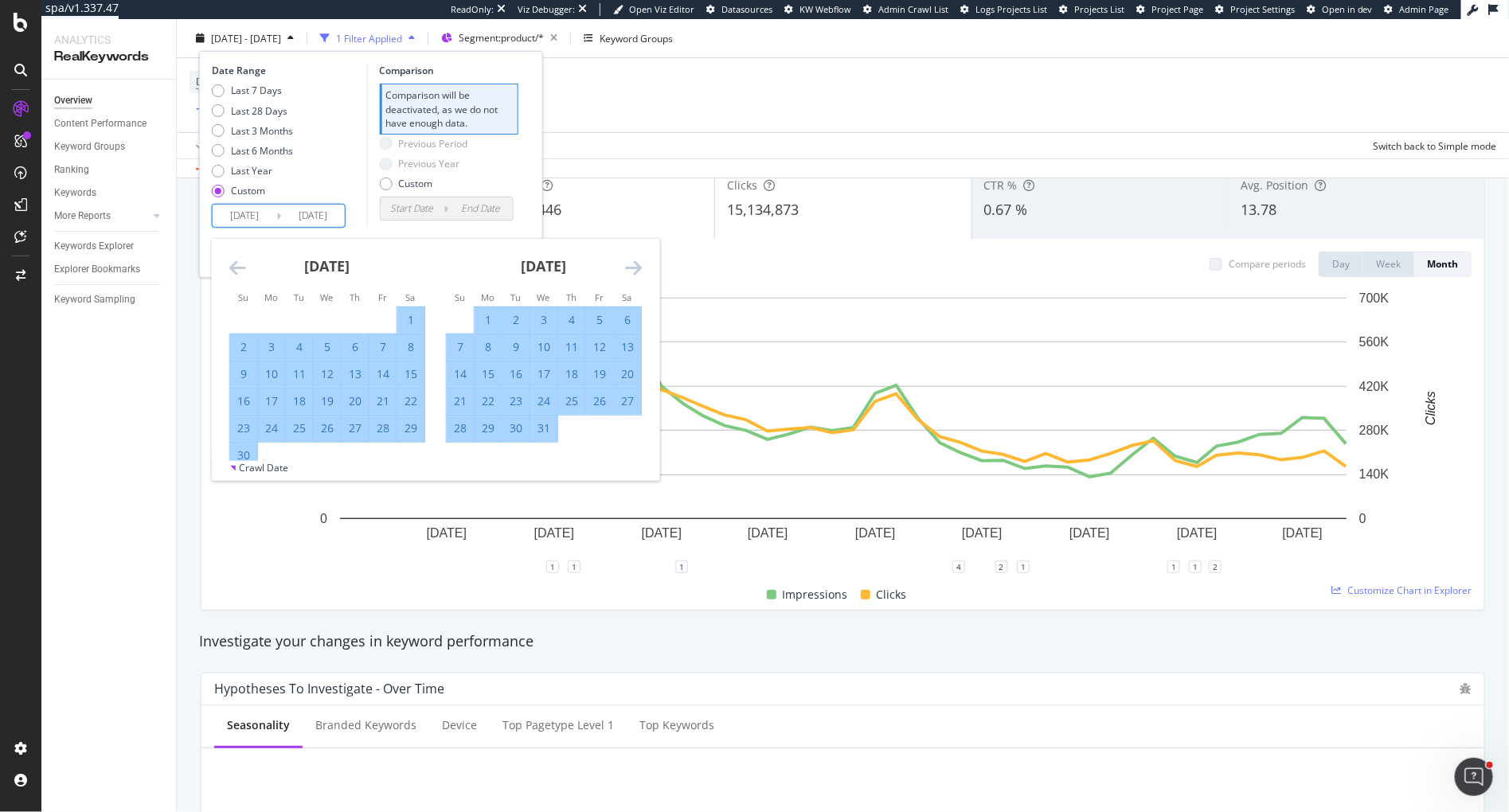
click at [629, 270] on icon "Move forward to switch to the next month." at bounding box center [634, 267] width 17 height 19
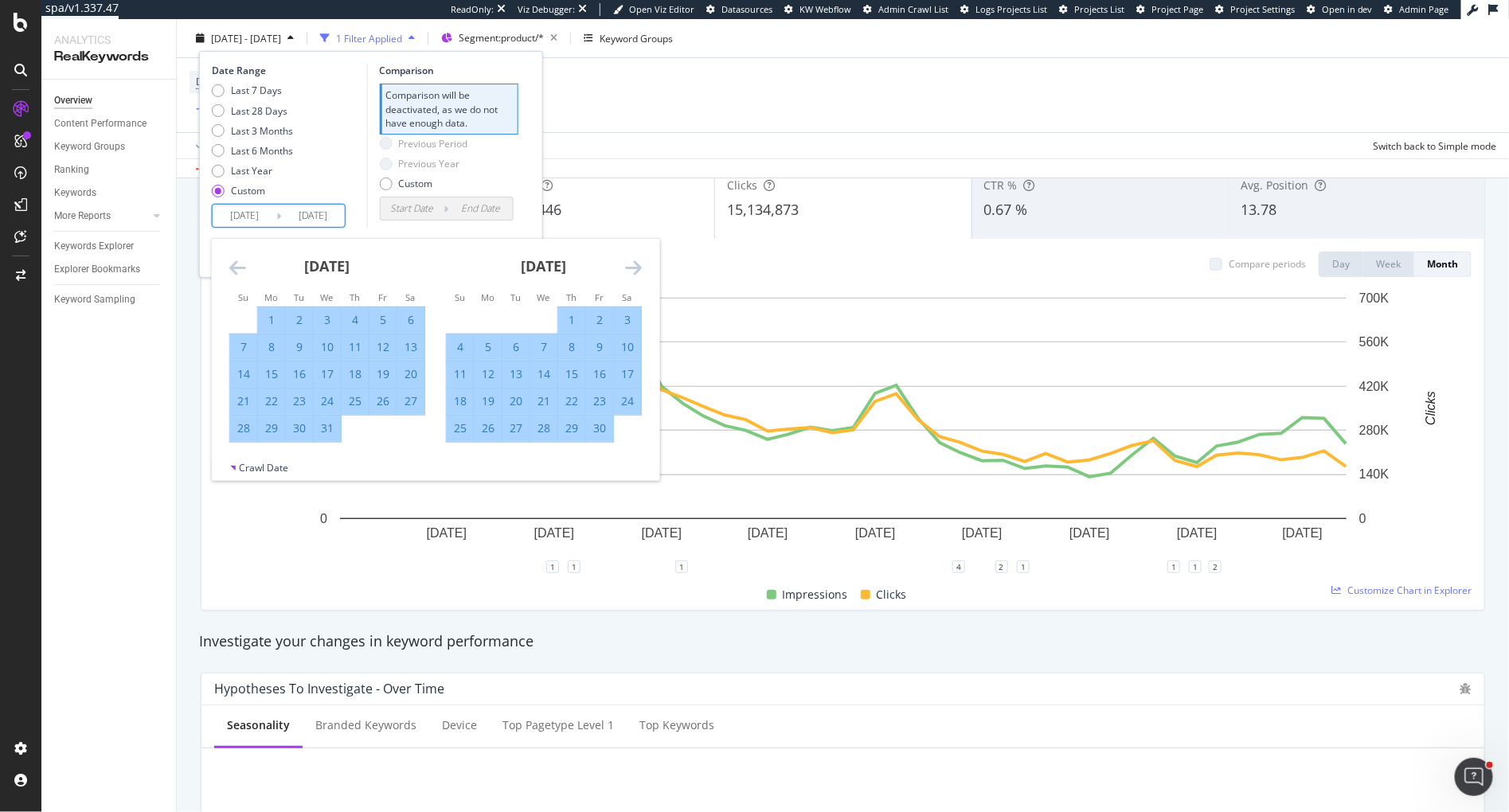
click at [629, 270] on icon "Move forward to switch to the next month." at bounding box center [634, 267] width 17 height 19
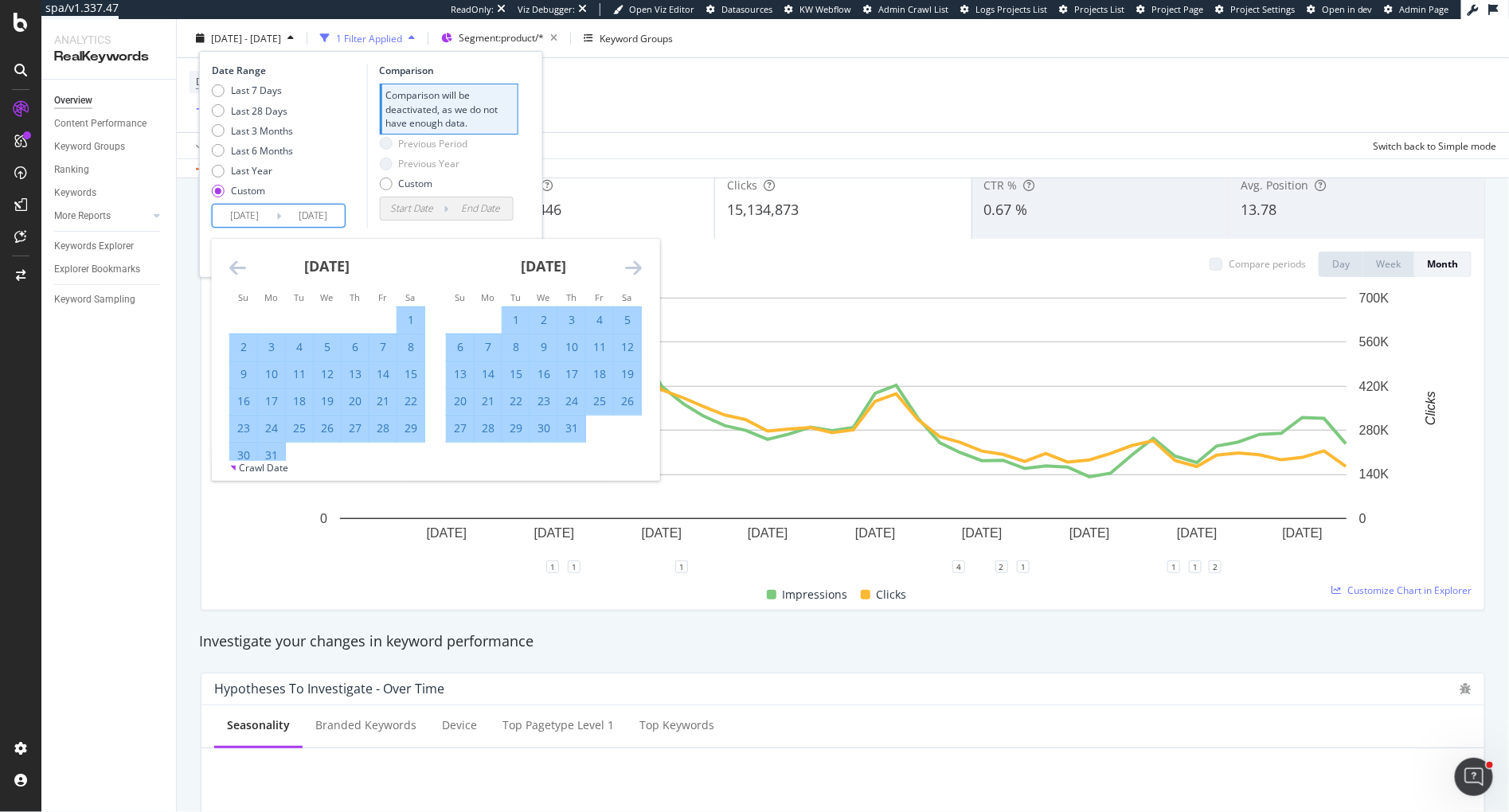
click at [629, 270] on icon "Move forward to switch to the next month." at bounding box center [634, 267] width 17 height 19
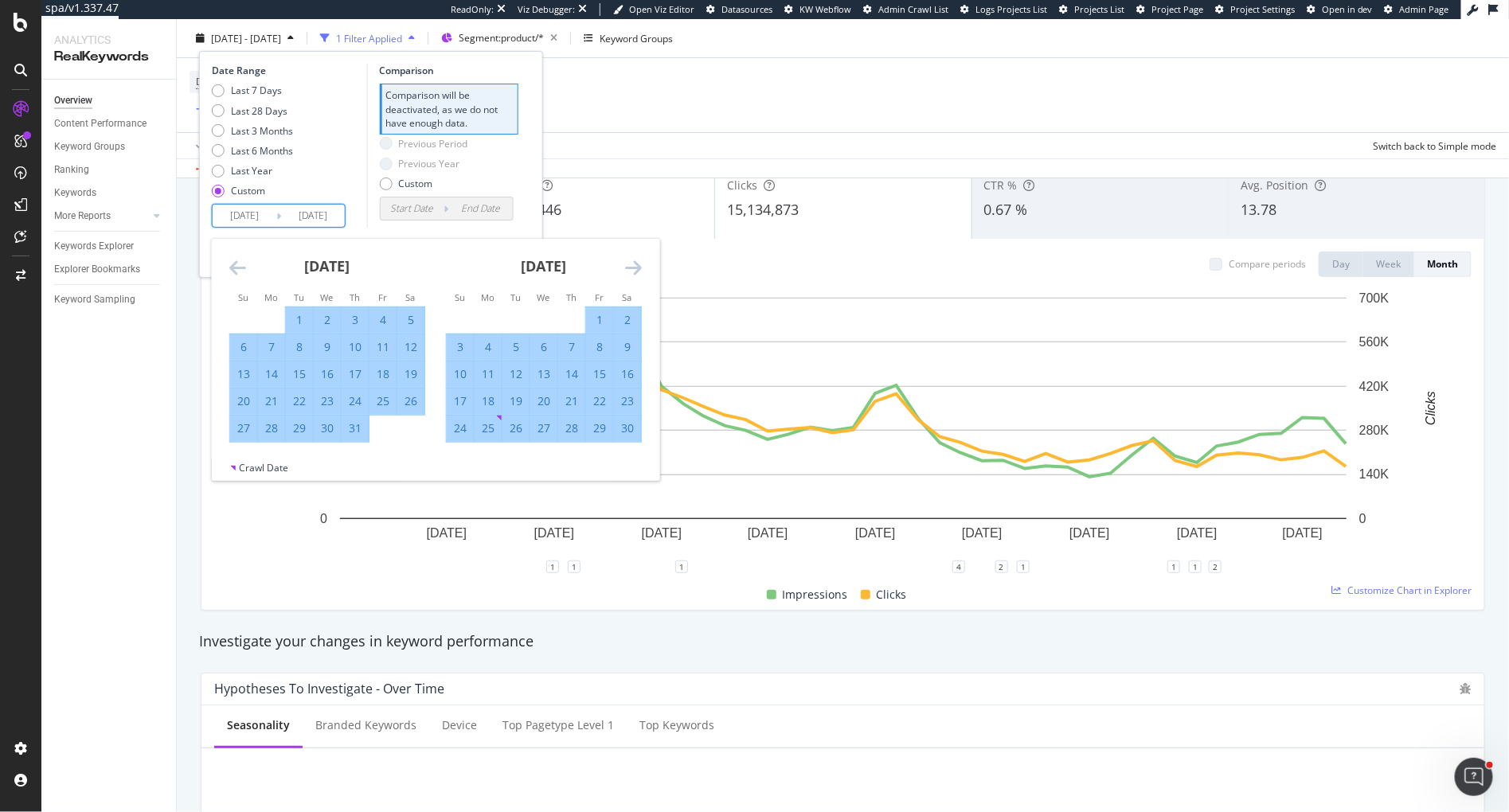
click at [629, 270] on icon "Move forward to switch to the next month." at bounding box center [634, 267] width 17 height 19
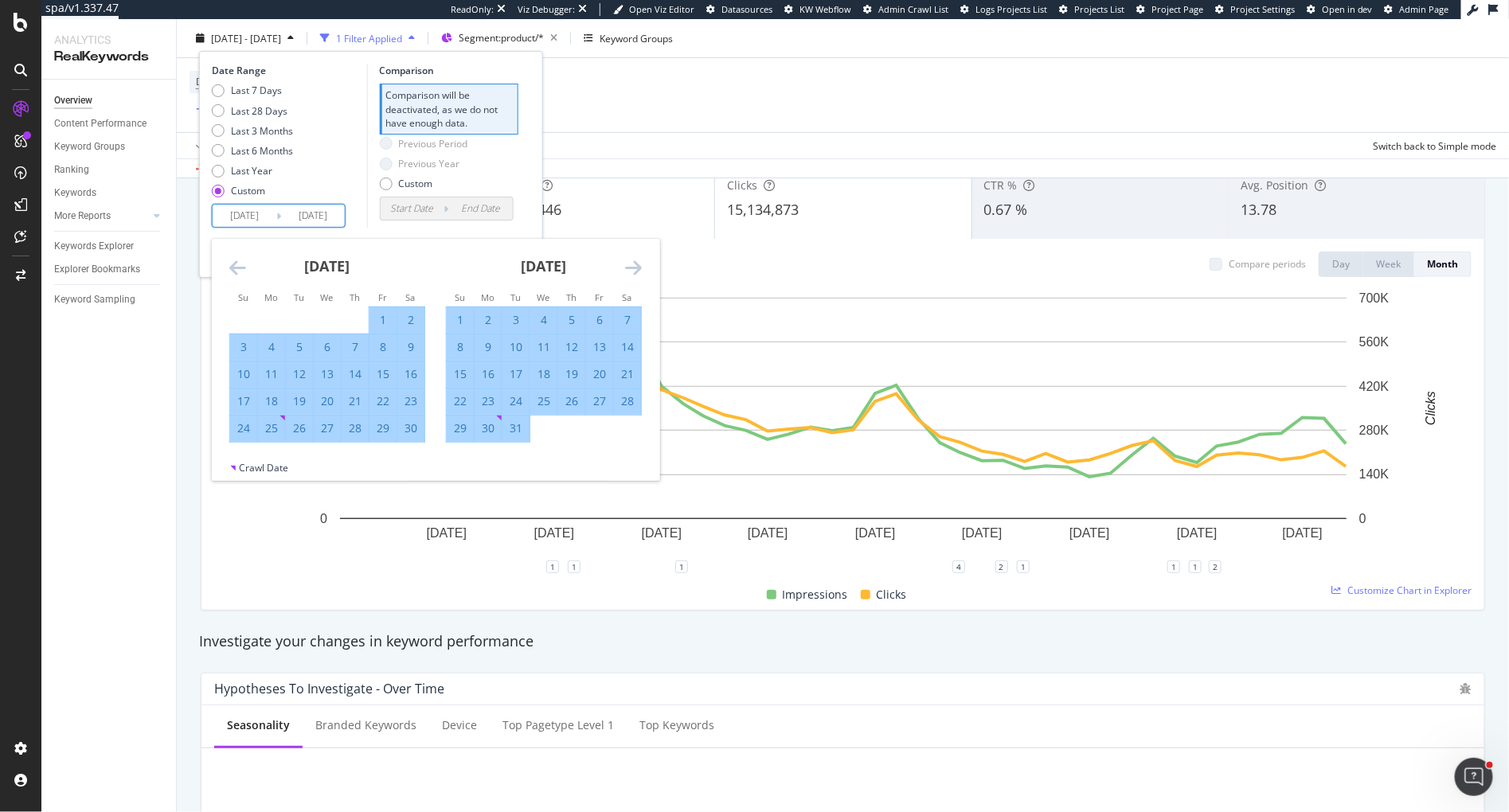
click at [629, 270] on icon "Move forward to switch to the next month." at bounding box center [634, 267] width 17 height 19
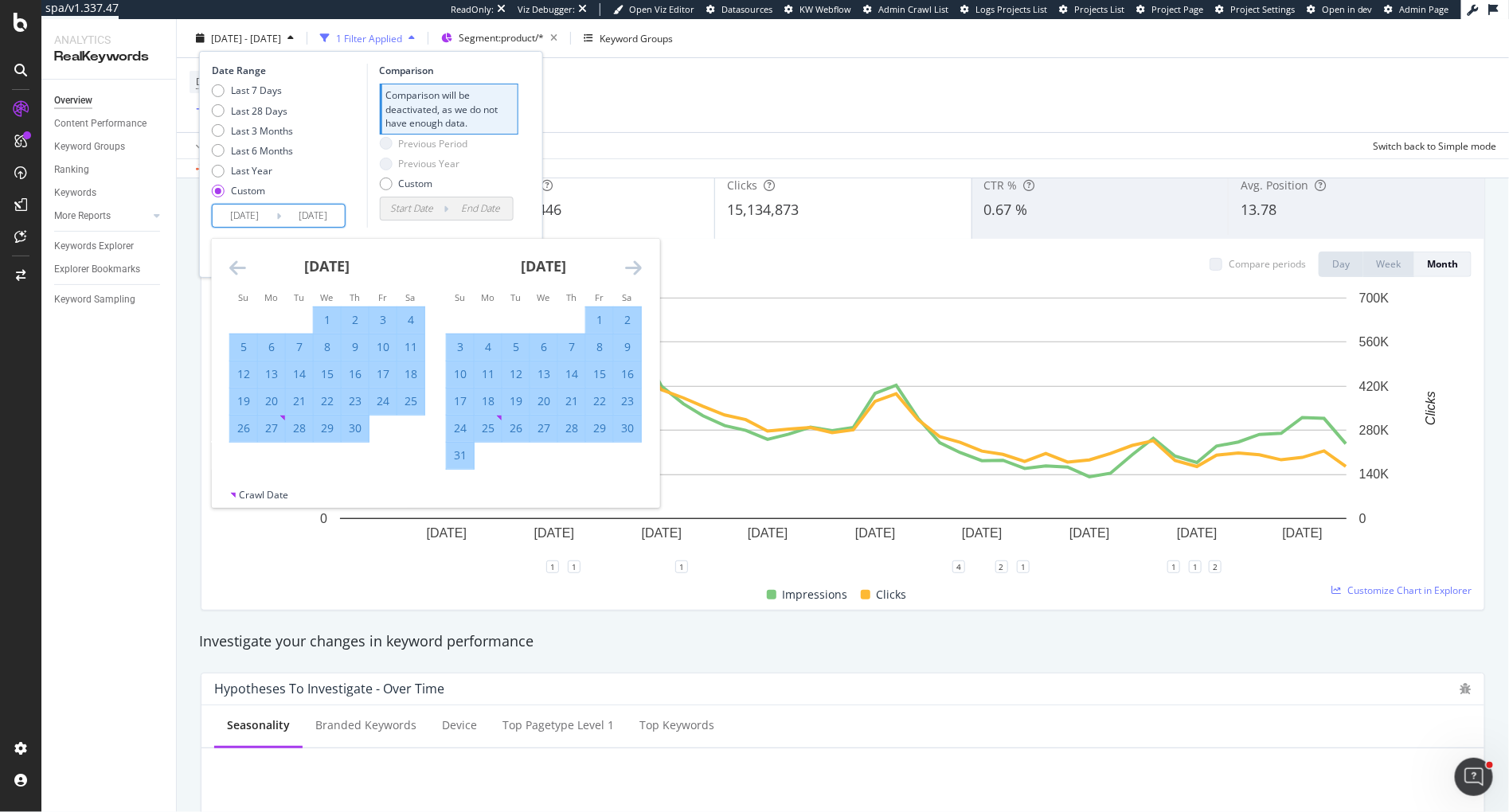
click at [629, 270] on icon "Move forward to switch to the next month." at bounding box center [634, 267] width 17 height 19
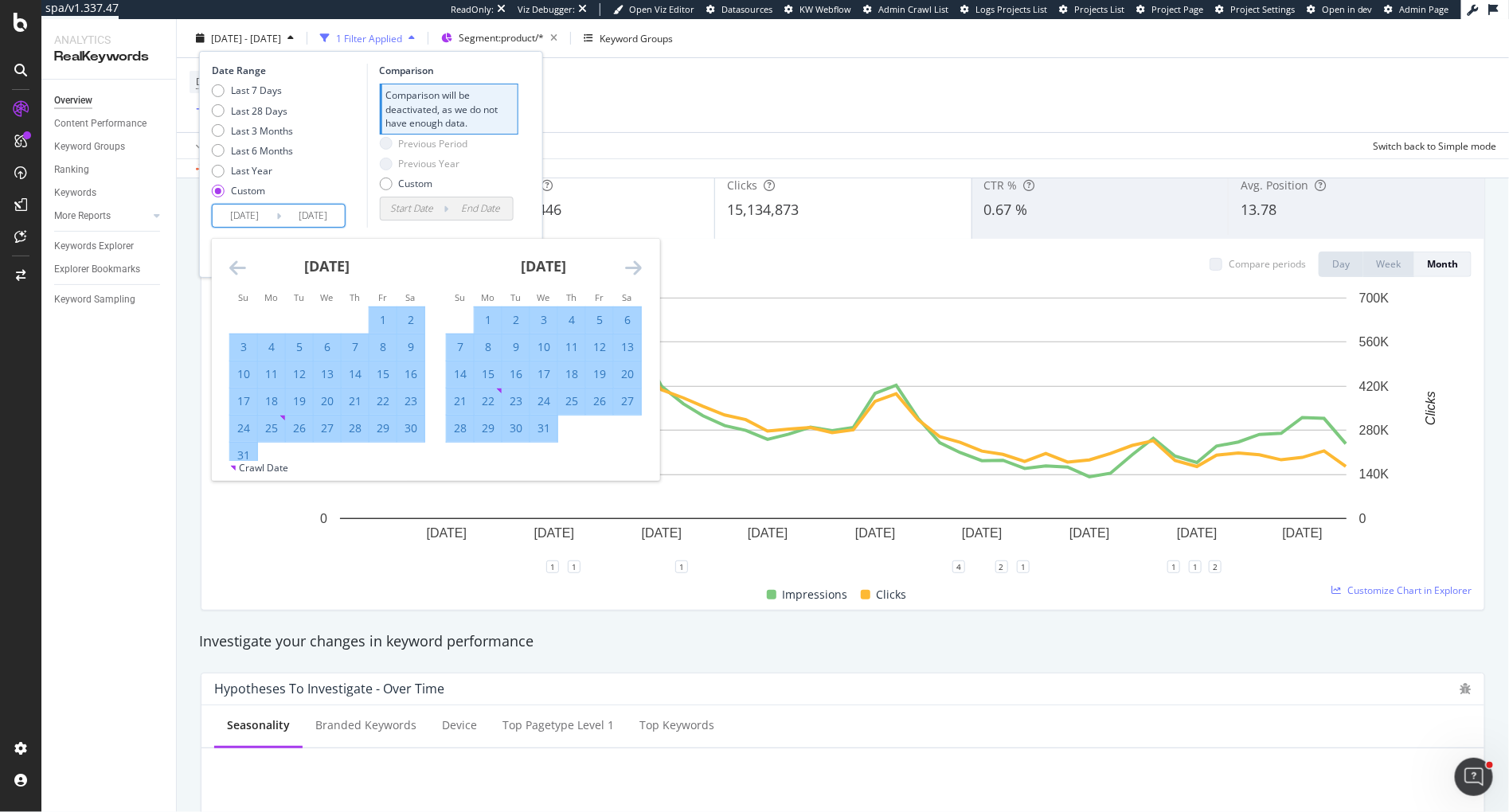
click at [629, 270] on icon "Move forward to switch to the next month." at bounding box center [634, 267] width 17 height 19
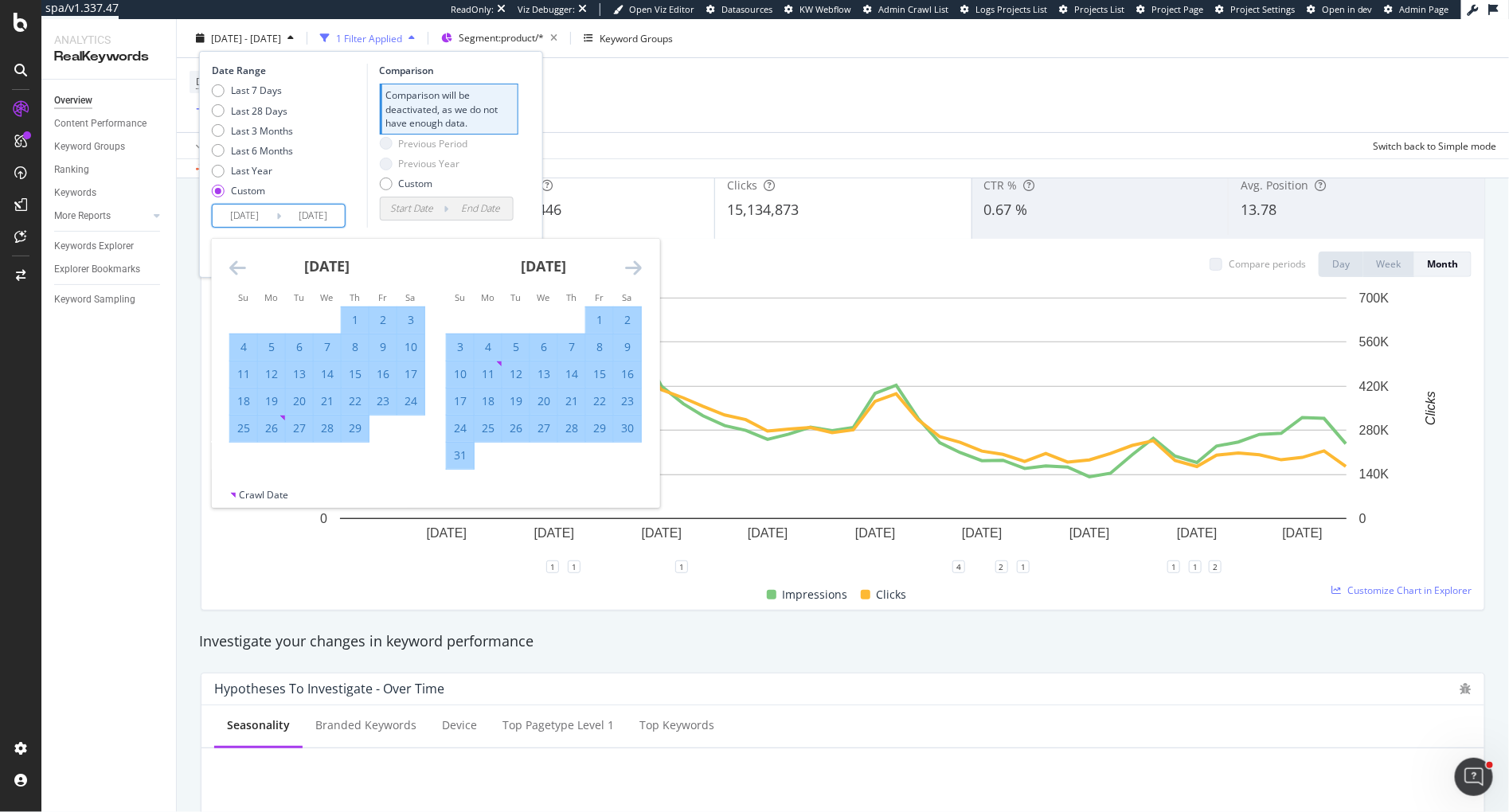
click at [629, 270] on icon "Move forward to switch to the next month." at bounding box center [634, 267] width 17 height 19
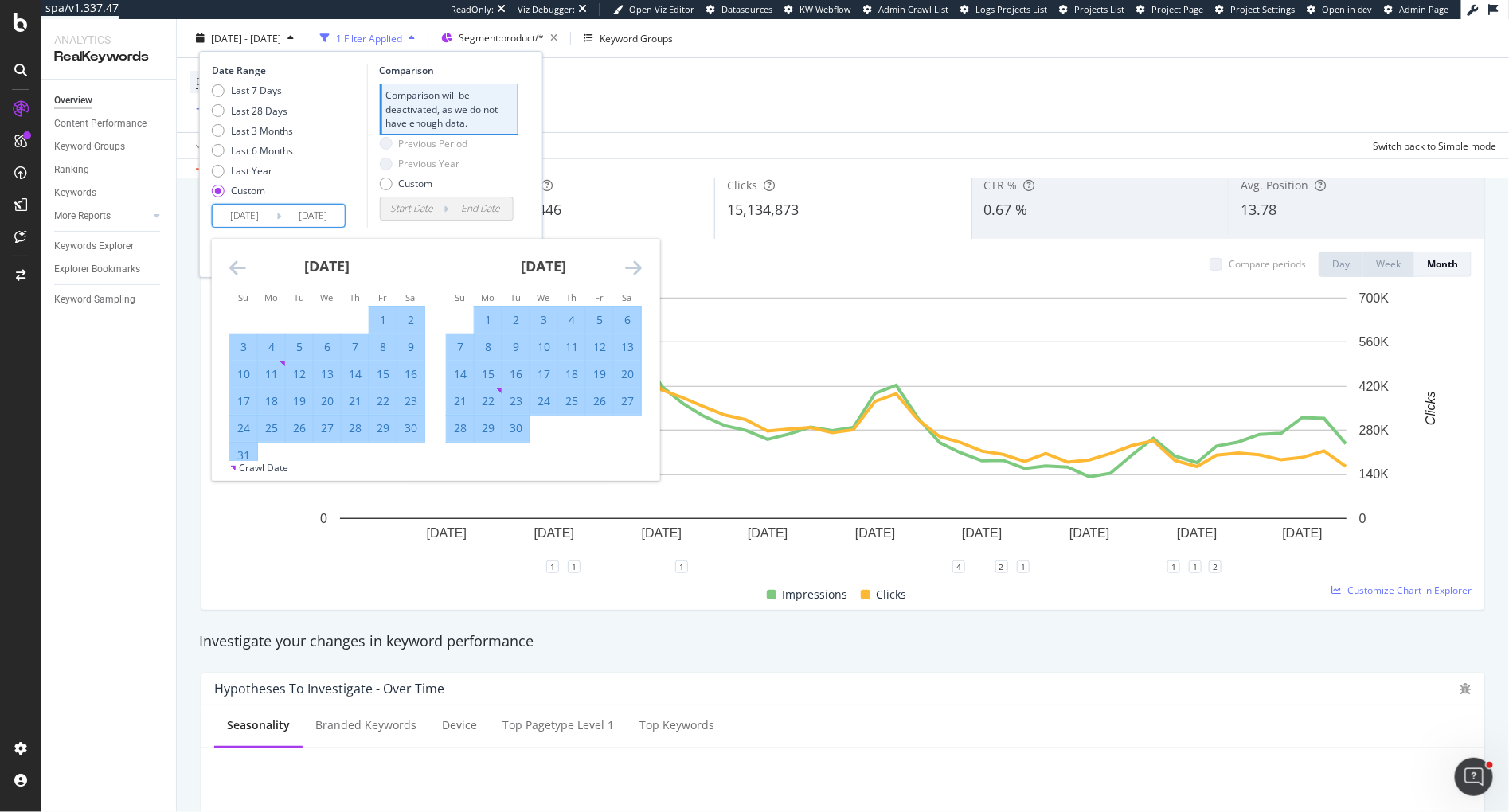
click at [629, 270] on icon "Move forward to switch to the next month." at bounding box center [634, 267] width 17 height 19
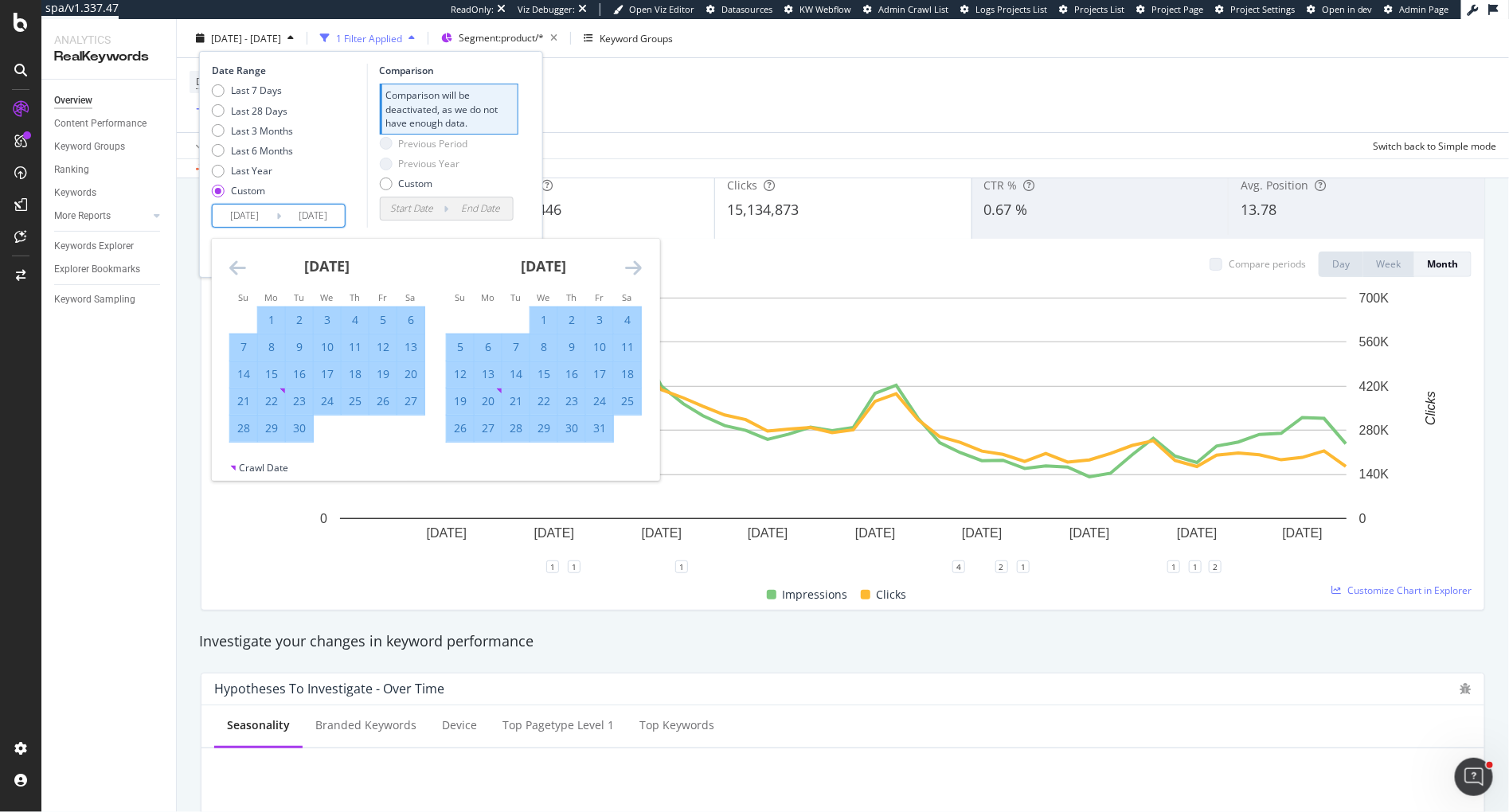
click at [629, 270] on icon "Move forward to switch to the next month." at bounding box center [634, 267] width 17 height 19
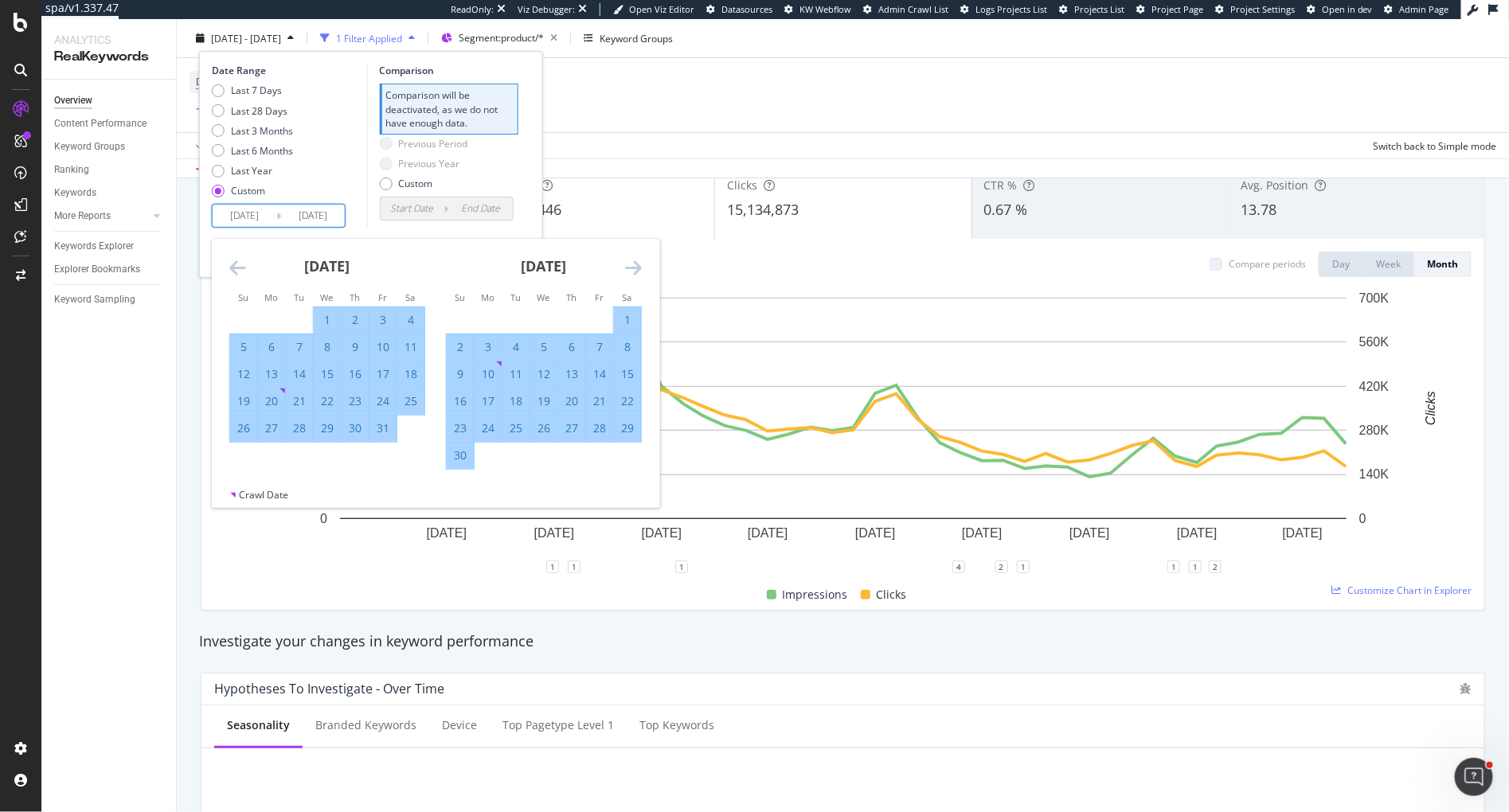
click at [629, 270] on icon "Move forward to switch to the next month." at bounding box center [634, 267] width 17 height 19
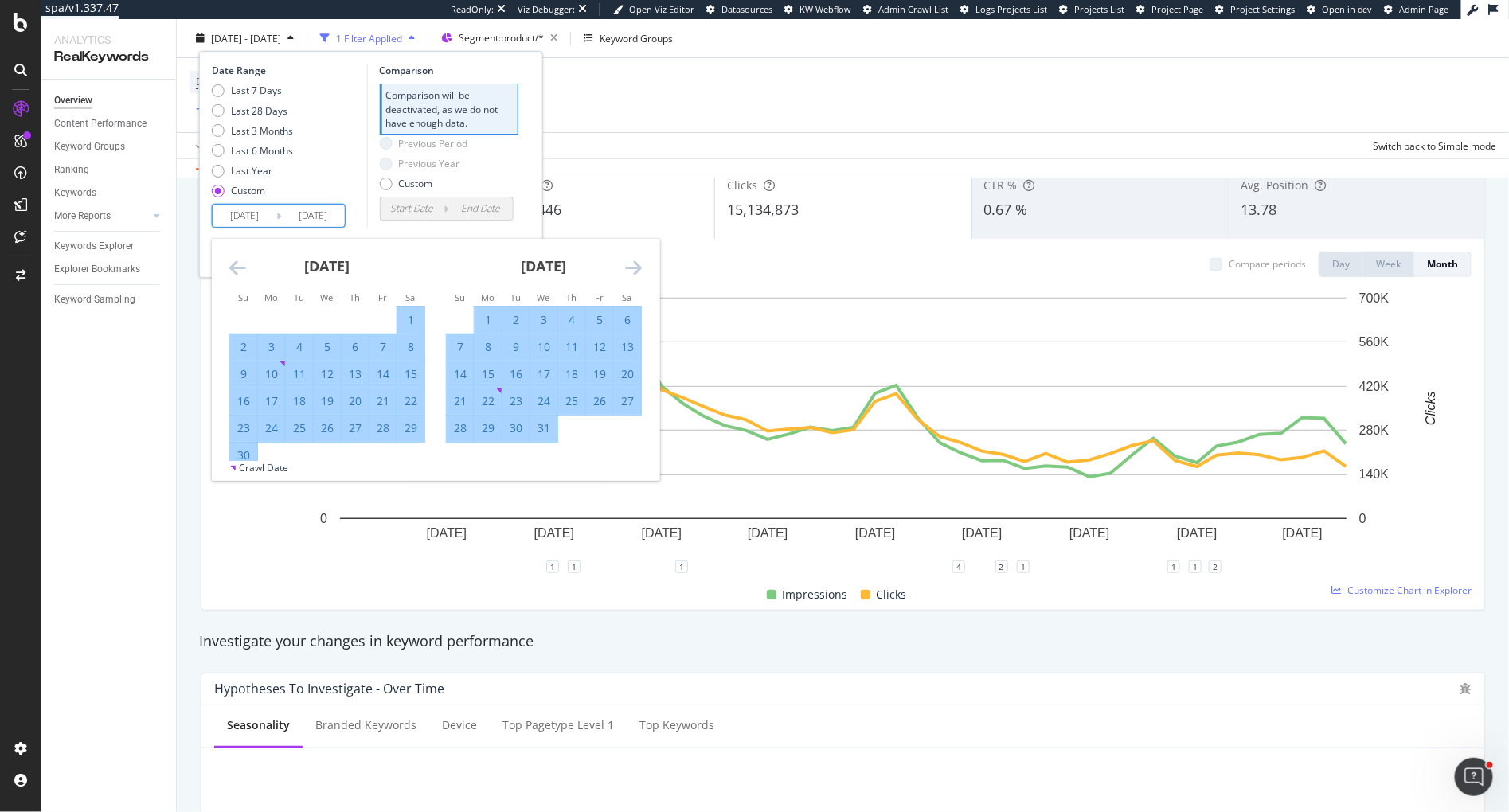
click at [629, 270] on icon "Move forward to switch to the next month." at bounding box center [634, 267] width 17 height 19
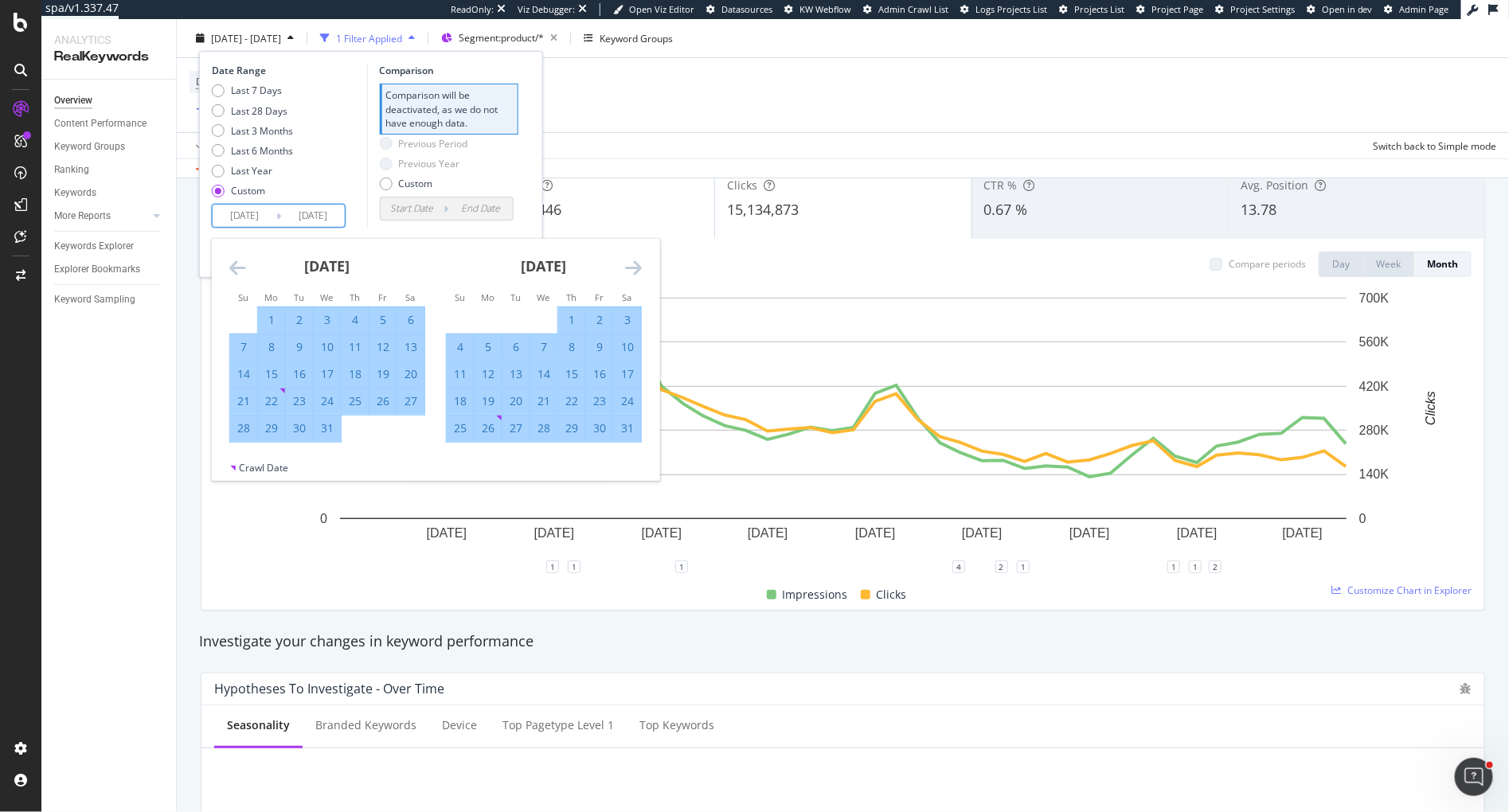
click at [629, 270] on icon "Move forward to switch to the next month." at bounding box center [634, 267] width 17 height 19
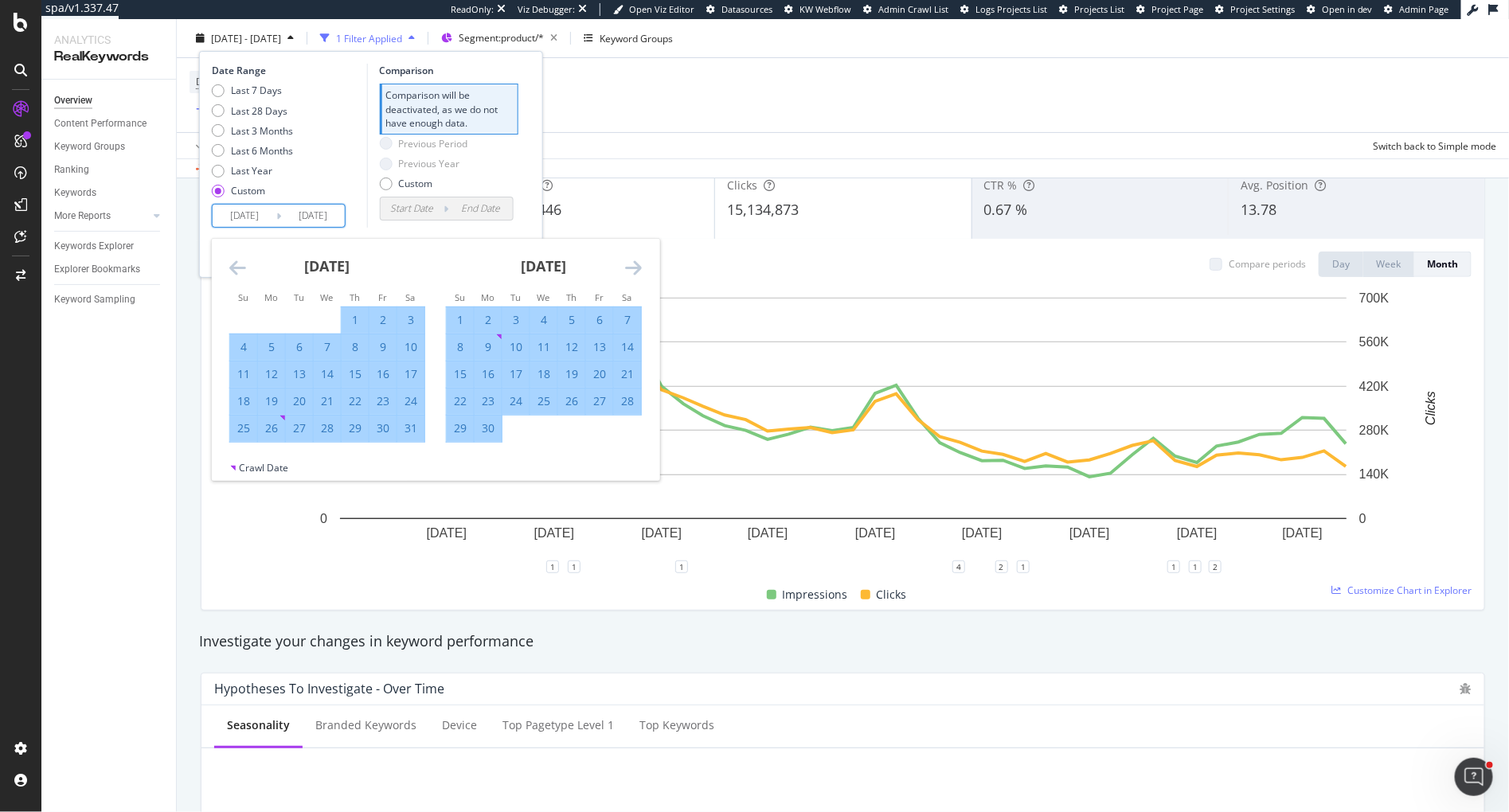
click at [629, 270] on icon "Move forward to switch to the next month." at bounding box center [634, 267] width 17 height 19
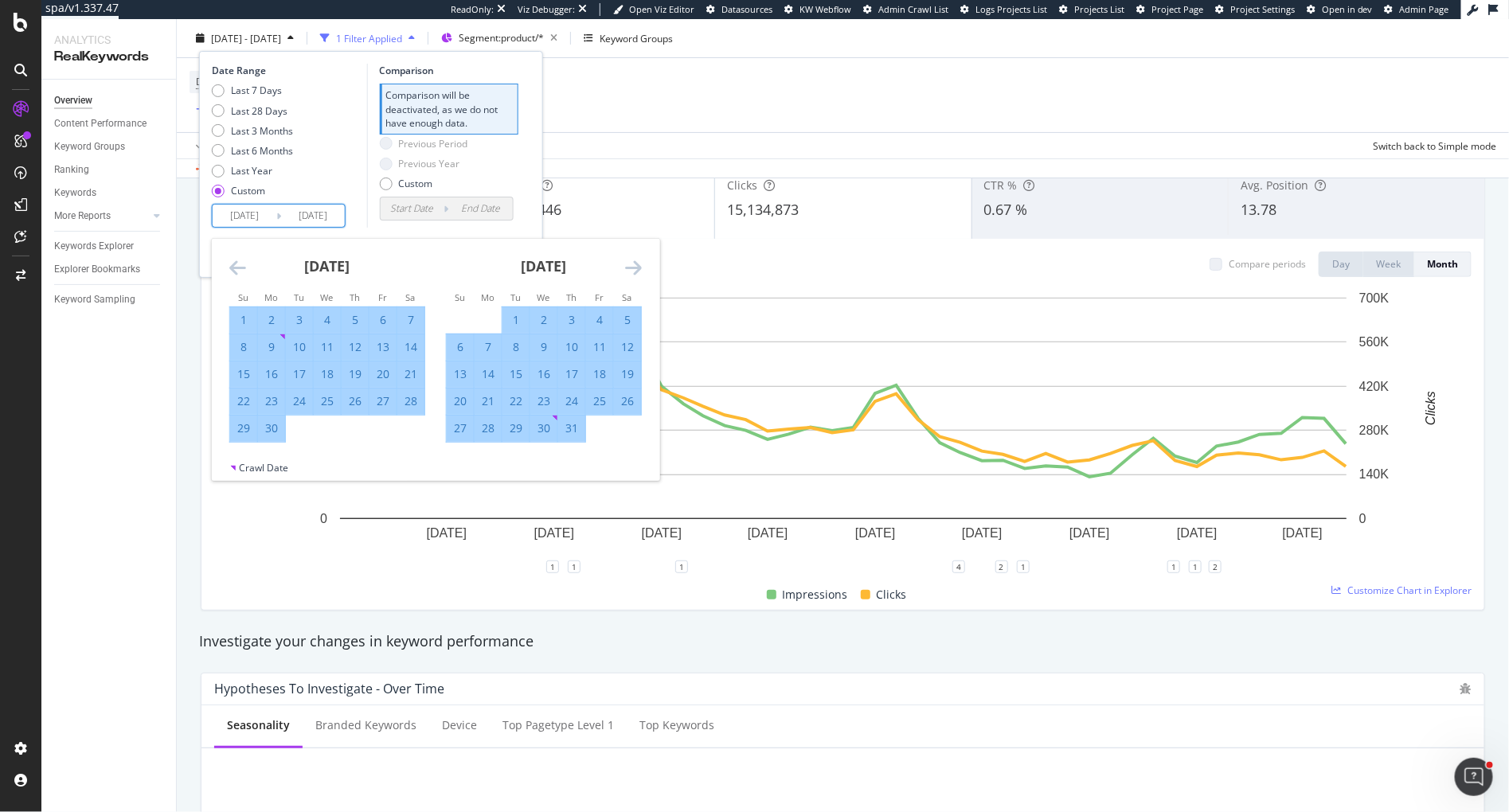
click at [629, 270] on icon "Move forward to switch to the next month." at bounding box center [634, 267] width 17 height 19
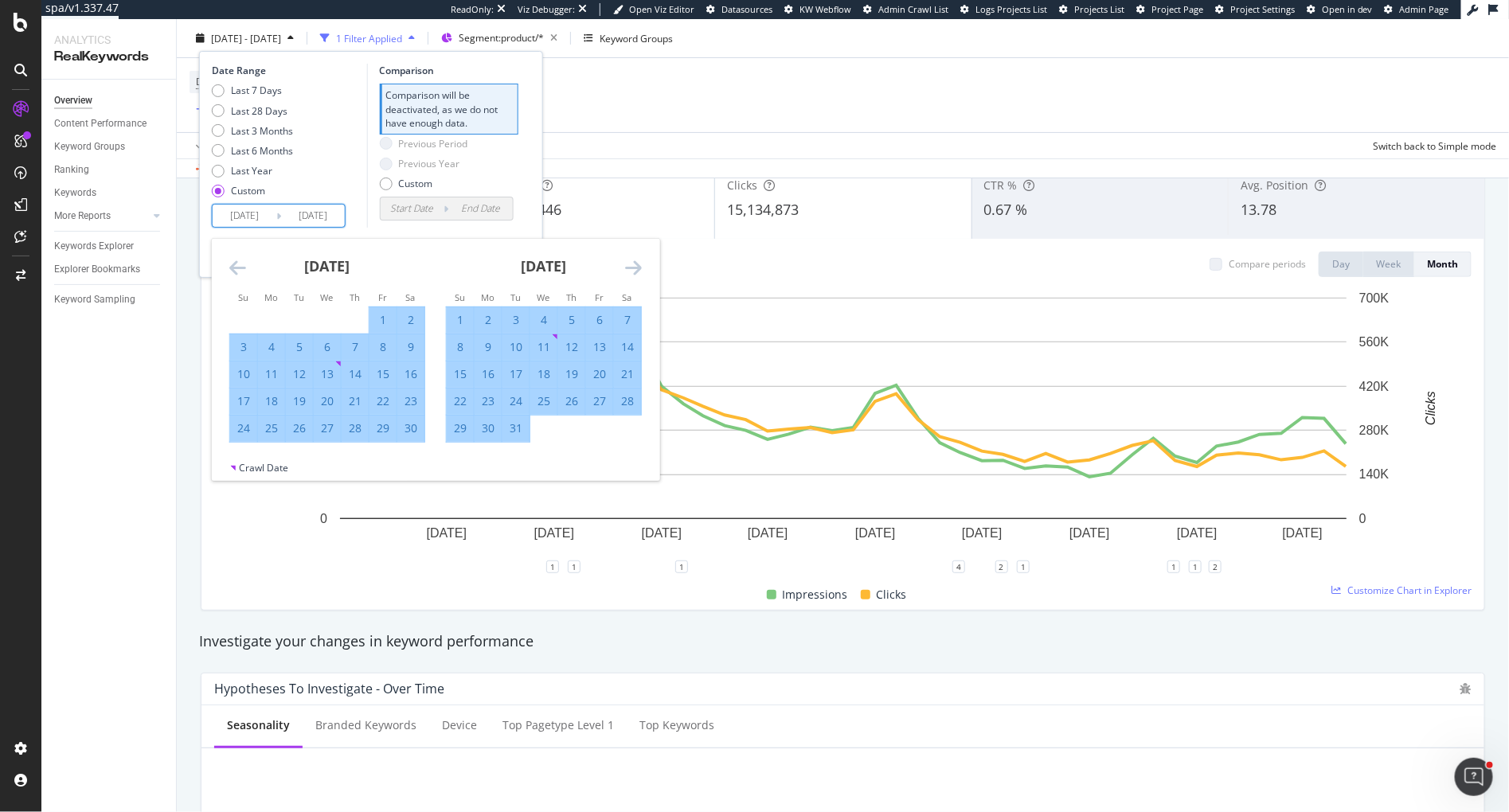
click at [629, 270] on icon "Move forward to switch to the next month." at bounding box center [634, 267] width 17 height 19
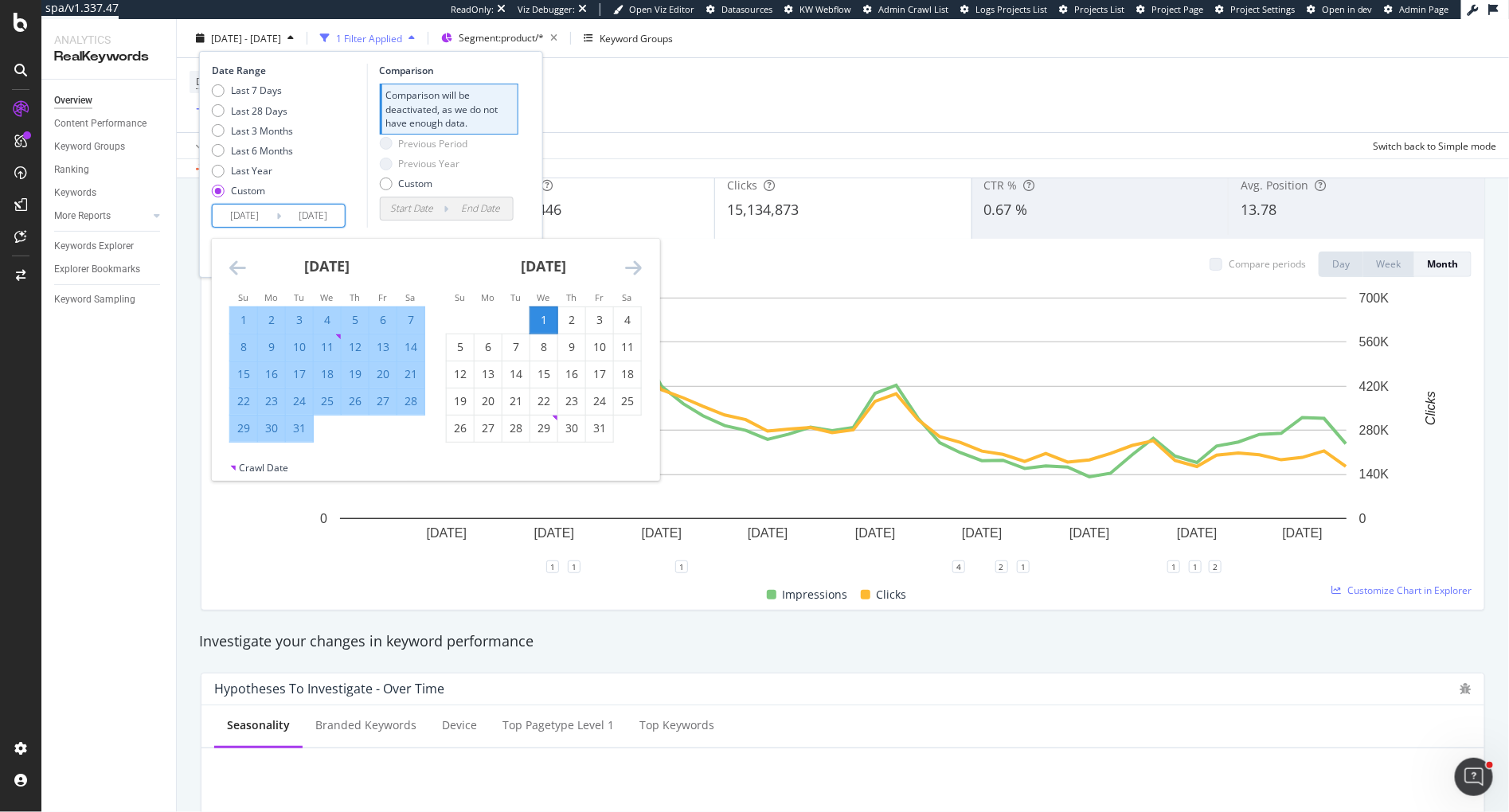
click at [543, 318] on div "1" at bounding box center [543, 320] width 27 height 16
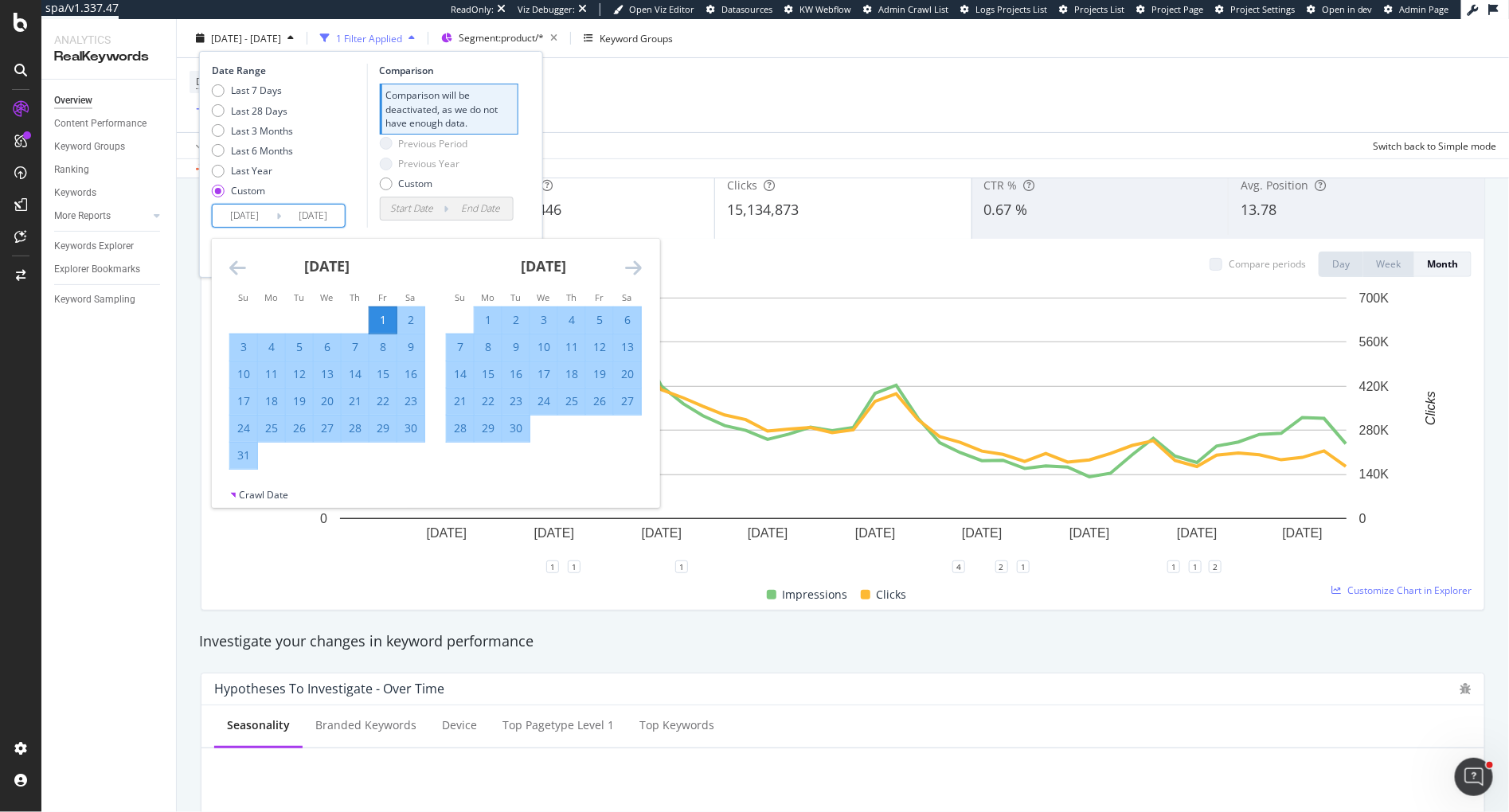
click at [228, 217] on input "[DATE]" at bounding box center [244, 215] width 63 height 22
click at [636, 265] on icon "Move forward to switch to the next month." at bounding box center [634, 267] width 17 height 19
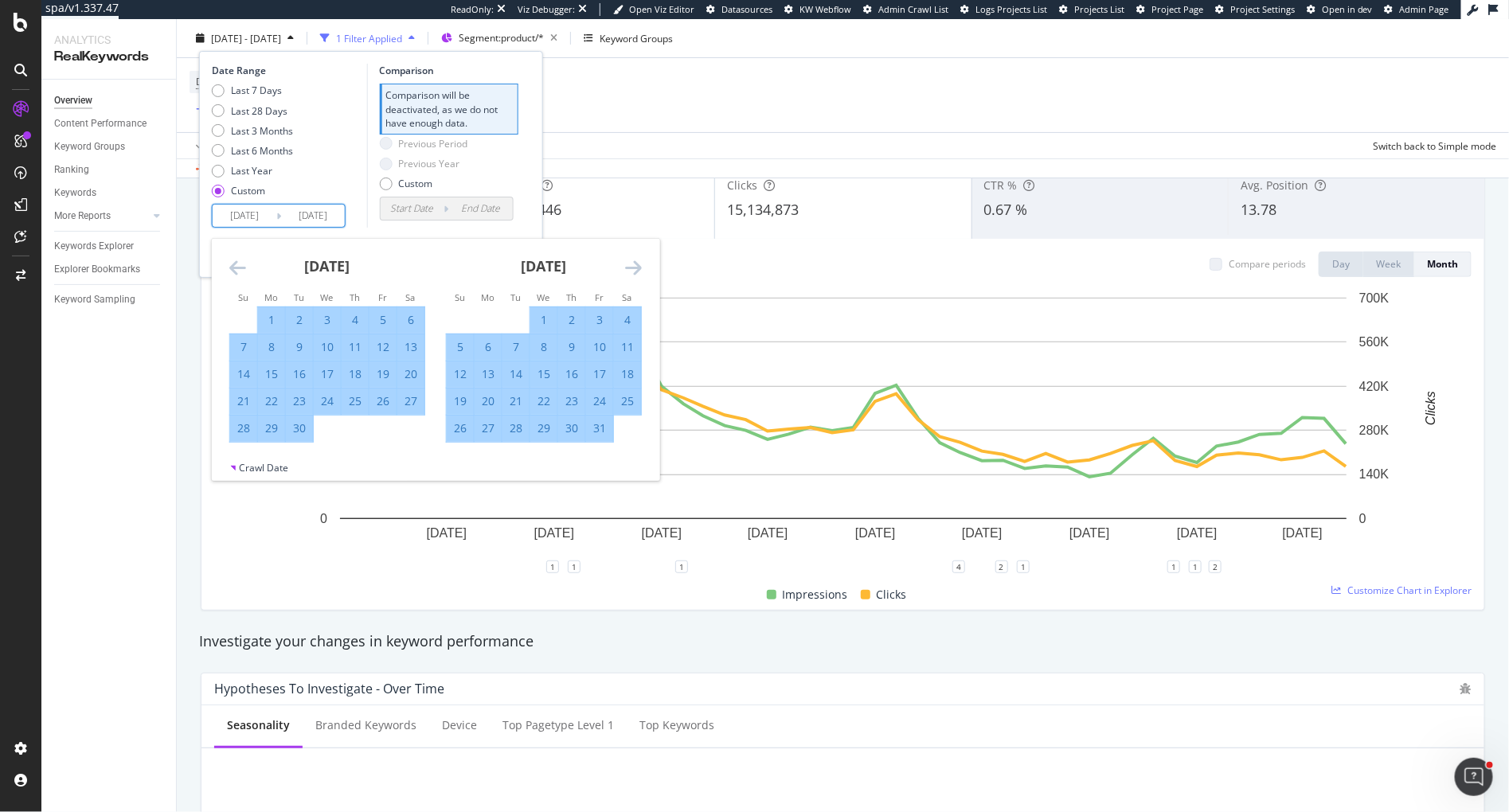
click at [636, 265] on icon "Move forward to switch to the next month." at bounding box center [634, 267] width 17 height 19
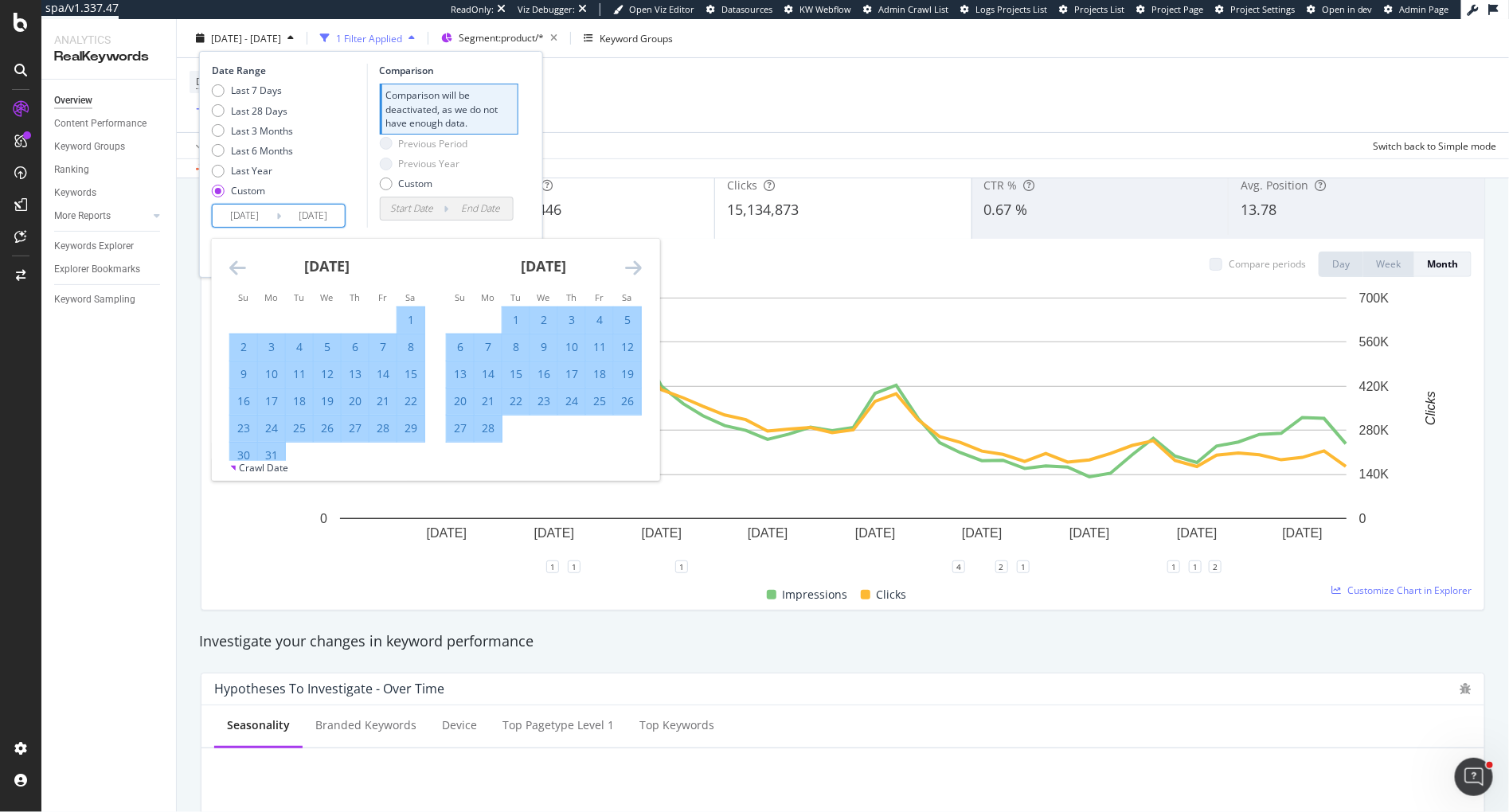
click at [636, 265] on icon "Move forward to switch to the next month." at bounding box center [634, 267] width 17 height 19
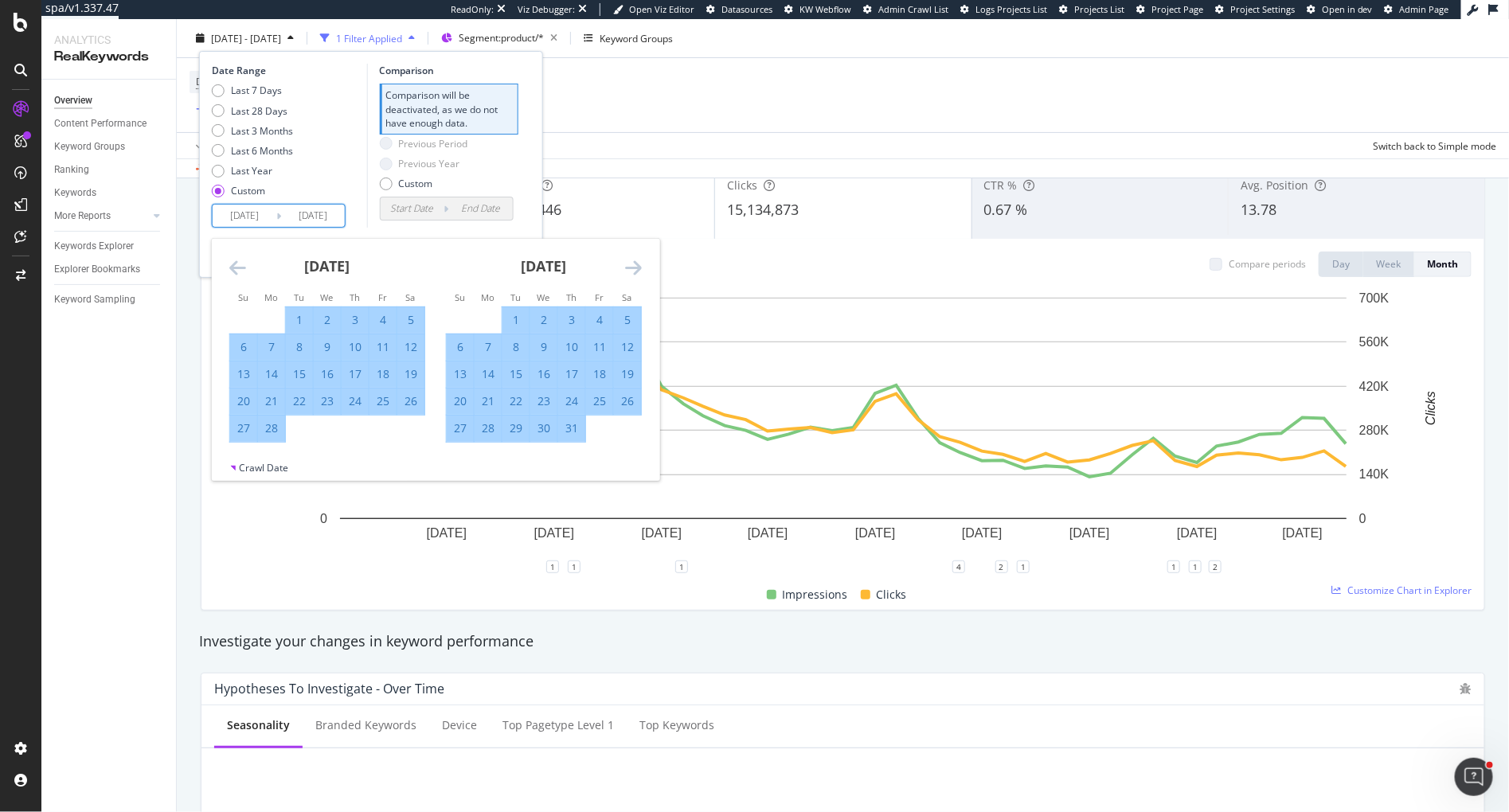
click at [636, 265] on icon "Move forward to switch to the next month." at bounding box center [634, 267] width 17 height 19
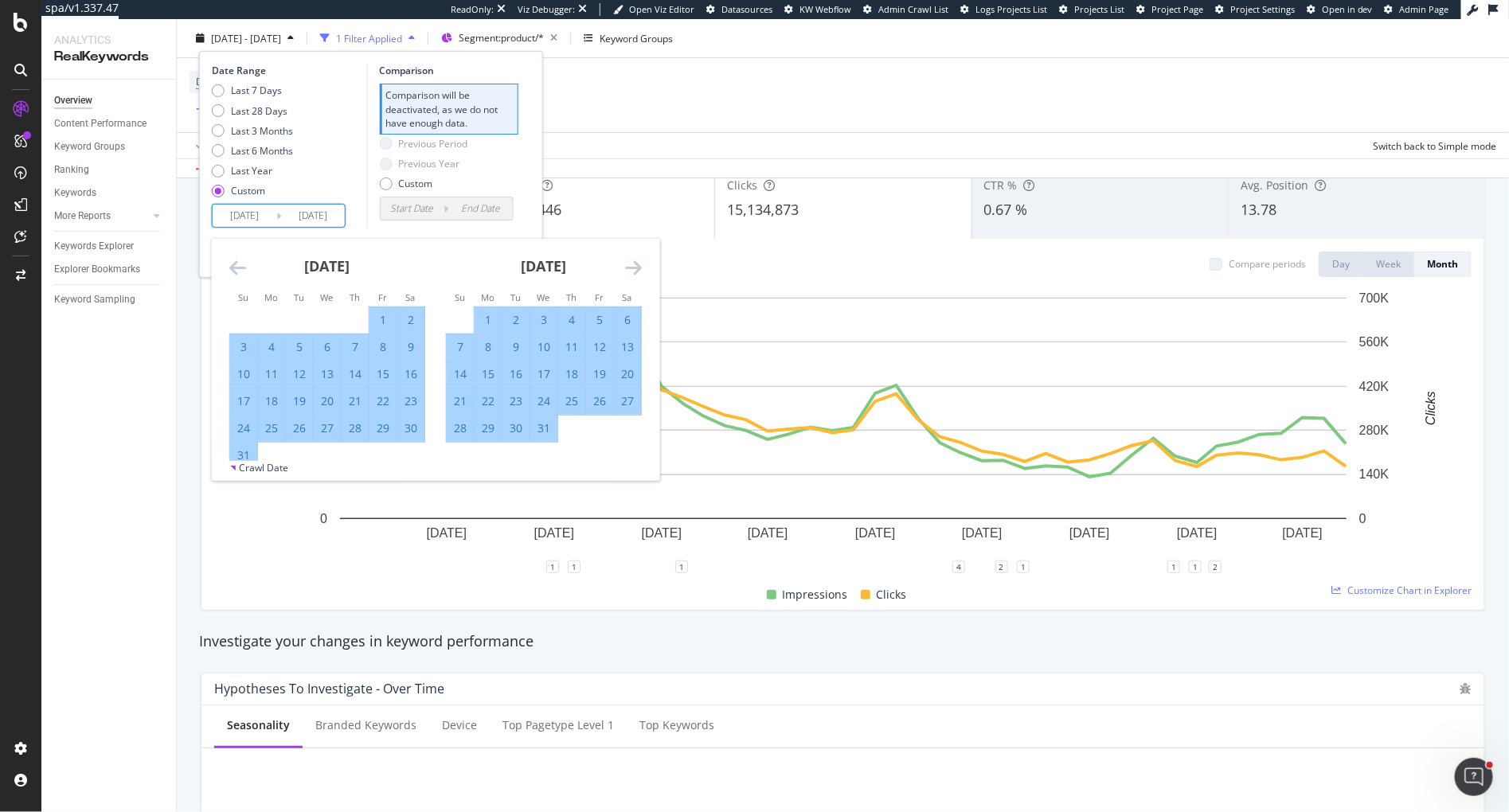
click at [636, 265] on icon "Move forward to switch to the next month." at bounding box center [634, 267] width 17 height 19
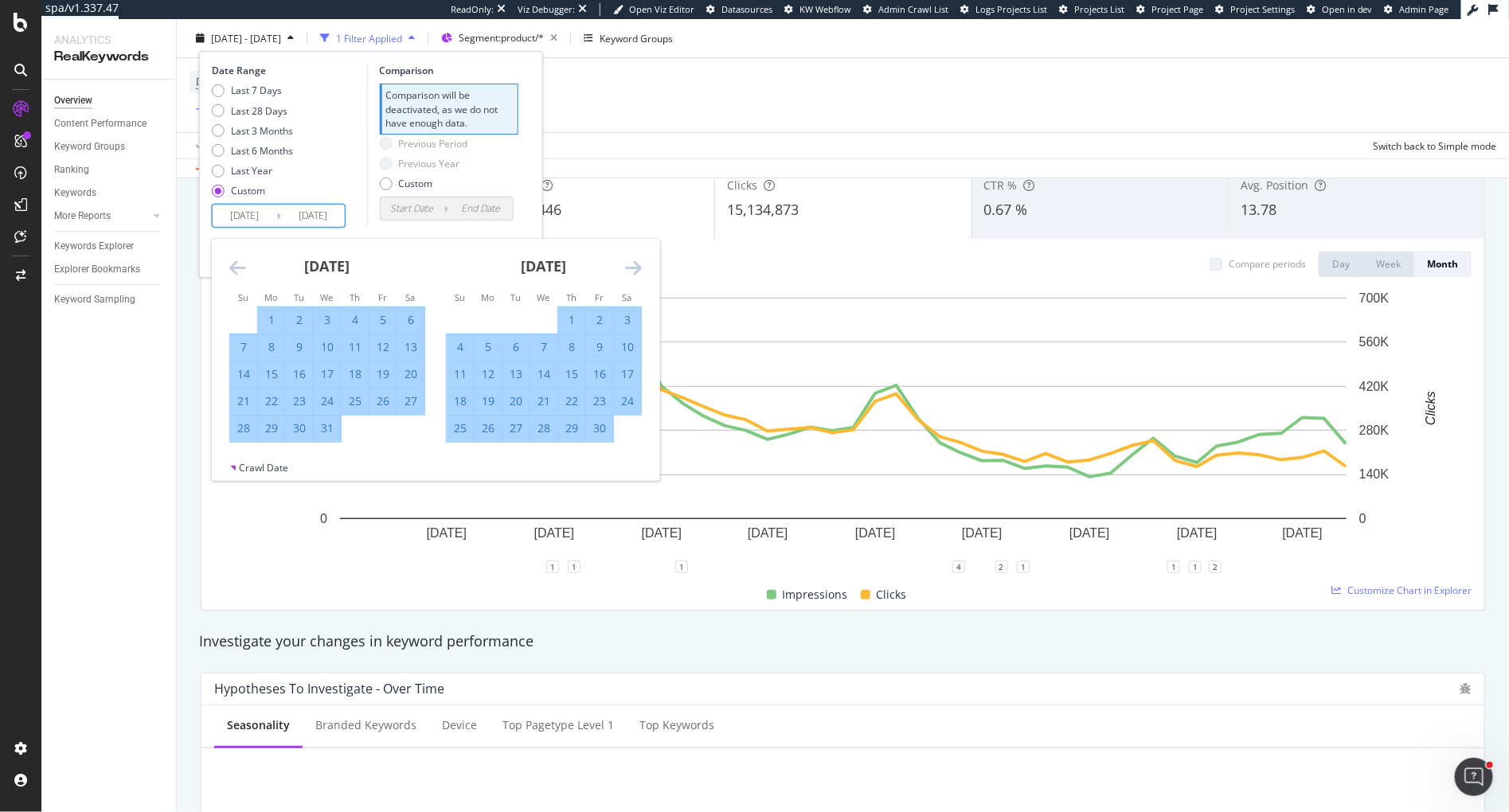
click at [636, 265] on icon "Move forward to switch to the next month." at bounding box center [634, 267] width 17 height 19
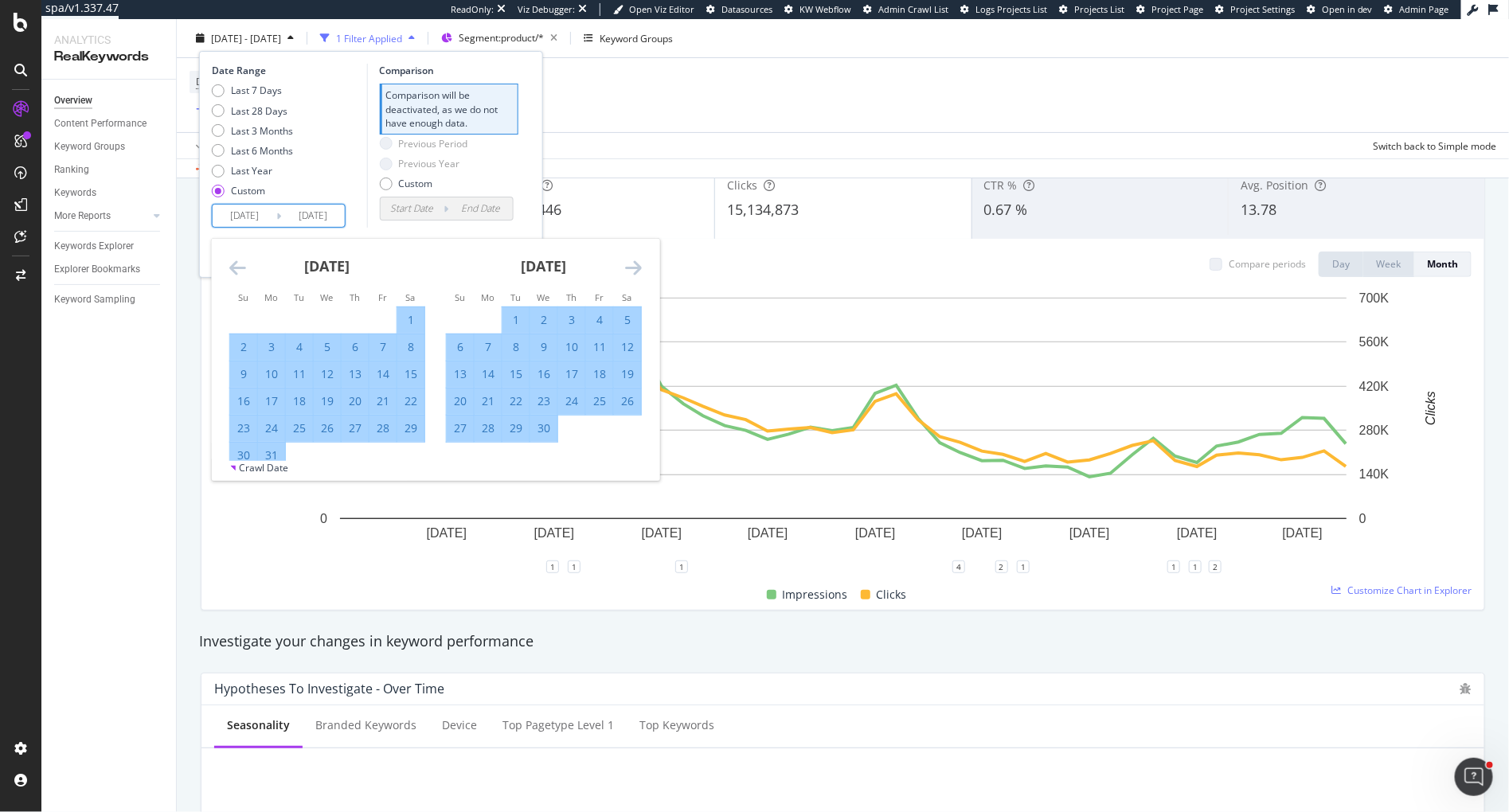
click at [636, 265] on icon "Move forward to switch to the next month." at bounding box center [634, 267] width 17 height 19
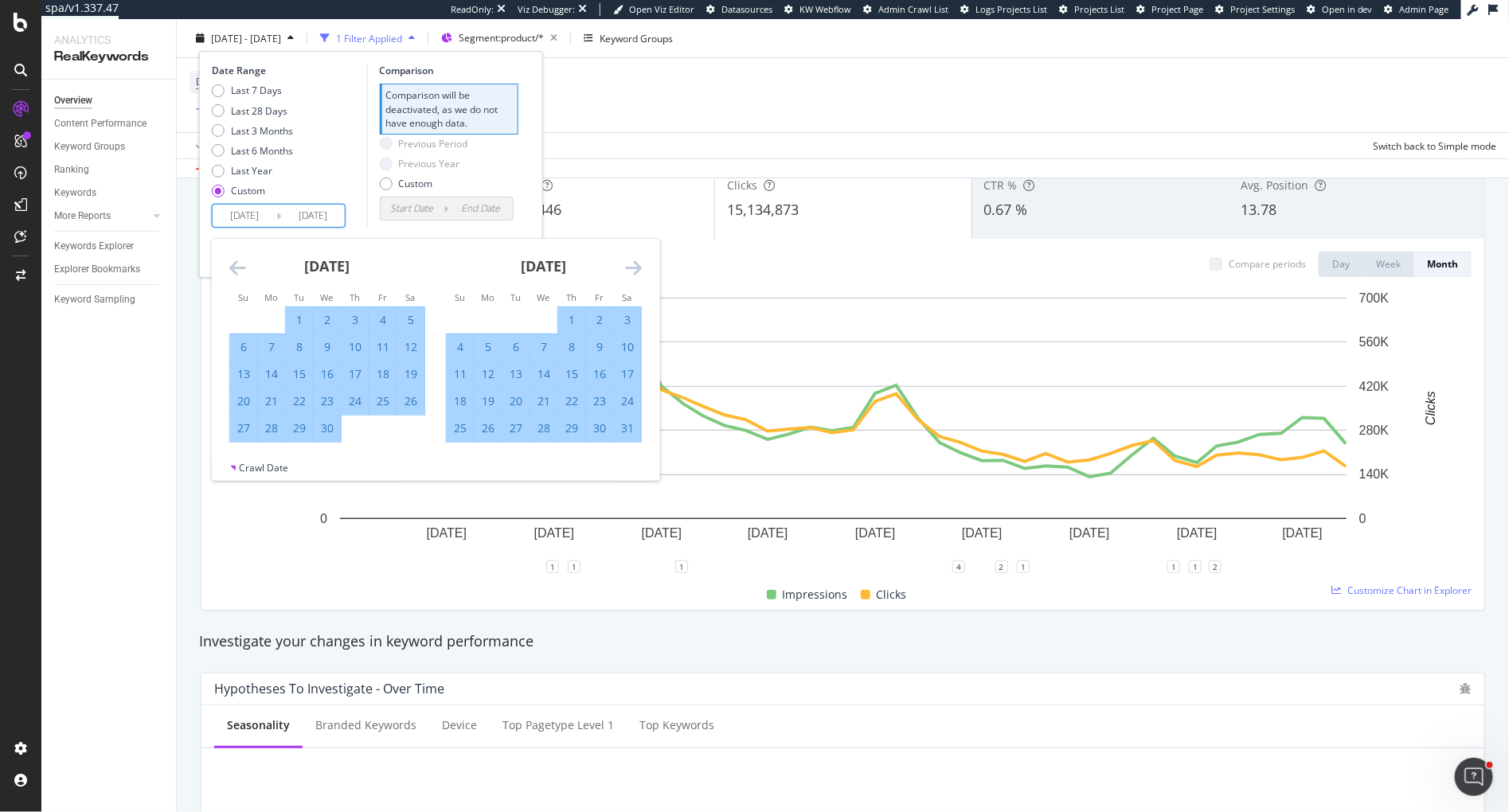
click at [636, 265] on icon "Move forward to switch to the next month." at bounding box center [634, 267] width 17 height 19
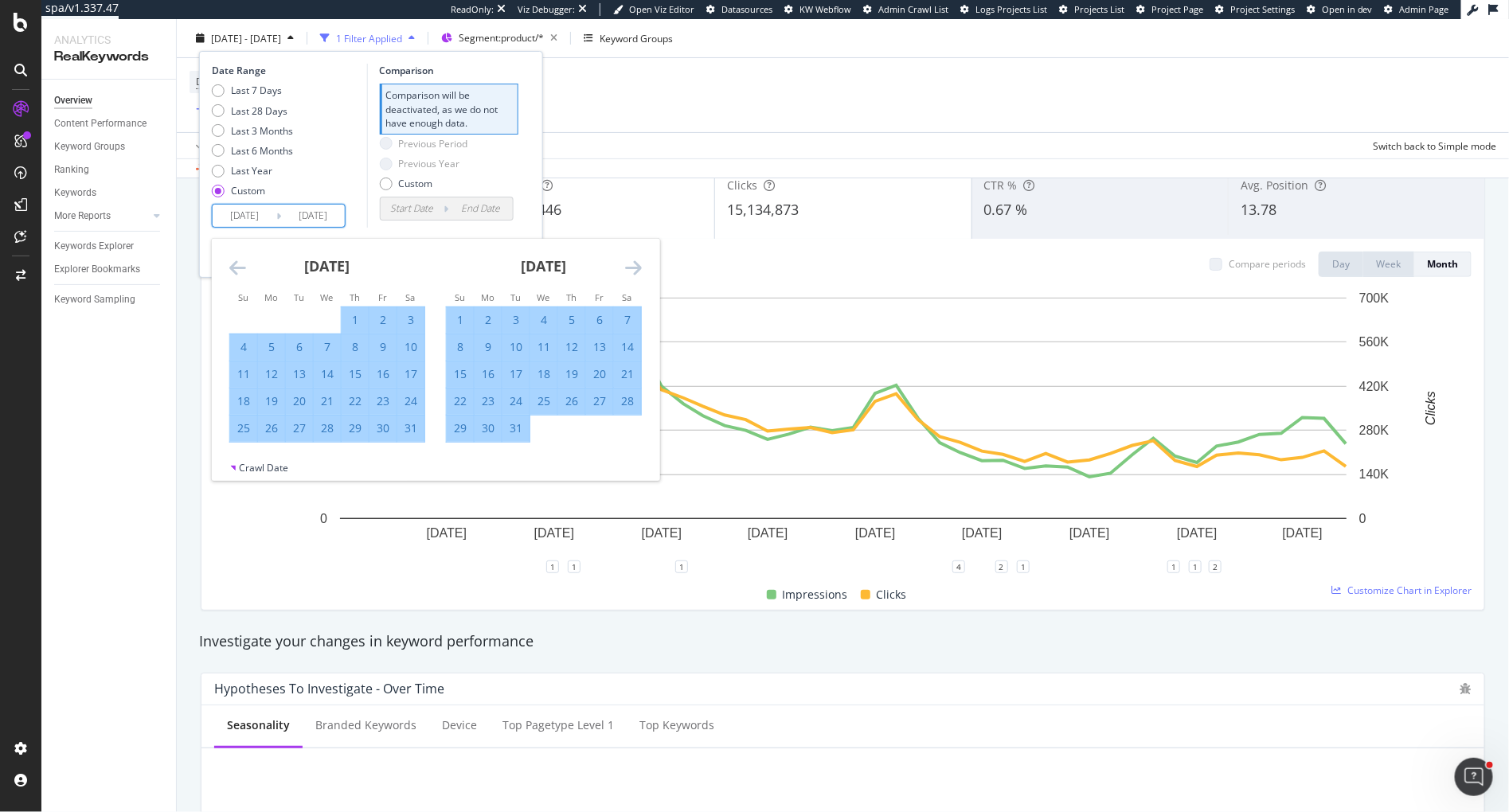
click at [636, 265] on icon "Move forward to switch to the next month." at bounding box center [634, 267] width 17 height 19
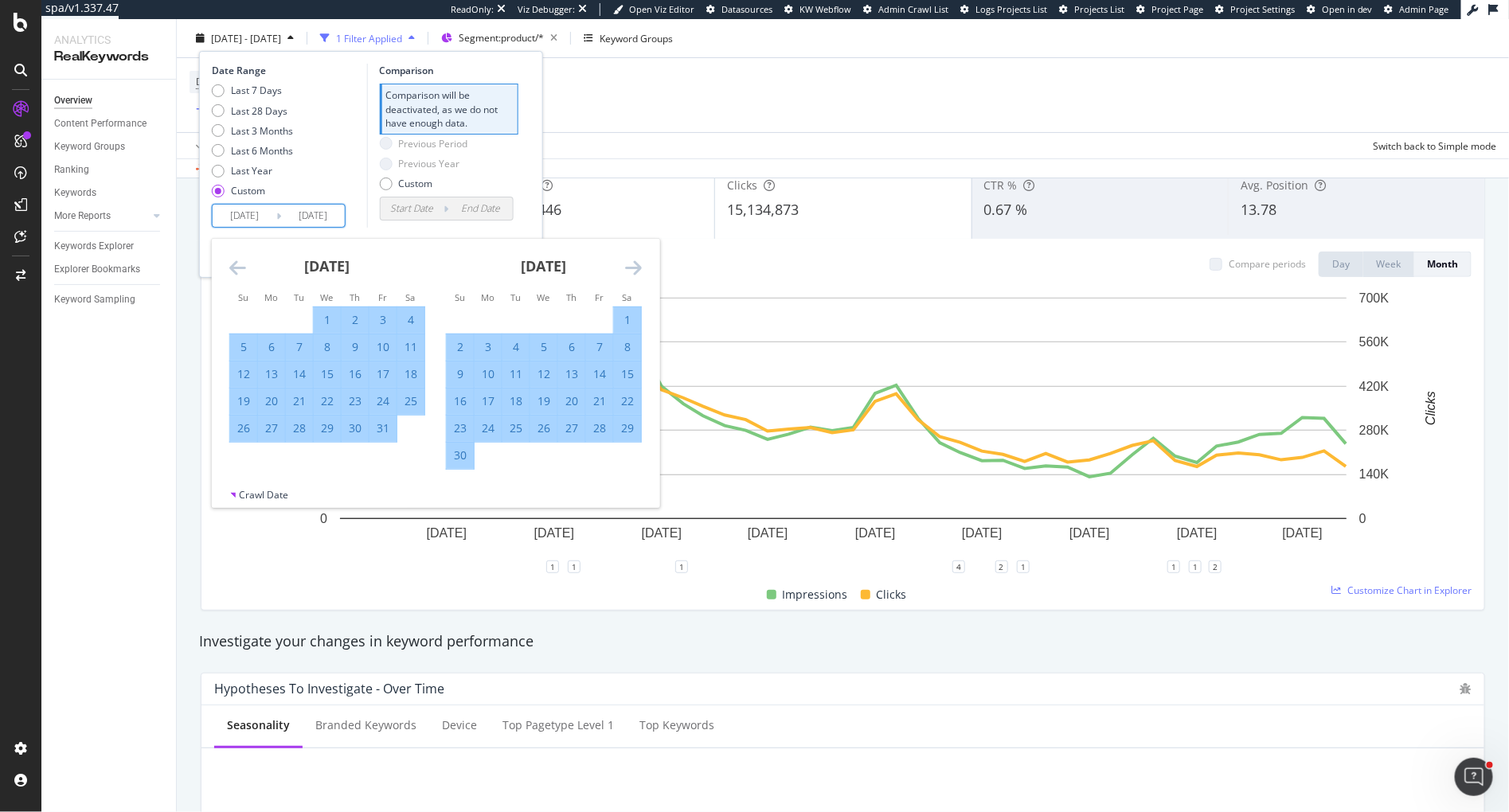
click at [636, 265] on icon "Move forward to switch to the next month." at bounding box center [634, 267] width 17 height 19
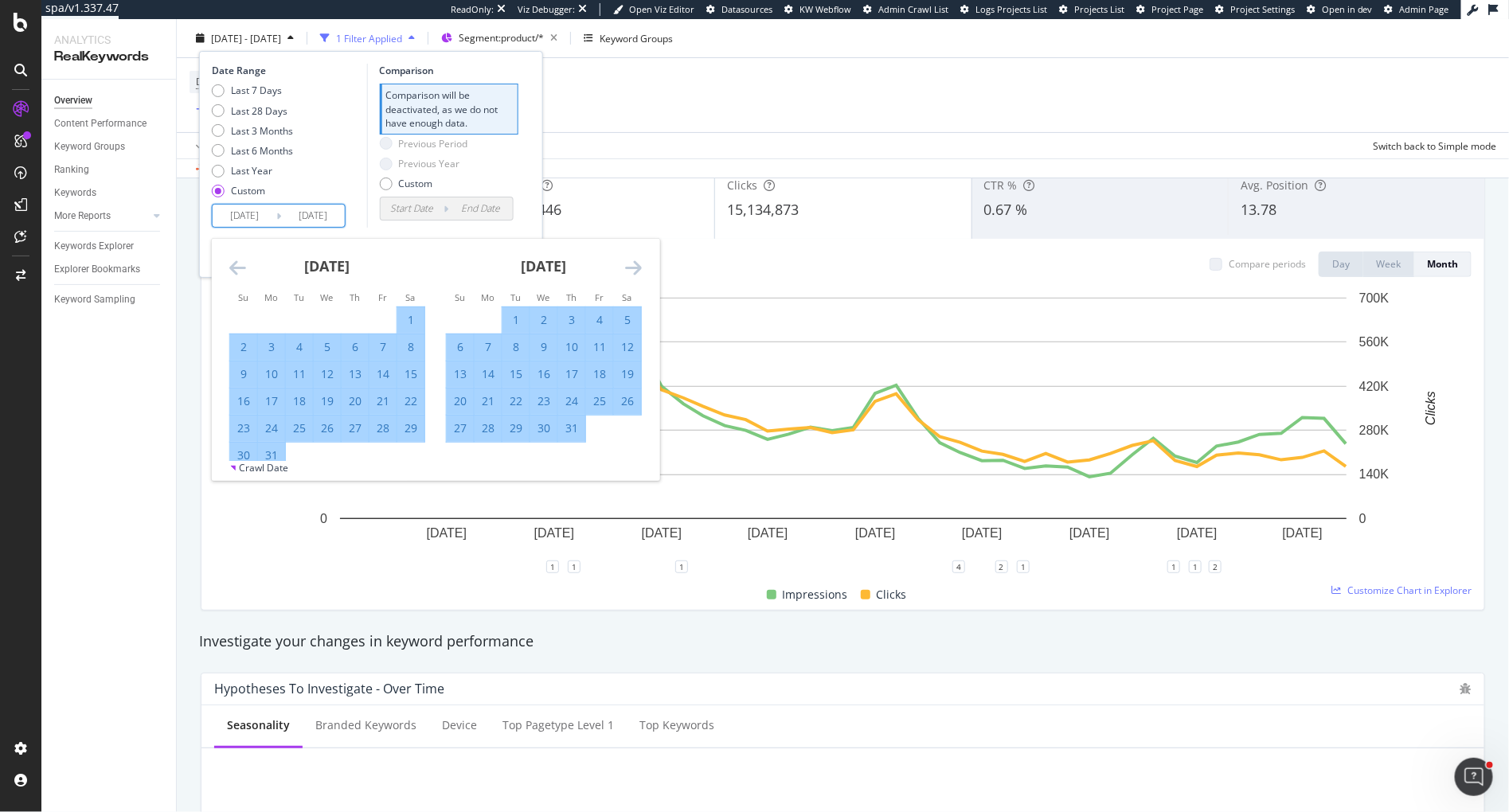
click at [636, 265] on icon "Move forward to switch to the next month." at bounding box center [634, 267] width 17 height 19
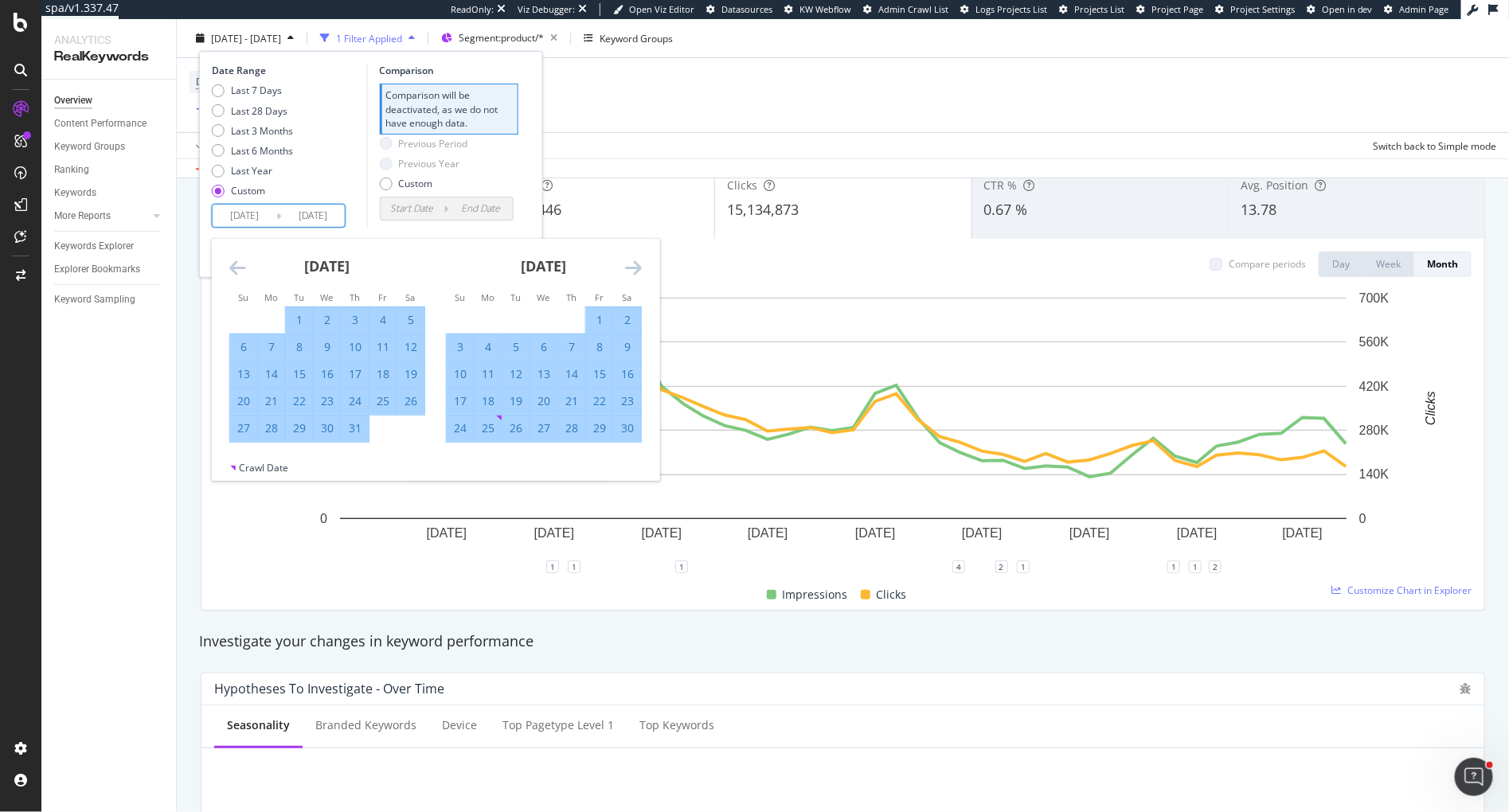
click at [636, 265] on icon "Move forward to switch to the next month." at bounding box center [634, 267] width 17 height 19
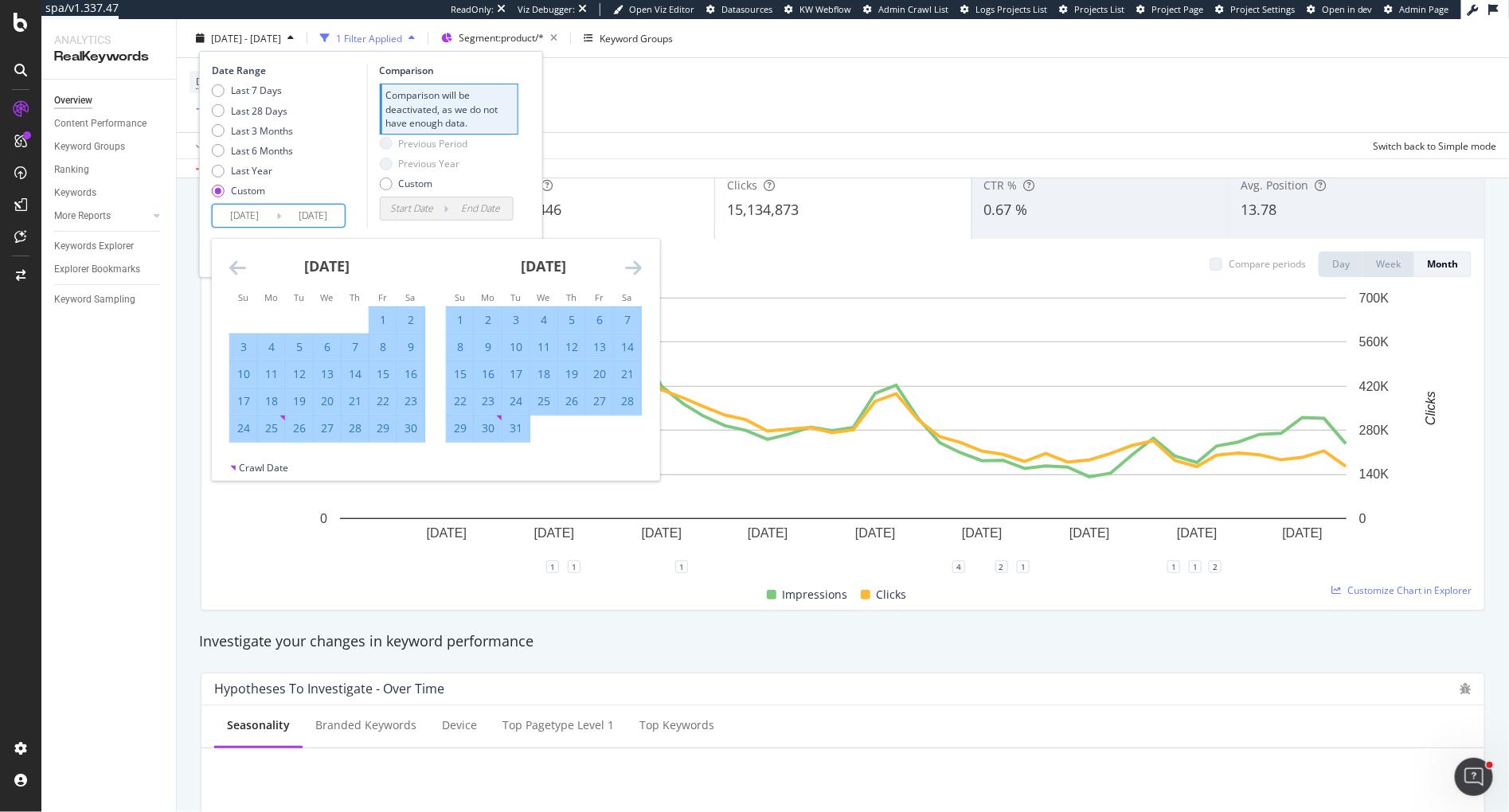
click at [636, 265] on icon "Move forward to switch to the next month." at bounding box center [634, 267] width 17 height 19
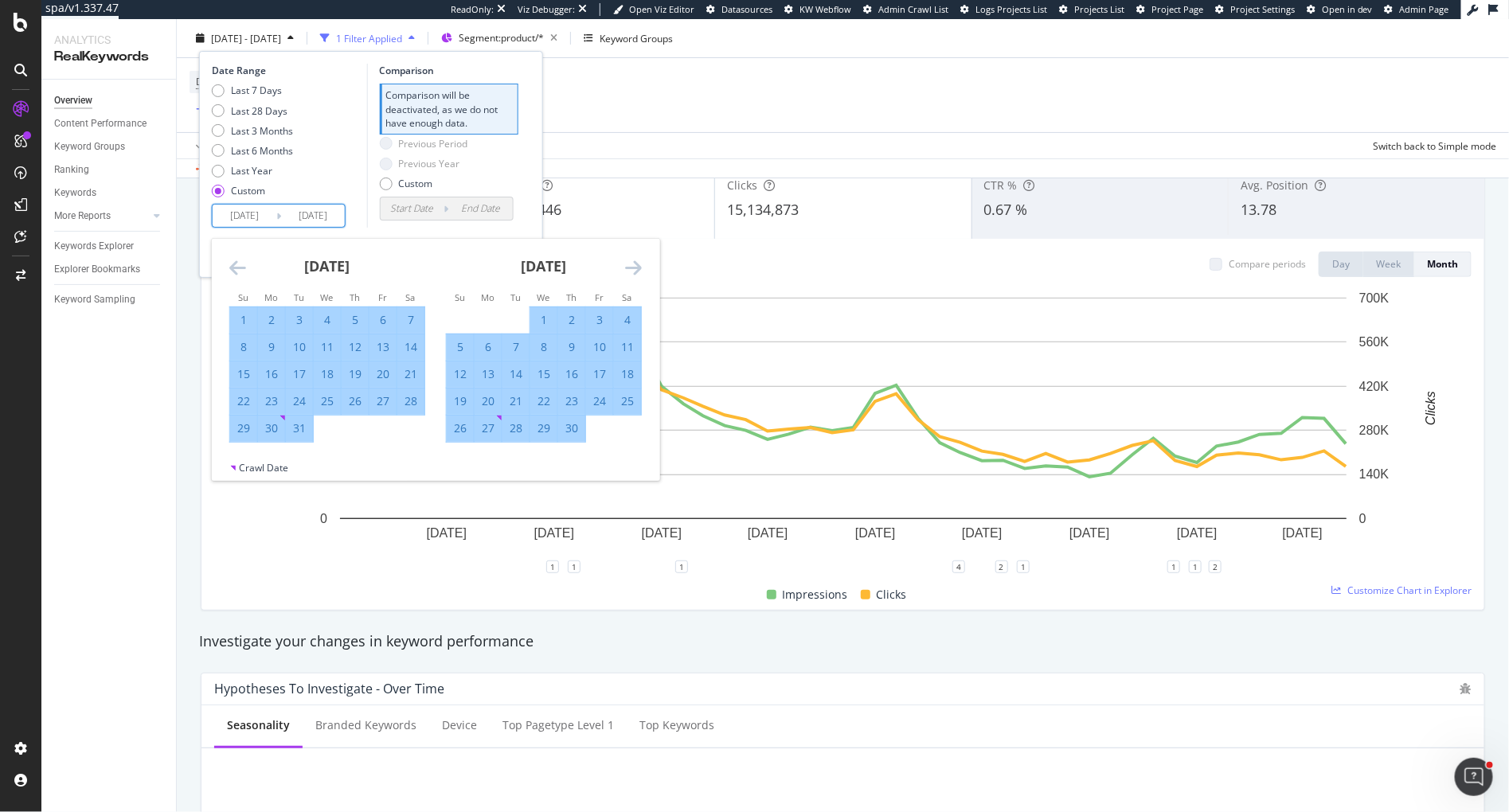
click at [636, 265] on icon "Move forward to switch to the next month." at bounding box center [634, 267] width 17 height 19
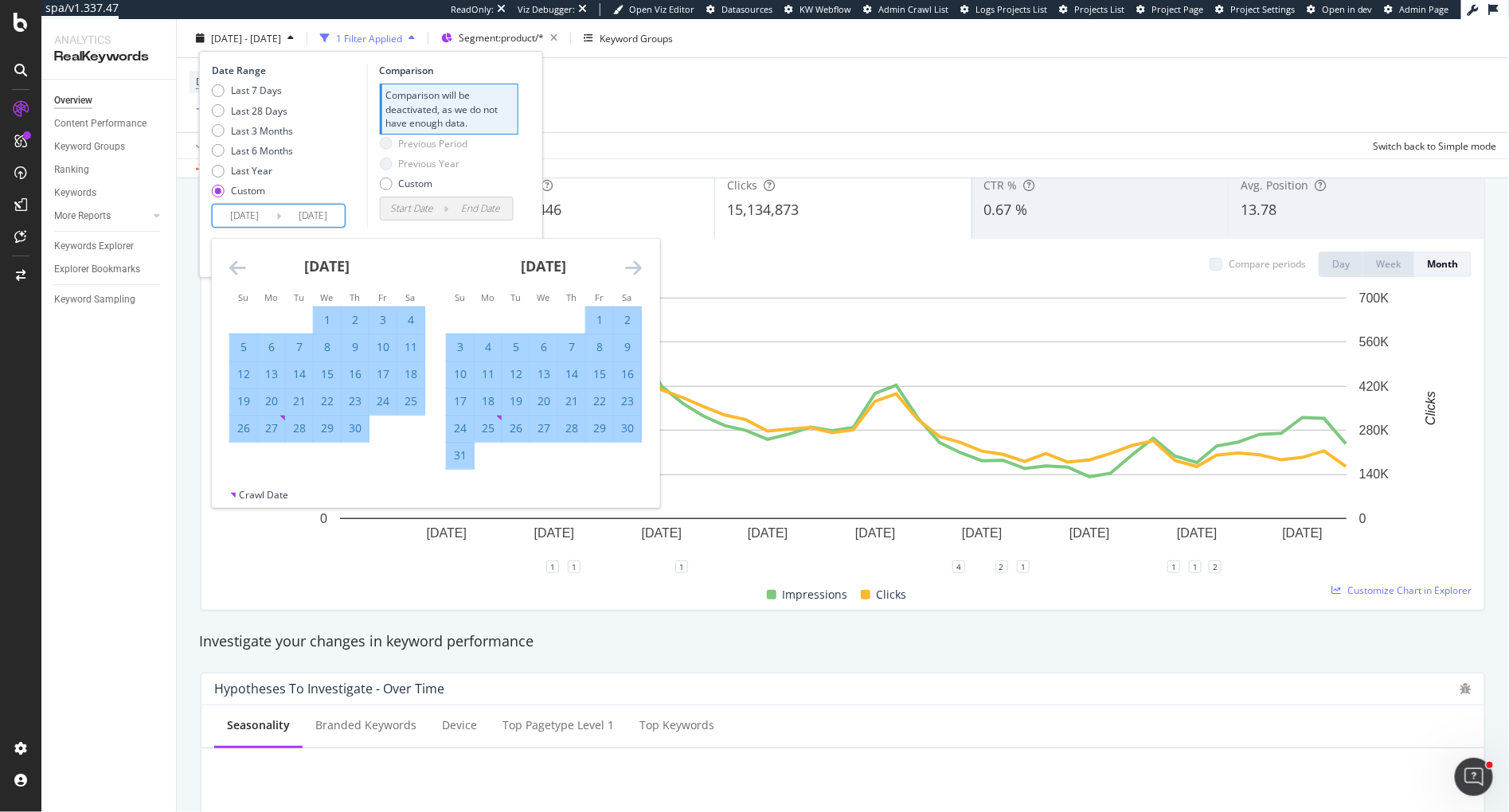
click at [636, 265] on icon "Move forward to switch to the next month." at bounding box center [634, 267] width 17 height 19
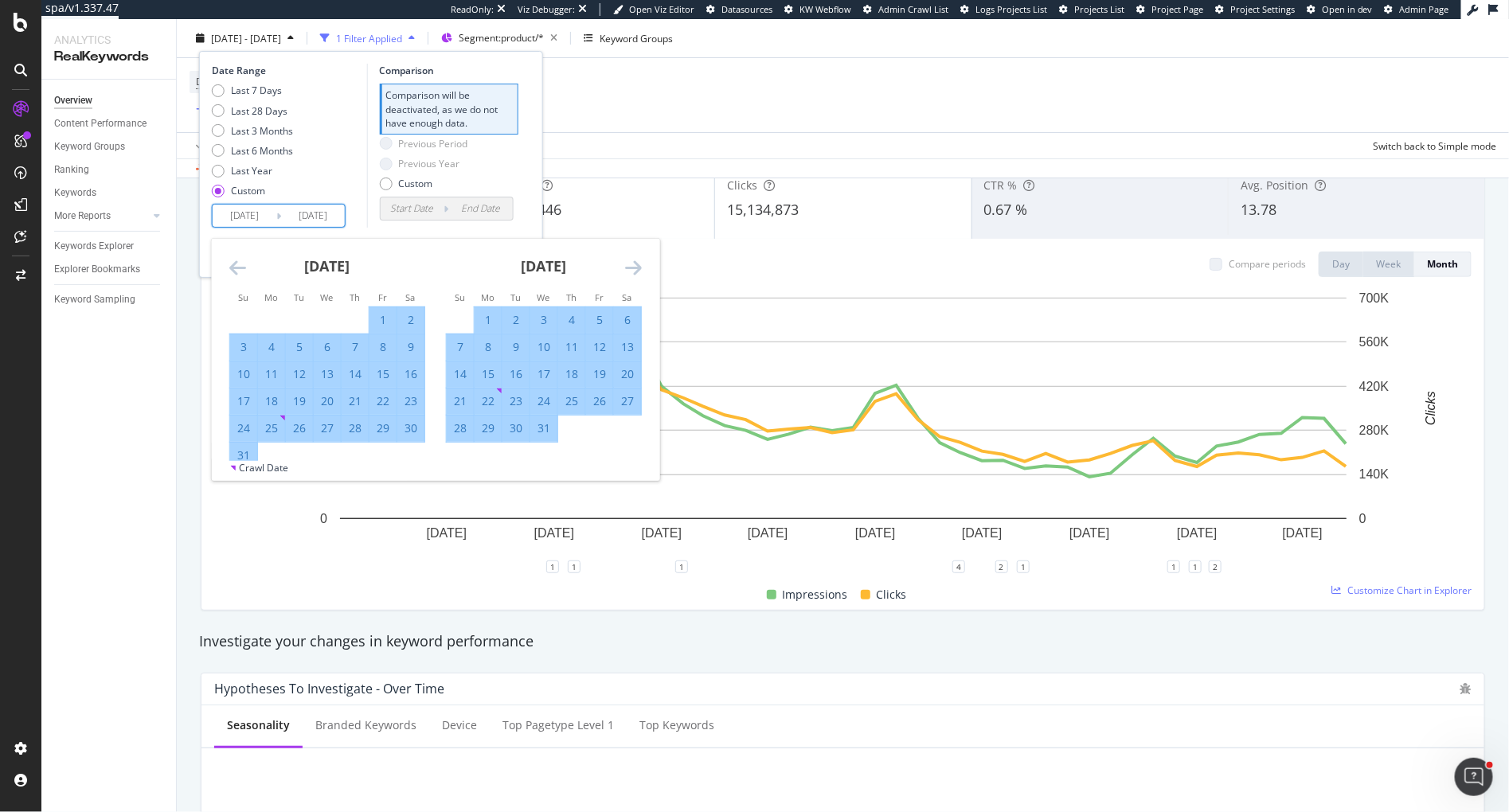
click at [636, 265] on icon "Move forward to switch to the next month." at bounding box center [634, 267] width 17 height 19
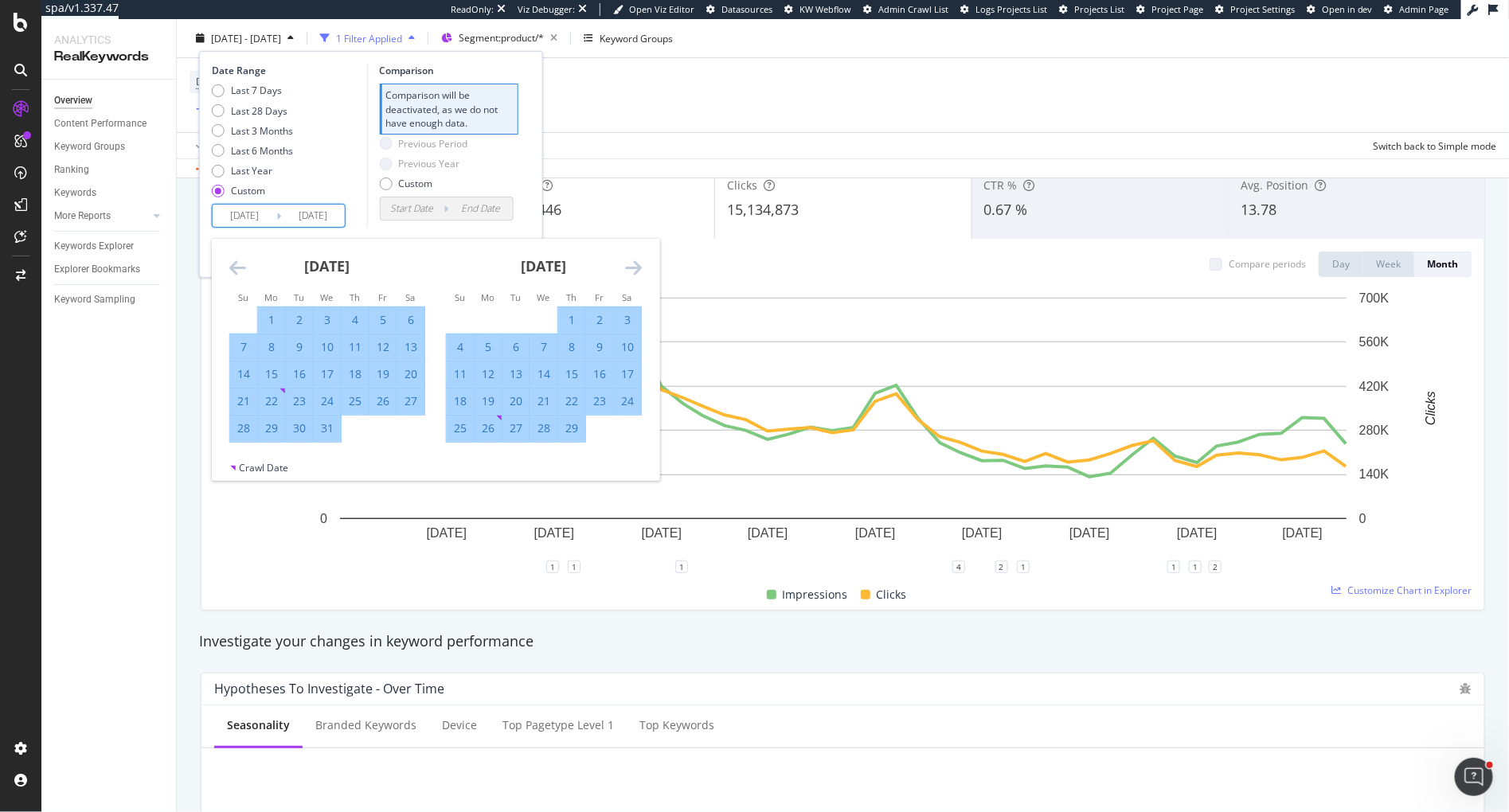
click at [636, 265] on icon "Move forward to switch to the next month." at bounding box center [634, 267] width 17 height 19
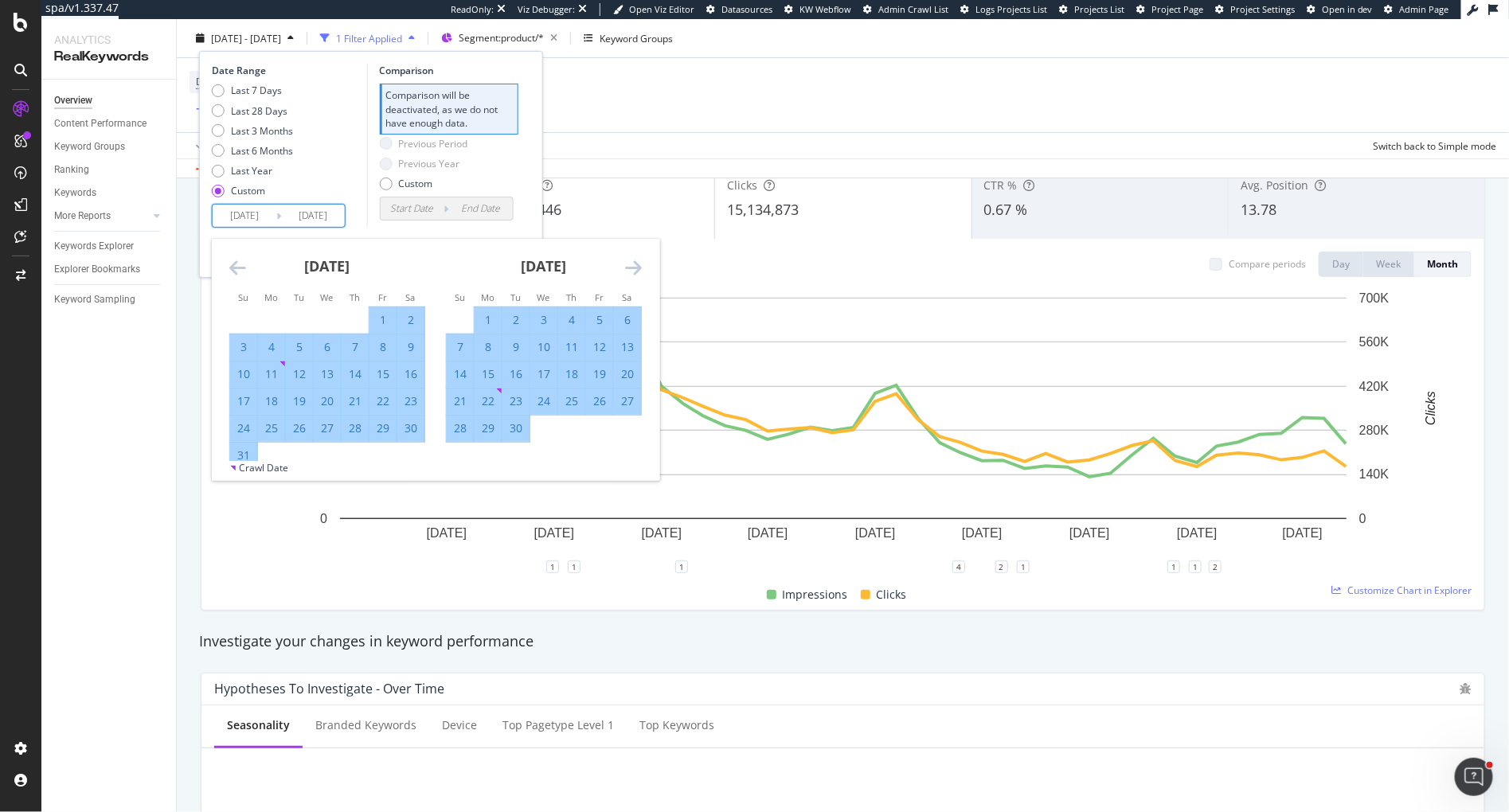
click at [636, 265] on icon "Move forward to switch to the next month." at bounding box center [634, 267] width 17 height 19
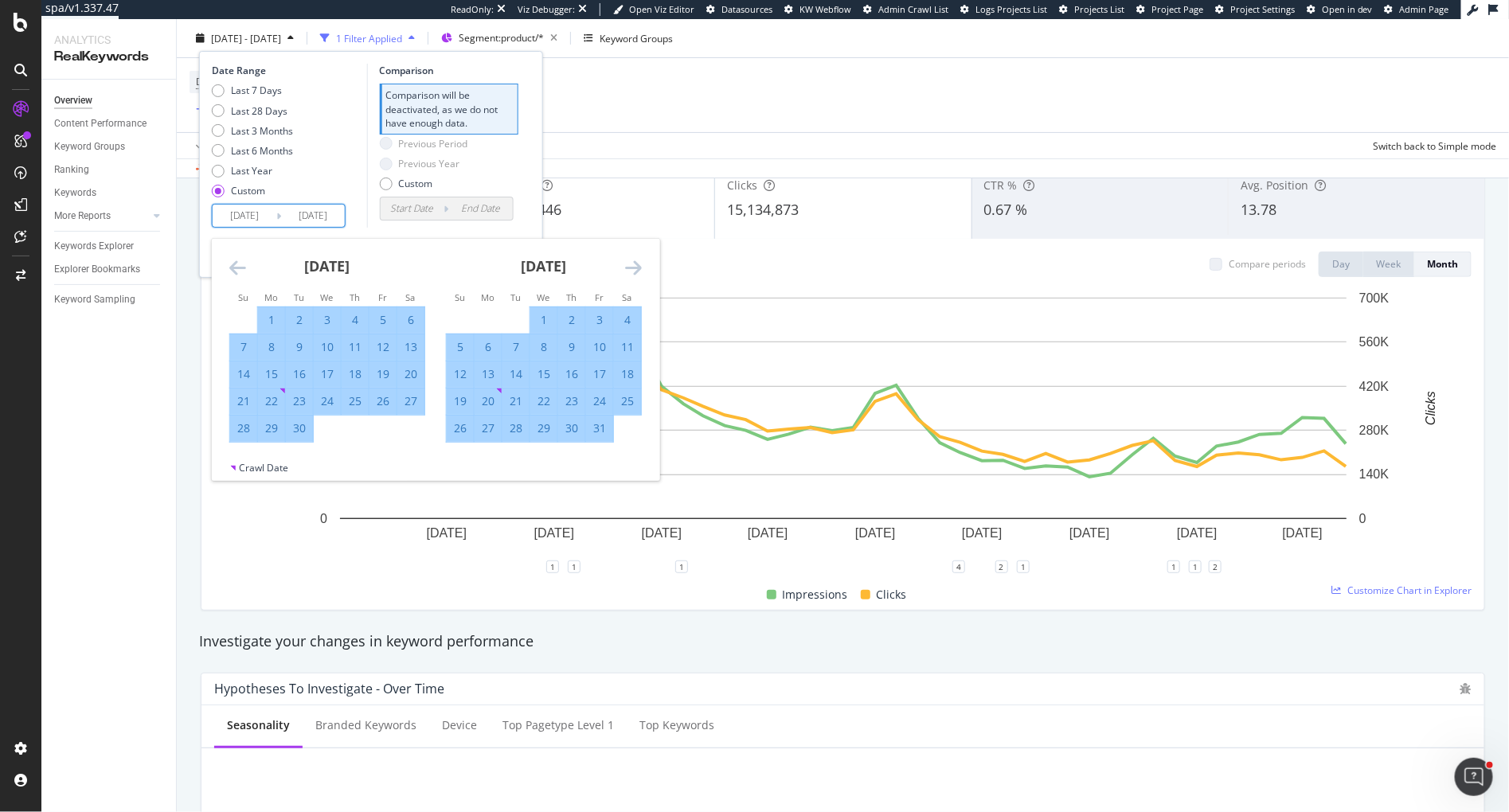
click at [636, 265] on icon "Move forward to switch to the next month." at bounding box center [634, 267] width 17 height 19
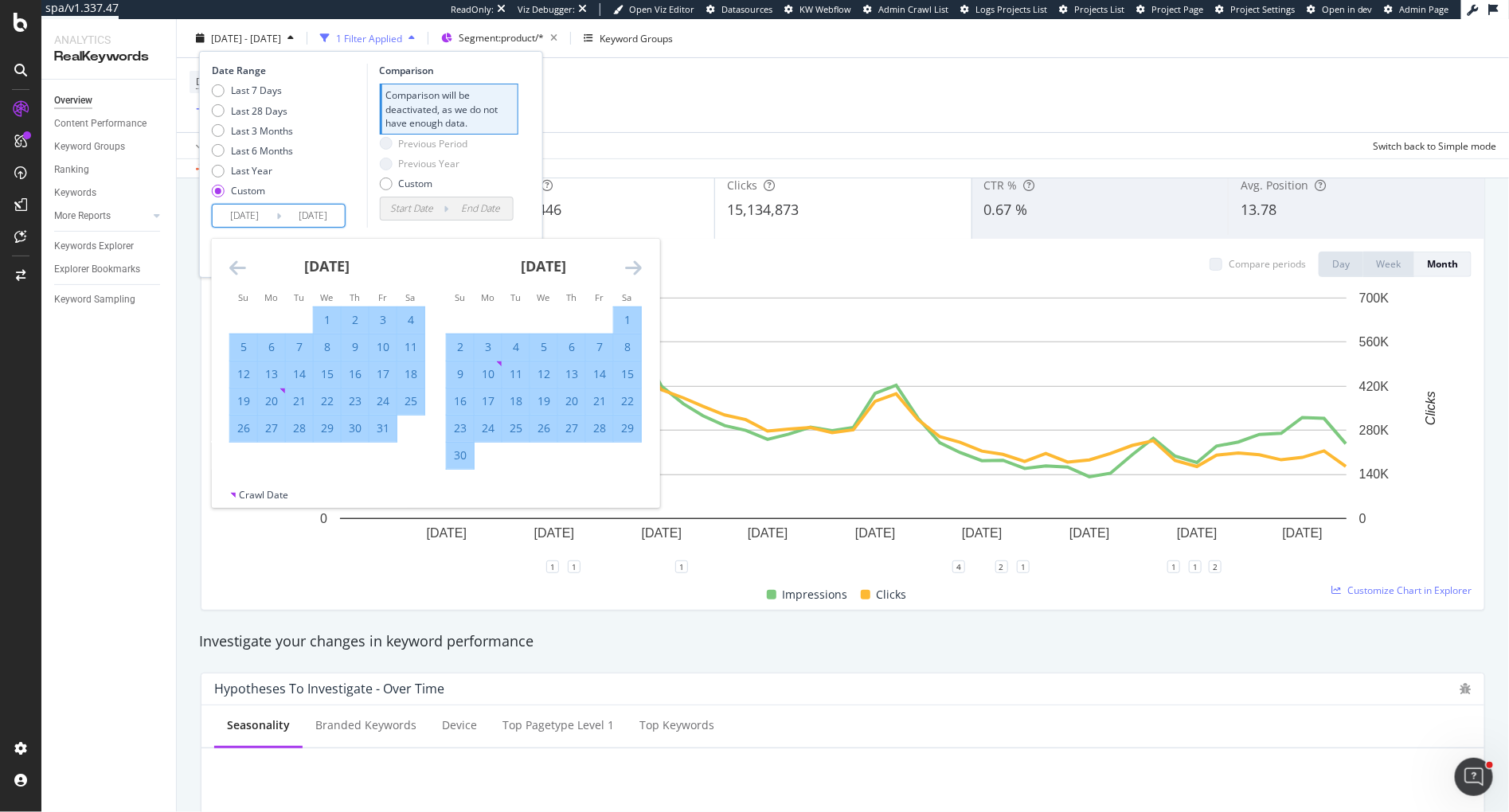
click at [636, 265] on icon "Move forward to switch to the next month." at bounding box center [634, 267] width 17 height 19
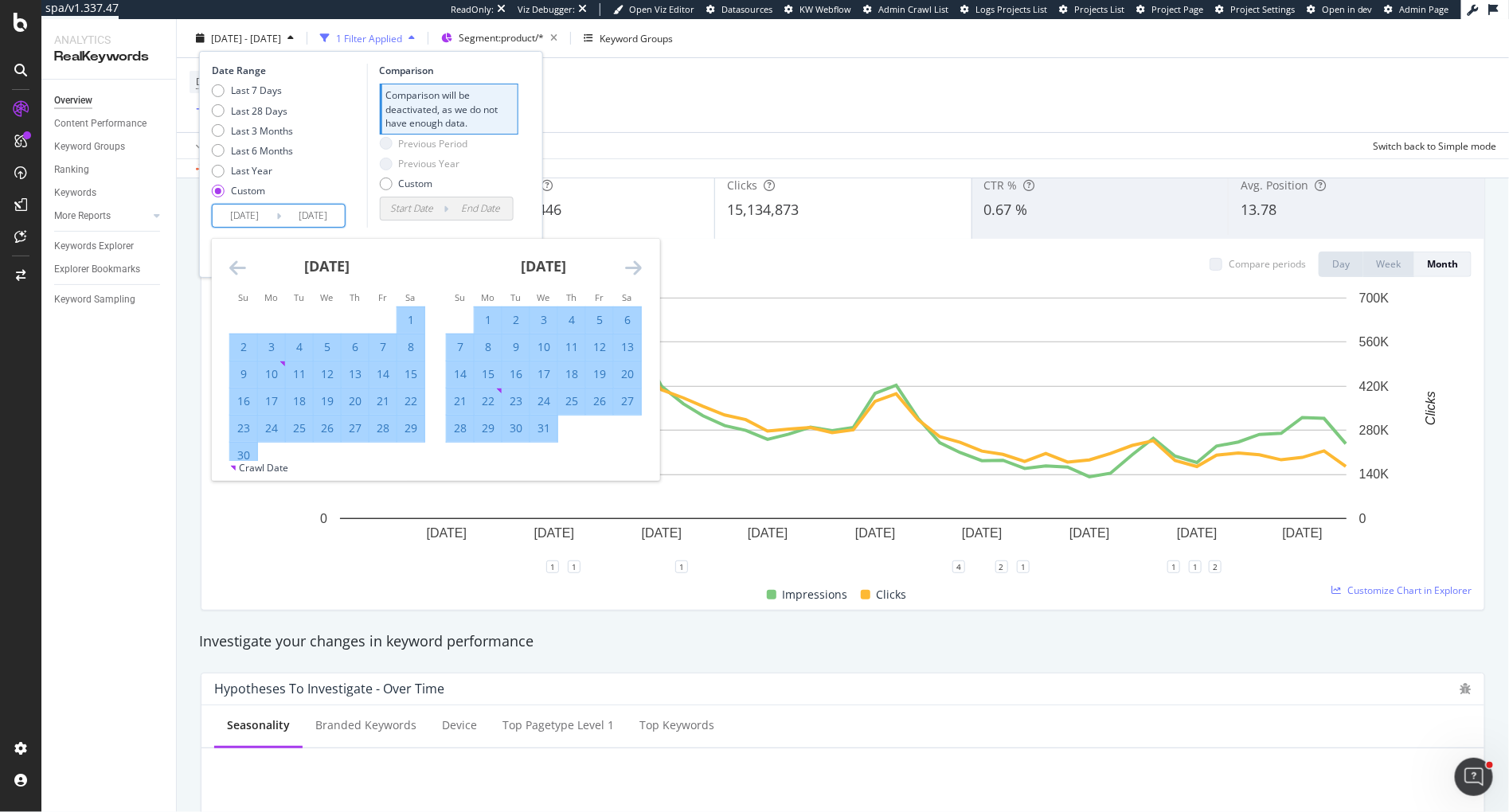
click at [636, 265] on icon "Move forward to switch to the next month." at bounding box center [634, 267] width 17 height 19
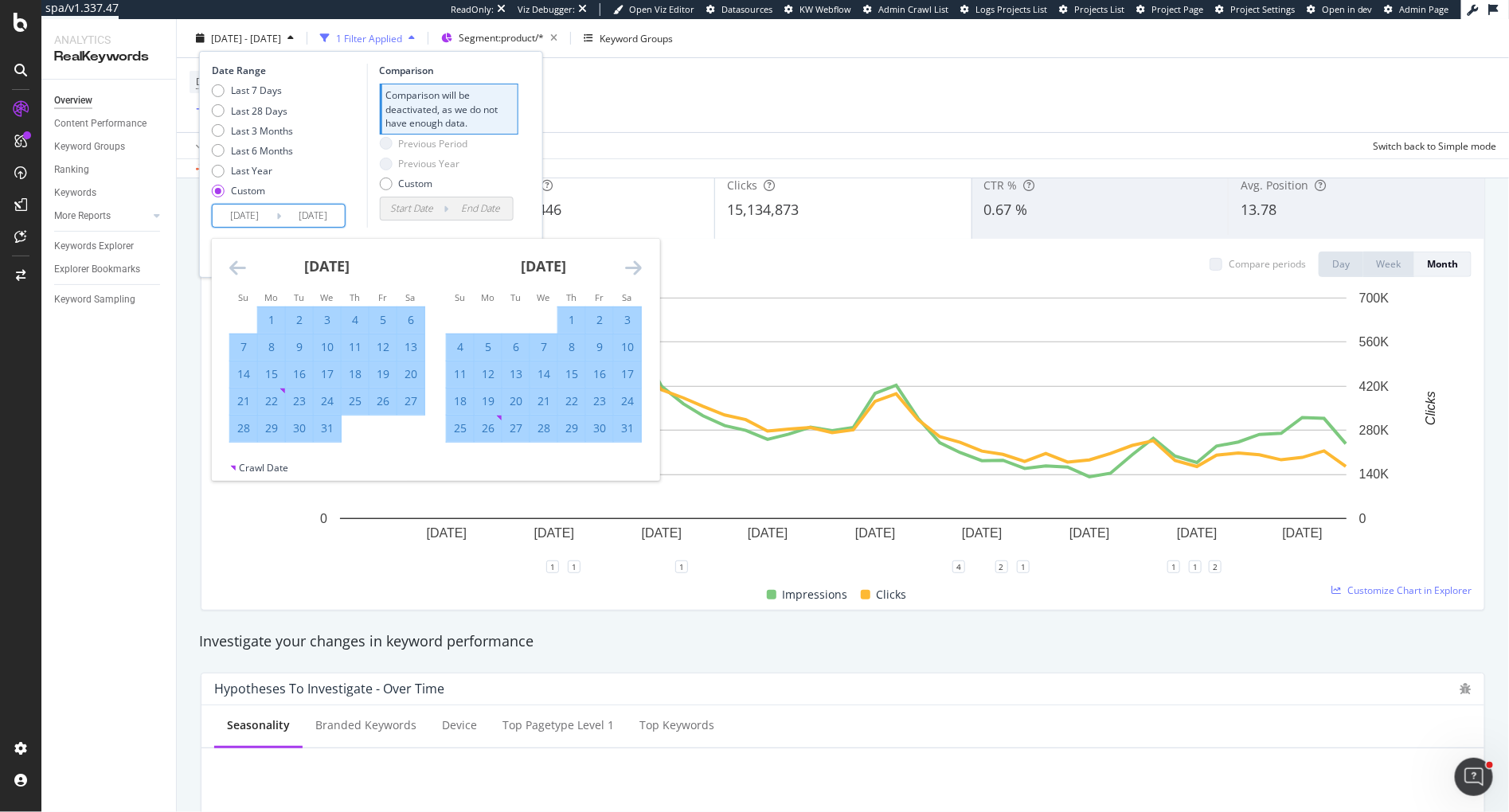
click at [636, 265] on icon "Move forward to switch to the next month." at bounding box center [634, 267] width 17 height 19
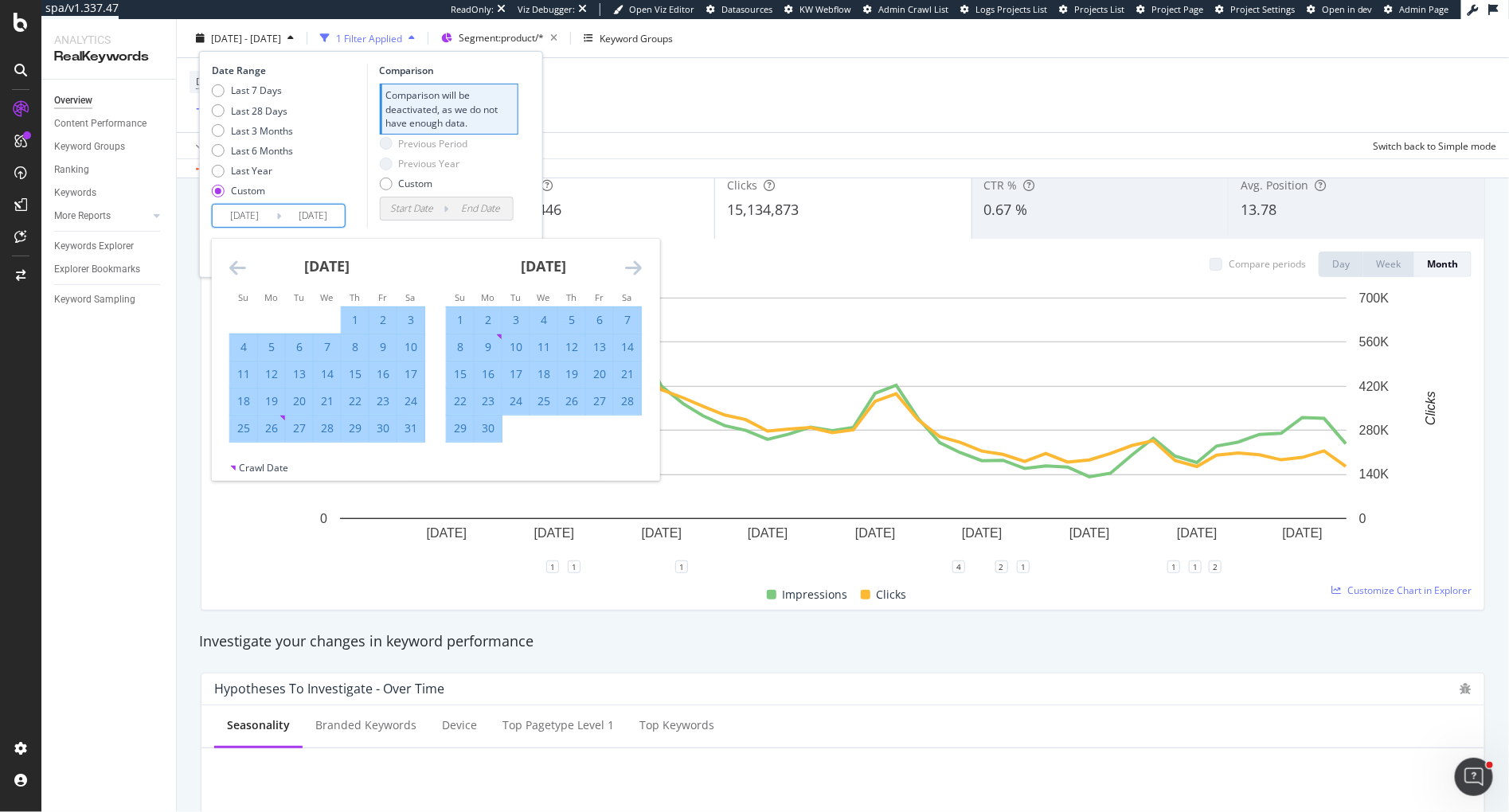
click at [636, 265] on icon "Move forward to switch to the next month." at bounding box center [634, 267] width 17 height 19
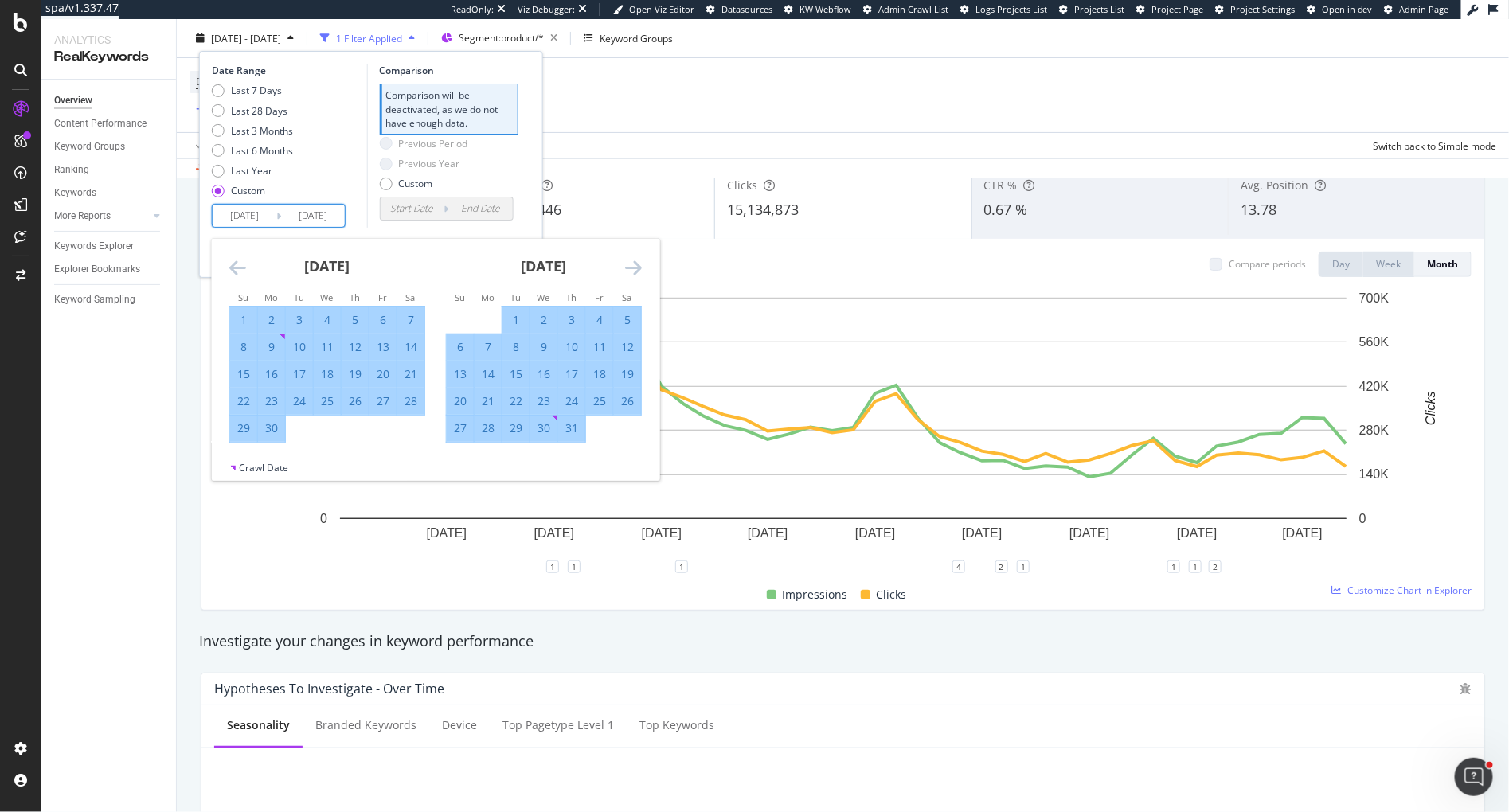
click at [636, 265] on icon "Move forward to switch to the next month." at bounding box center [634, 267] width 17 height 19
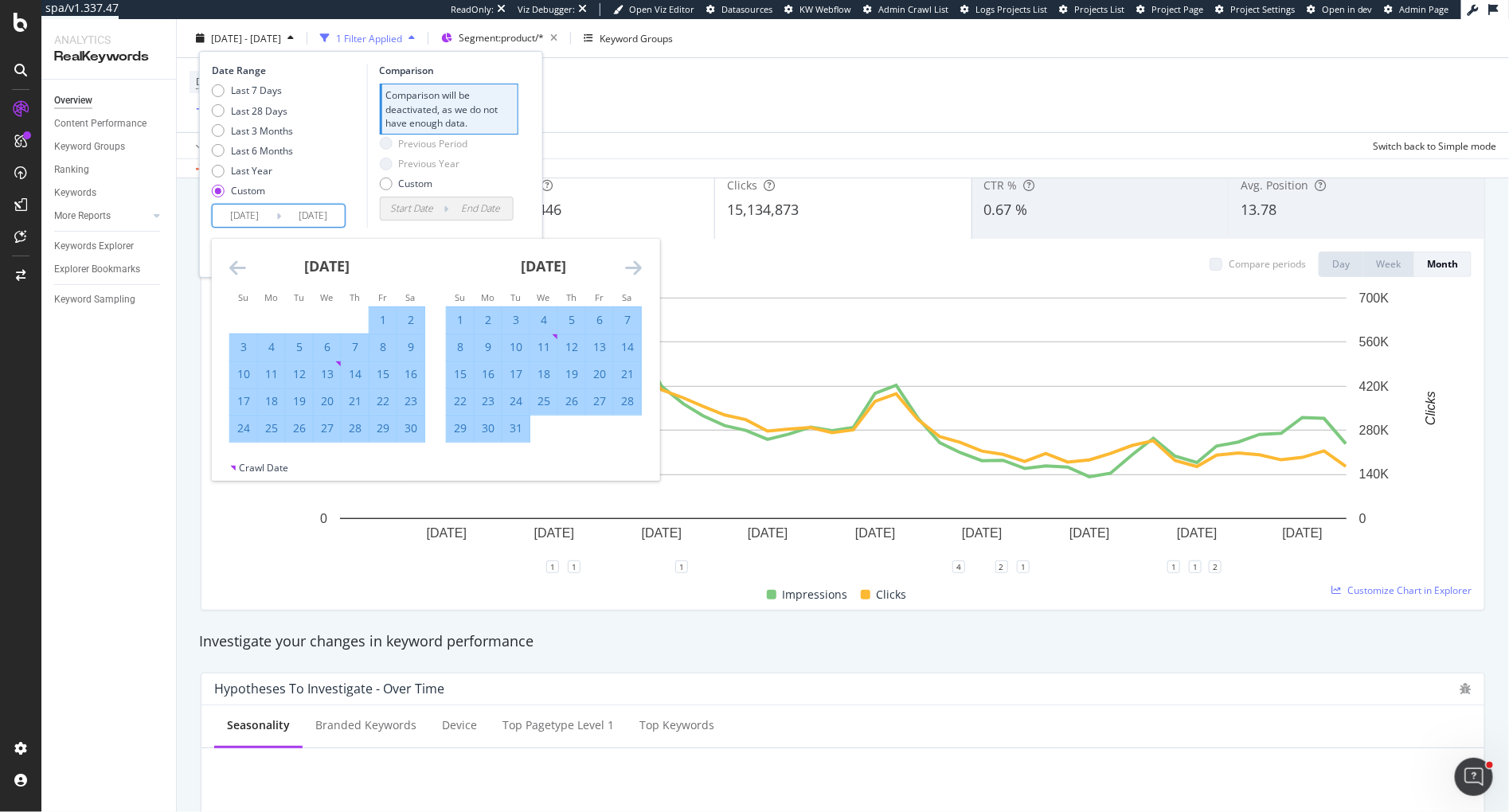
click at [636, 265] on icon "Move forward to switch to the next month." at bounding box center [634, 267] width 17 height 19
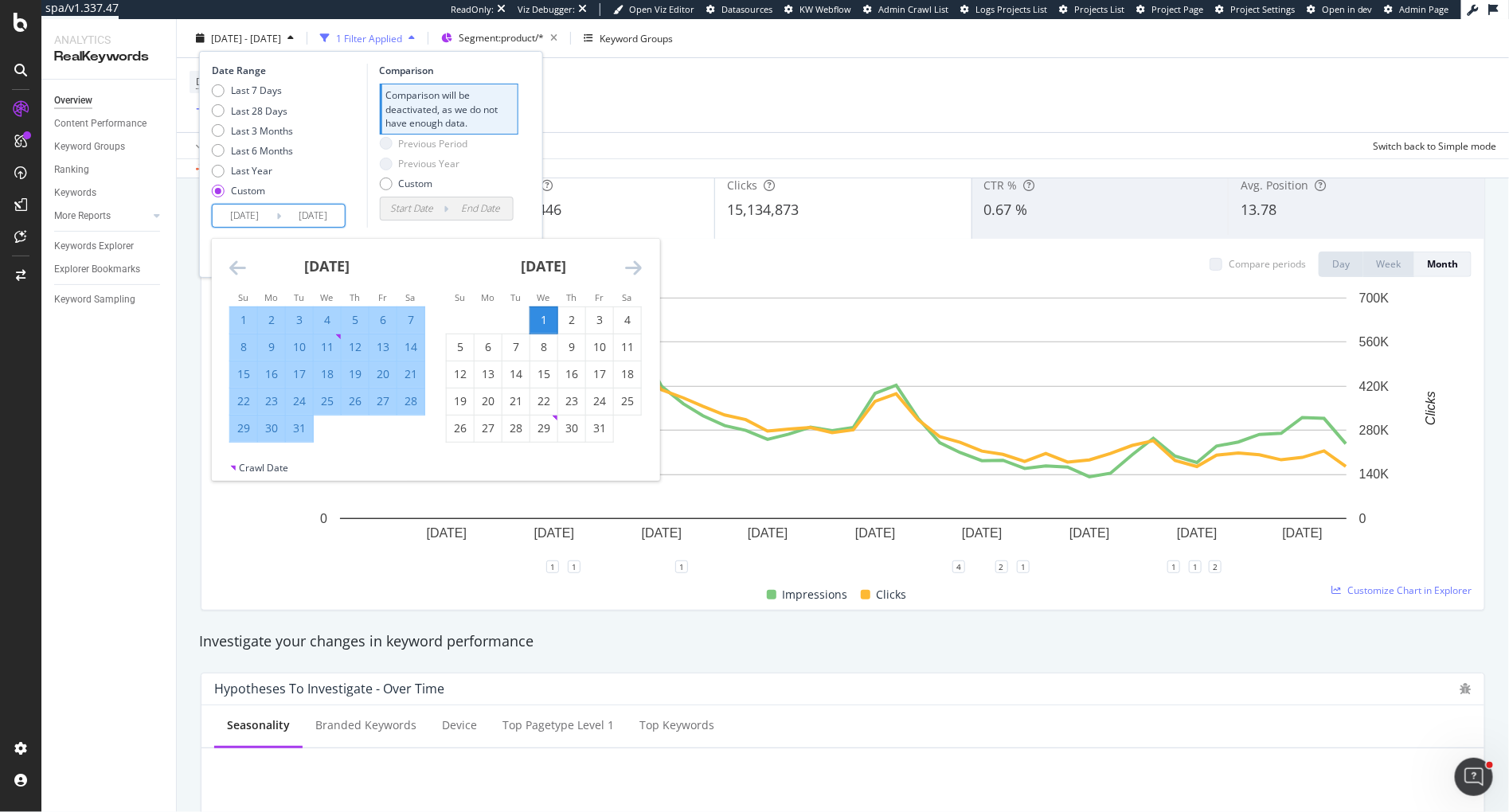
click at [544, 316] on div "1" at bounding box center [543, 320] width 27 height 16
type input "2025/01/01"
type input "2024/12/31"
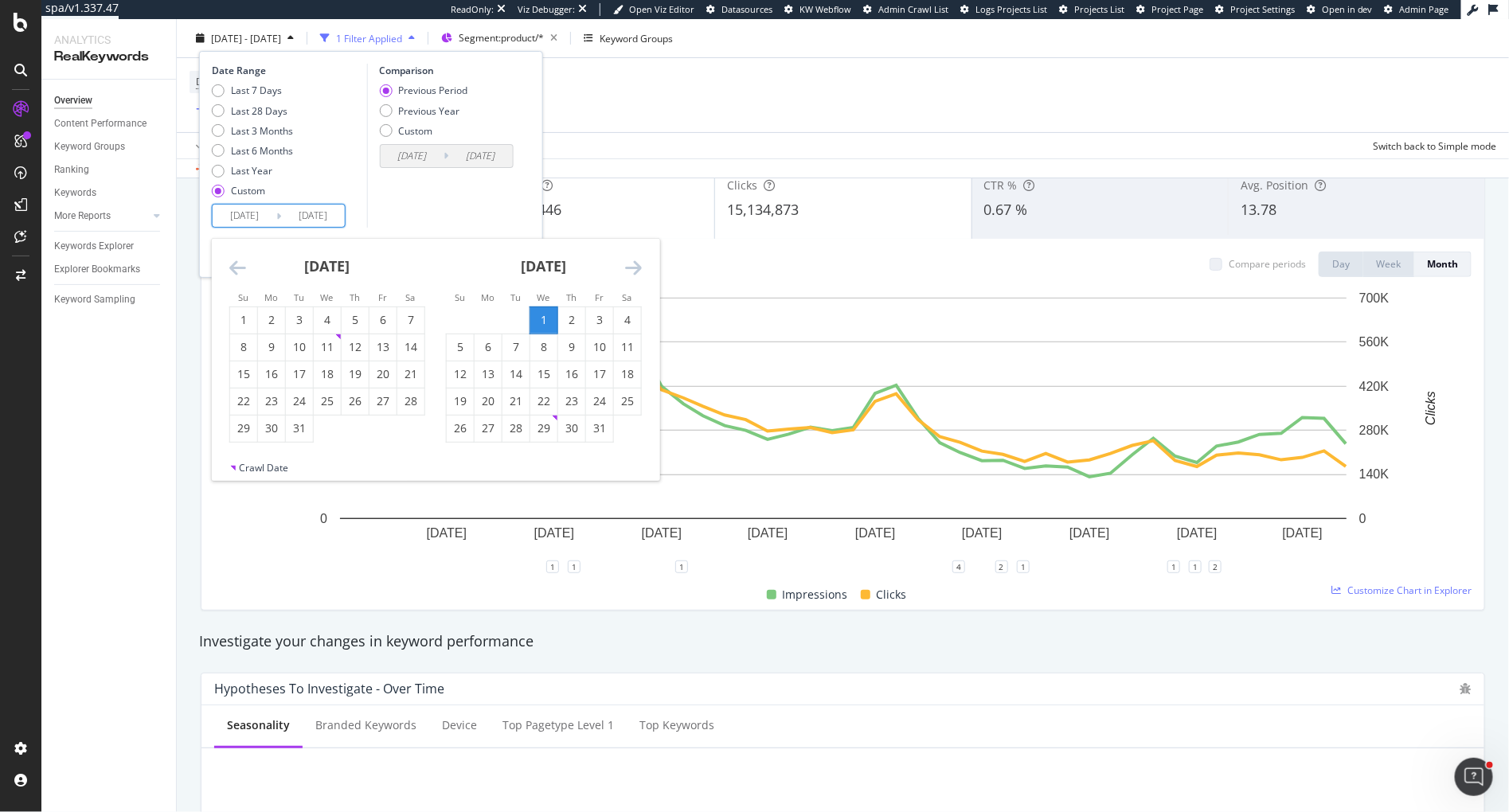
click at [634, 270] on icon "Move forward to switch to the next month." at bounding box center [634, 267] width 17 height 19
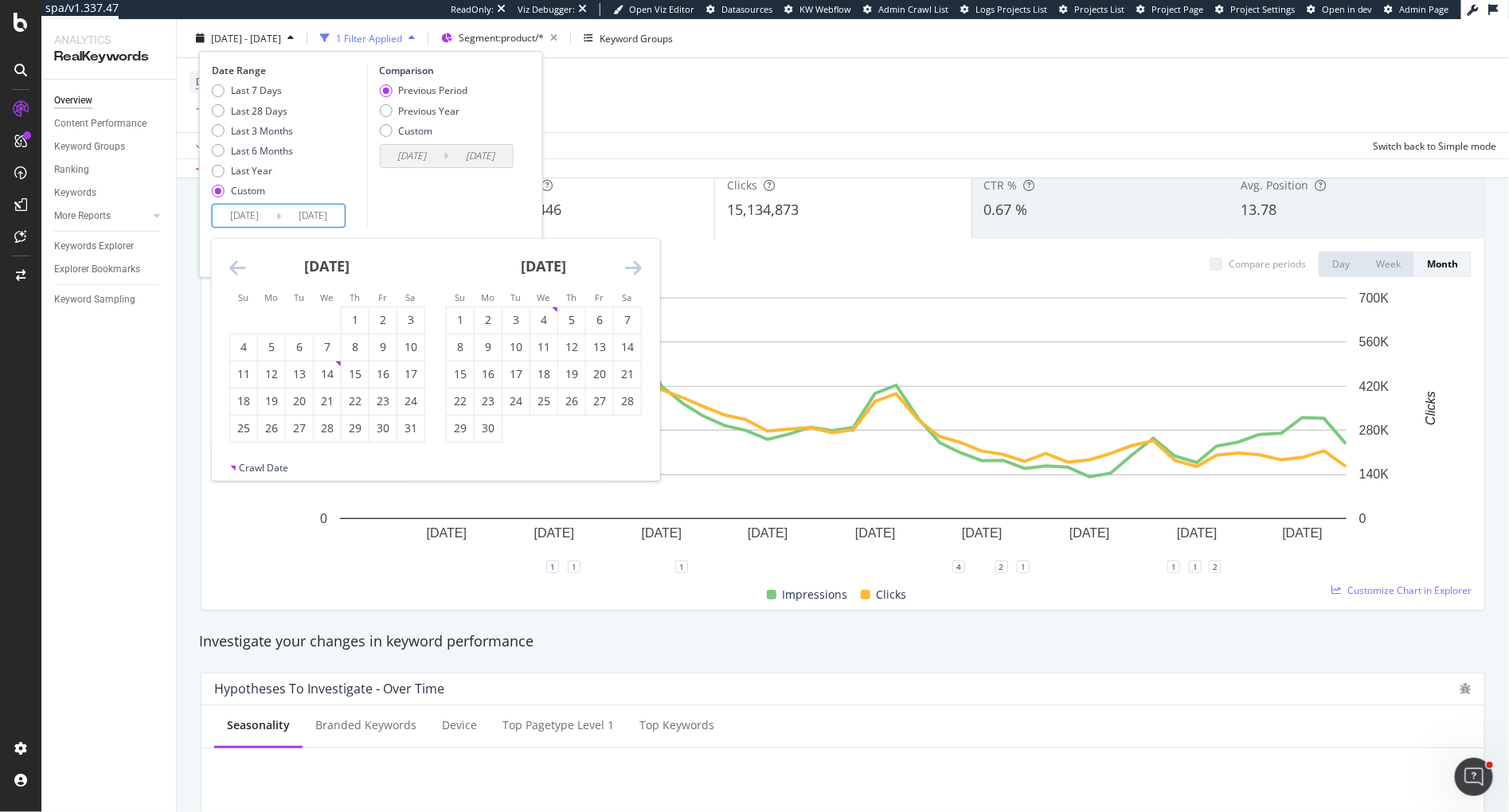
click at [634, 270] on icon "Move forward to switch to the next month." at bounding box center [634, 267] width 17 height 19
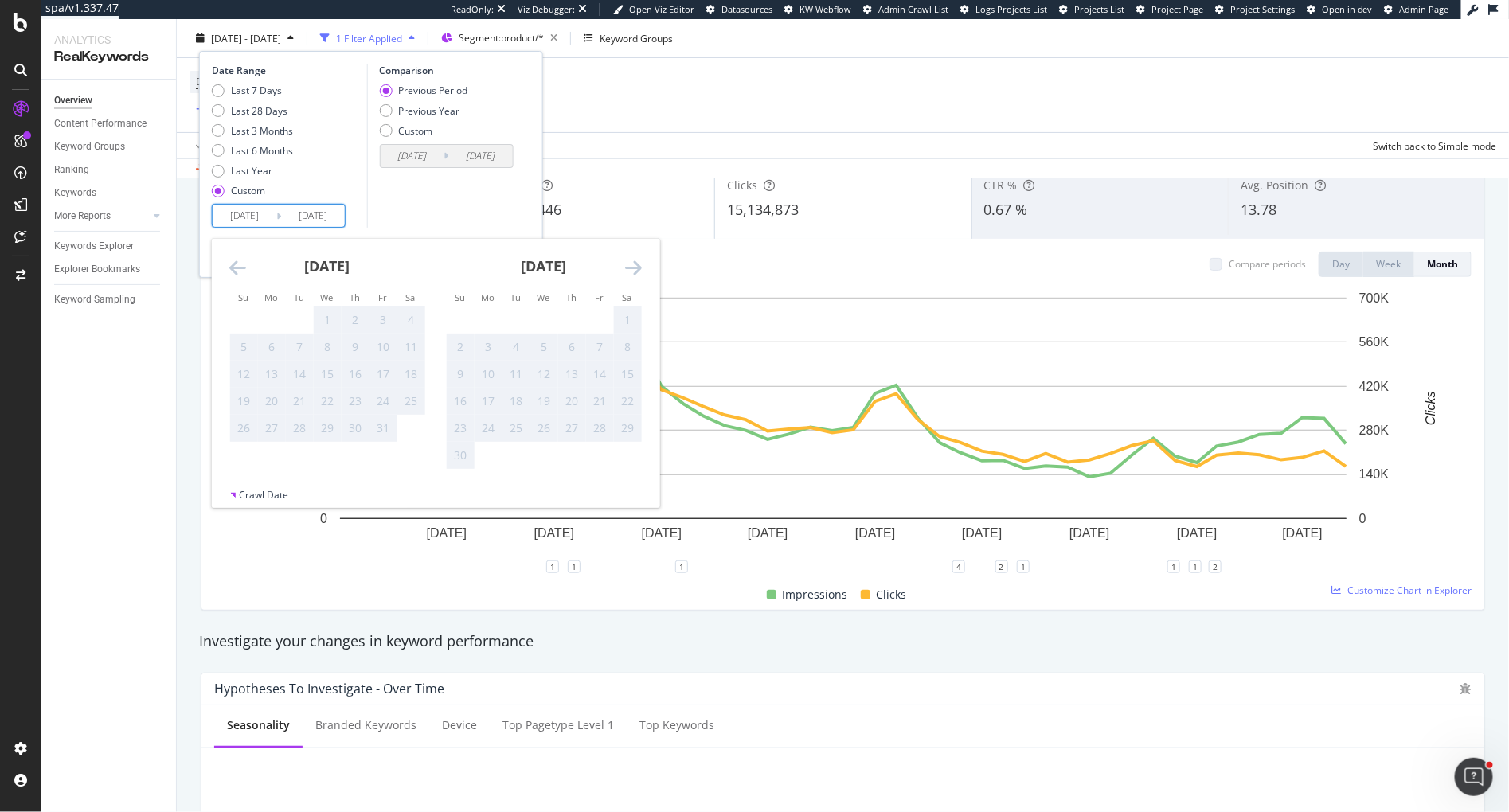
click at [634, 270] on icon "Move forward to switch to the next month." at bounding box center [634, 267] width 17 height 19
click at [226, 271] on div "November 2025 1 2 3 4 5 6 7 8 9 10 11 12 13 14 15 16 17 18 19 20 21 22 23 24 25…" at bounding box center [327, 354] width 217 height 231
click at [231, 269] on icon "Move backward to switch to the previous month." at bounding box center [237, 267] width 17 height 19
click at [330, 407] on div "24" at bounding box center [328, 402] width 27 height 16
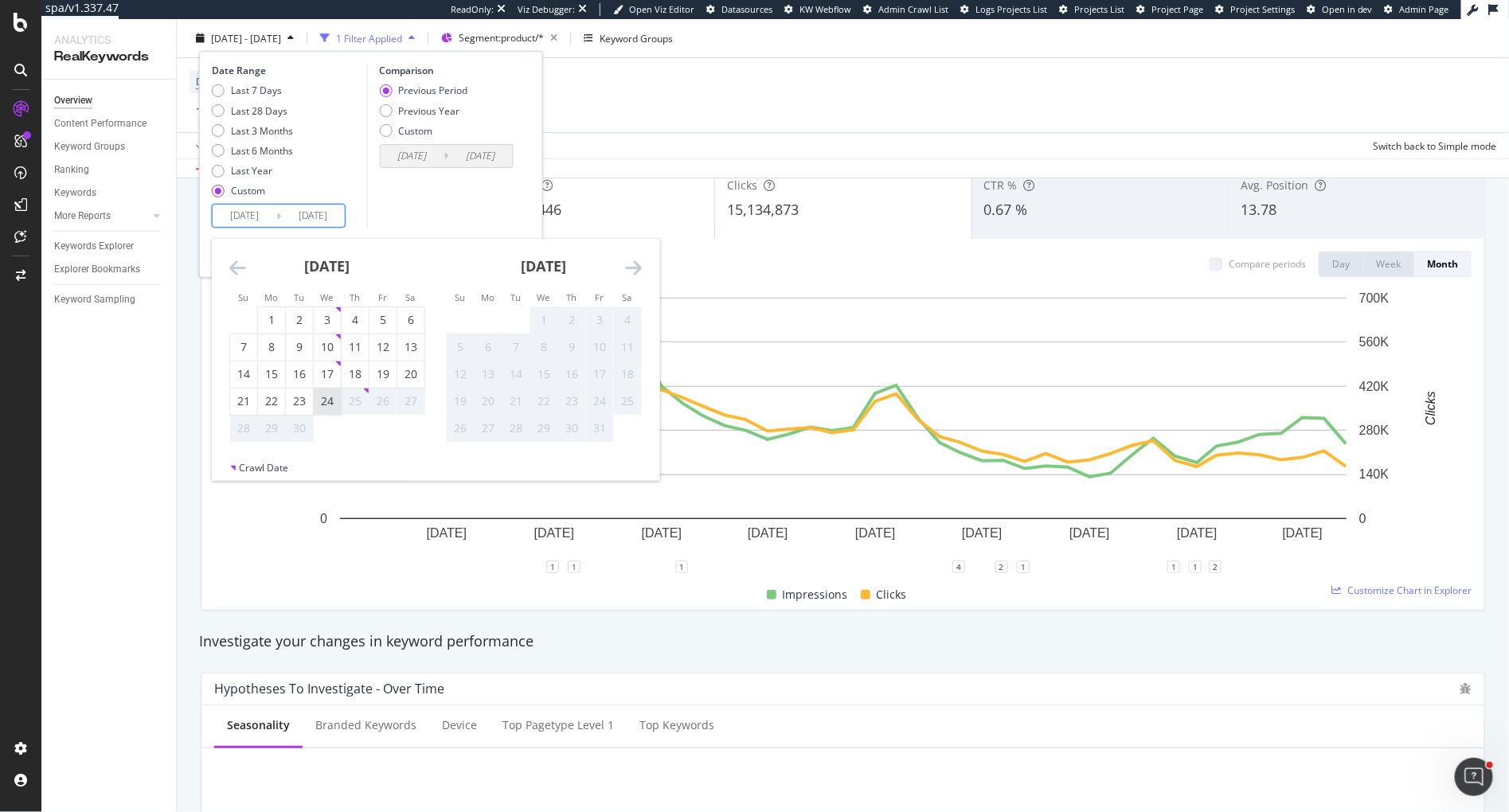
type input "2025/09/24"
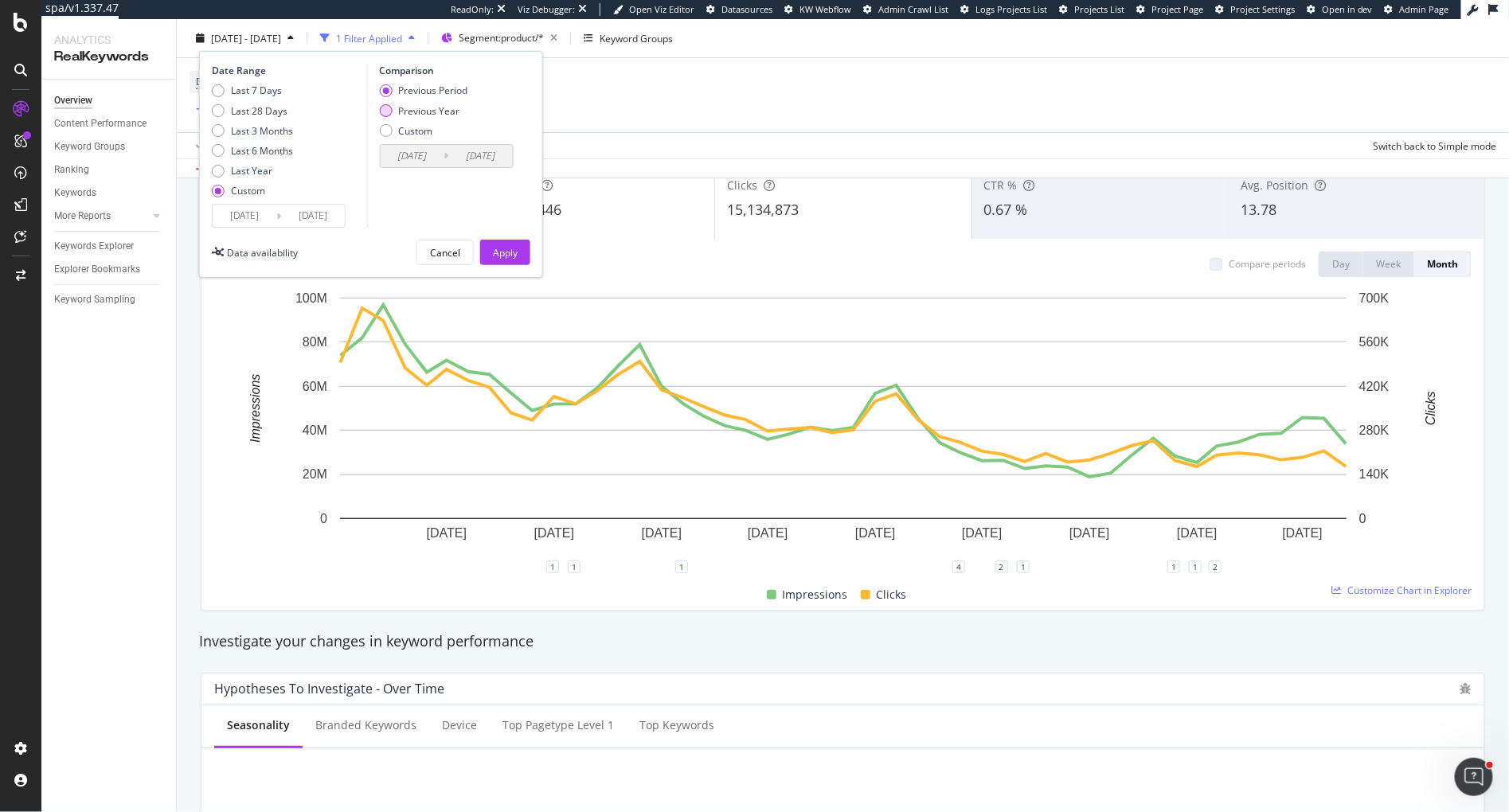
click at [388, 112] on div "Previous Year" at bounding box center [386, 111] width 12 height 12
type input "2024/01/03"
type input "2024/09/25"
click at [517, 249] on div "Apply" at bounding box center [505, 252] width 25 height 13
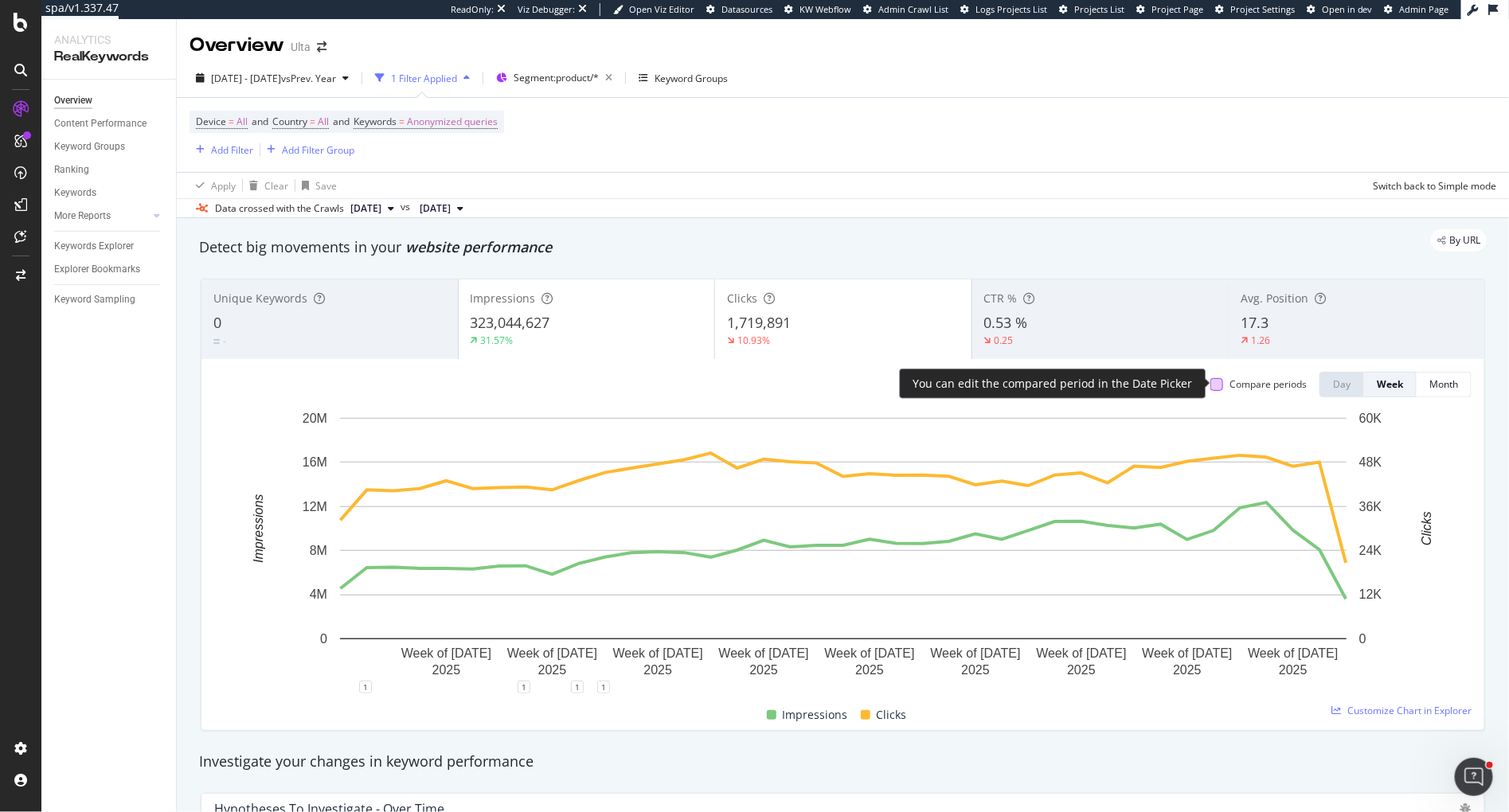
click at [1215, 384] on div at bounding box center [1216, 385] width 12 height 12
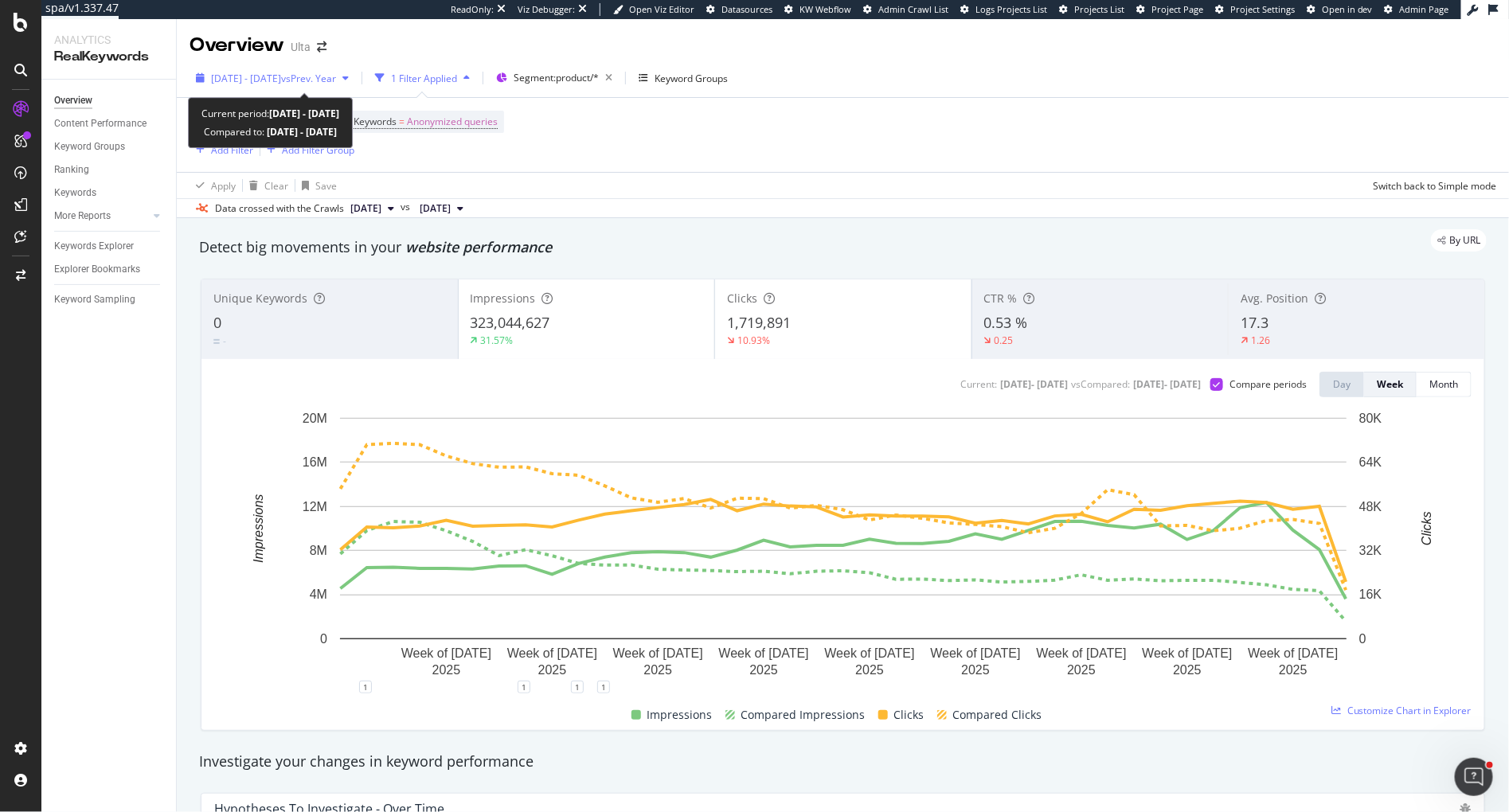
click at [281, 79] on span "2025 Jan. 1st - 2025 Sep. 24th" at bounding box center [245, 78] width 70 height 13
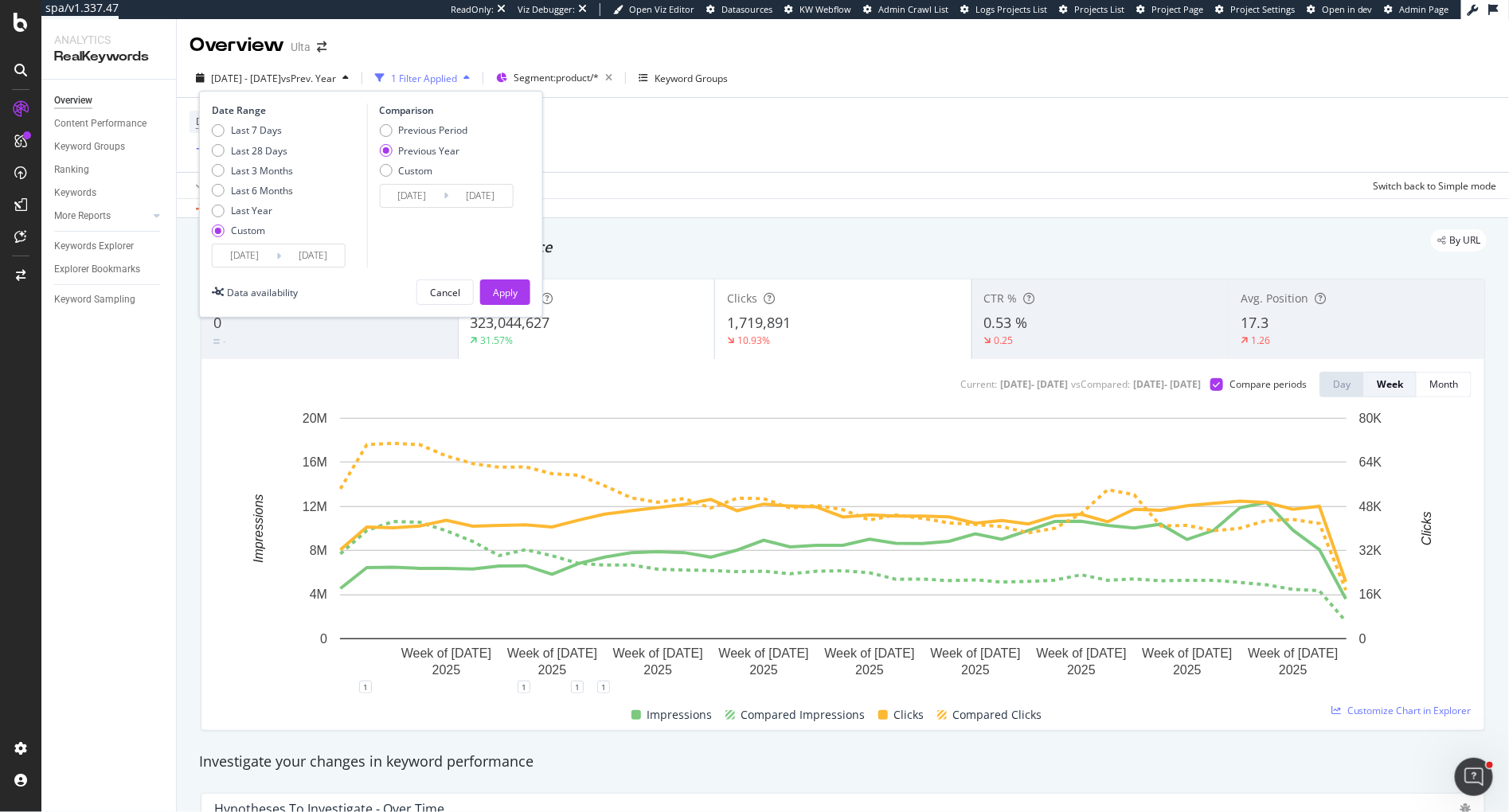
click at [254, 258] on input "2025/01/01" at bounding box center [244, 255] width 63 height 22
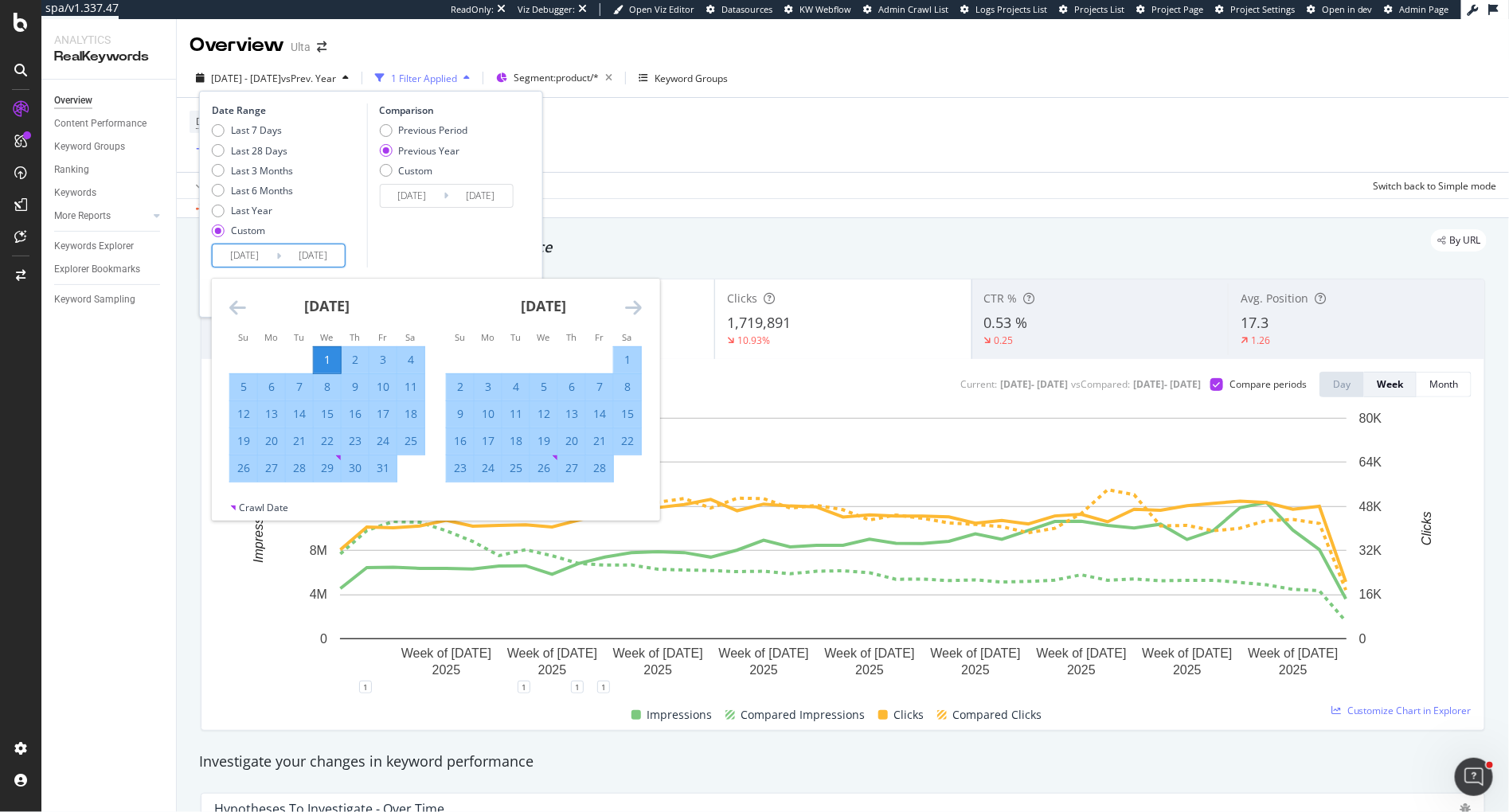
click at [634, 307] on icon "Move forward to switch to the next month." at bounding box center [634, 307] width 17 height 19
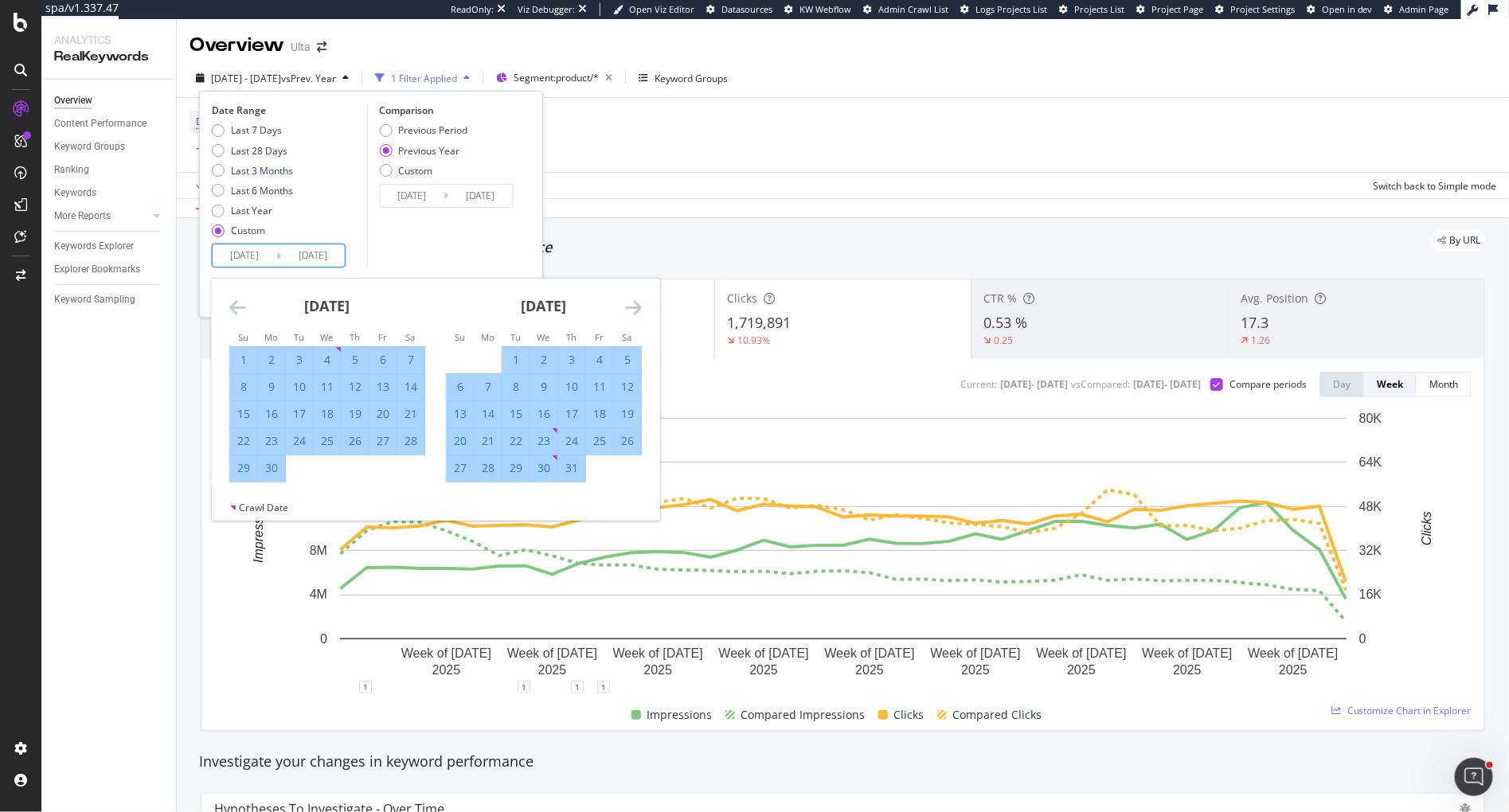
click at [634, 307] on icon "Move forward to switch to the next month." at bounding box center [634, 307] width 17 height 19
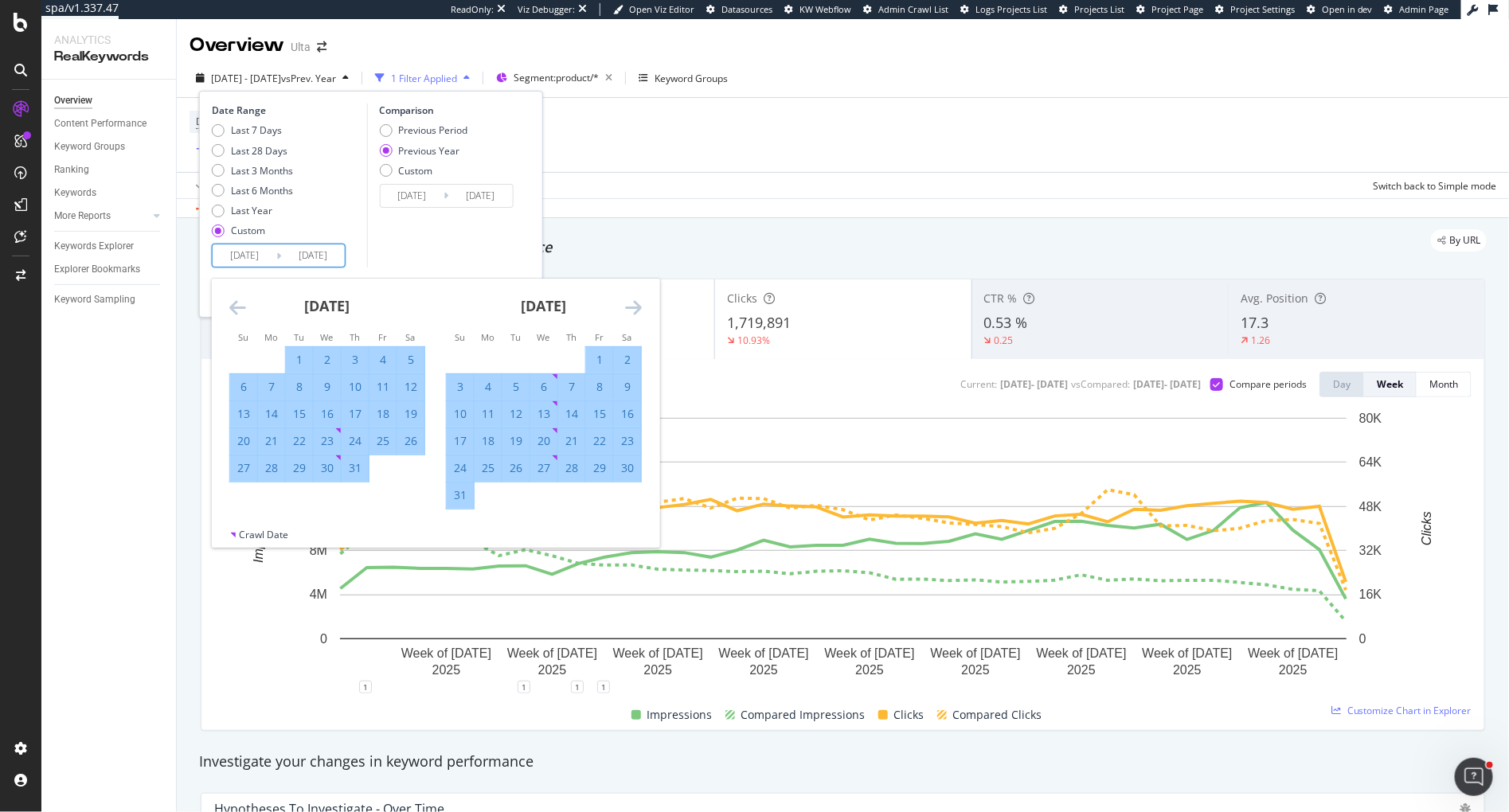
click at [634, 307] on icon "Move forward to switch to the next month." at bounding box center [634, 307] width 17 height 19
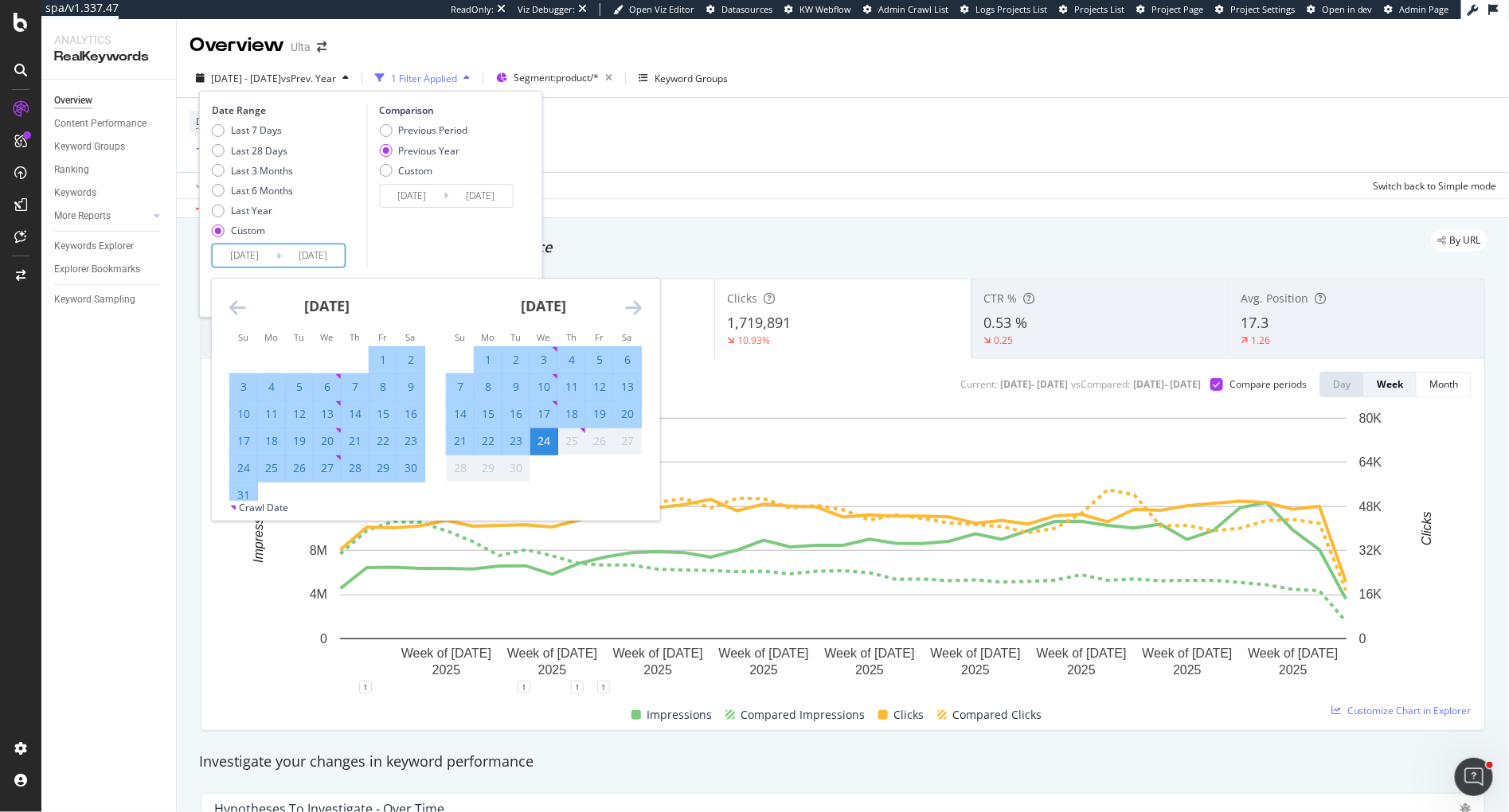
click at [634, 307] on icon "Move forward to switch to the next month." at bounding box center [634, 307] width 17 height 19
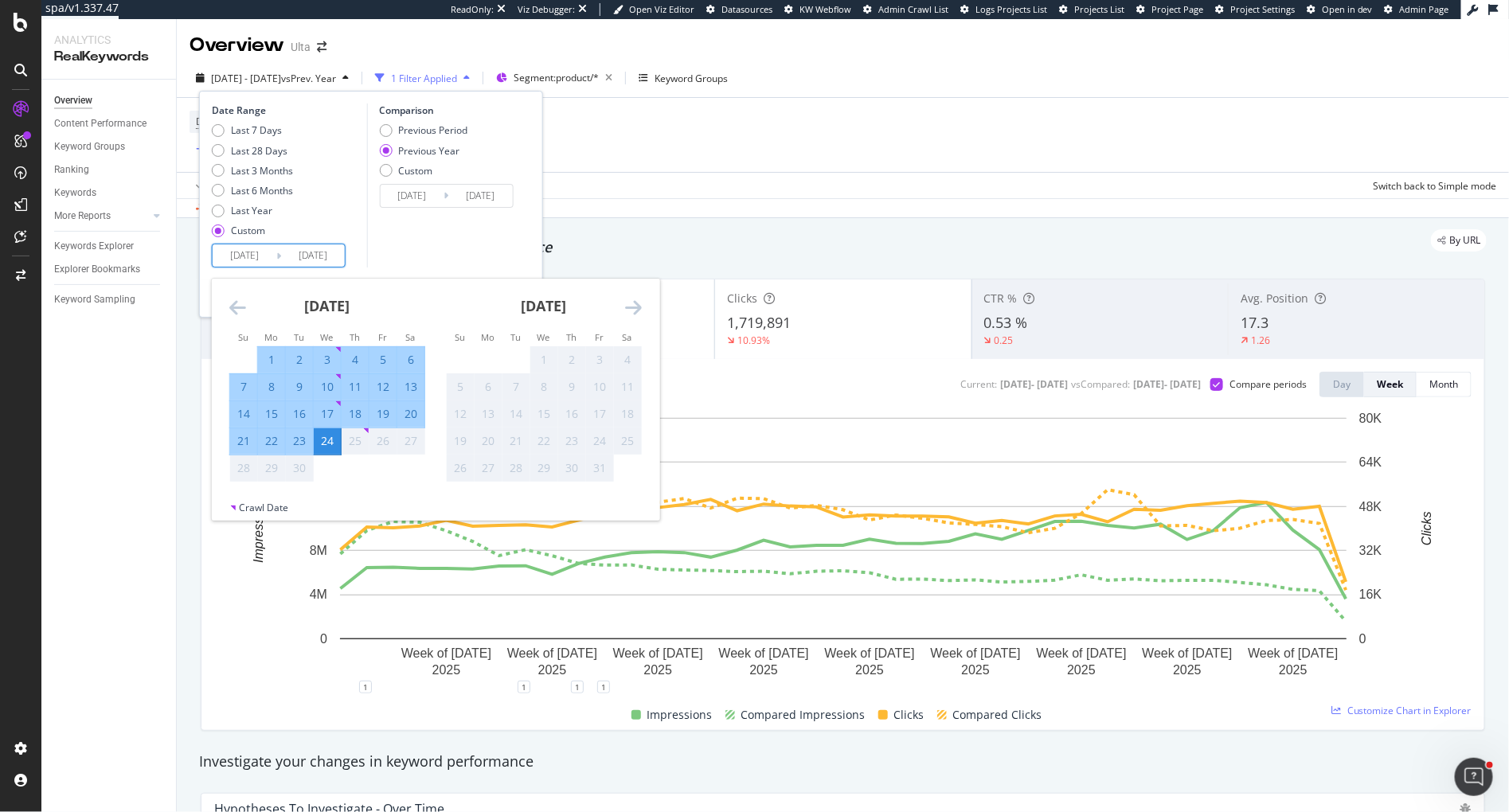
click at [235, 310] on icon "Move backward to switch to the previous month." at bounding box center [237, 307] width 17 height 19
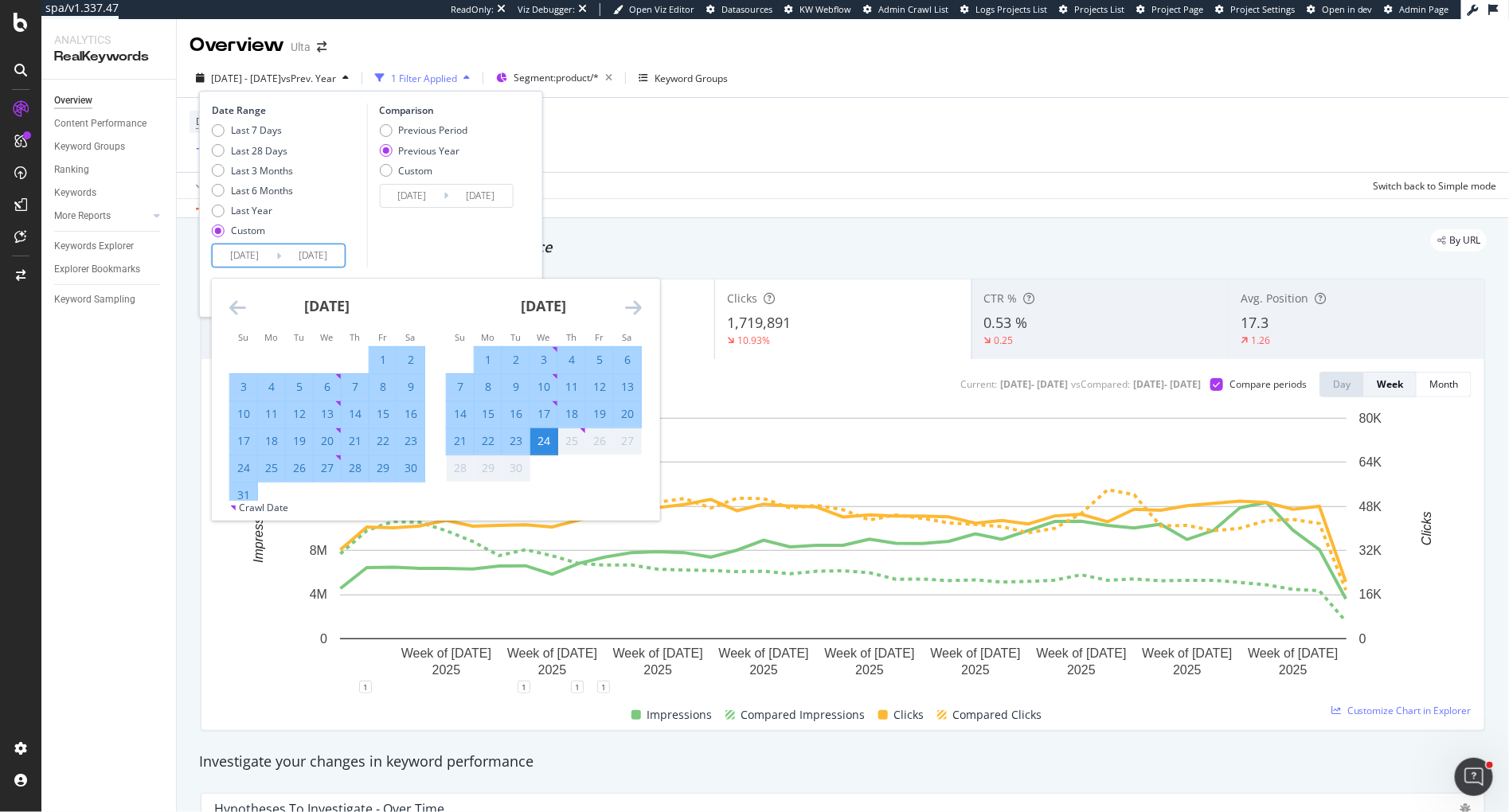
click at [246, 495] on div "31" at bounding box center [244, 495] width 27 height 16
type input "2025/08/31"
type input "2024/09/01"
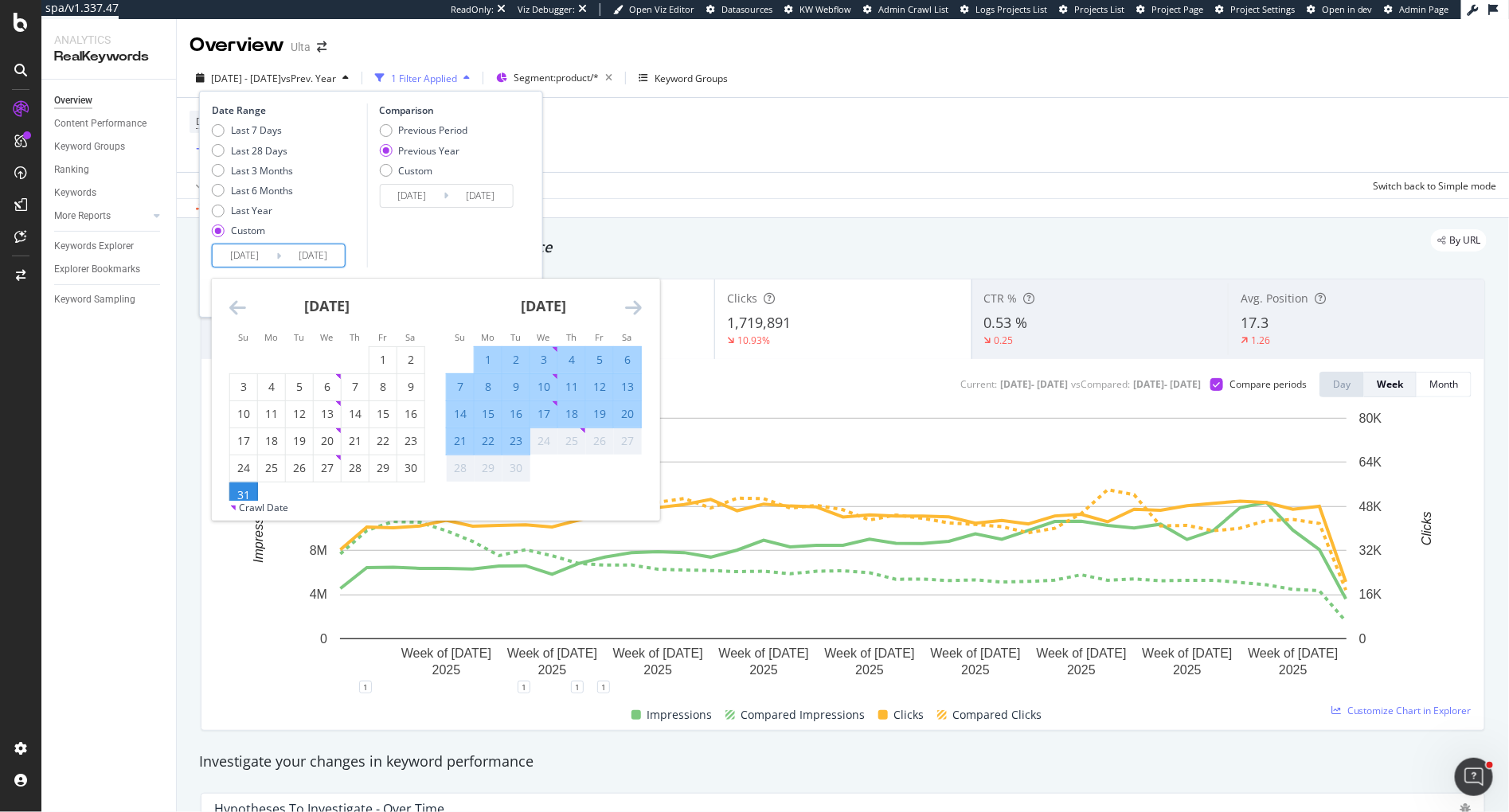
click at [233, 309] on icon "Move backward to switch to the previous month." at bounding box center [237, 307] width 17 height 19
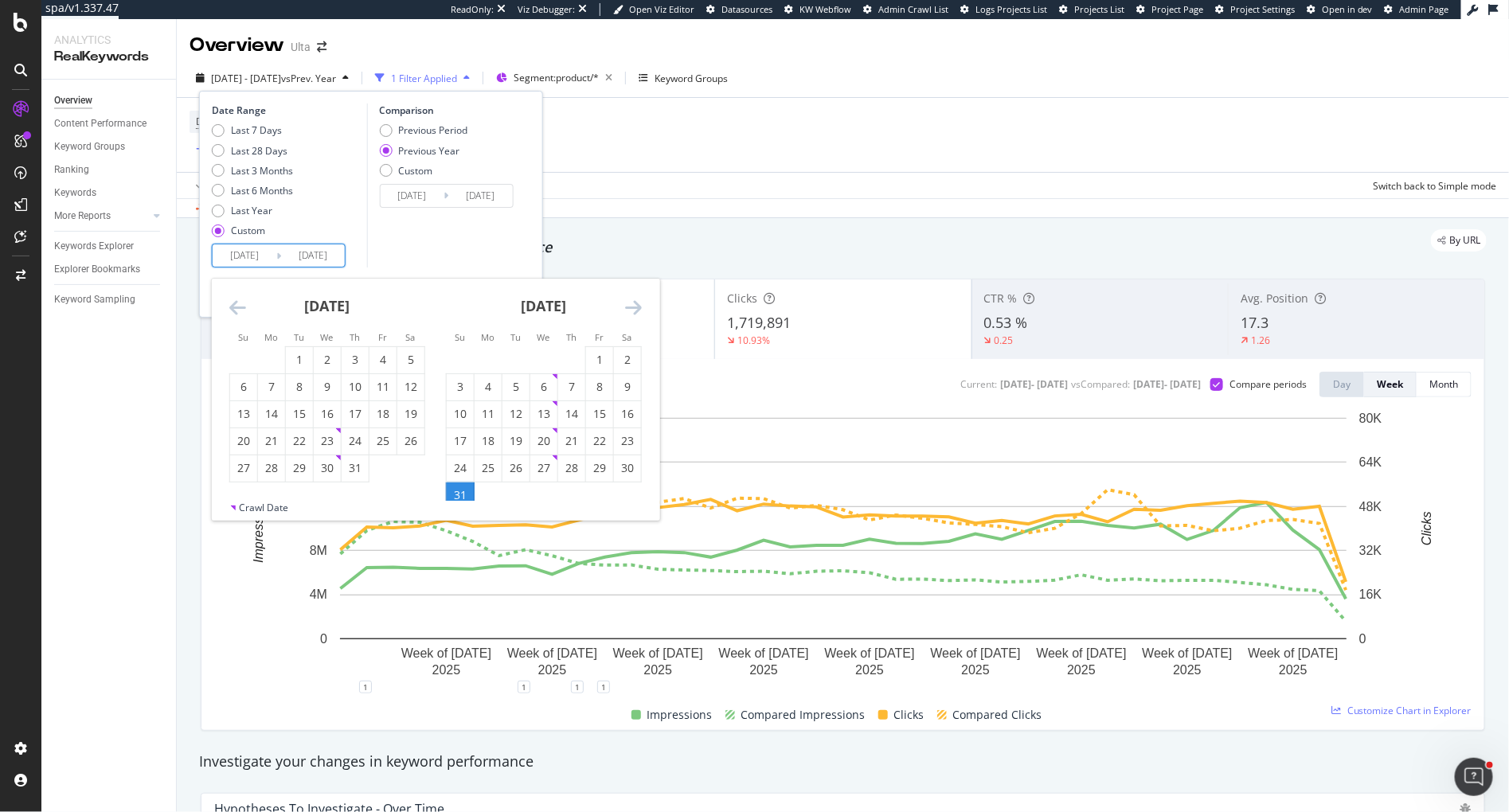
click at [233, 309] on icon "Move backward to switch to the previous month." at bounding box center [237, 307] width 17 height 19
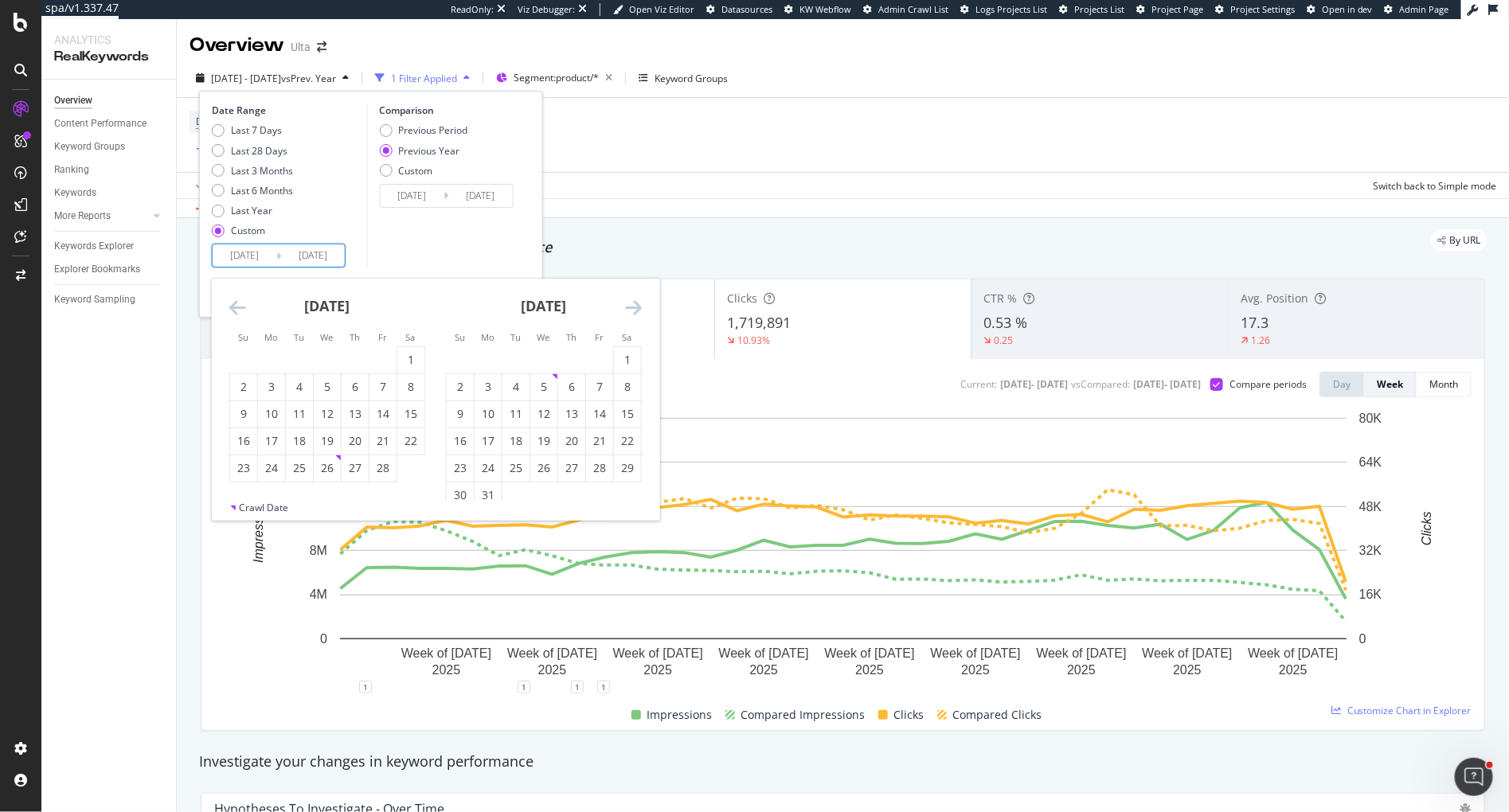
click at [233, 309] on icon "Move backward to switch to the previous month." at bounding box center [237, 307] width 17 height 19
click at [323, 358] on div "1" at bounding box center [328, 360] width 27 height 16
type input "2025/01/01"
type input "2024/01/03"
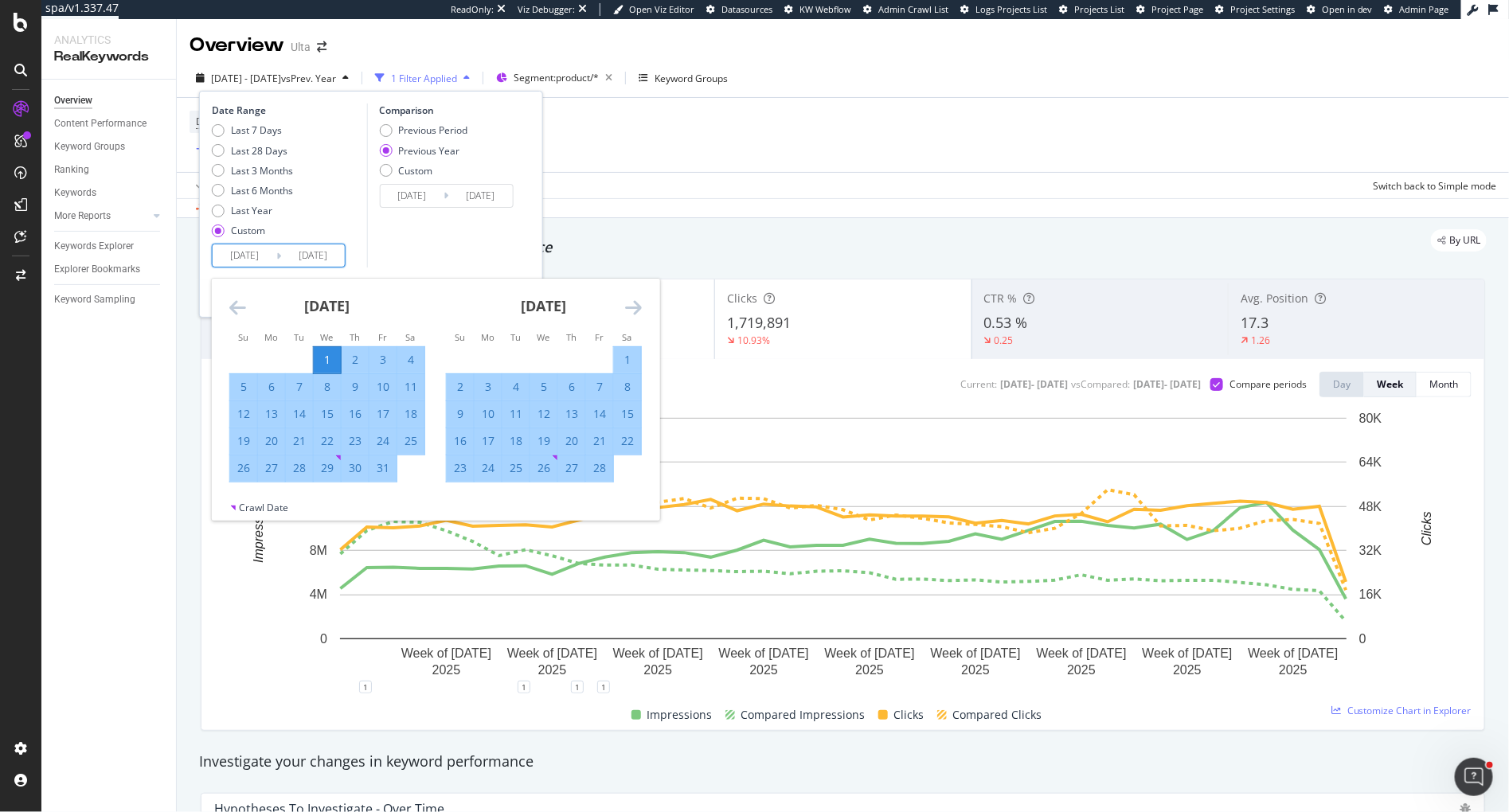
click at [635, 310] on icon "Move forward to switch to the next month." at bounding box center [634, 307] width 17 height 19
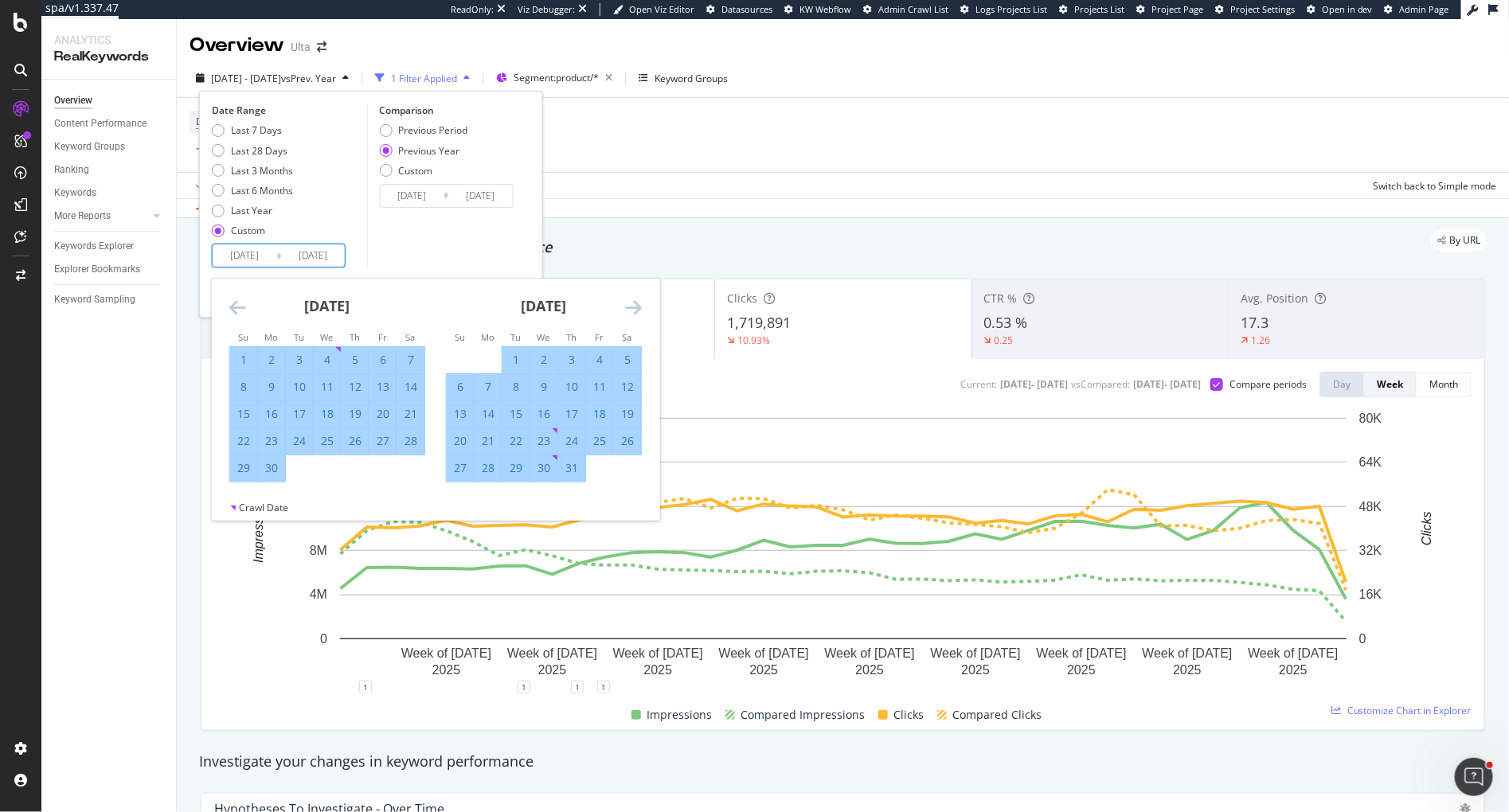
click at [635, 310] on icon "Move forward to switch to the next month." at bounding box center [634, 307] width 17 height 19
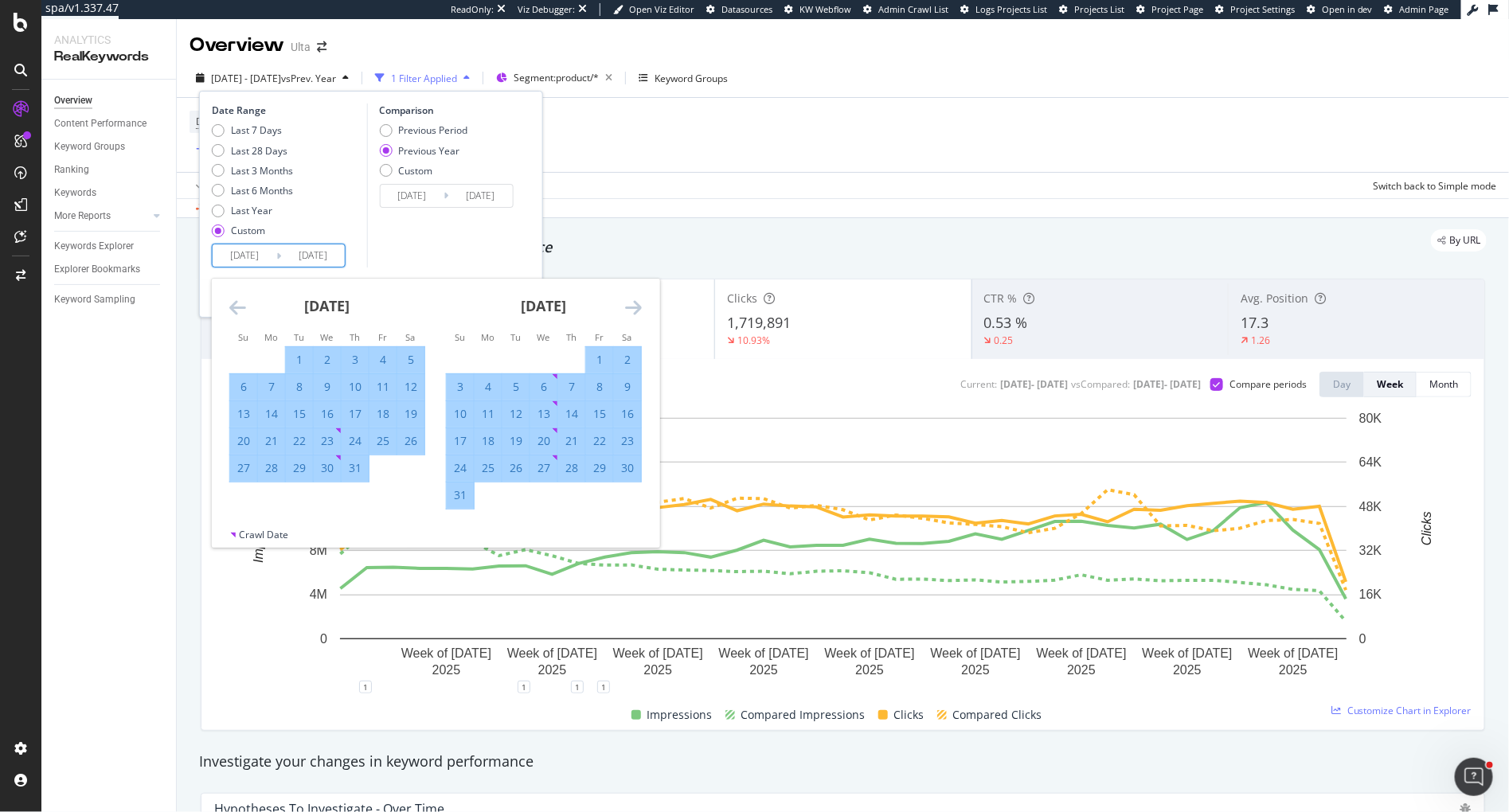
click at [635, 310] on icon "Move forward to switch to the next month." at bounding box center [634, 307] width 17 height 19
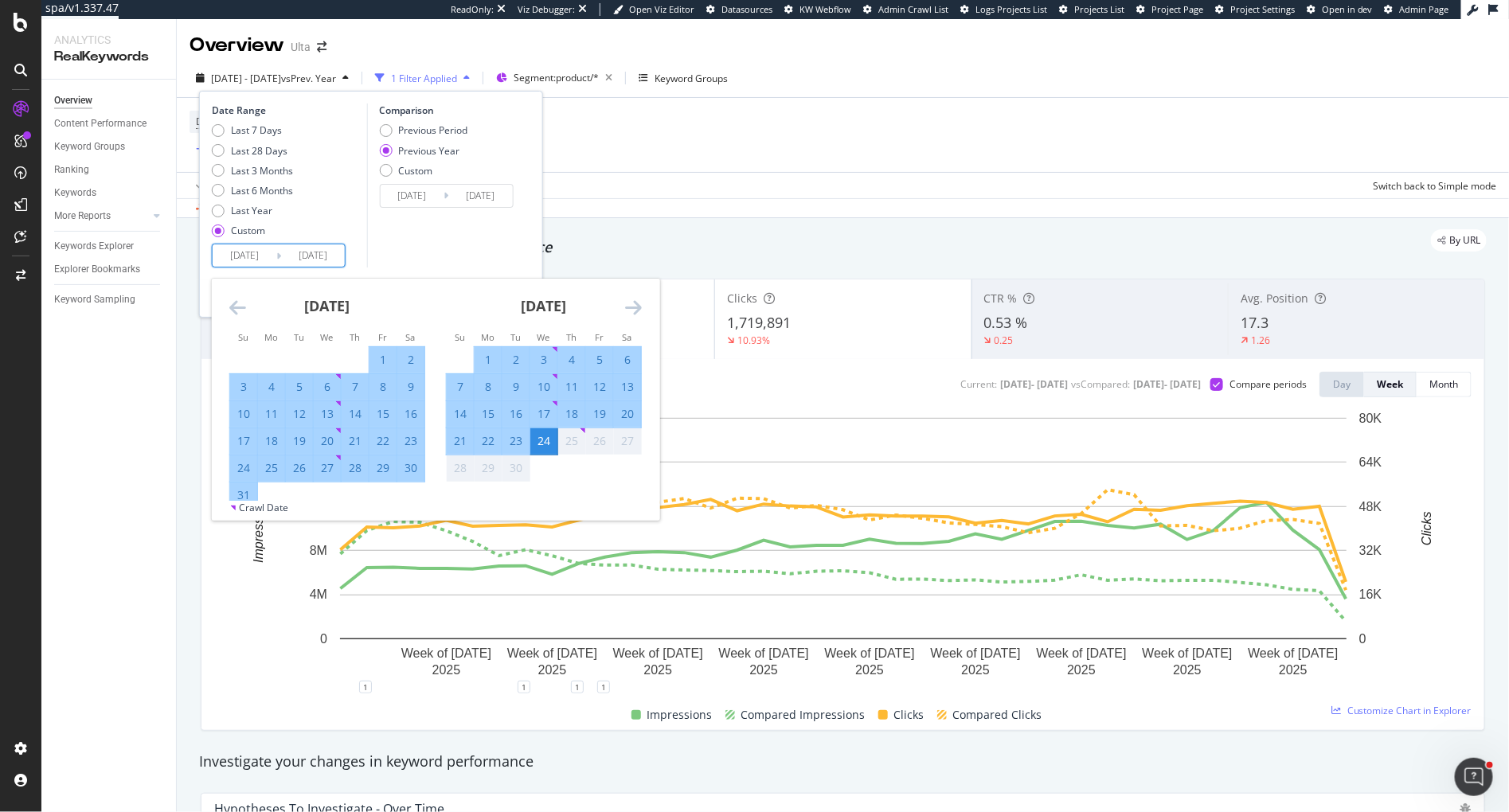
click at [236, 491] on div "31" at bounding box center [244, 495] width 27 height 16
type input "2025/08/31"
type input "2024/09/01"
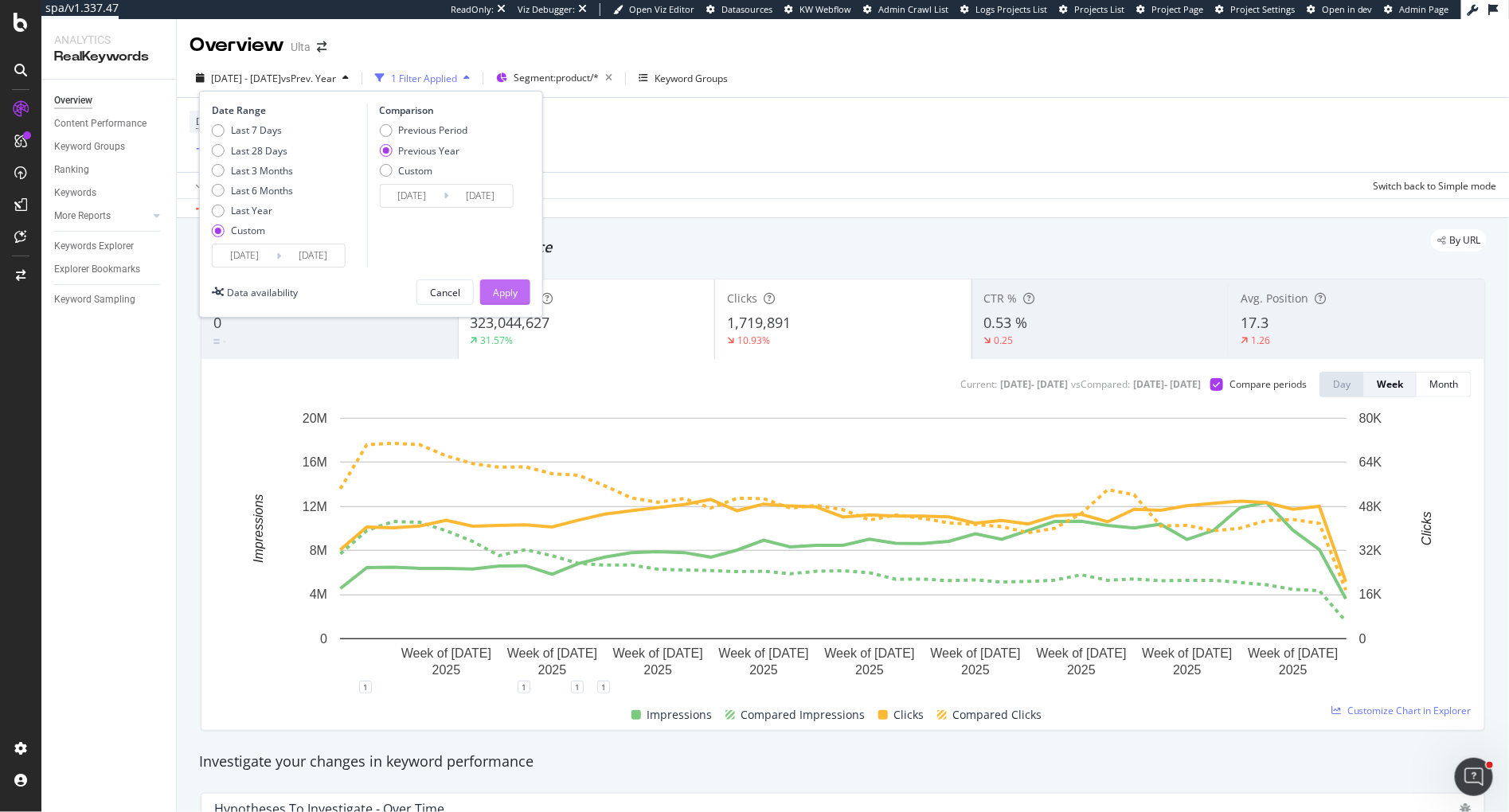
click at [510, 290] on div "Apply" at bounding box center [505, 292] width 25 height 13
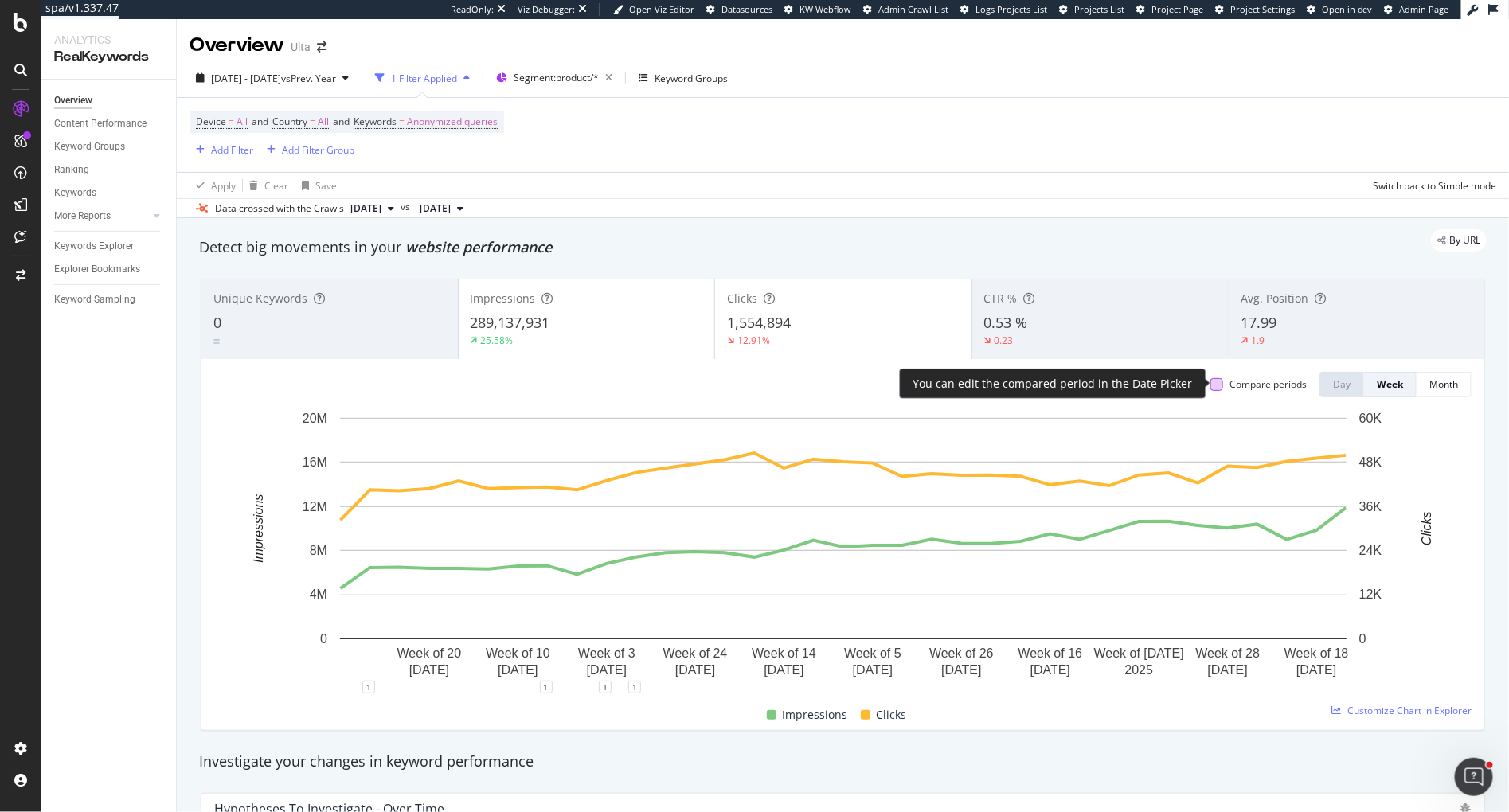
click at [1220, 381] on div at bounding box center [1216, 385] width 12 height 12
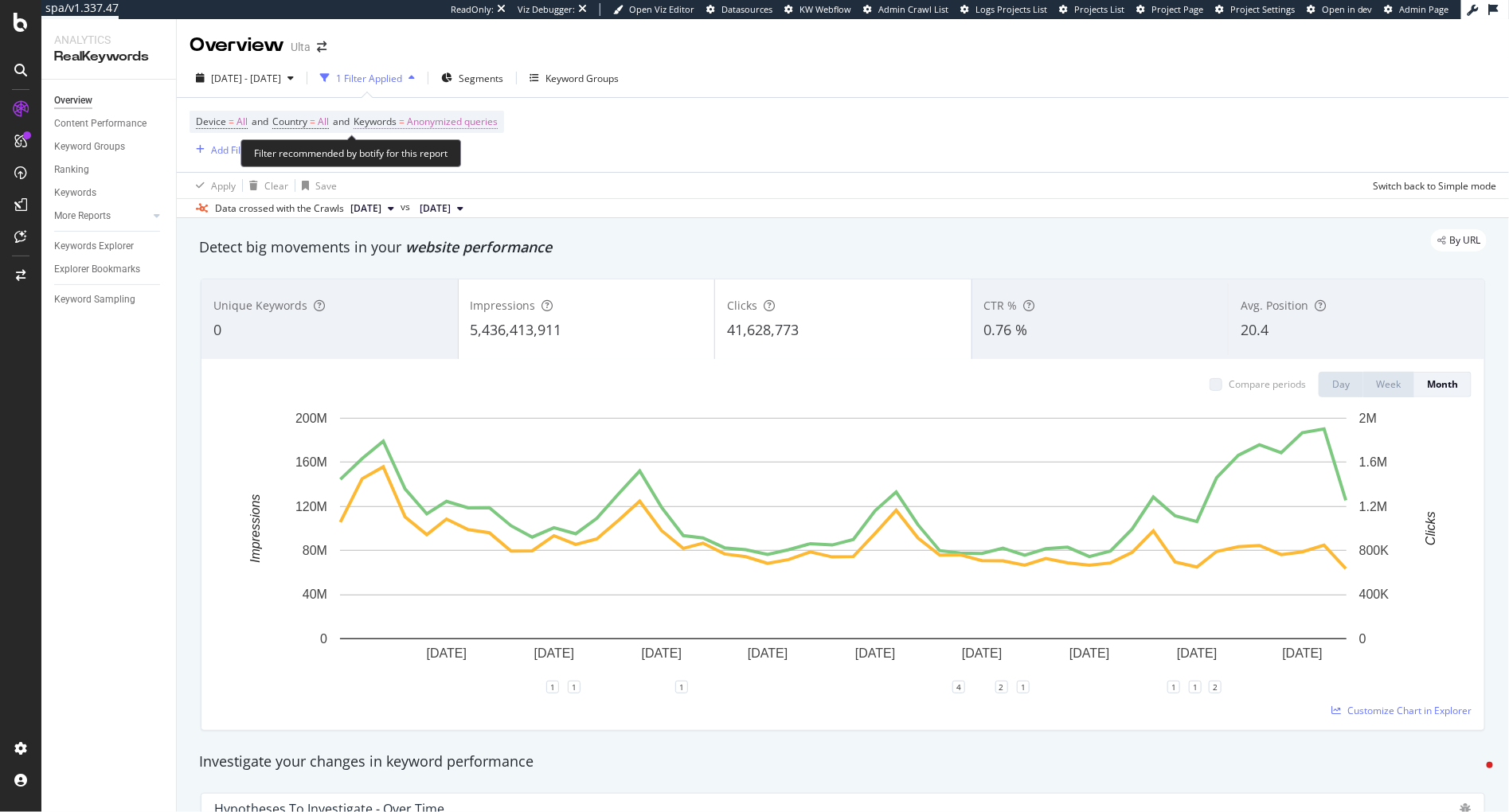
click at [480, 122] on span "Anonymized queries" at bounding box center [452, 121] width 91 height 22
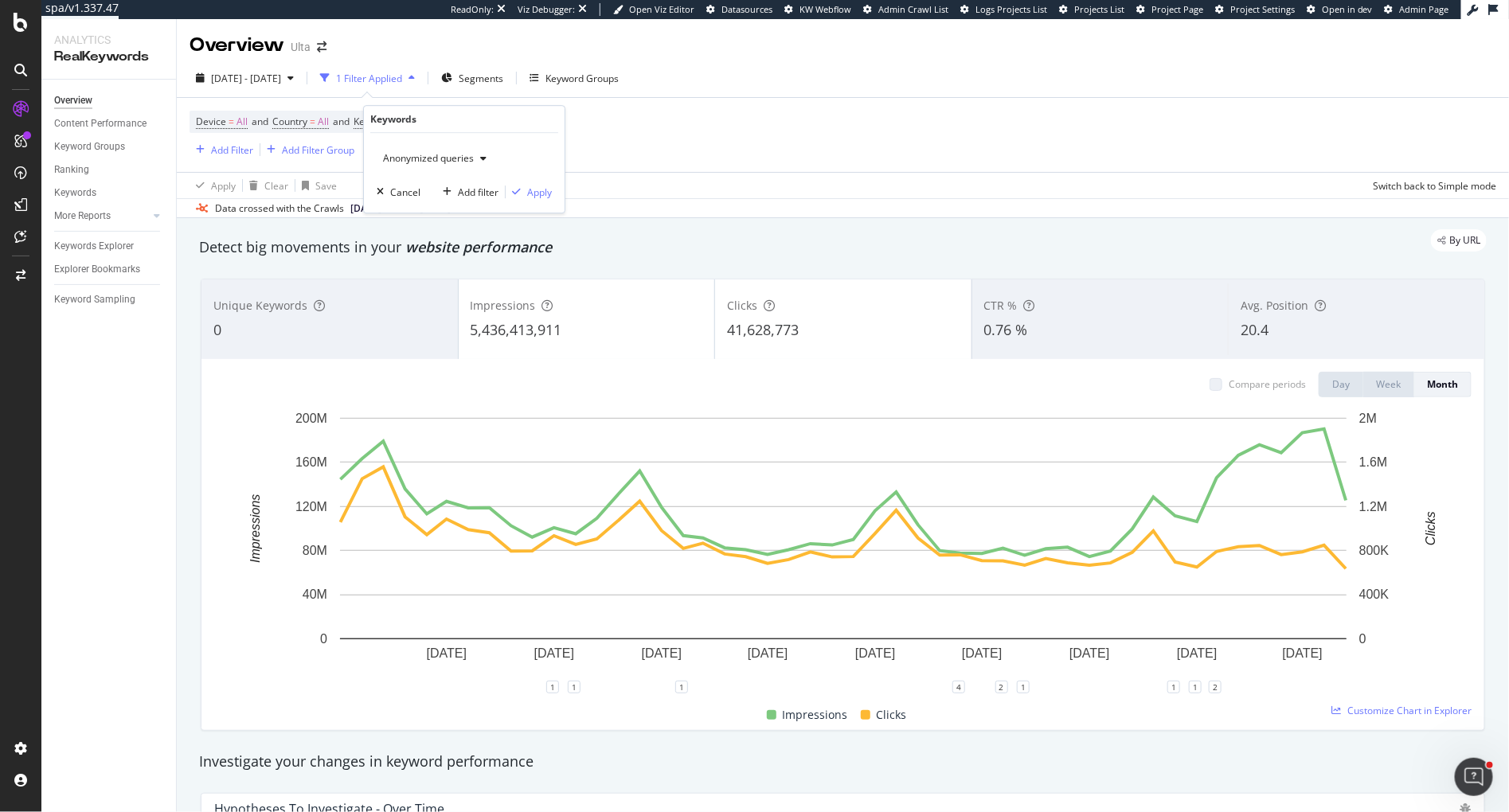
click at [477, 158] on div "button" at bounding box center [483, 158] width 19 height 10
click at [487, 255] on span "Non-Branded & Anonymized queries" at bounding box center [471, 259] width 162 height 14
click at [559, 192] on div "Apply" at bounding box center [552, 192] width 25 height 13
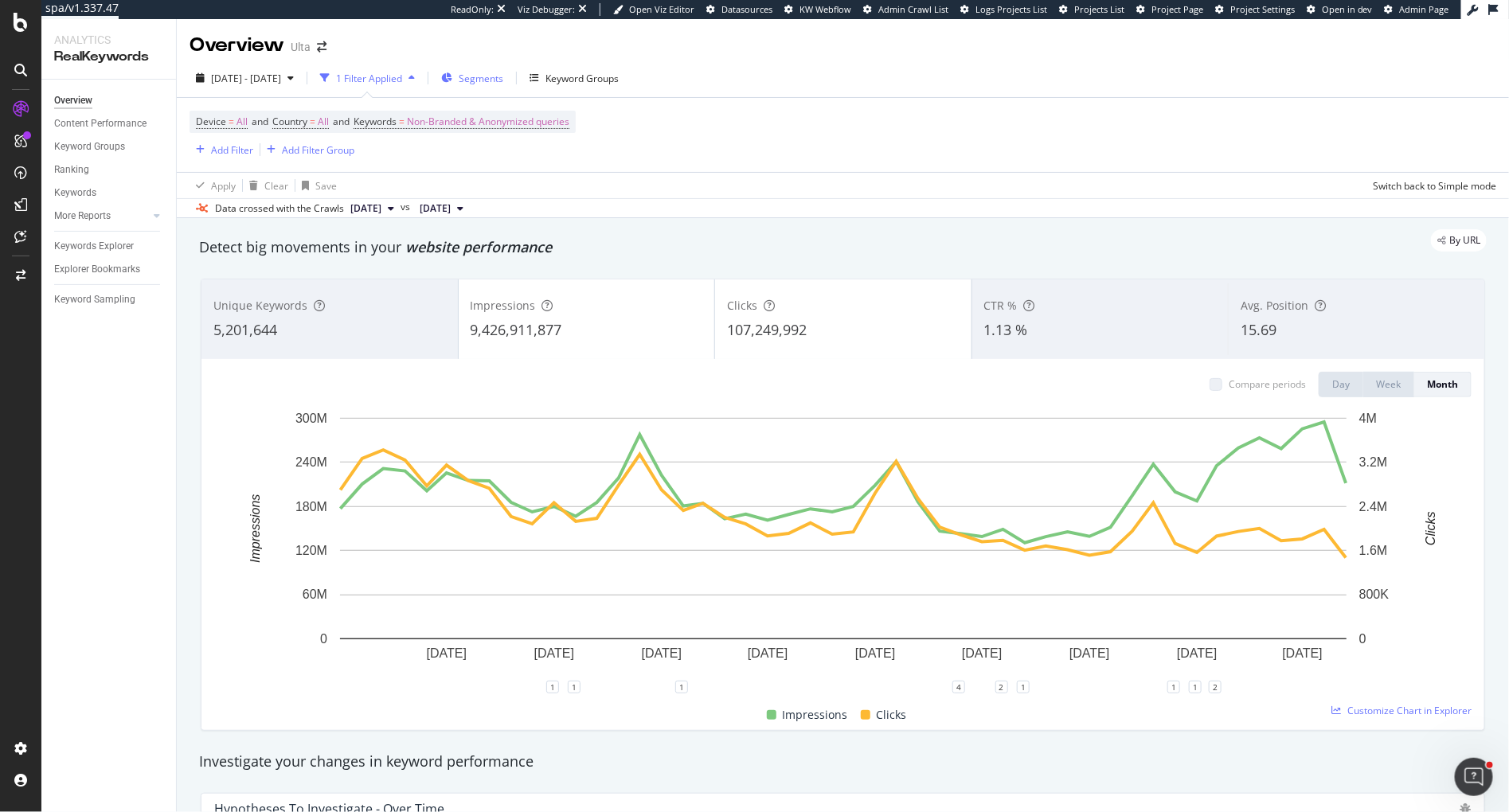
click at [503, 82] on span "Segments" at bounding box center [481, 78] width 45 height 13
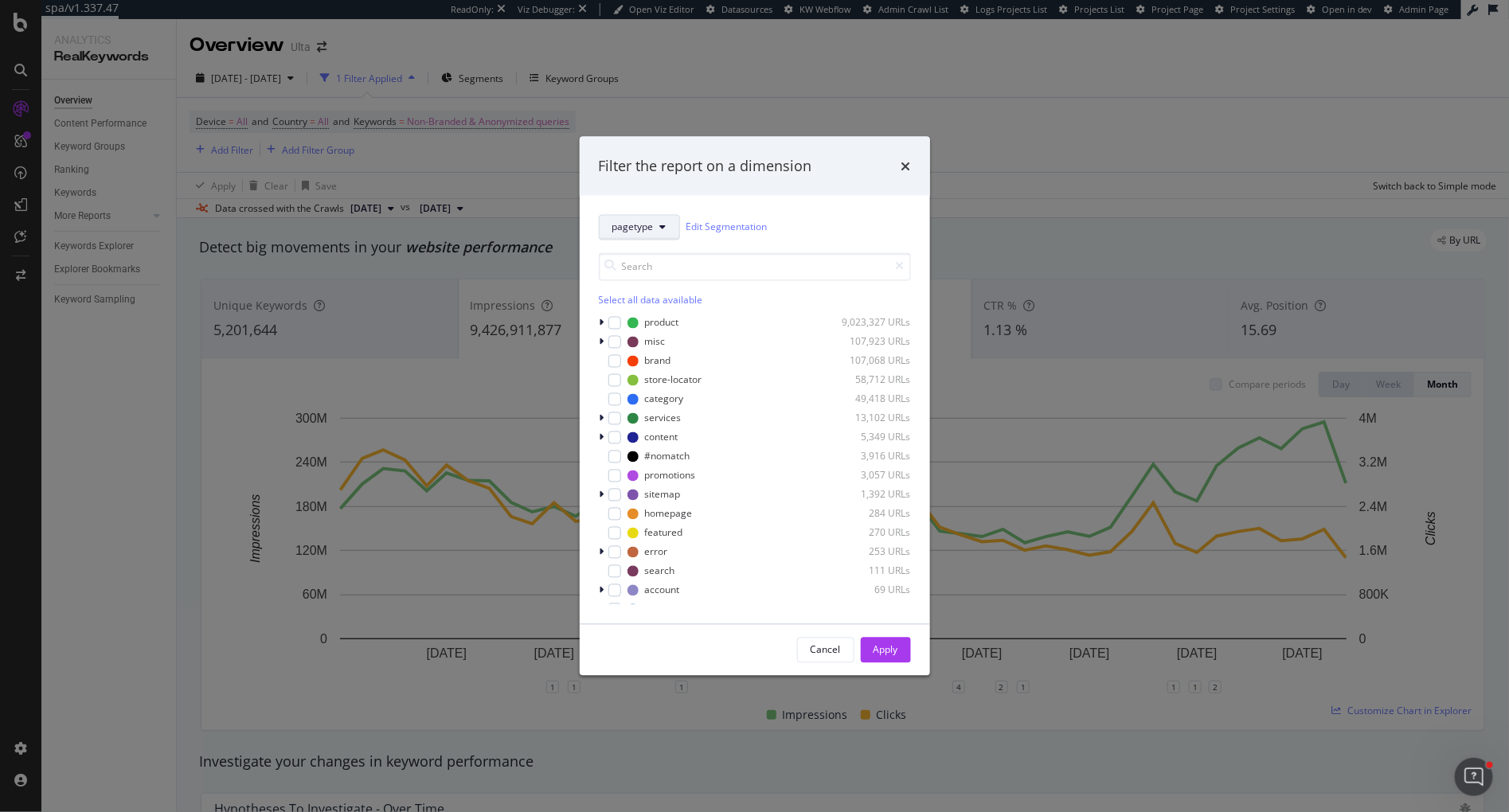
click at [635, 230] on span "pagetype" at bounding box center [633, 227] width 41 height 13
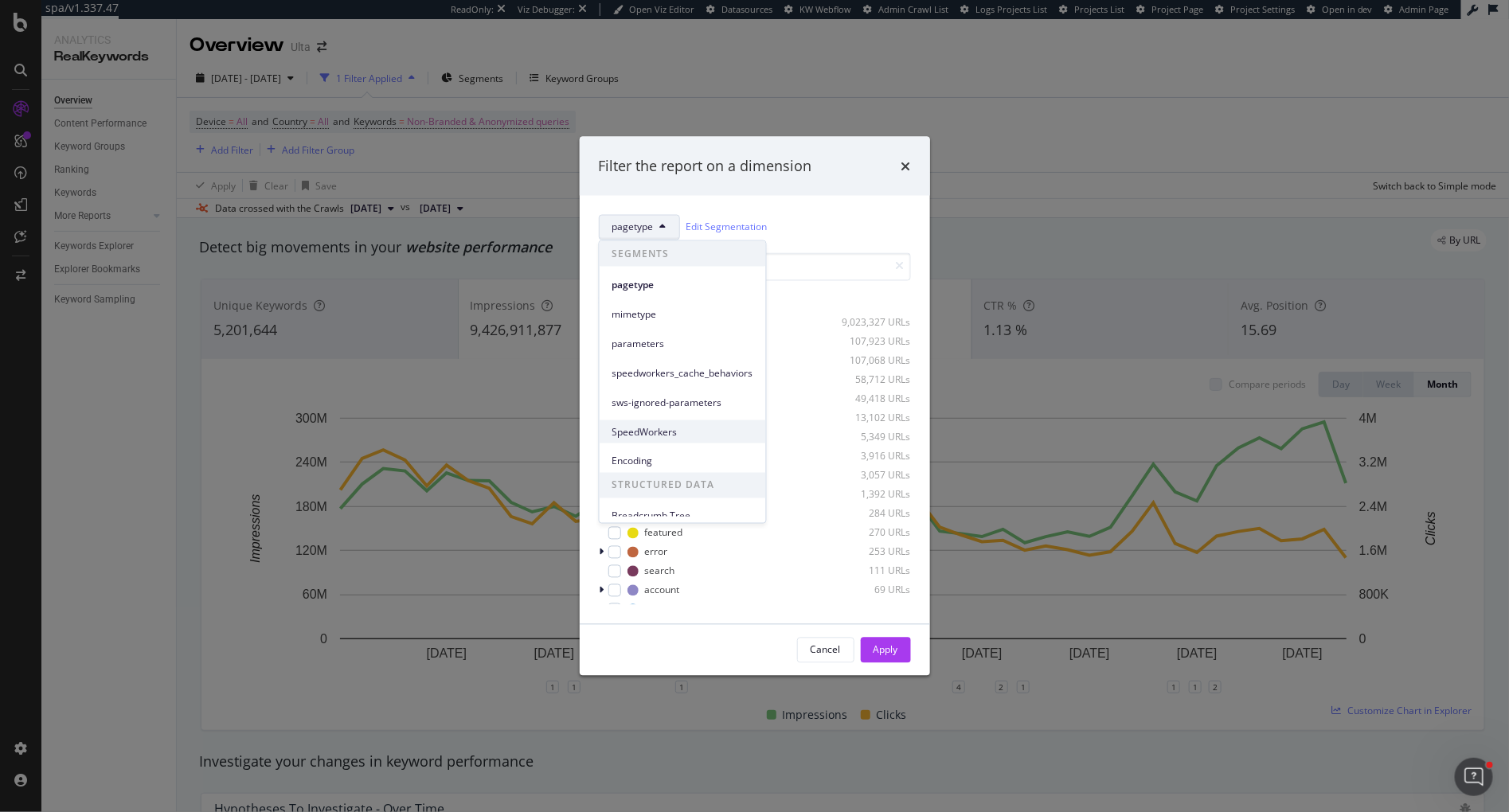
click at [651, 432] on span "SpeedWorkers" at bounding box center [683, 432] width 141 height 14
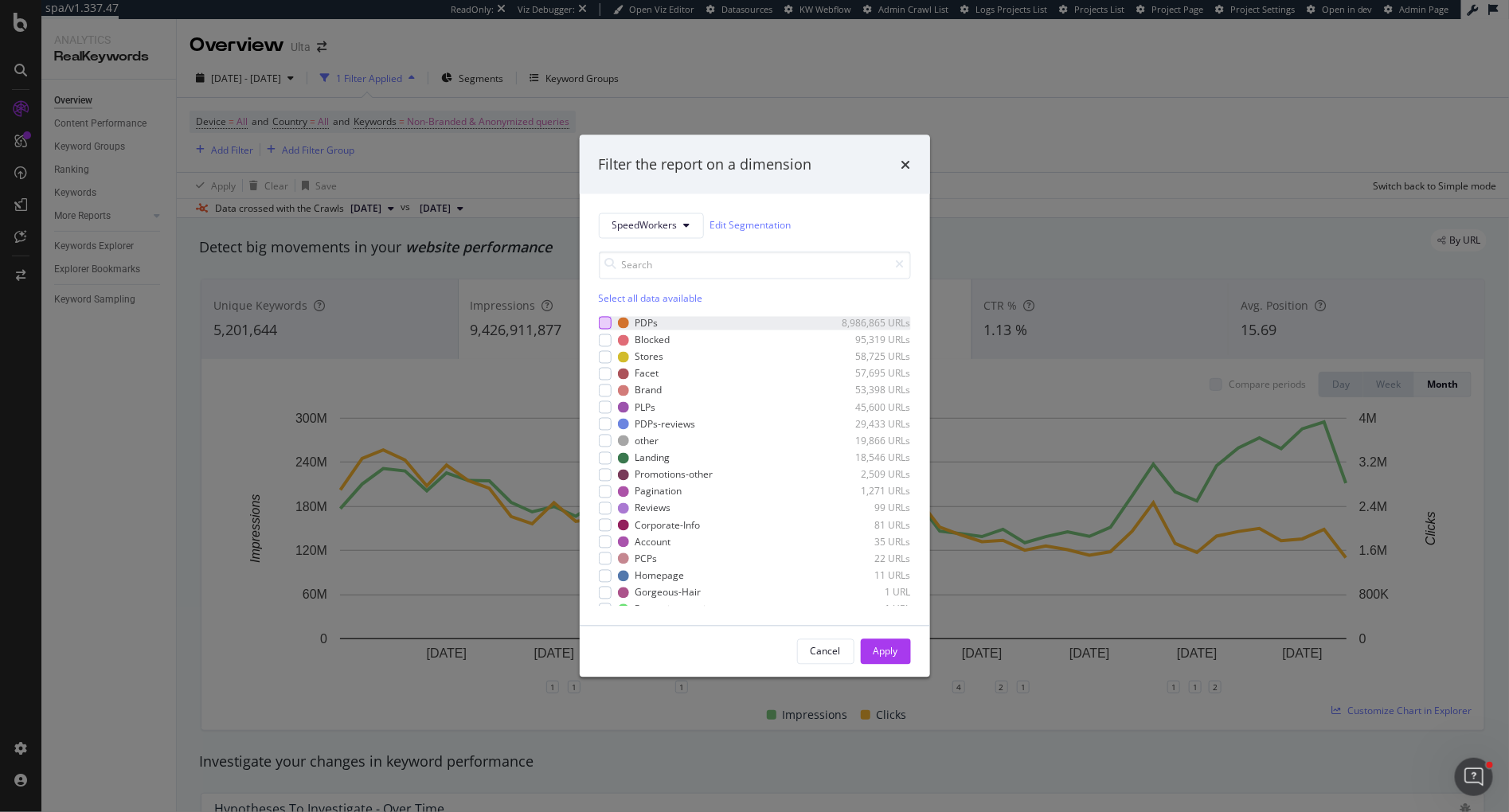
click at [608, 326] on div "modal" at bounding box center [605, 323] width 12 height 12
click at [883, 649] on div "Apply" at bounding box center [886, 651] width 25 height 13
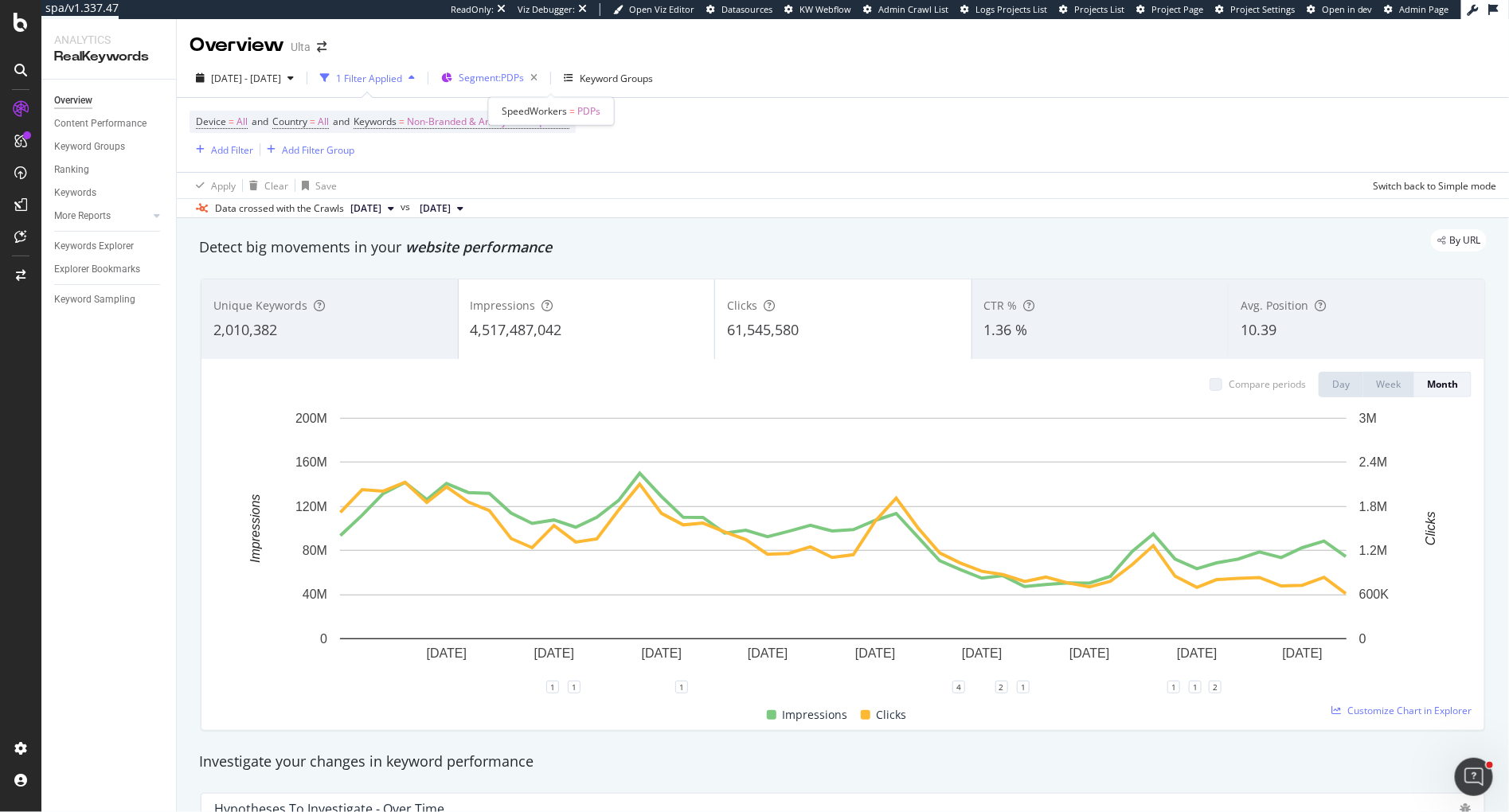
click at [524, 77] on span "Segment: PDPs" at bounding box center [491, 77] width 65 height 13
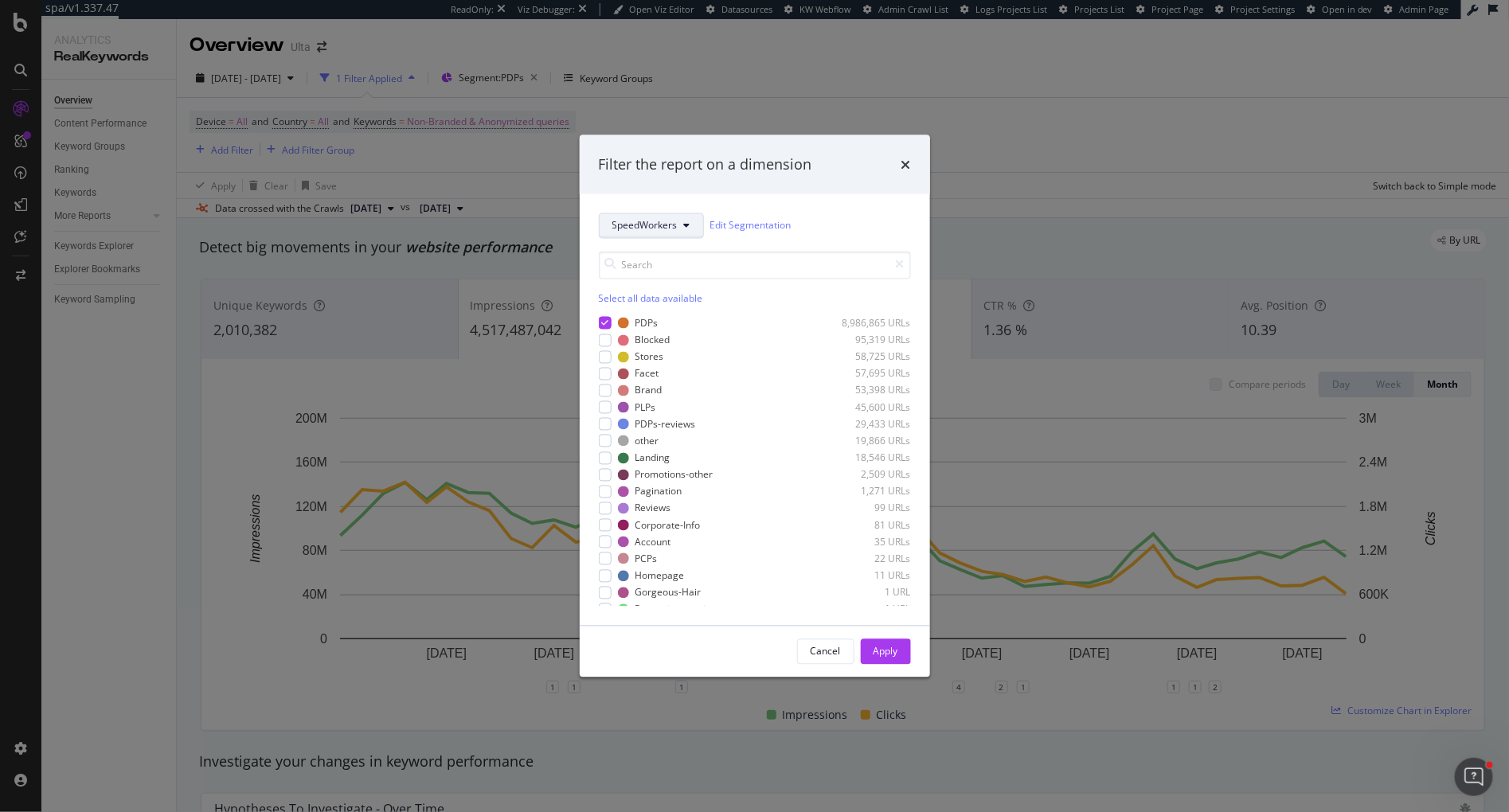
click at [624, 219] on span "SpeedWorkers" at bounding box center [644, 225] width 65 height 13
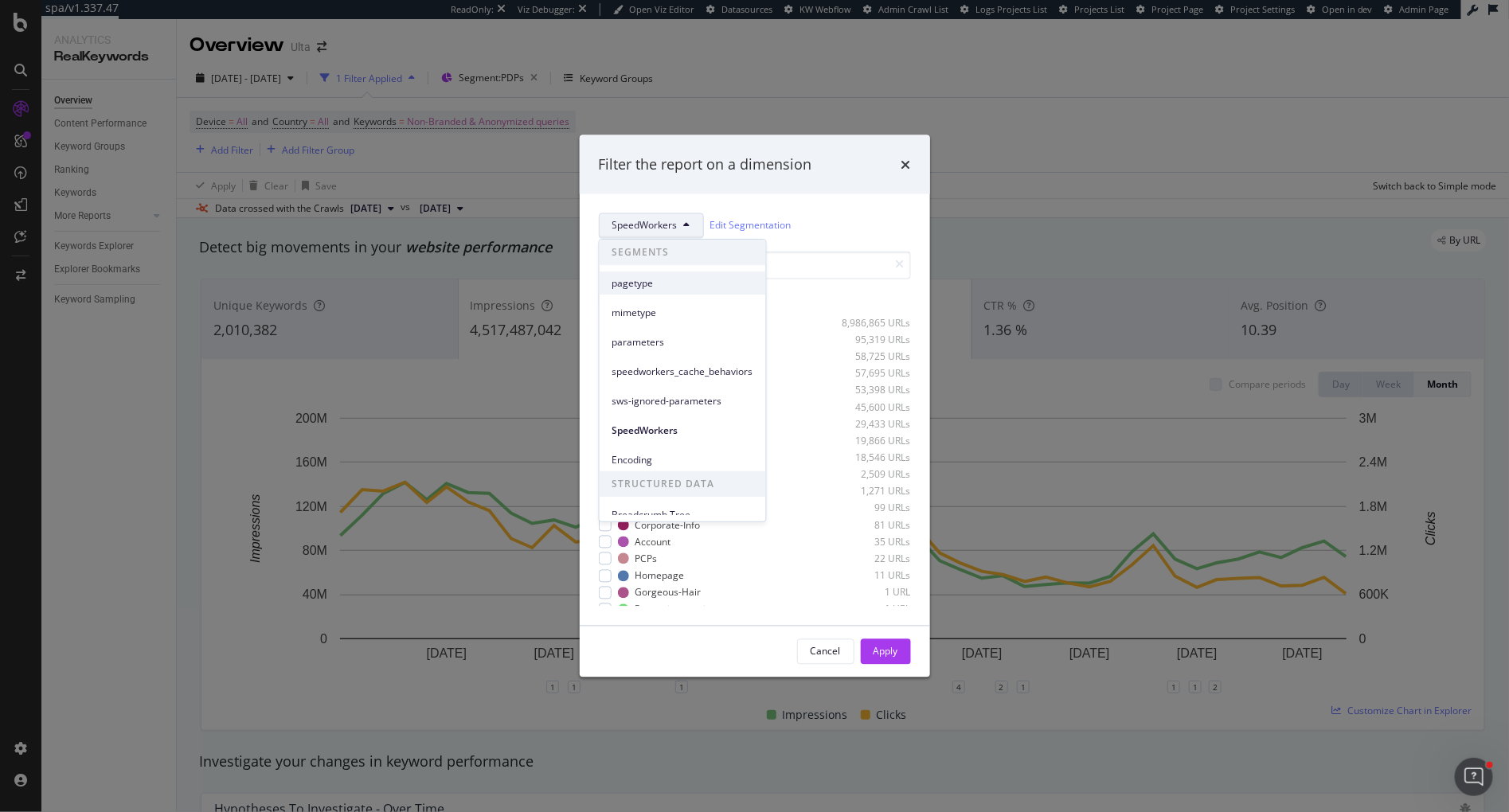
click at [619, 273] on div "pagetype" at bounding box center [683, 283] width 167 height 23
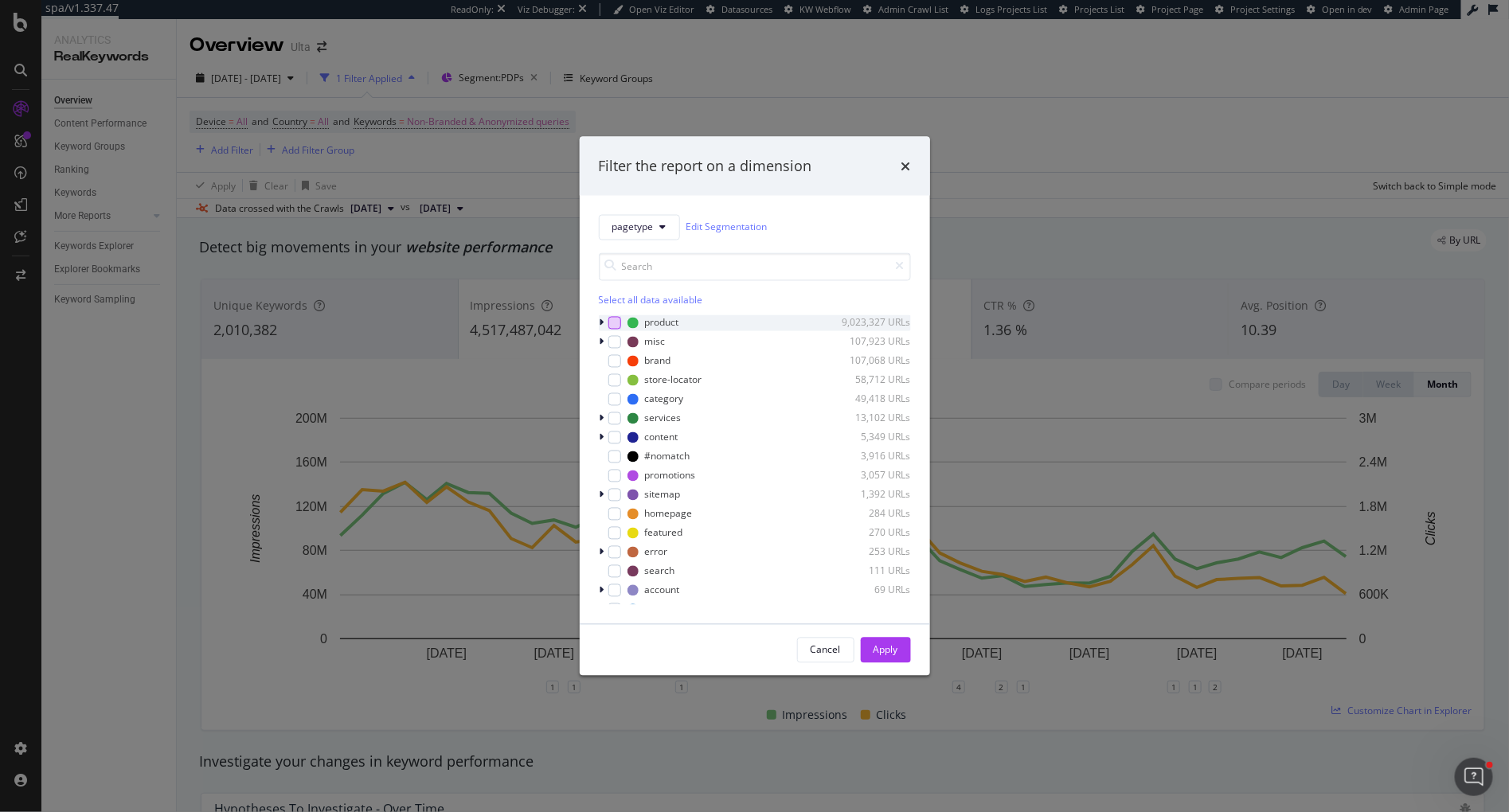
click at [613, 316] on div "modal" at bounding box center [615, 322] width 12 height 12
click at [889, 646] on div "Apply" at bounding box center [886, 650] width 25 height 13
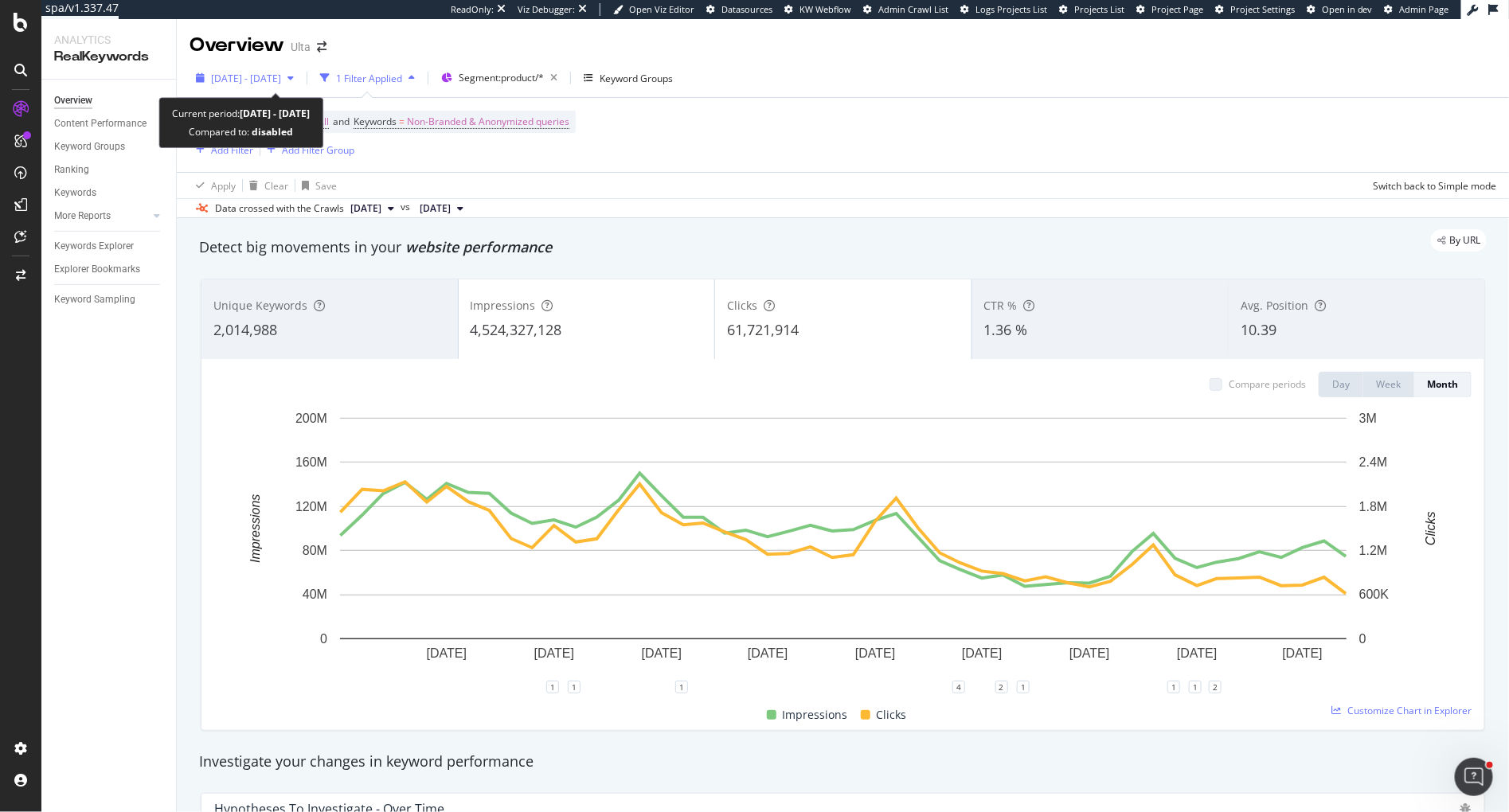
click at [281, 79] on span "[DATE] - [DATE]" at bounding box center [245, 78] width 70 height 13
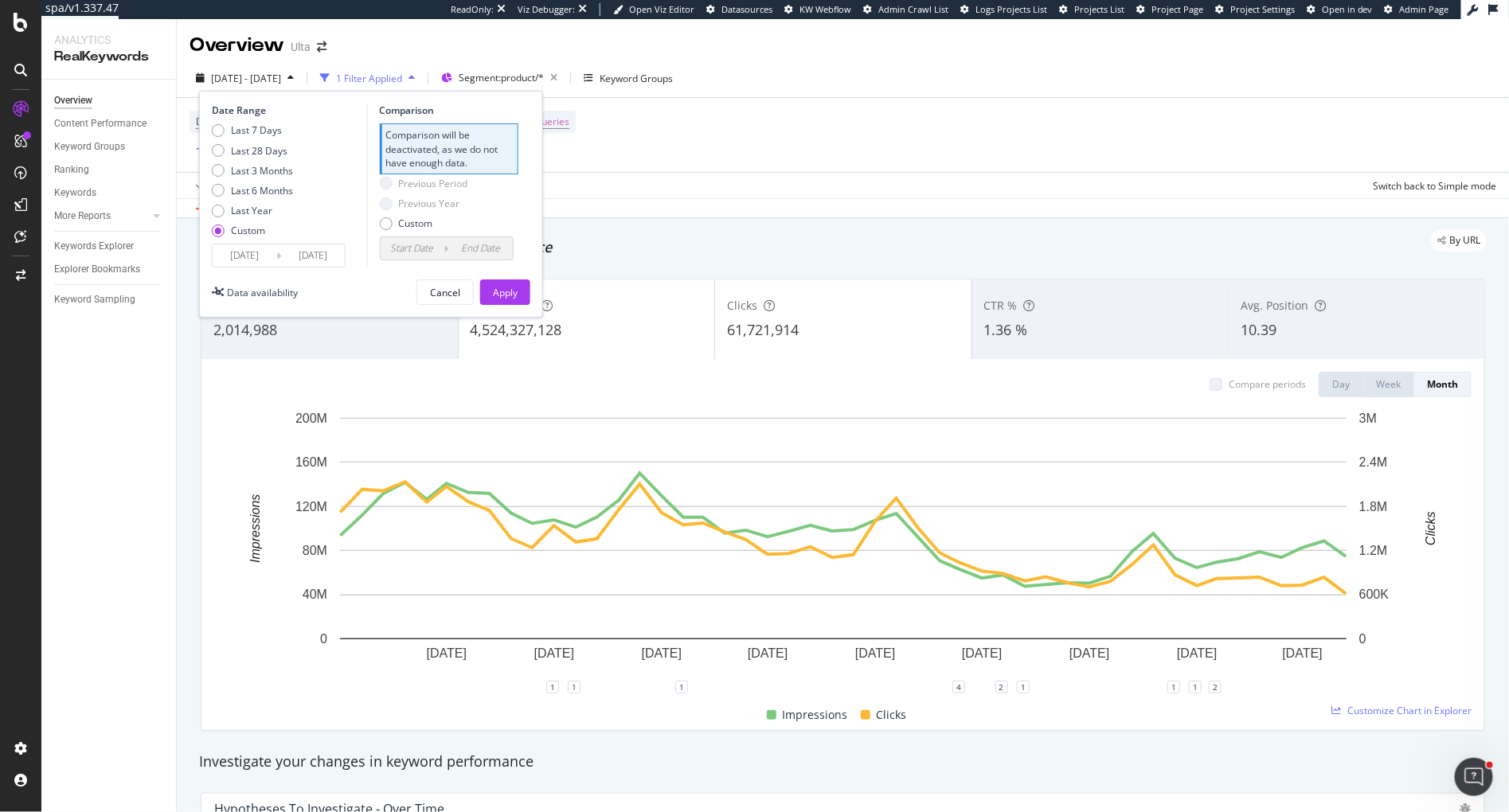
click at [248, 259] on input "2021/10/01" at bounding box center [244, 255] width 63 height 22
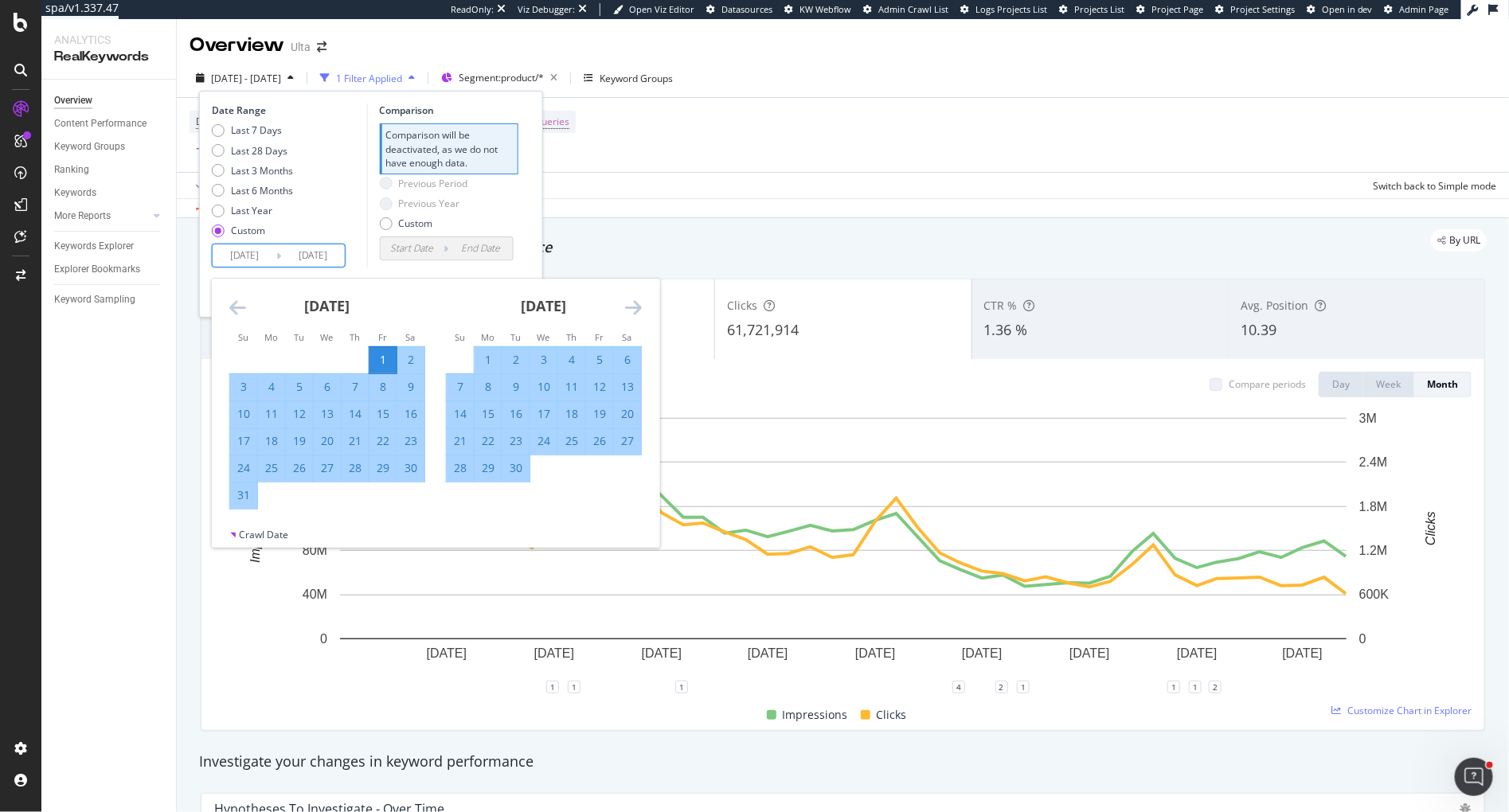
click at [638, 307] on icon "Move forward to switch to the next month." at bounding box center [634, 307] width 17 height 19
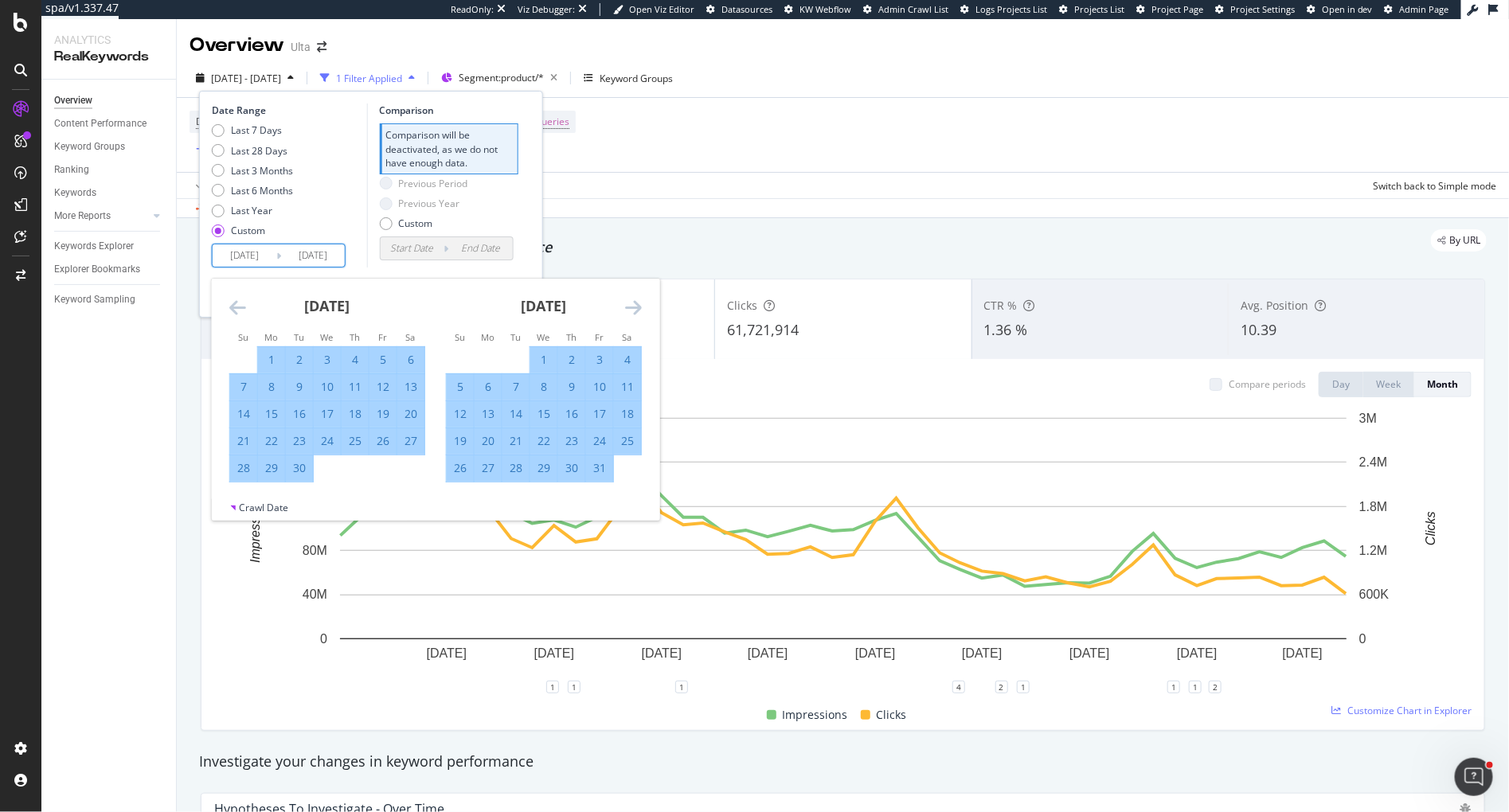
click at [638, 307] on icon "Move forward to switch to the next month." at bounding box center [634, 307] width 17 height 19
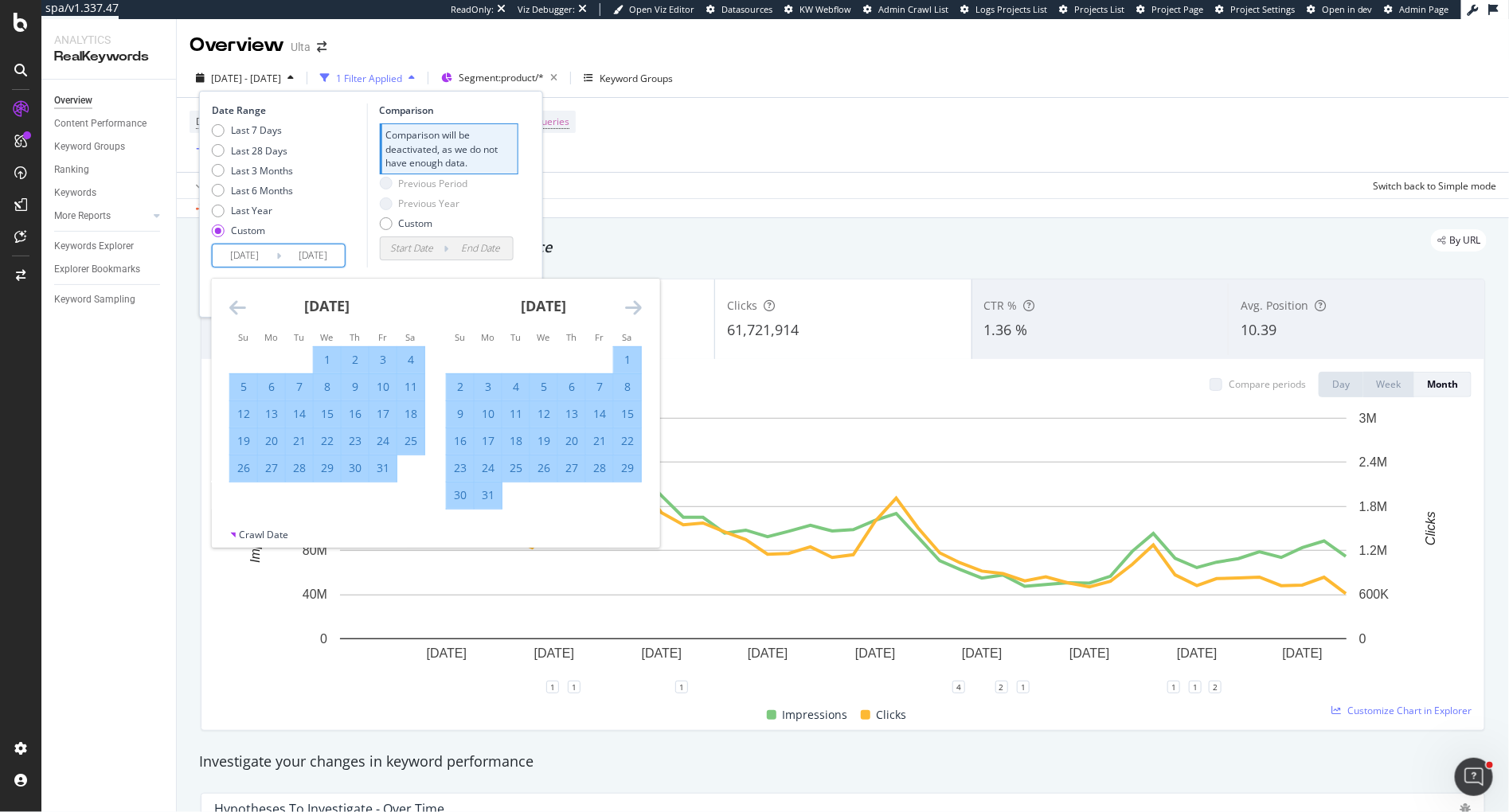
click at [638, 307] on icon "Move forward to switch to the next month." at bounding box center [634, 307] width 17 height 19
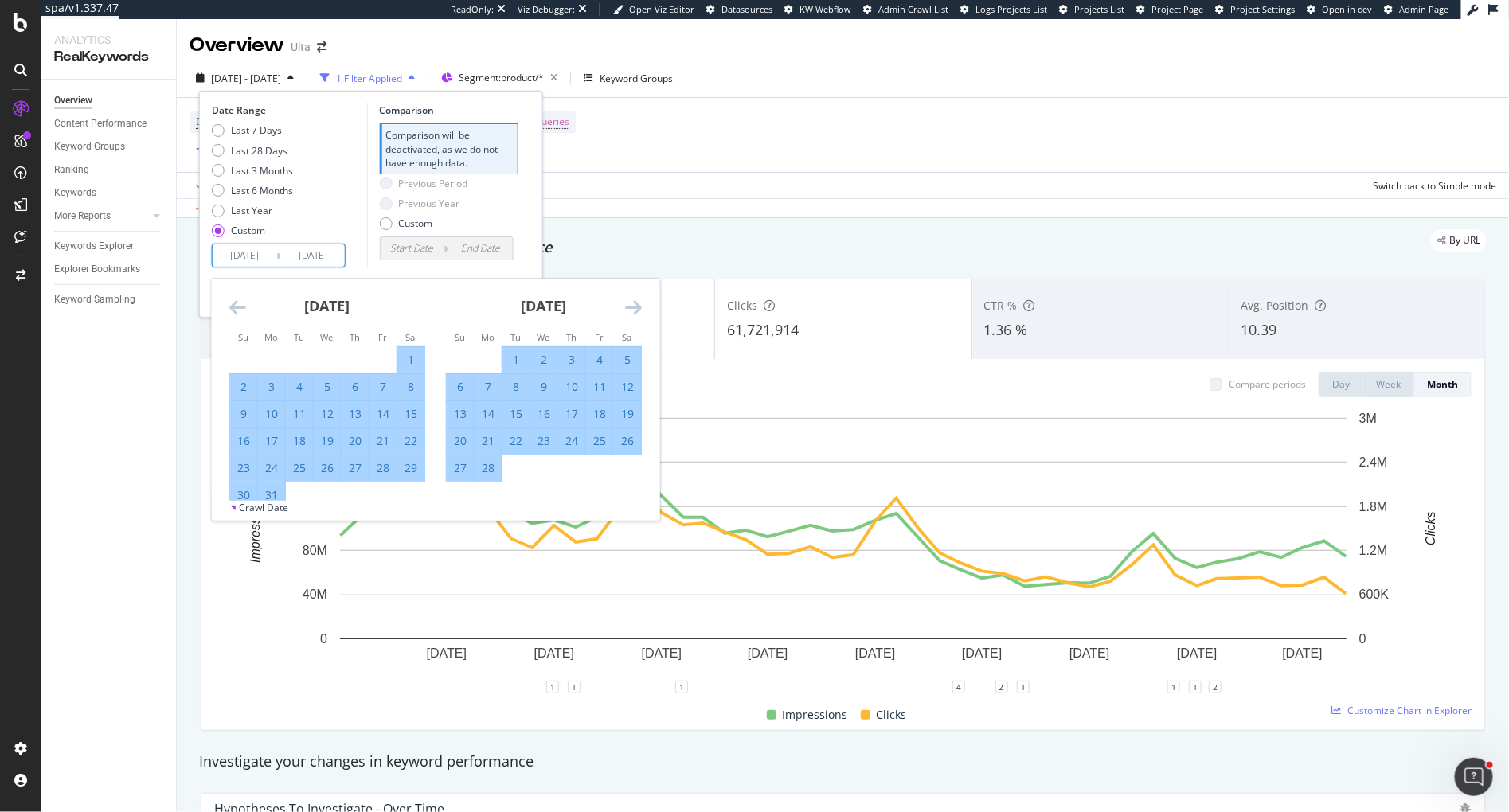
click at [638, 307] on icon "Move forward to switch to the next month." at bounding box center [634, 307] width 17 height 19
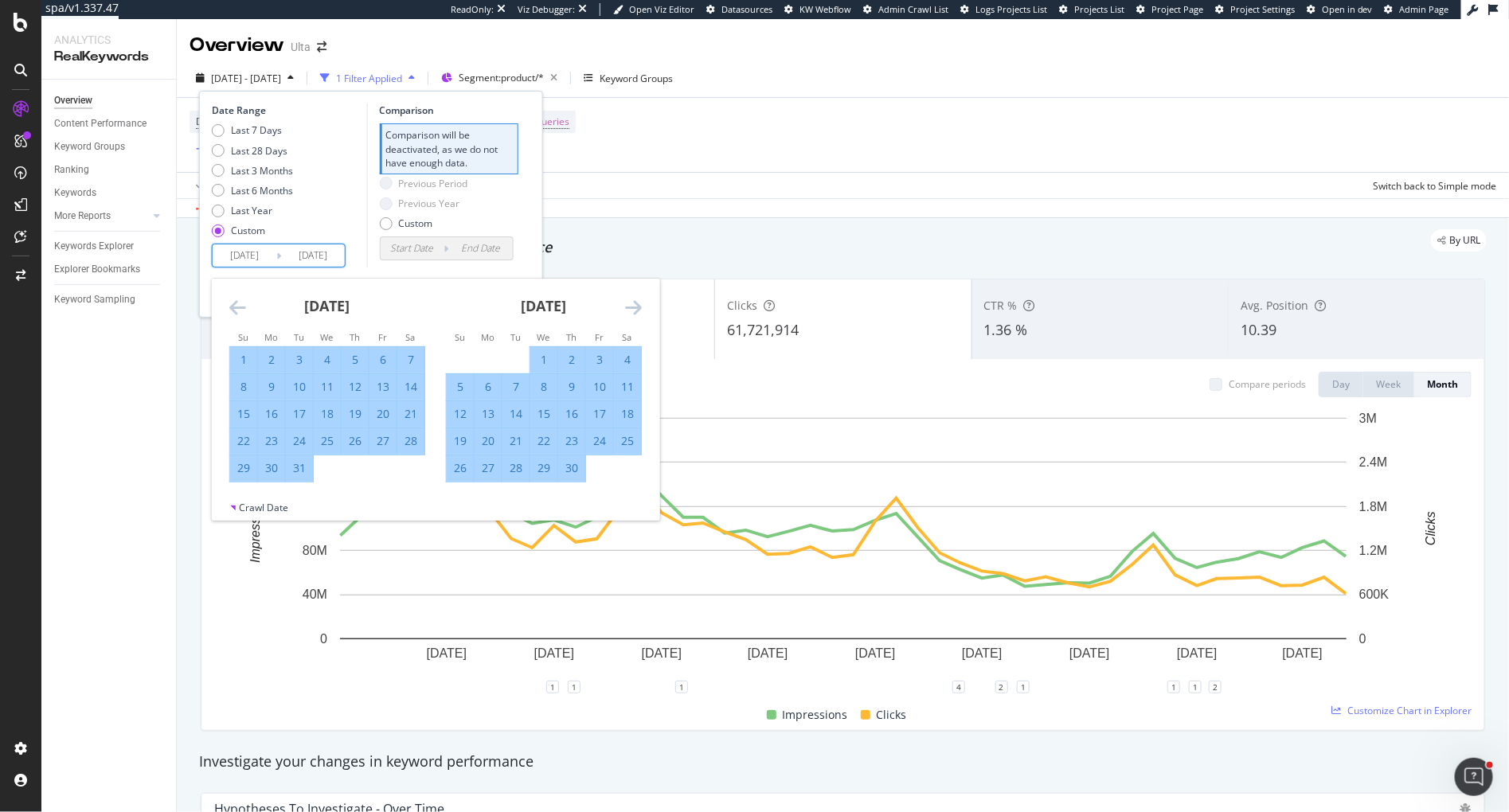
click at [638, 307] on icon "Move forward to switch to the next month." at bounding box center [634, 307] width 17 height 19
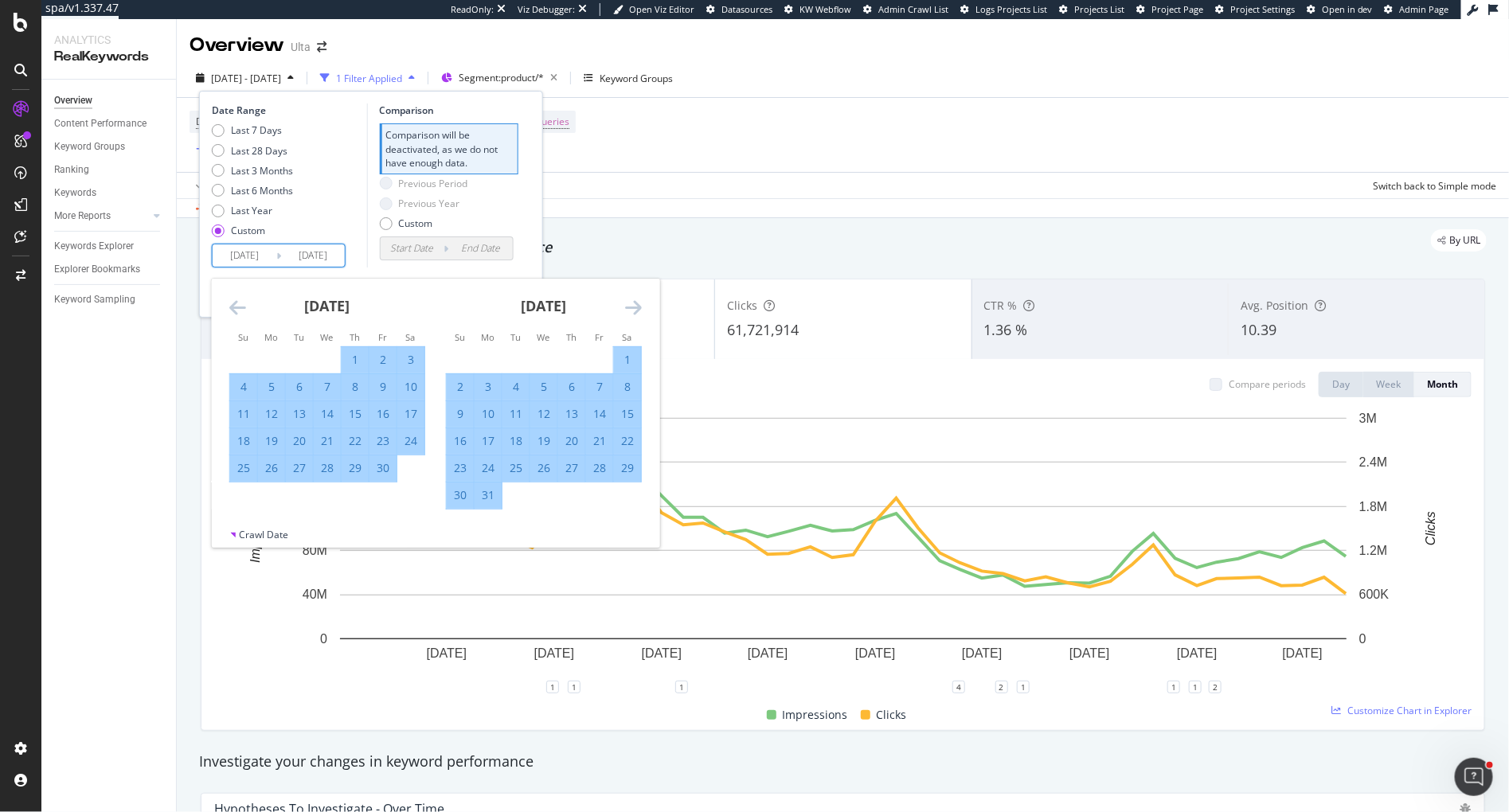
click at [638, 307] on icon "Move forward to switch to the next month." at bounding box center [634, 307] width 17 height 19
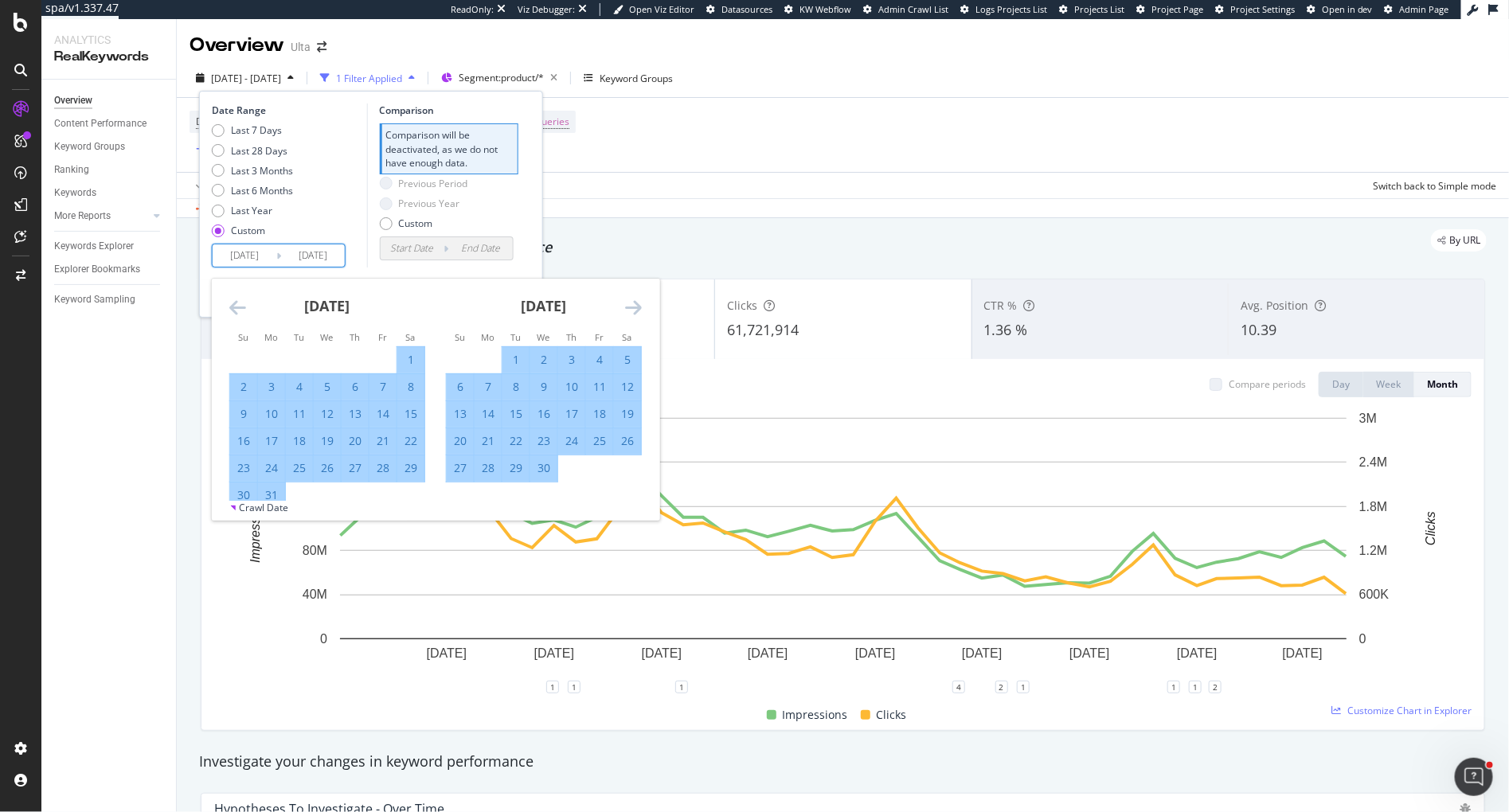
click at [638, 307] on icon "Move forward to switch to the next month." at bounding box center [634, 307] width 17 height 19
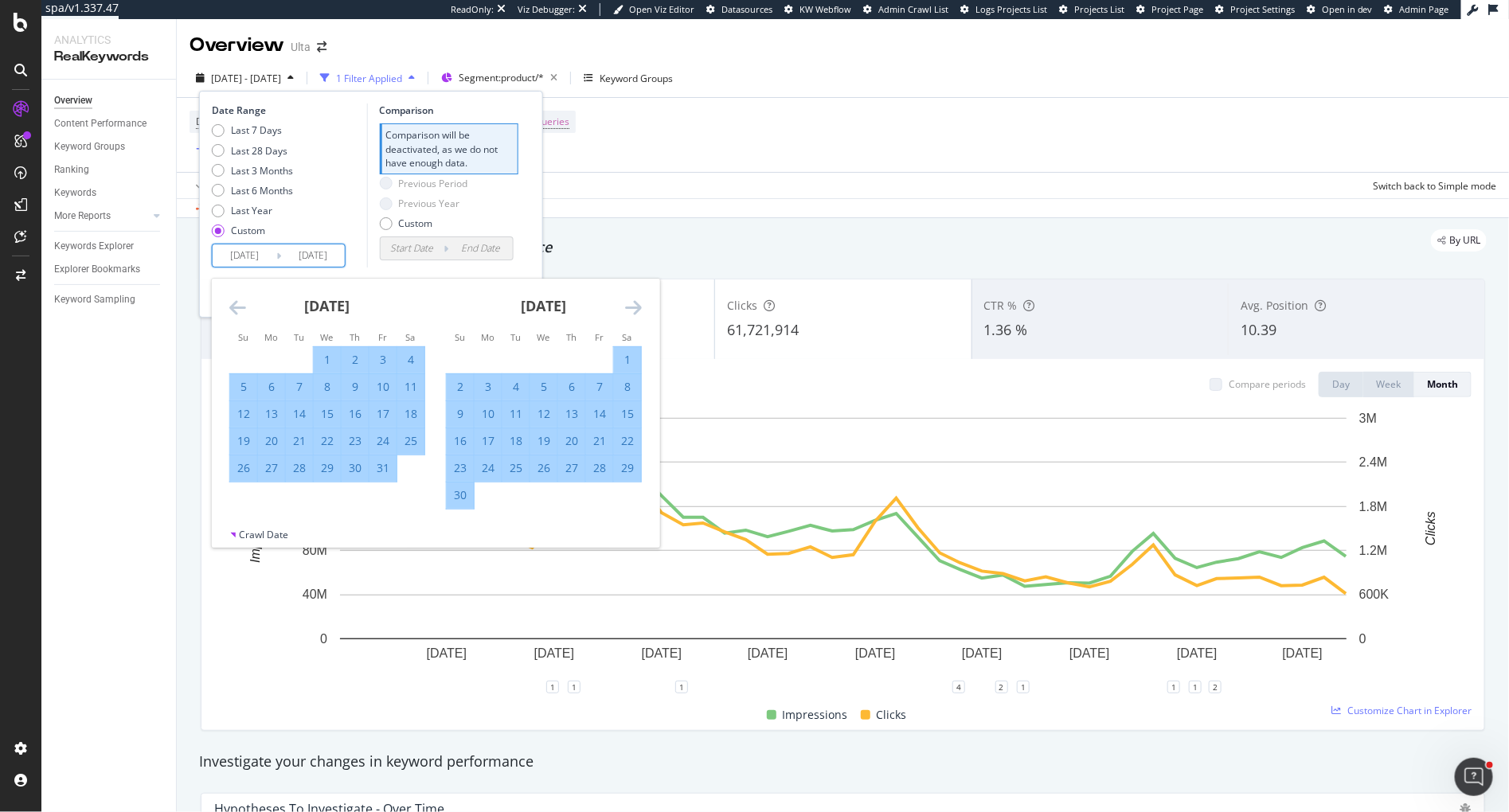
click at [638, 307] on icon "Move forward to switch to the next month." at bounding box center [634, 307] width 17 height 19
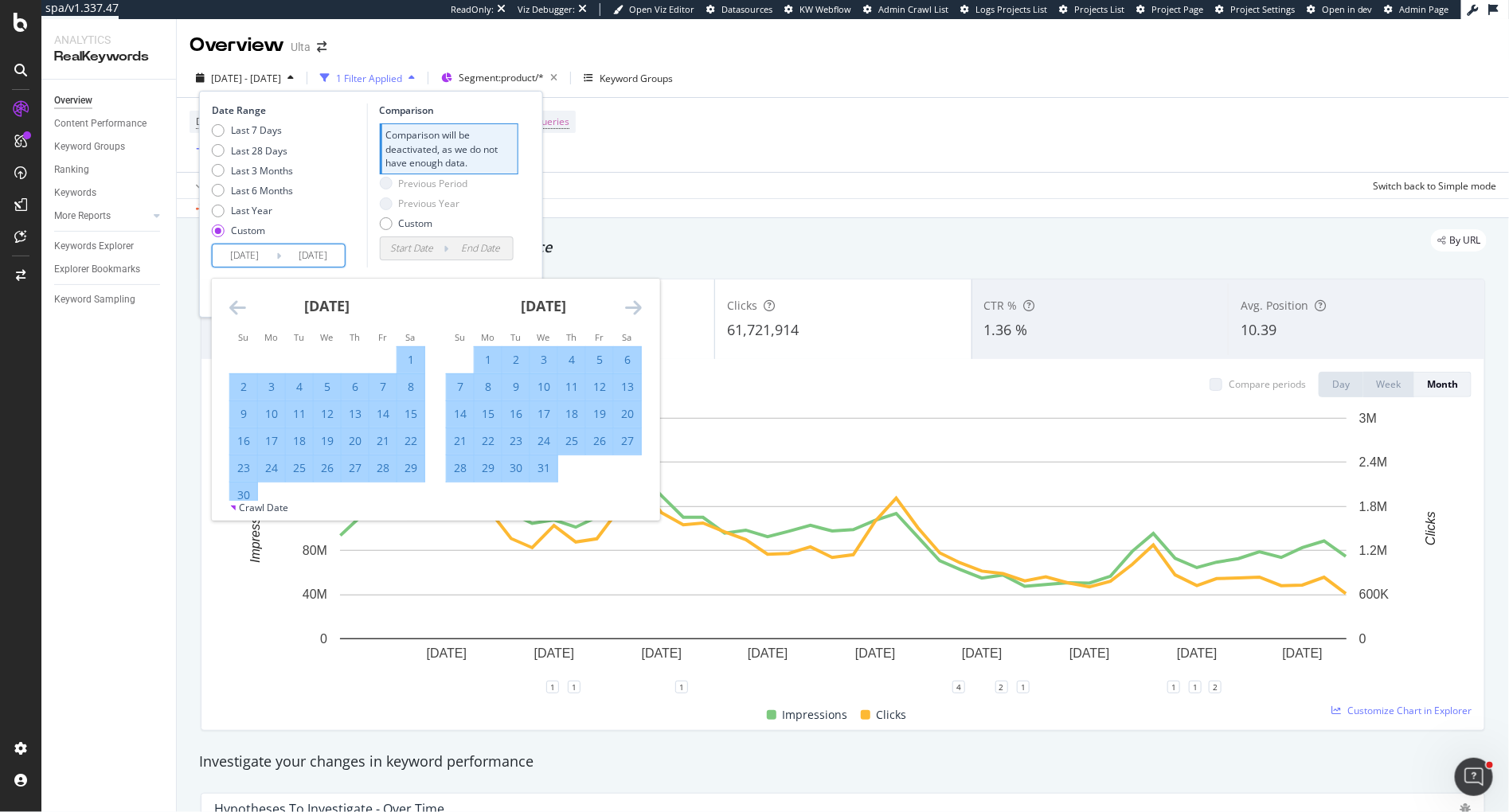
click at [638, 307] on icon "Move forward to switch to the next month." at bounding box center [634, 307] width 17 height 19
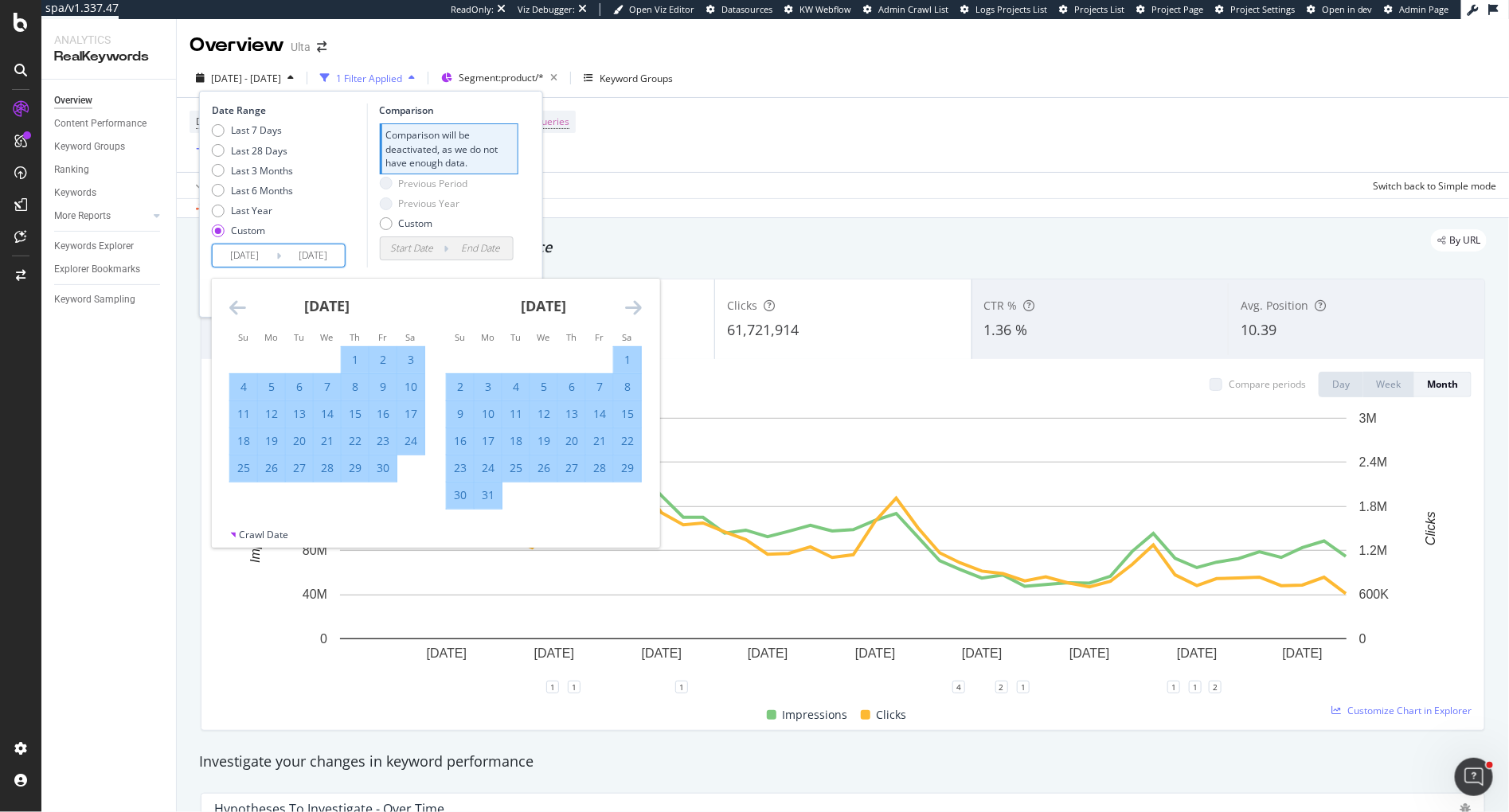
click at [638, 307] on icon "Move forward to switch to the next month." at bounding box center [634, 307] width 17 height 19
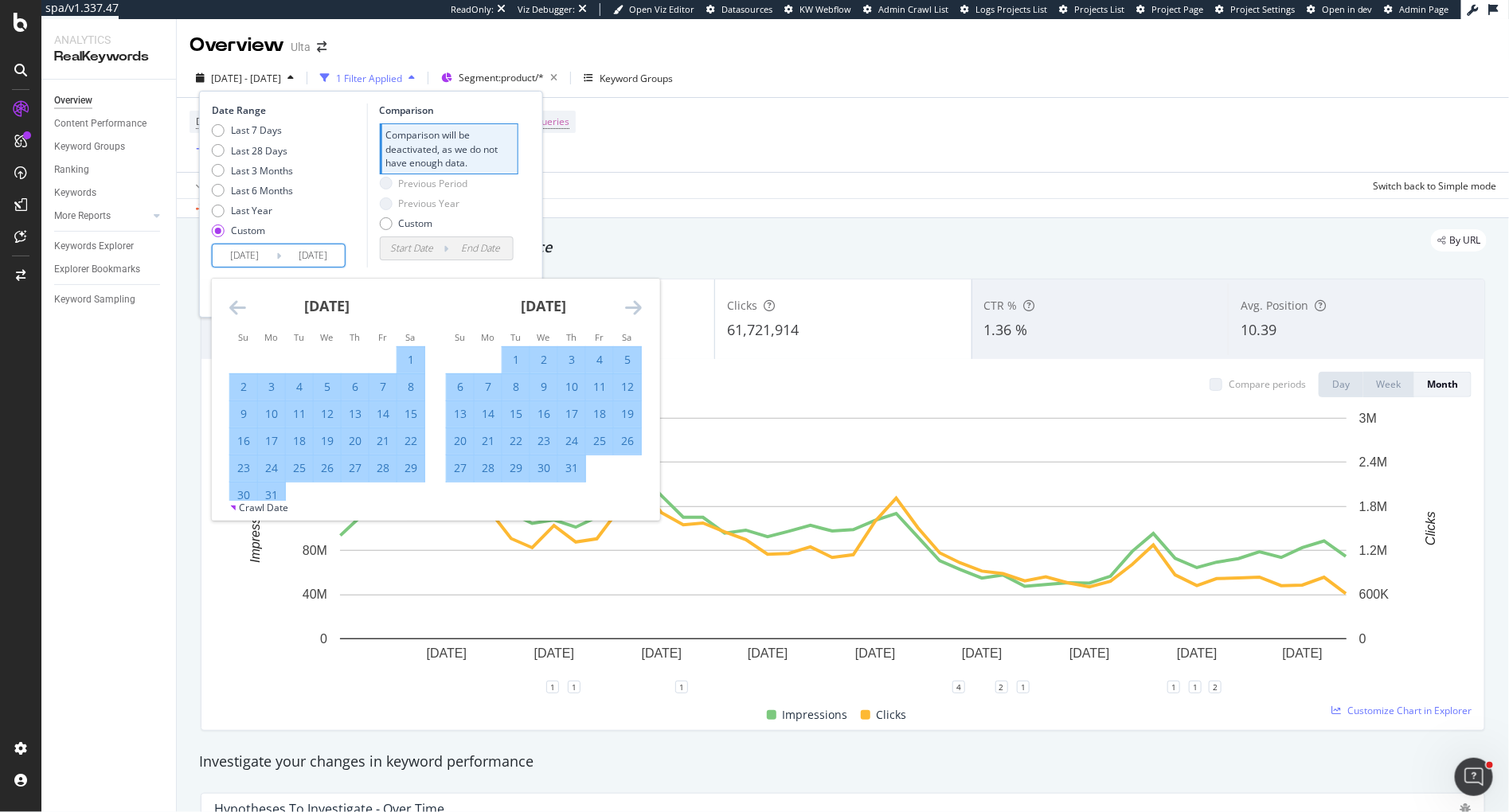
click at [638, 307] on icon "Move forward to switch to the next month." at bounding box center [634, 307] width 17 height 19
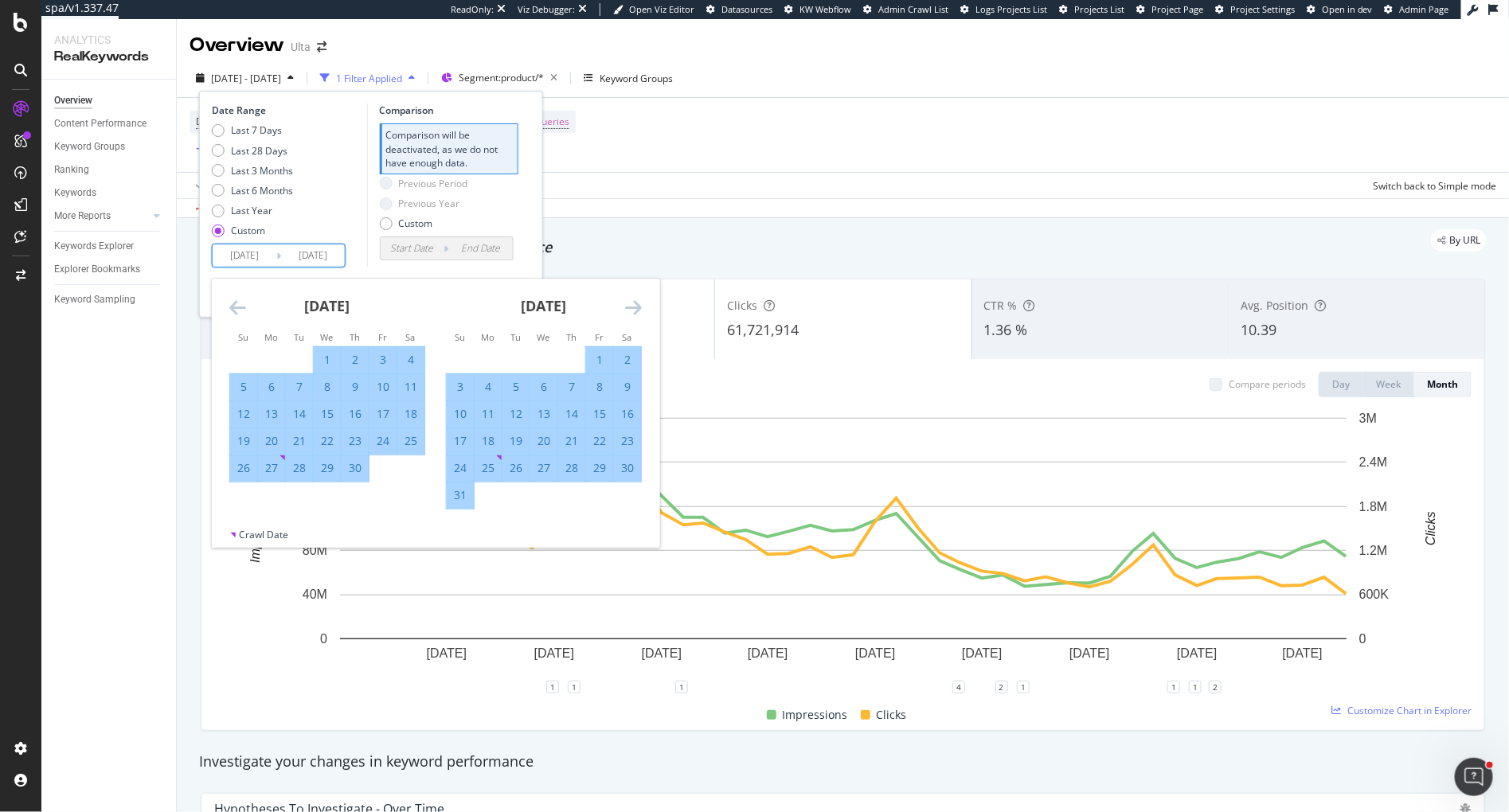
click at [638, 307] on icon "Move forward to switch to the next month." at bounding box center [634, 307] width 17 height 19
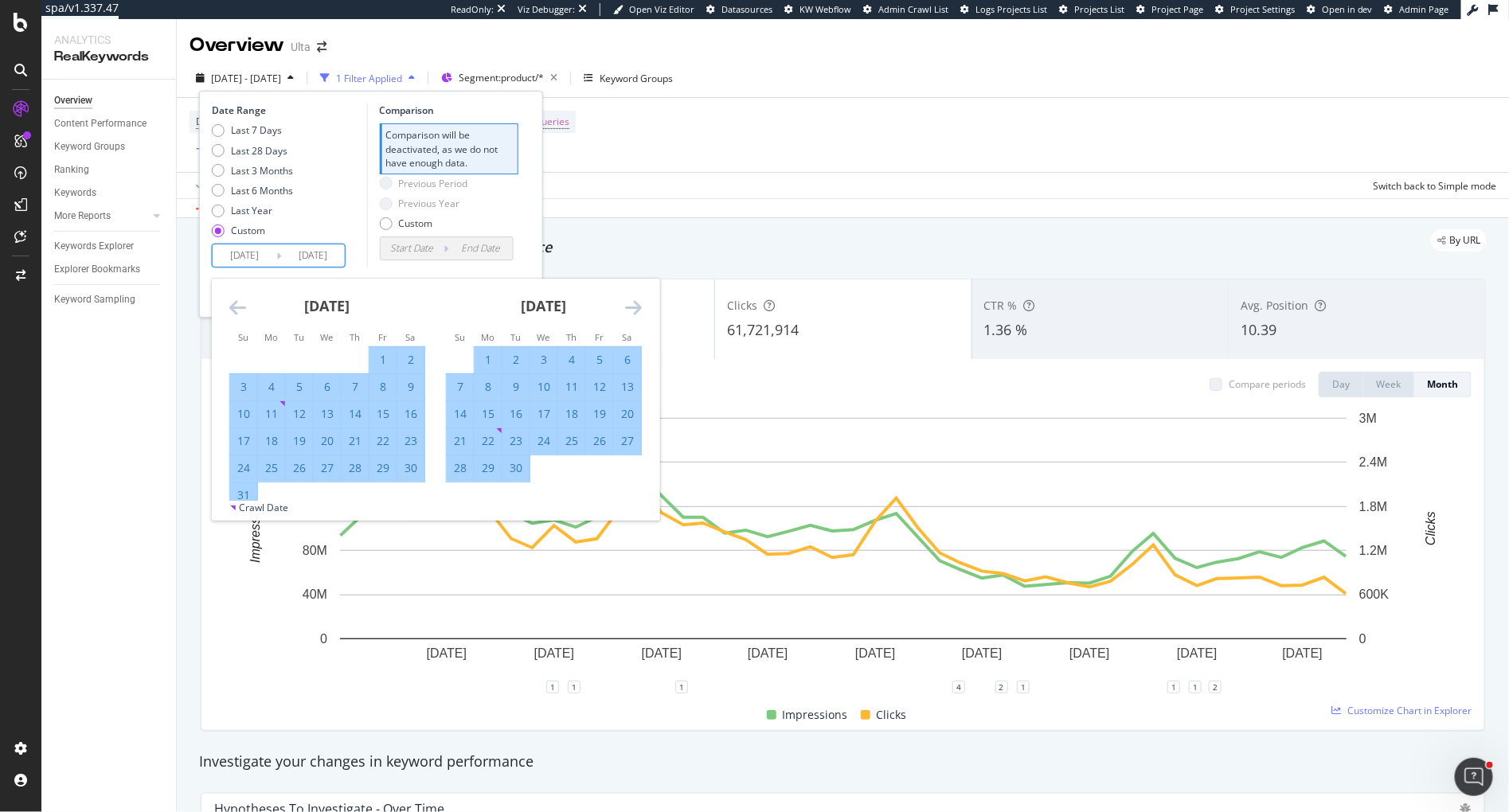
click at [638, 307] on icon "Move forward to switch to the next month." at bounding box center [634, 307] width 17 height 19
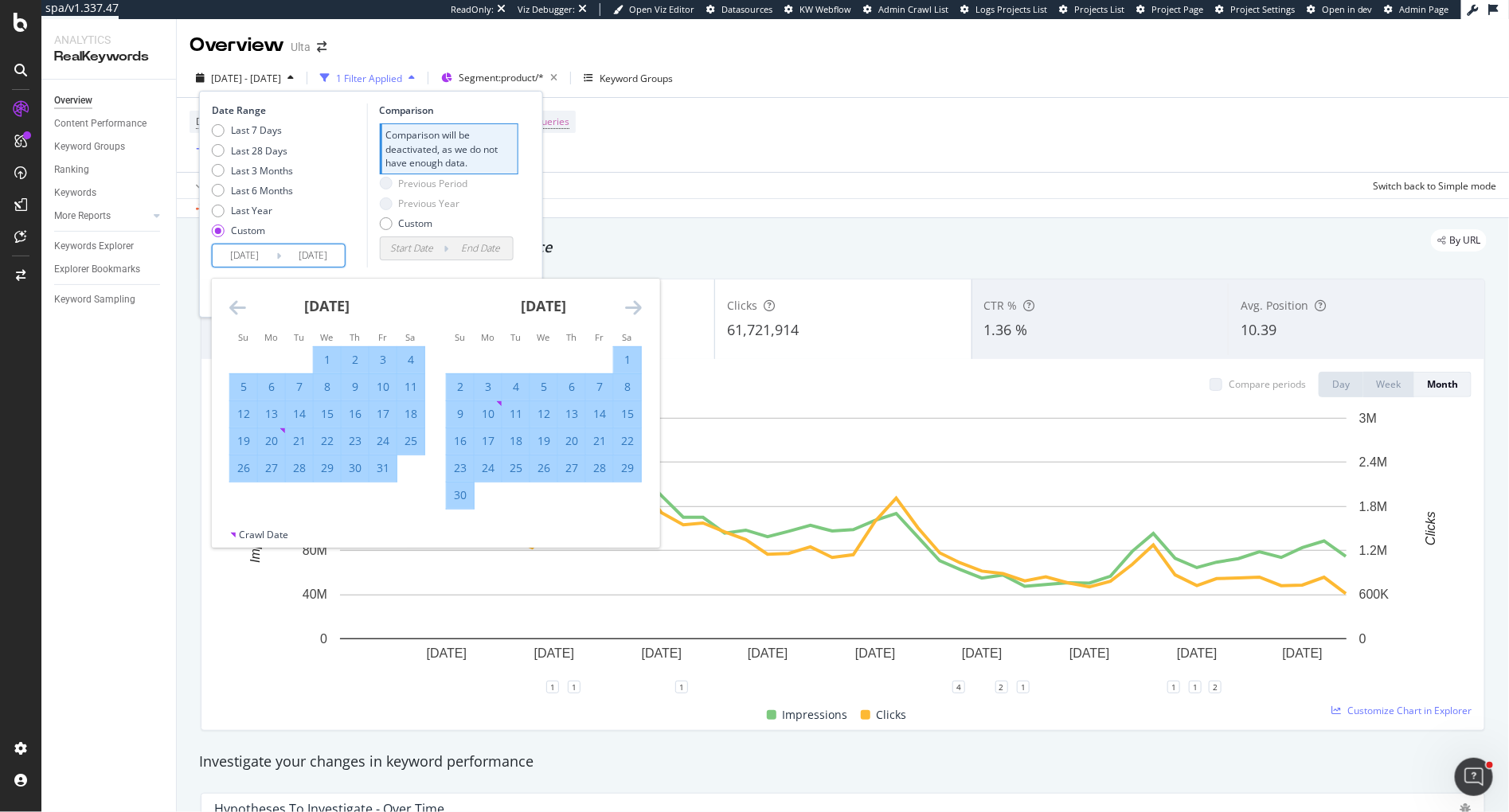
click at [638, 307] on icon "Move forward to switch to the next month." at bounding box center [634, 307] width 17 height 19
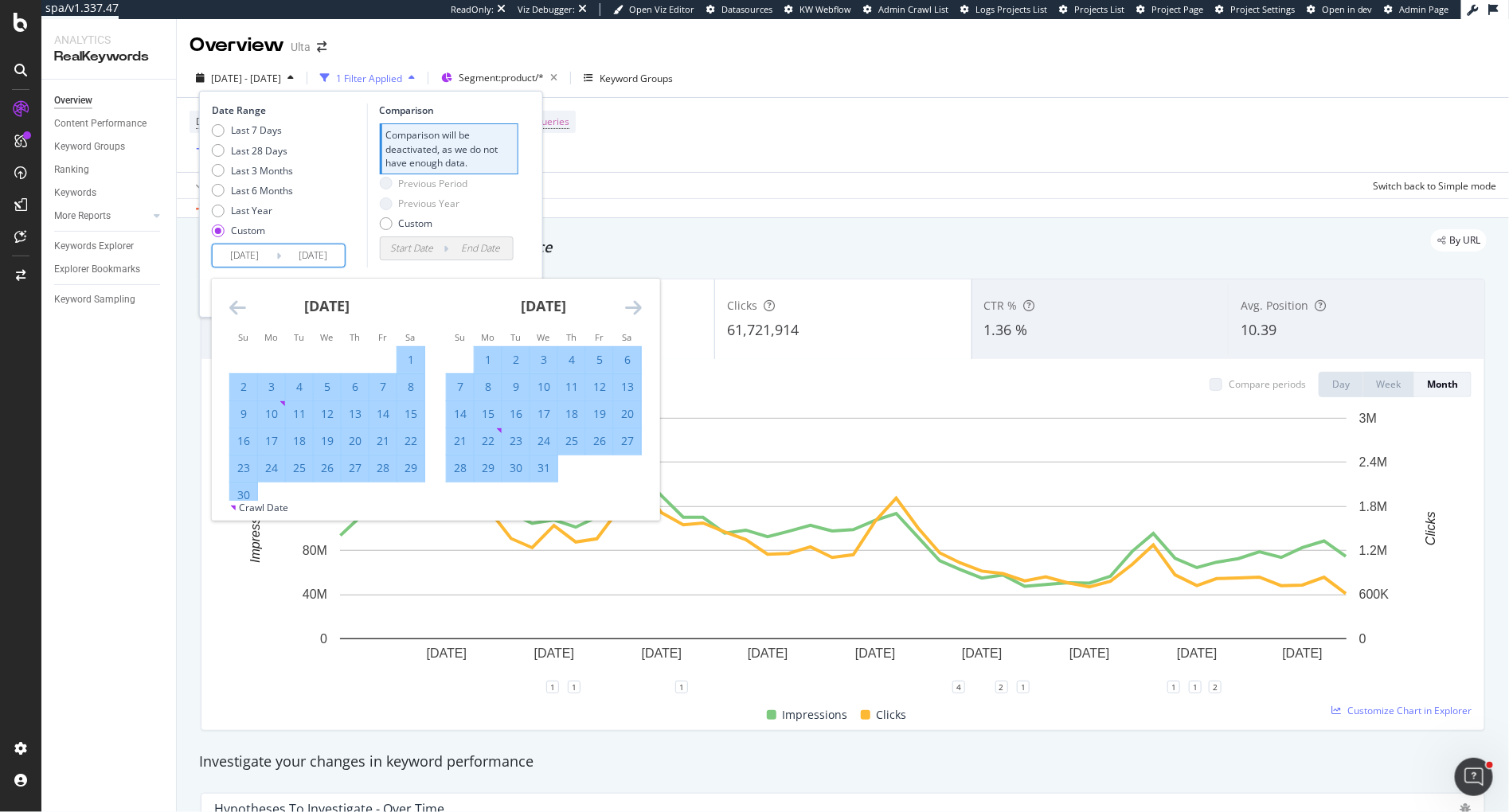
click at [638, 307] on icon "Move forward to switch to the next month." at bounding box center [634, 307] width 17 height 19
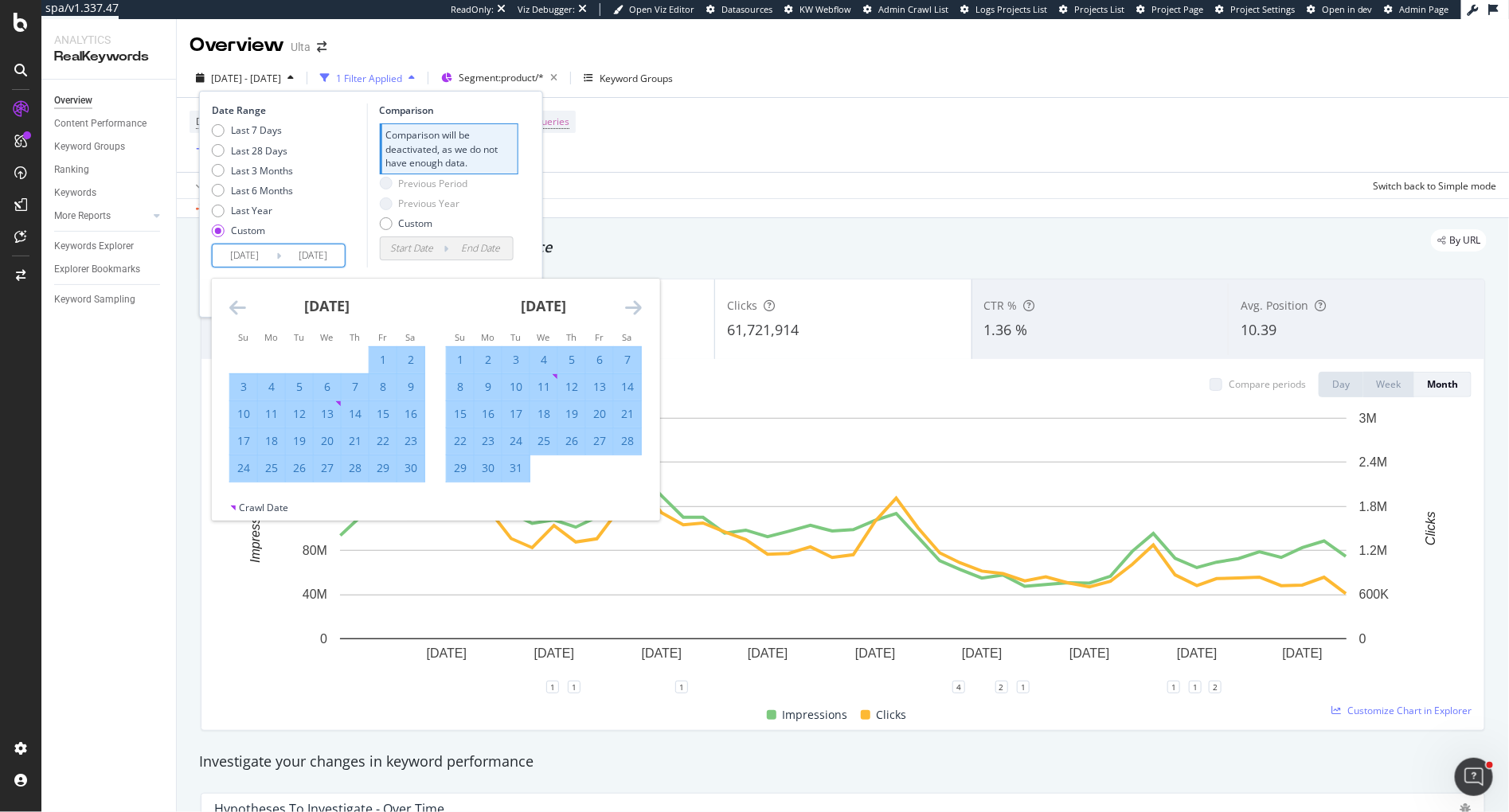
click at [638, 307] on icon "Move forward to switch to the next month." at bounding box center [634, 307] width 17 height 19
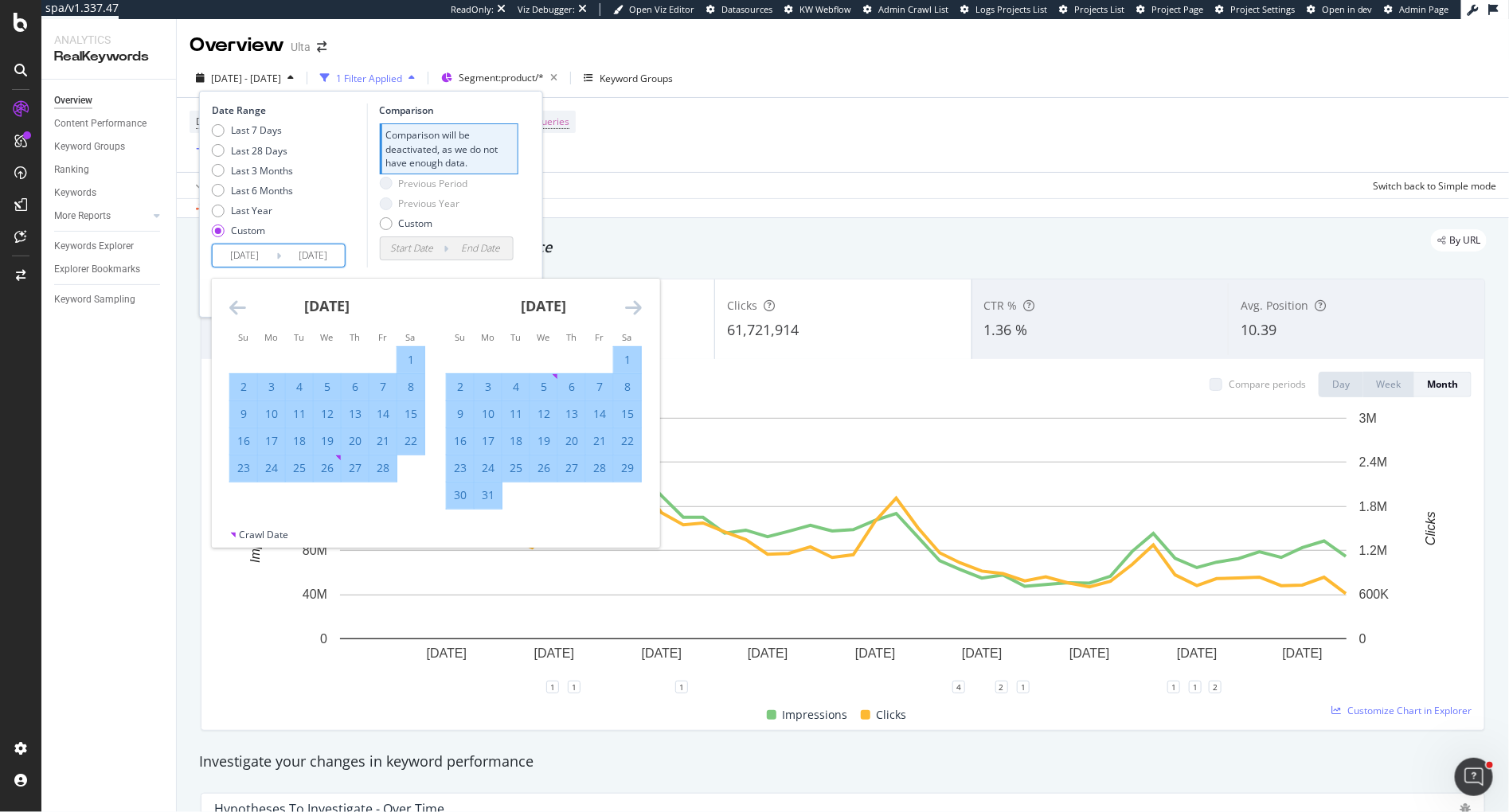
click at [638, 307] on icon "Move forward to switch to the next month." at bounding box center [634, 307] width 17 height 19
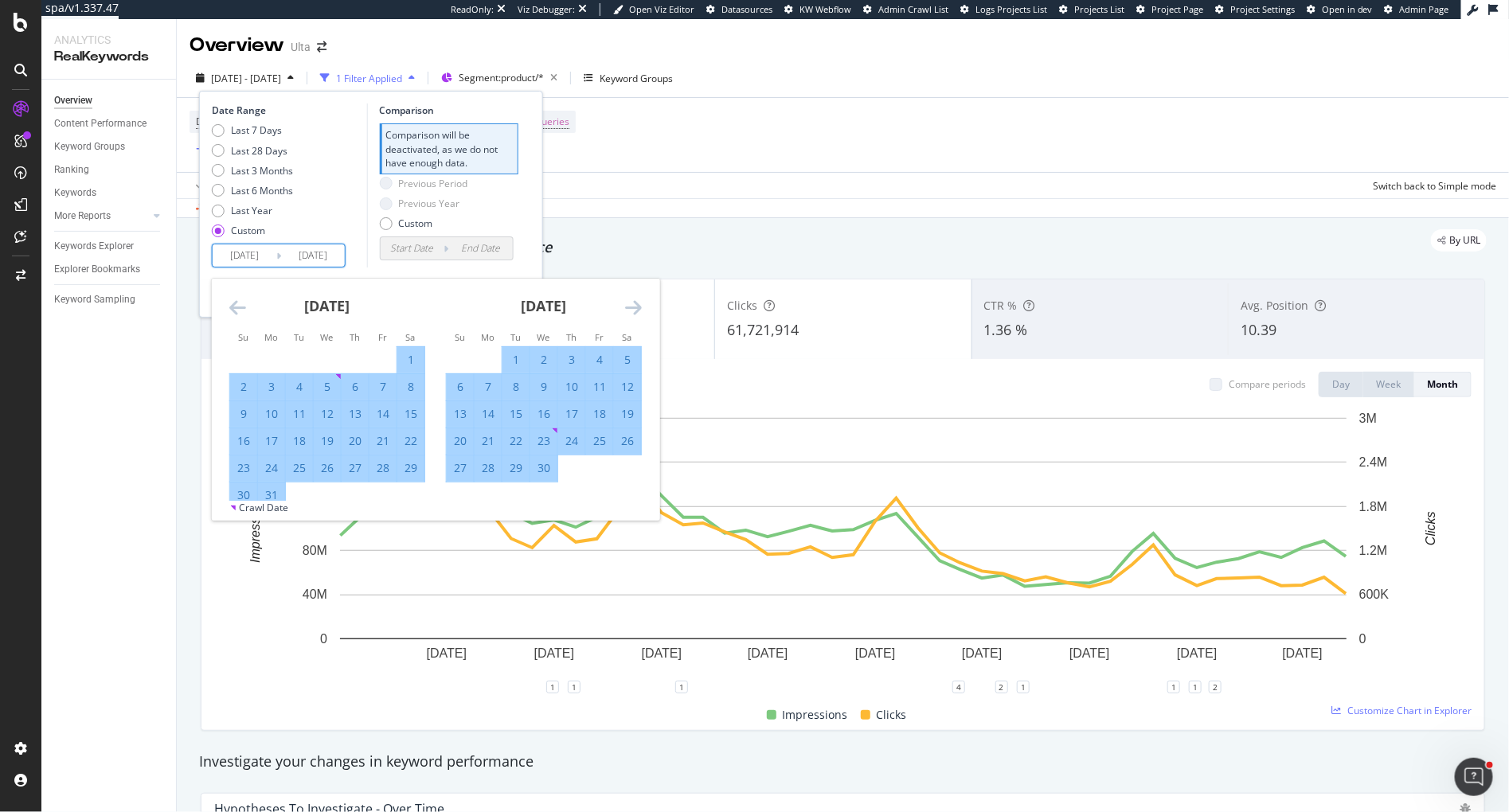
click at [229, 308] on icon "Move backward to switch to the previous month." at bounding box center [237, 307] width 17 height 19
click at [320, 356] on div "1" at bounding box center [328, 360] width 27 height 16
type input "2025/01/01"
type input "2024/04/08"
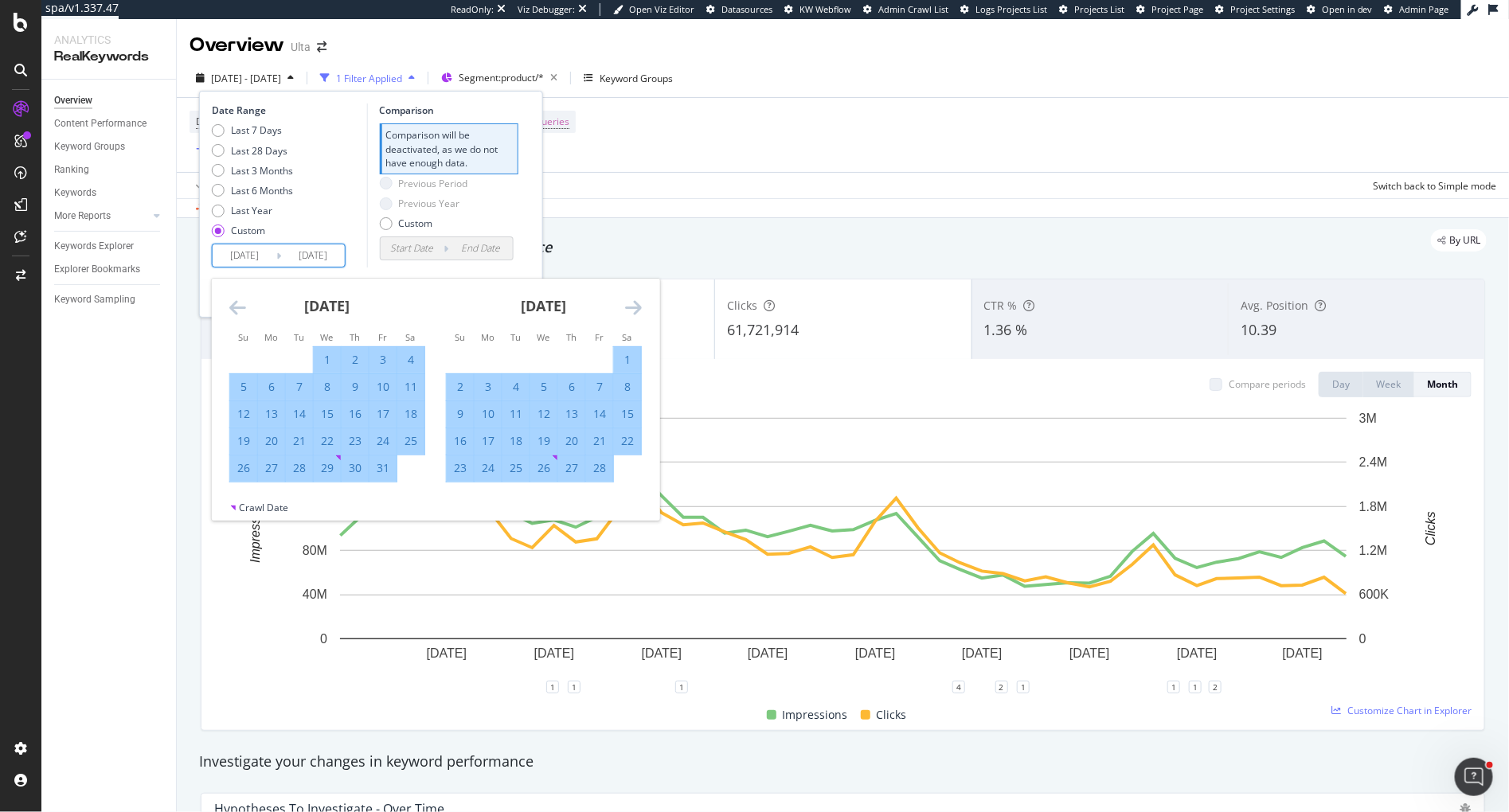
type input "2024/12/31"
click at [637, 307] on icon "Move forward to switch to the next month." at bounding box center [634, 307] width 17 height 19
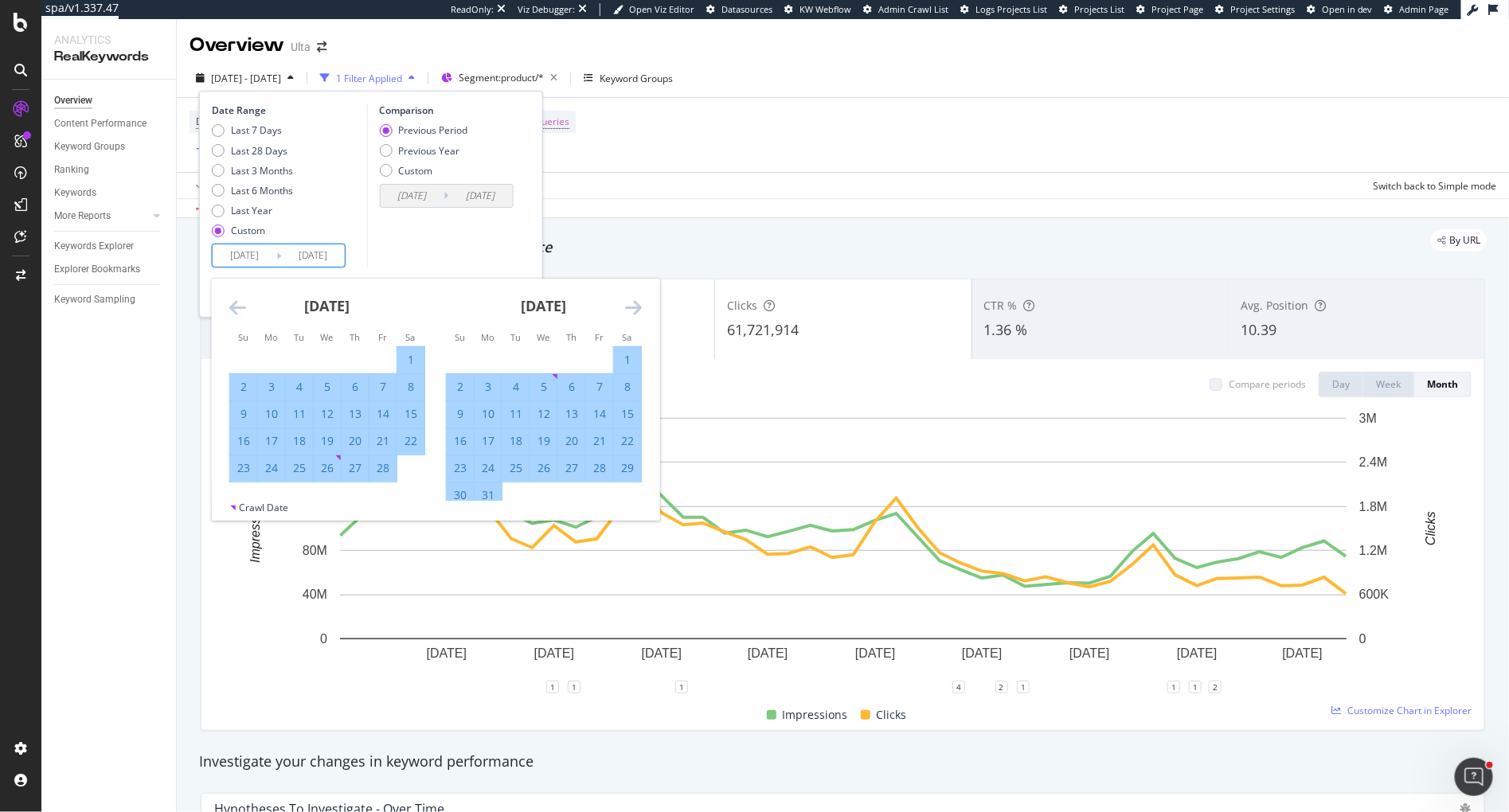
click at [637, 307] on icon "Move forward to switch to the next month." at bounding box center [634, 307] width 17 height 19
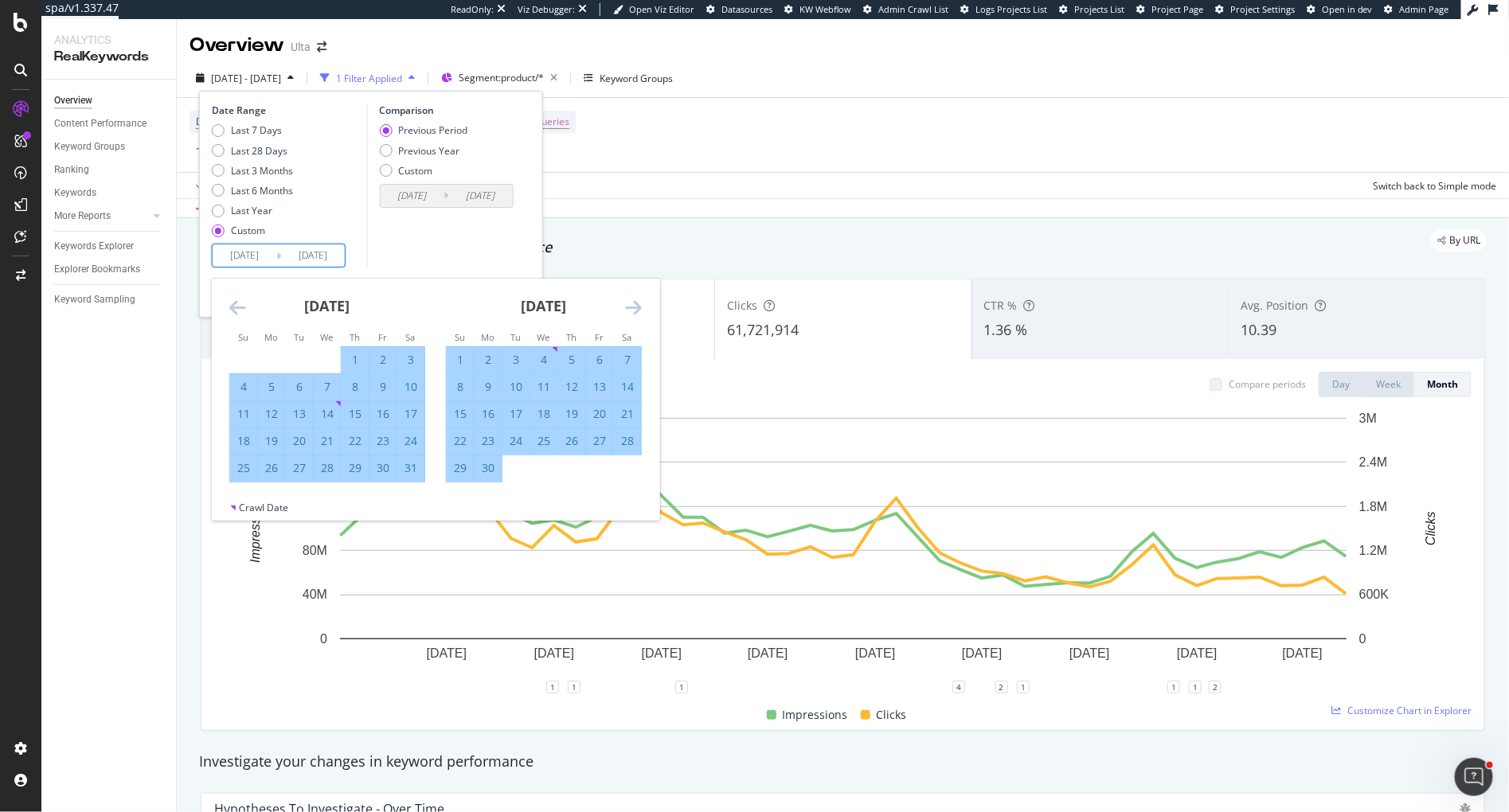
click at [637, 307] on icon "Move forward to switch to the next month." at bounding box center [634, 307] width 17 height 19
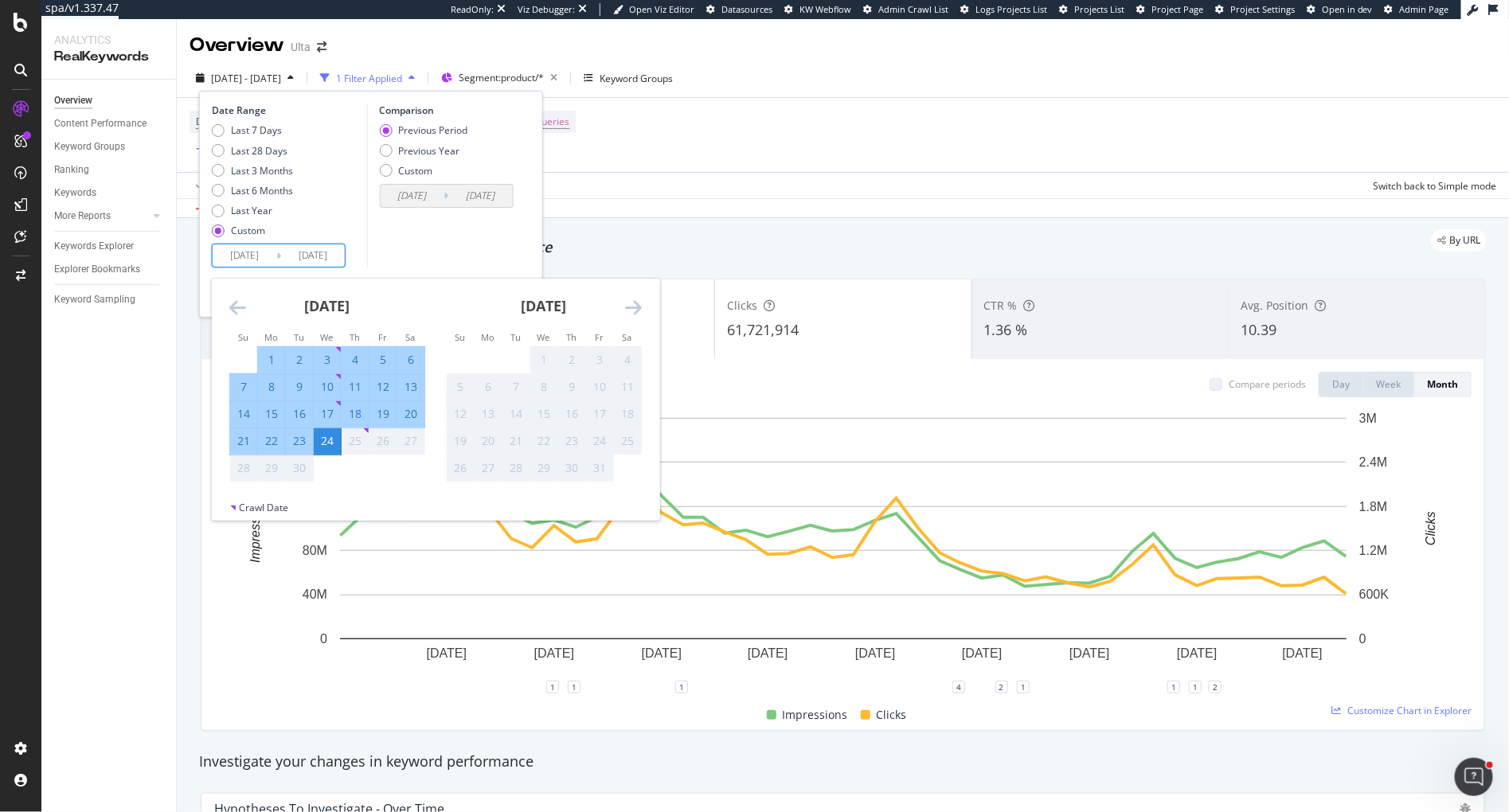
click at [319, 447] on div "24" at bounding box center [328, 441] width 27 height 16
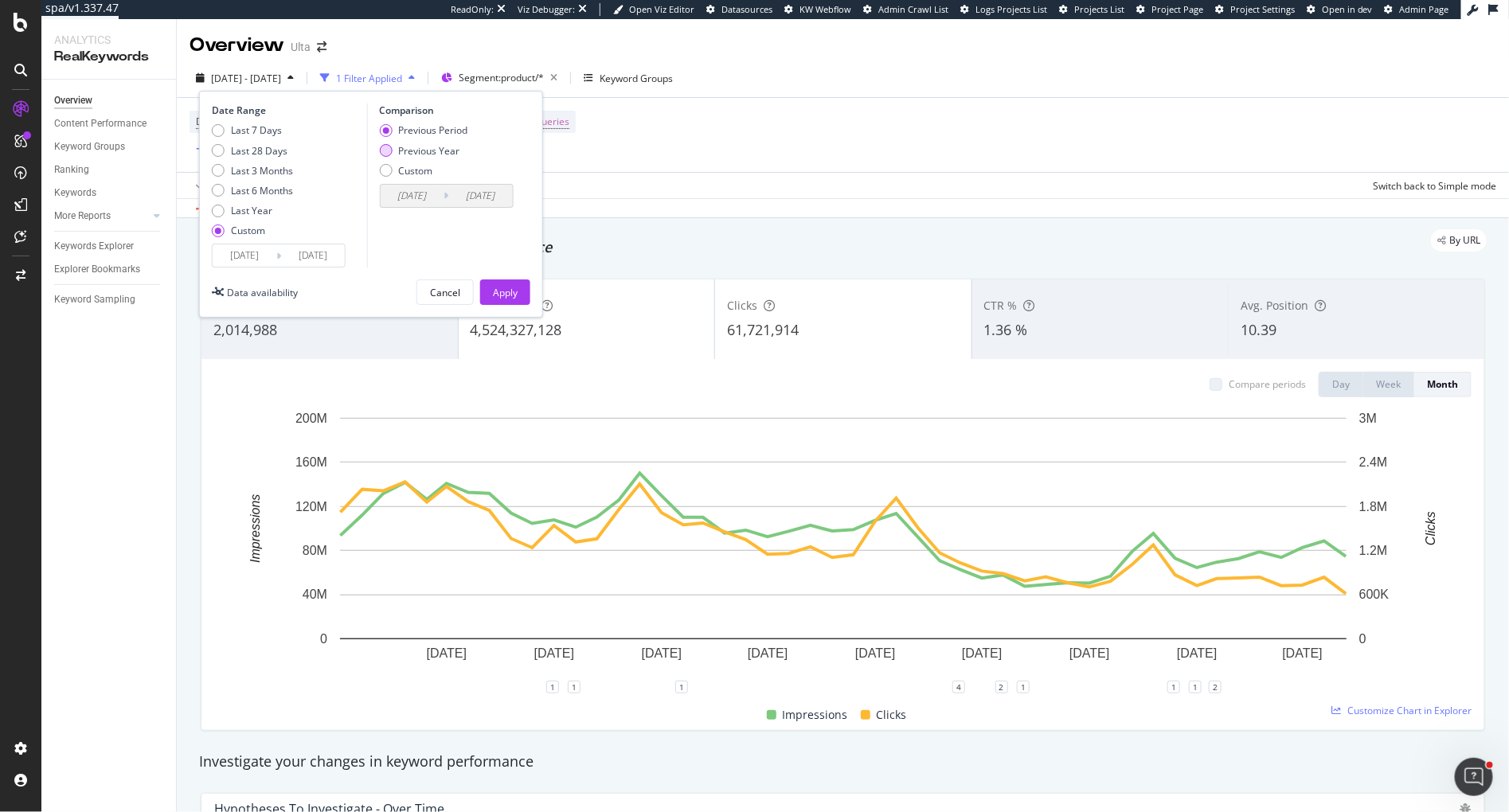
click at [407, 145] on div "Previous Year" at bounding box center [428, 151] width 62 height 13
type input "2024/01/03"
type input "2024/09/25"
click at [510, 294] on div "Apply" at bounding box center [505, 292] width 25 height 13
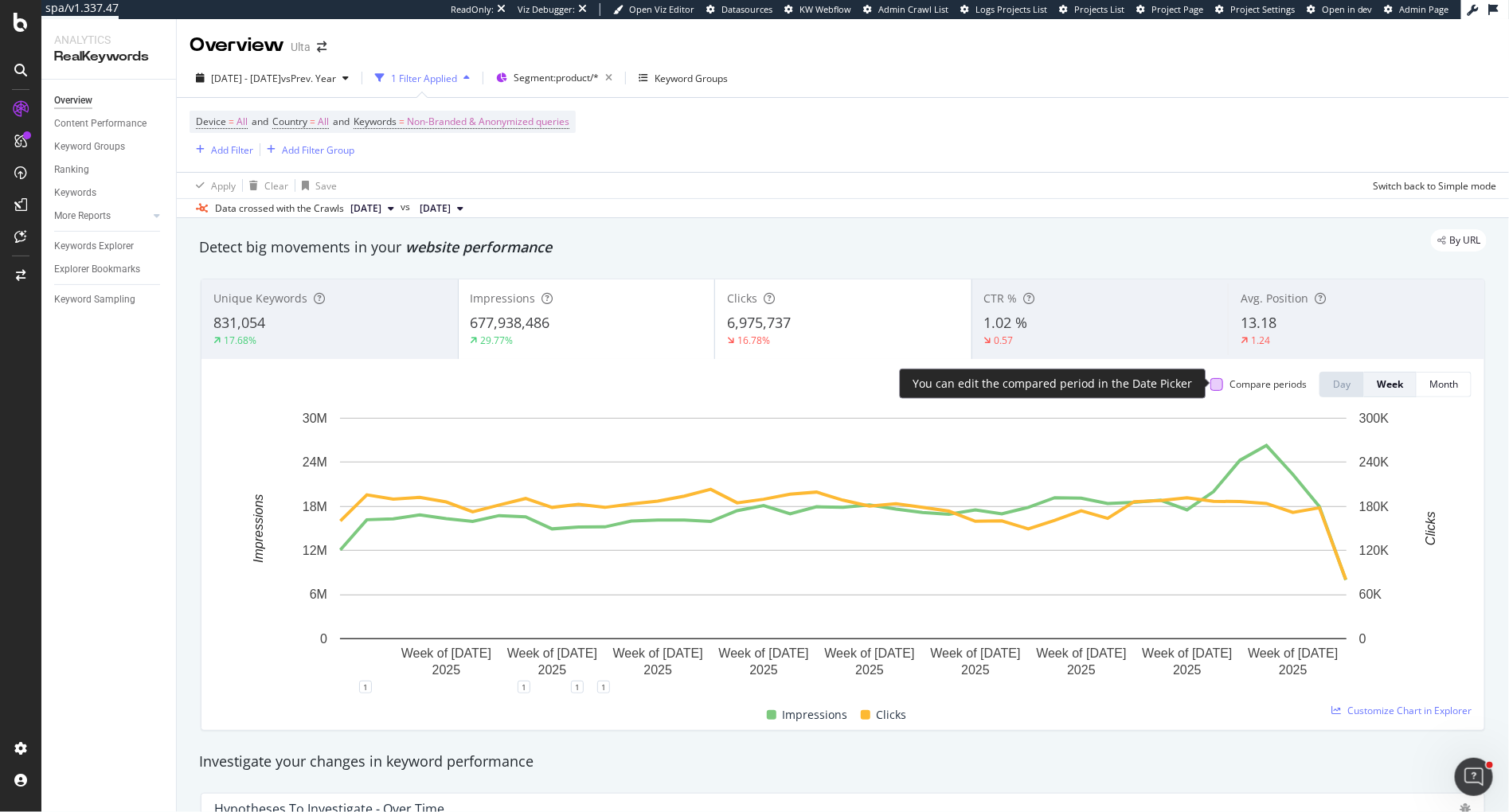
click at [1221, 382] on div at bounding box center [1216, 385] width 12 height 12
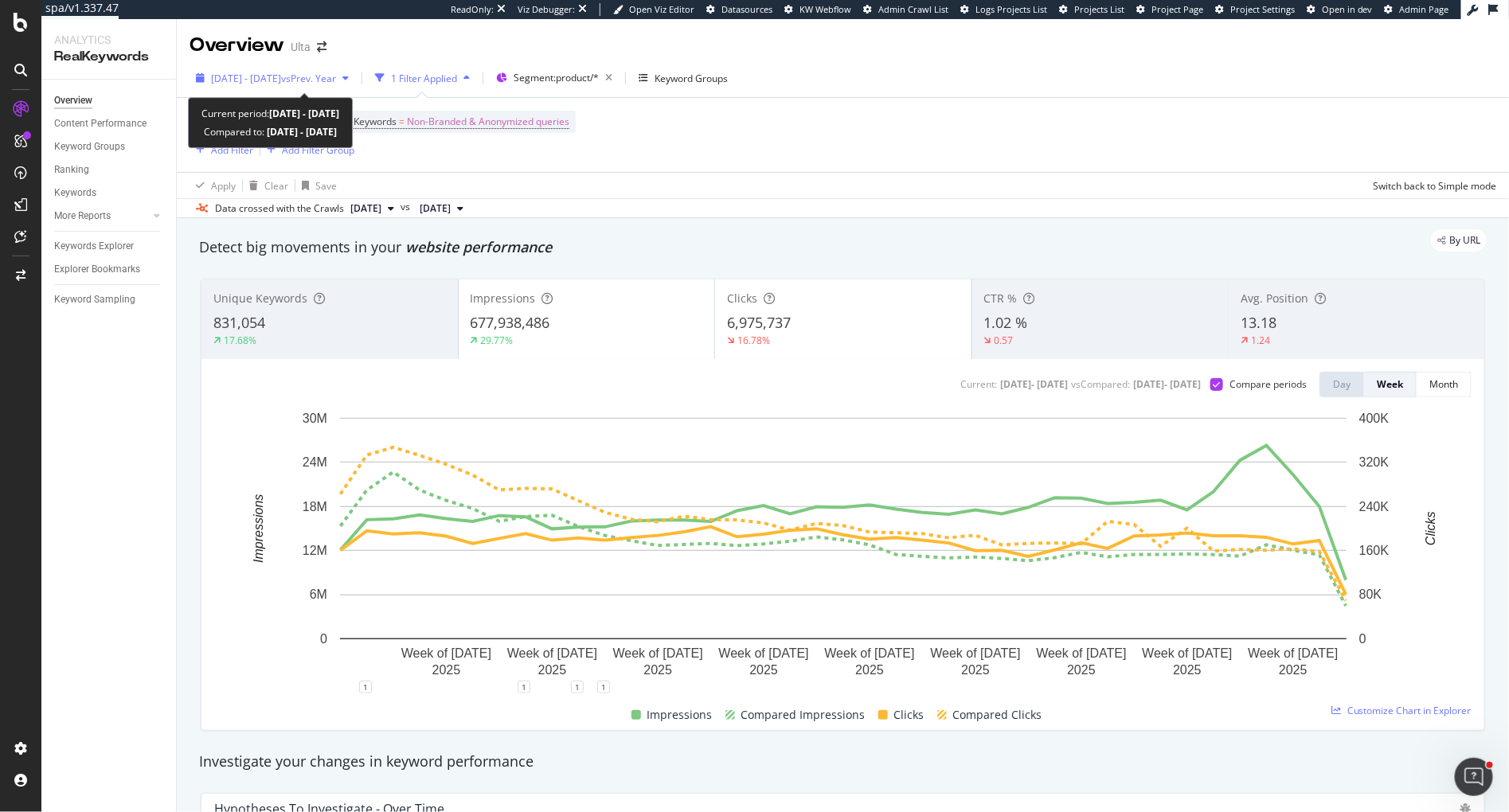
click at [281, 79] on span "2025 Jan. 1st - 2025 Sep. 24th" at bounding box center [245, 78] width 70 height 13
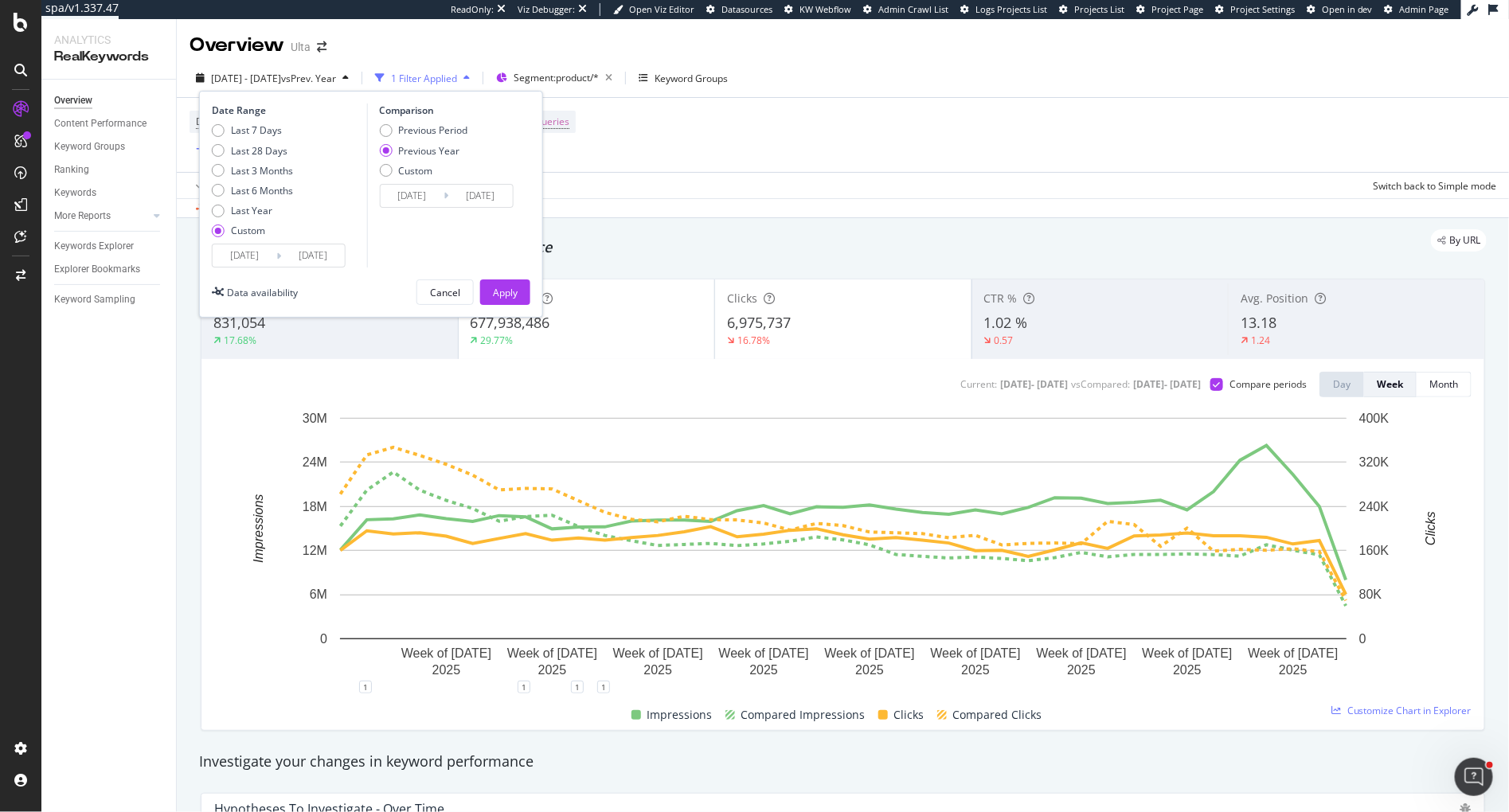
click at [292, 253] on input "2025/09/24" at bounding box center [312, 255] width 63 height 22
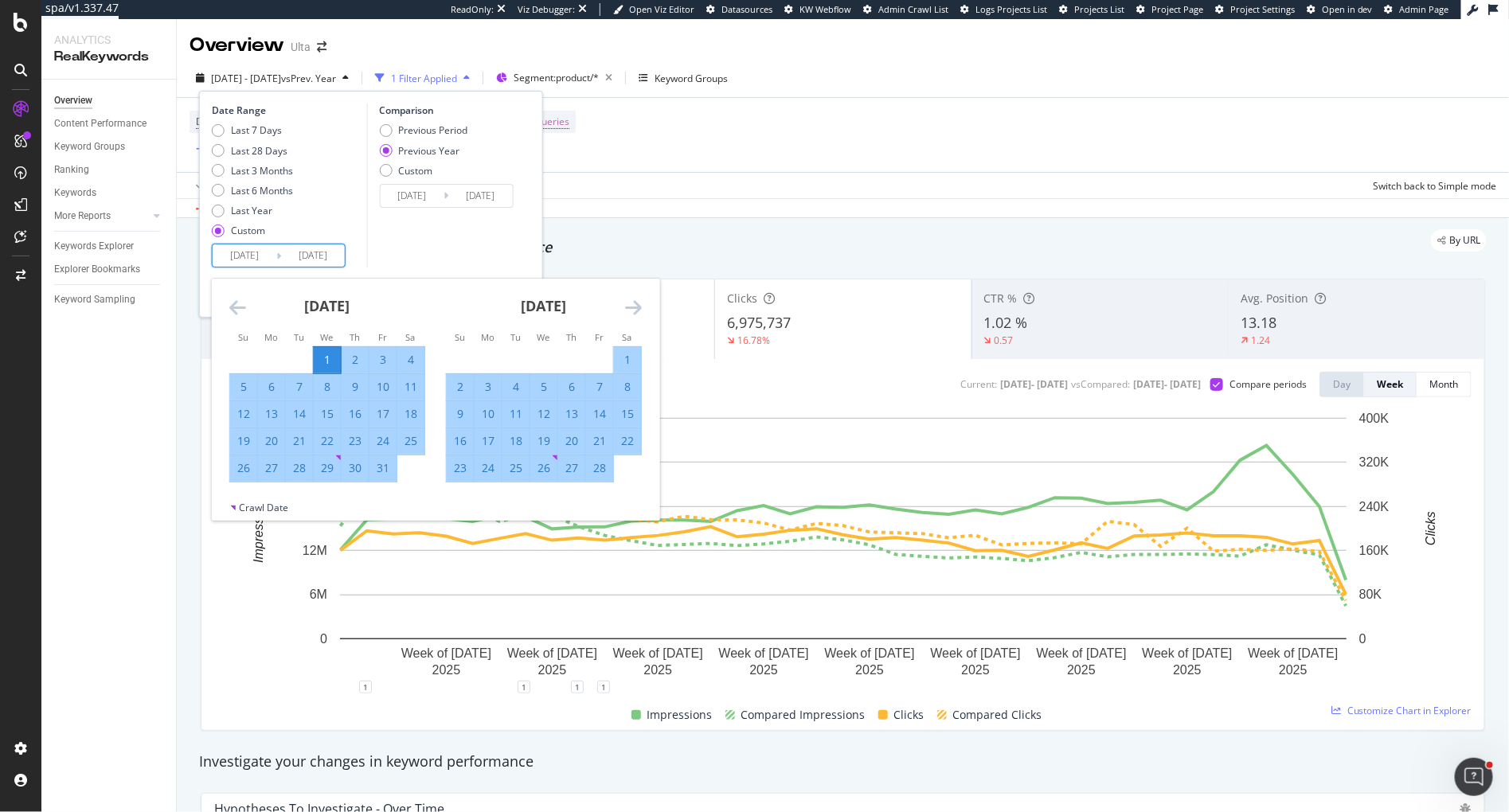
click at [336, 256] on input "2025/09/24" at bounding box center [312, 255] width 63 height 22
click at [483, 241] on div "Comparison Previous Period Previous Year Custom 2024/01/03 Navigate forward to …" at bounding box center [443, 186] width 152 height 164
type input "2025/09/24"
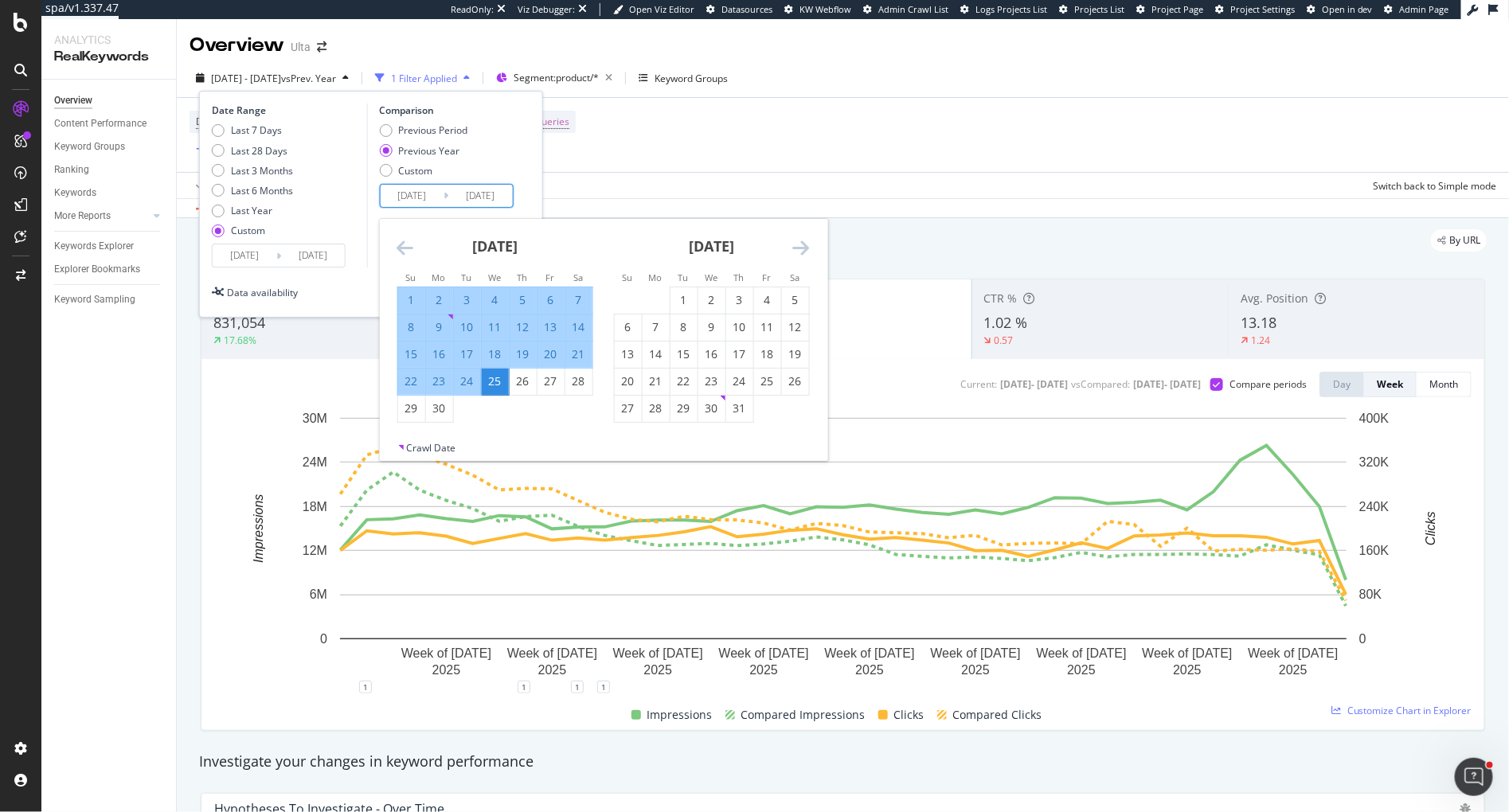
click at [502, 196] on input "2024/09/25" at bounding box center [479, 195] width 63 height 22
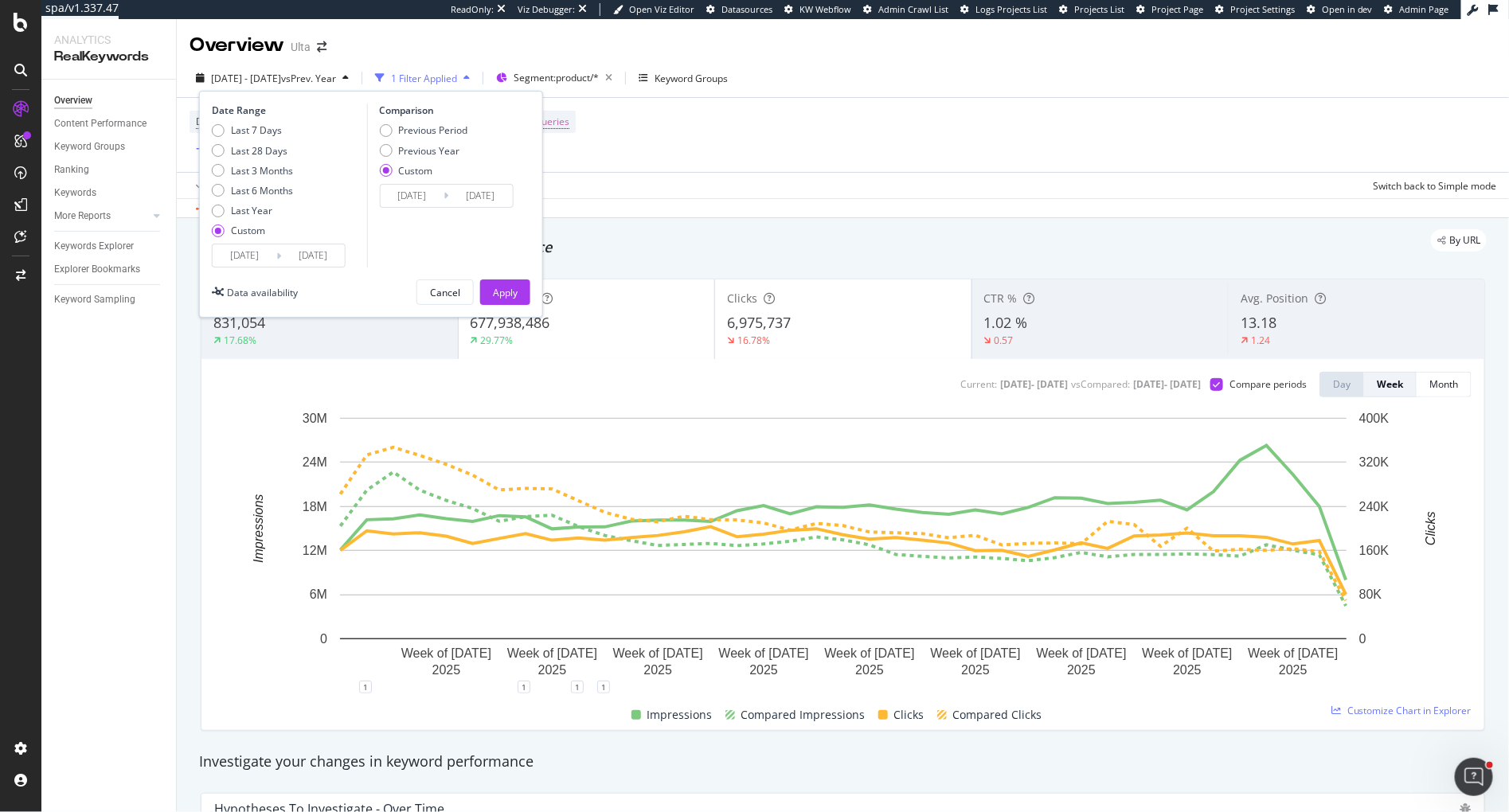
type input "2024/09/01"
click at [312, 260] on input "2025/09/24" at bounding box center [312, 255] width 63 height 22
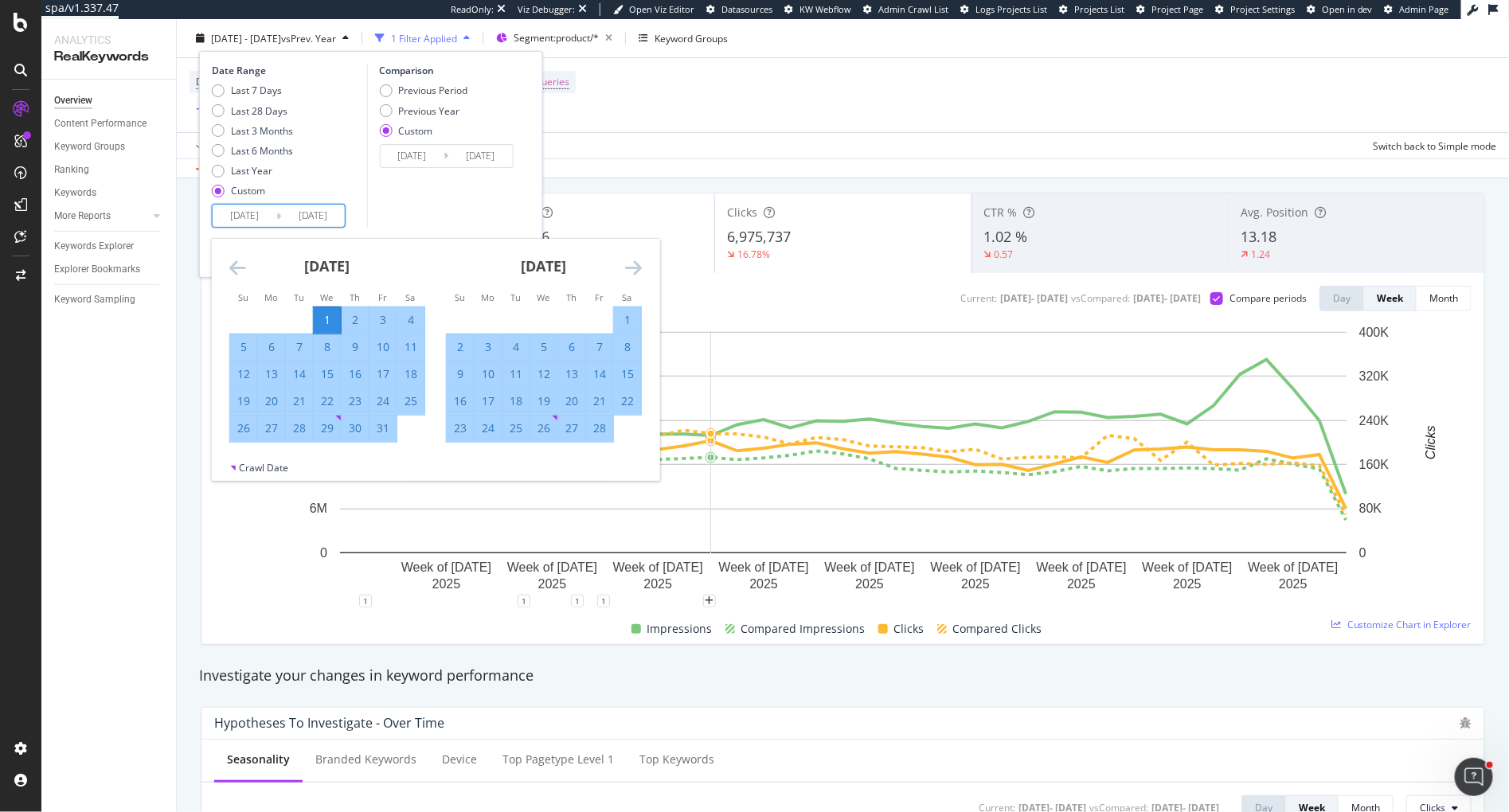
scroll to position [97, 0]
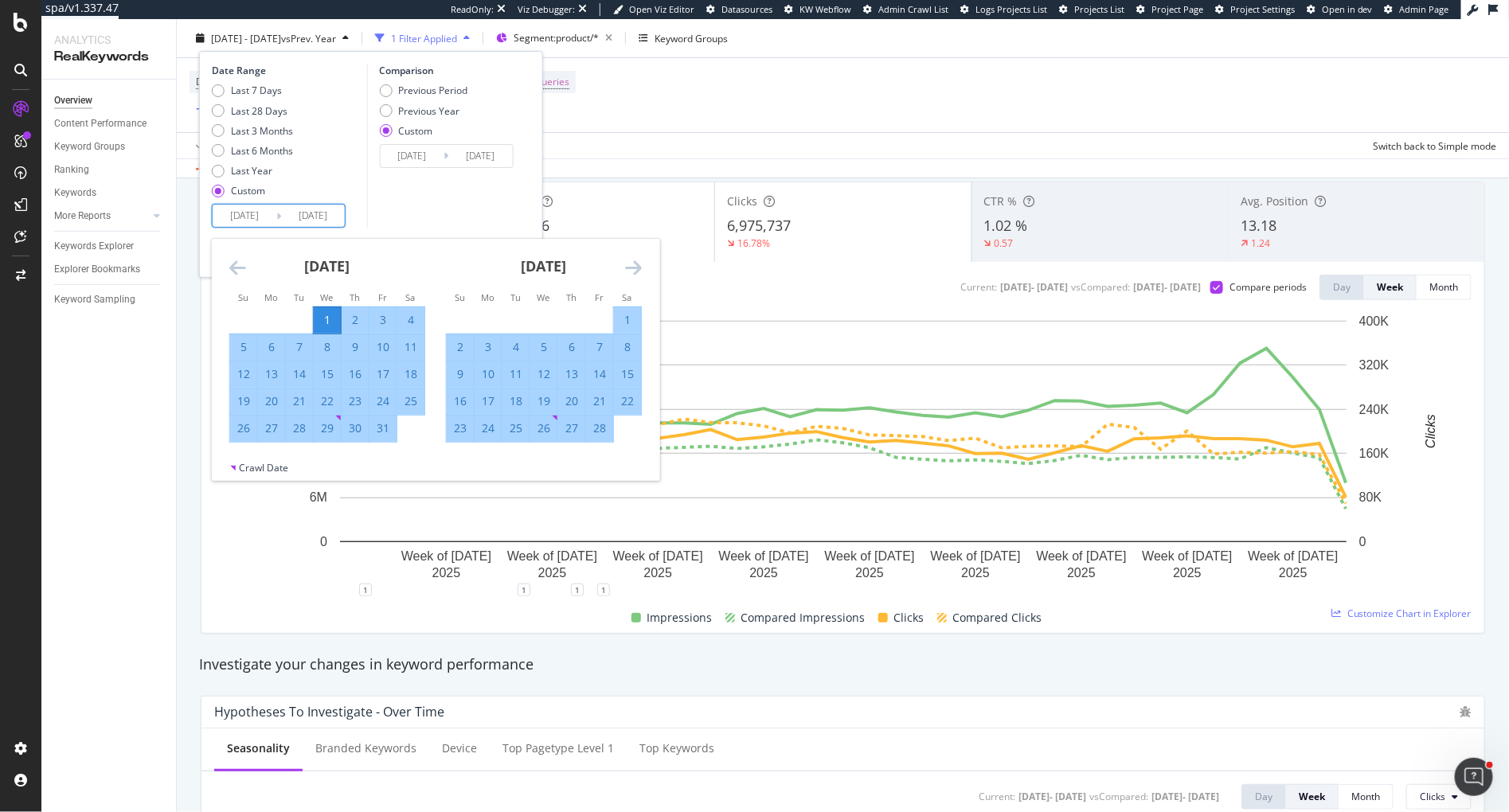
click at [634, 265] on icon "Move forward to switch to the next month." at bounding box center [634, 267] width 17 height 19
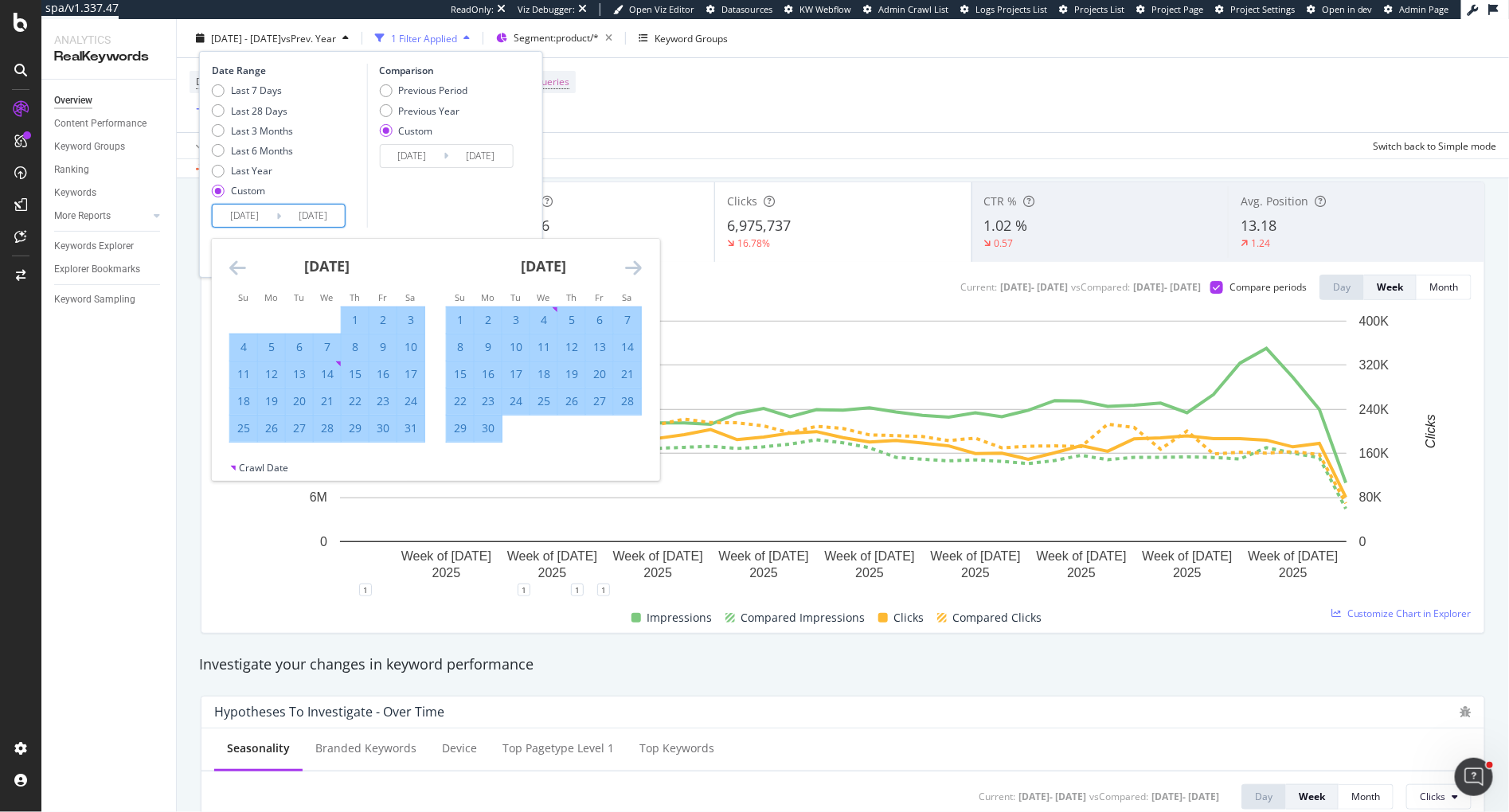
click at [634, 265] on icon "Move forward to switch to the next month." at bounding box center [634, 267] width 17 height 19
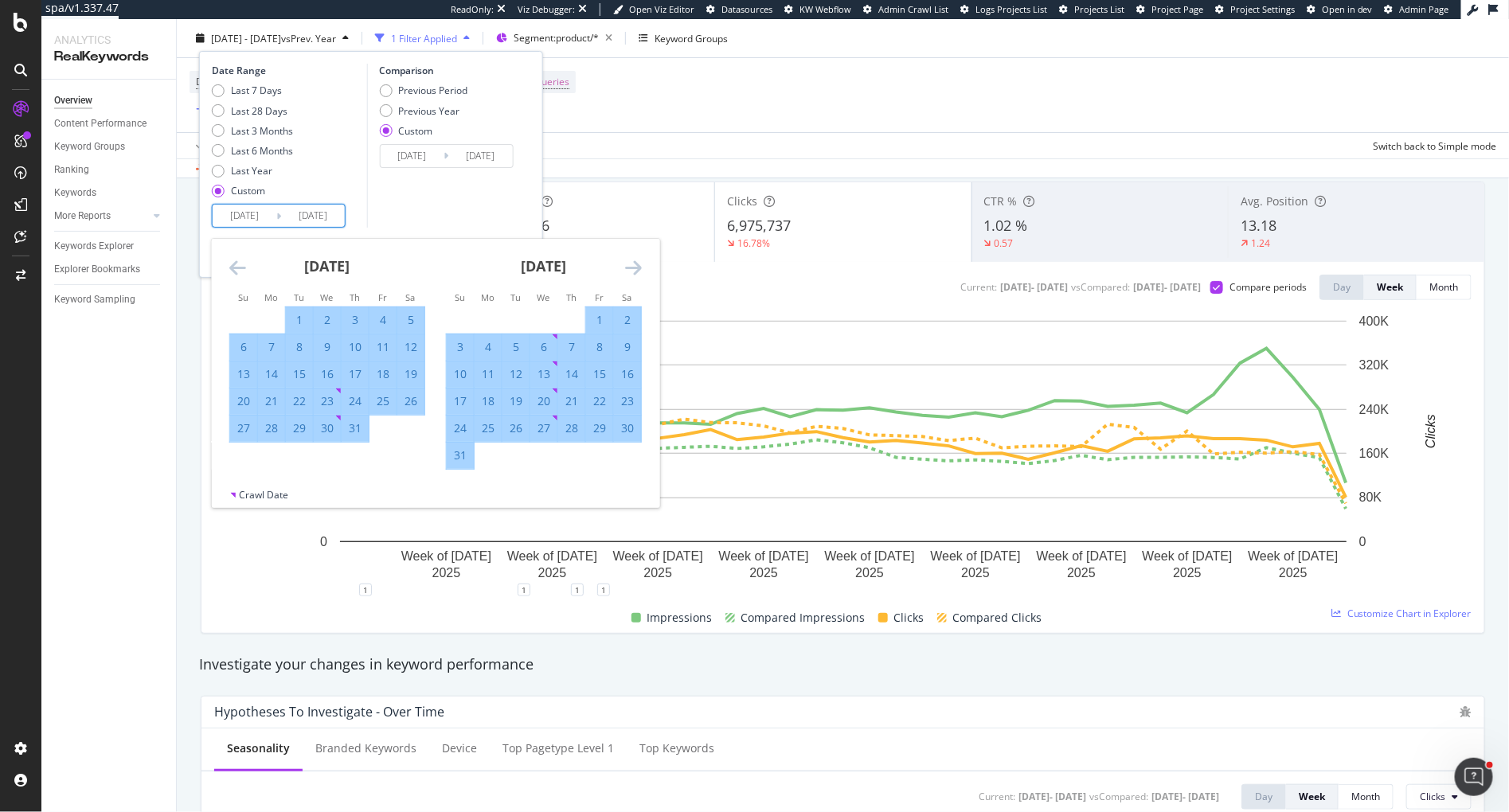
click at [634, 265] on icon "Move forward to switch to the next month." at bounding box center [634, 267] width 17 height 19
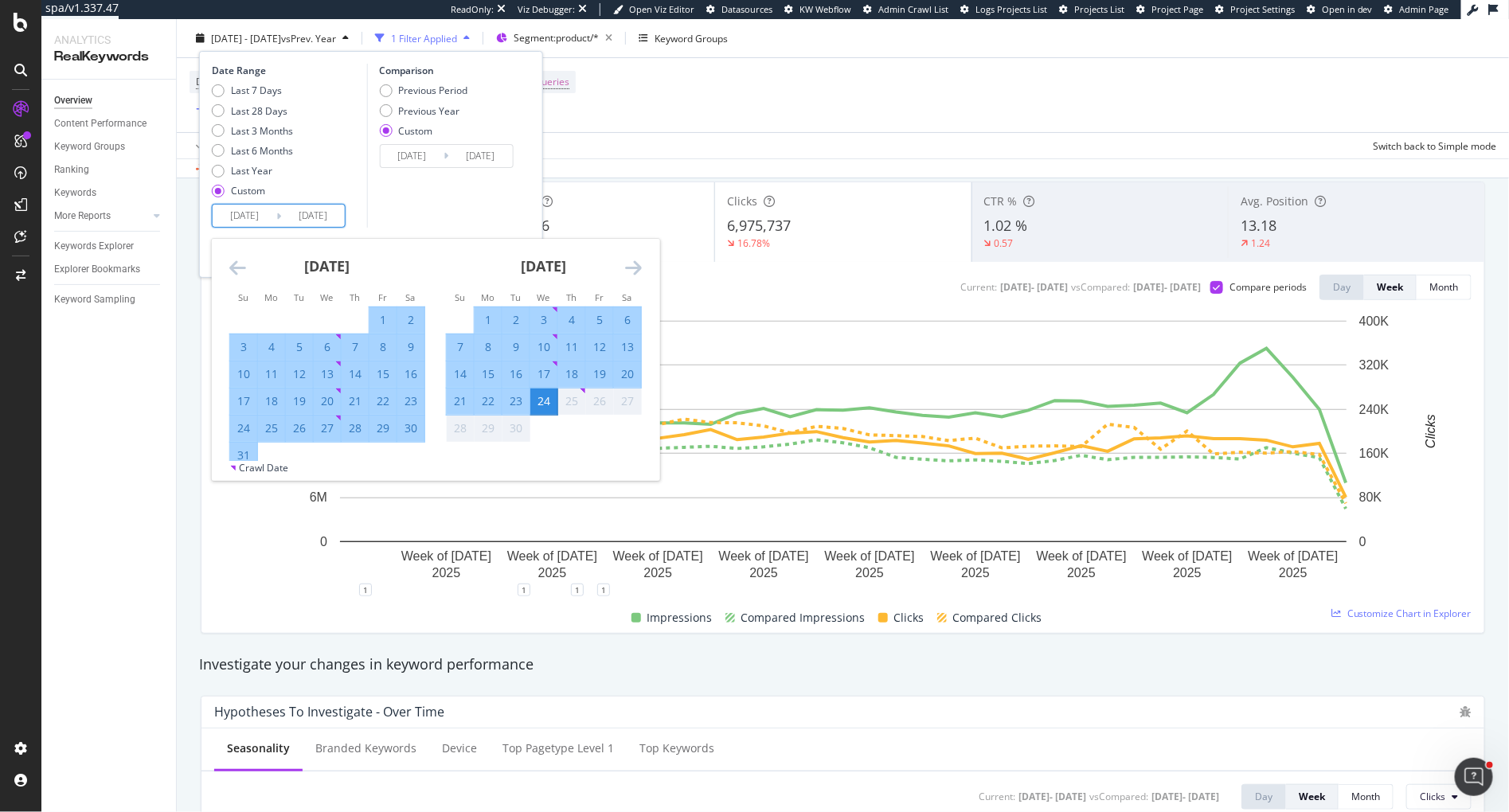
click at [634, 265] on icon "Move forward to switch to the next month." at bounding box center [634, 267] width 17 height 19
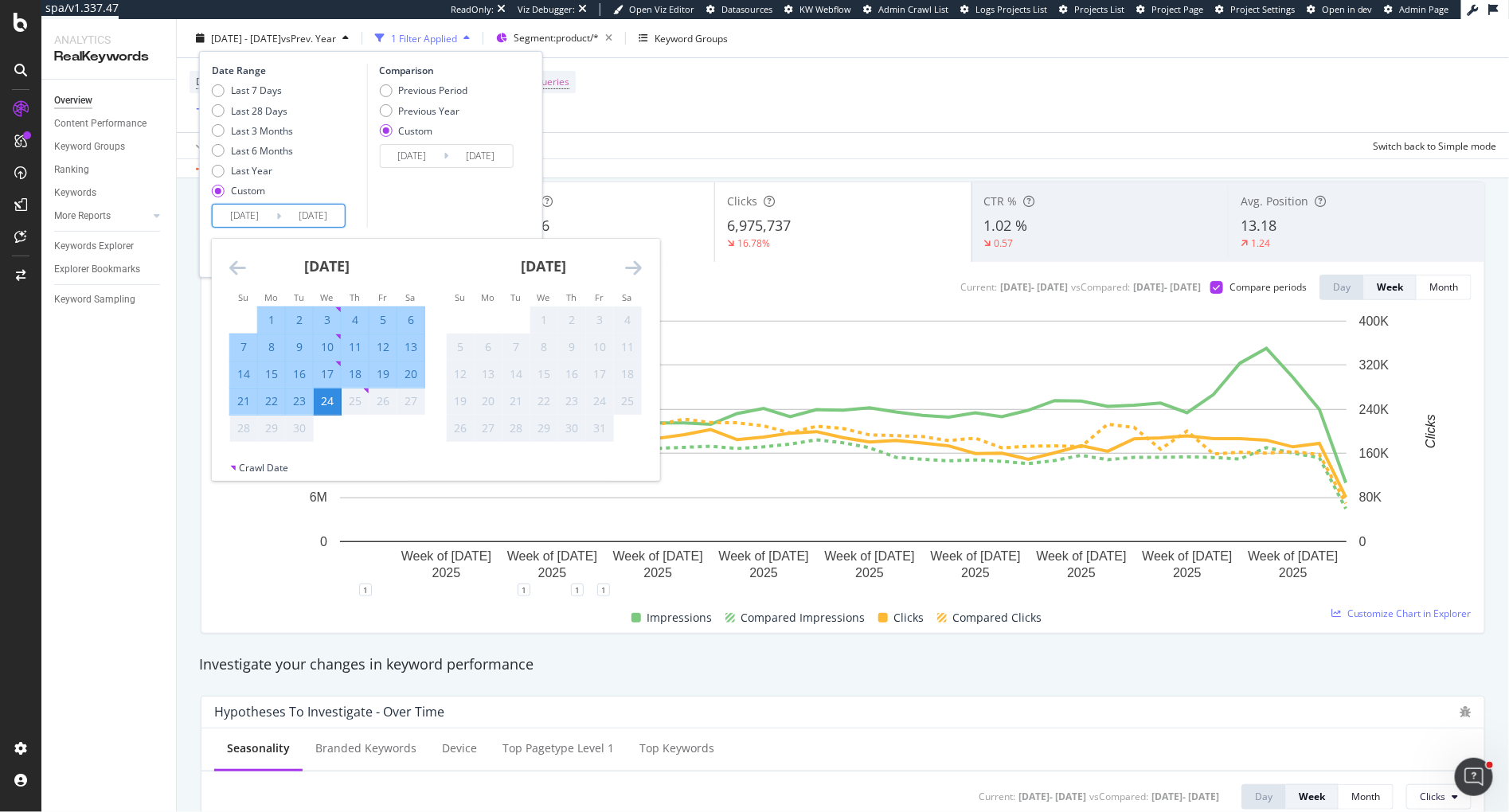
click at [241, 266] on icon "Move backward to switch to the previous month." at bounding box center [237, 267] width 17 height 19
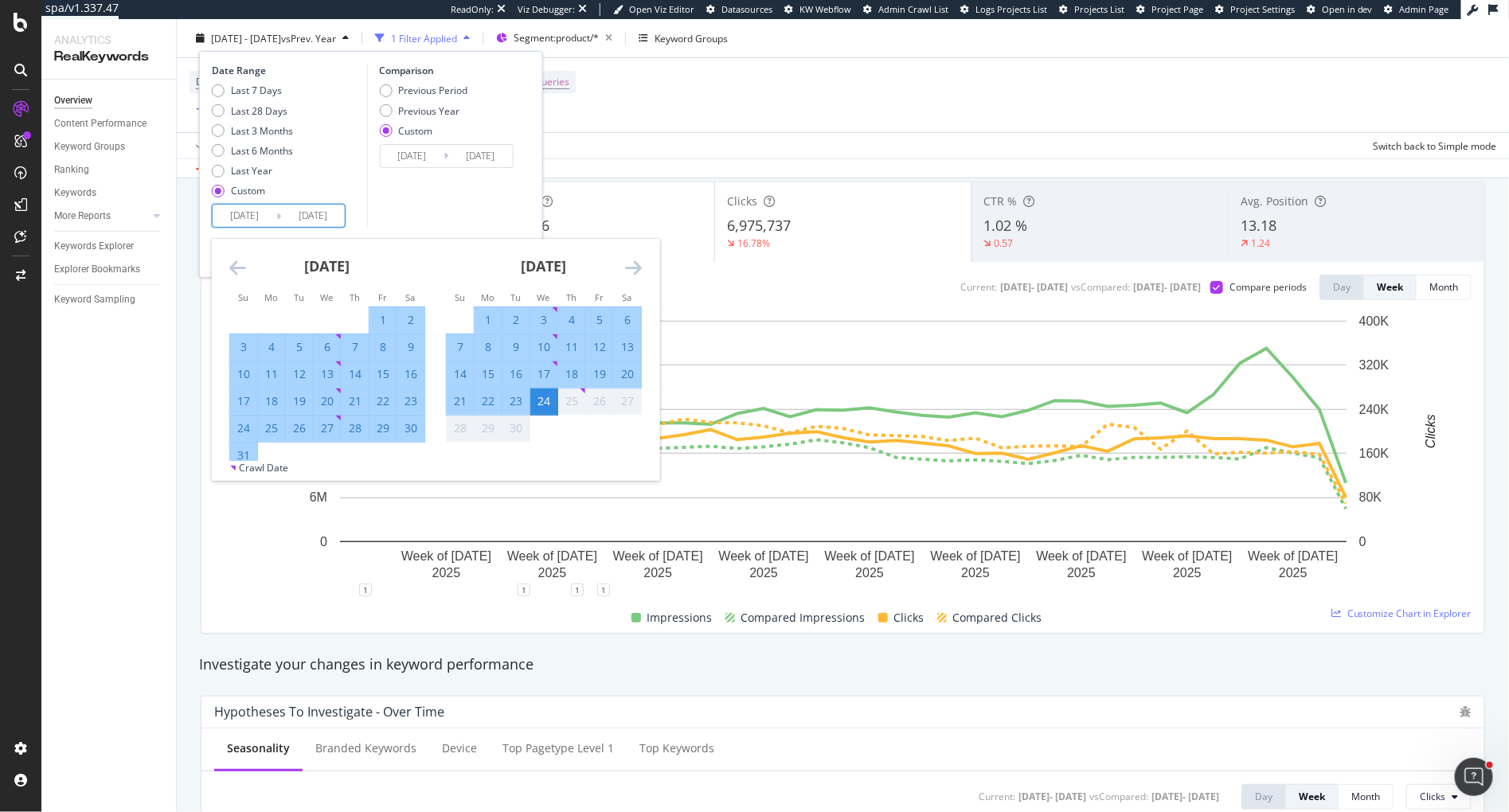
click at [238, 456] on div "31" at bounding box center [244, 456] width 27 height 16
type input "2025/08/31"
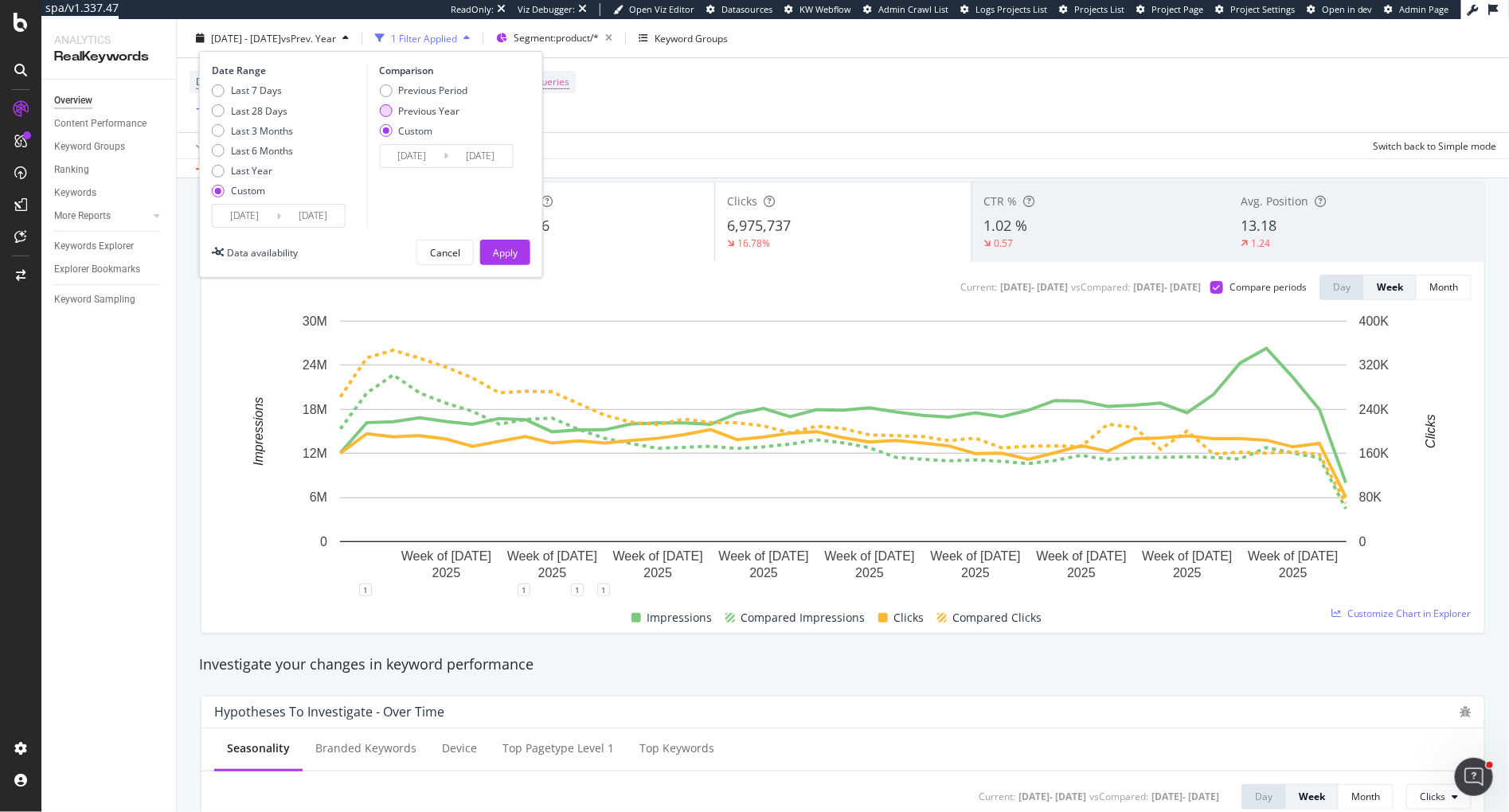
click at [384, 108] on div "Previous Year" at bounding box center [386, 111] width 12 height 12
click at [495, 247] on div "Apply" at bounding box center [505, 252] width 25 height 13
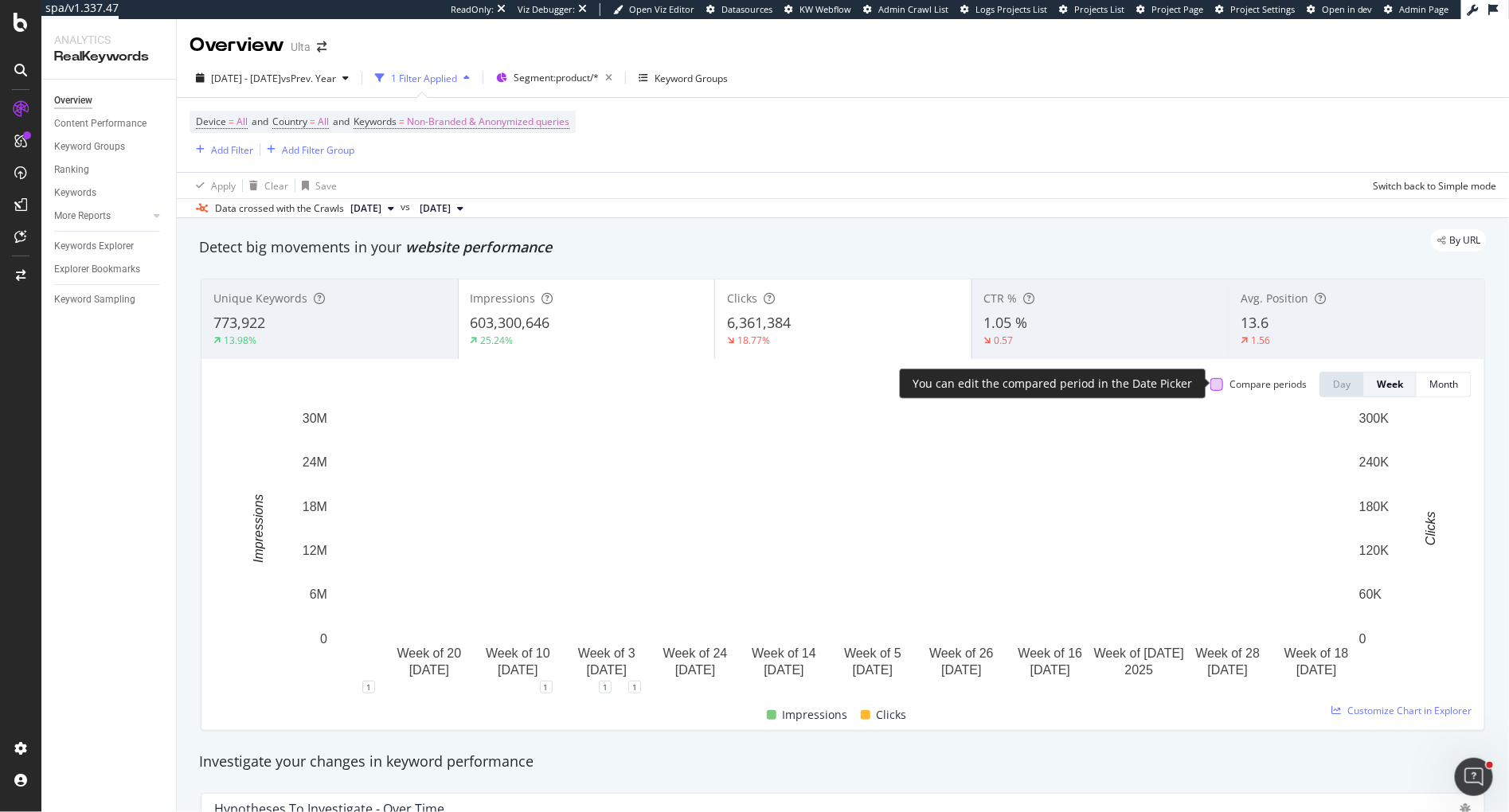
click at [1215, 385] on div at bounding box center [1216, 385] width 12 height 12
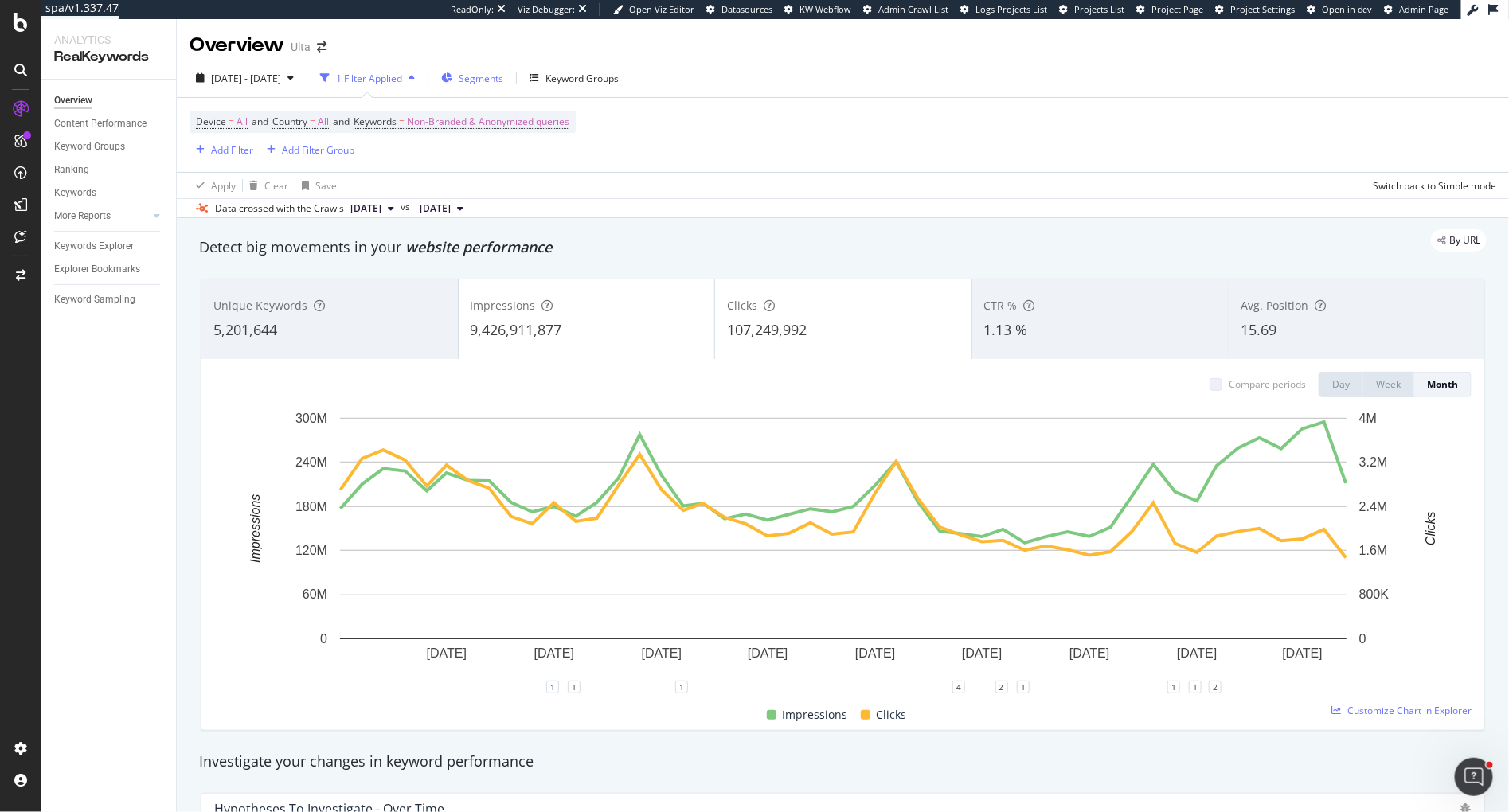
click at [503, 79] on span "Segments" at bounding box center [481, 78] width 45 height 13
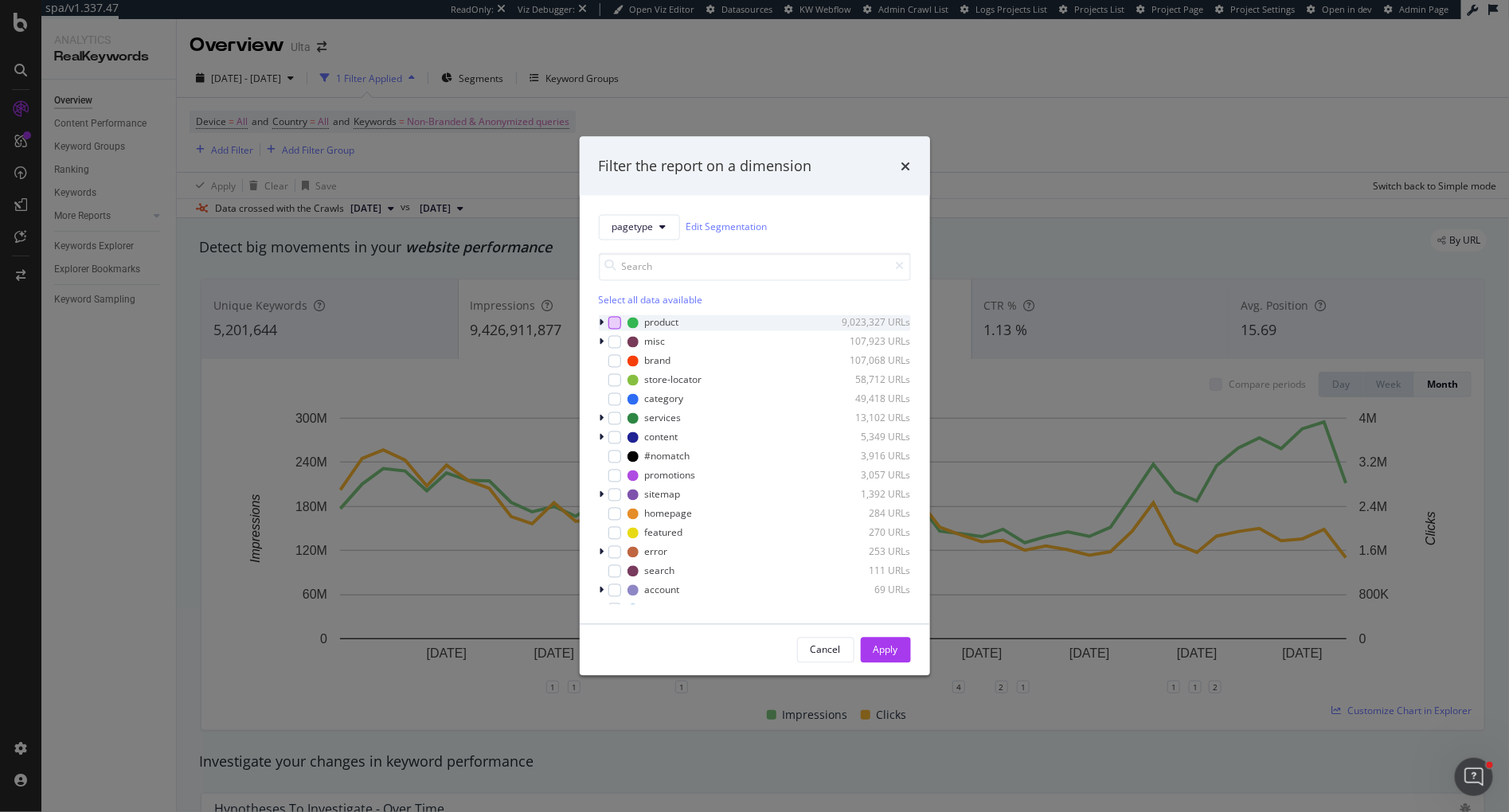
click at [618, 320] on div "modal" at bounding box center [615, 322] width 12 height 12
click at [878, 650] on div "Apply" at bounding box center [886, 650] width 25 height 13
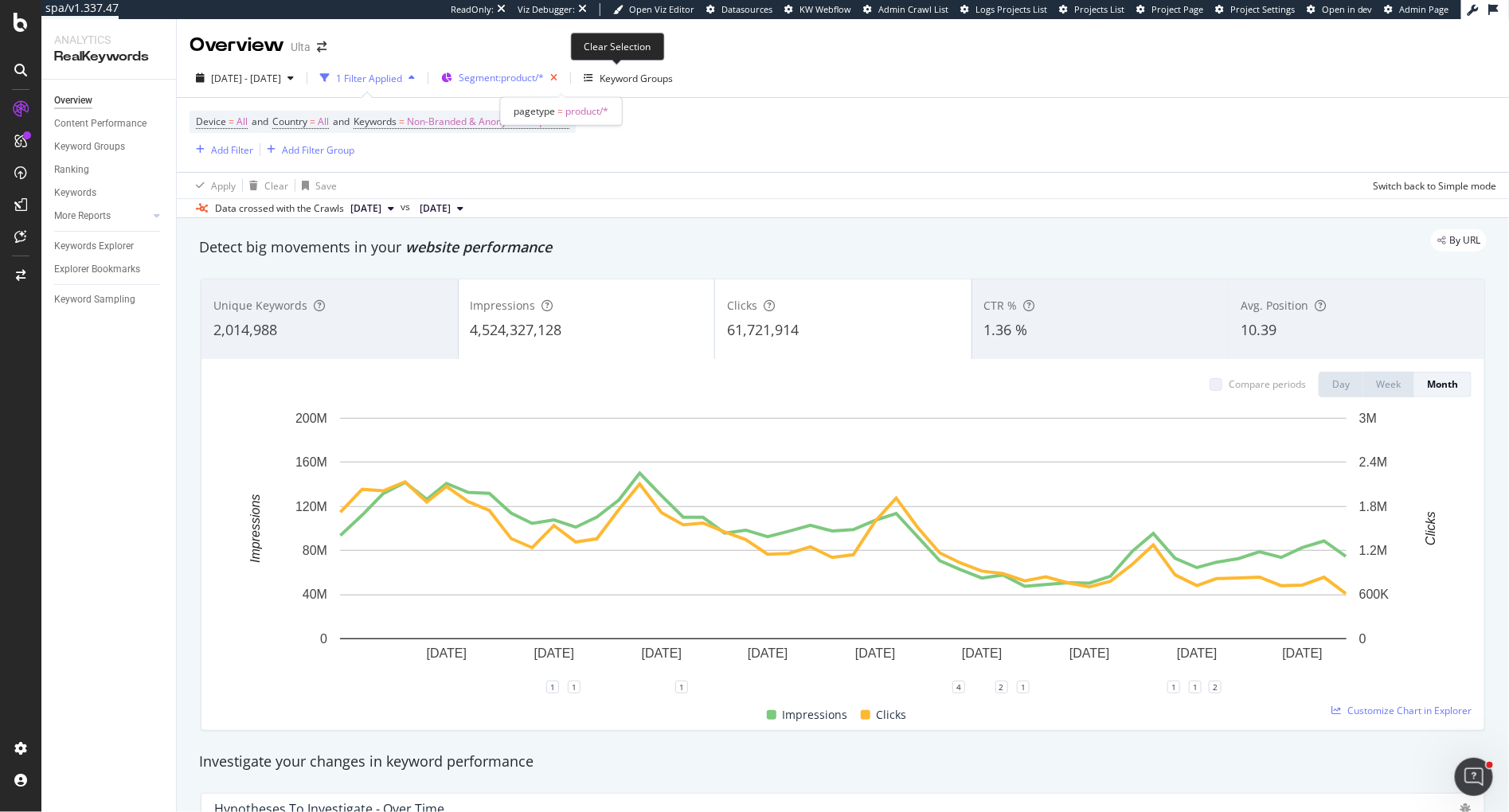
click at [564, 78] on icon "button" at bounding box center [554, 78] width 20 height 22
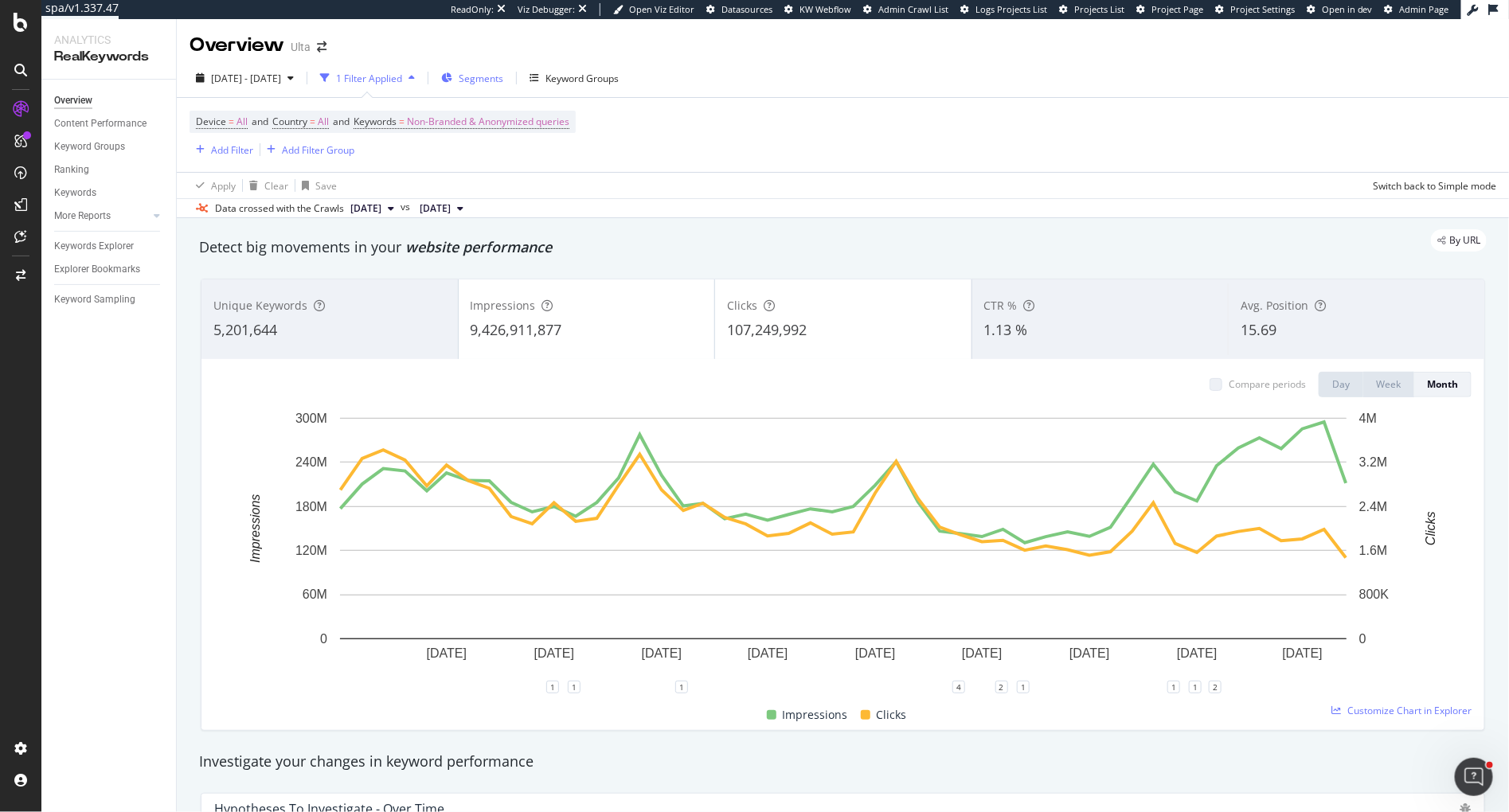
click at [503, 84] on div "Segments" at bounding box center [481, 78] width 45 height 13
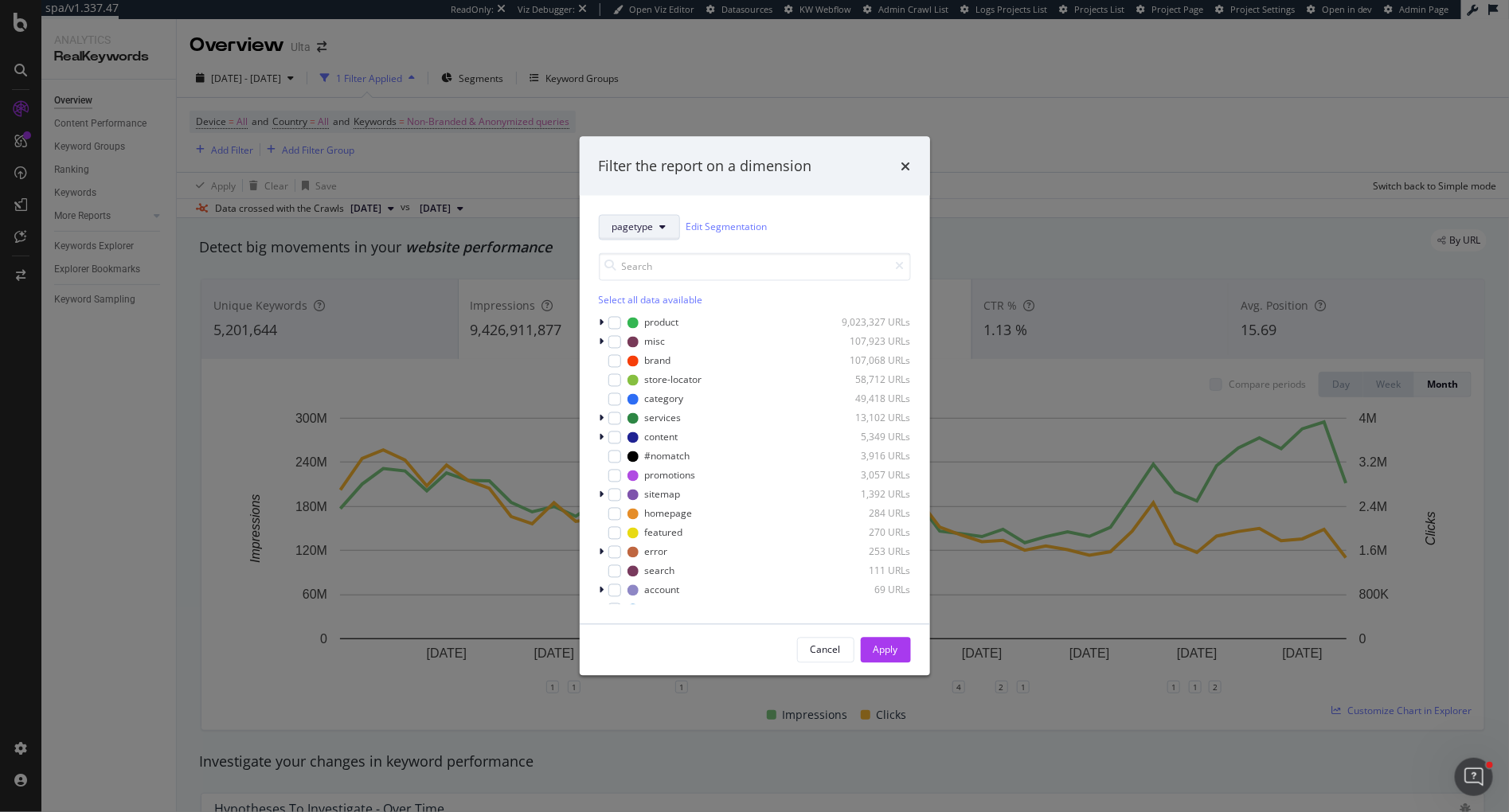
click at [639, 222] on span "pagetype" at bounding box center [633, 227] width 41 height 13
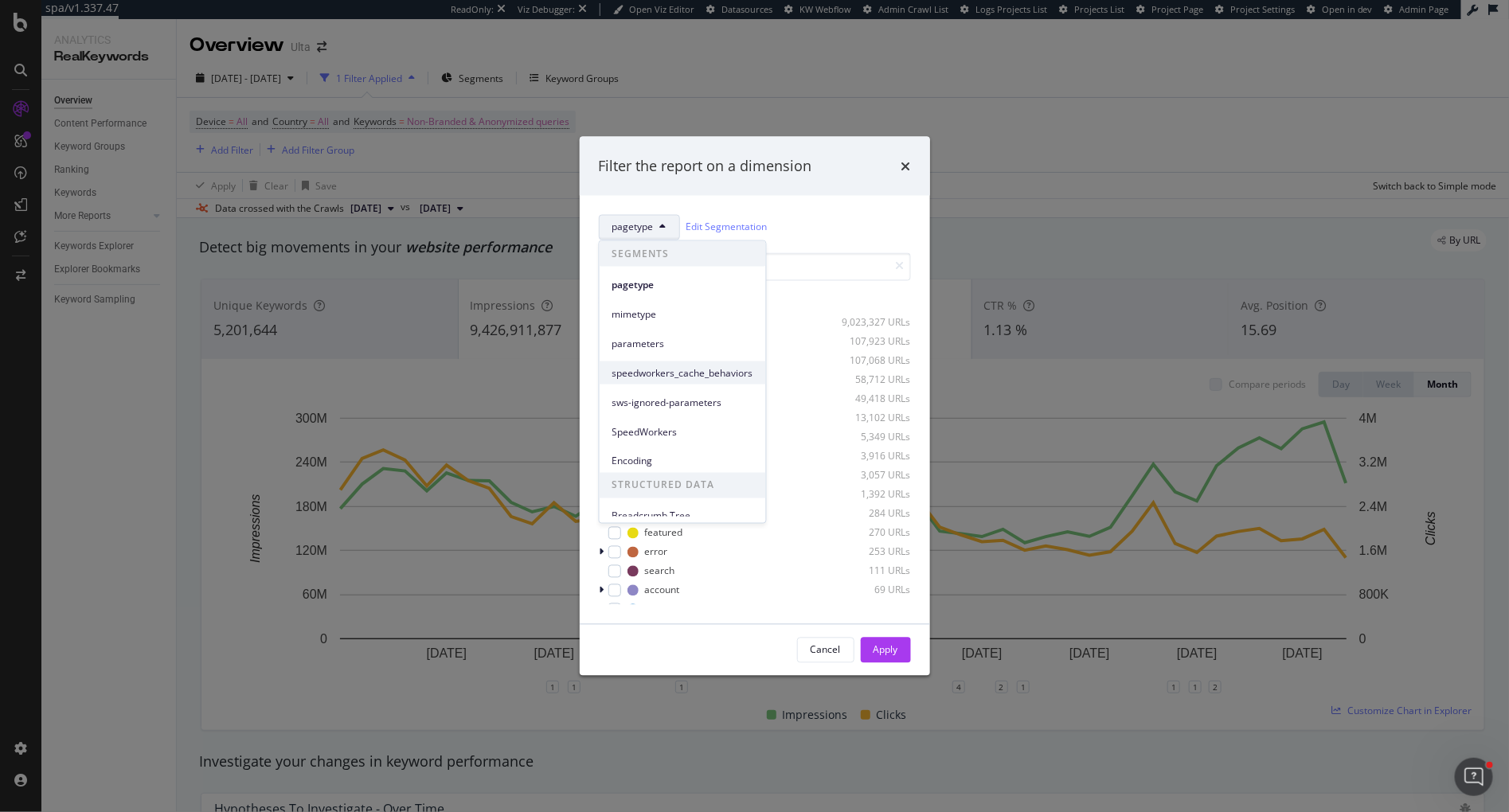
click at [653, 377] on span "speedworkers_cache_behaviors" at bounding box center [683, 373] width 141 height 14
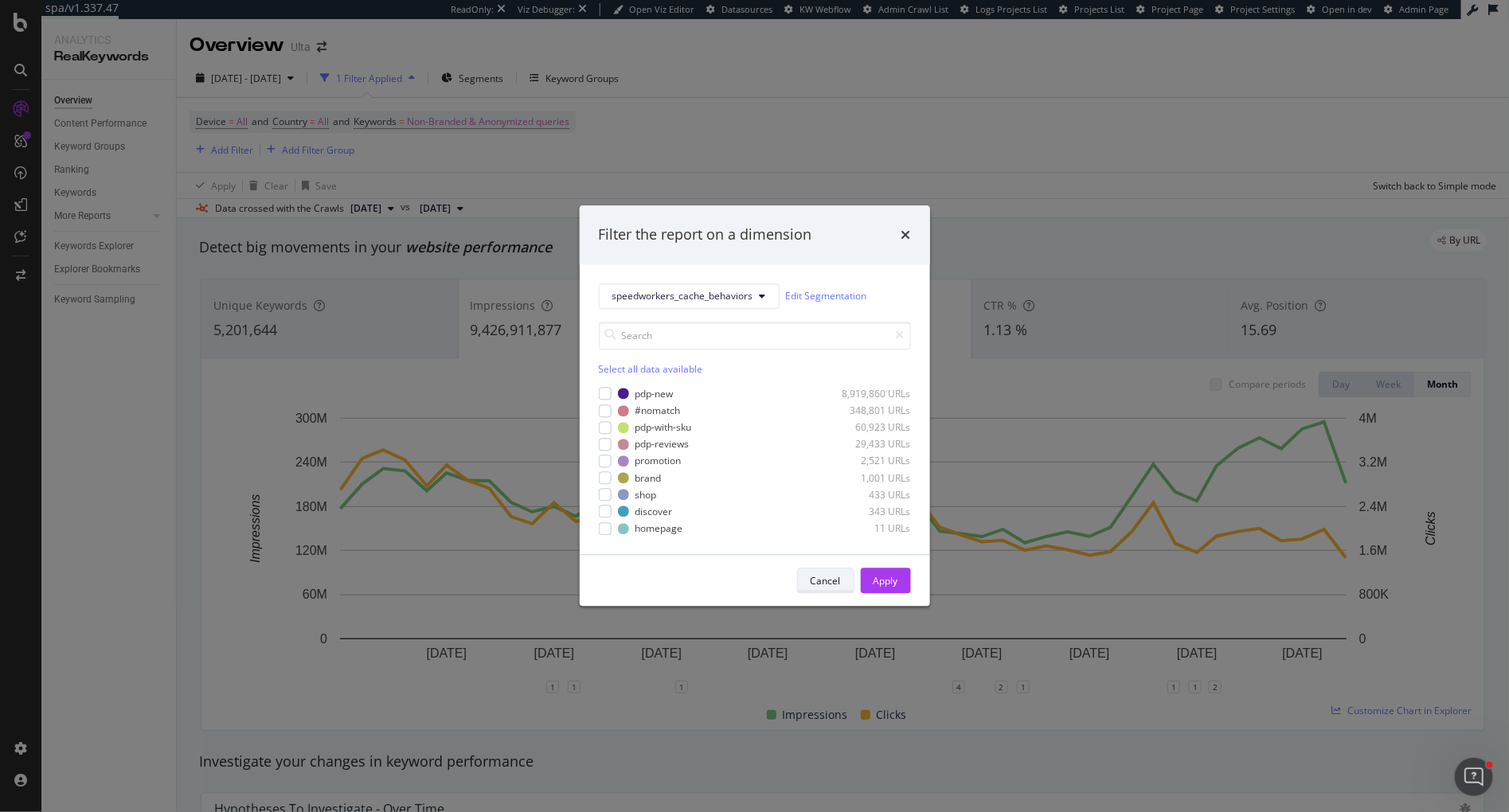
click at [827, 584] on div "Cancel" at bounding box center [825, 580] width 30 height 13
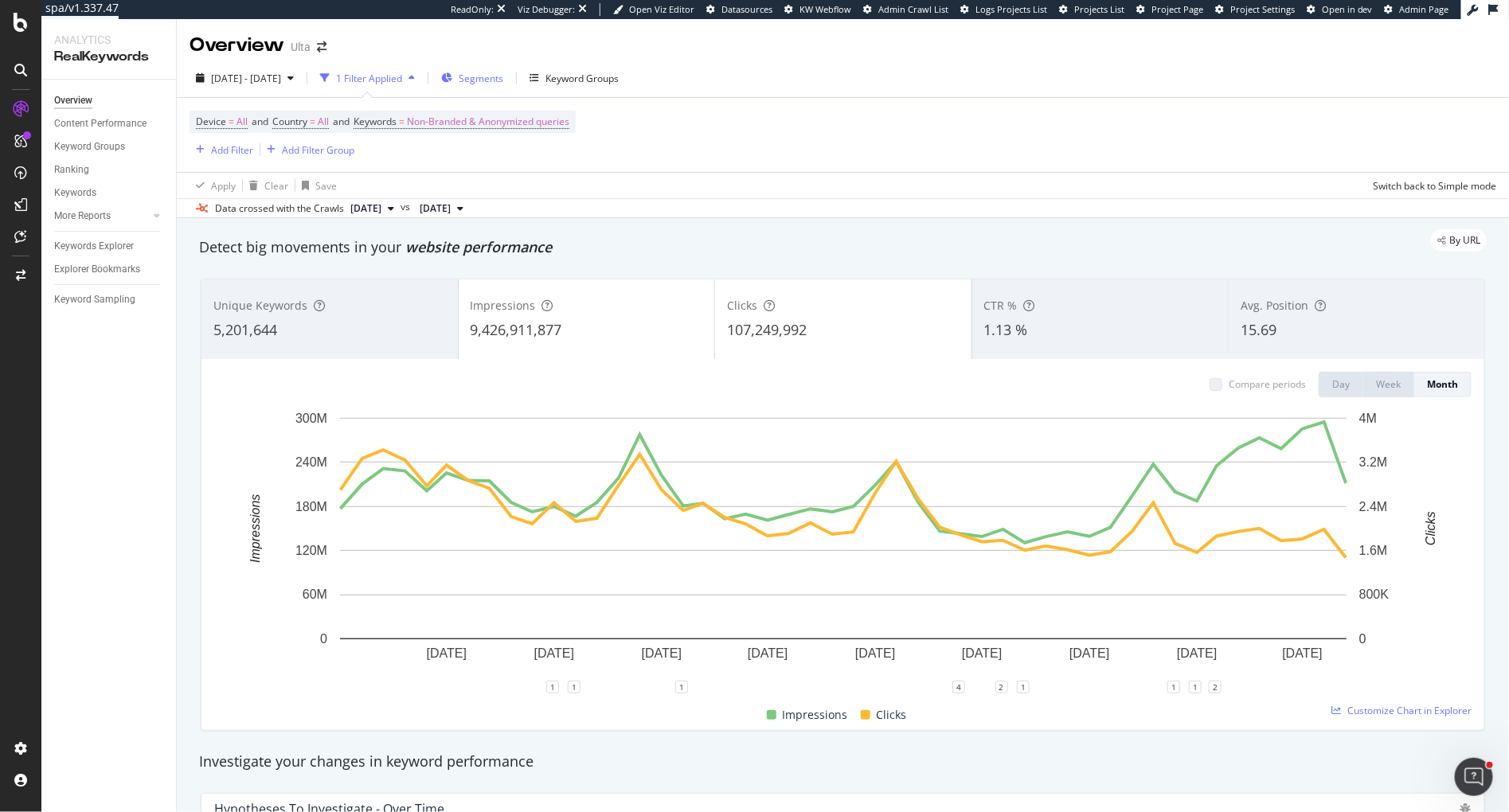
click at [503, 84] on span "Segments" at bounding box center [481, 78] width 45 height 13
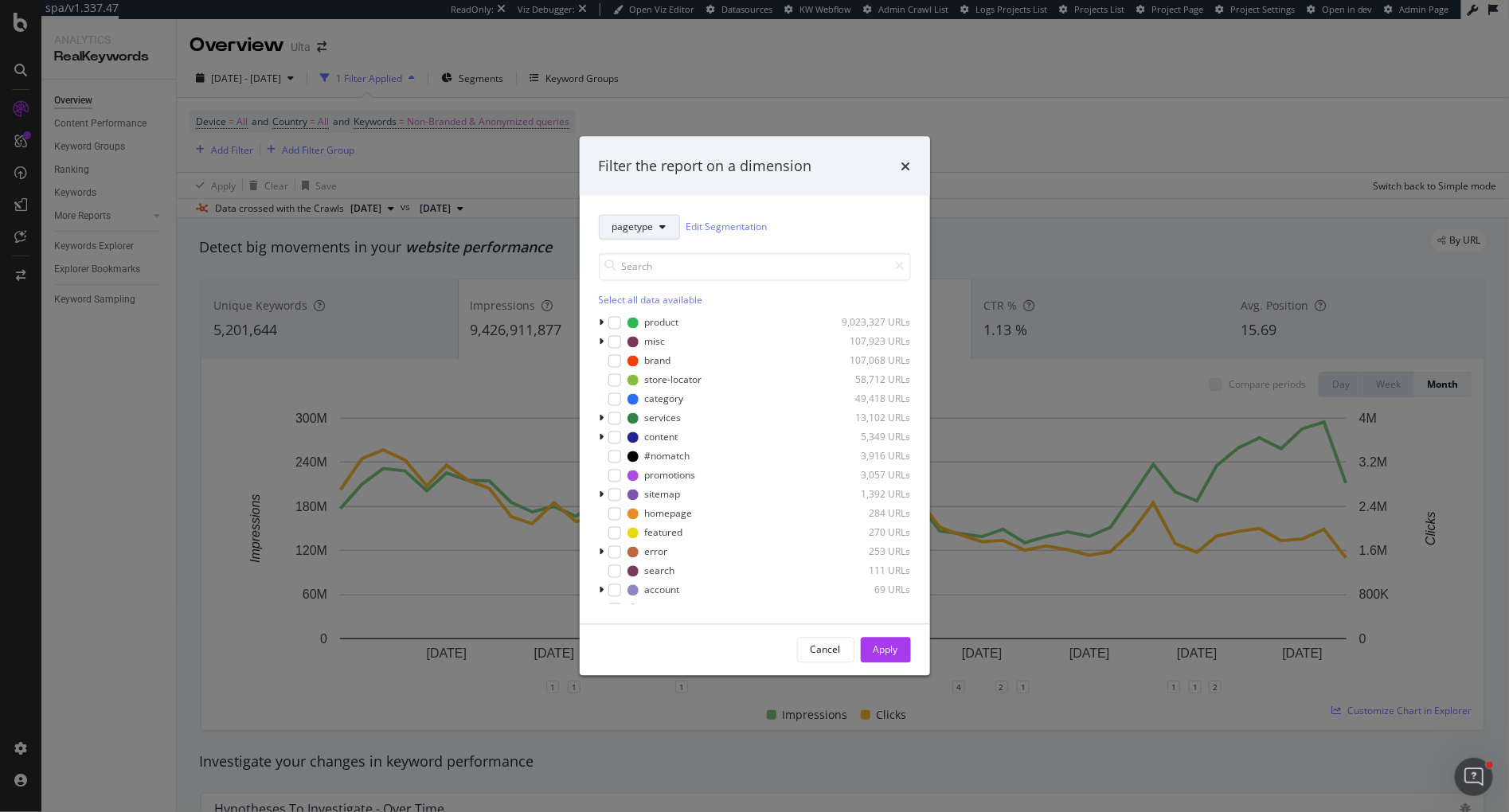
click at [634, 221] on span "pagetype" at bounding box center [633, 227] width 41 height 13
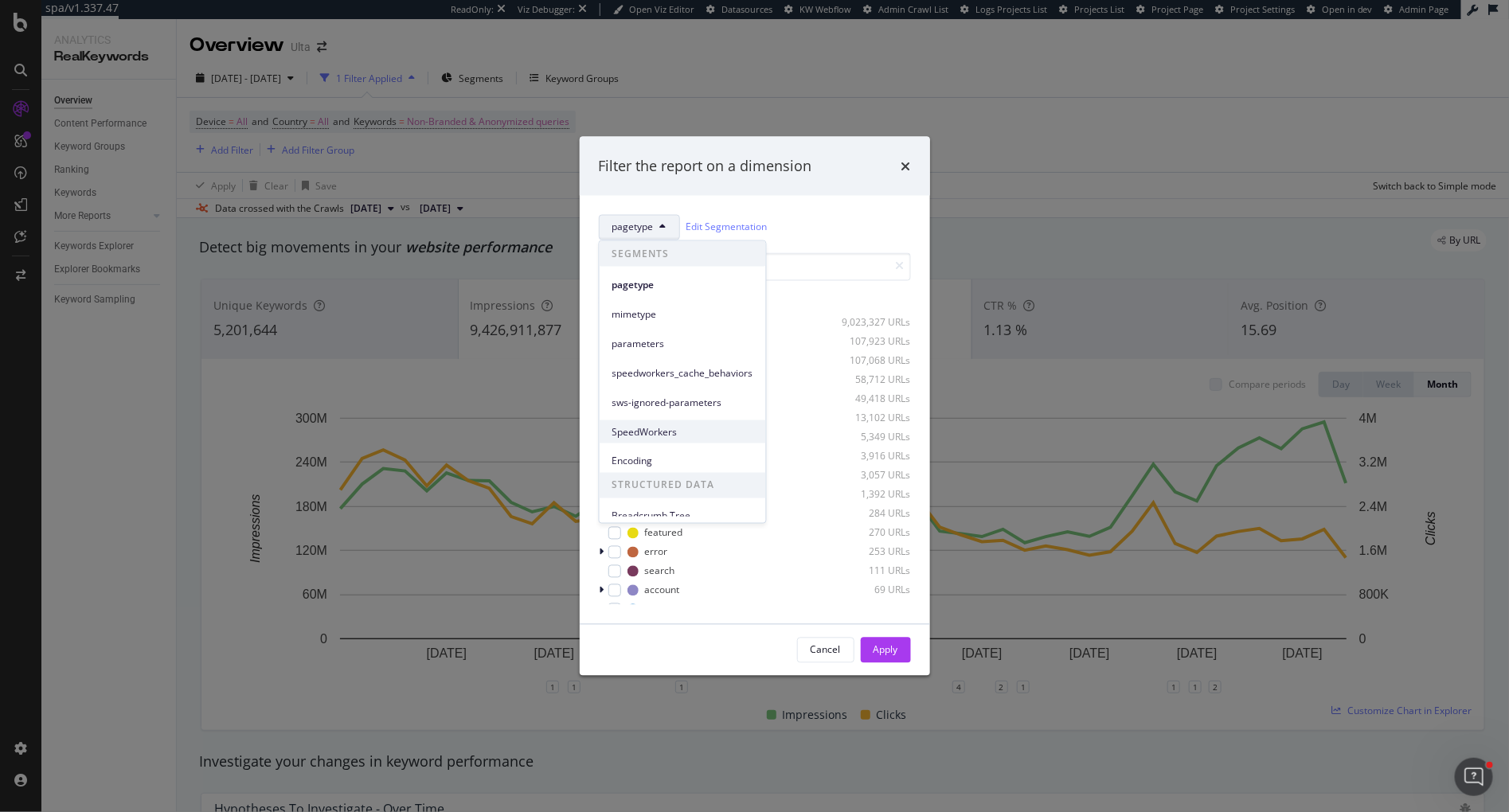
click at [665, 428] on span "SpeedWorkers" at bounding box center [683, 432] width 141 height 14
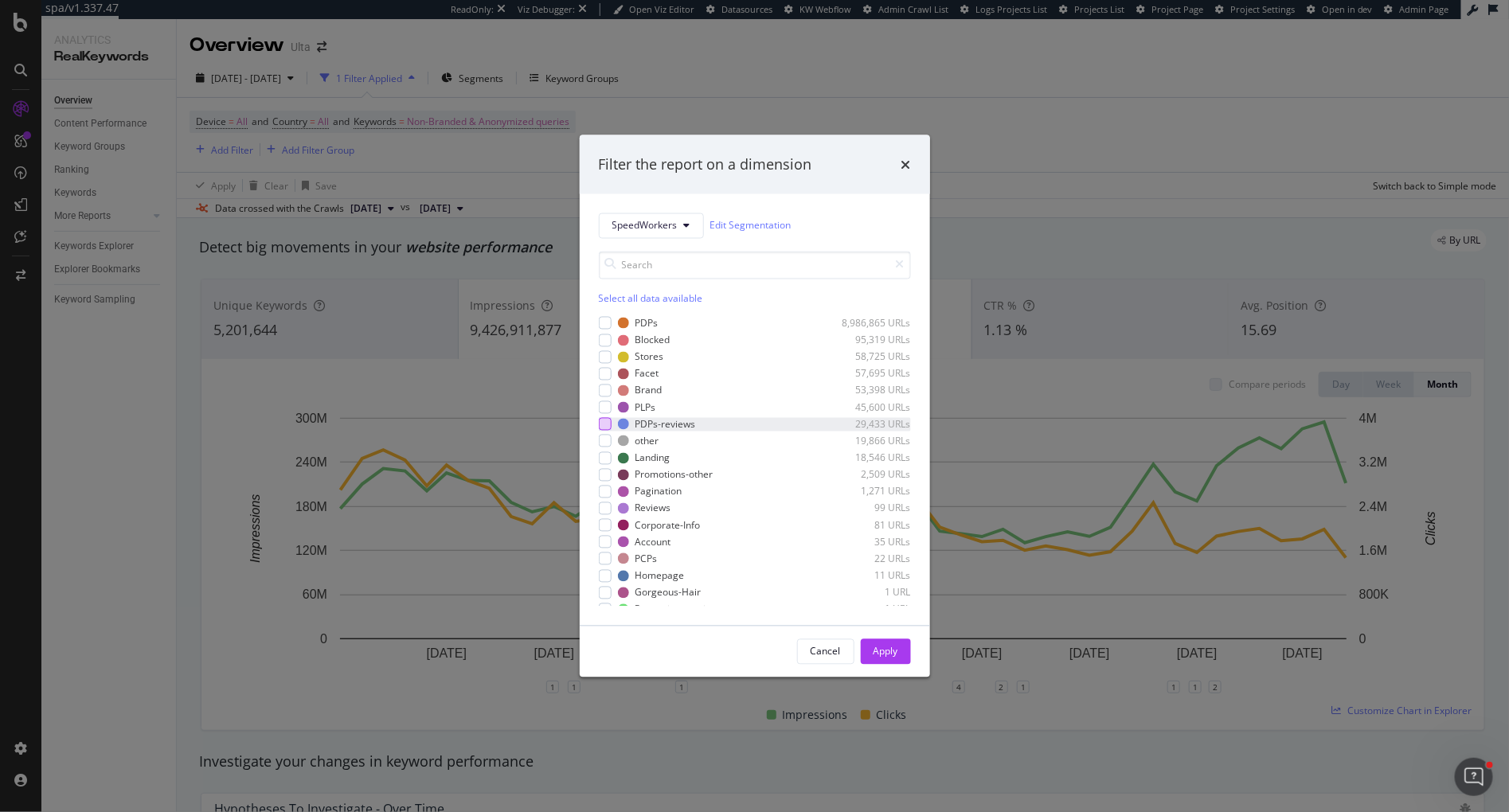
click at [608, 427] on div "modal" at bounding box center [605, 425] width 12 height 12
click at [887, 648] on div "Apply" at bounding box center [886, 651] width 25 height 13
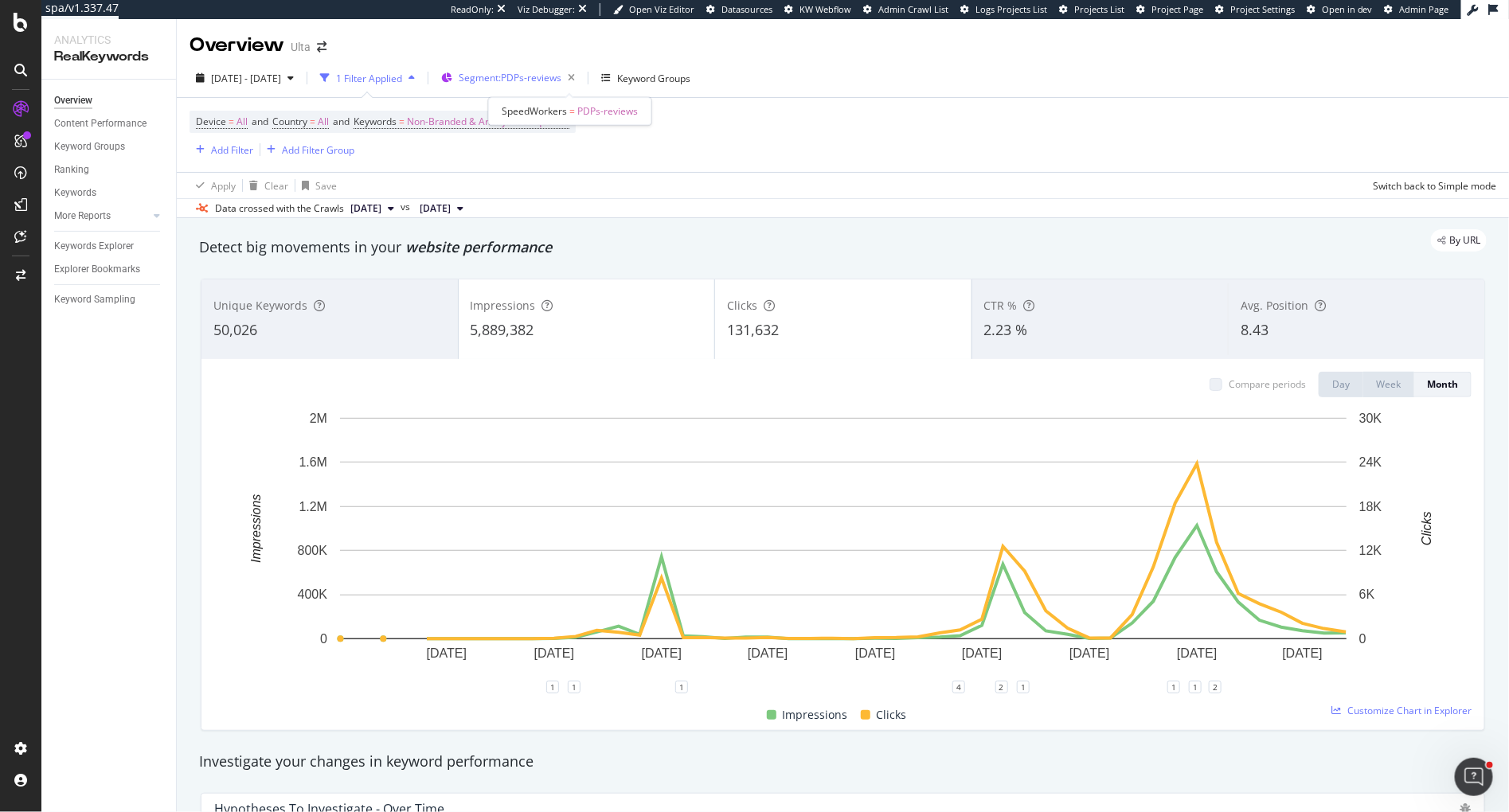
click at [551, 81] on span "Segment: PDPs-reviews" at bounding box center [510, 77] width 103 height 13
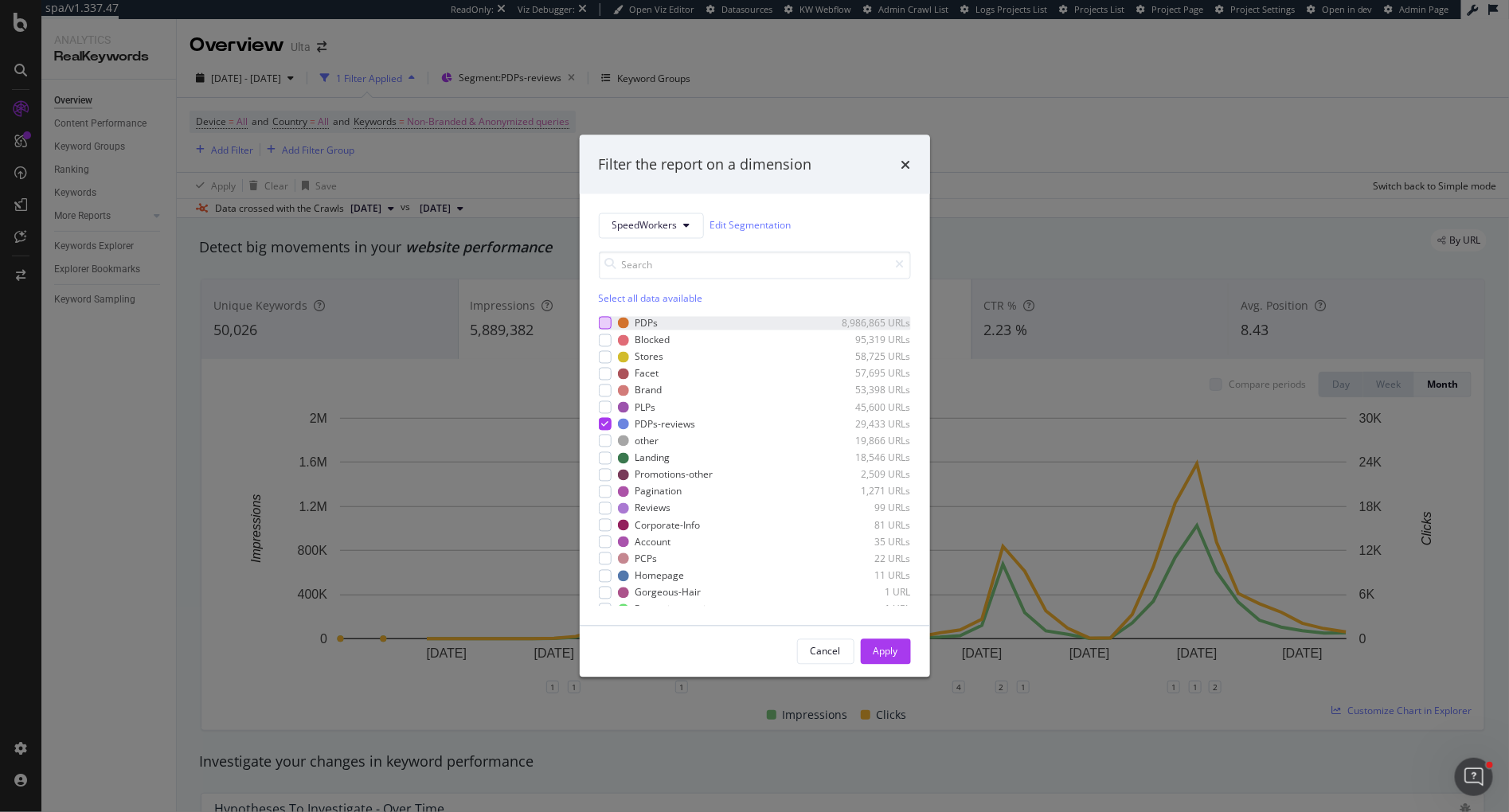
click at [603, 321] on div "modal" at bounding box center [605, 323] width 12 height 12
click at [605, 426] on icon "modal" at bounding box center [605, 424] width 7 height 8
click at [885, 652] on div "Apply" at bounding box center [886, 651] width 25 height 13
